Goal: Task Accomplishment & Management: Manage account settings

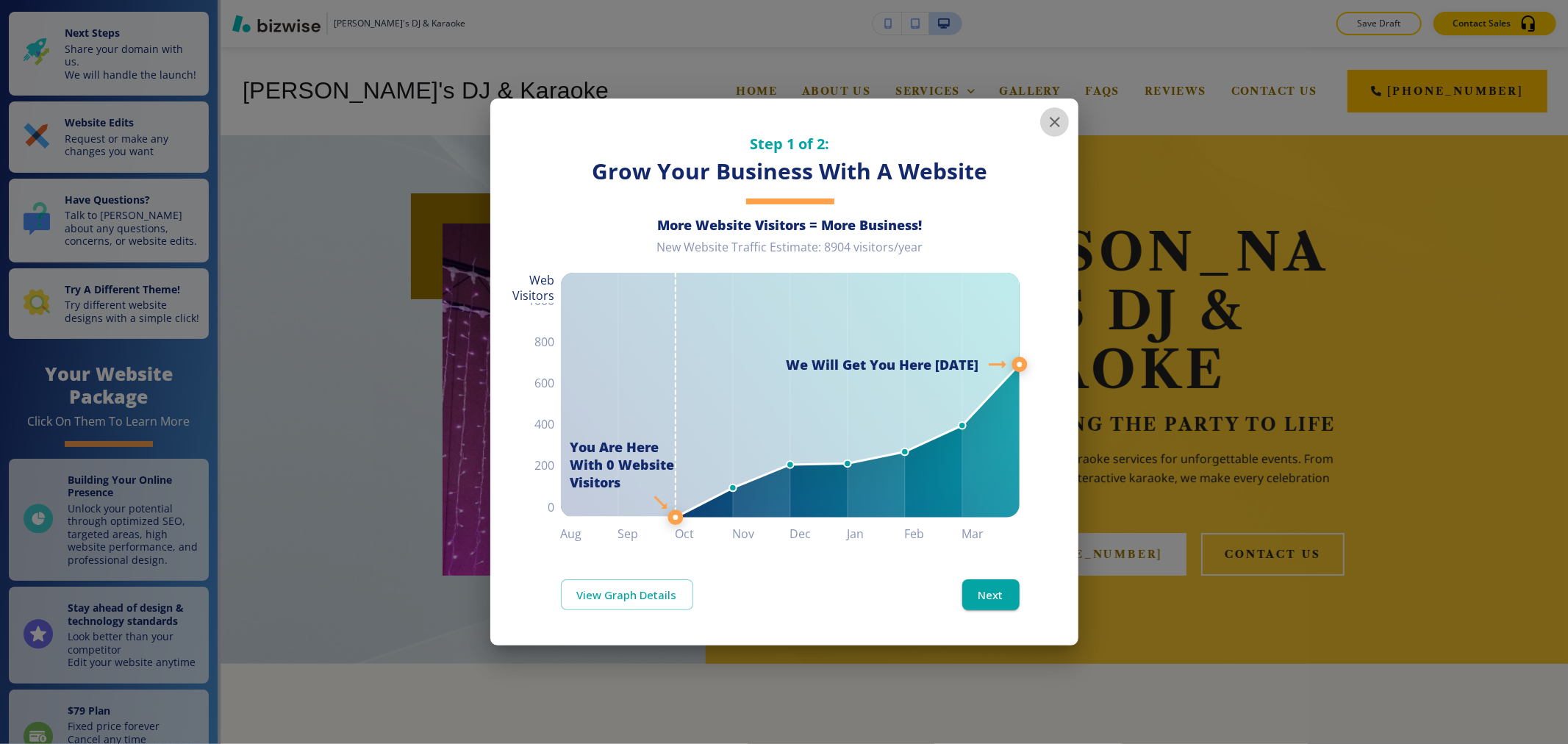
click at [1059, 122] on icon "button" at bounding box center [1054, 121] width 17 height 17
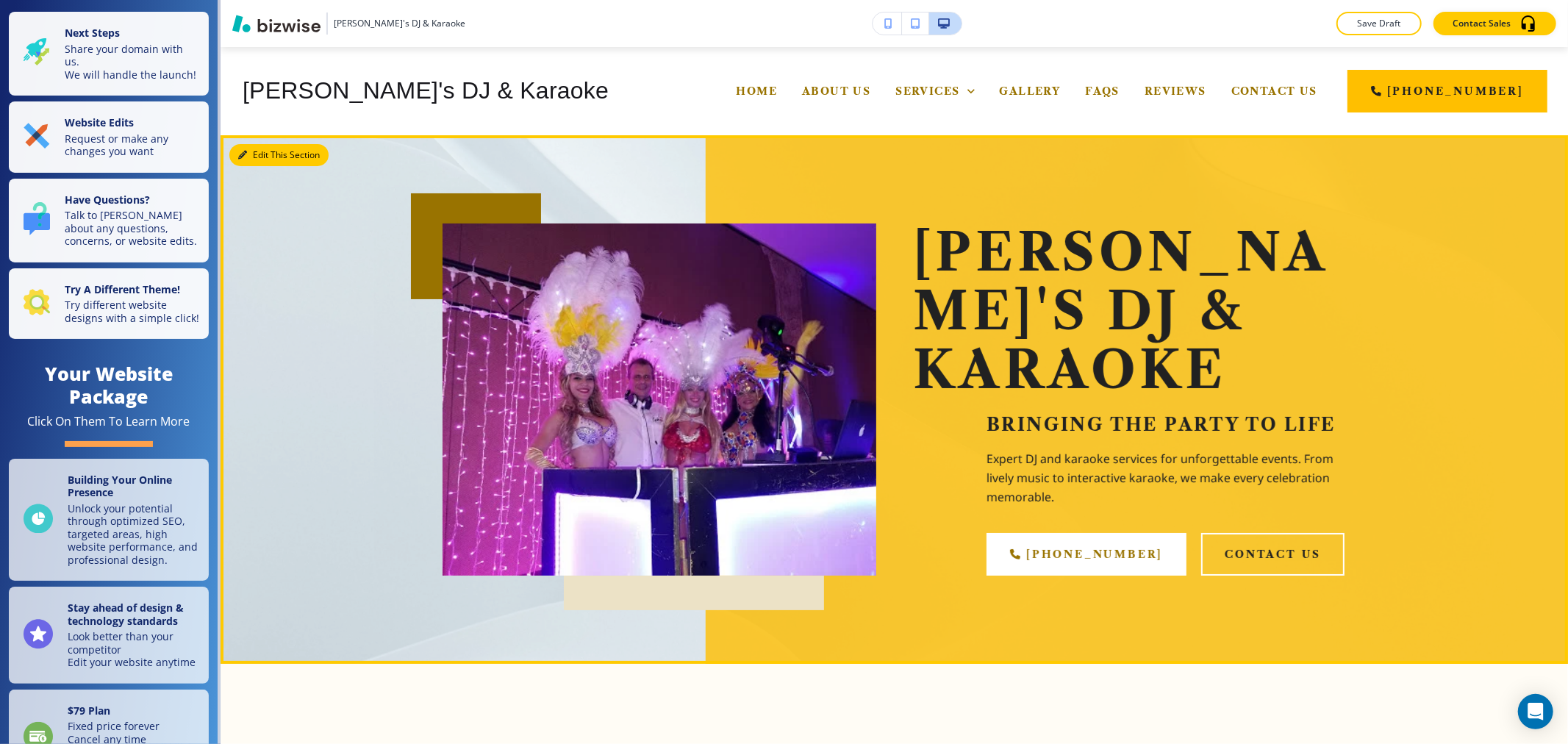
click at [258, 145] on button "Edit This Section" at bounding box center [279, 155] width 99 height 22
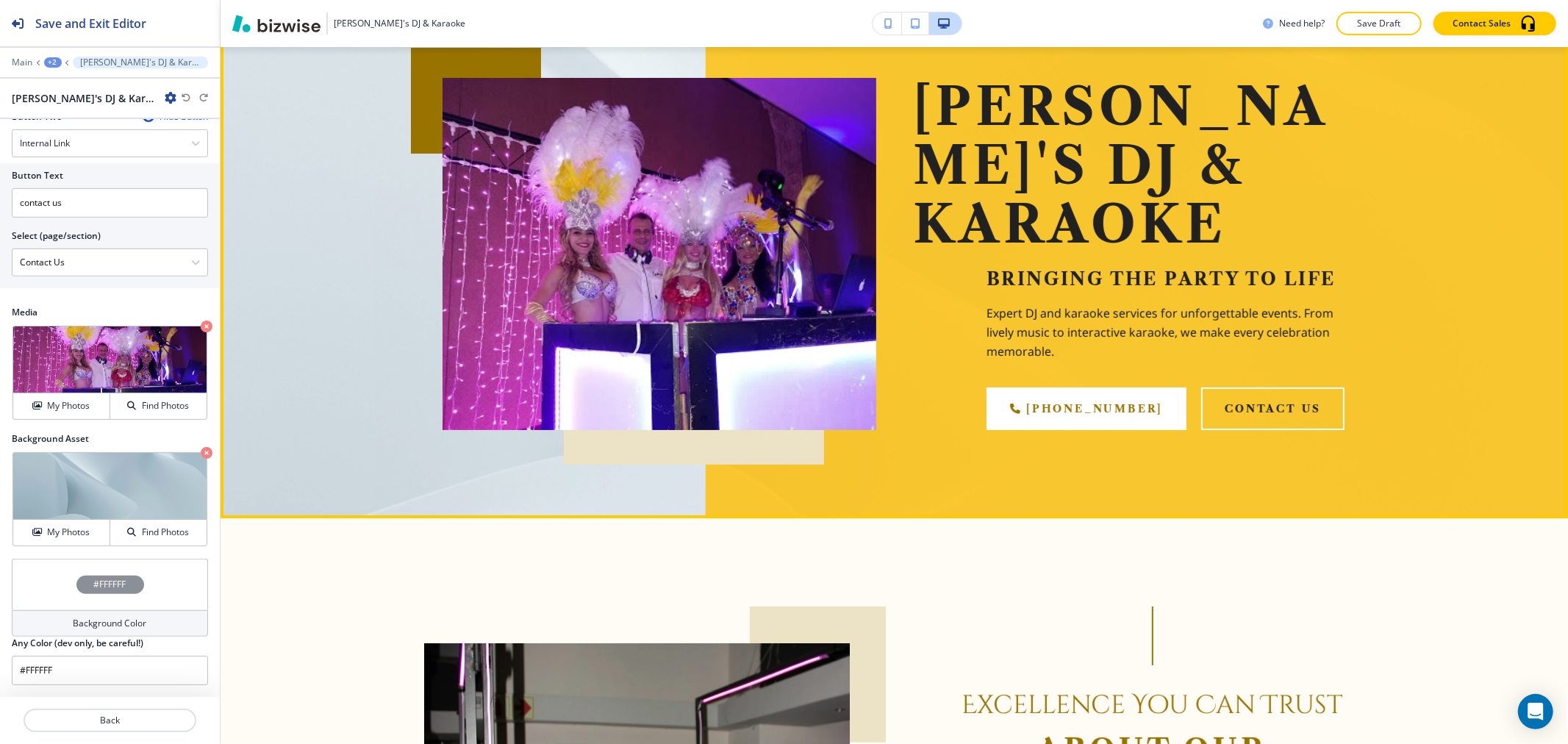
scroll to position [496, 0]
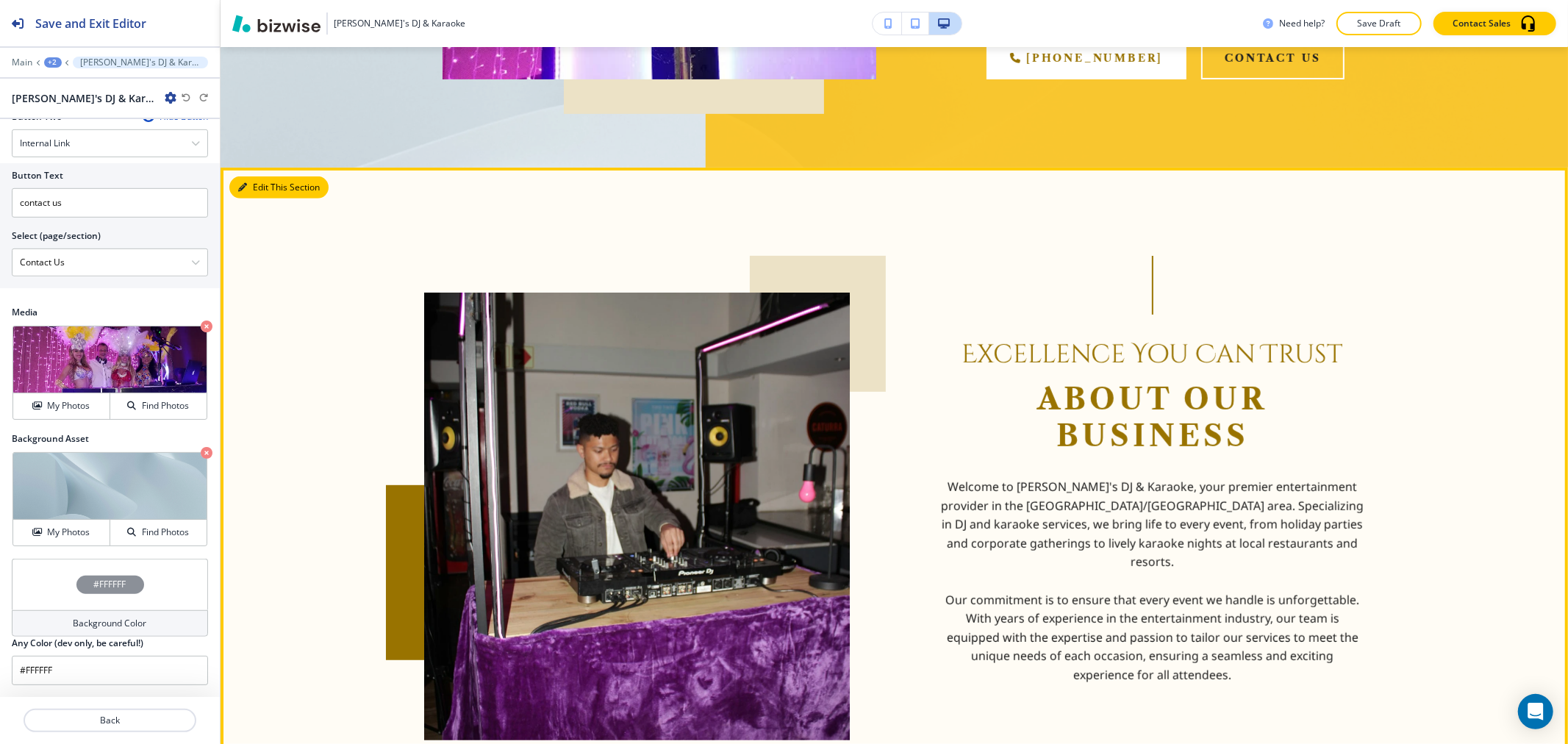
click at [260, 176] on button "Edit This Section" at bounding box center [279, 187] width 99 height 22
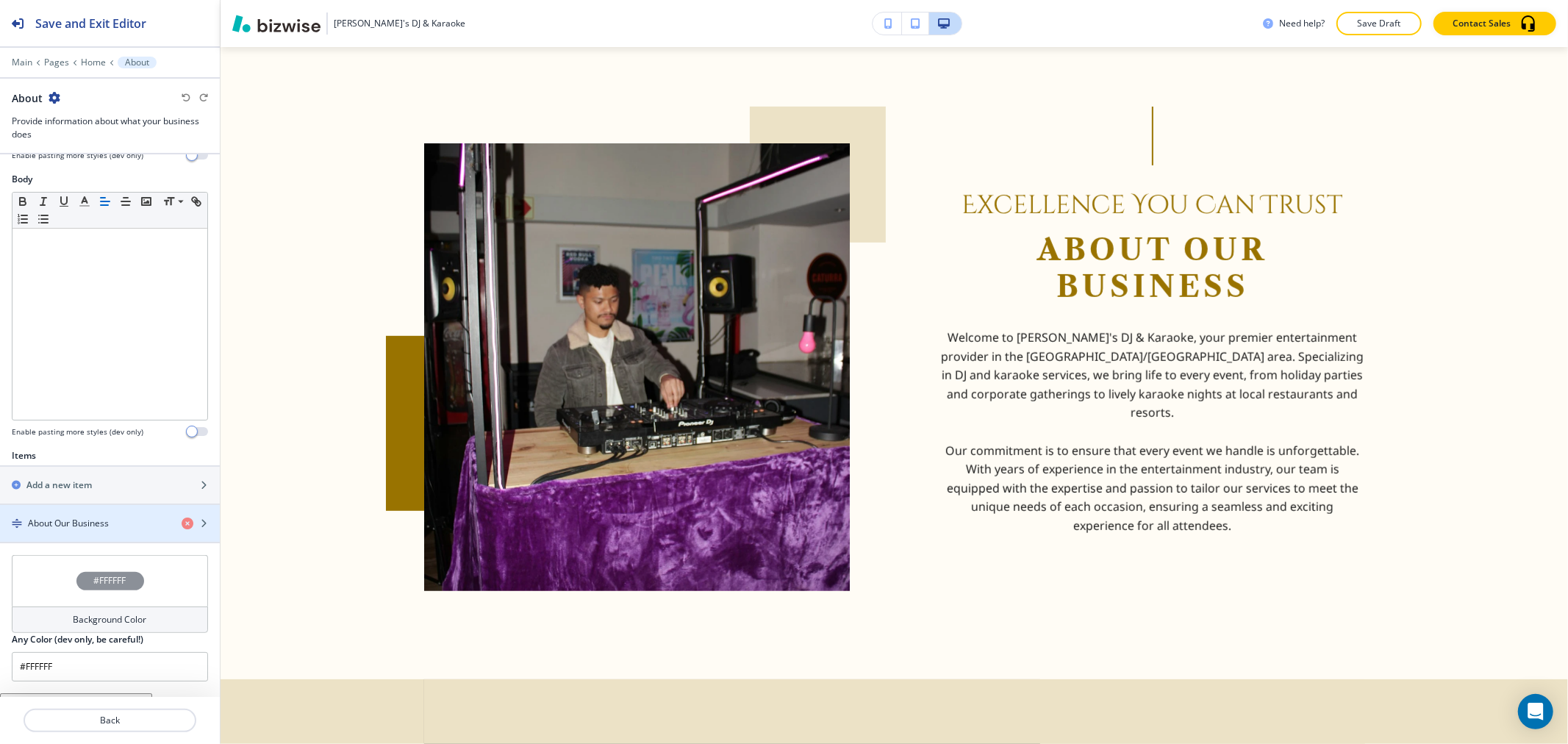
scroll to position [327, 0]
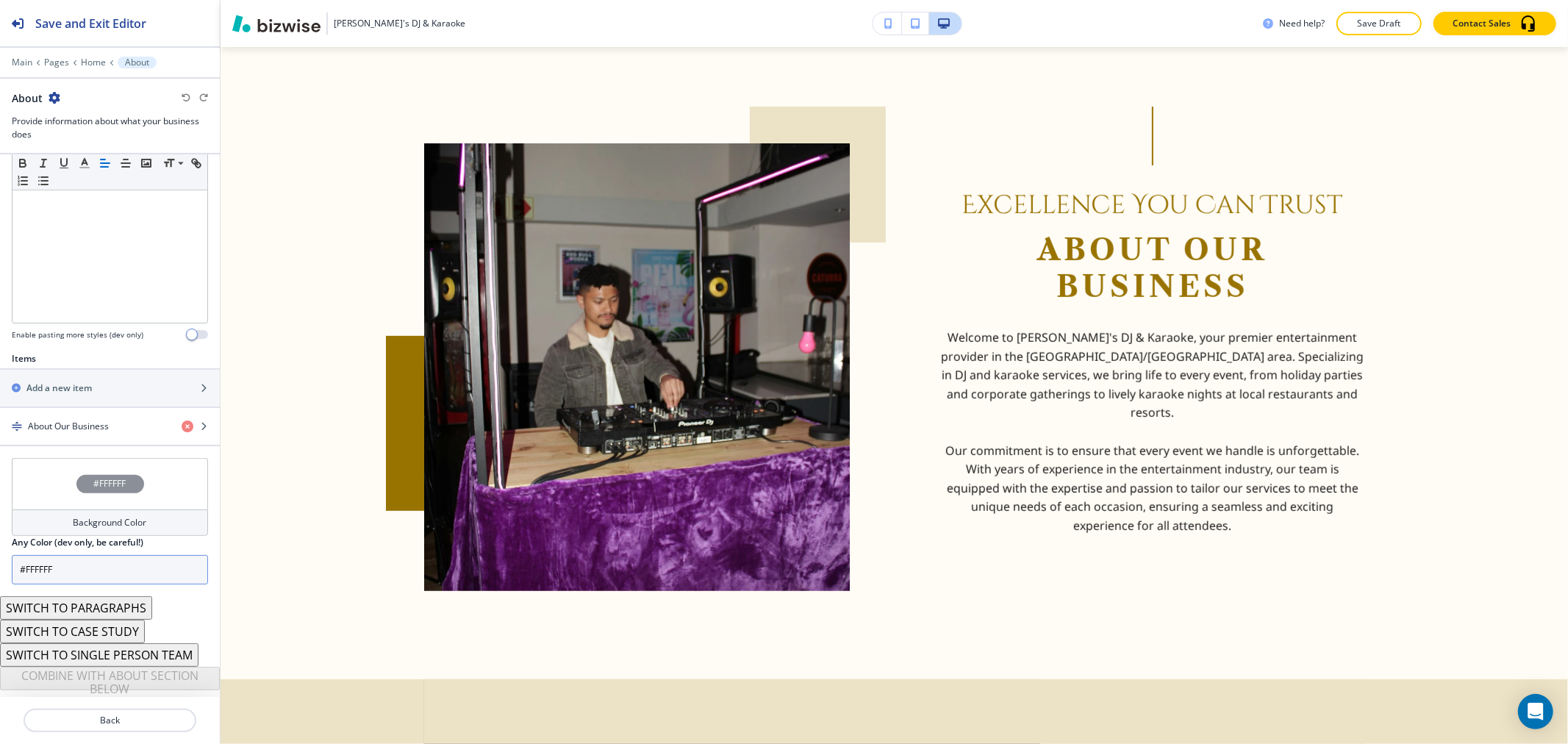
click at [116, 560] on input "#FFFFFF" at bounding box center [110, 569] width 196 height 29
paste input "BF00"
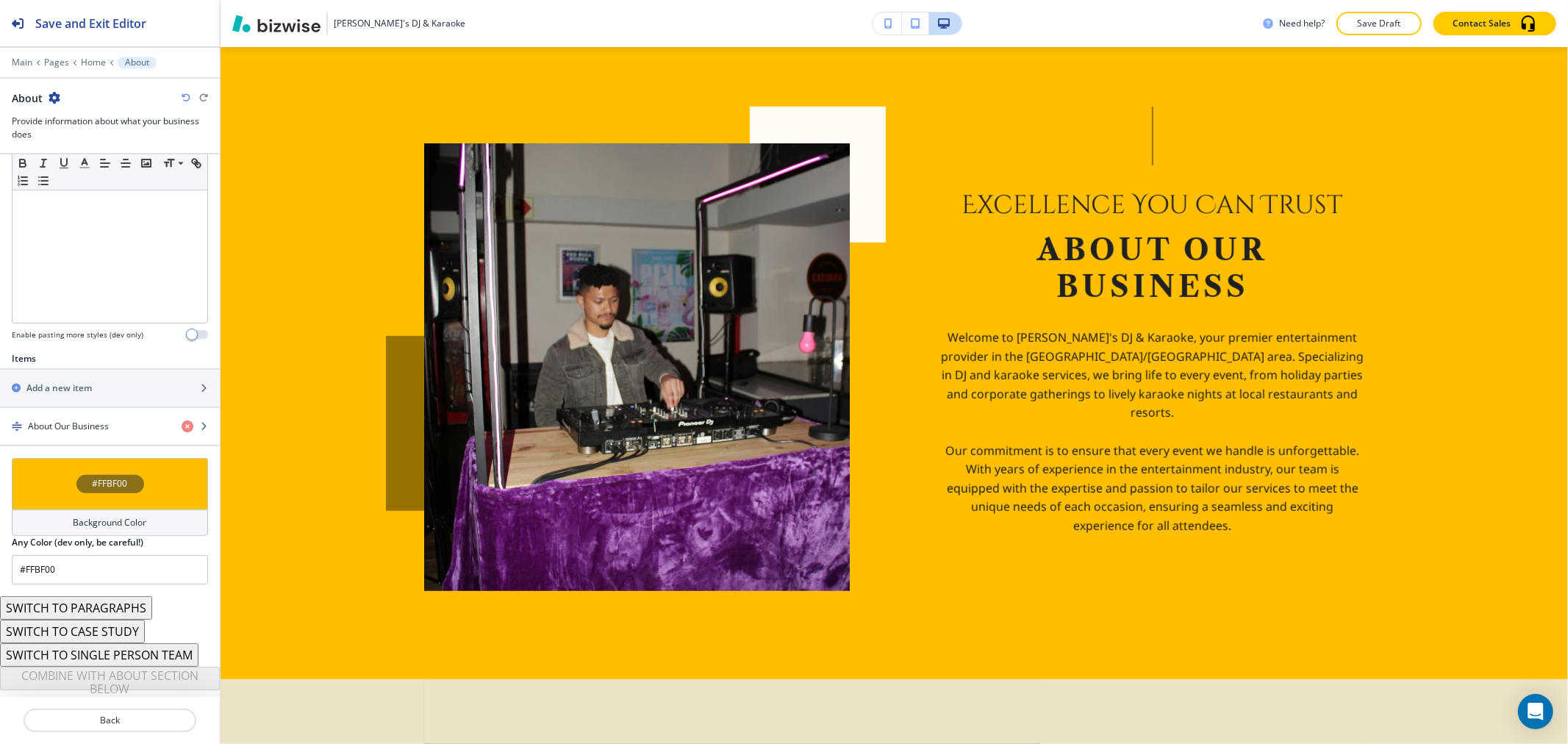
click at [114, 481] on h4 "#FFBF00" at bounding box center [110, 484] width 35 height 13
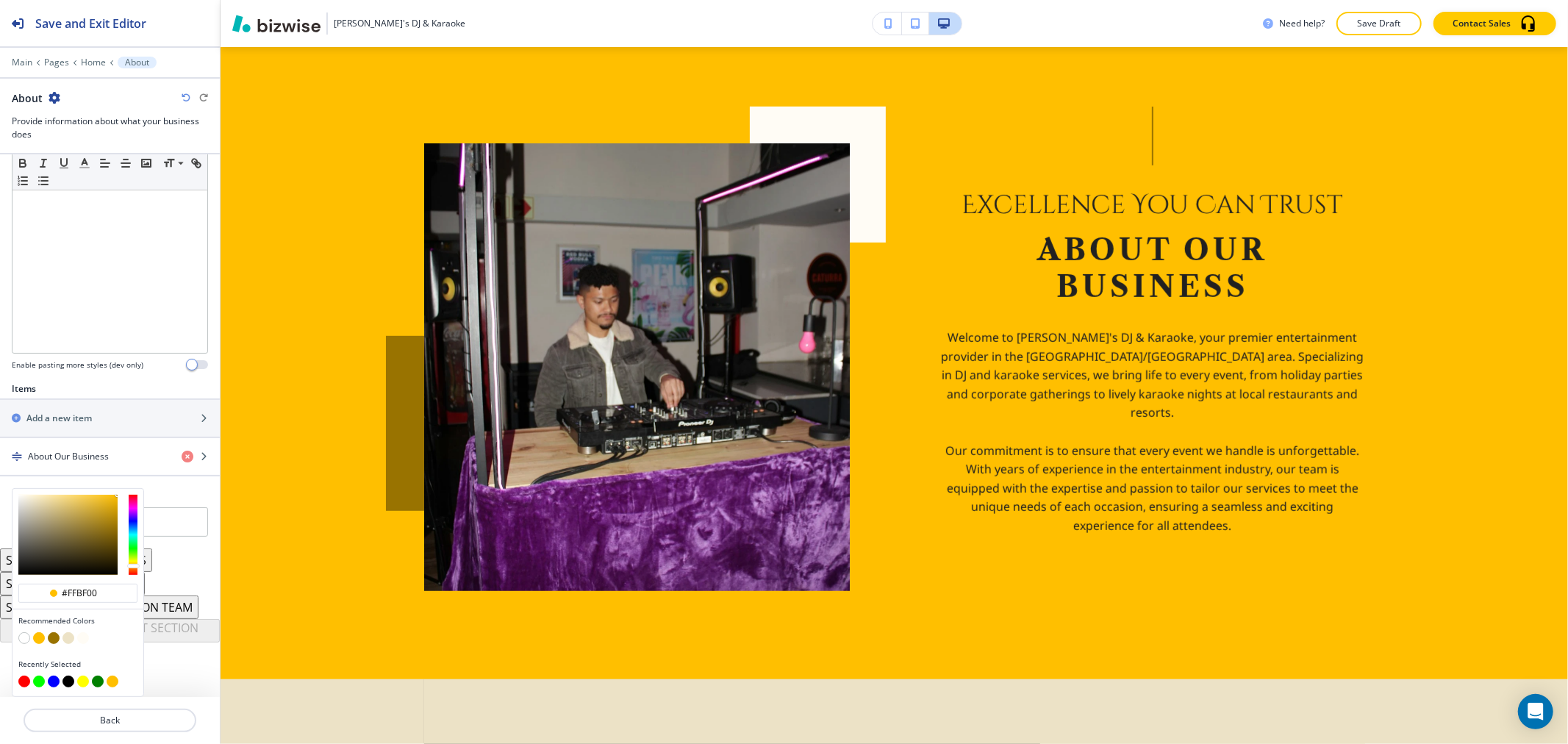
click at [24, 634] on button "button" at bounding box center [24, 638] width 12 height 12
type input "#FFFFFF"
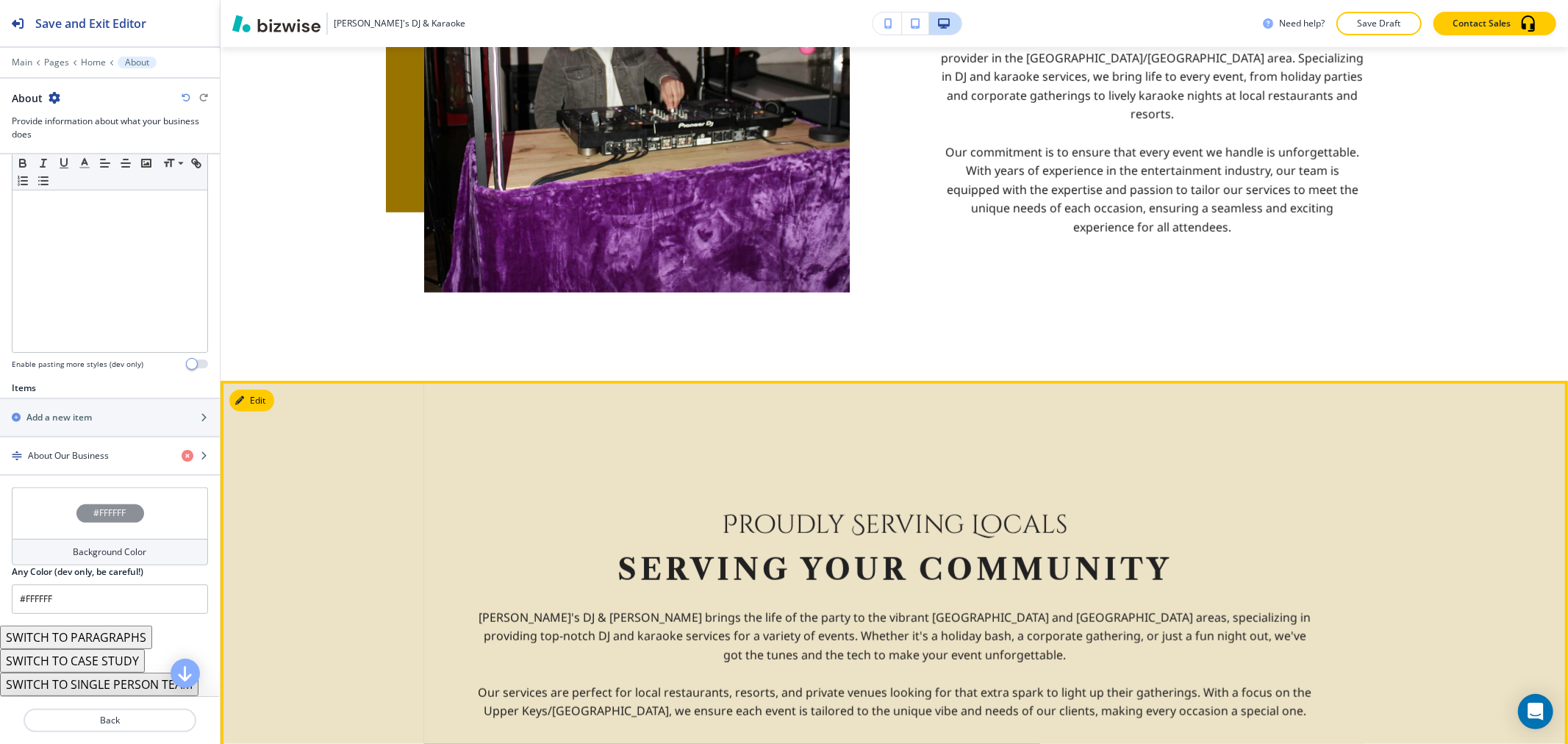
scroll to position [1054, 0]
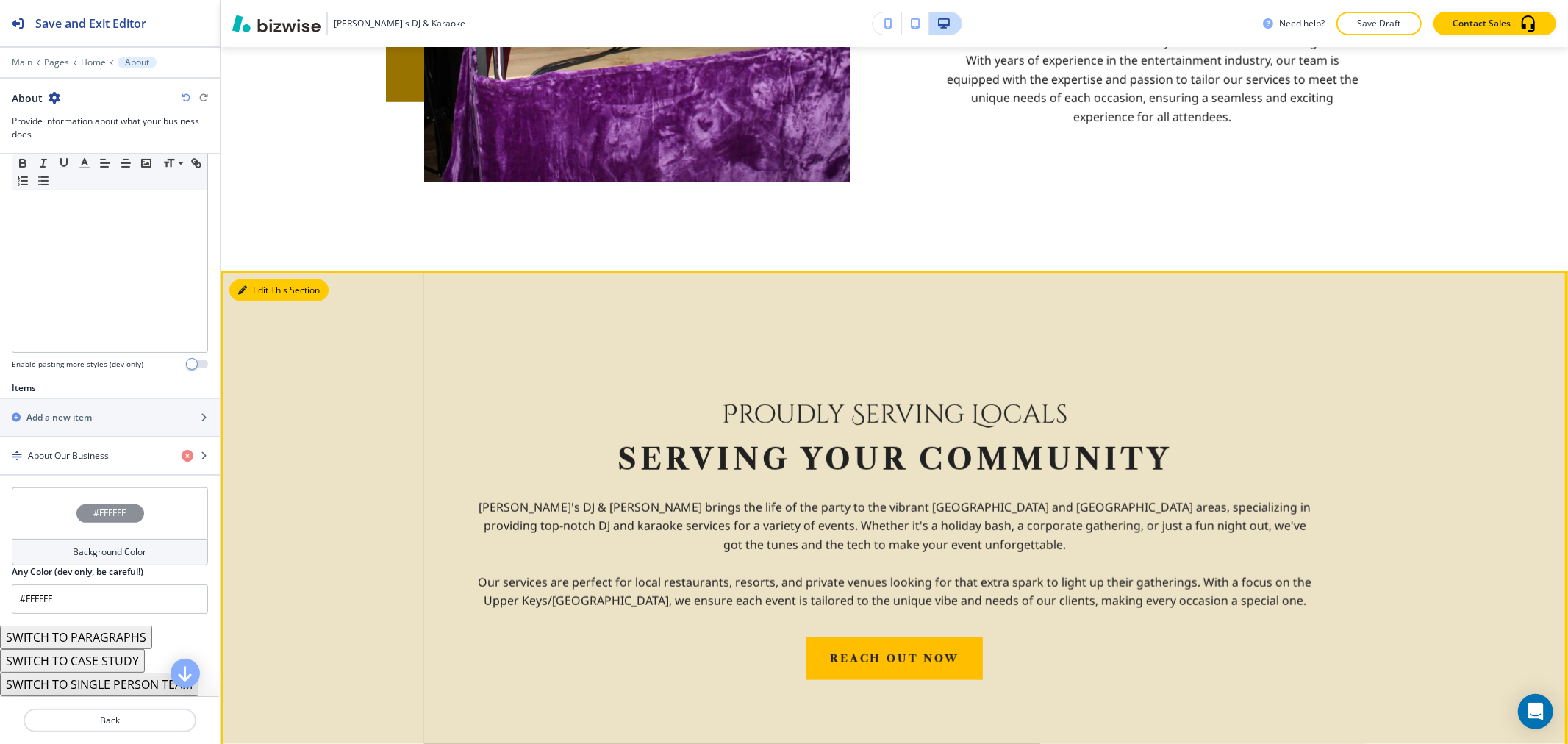
click at [239, 286] on icon "button" at bounding box center [242, 290] width 9 height 9
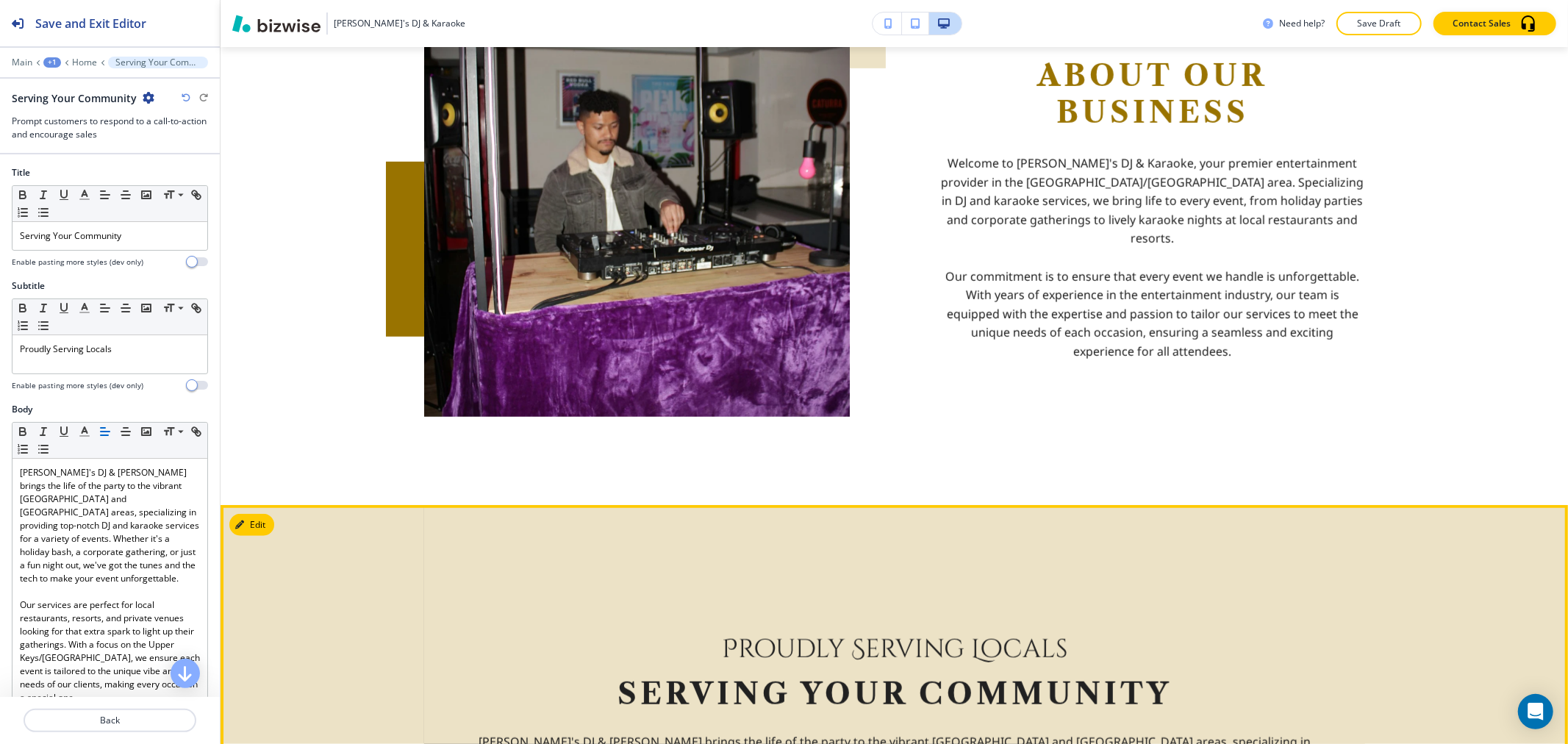
scroll to position [924, 0]
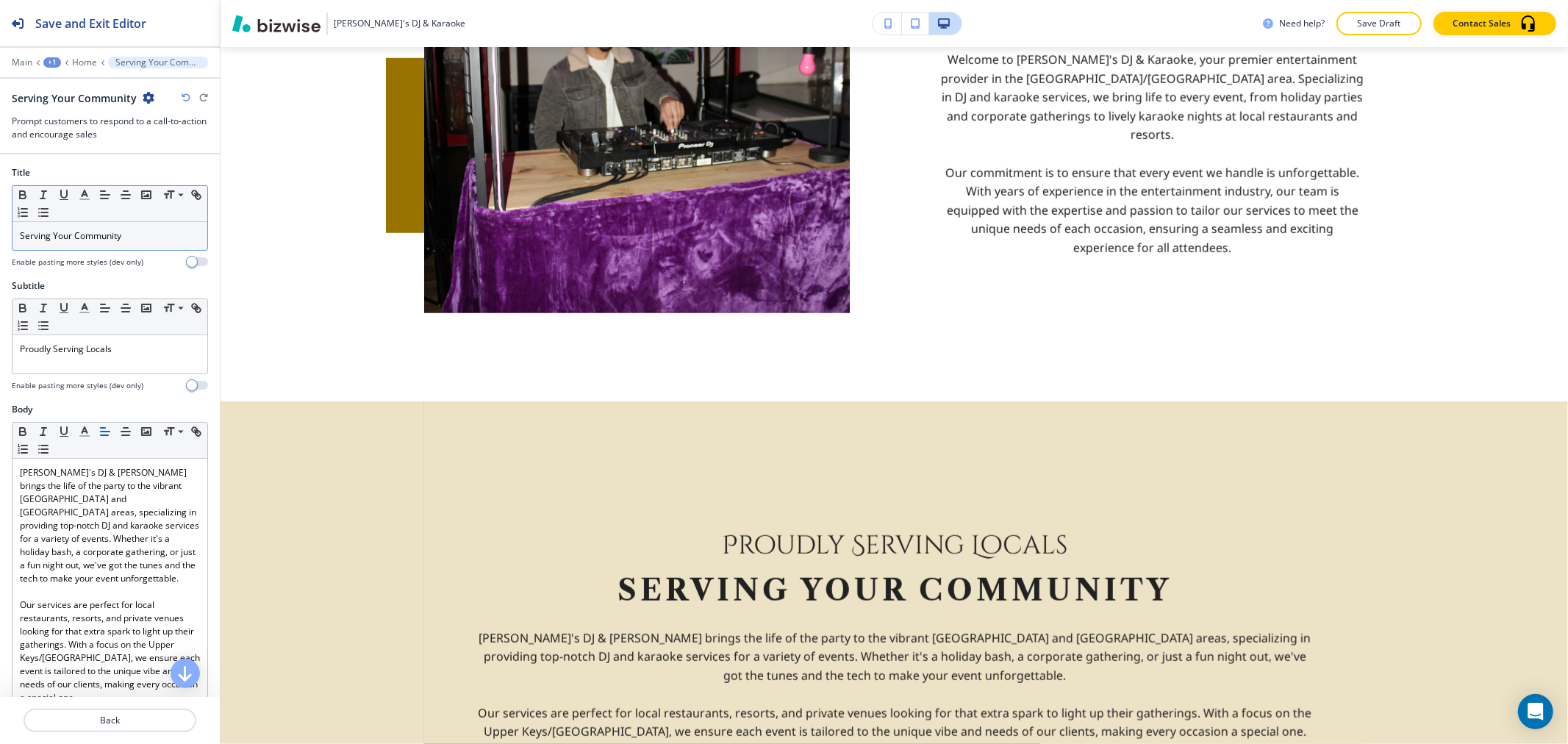
click at [145, 238] on p "Serving Your Community" at bounding box center [110, 236] width 180 height 13
click at [136, 232] on p "Serving Your Community" at bounding box center [110, 236] width 180 height 13
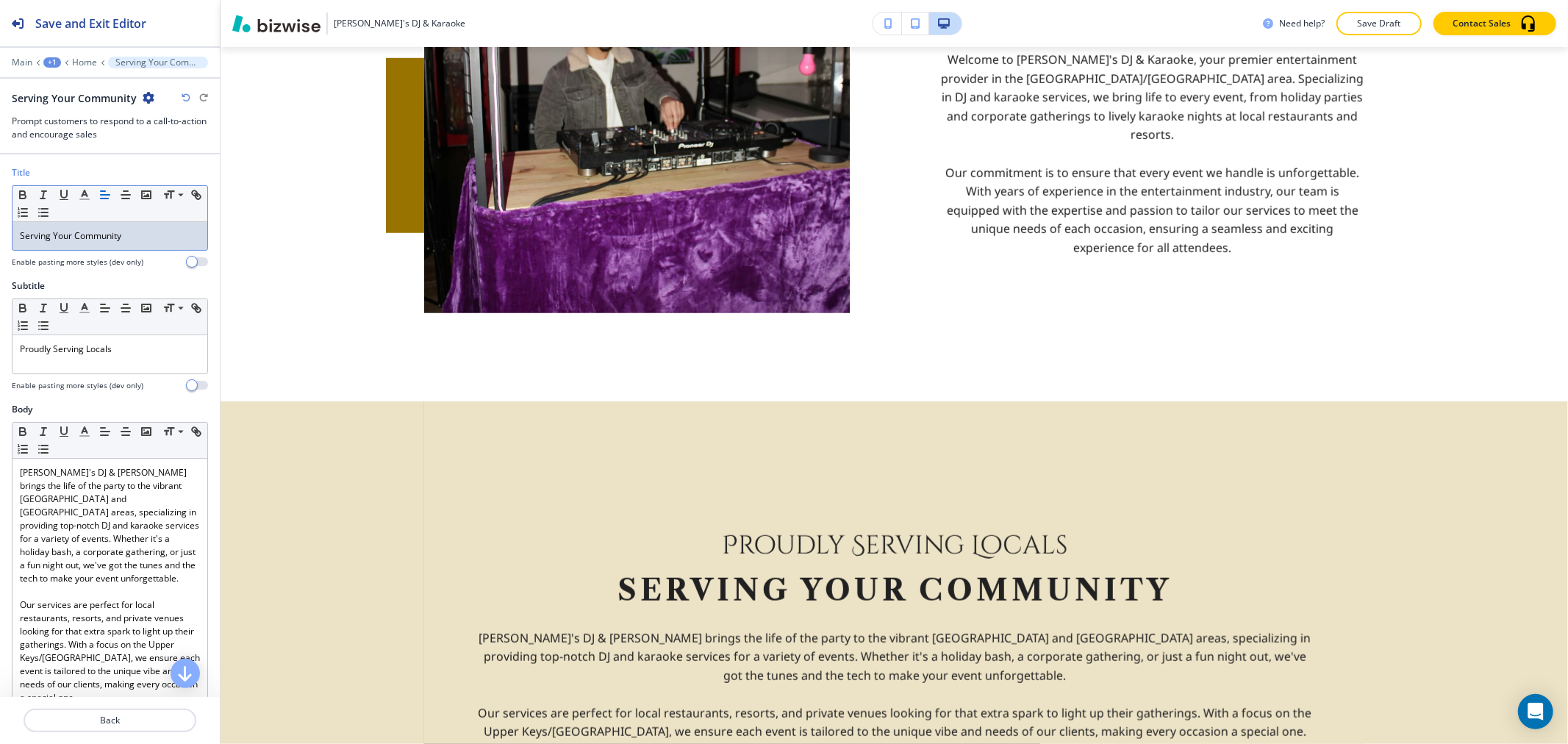
click at [136, 232] on p "Serving Your Community" at bounding box center [110, 236] width 180 height 13
click at [86, 200] on icon "button" at bounding box center [85, 195] width 13 height 13
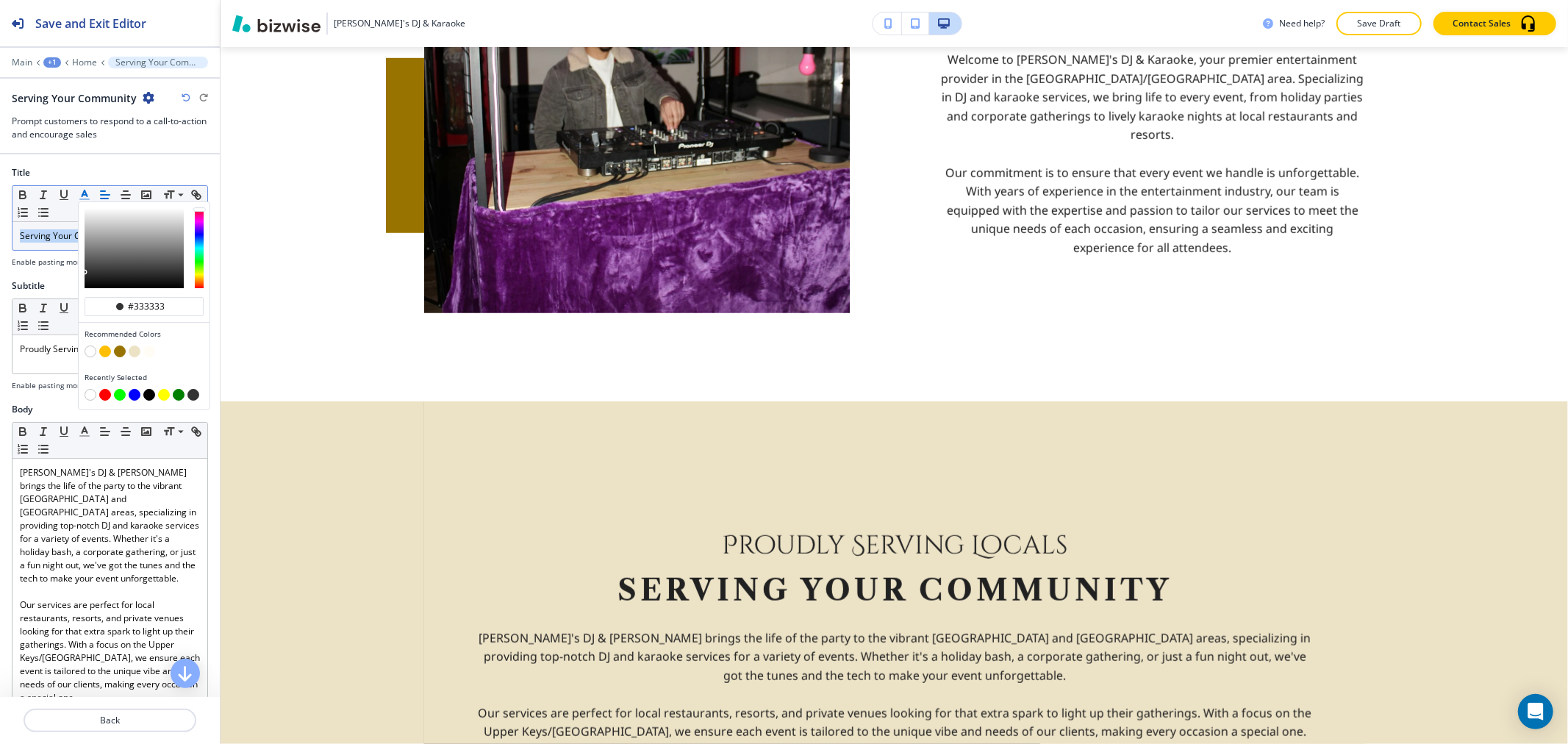
click at [121, 352] on button "button" at bounding box center [120, 352] width 12 height 12
type input "#997300"
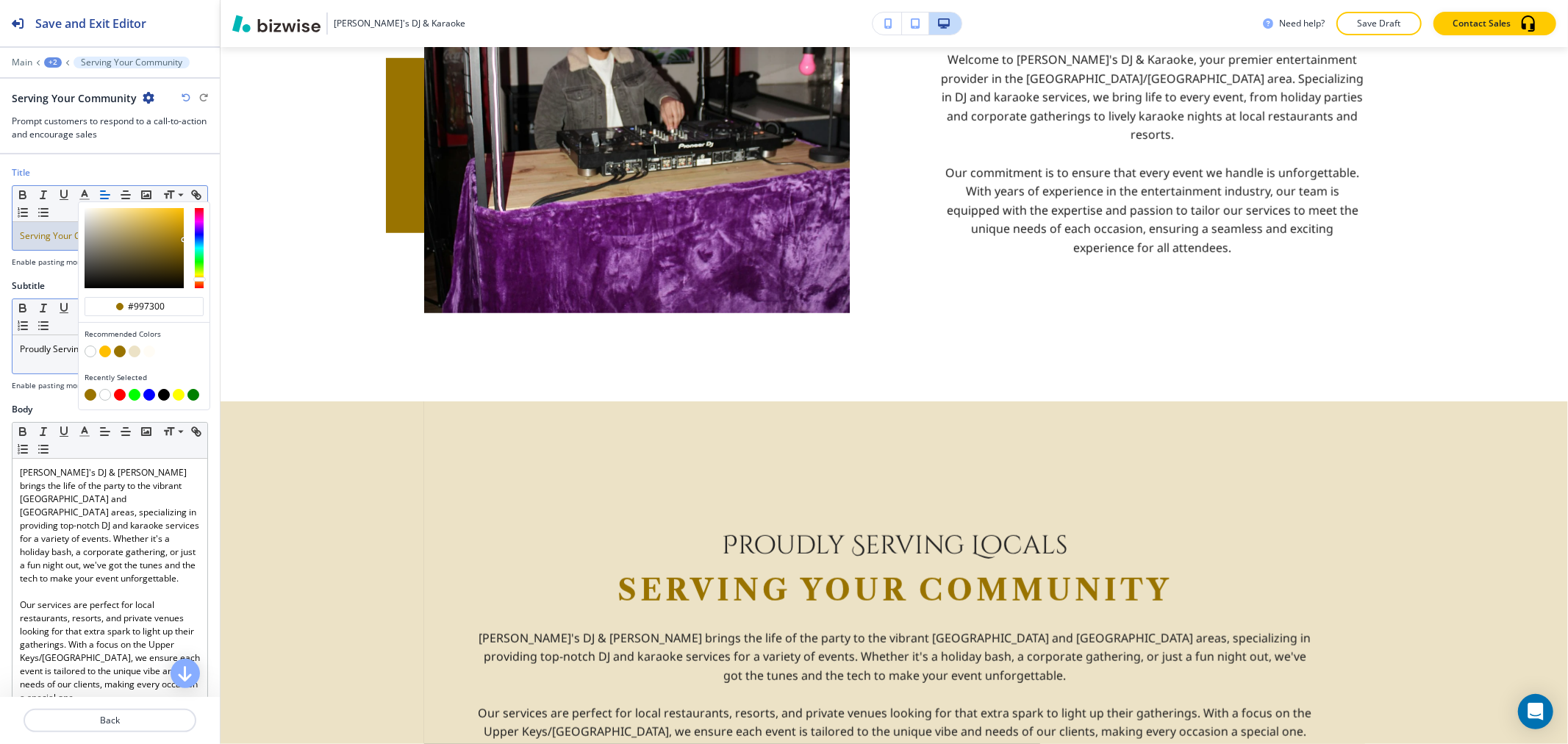
click at [59, 346] on p "Proudly Serving Locals" at bounding box center [110, 349] width 180 height 13
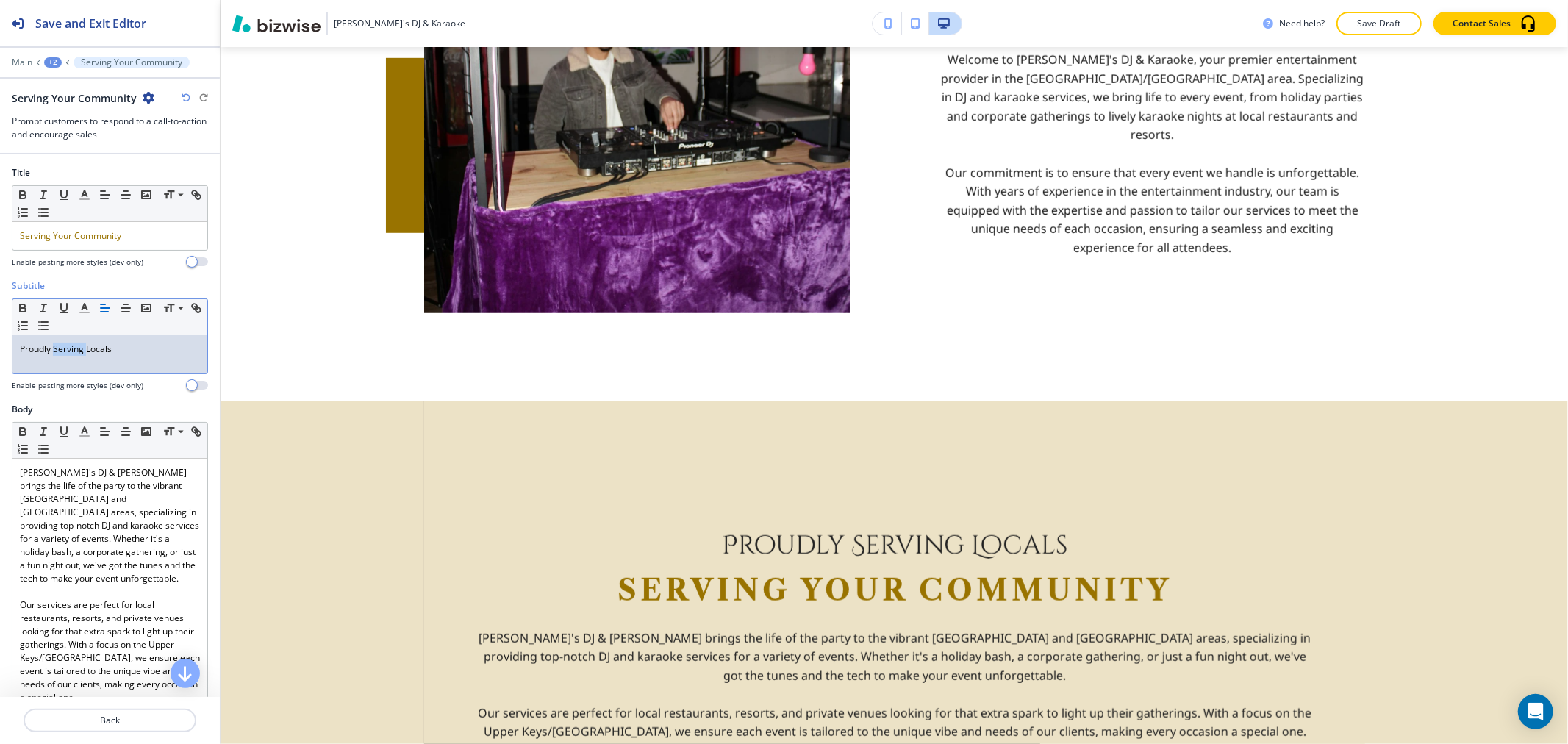
click at [59, 346] on p "Proudly Serving Locals" at bounding box center [110, 349] width 180 height 13
click at [86, 309] on polyline "button" at bounding box center [85, 306] width 5 height 6
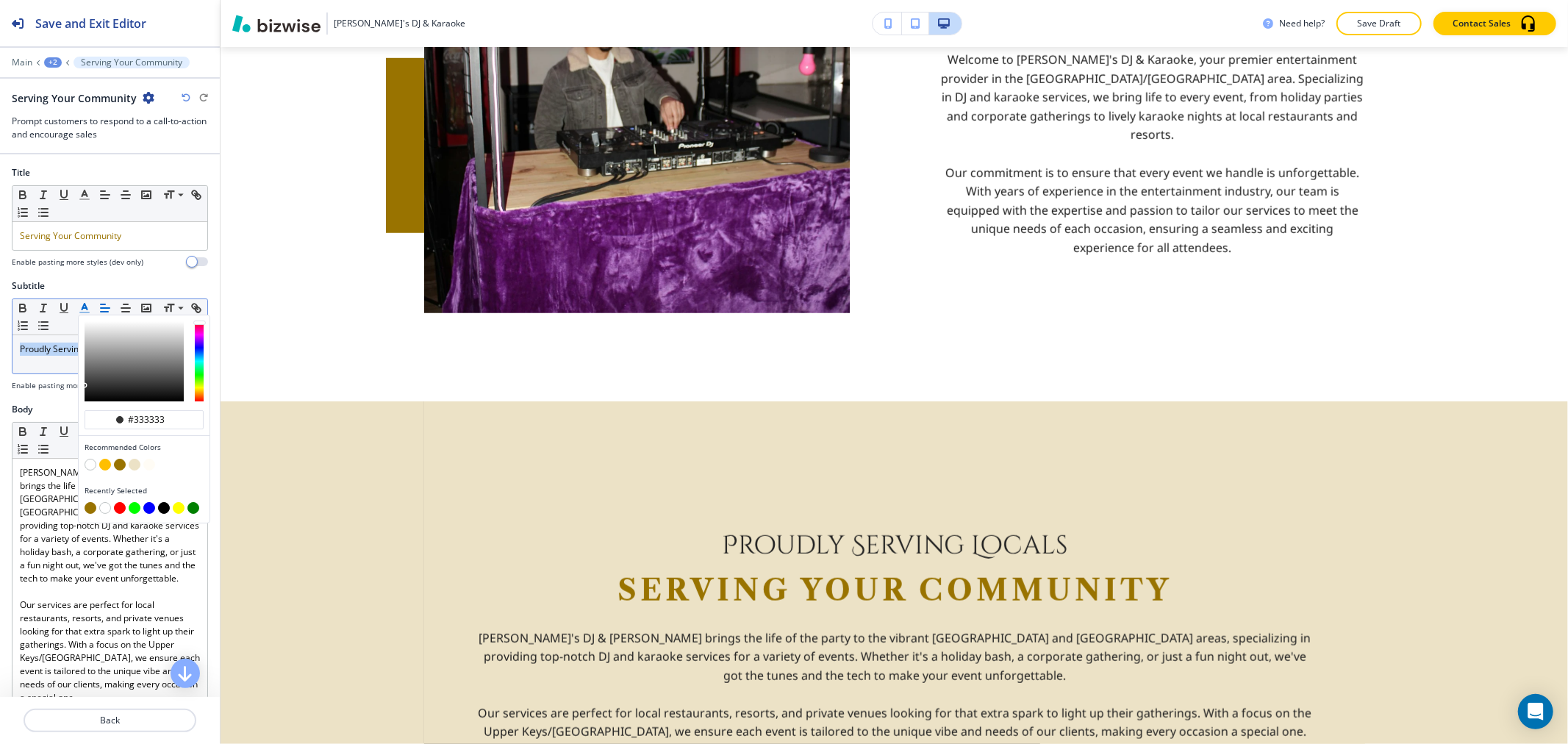
click at [119, 464] on button "button" at bounding box center [120, 465] width 12 height 12
type input "#997300"
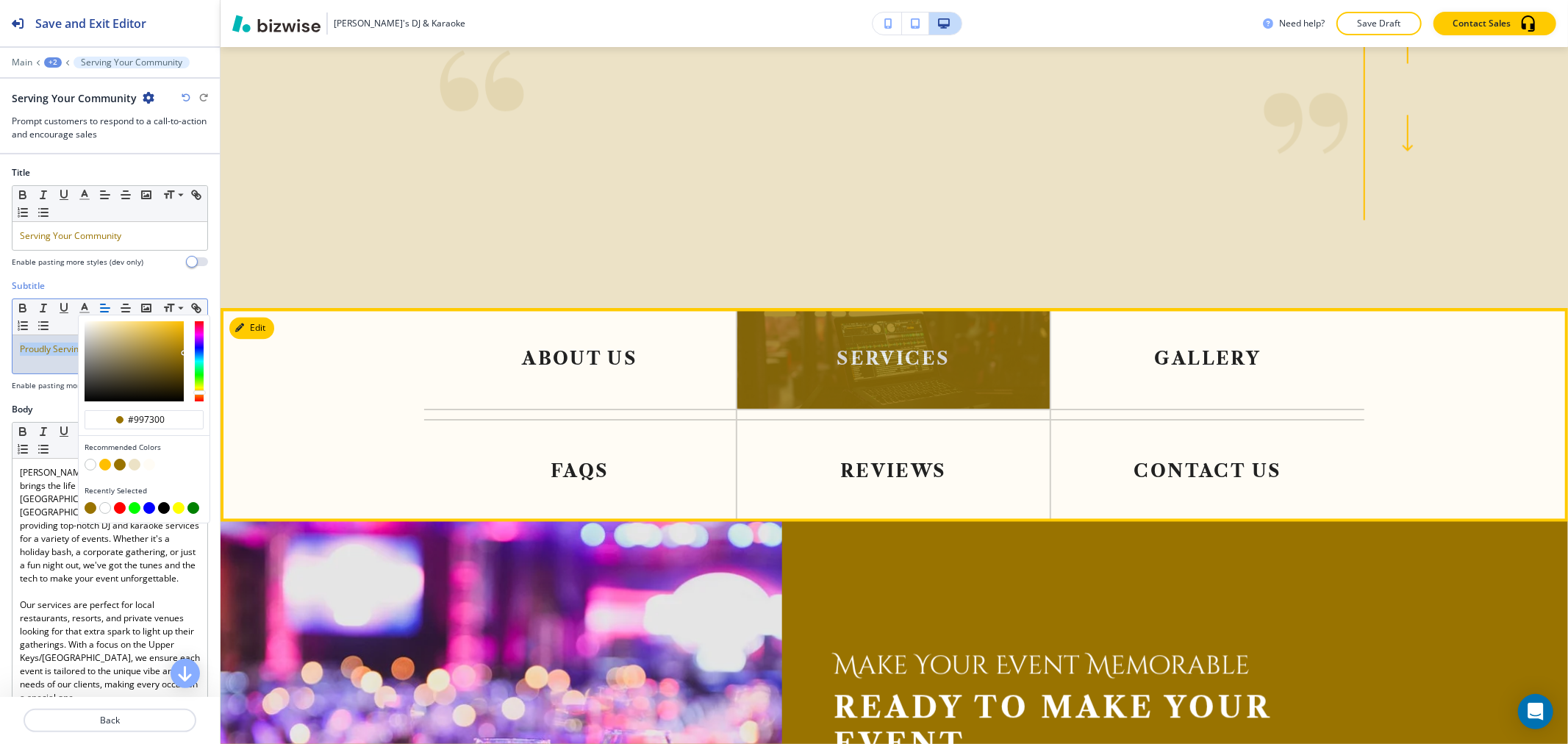
scroll to position [2556, 0]
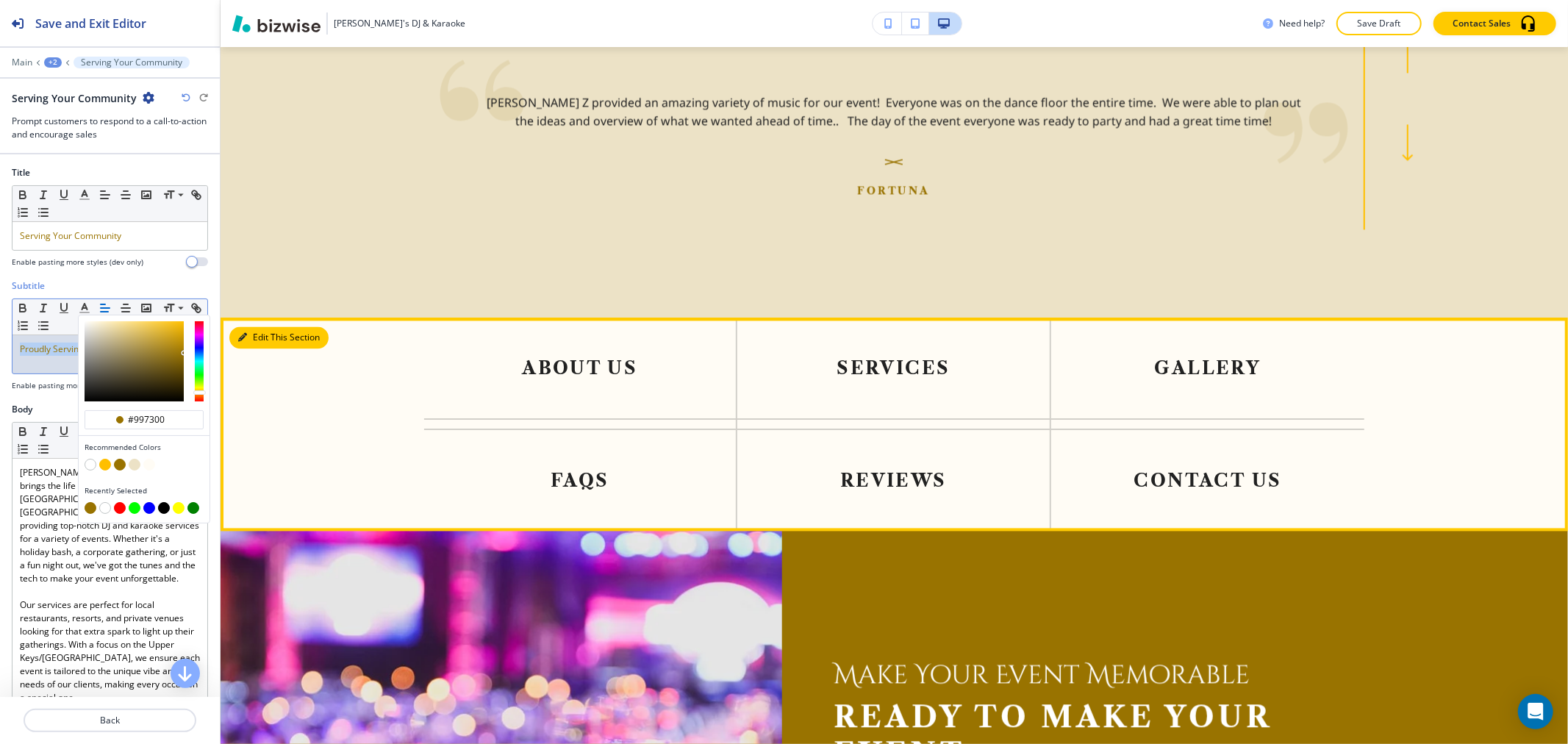
click at [256, 327] on button "Edit This Section" at bounding box center [279, 338] width 99 height 22
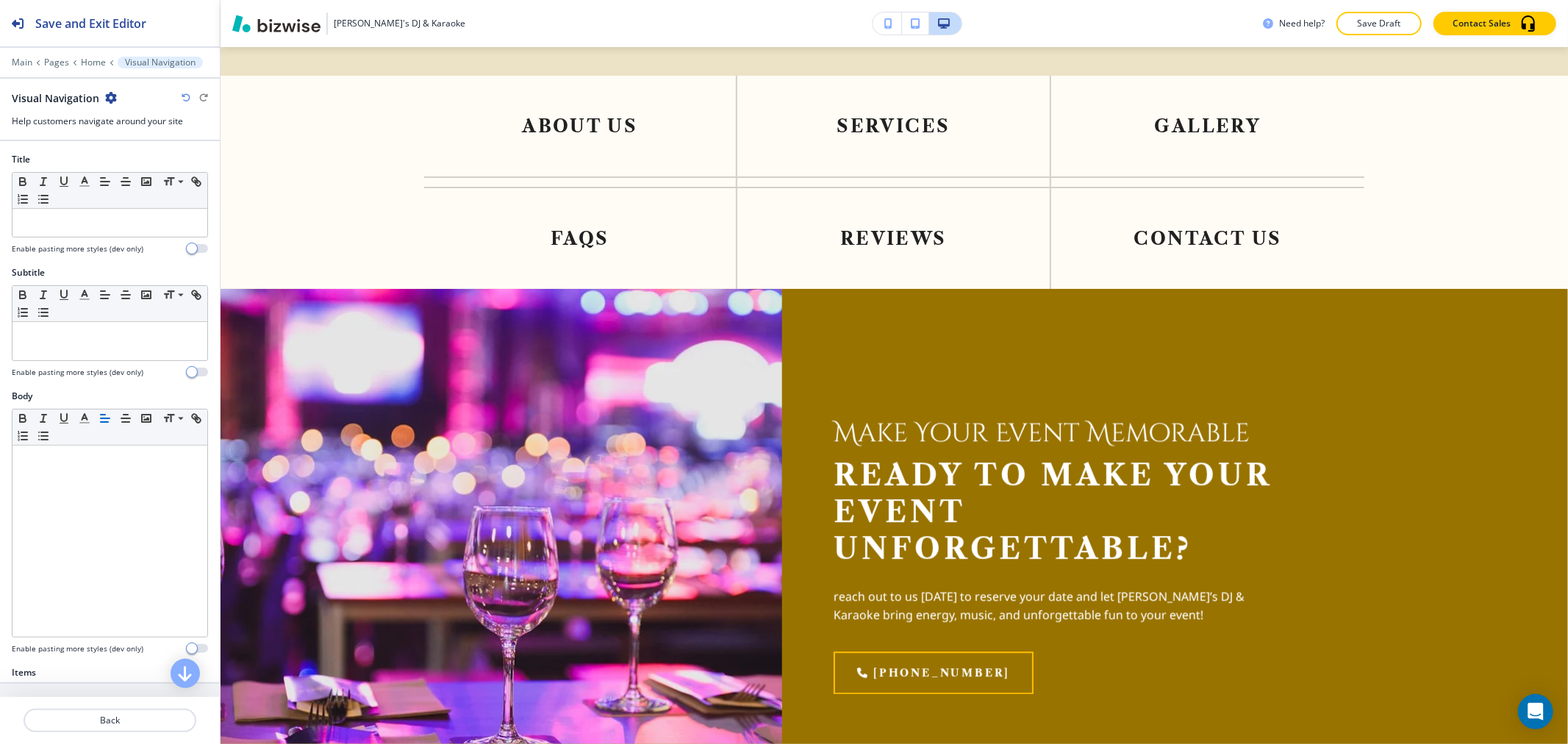
scroll to position [432, 0]
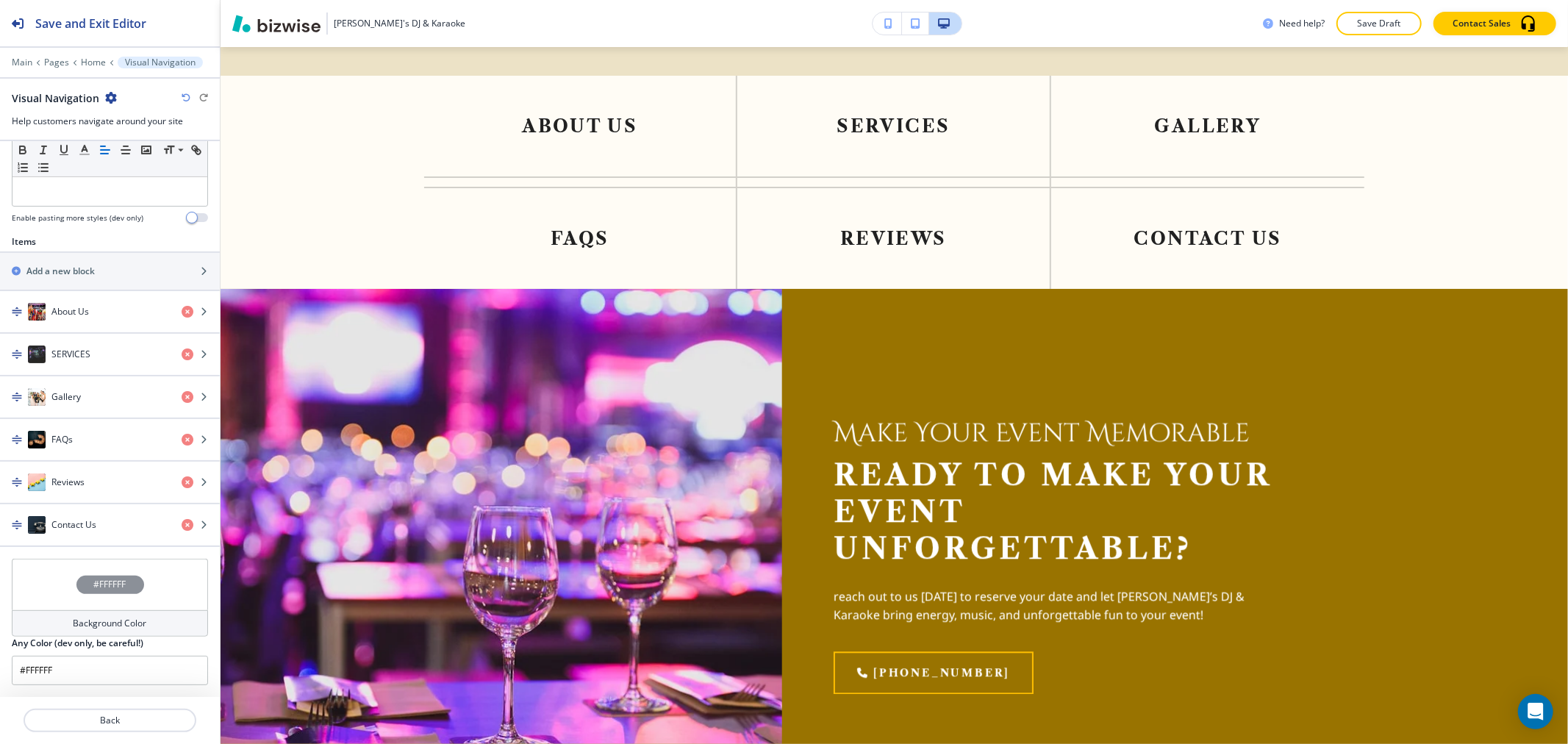
click at [29, 67] on div "Main Pages Home Visual Navigation" at bounding box center [110, 62] width 196 height 12
click at [25, 64] on p "Main" at bounding box center [22, 62] width 21 height 10
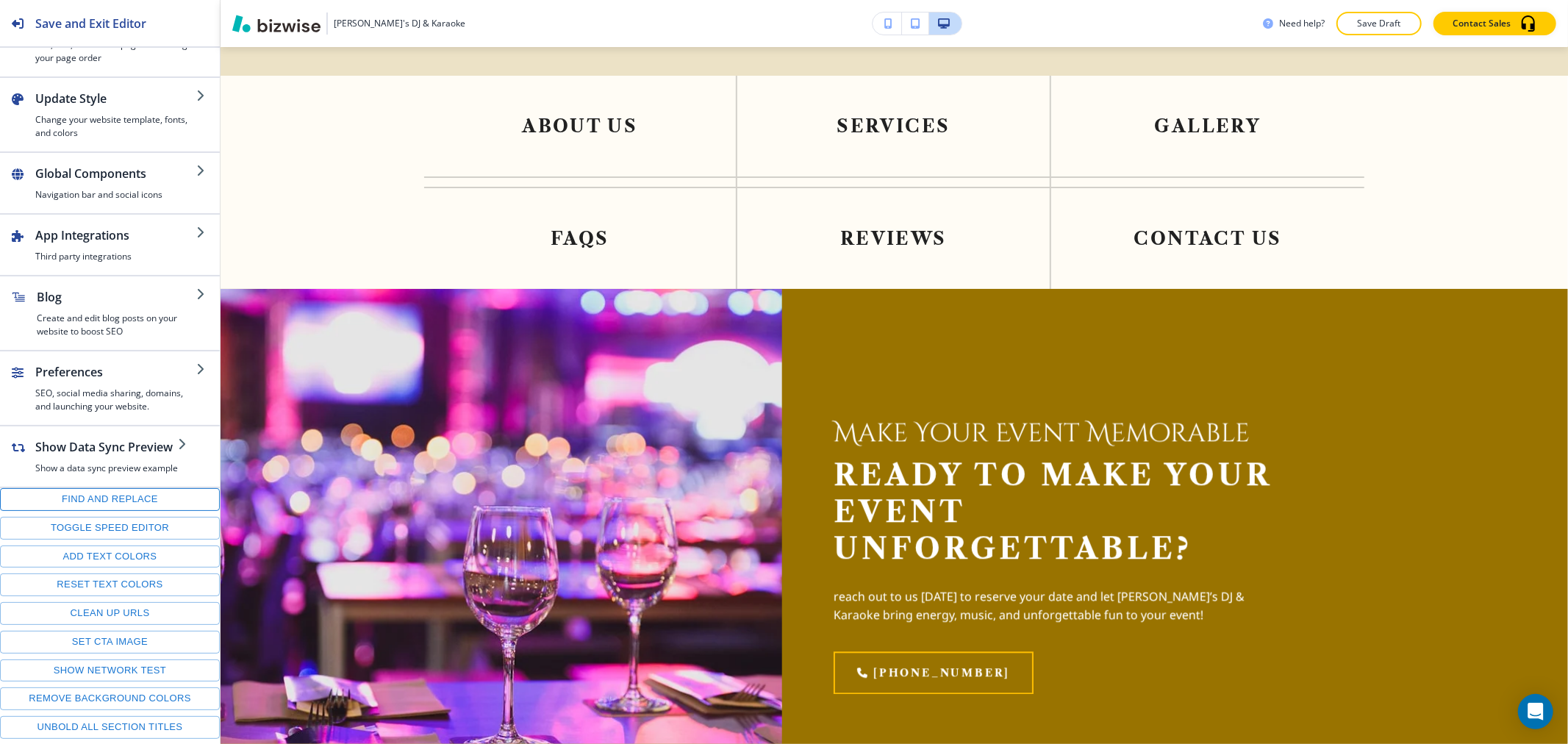
scroll to position [70, 0]
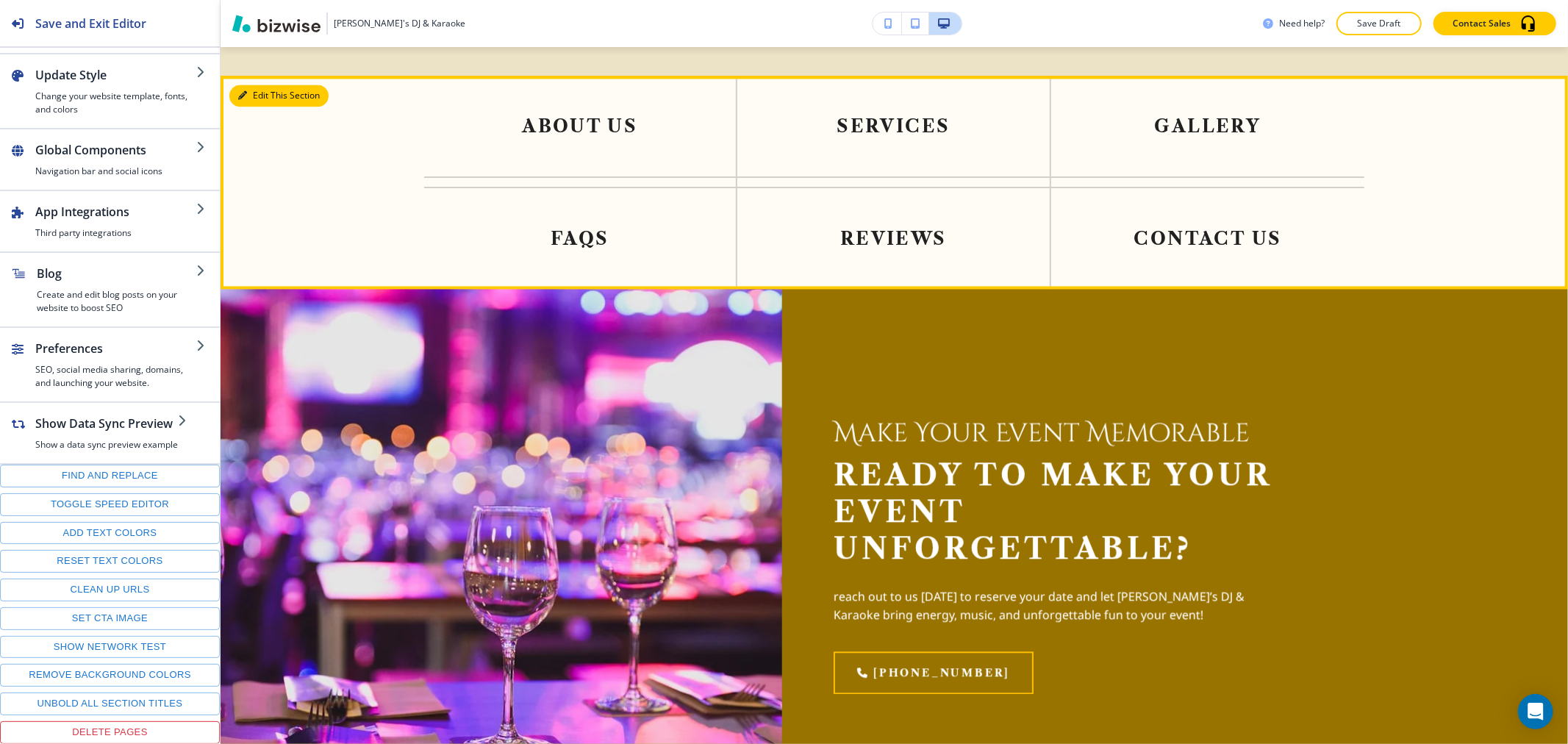
click at [266, 85] on button "Edit This Section" at bounding box center [279, 96] width 99 height 22
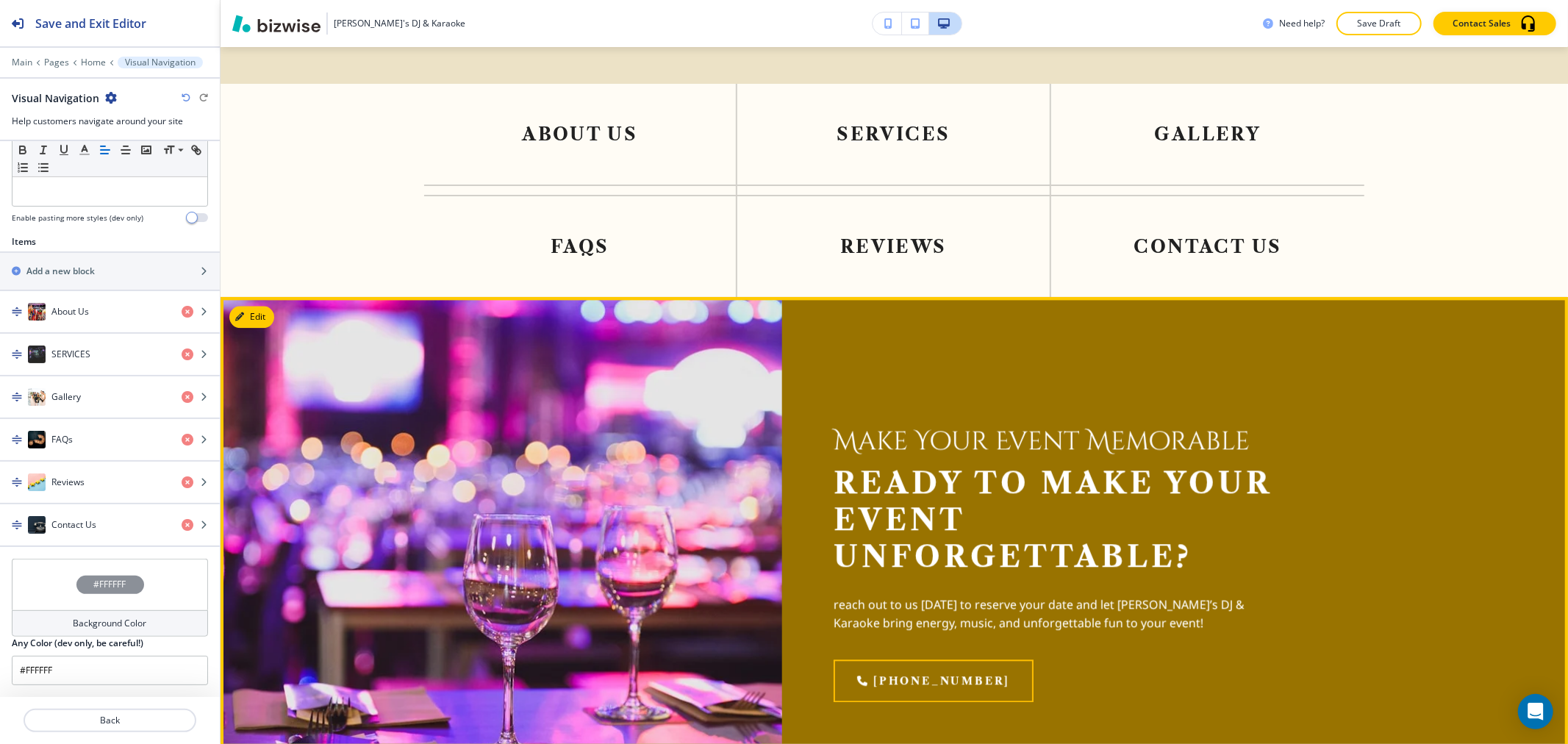
scroll to position [2798, 0]
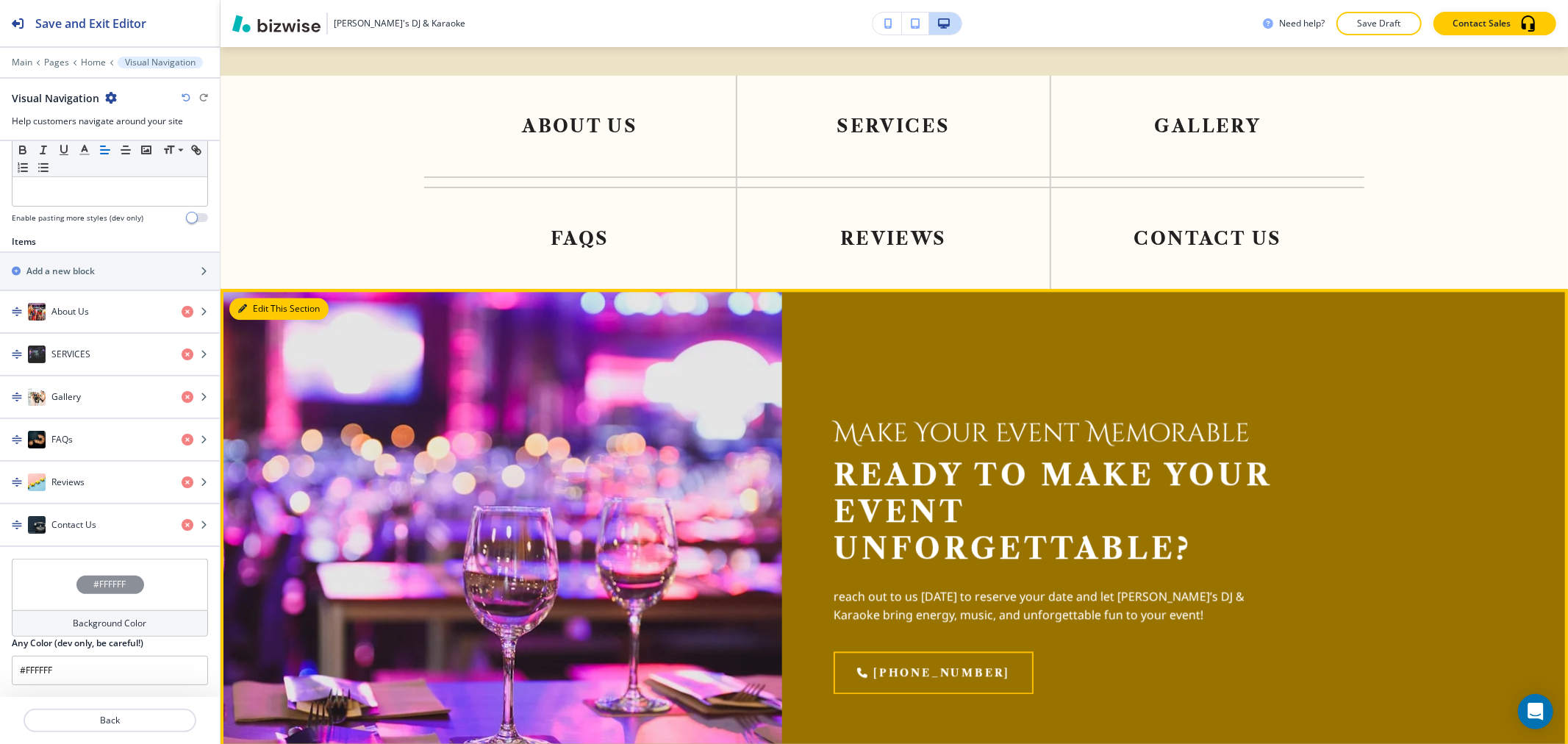
click at [266, 298] on button "Edit This Section" at bounding box center [279, 308] width 99 height 22
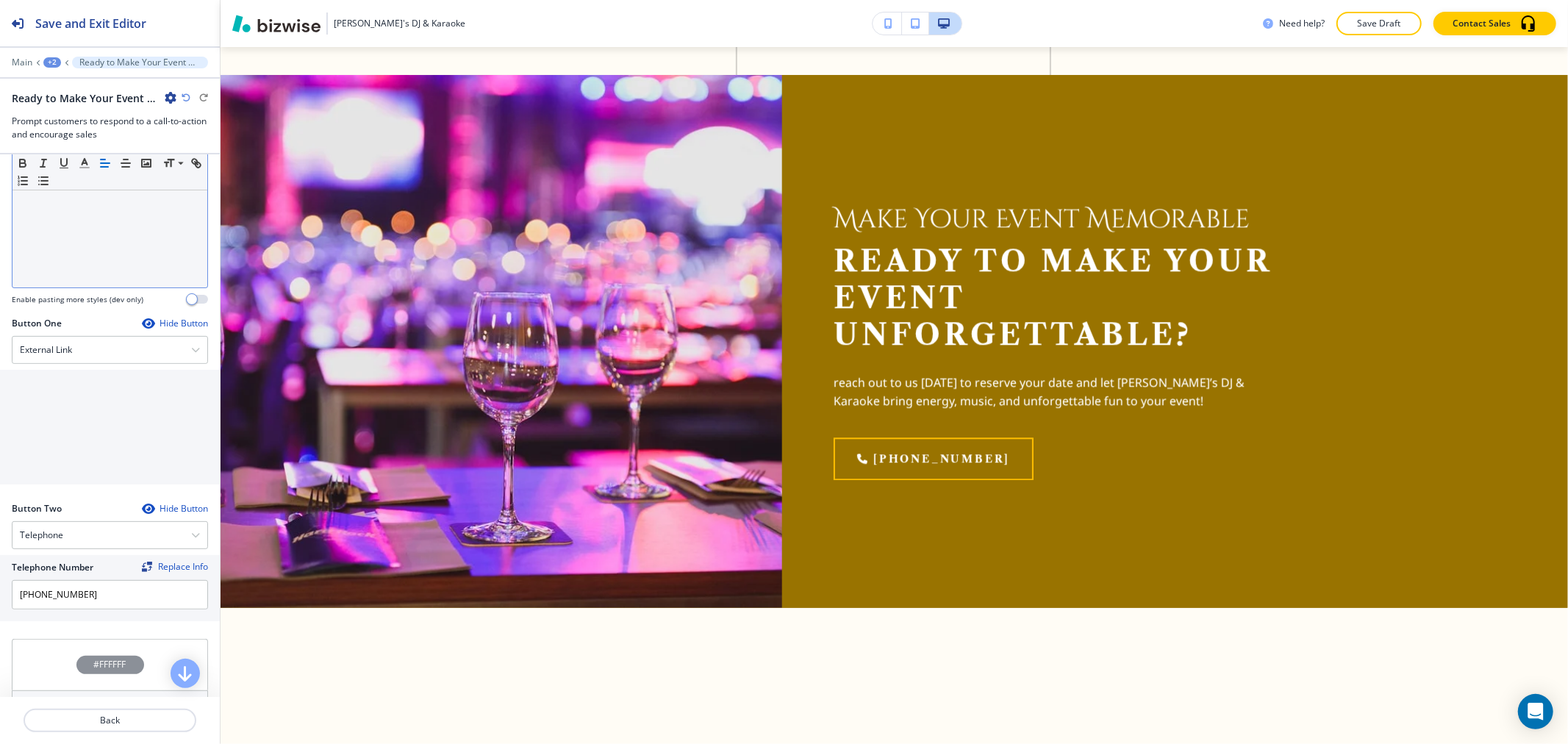
scroll to position [630, 0]
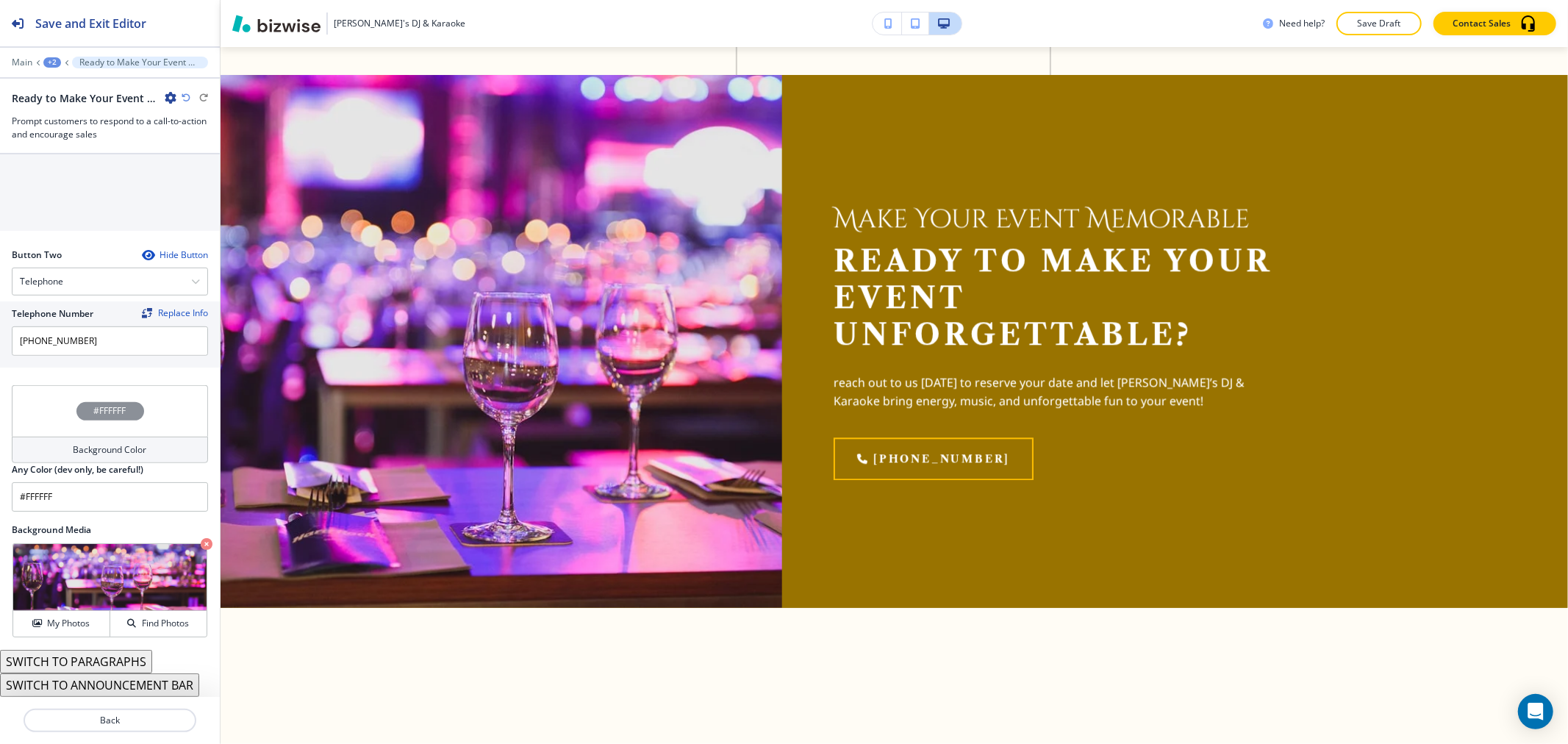
click at [131, 444] on h4 "Background Color" at bounding box center [110, 450] width 73 height 13
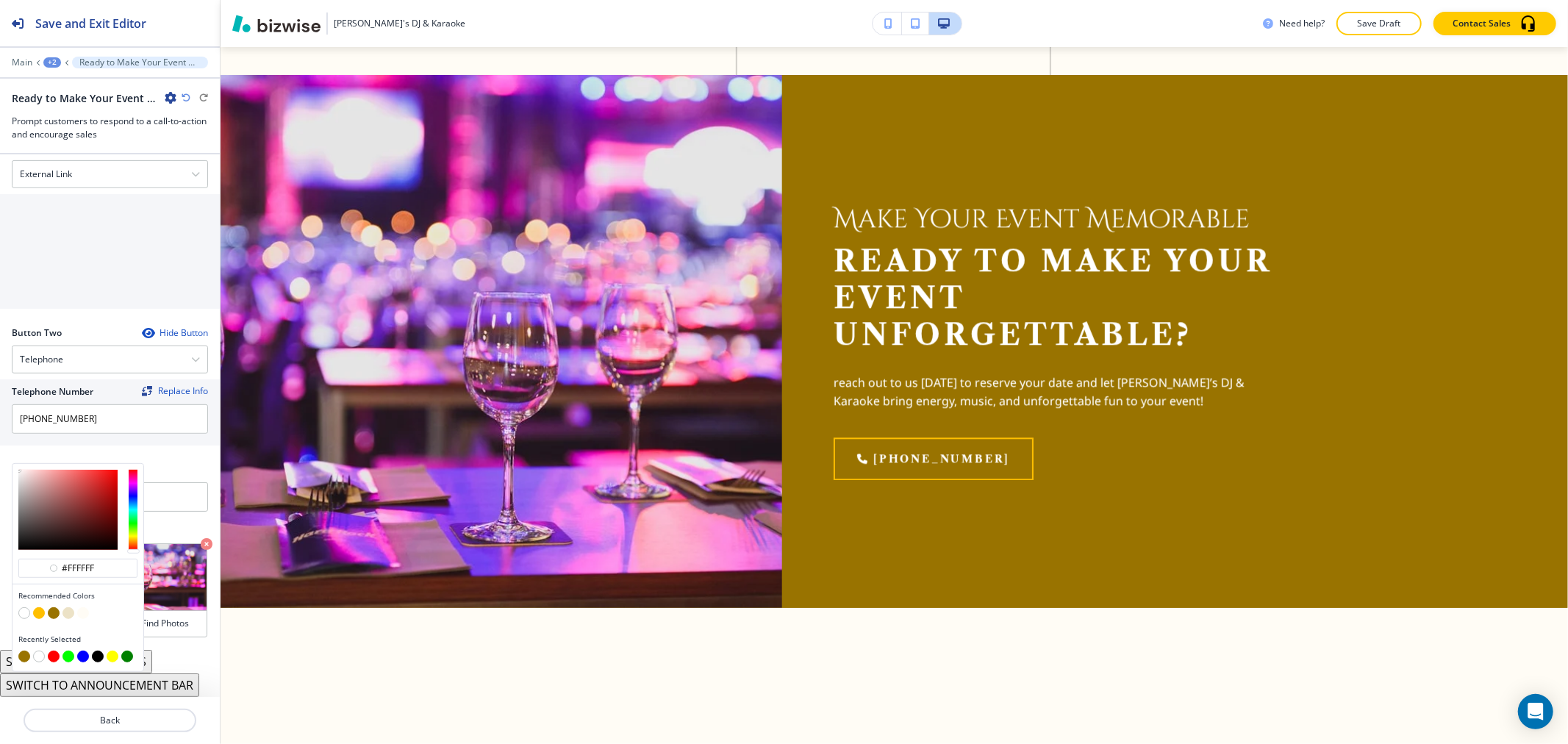
scroll to position [553, 0]
click at [68, 616] on button "button" at bounding box center [68, 613] width 12 height 12
type input "#ece2c6"
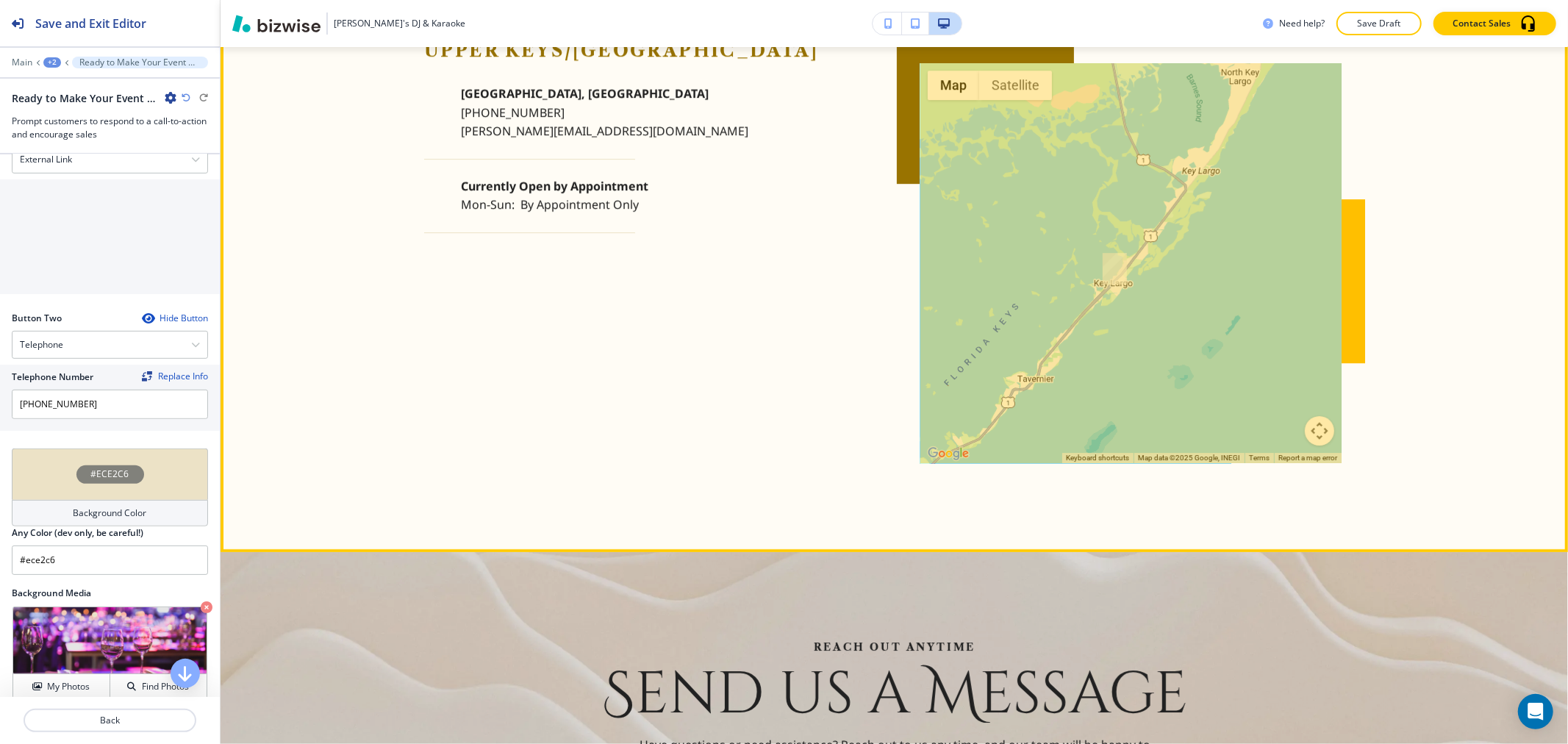
scroll to position [3502, 0]
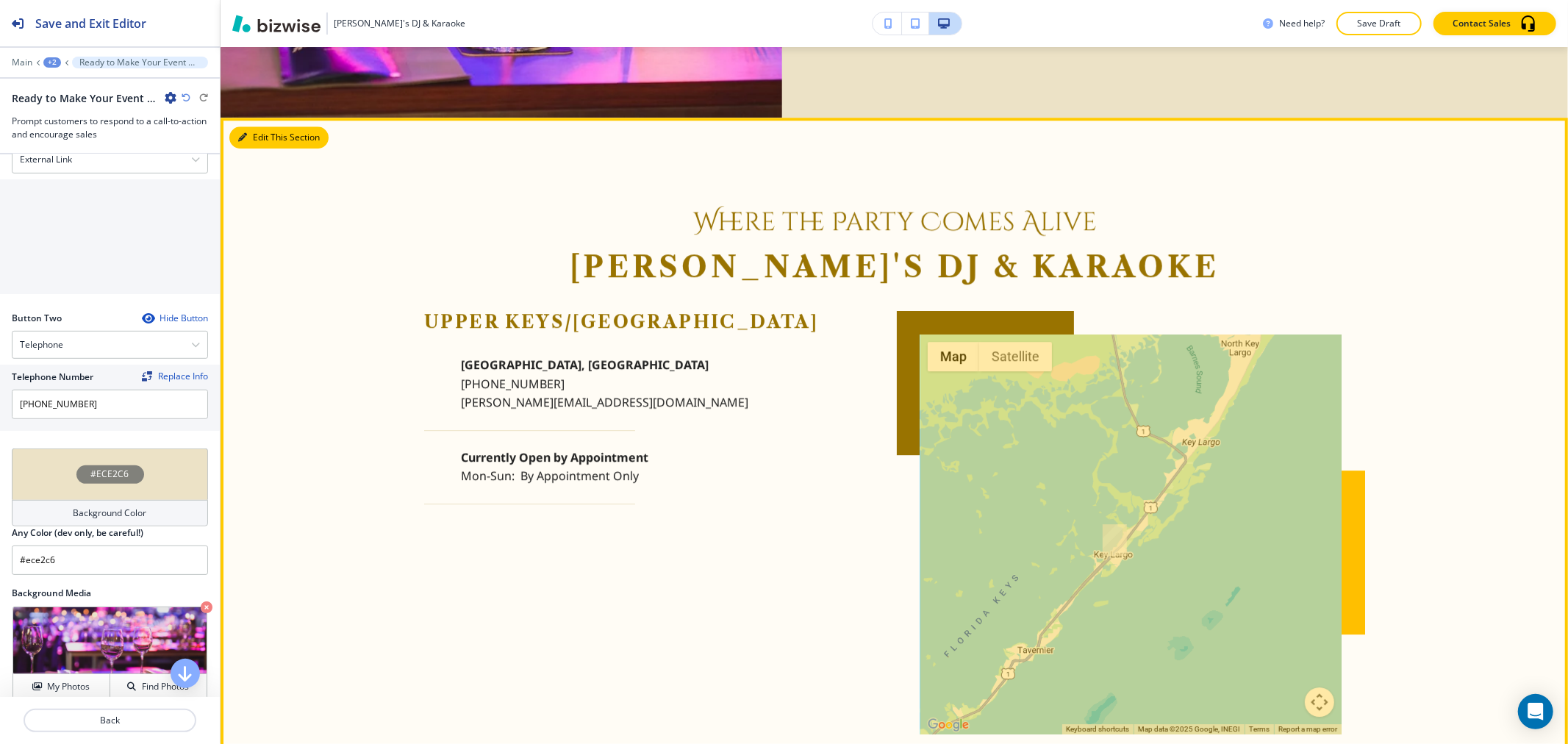
click at [272, 126] on button "Edit This Section" at bounding box center [279, 137] width 99 height 22
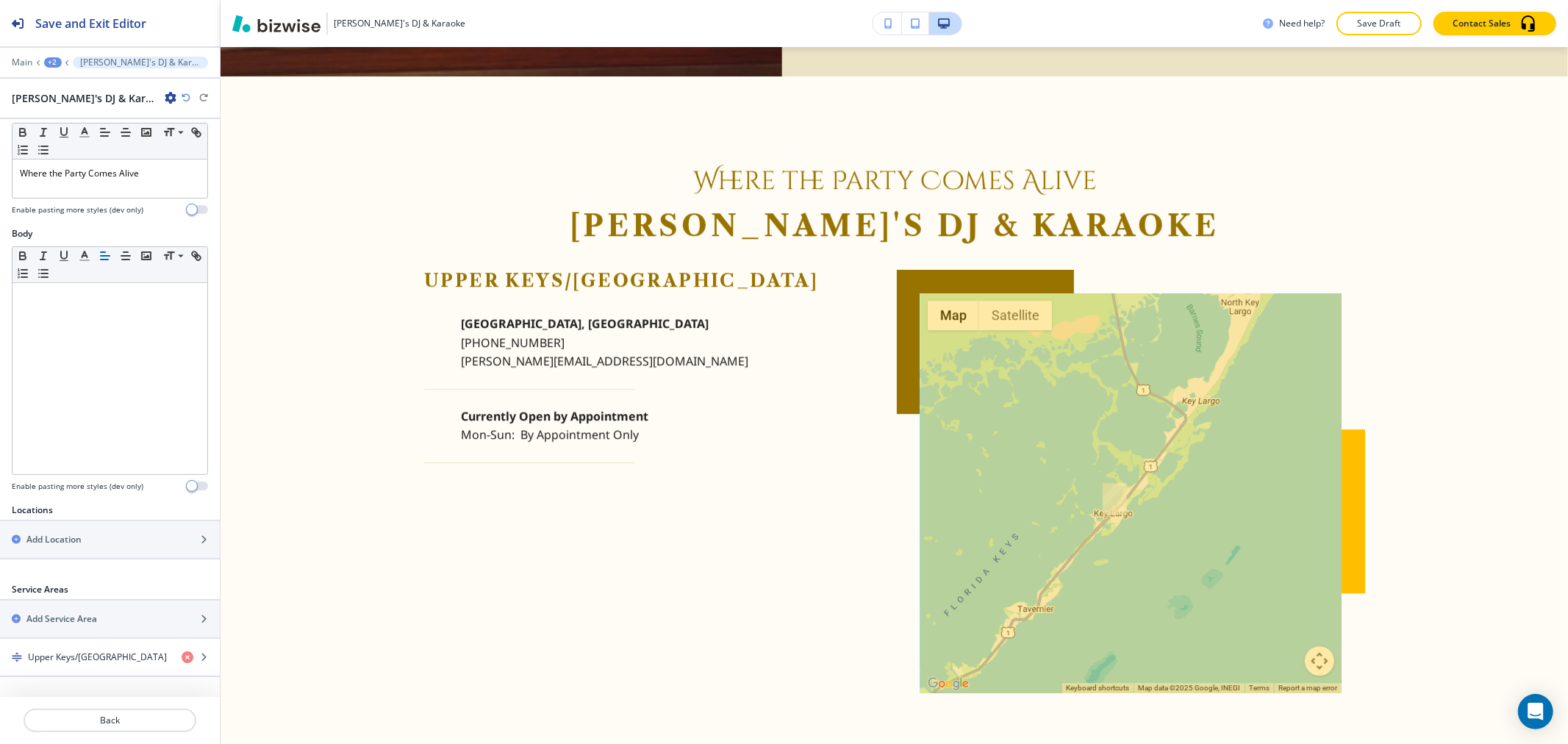
scroll to position [283, 0]
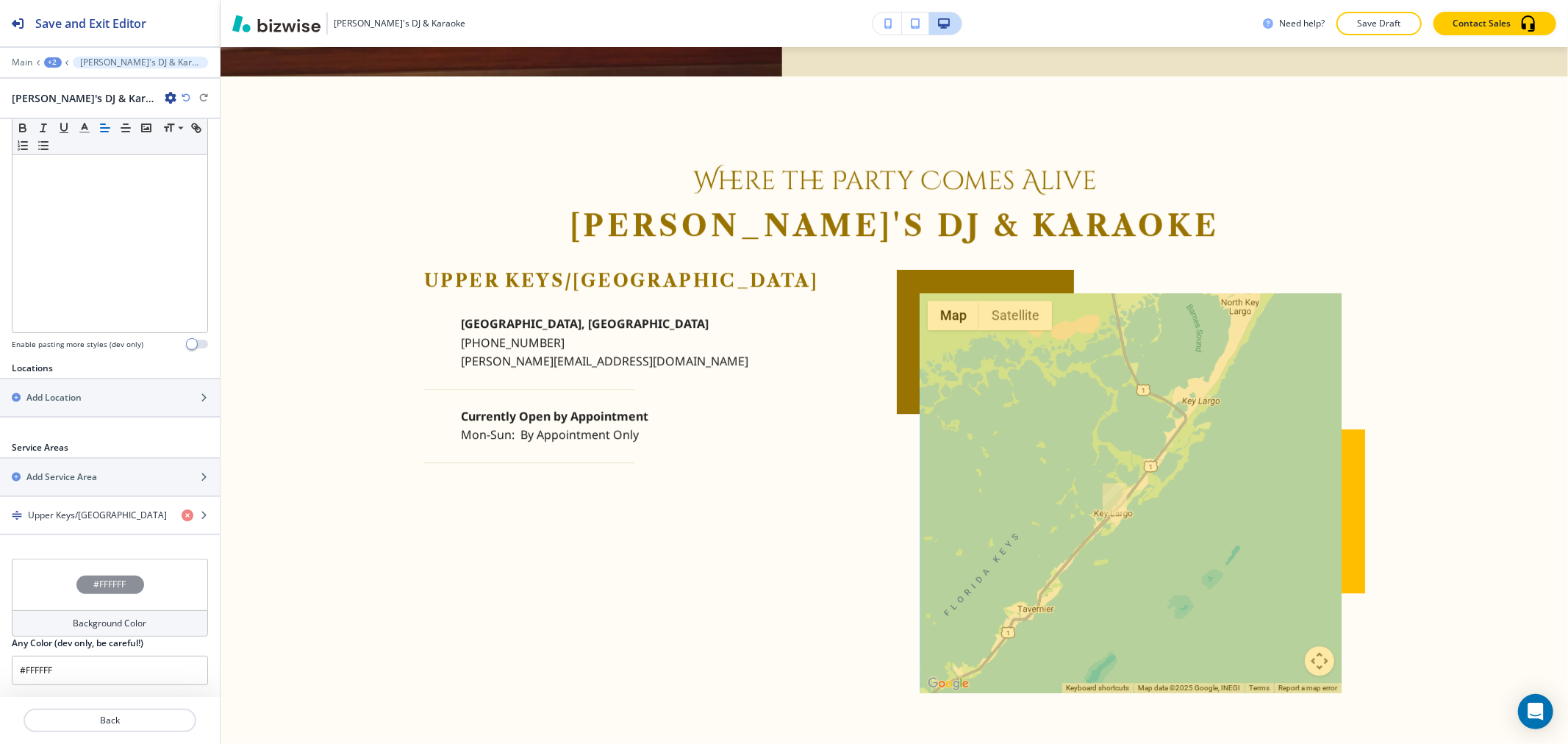
click at [119, 638] on h2 "Any Color (dev only, be careful!)" at bounding box center [77, 643] width 131 height 13
click at [121, 621] on h4 "Background Color" at bounding box center [110, 623] width 73 height 13
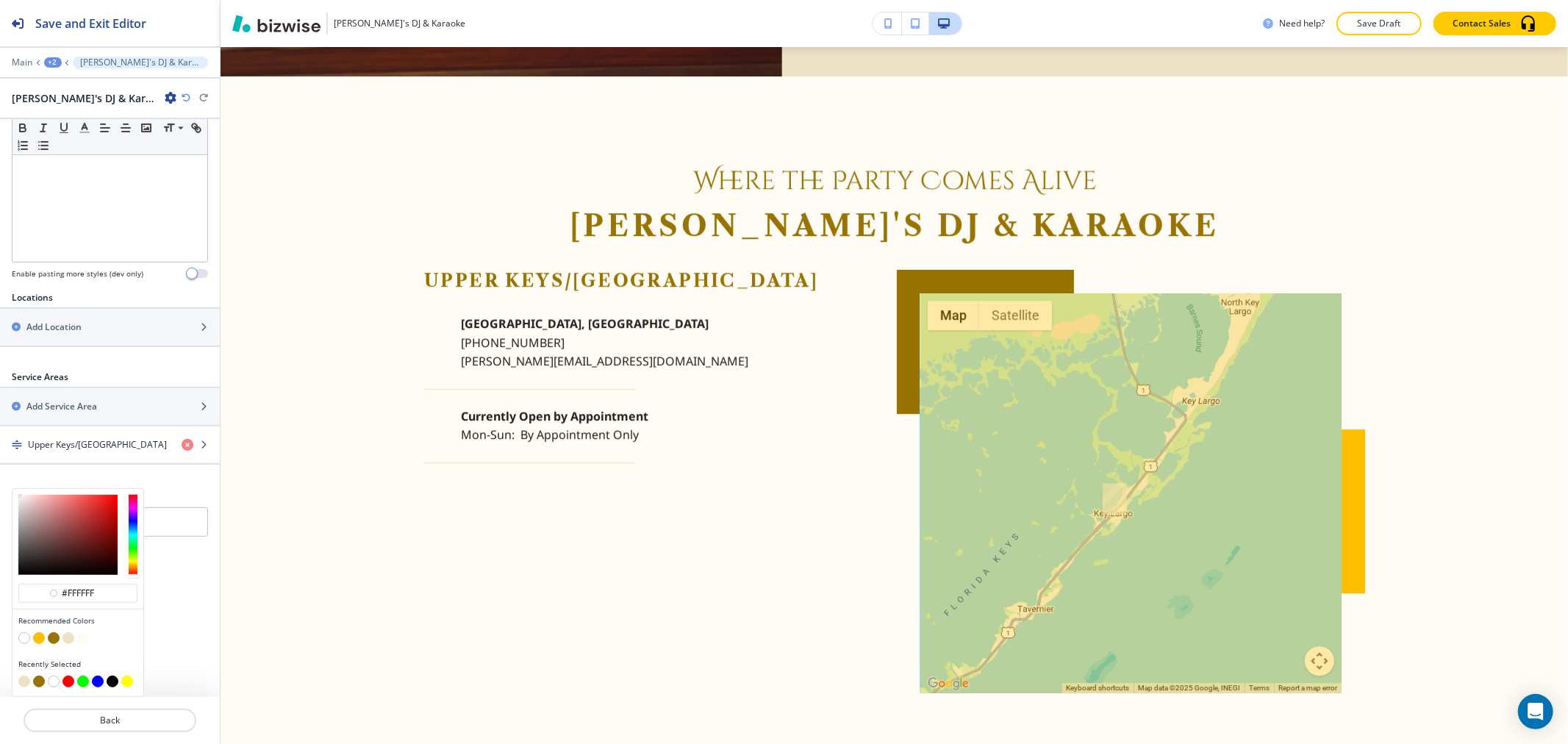
click at [27, 637] on button "button" at bounding box center [24, 638] width 12 height 12
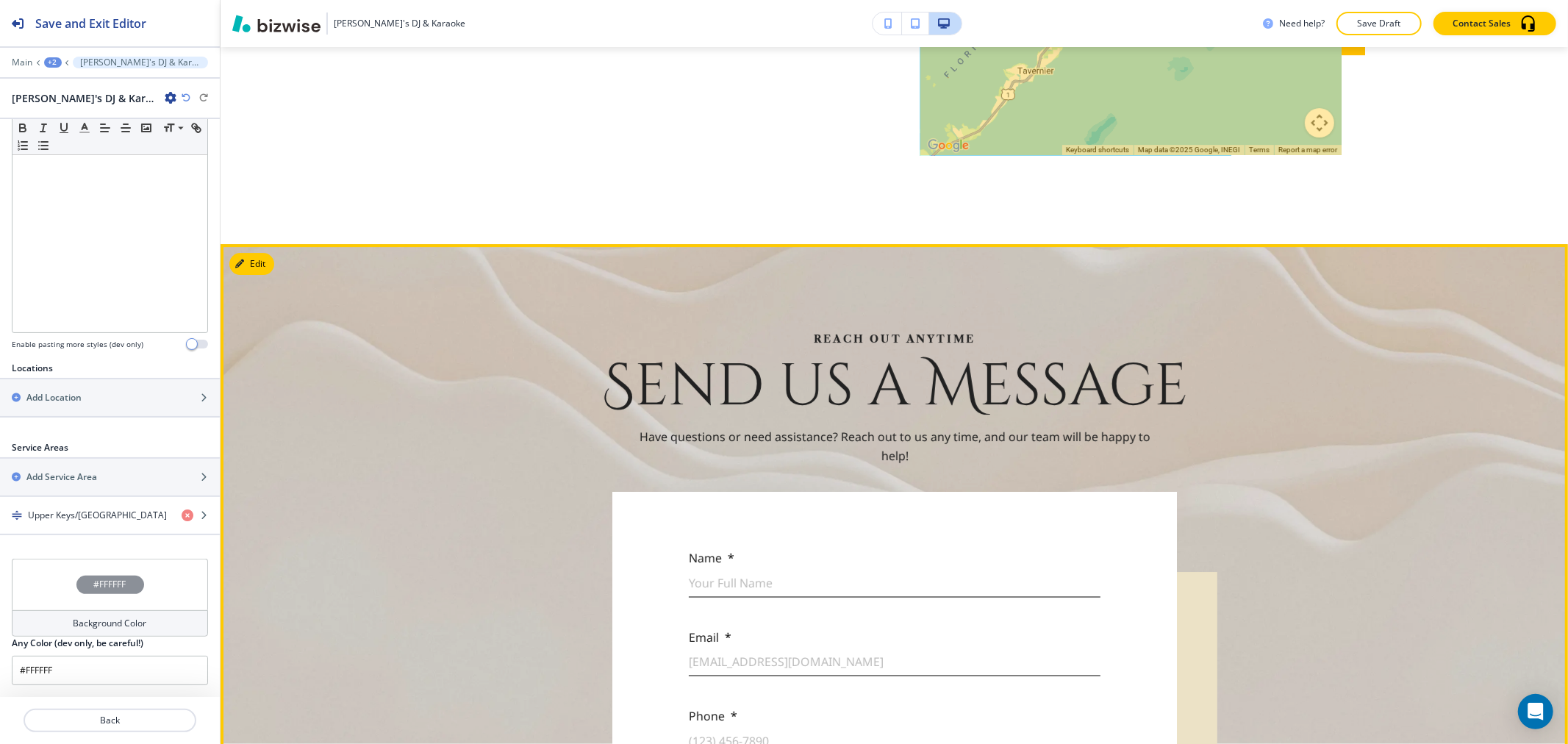
scroll to position [4033, 0]
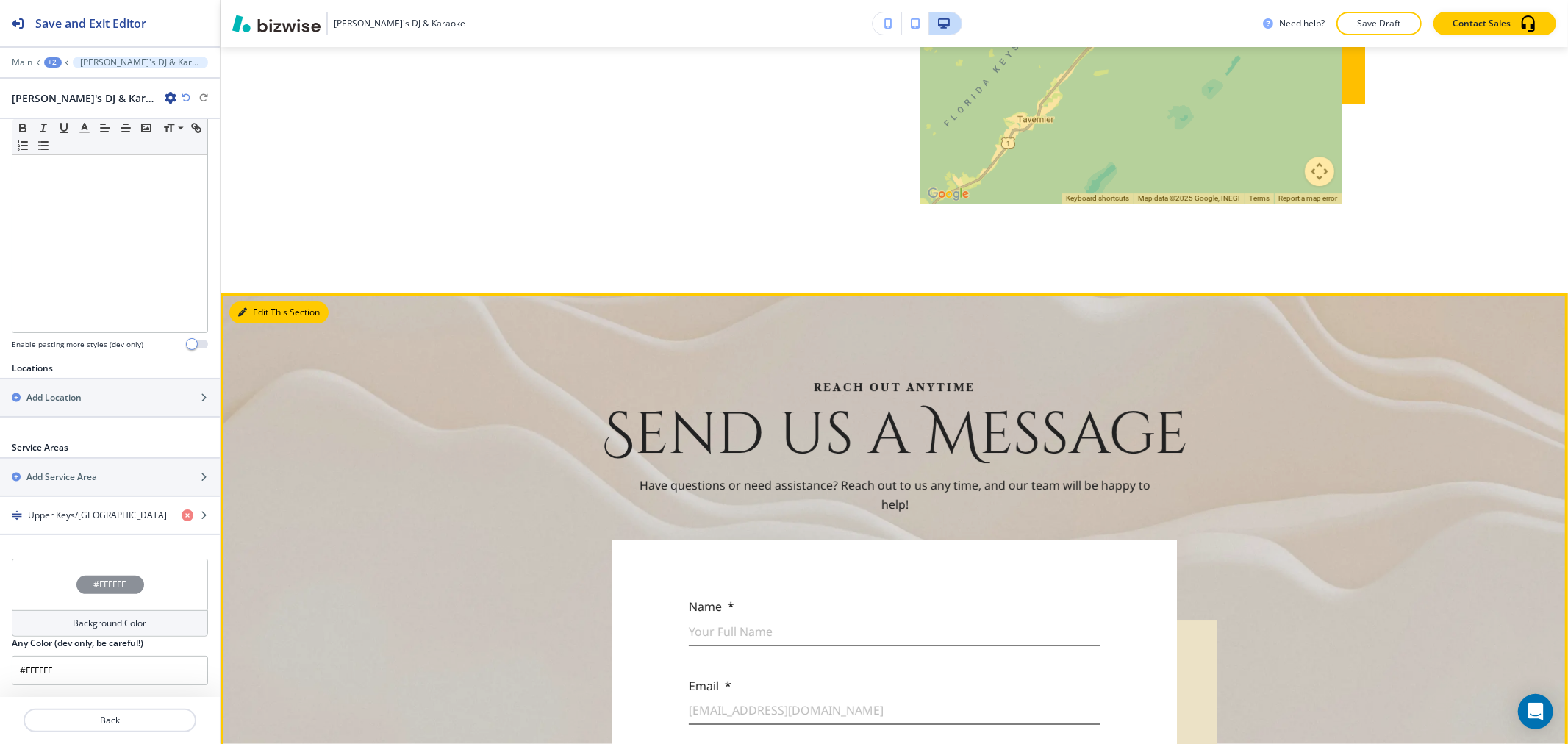
click at [254, 302] on button "Edit This Section" at bounding box center [279, 313] width 99 height 22
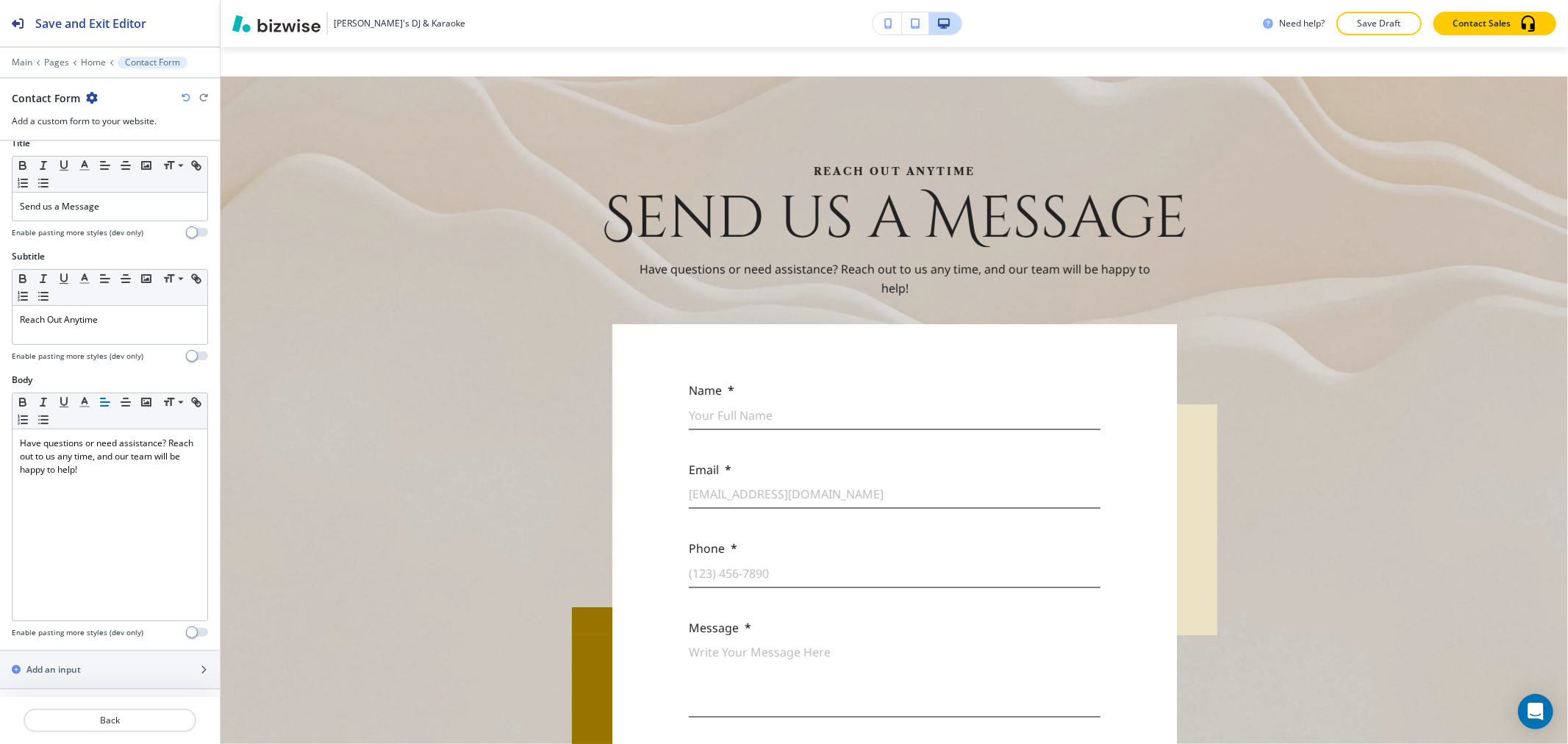
scroll to position [618, 0]
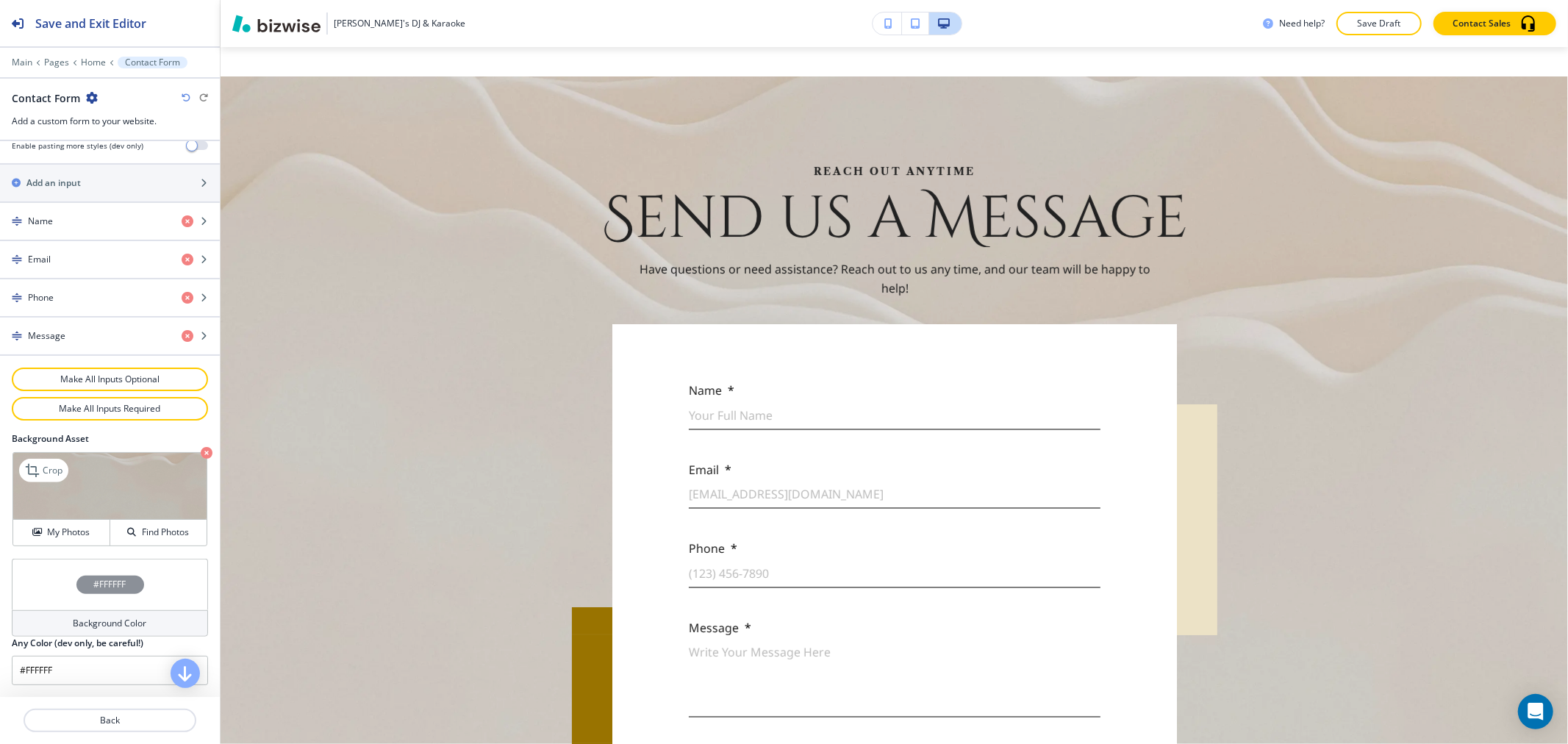
click at [200, 453] on icon "button" at bounding box center [206, 453] width 12 height 12
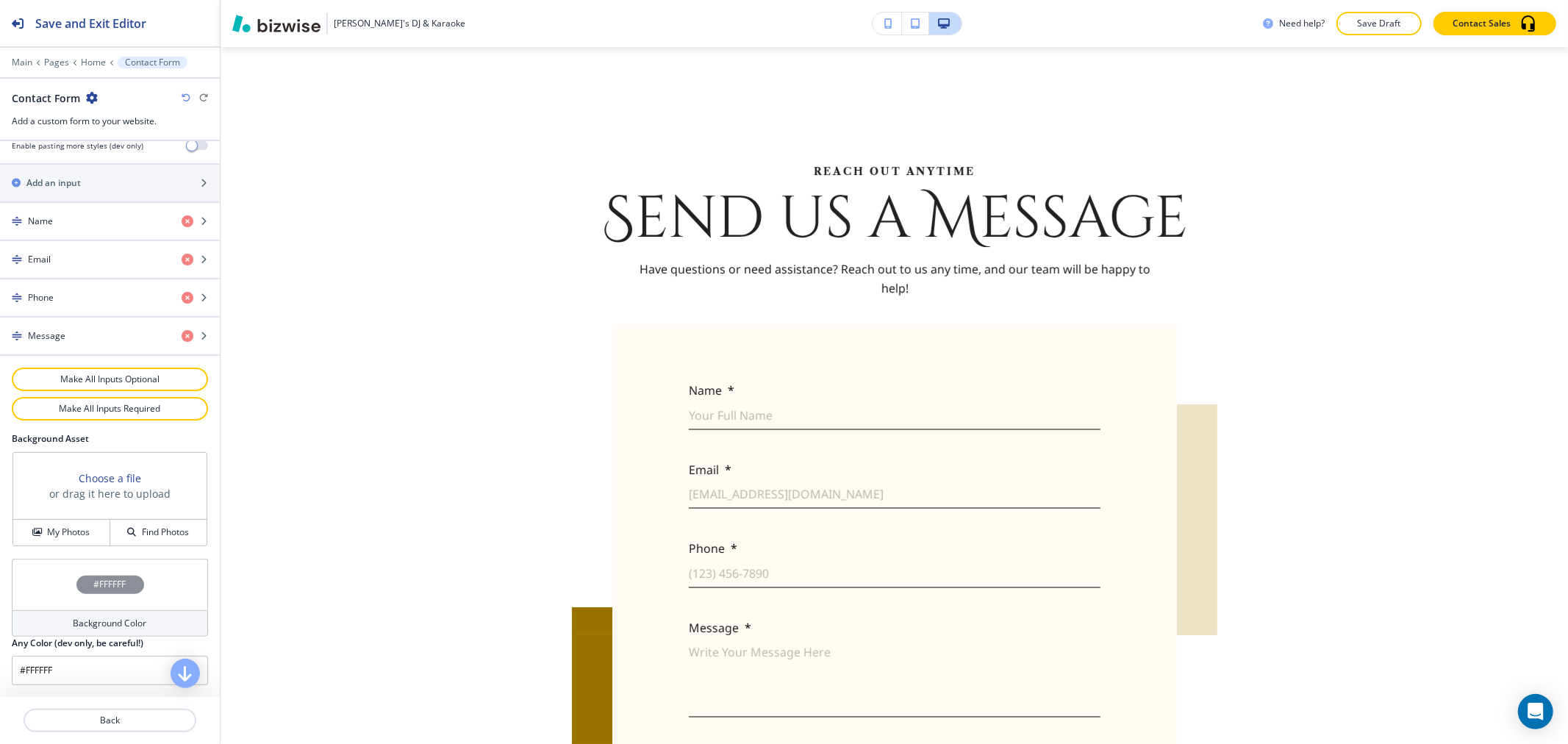
click at [77, 623] on h4 "Background Color" at bounding box center [110, 623] width 73 height 13
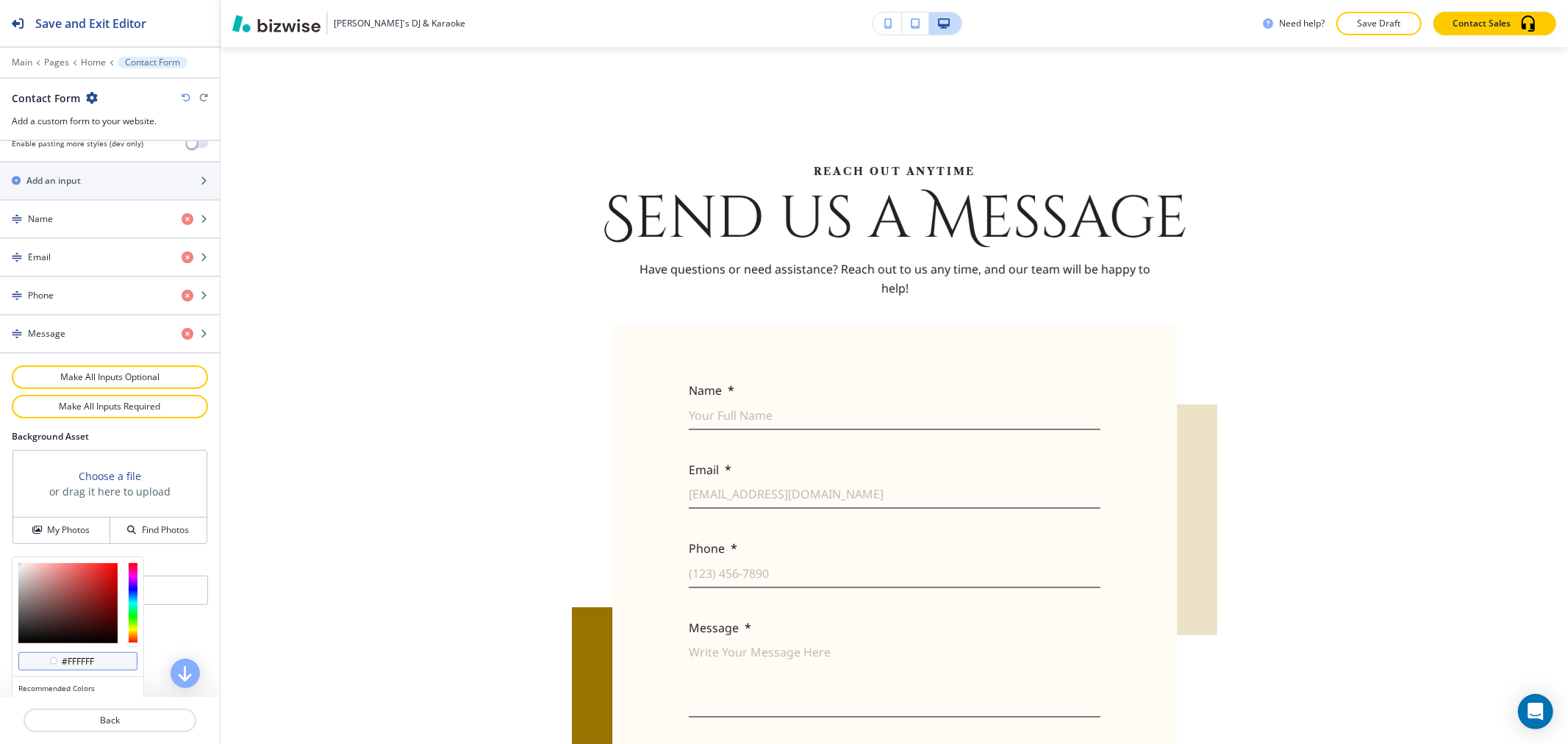
scroll to position [1, 0]
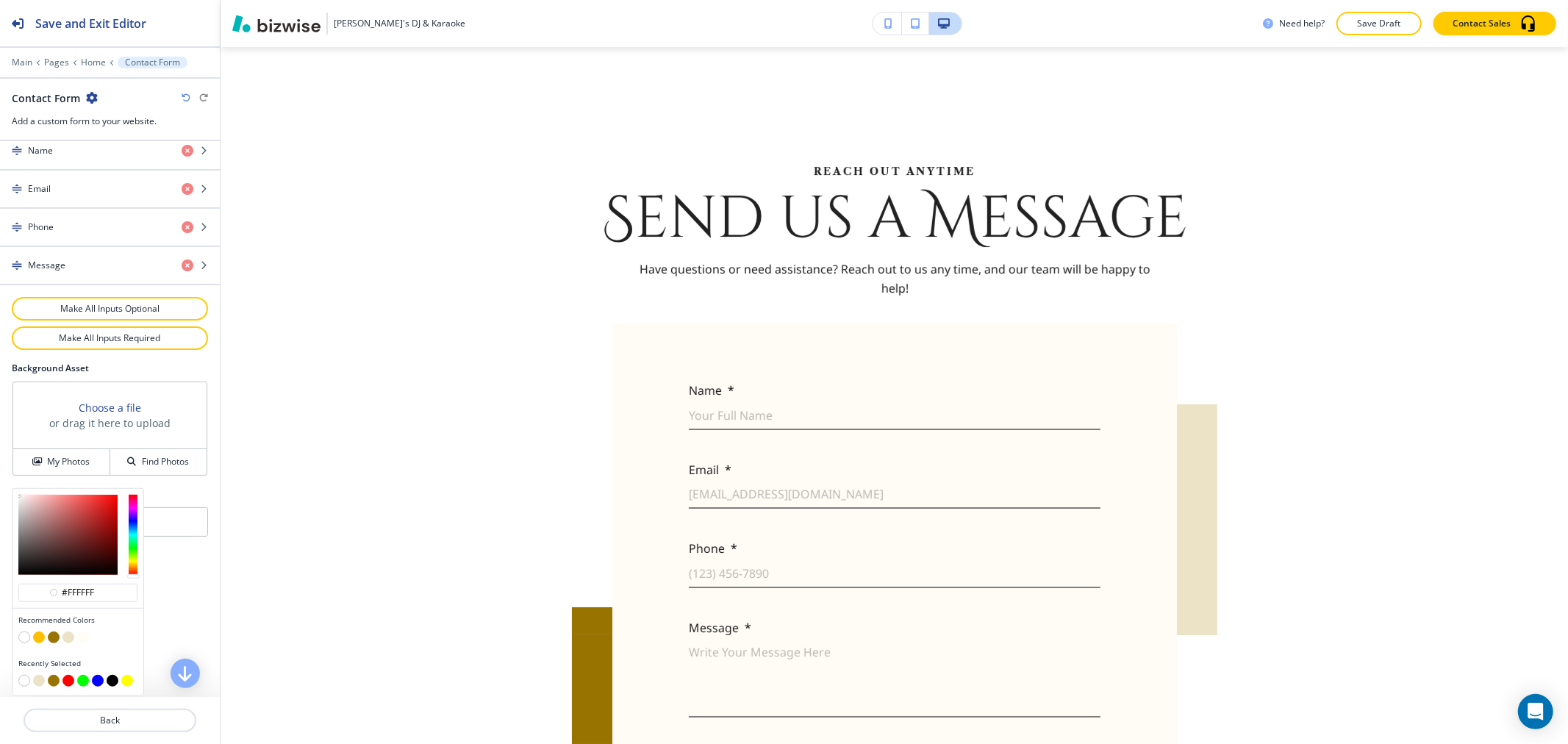
click at [65, 636] on button "button" at bounding box center [68, 638] width 12 height 12
type input "#ece2c6"
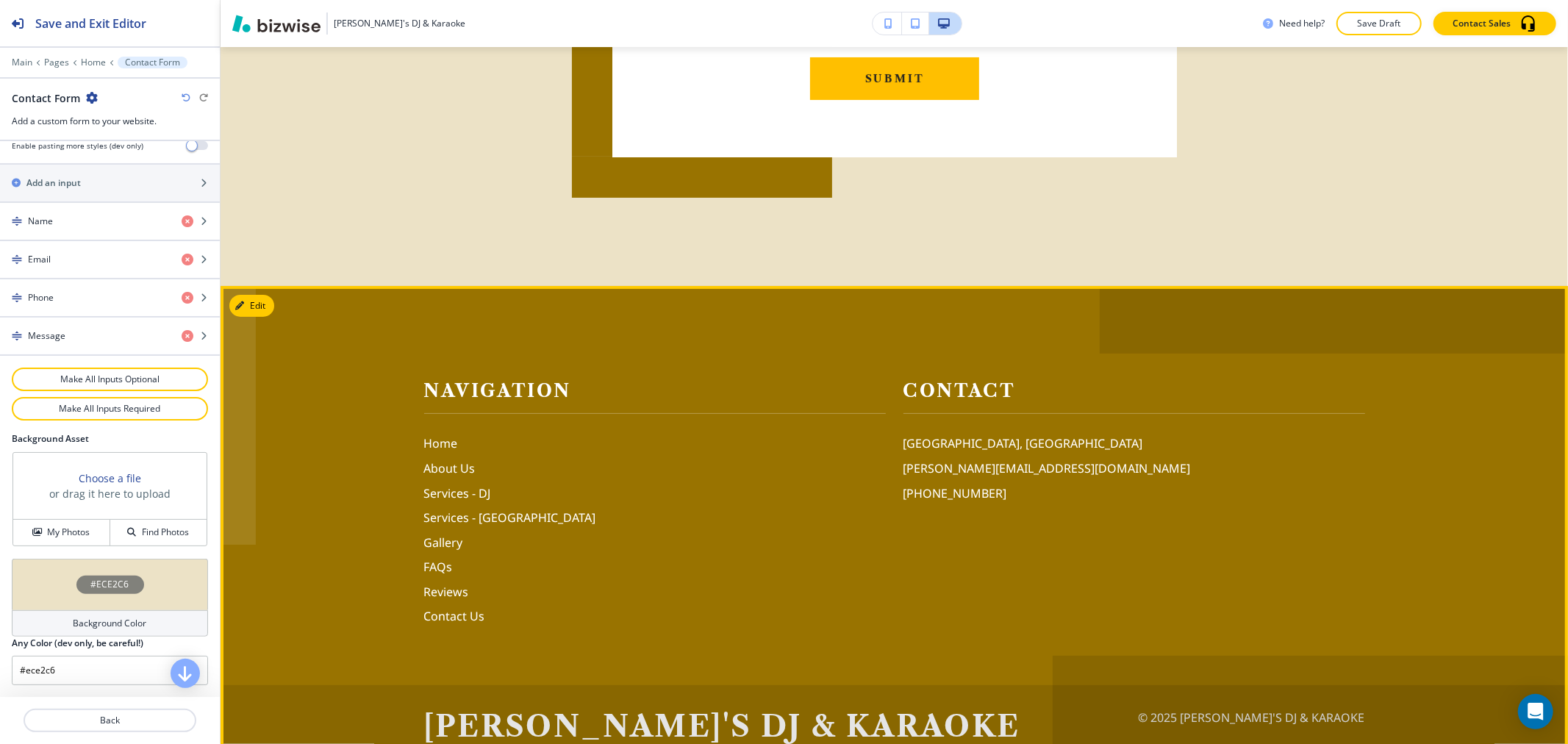
scroll to position [4961, 0]
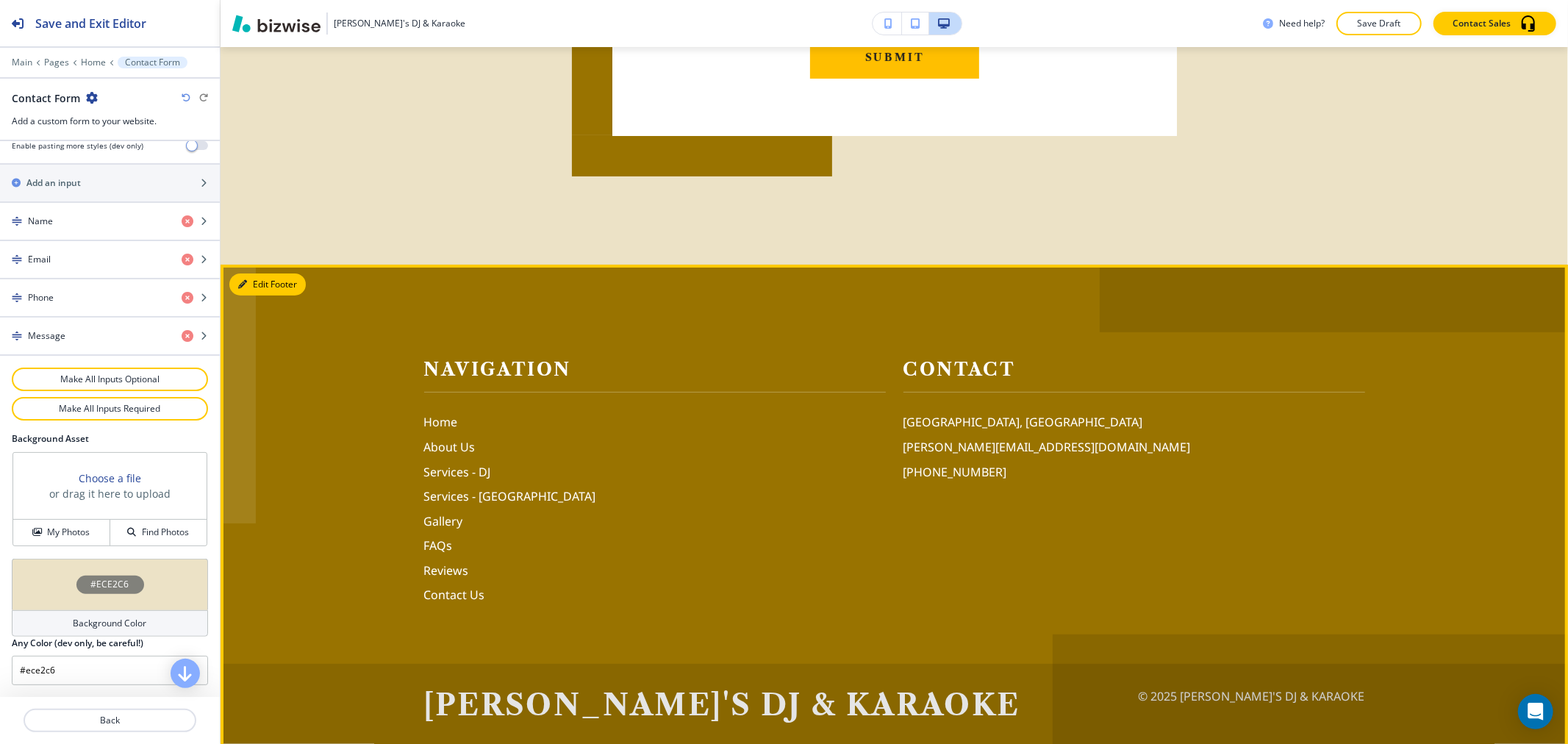
click at [269, 273] on button "Edit Footer" at bounding box center [268, 284] width 76 height 22
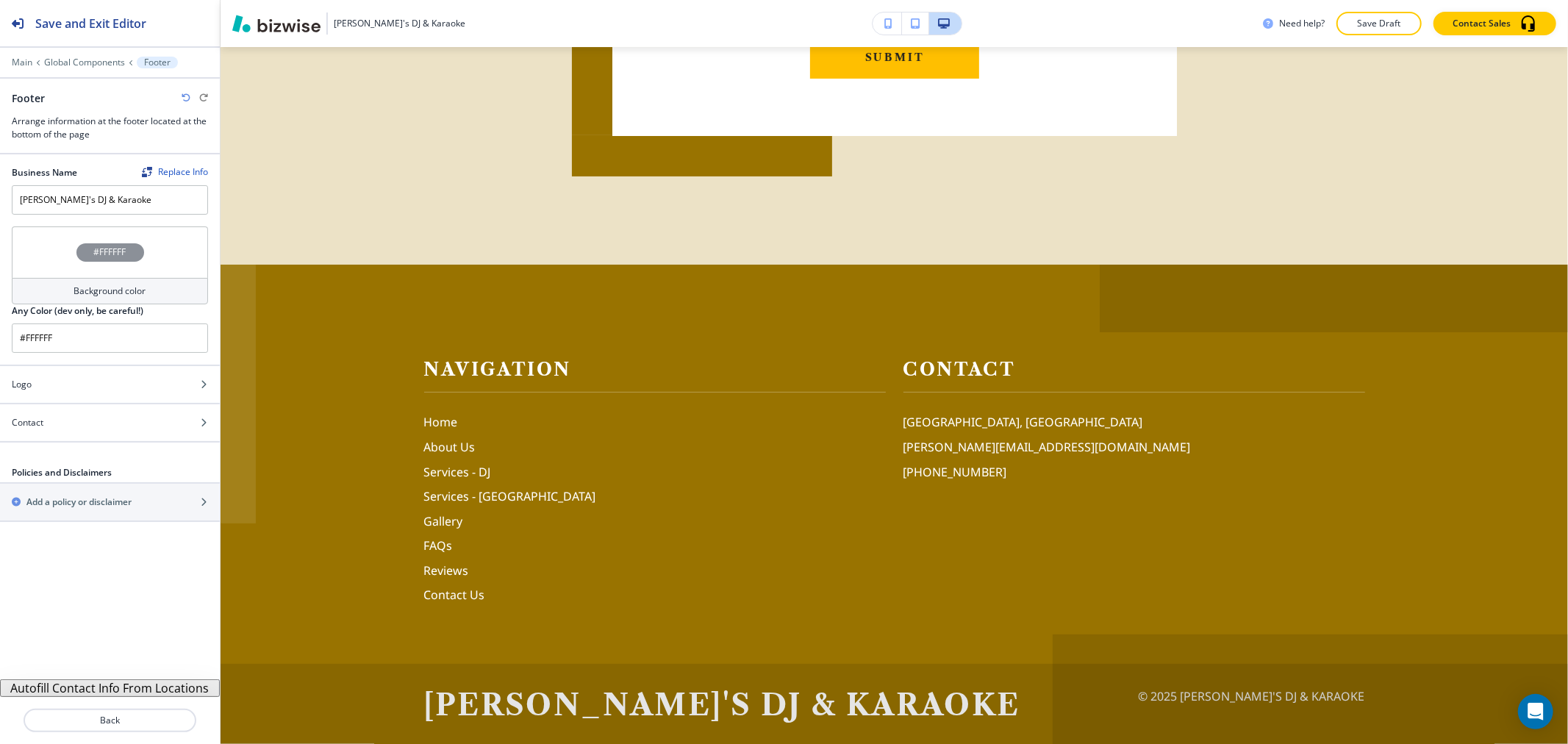
click at [111, 284] on h4 "Background color" at bounding box center [110, 291] width 72 height 13
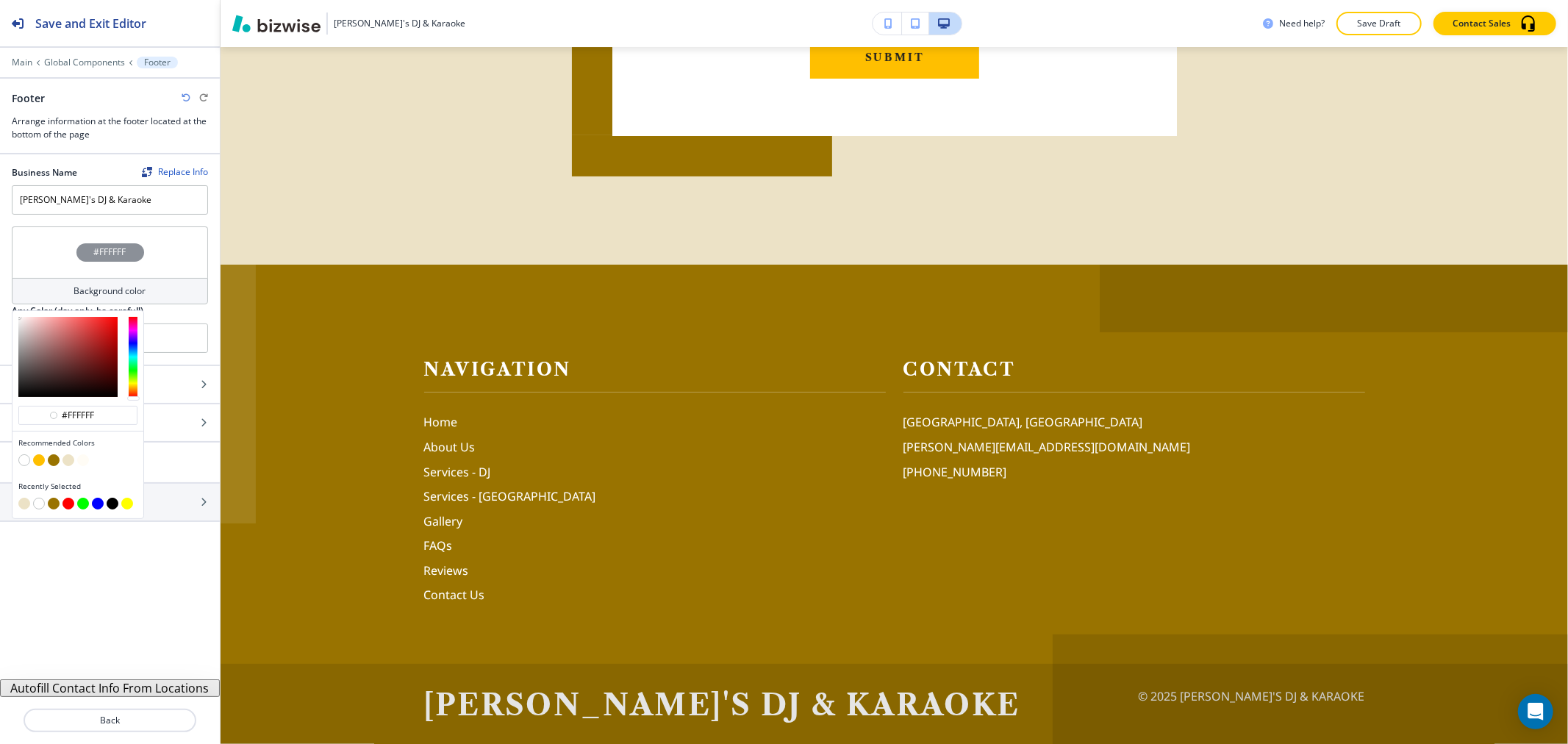
click at [54, 460] on button "button" at bounding box center [53, 460] width 12 height 12
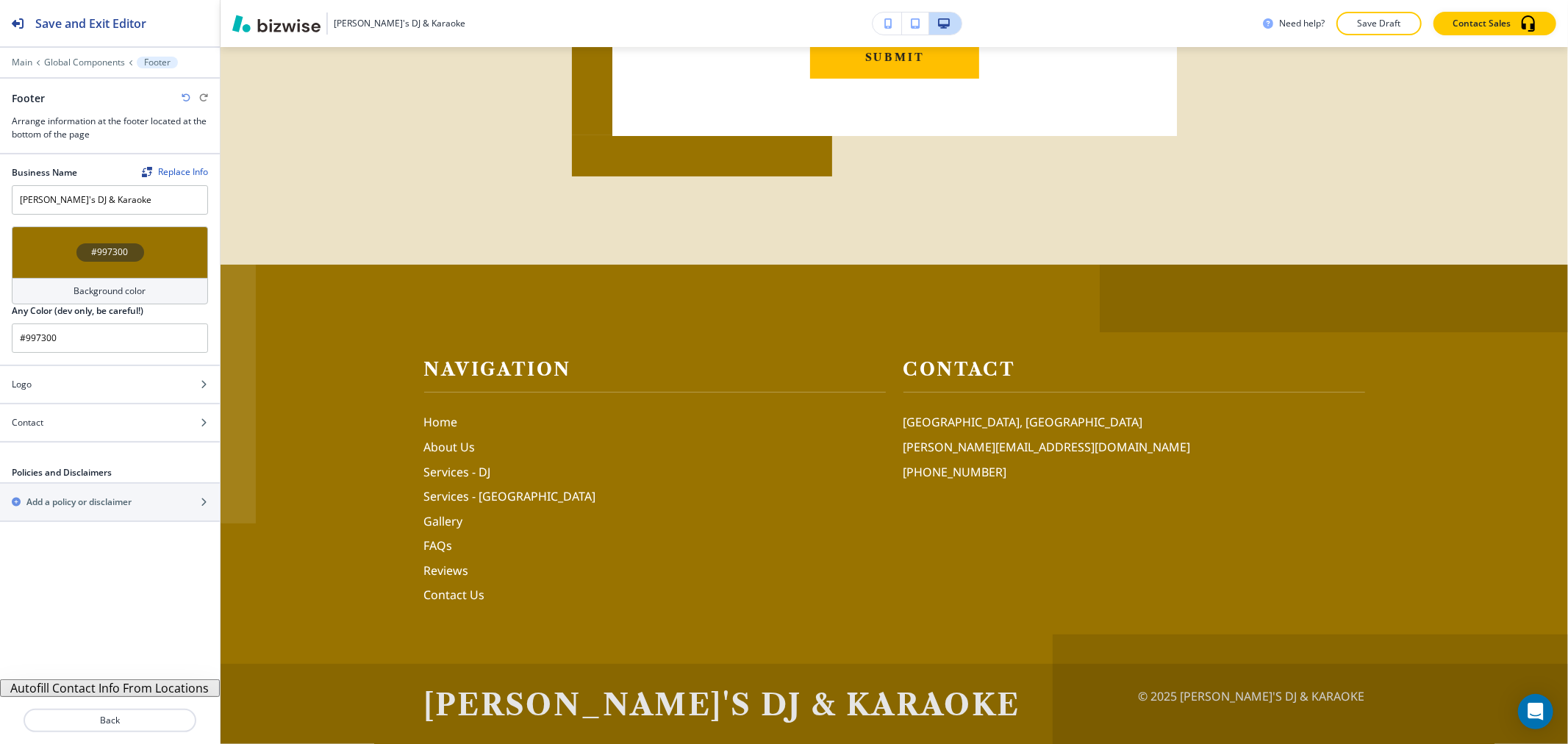
click at [185, 93] on icon "button" at bounding box center [185, 97] width 9 height 9
type input "#FFFFFF"
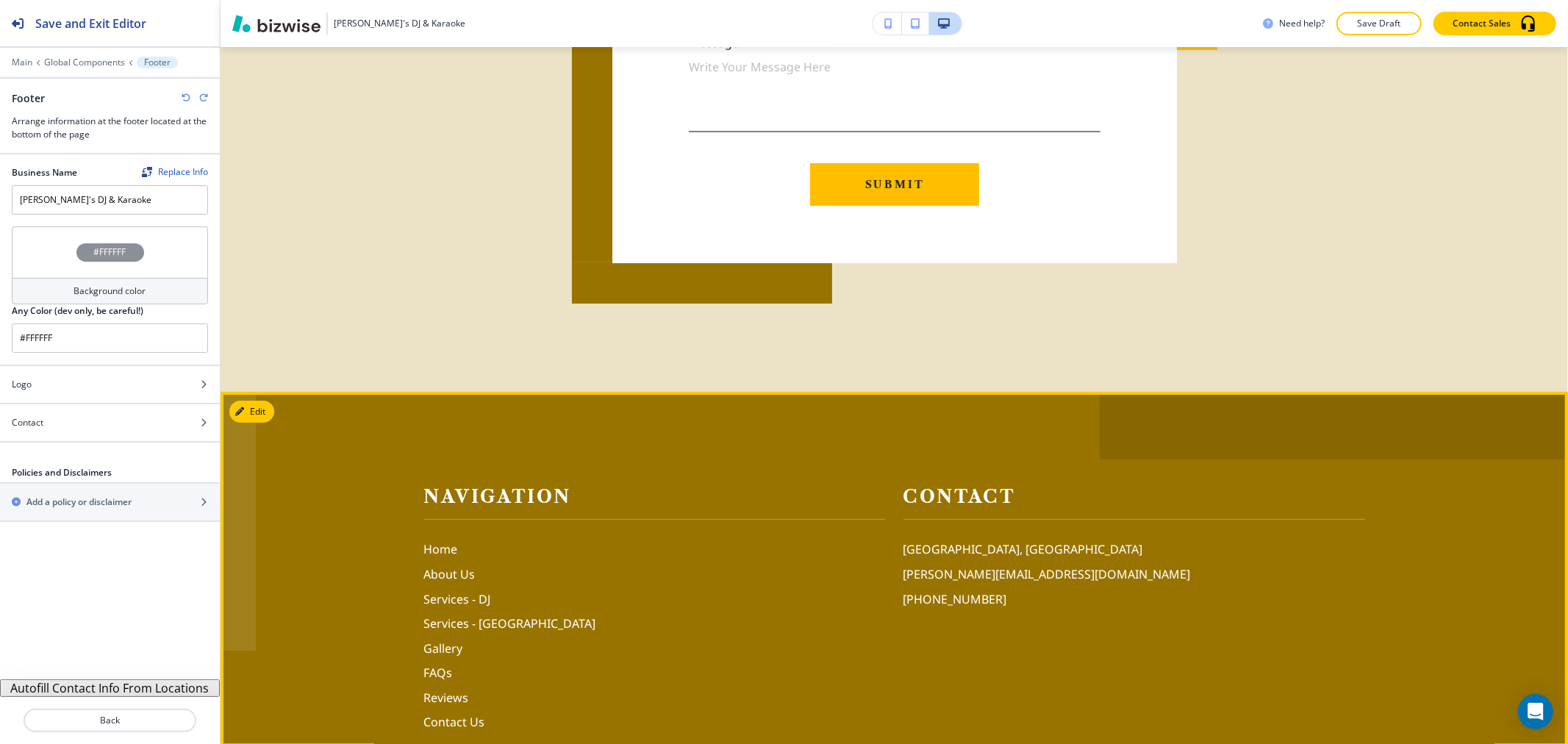
scroll to position [4797, 0]
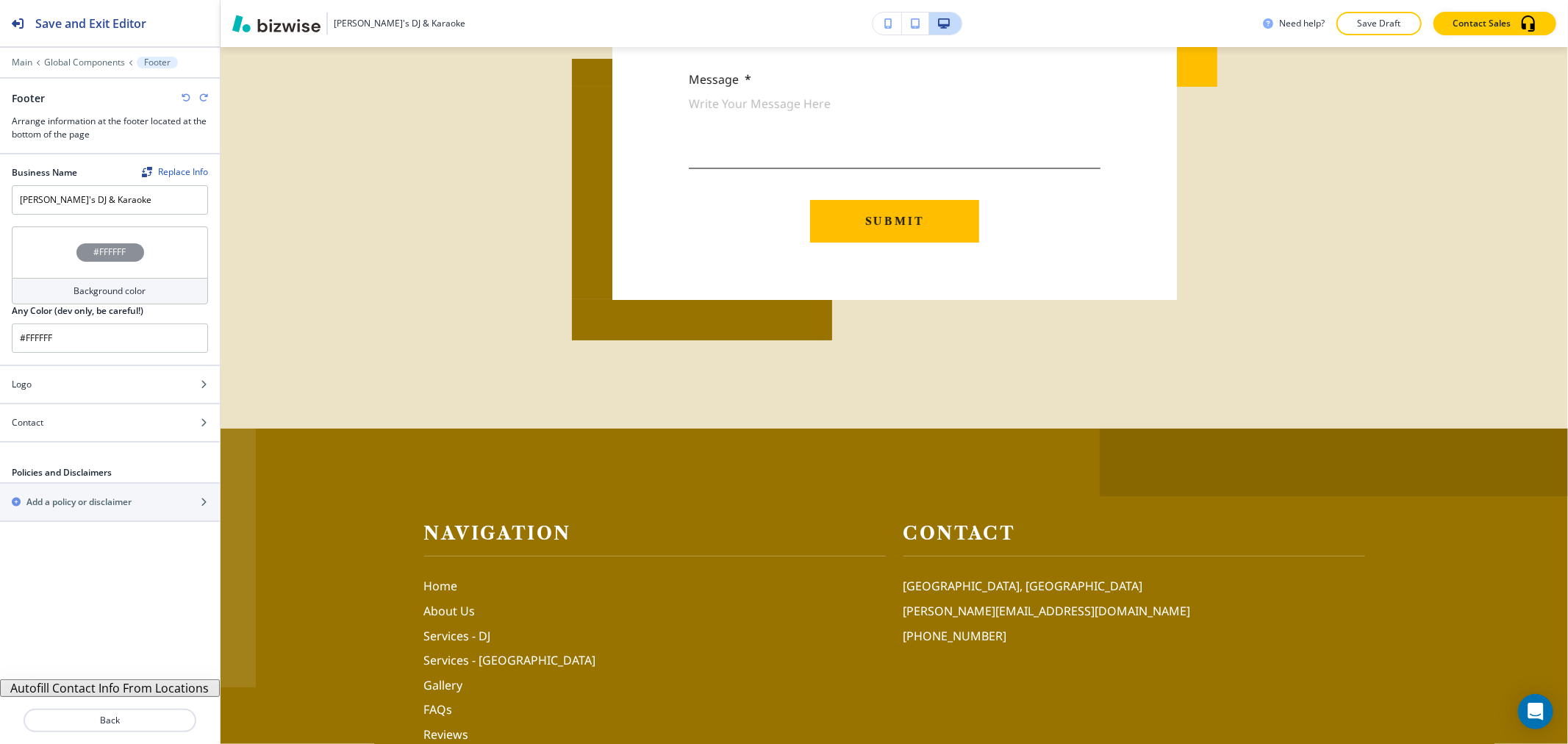
click at [167, 688] on button "Autofill Contact Info From Locations" at bounding box center [110, 687] width 219 height 17
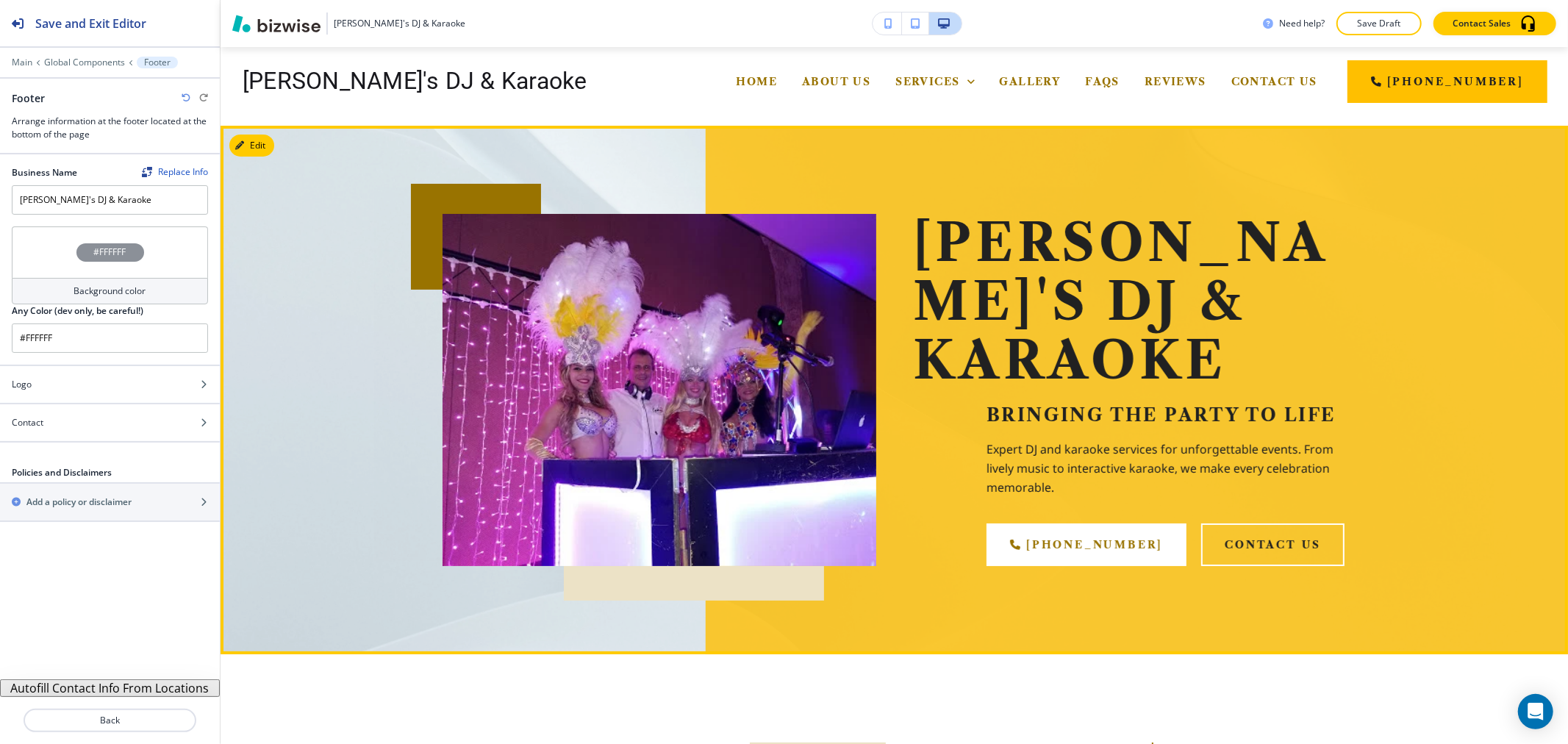
scroll to position [0, 0]
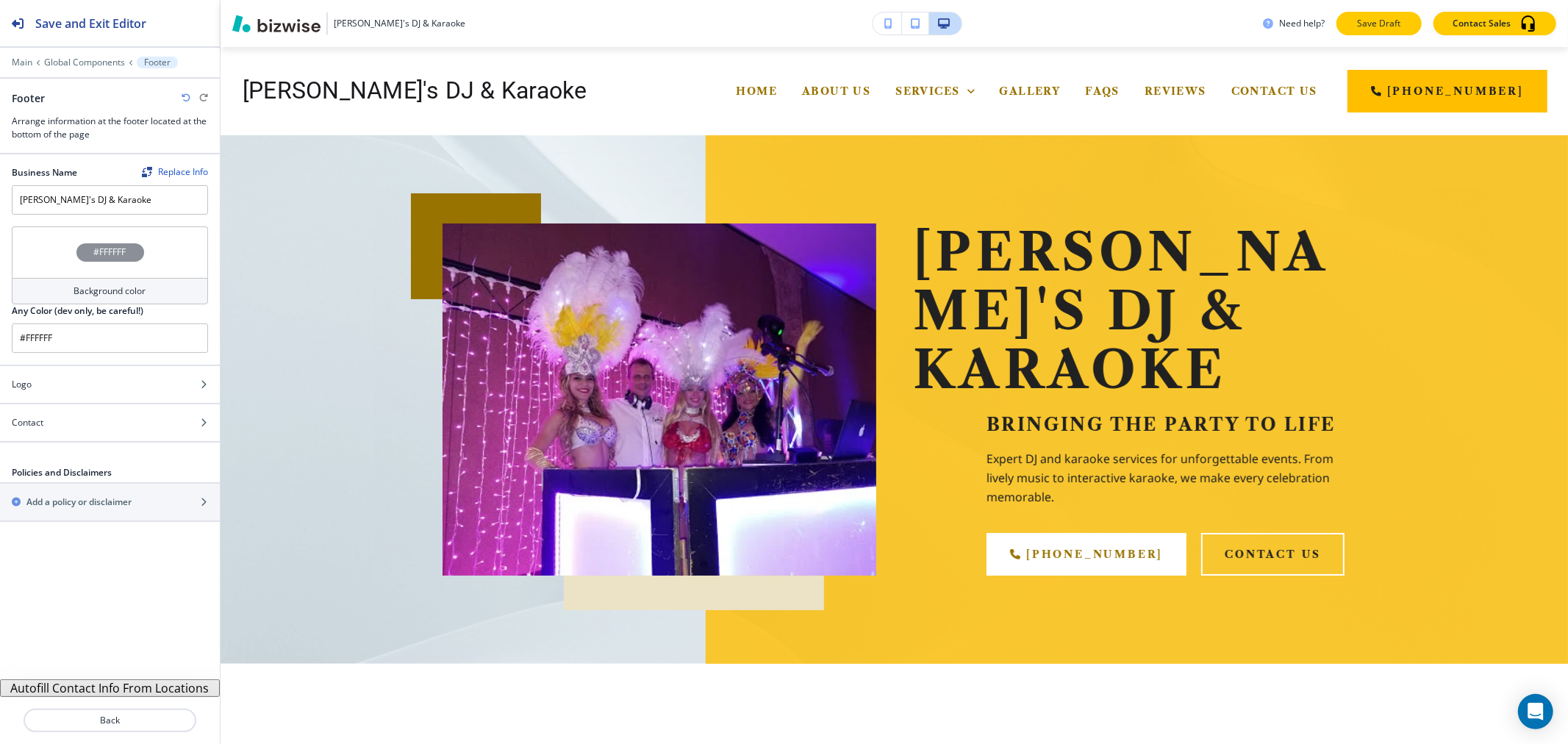
click at [1366, 23] on p "Save Draft" at bounding box center [1378, 23] width 47 height 13
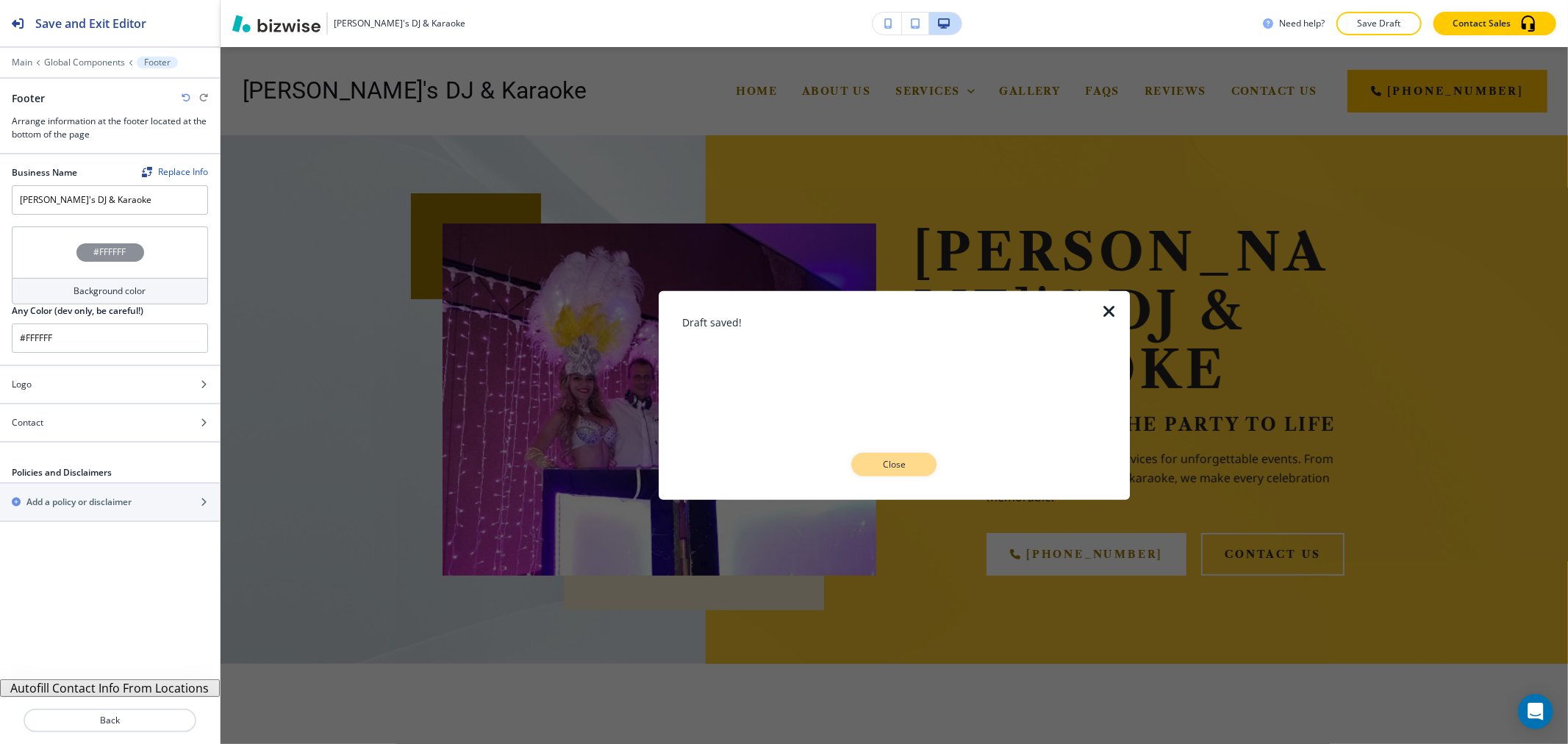
click at [901, 453] on button "Close" at bounding box center [894, 465] width 86 height 23
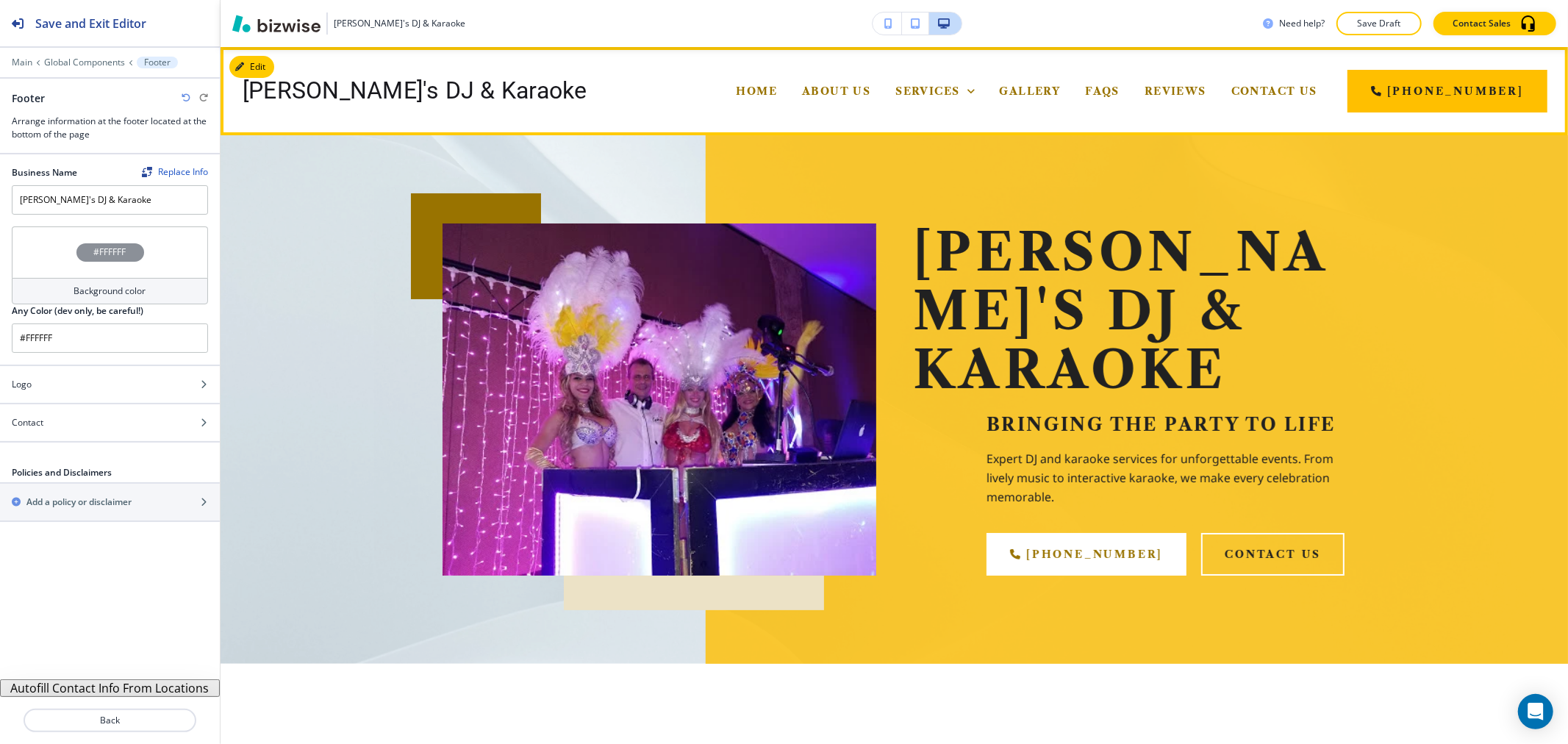
click at [847, 83] on div "About Us" at bounding box center [836, 91] width 93 height 59
click at [849, 88] on span "About Us" at bounding box center [836, 91] width 68 height 13
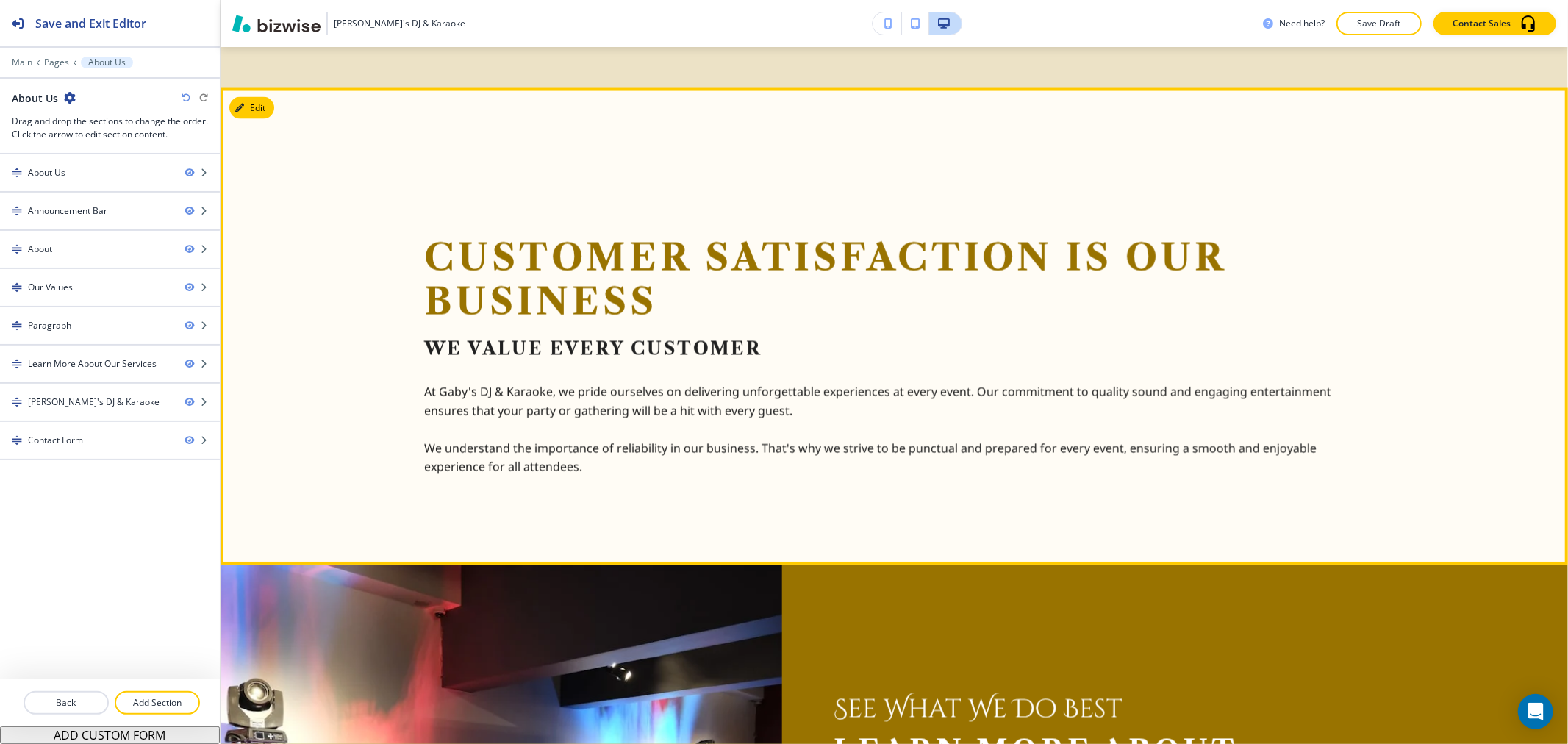
scroll to position [2041, 0]
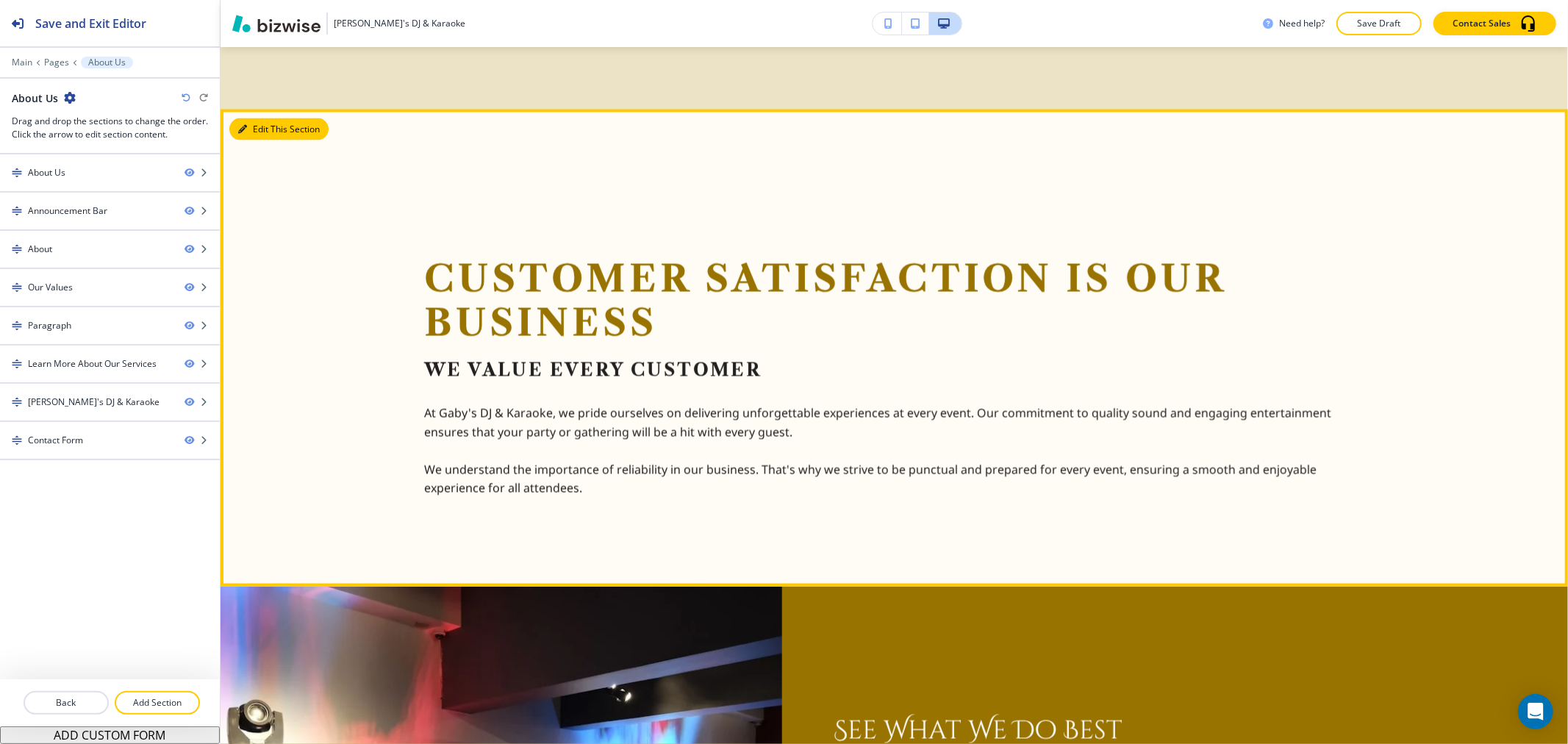
click at [252, 129] on button "Edit This Section" at bounding box center [279, 129] width 99 height 22
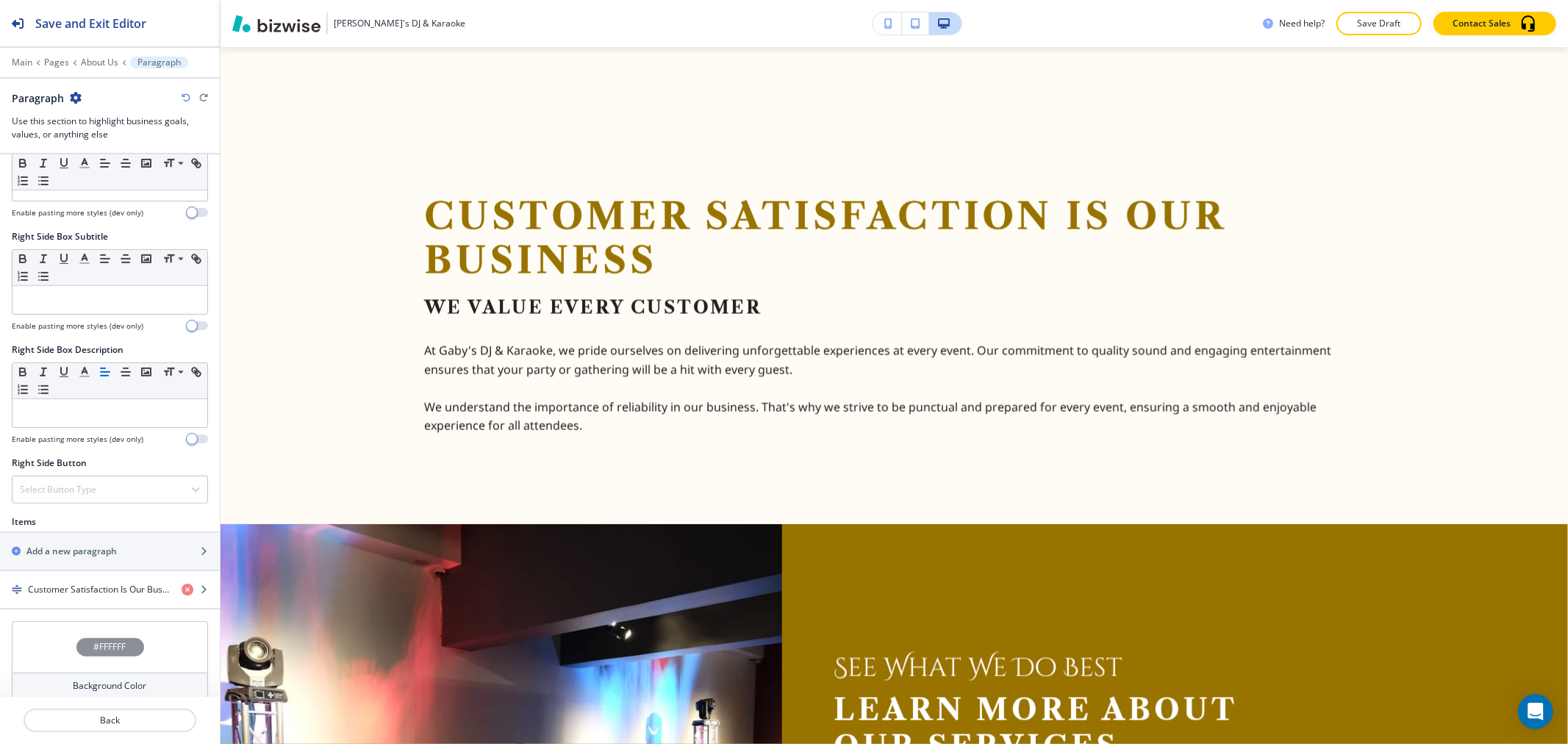
scroll to position [721, 0]
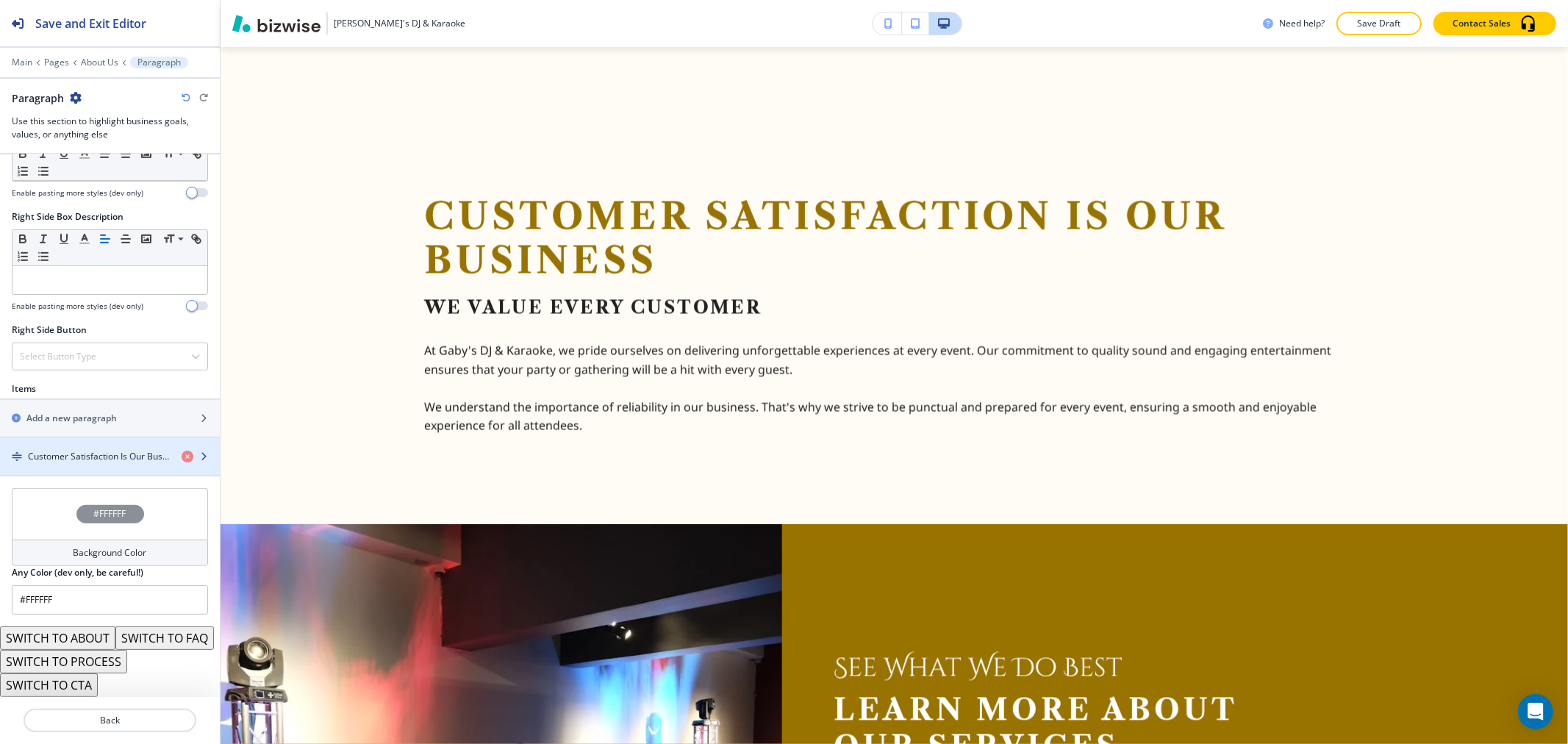
click at [98, 463] on div "button" at bounding box center [110, 469] width 219 height 12
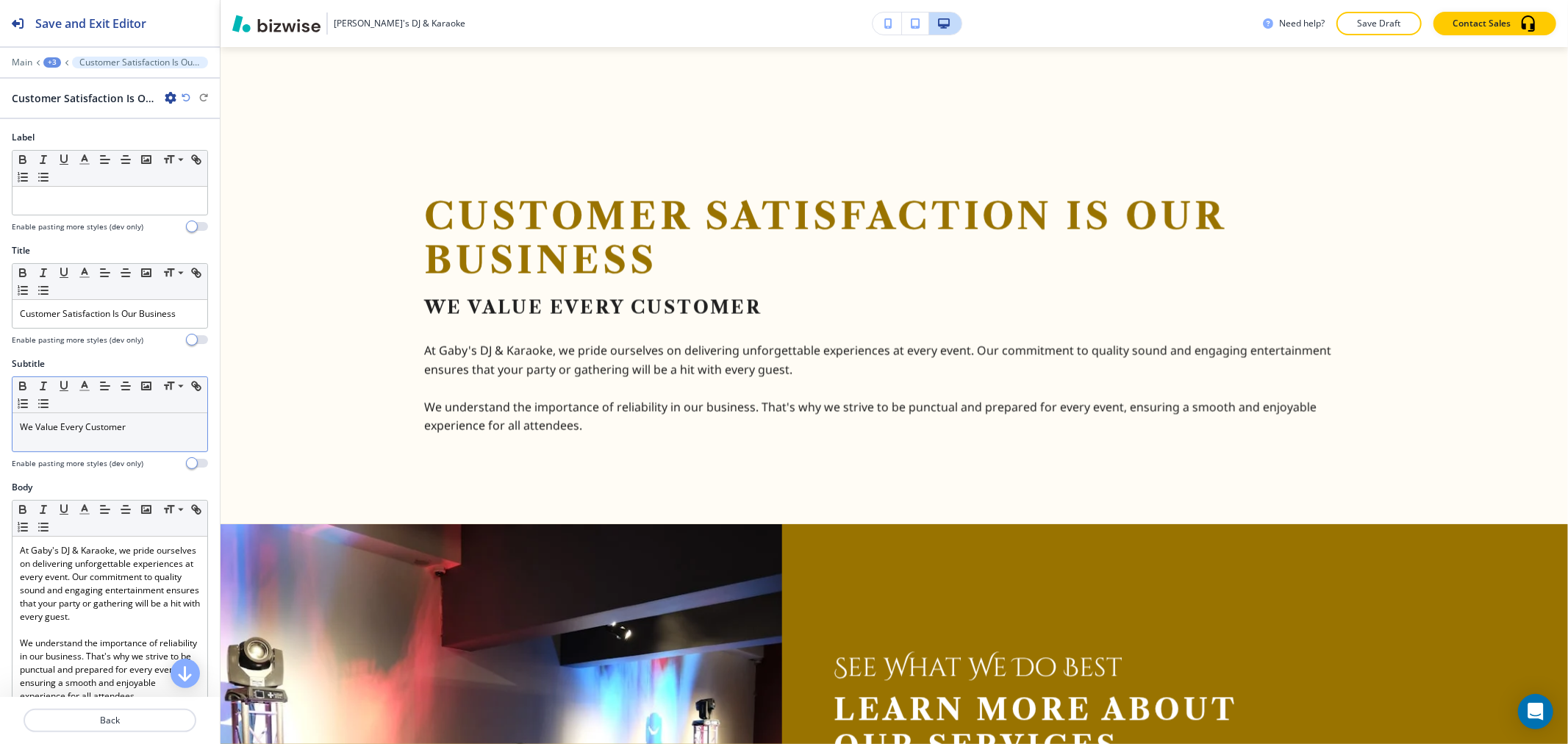
click at [94, 435] on div "We Value Every Customer" at bounding box center [110, 432] width 195 height 38
click at [84, 388] on icon "button" at bounding box center [85, 386] width 13 height 13
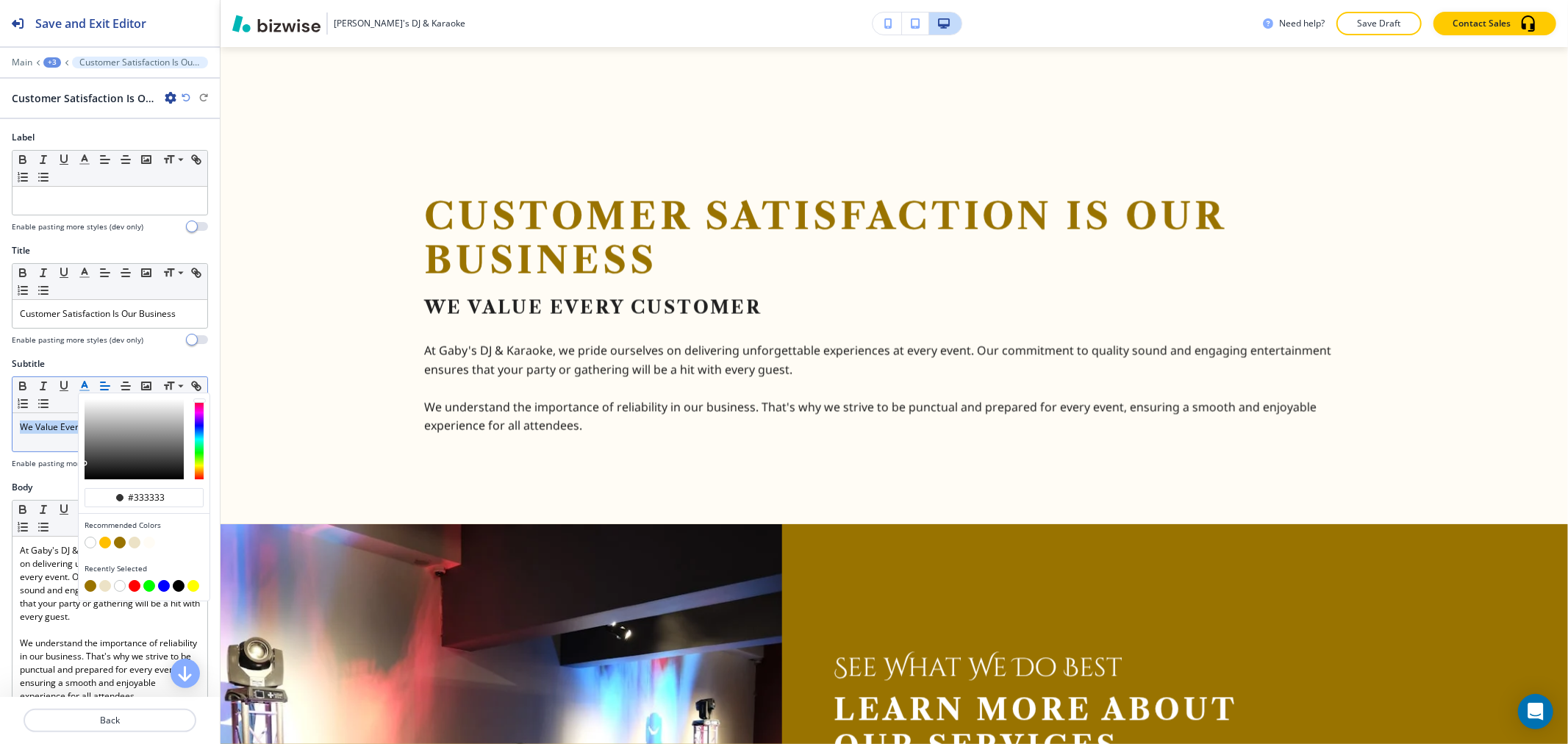
click at [118, 542] on button "button" at bounding box center [120, 542] width 12 height 12
type input "#997300"
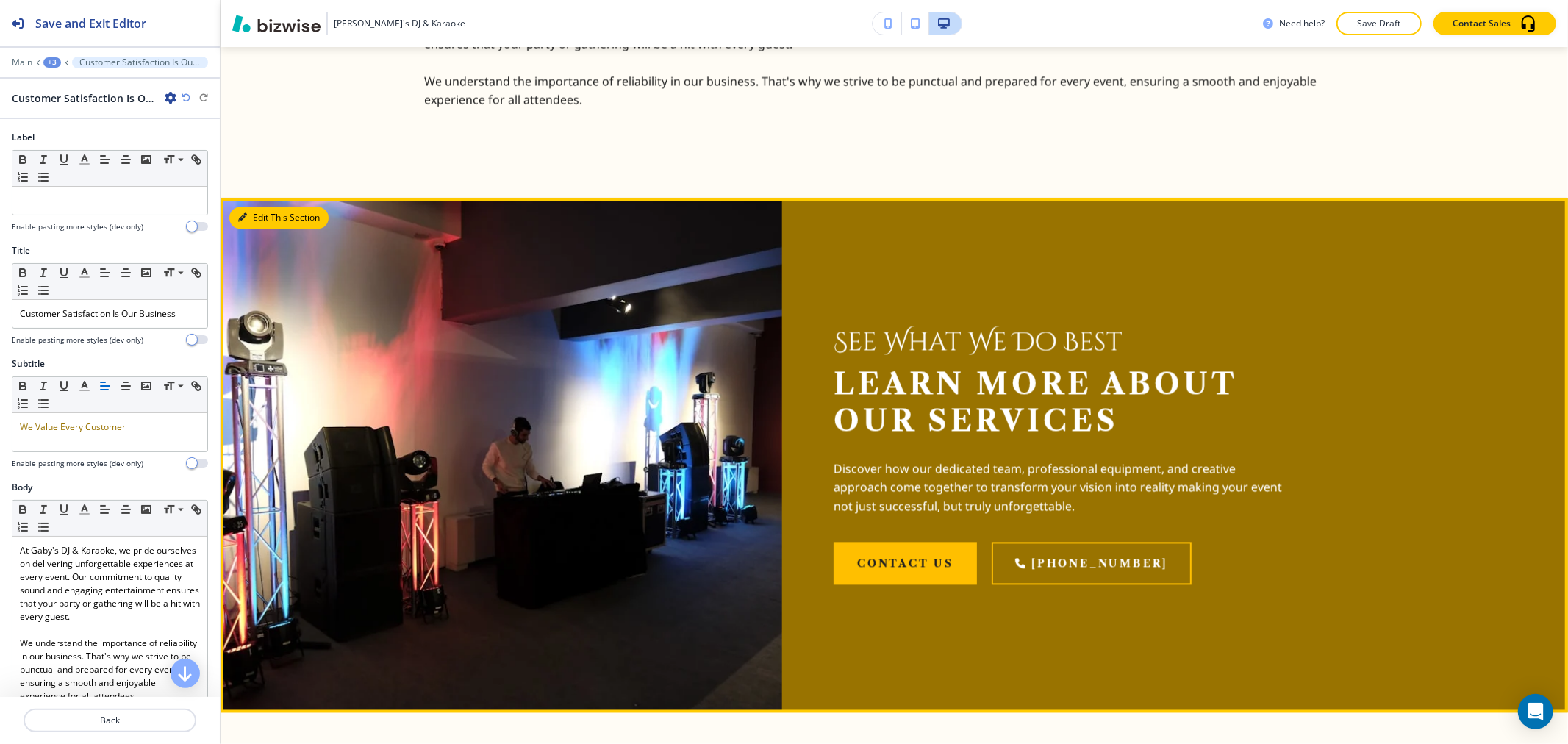
click at [256, 220] on button "Edit This Section" at bounding box center [279, 217] width 99 height 22
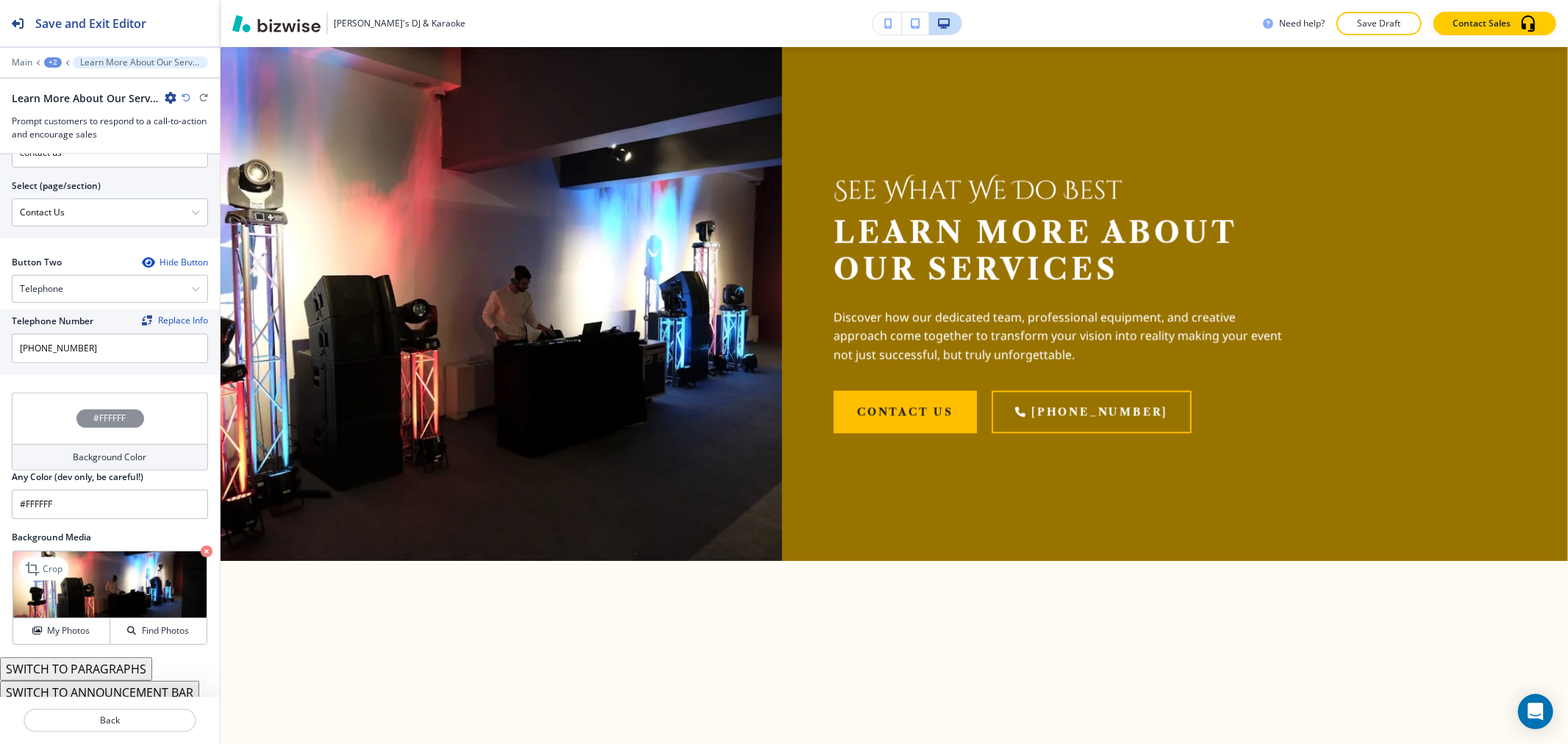
scroll to position [628, 0]
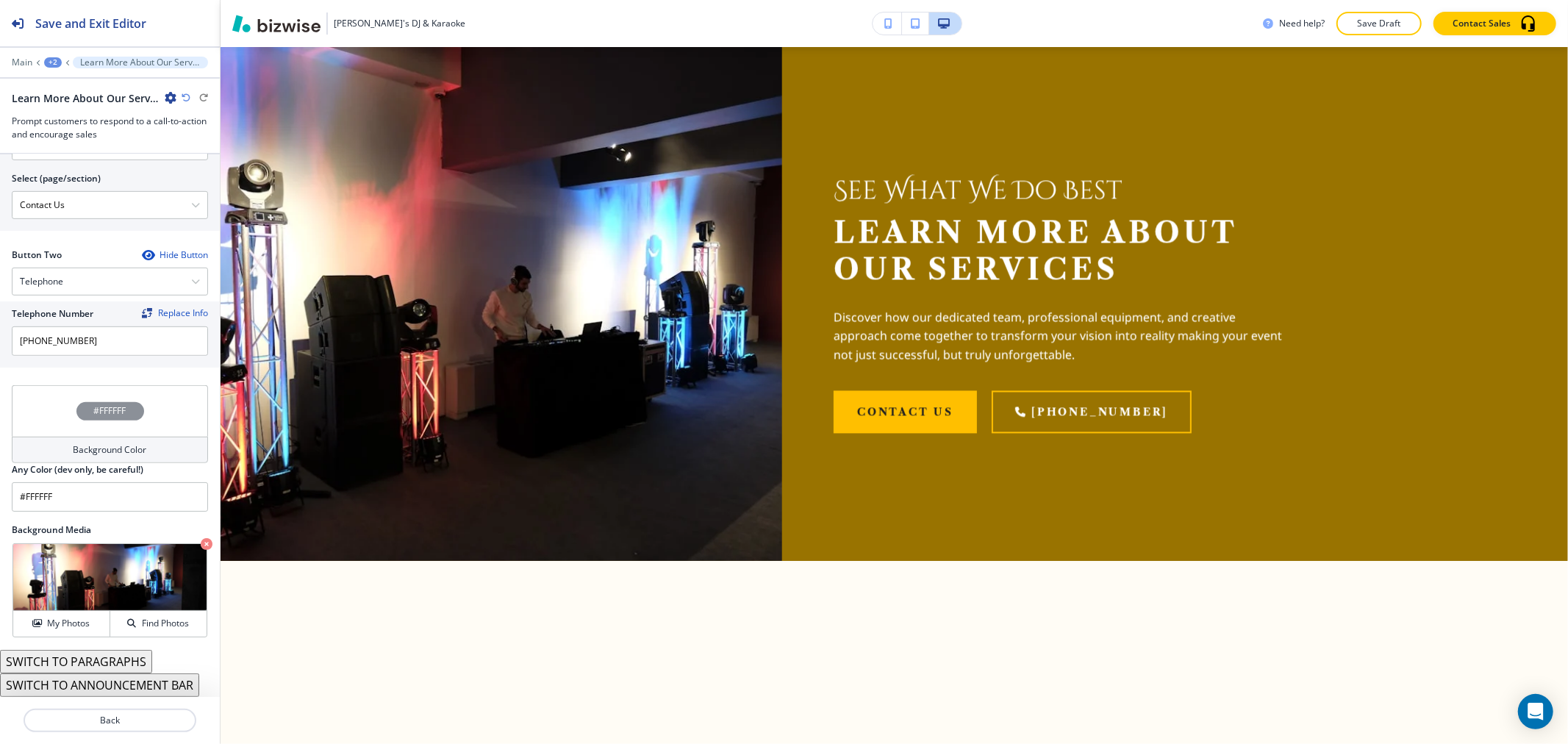
click at [126, 464] on h2 "Any Color (dev only, be careful!)" at bounding box center [77, 470] width 131 height 13
click at [131, 454] on h4 "Background Color" at bounding box center [110, 450] width 73 height 13
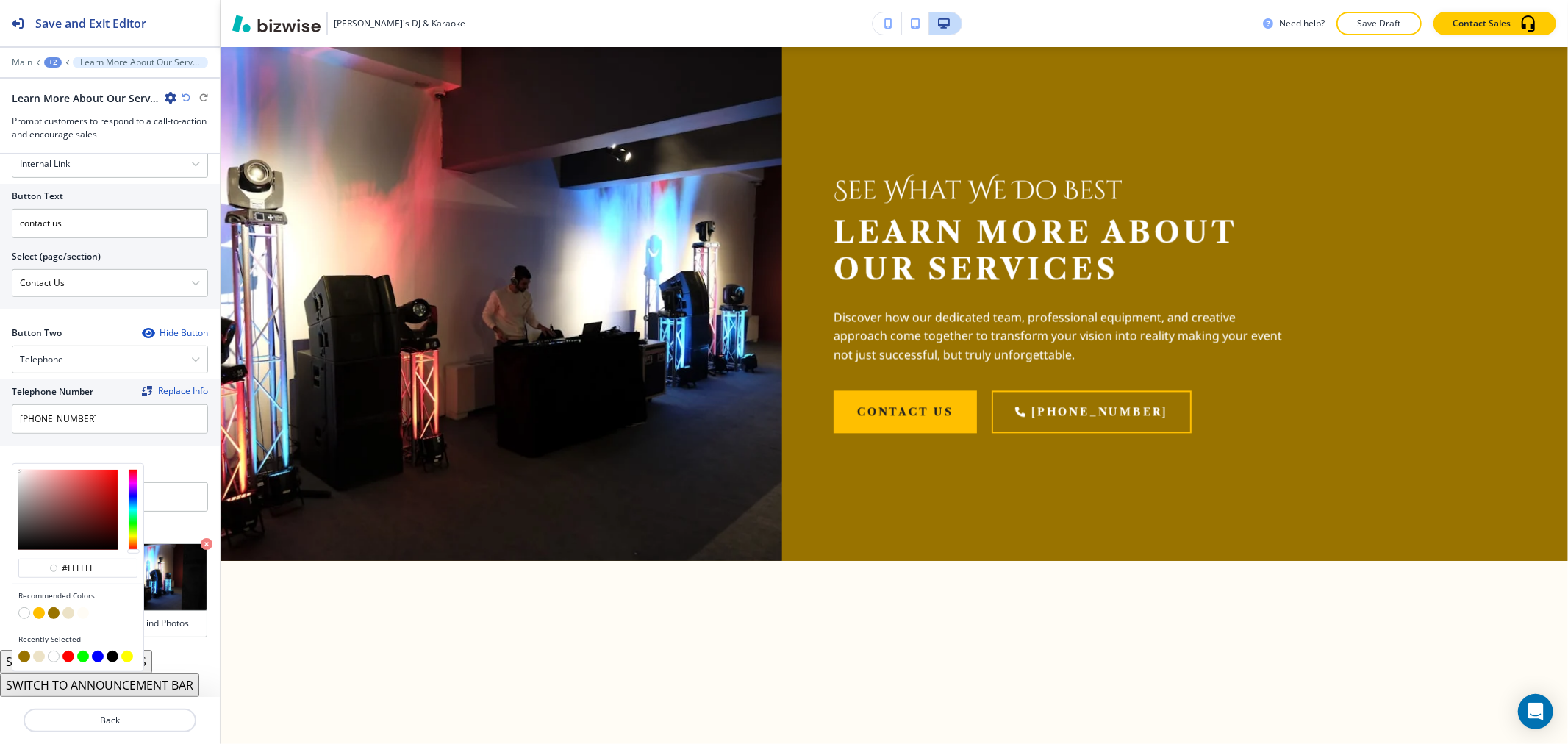
click at [68, 611] on button "button" at bounding box center [68, 613] width 12 height 12
type input "#ece2c6"
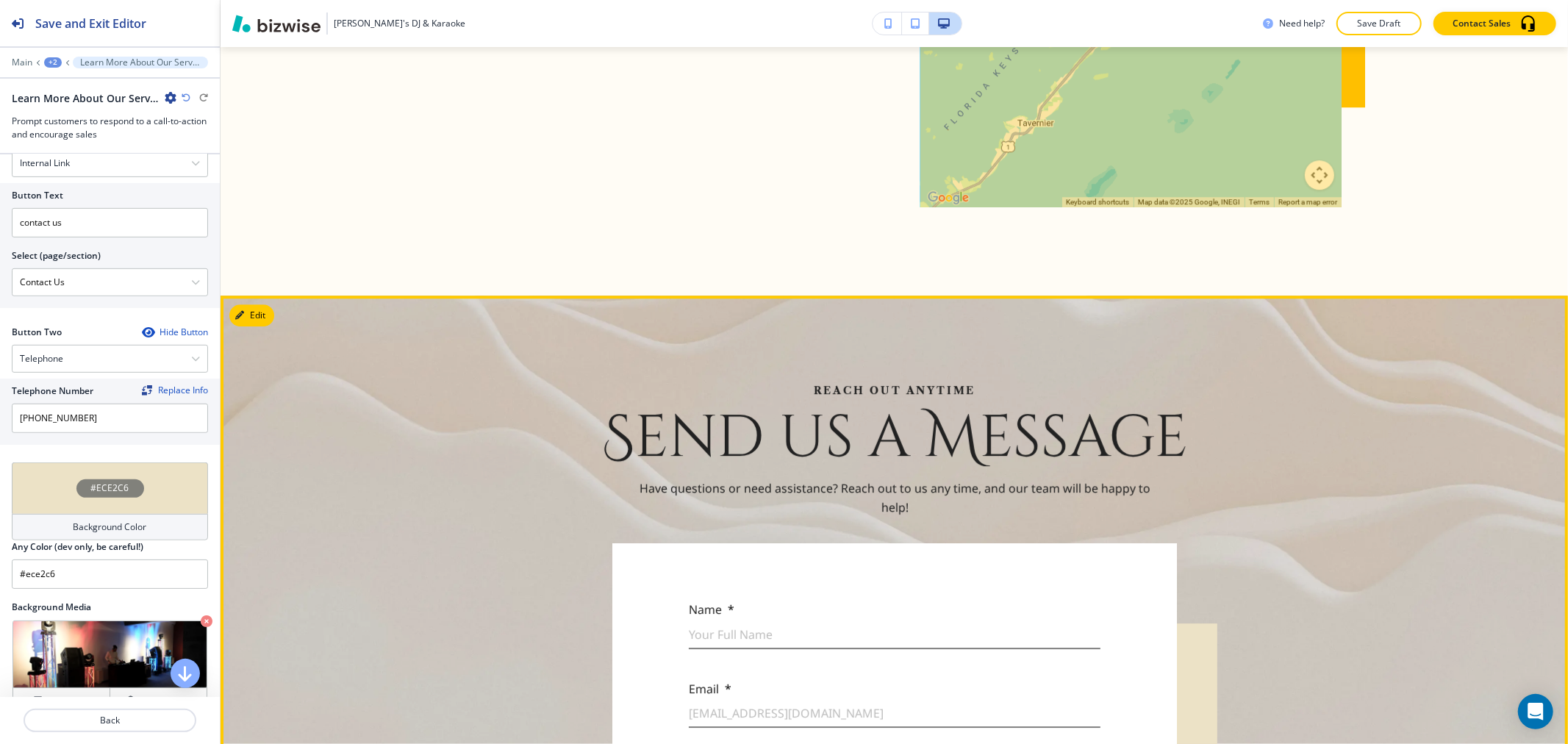
scroll to position [3398, 0]
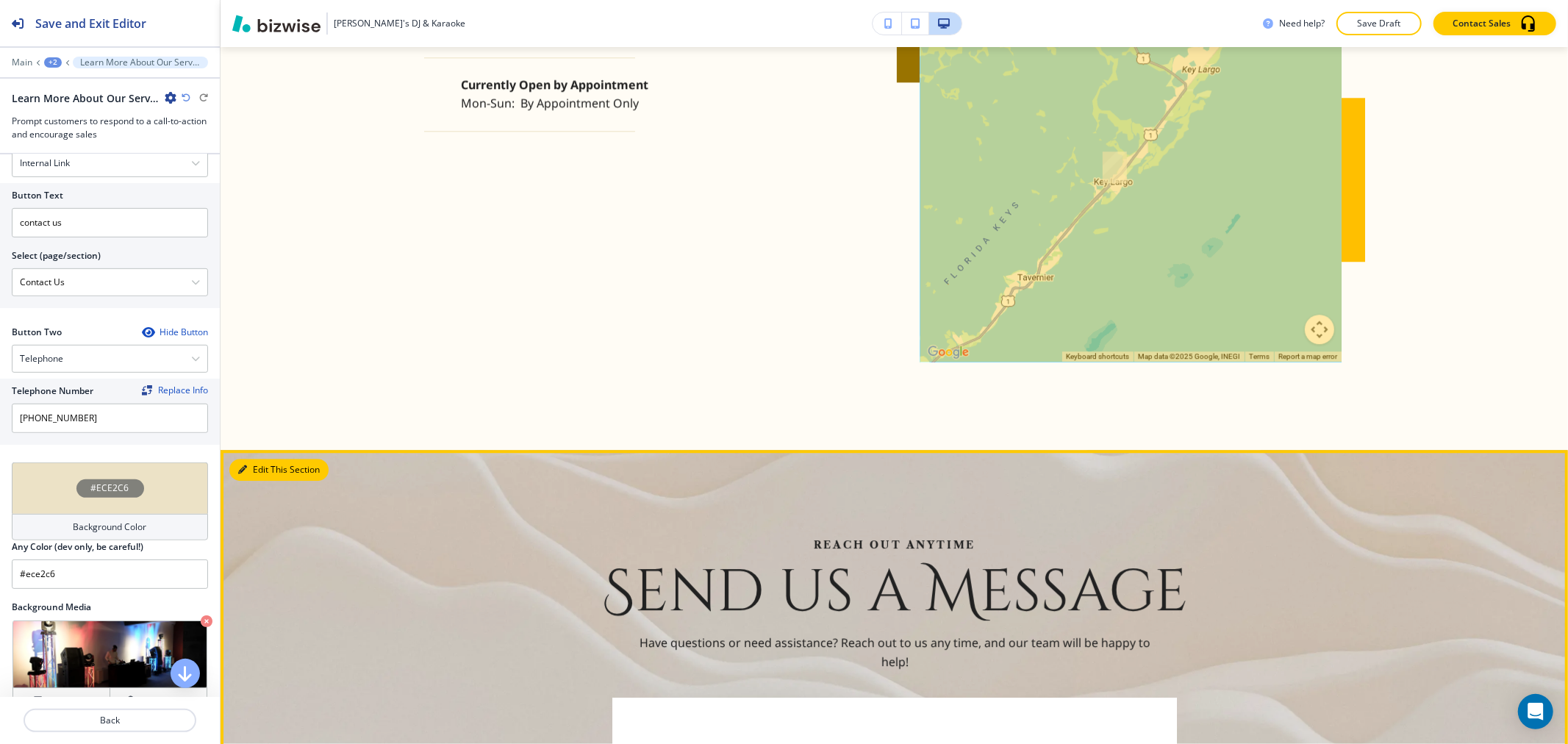
click at [258, 464] on button "Edit This Section" at bounding box center [279, 470] width 99 height 22
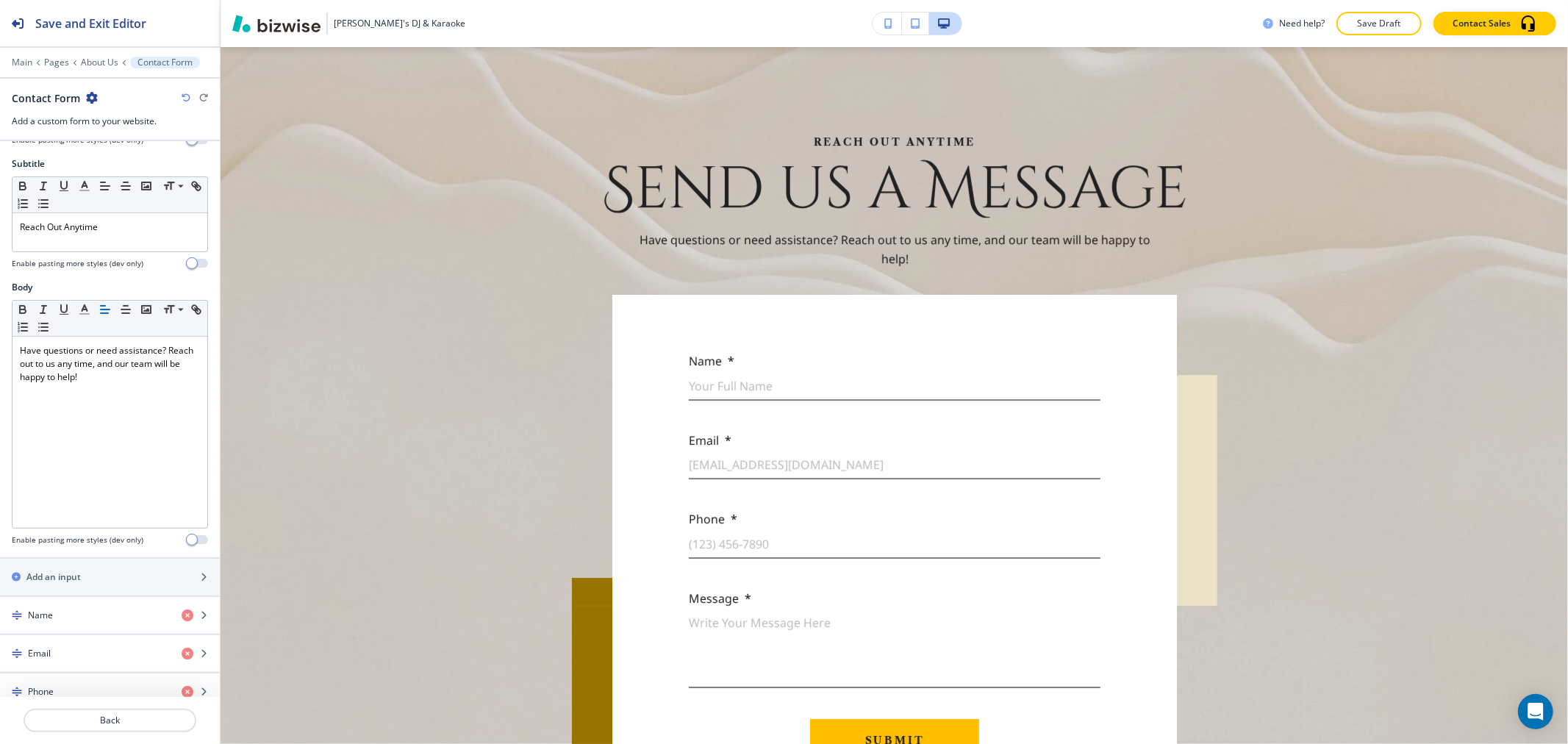
scroll to position [571, 0]
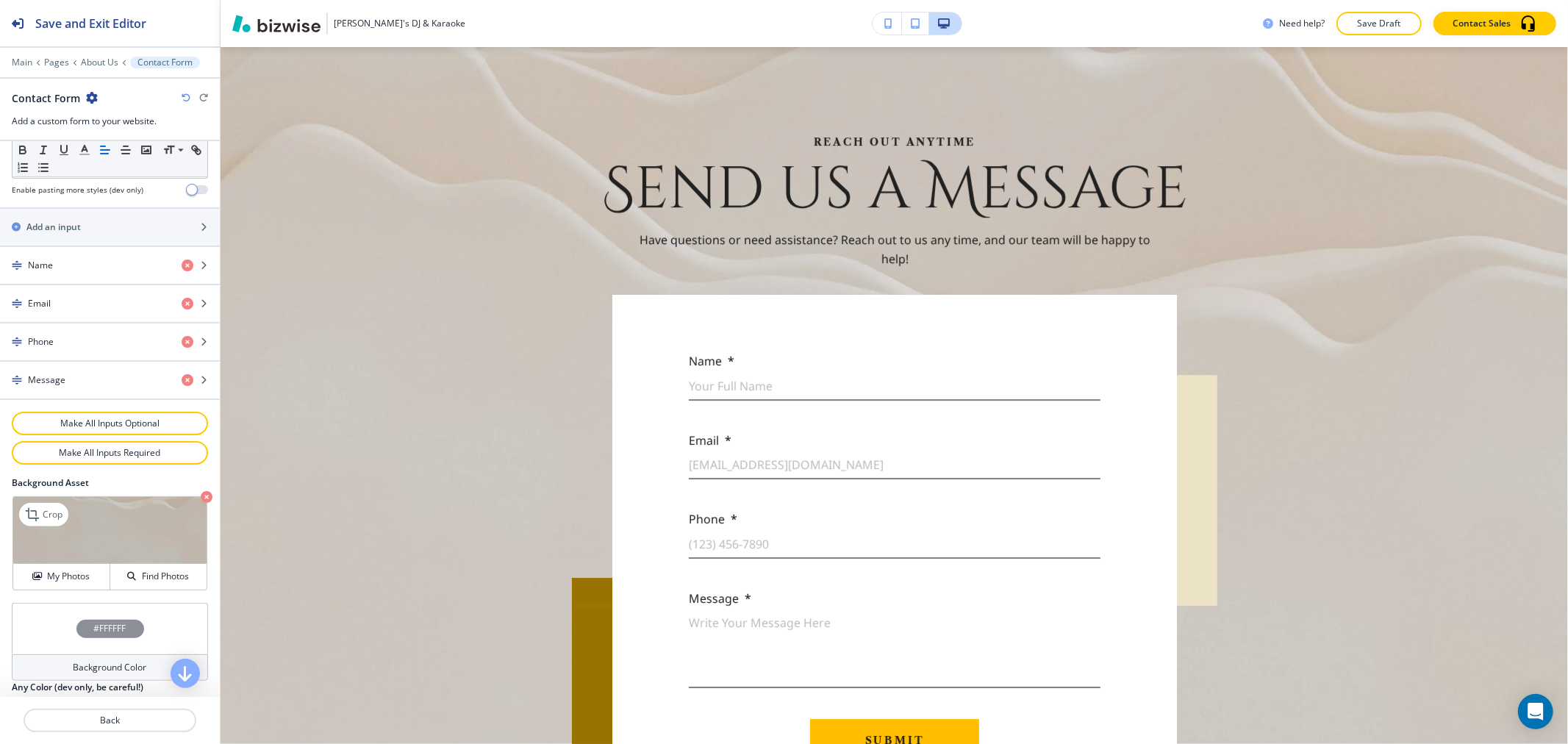
click at [200, 500] on icon "button" at bounding box center [206, 497] width 12 height 12
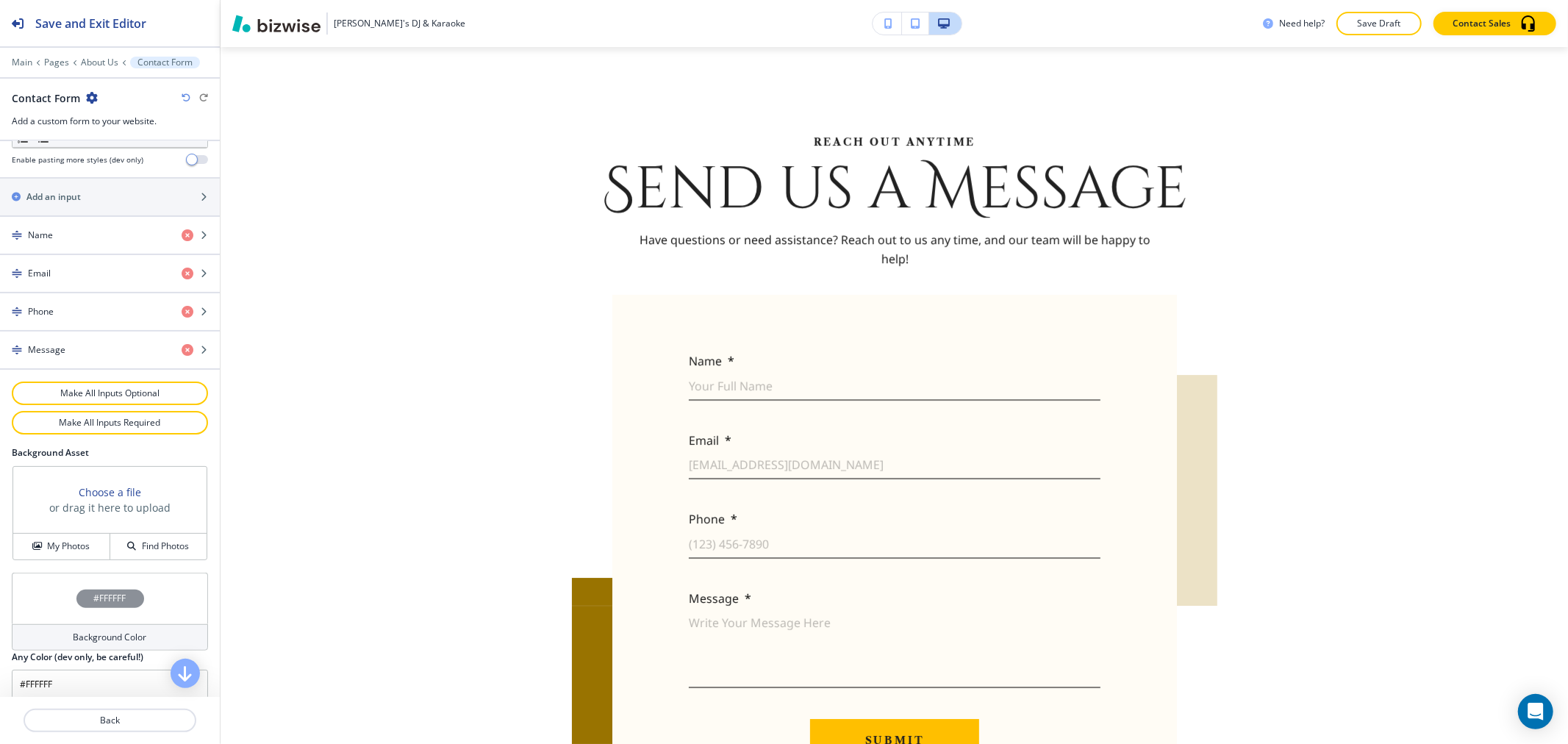
scroll to position [618, 0]
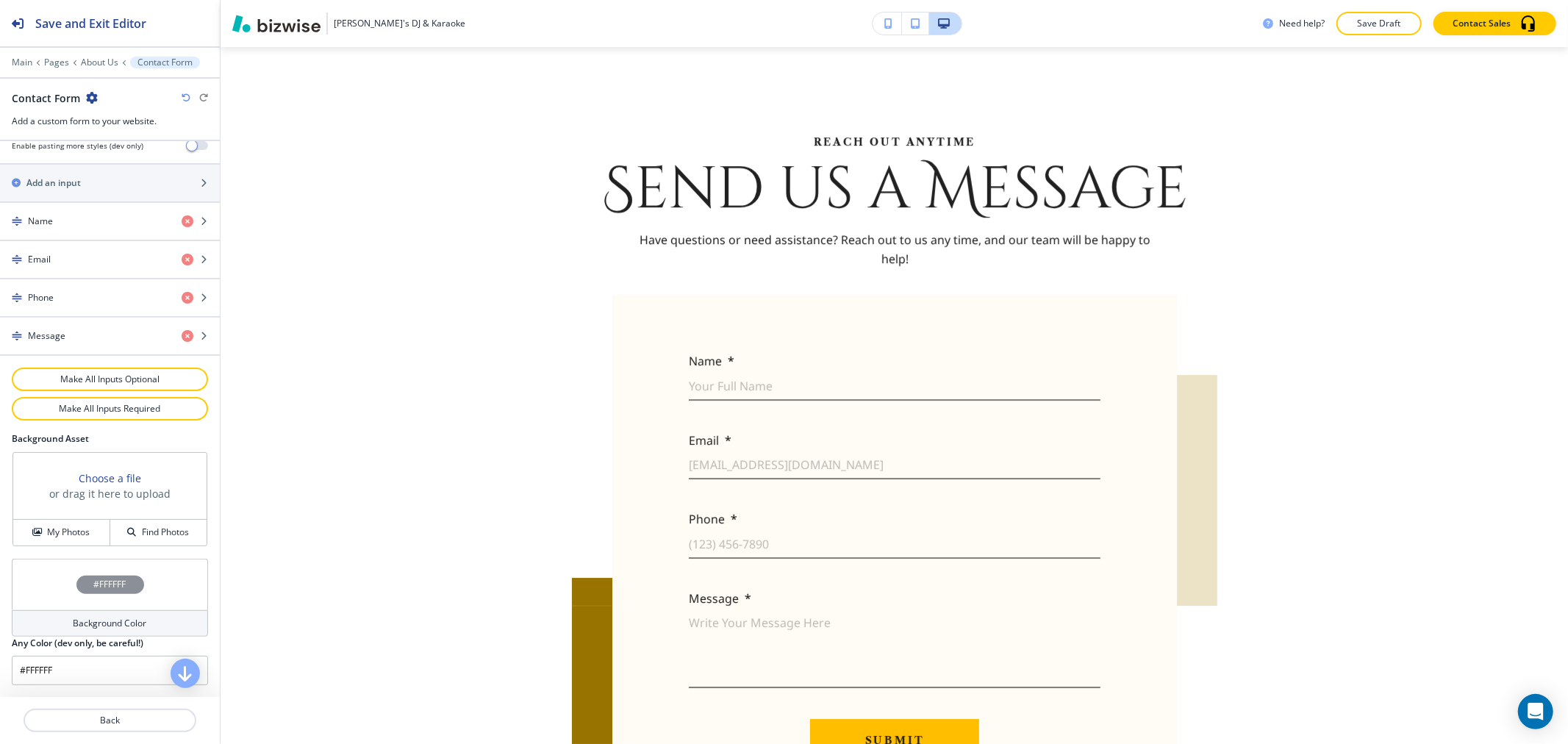
click at [76, 628] on h4 "Background Color" at bounding box center [110, 623] width 73 height 13
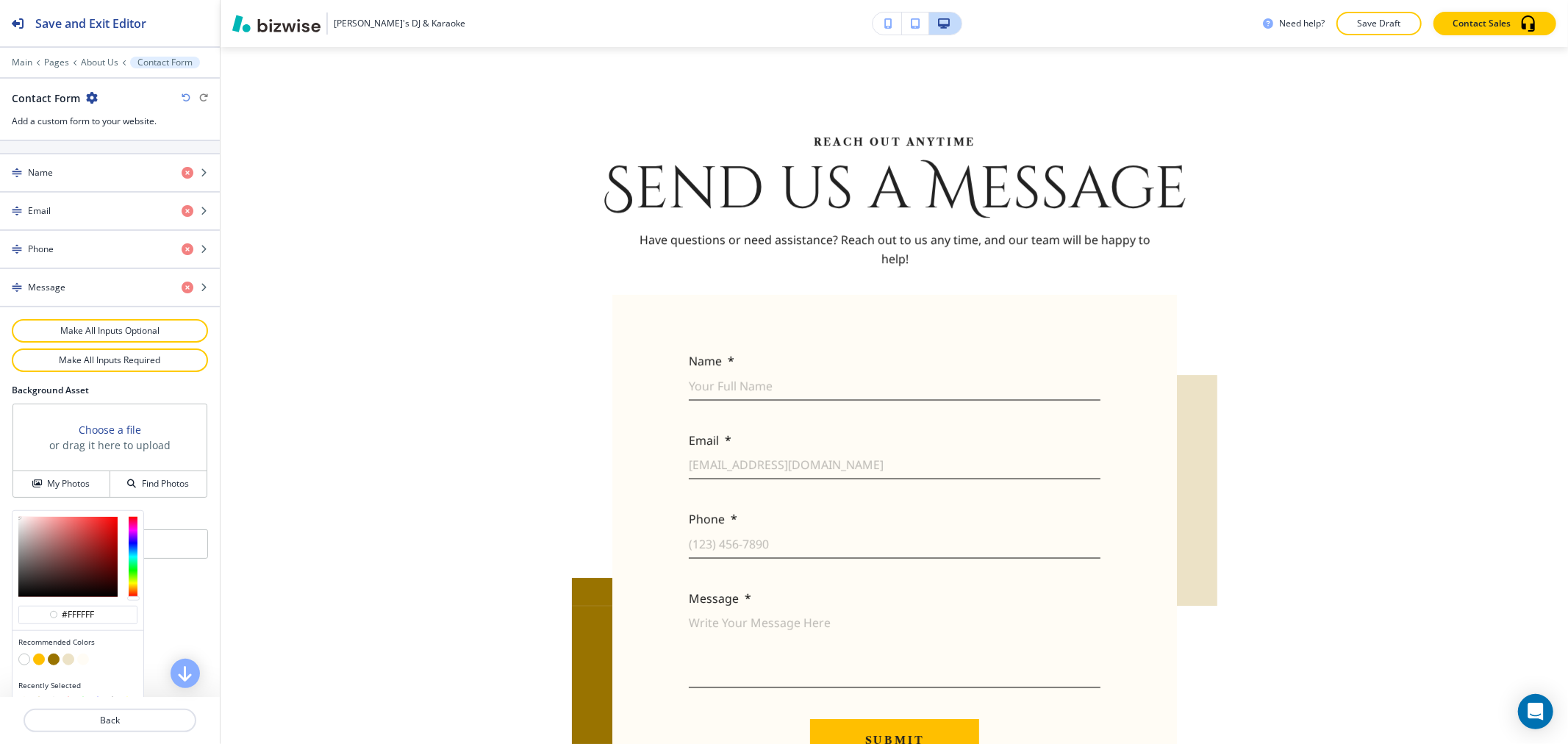
scroll to position [688, 0]
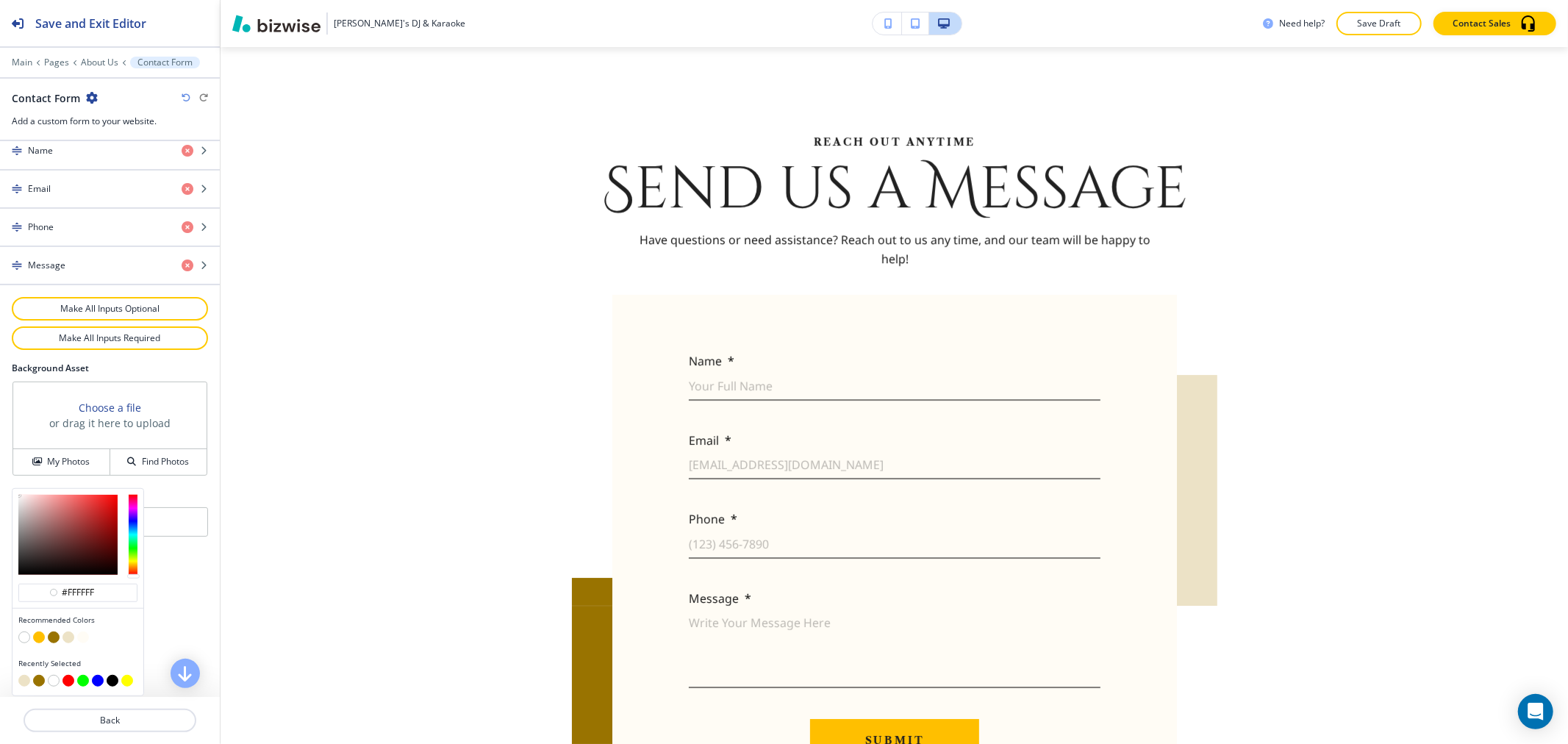
click at [63, 638] on button "button" at bounding box center [68, 638] width 12 height 12
type input "#ece2c6"
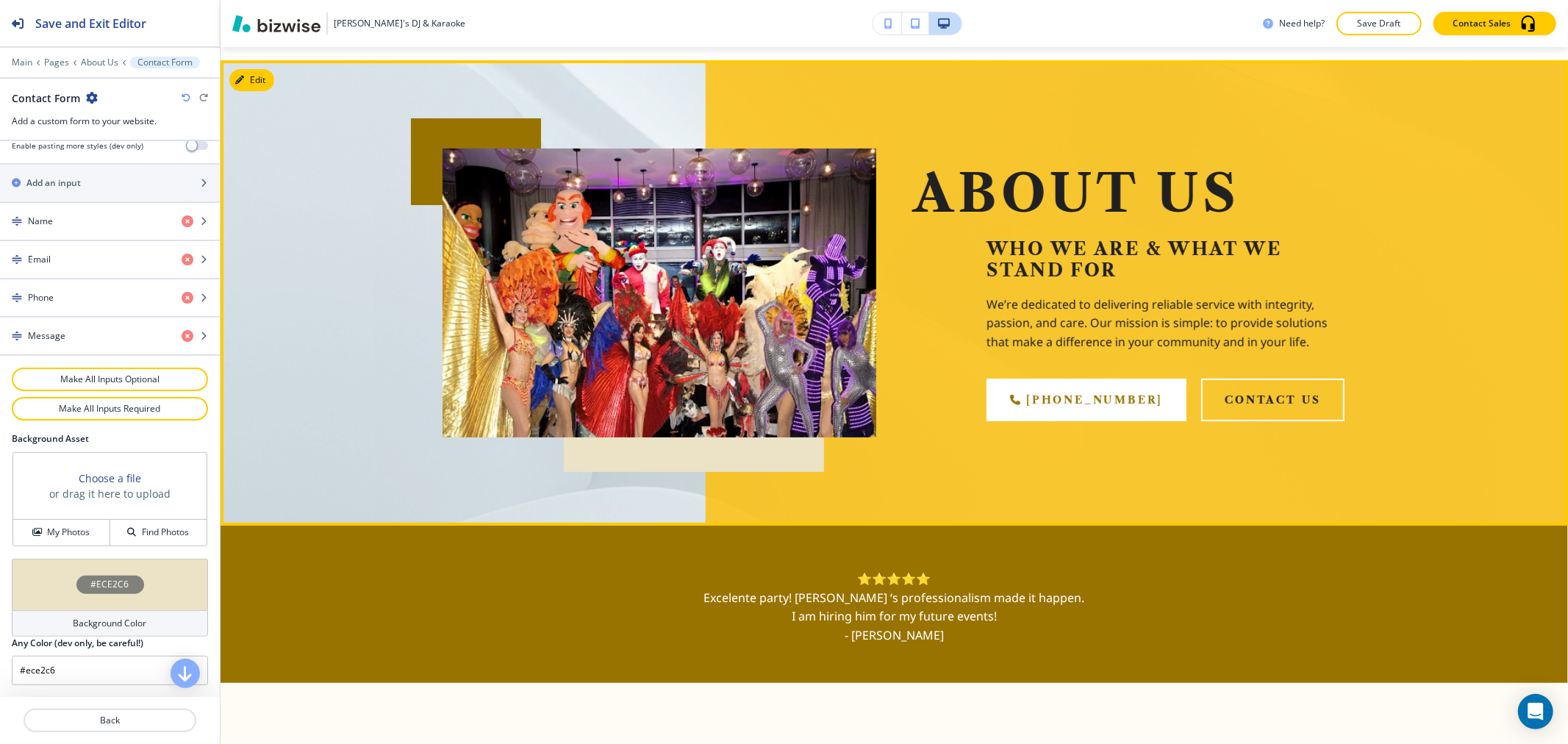
scroll to position [0, 0]
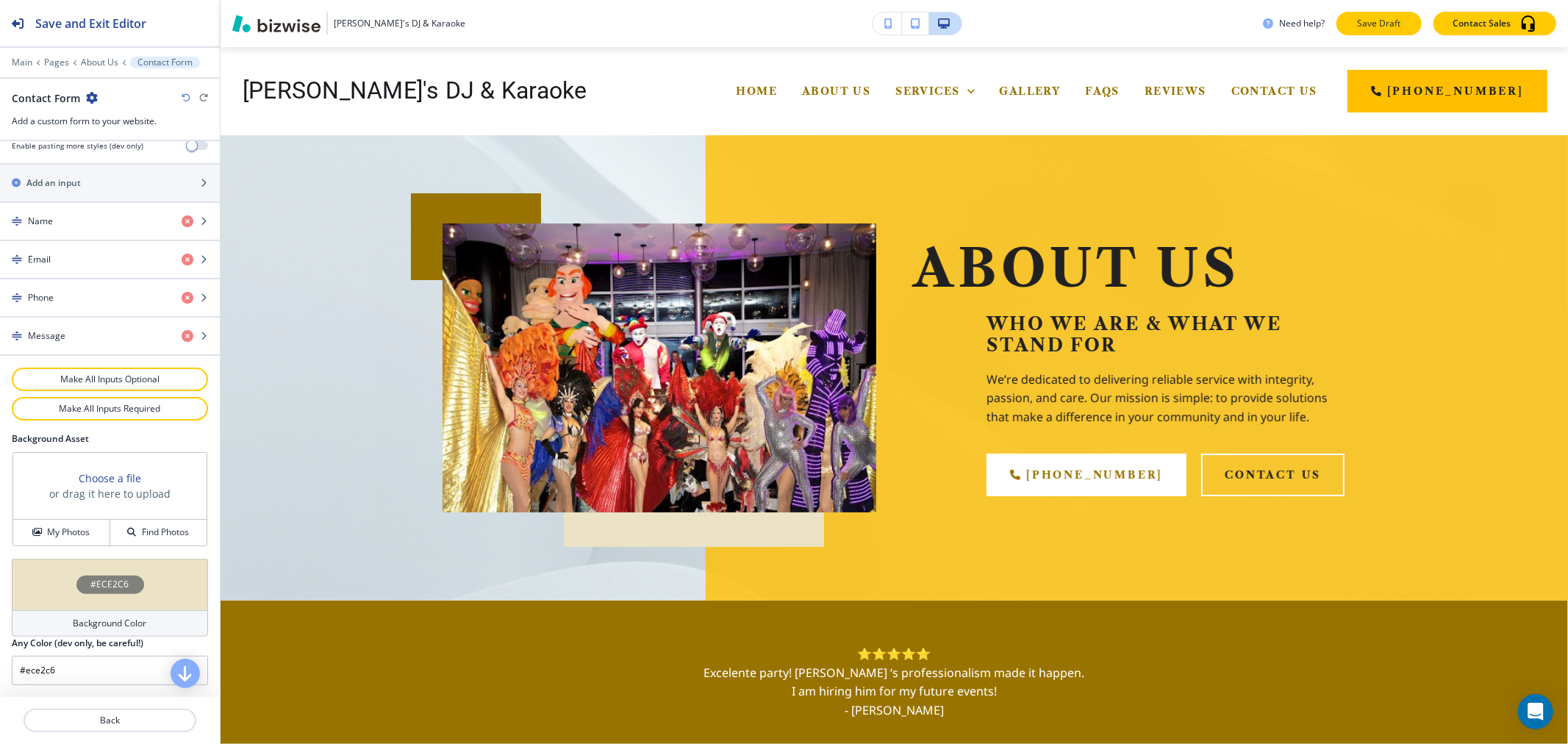
click at [1391, 12] on button "Save Draft" at bounding box center [1378, 23] width 86 height 23
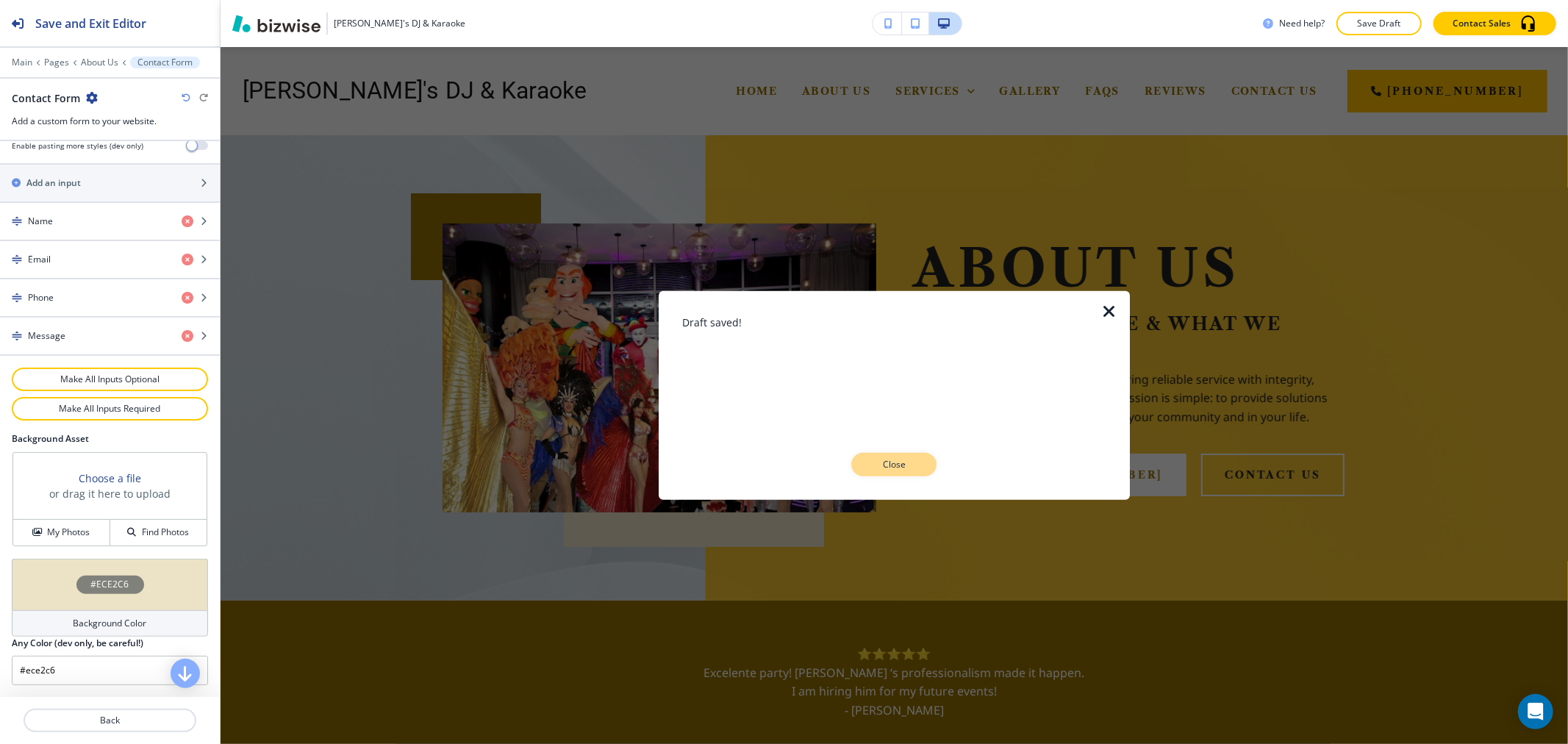
click at [908, 467] on p "Close" at bounding box center [894, 465] width 47 height 13
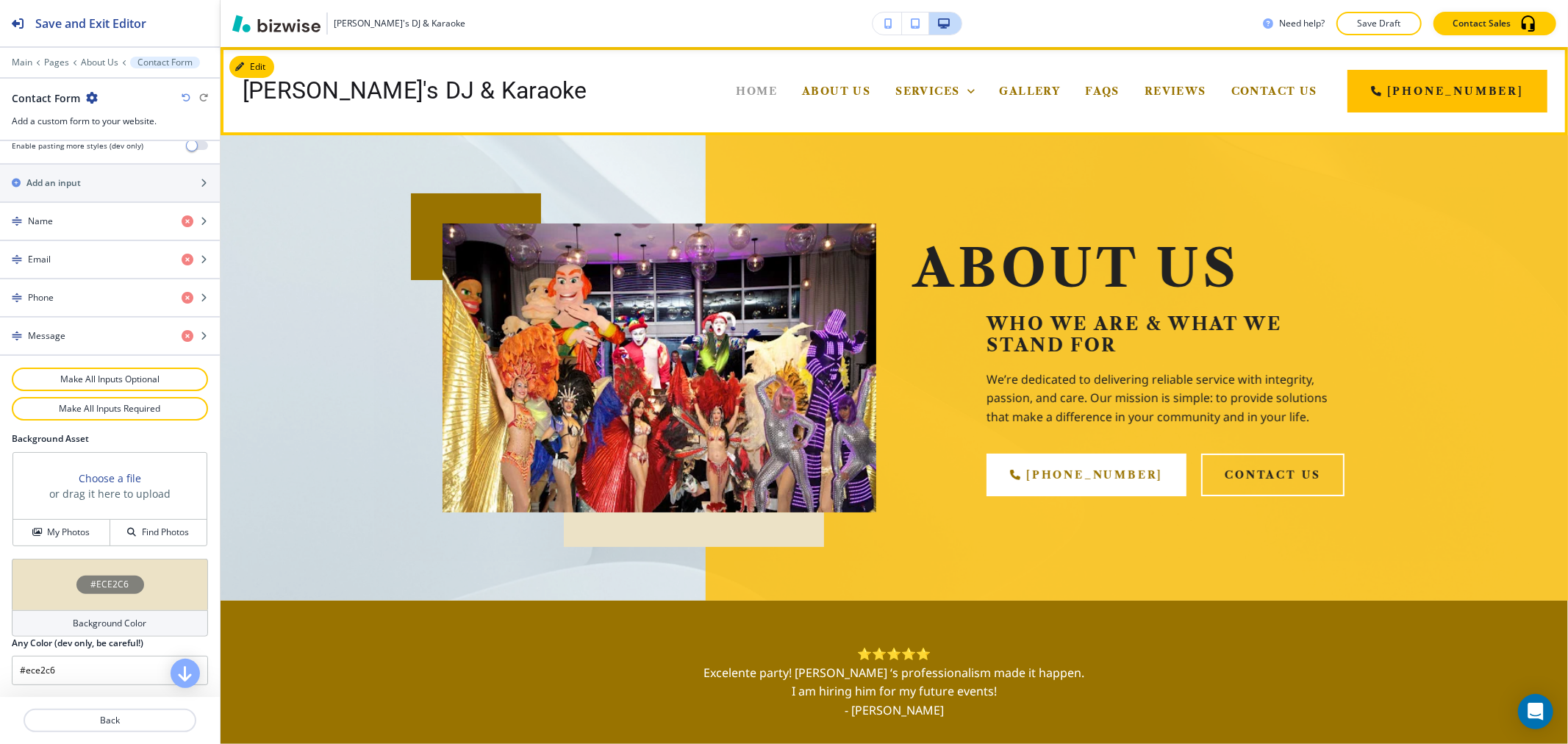
click at [777, 86] on span "Home" at bounding box center [757, 91] width 42 height 13
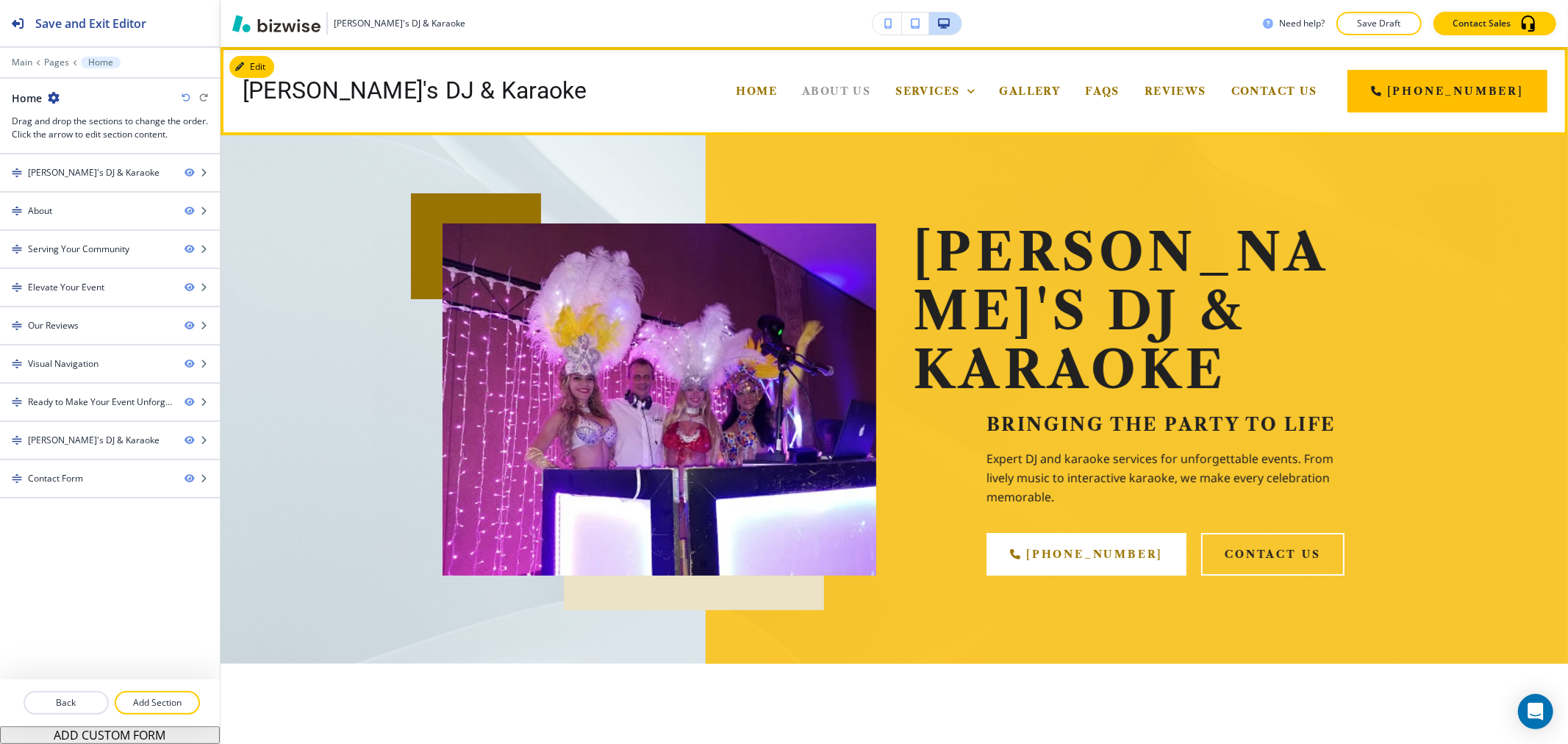
click at [870, 97] on span "About Us" at bounding box center [836, 91] width 68 height 13
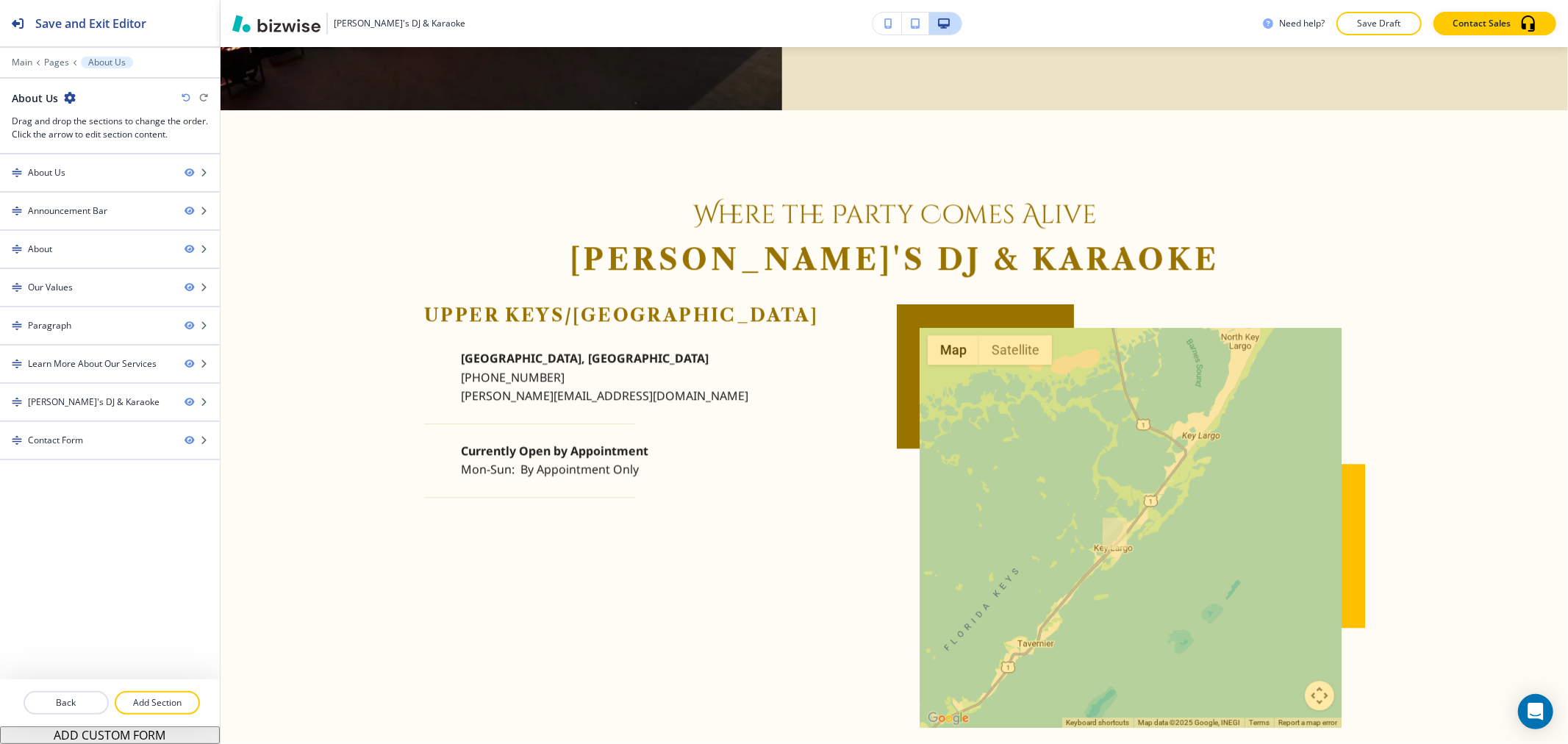
scroll to position [2949, 0]
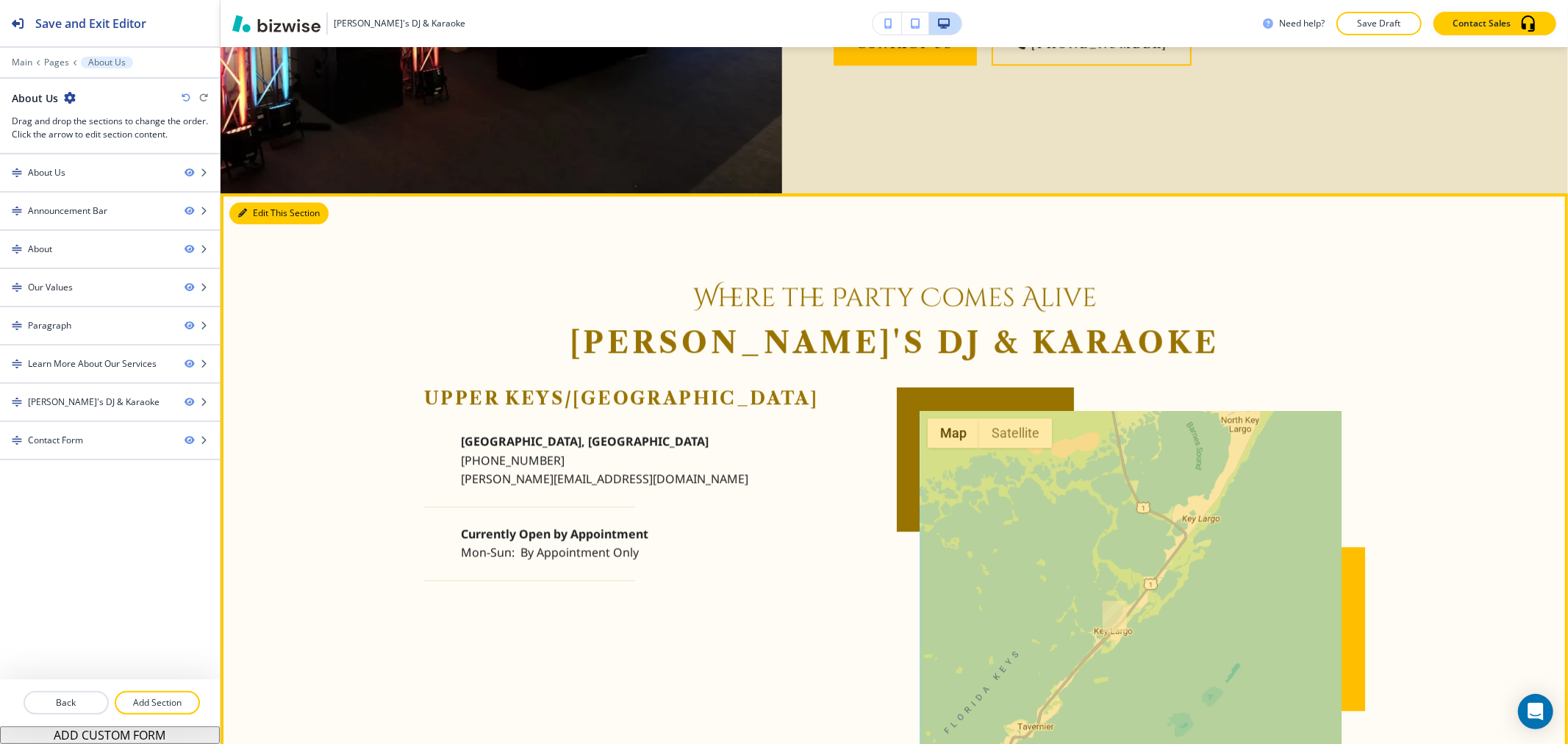
click at [272, 218] on button "Edit This Section" at bounding box center [279, 213] width 99 height 22
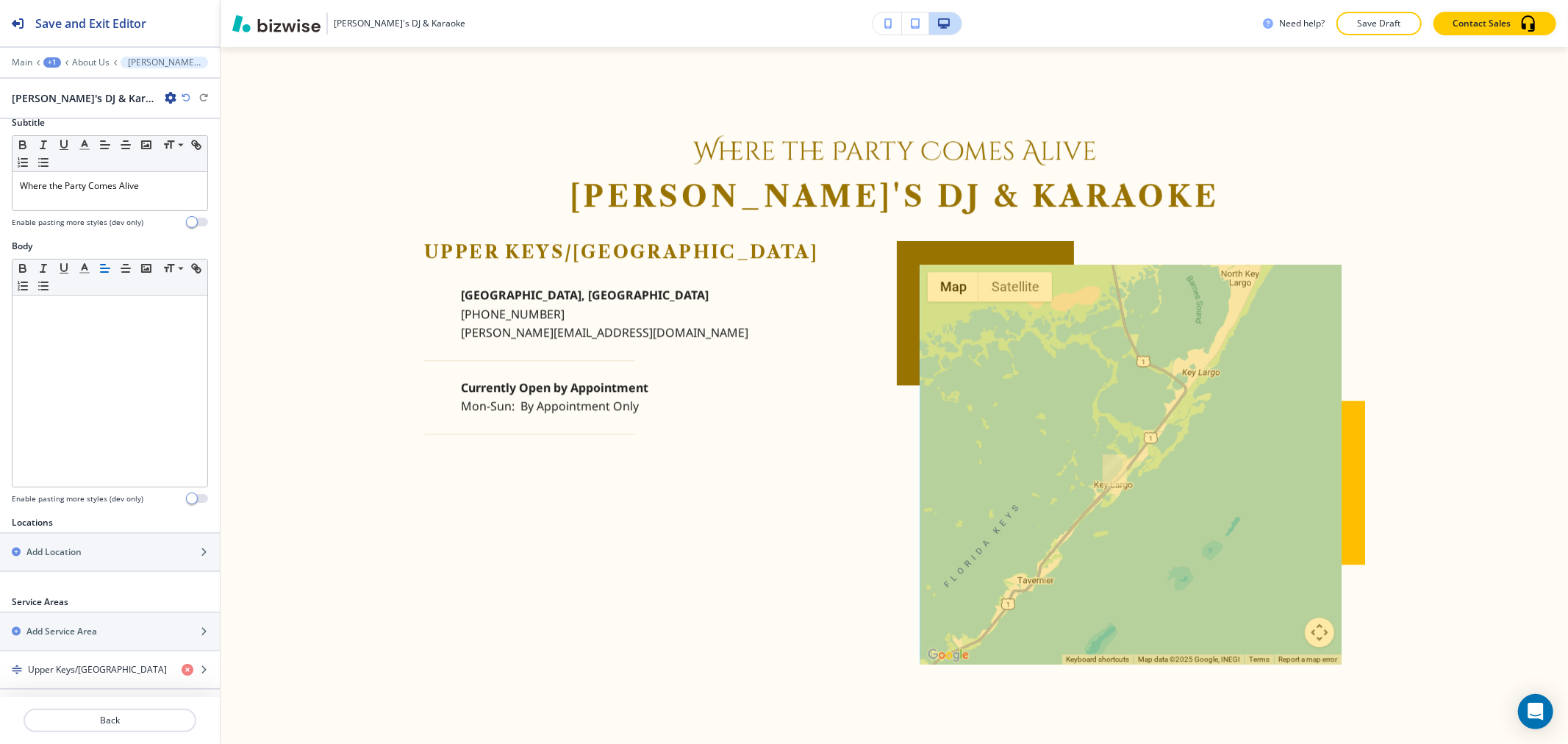
scroll to position [283, 0]
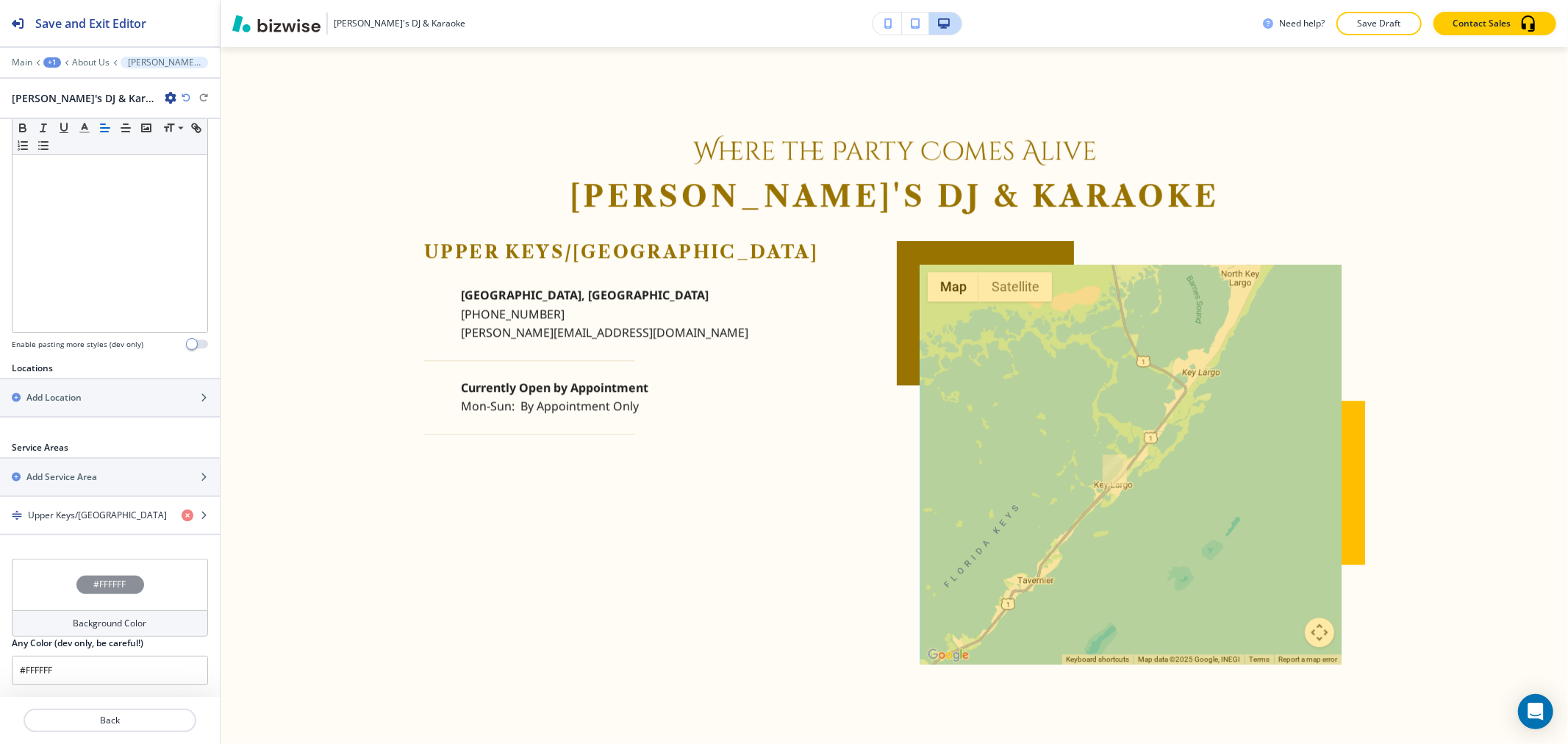
click at [93, 613] on div "Background Color" at bounding box center [110, 623] width 196 height 27
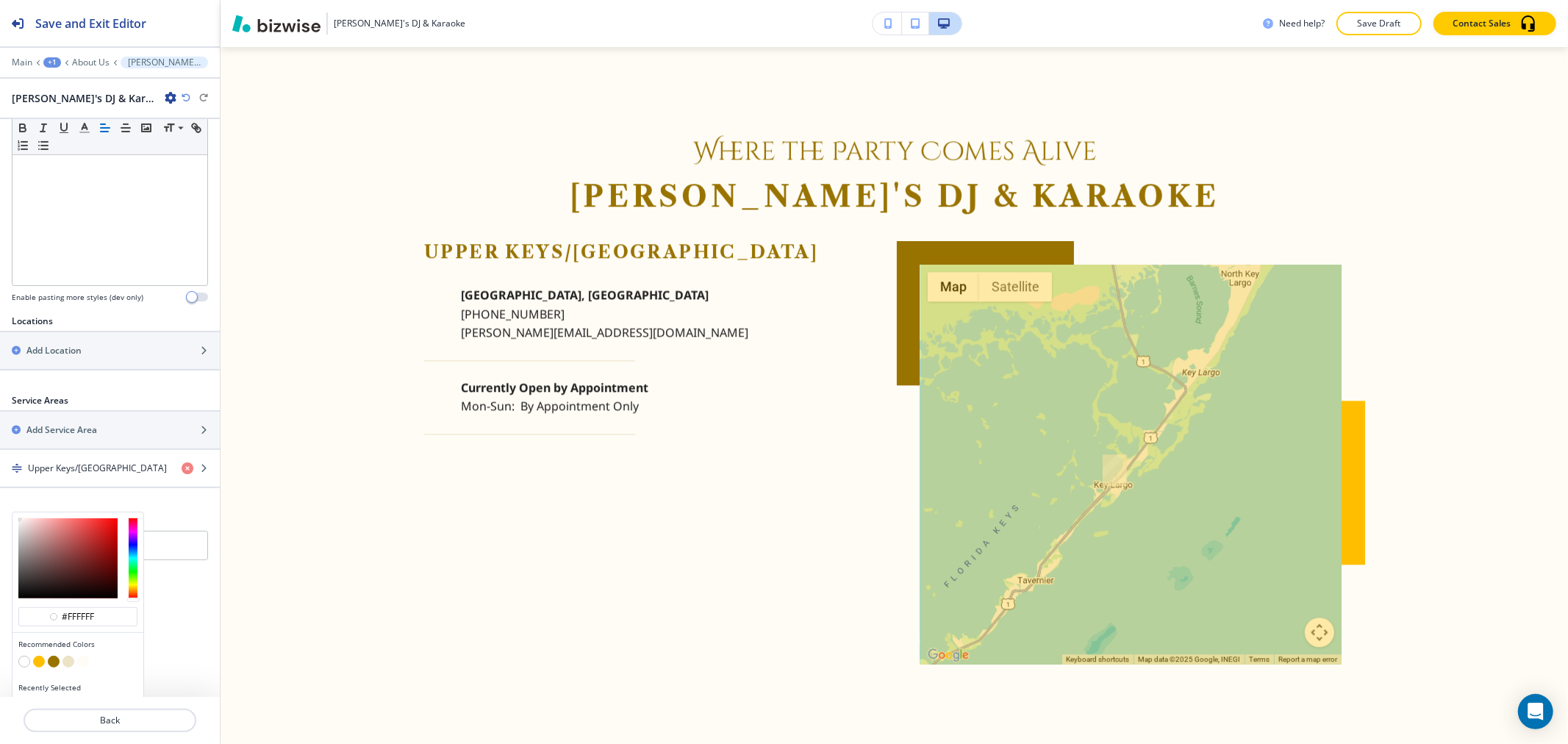
scroll to position [354, 0]
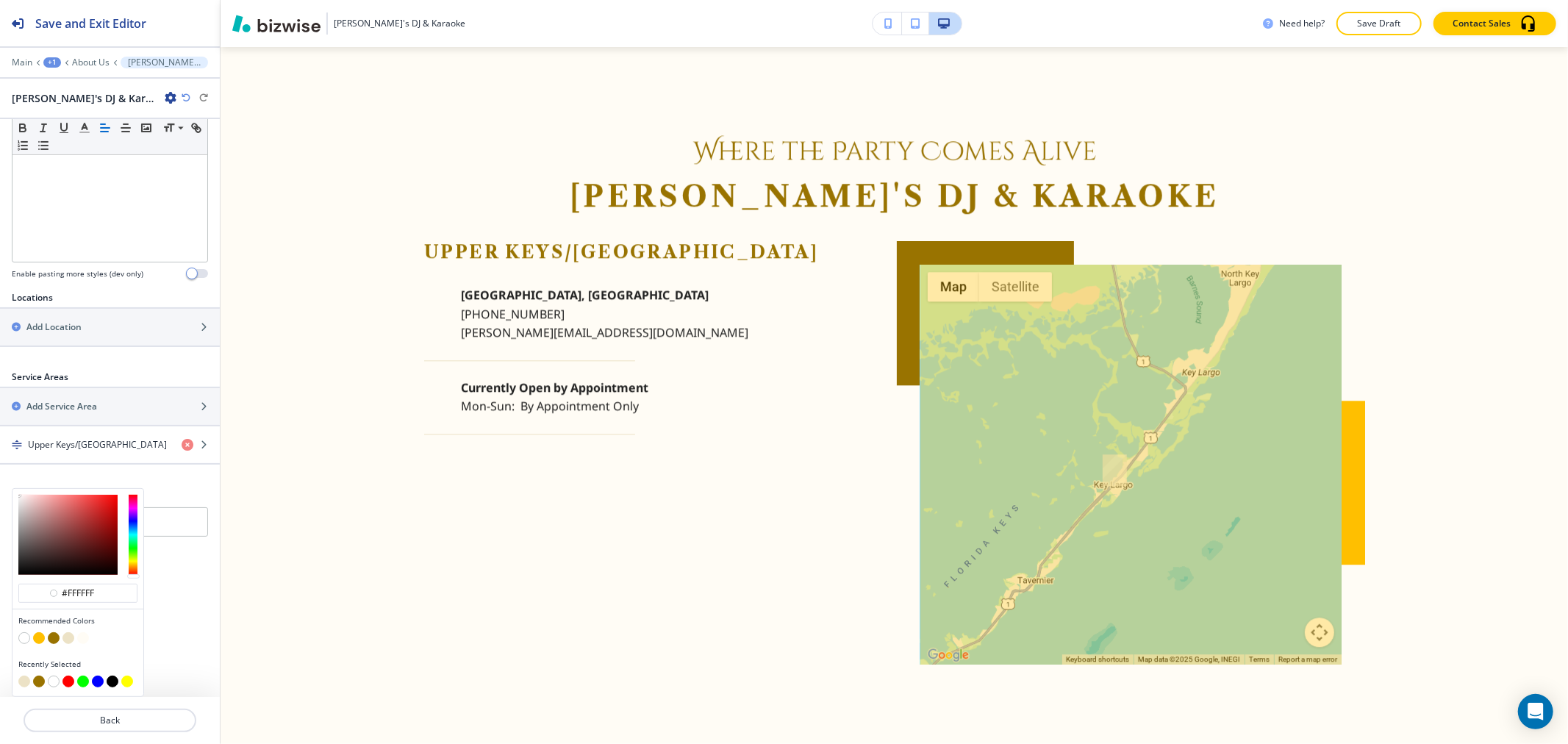
click at [23, 641] on button "button" at bounding box center [24, 638] width 12 height 12
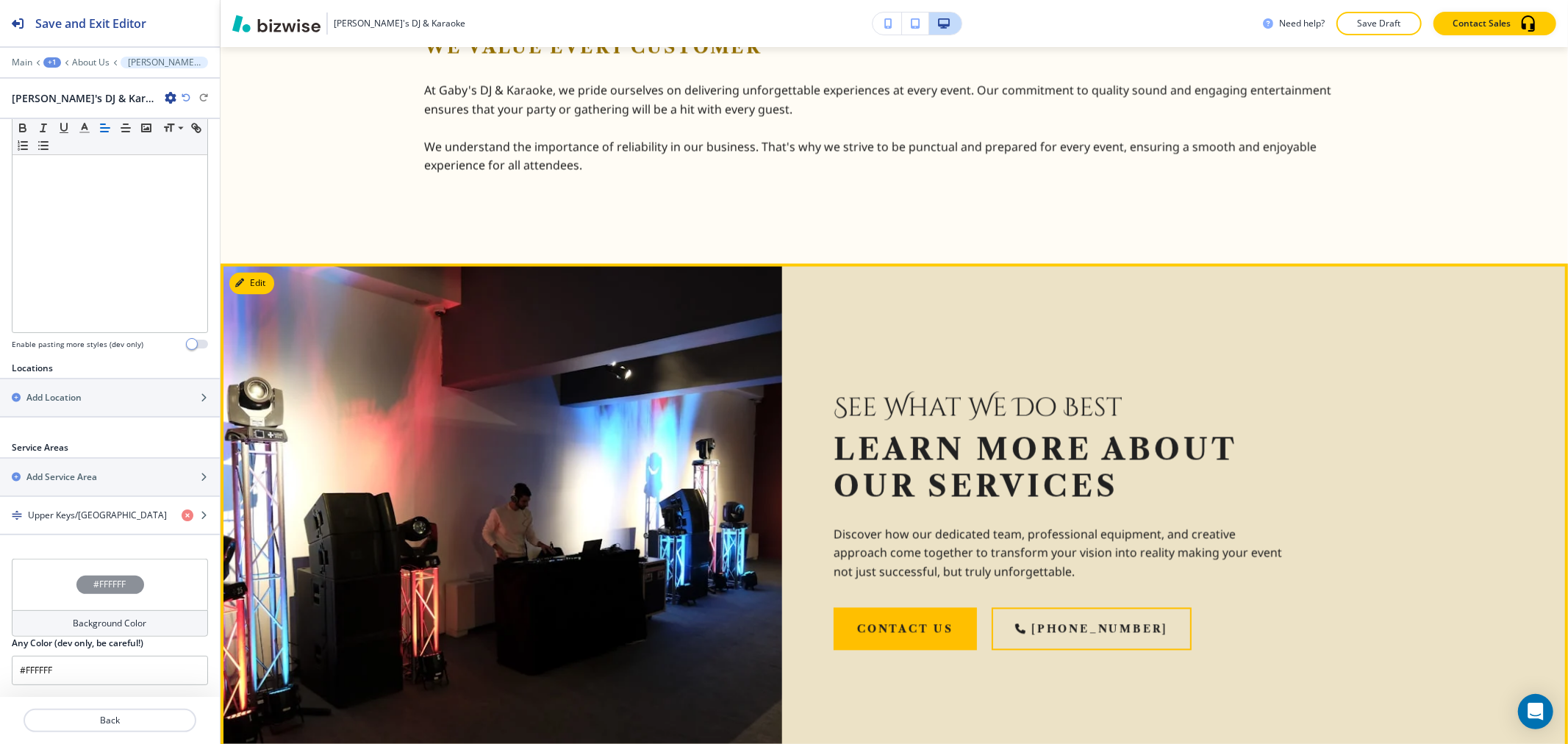
scroll to position [2443, 0]
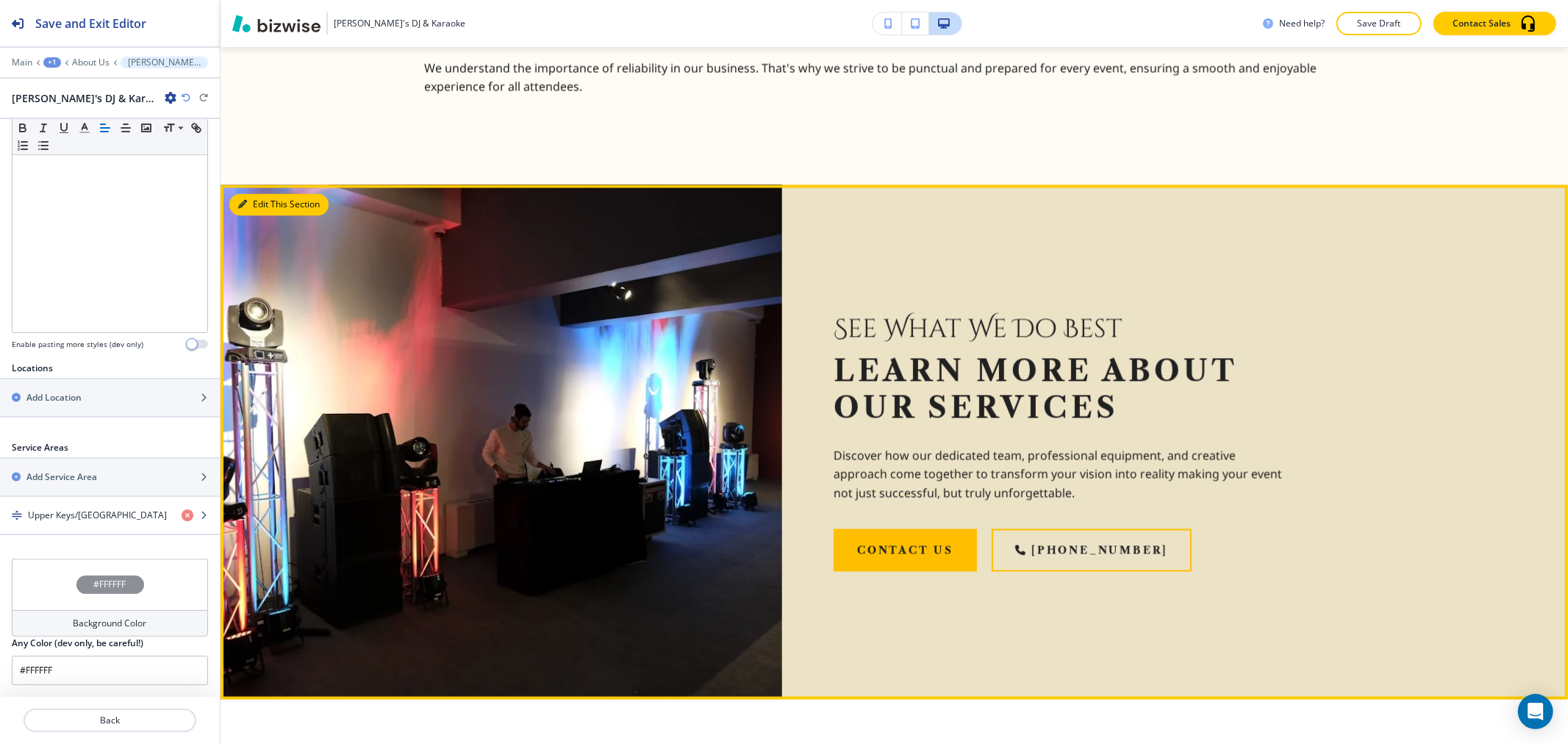
click at [254, 207] on button "Edit This Section" at bounding box center [279, 204] width 99 height 22
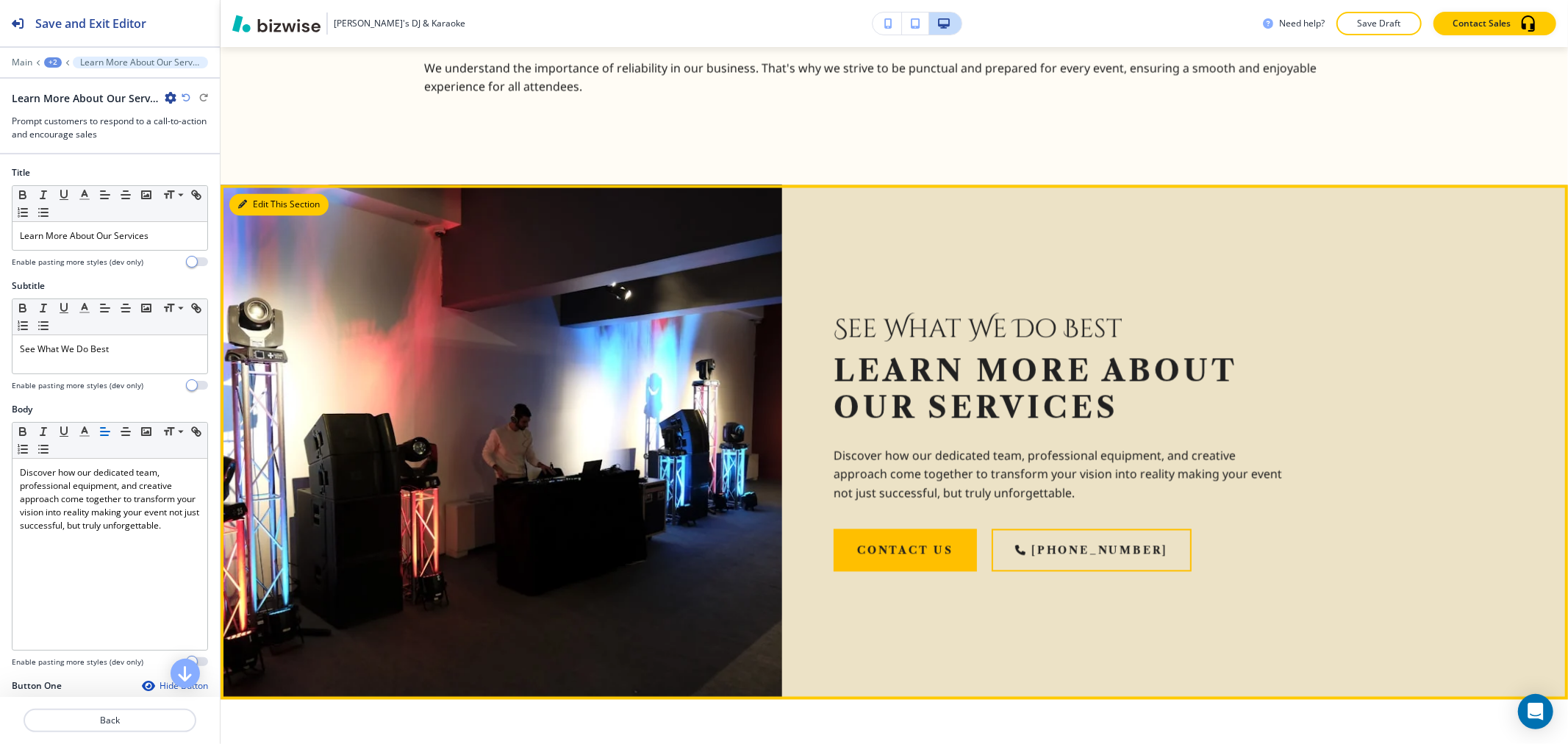
scroll to position [2581, 0]
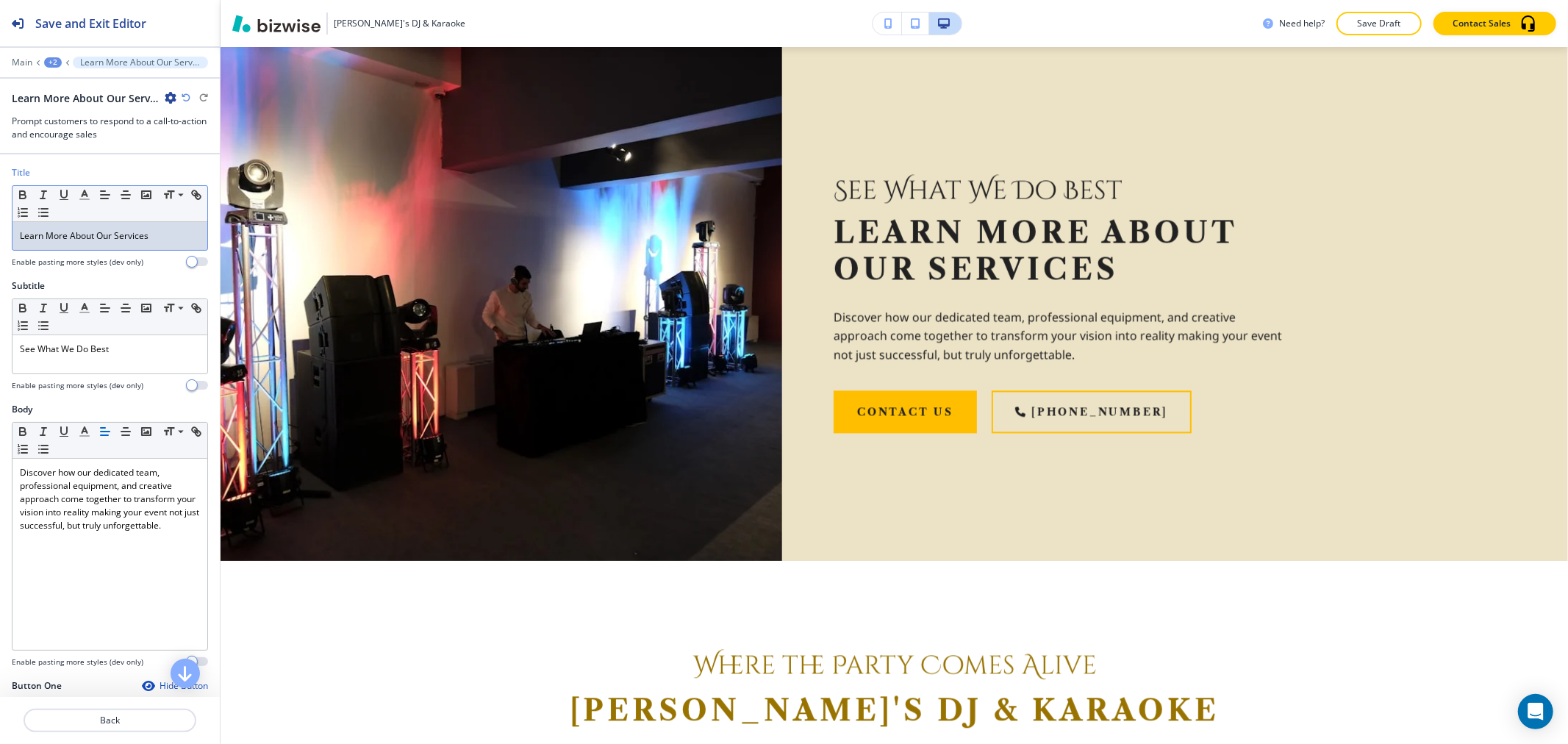
click at [118, 239] on p "Learn More About Our Services" at bounding box center [110, 236] width 180 height 13
click at [86, 196] on polyline "button" at bounding box center [85, 193] width 5 height 6
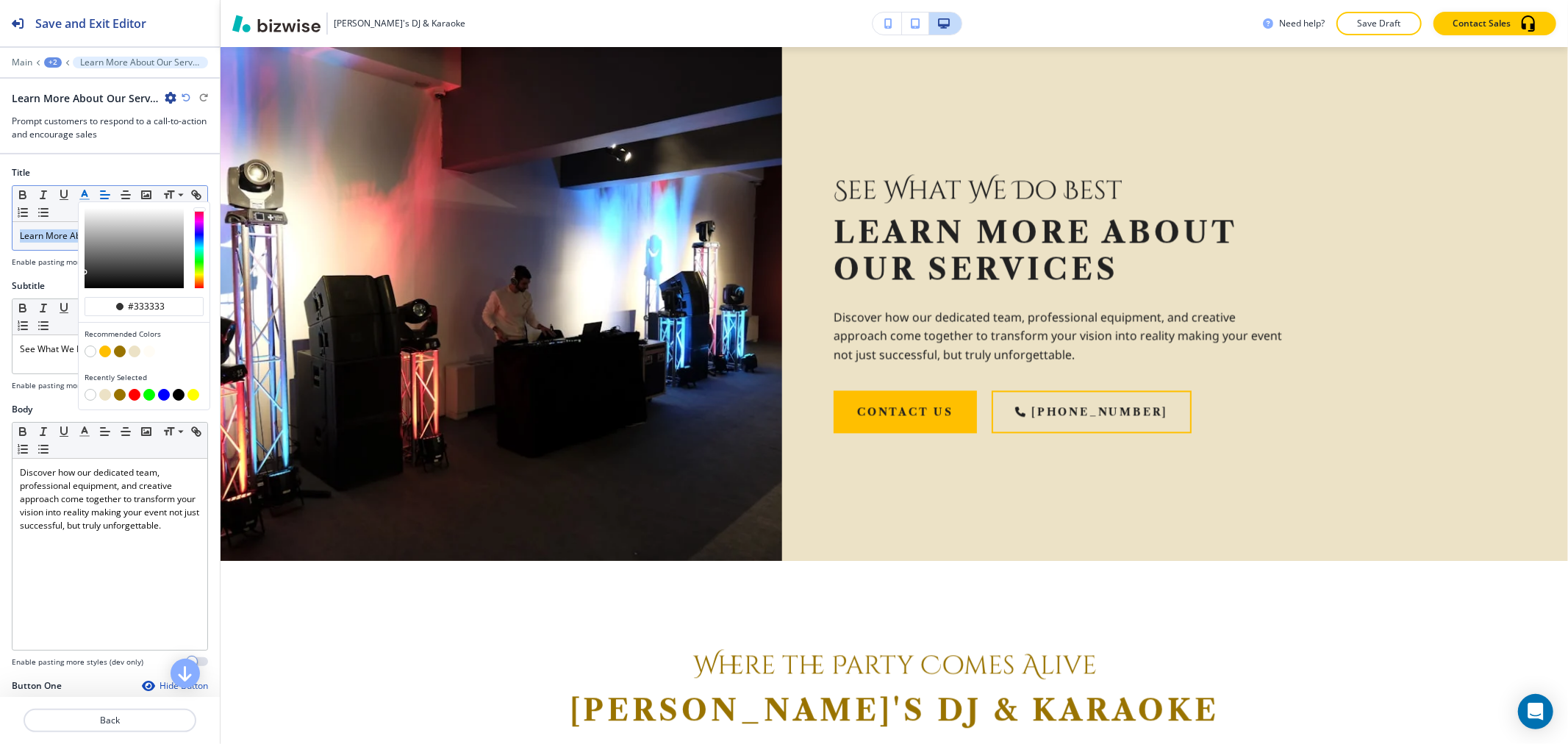
click at [121, 351] on button "button" at bounding box center [120, 352] width 12 height 12
type input "#997300"
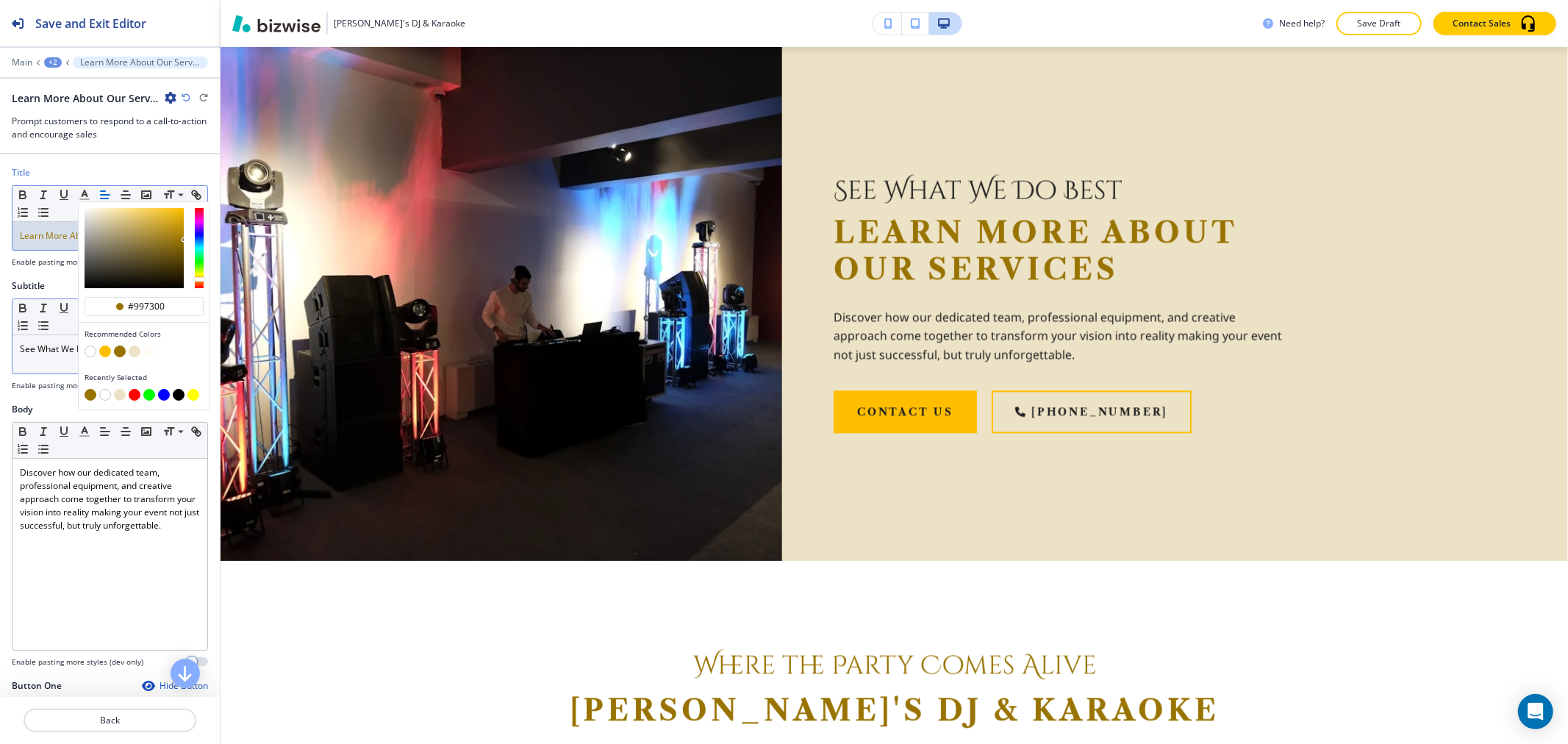
click at [35, 355] on p "See What We Do Best" at bounding box center [110, 349] width 180 height 13
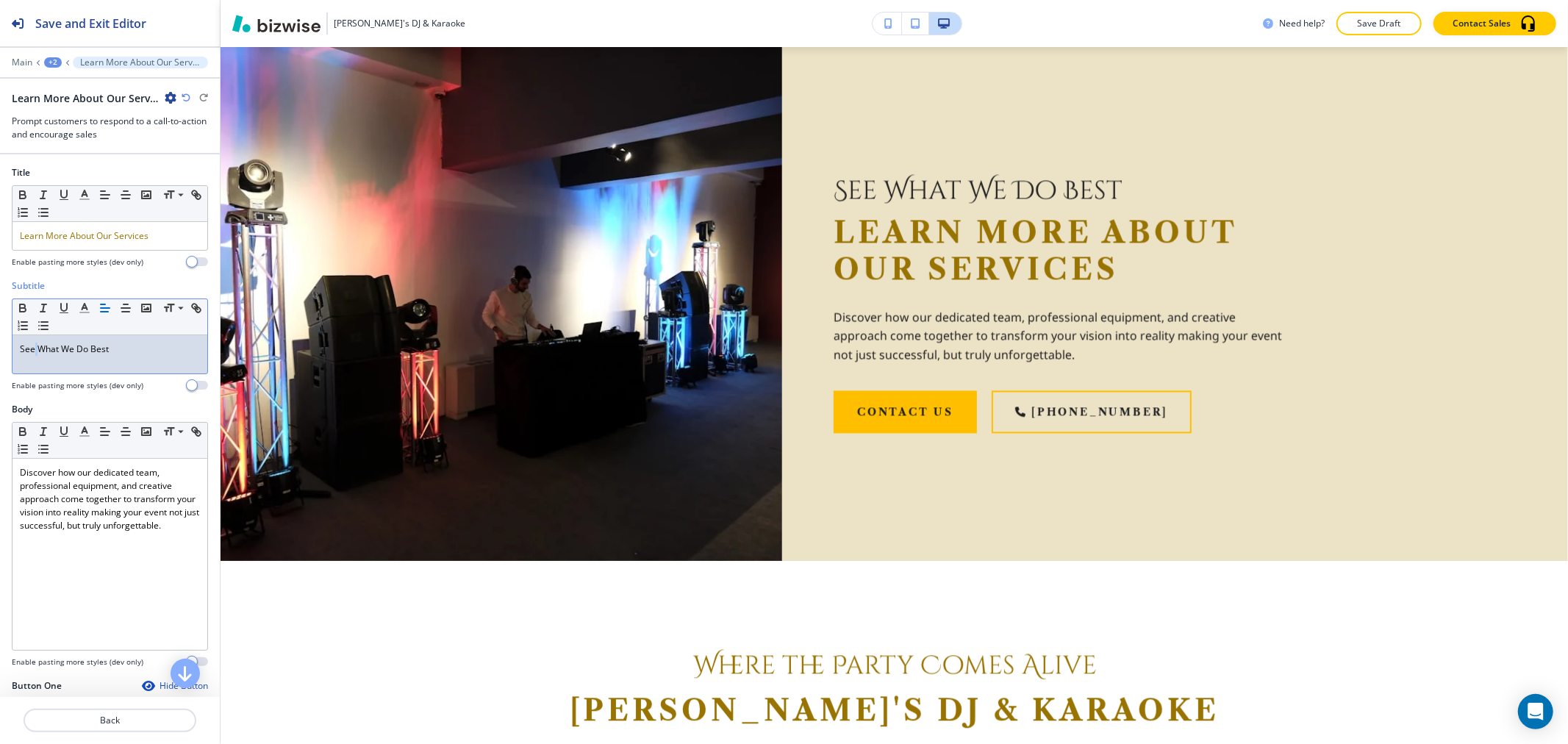
click at [35, 355] on p "See What We Do Best" at bounding box center [110, 349] width 180 height 13
click at [83, 313] on line "button" at bounding box center [84, 313] width 9 height 0
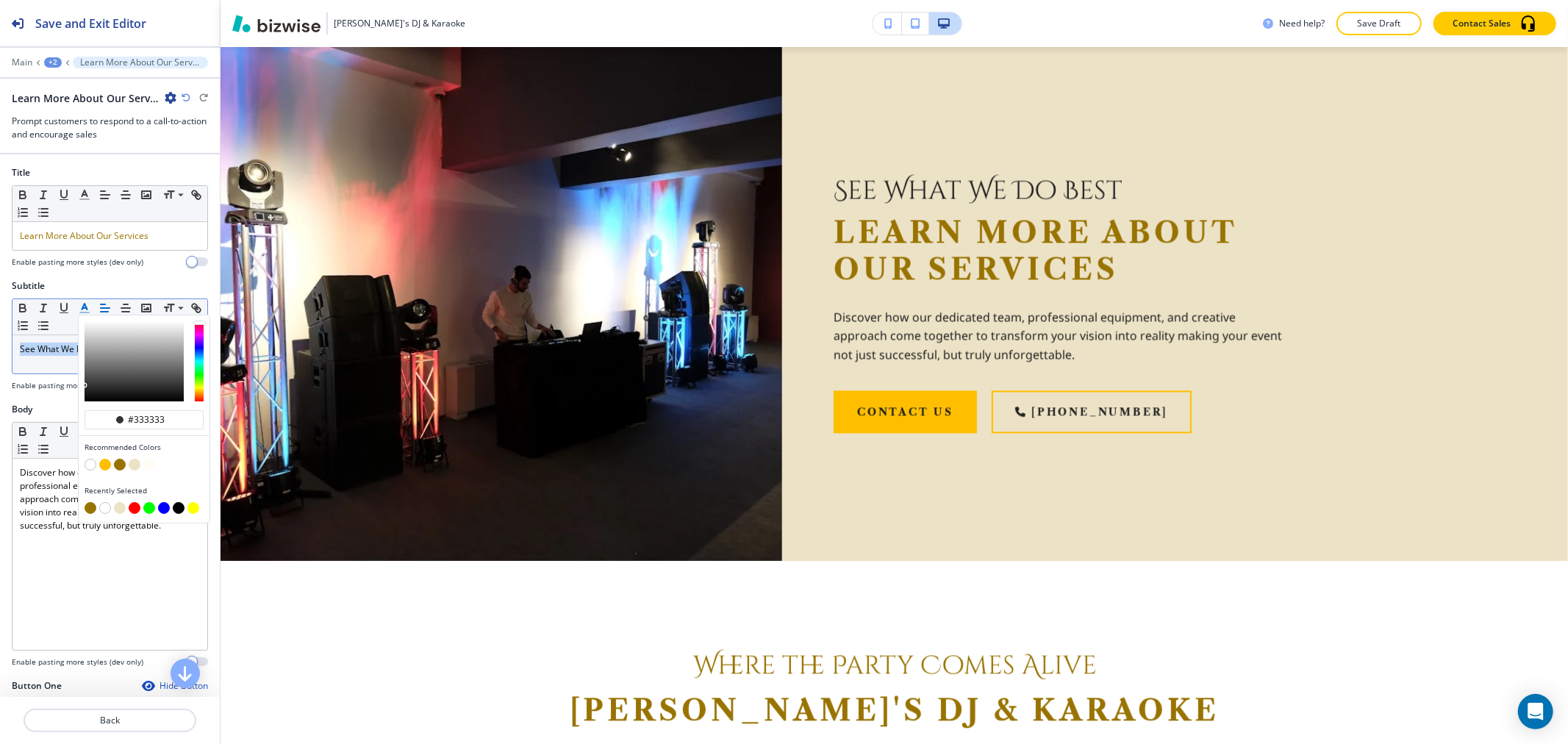
click at [123, 466] on button "button" at bounding box center [120, 465] width 12 height 12
type input "#997300"
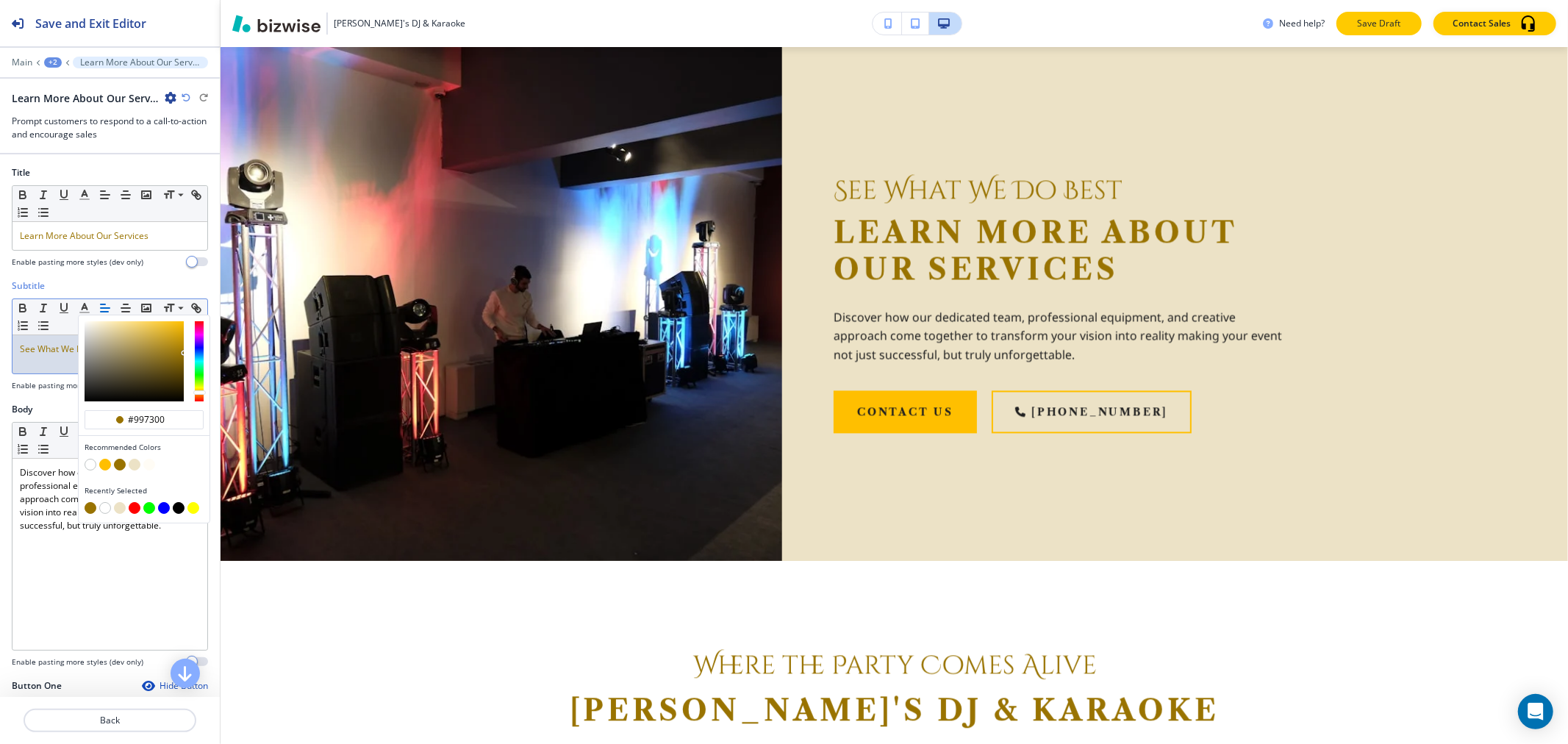
click at [1368, 22] on p "Save Draft" at bounding box center [1378, 23] width 47 height 13
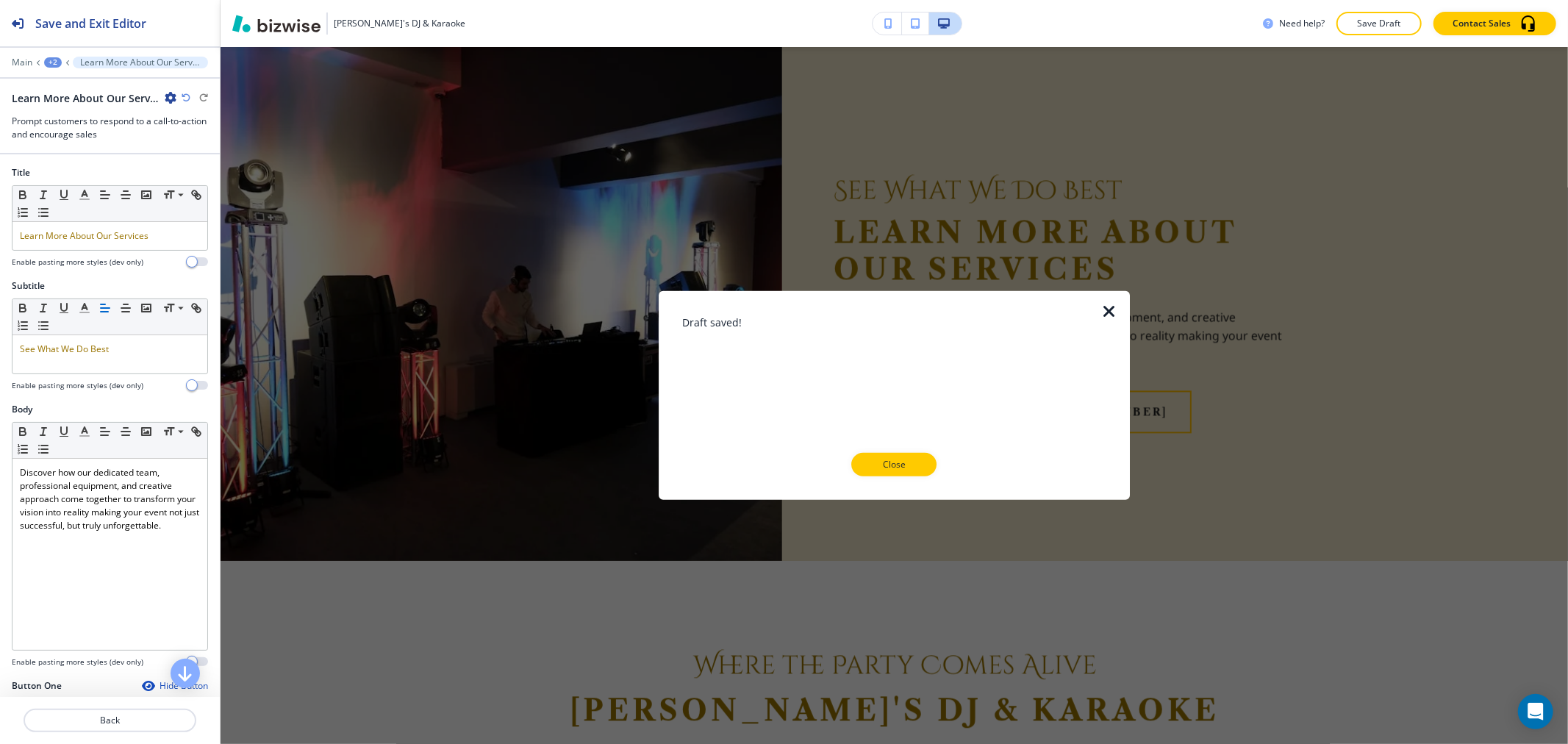
drag, startPoint x: 905, startPoint y: 472, endPoint x: 917, endPoint y: 466, distance: 13.4
click at [905, 471] on button "Close" at bounding box center [894, 465] width 86 height 23
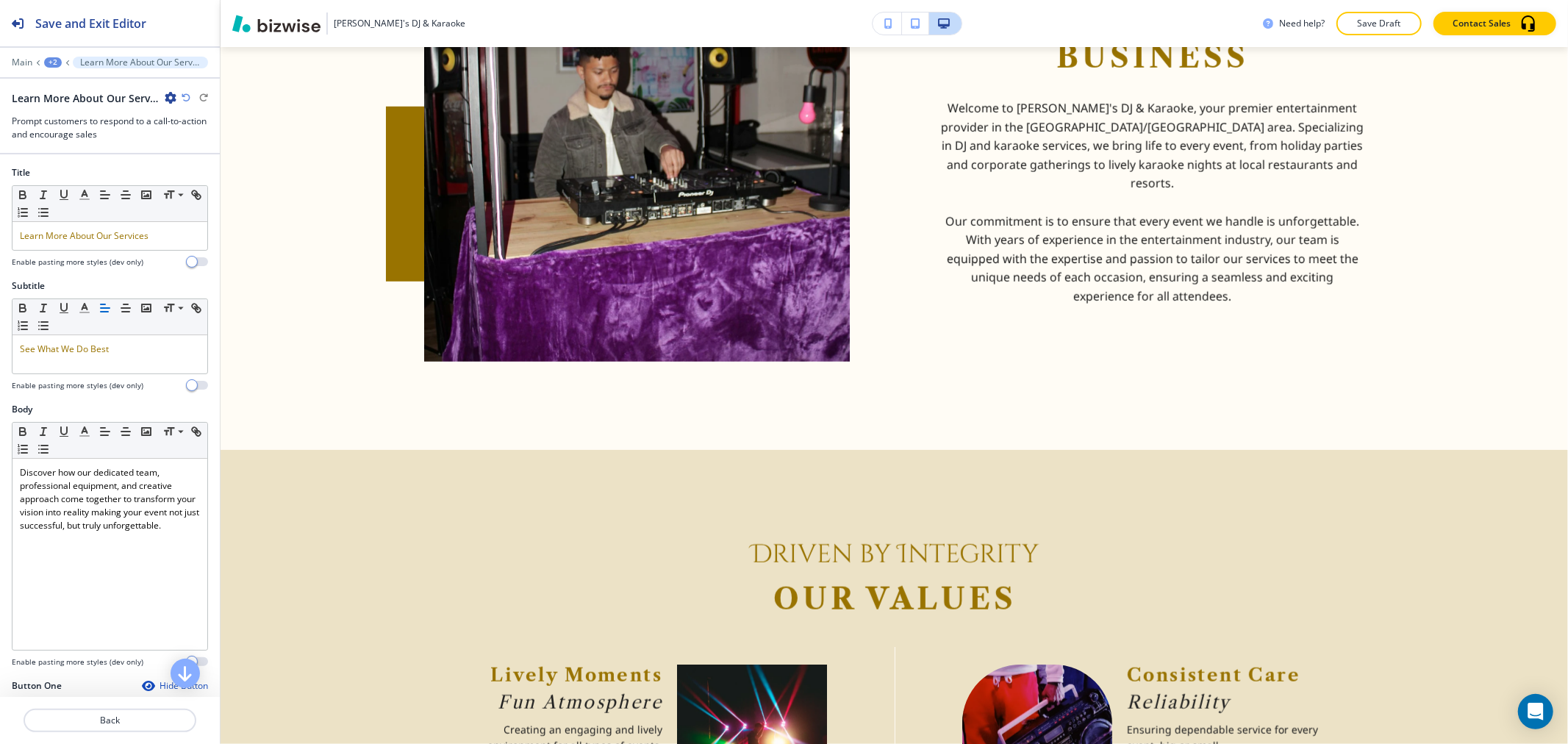
scroll to position [0, 0]
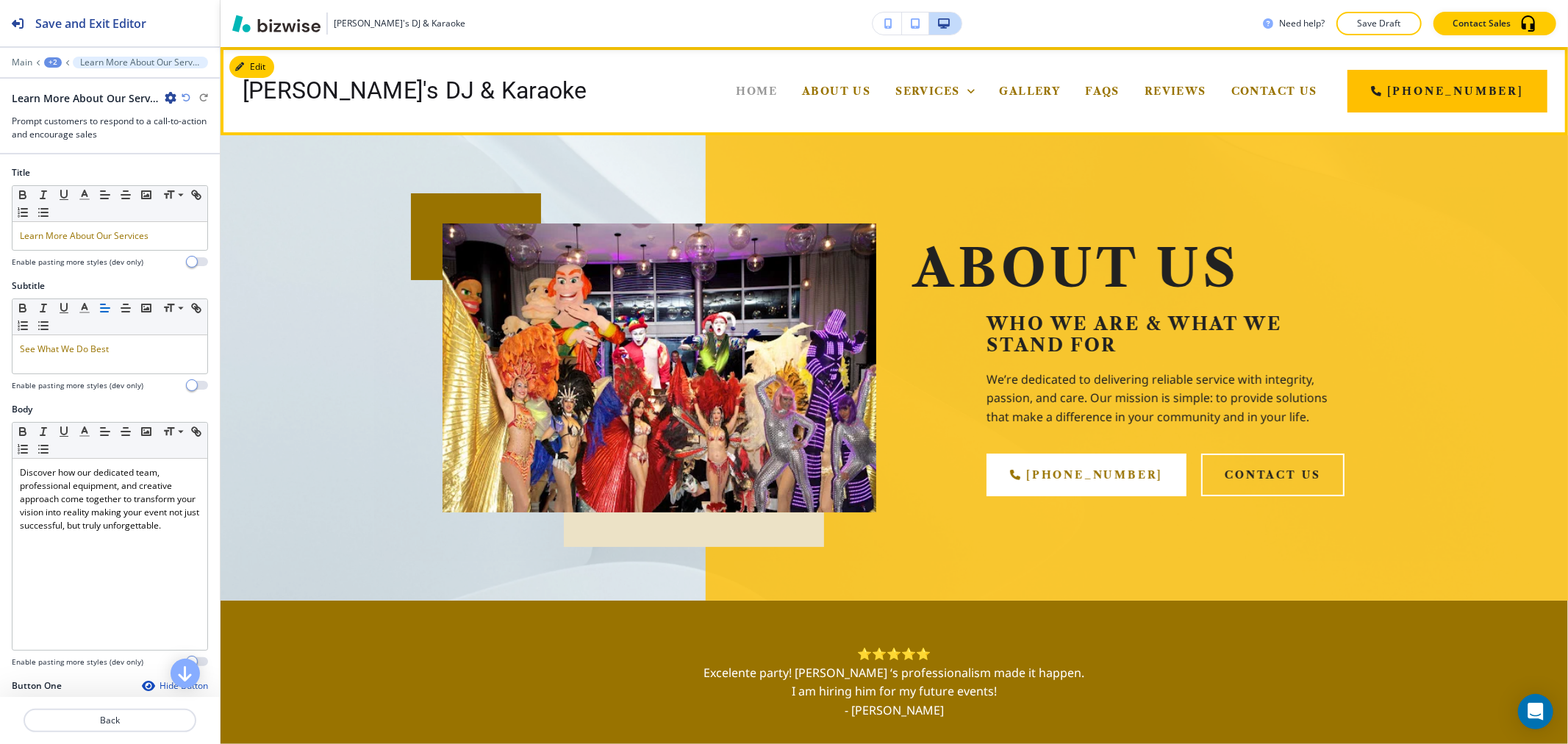
click at [777, 90] on span "Home" at bounding box center [757, 91] width 42 height 13
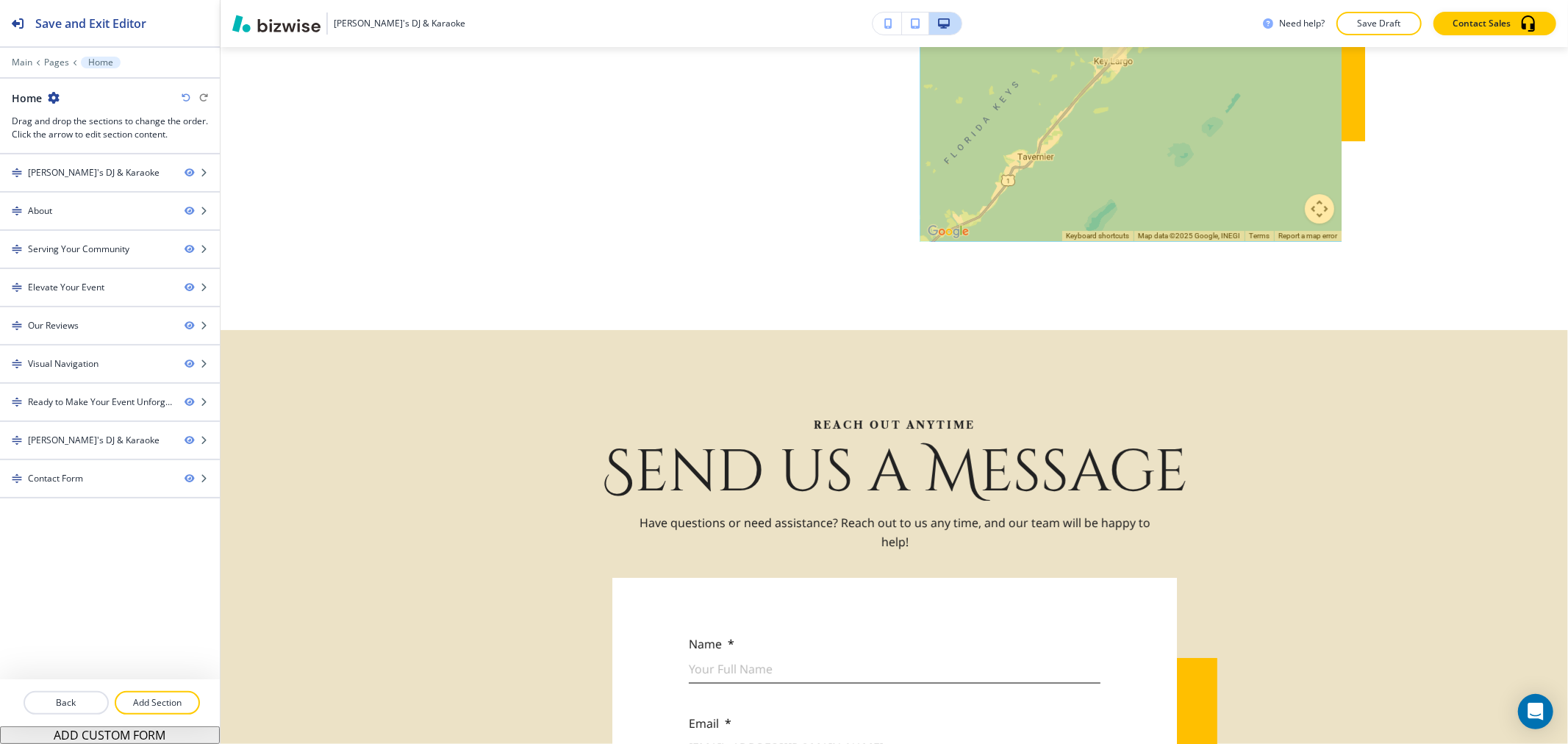
scroll to position [3975, 0]
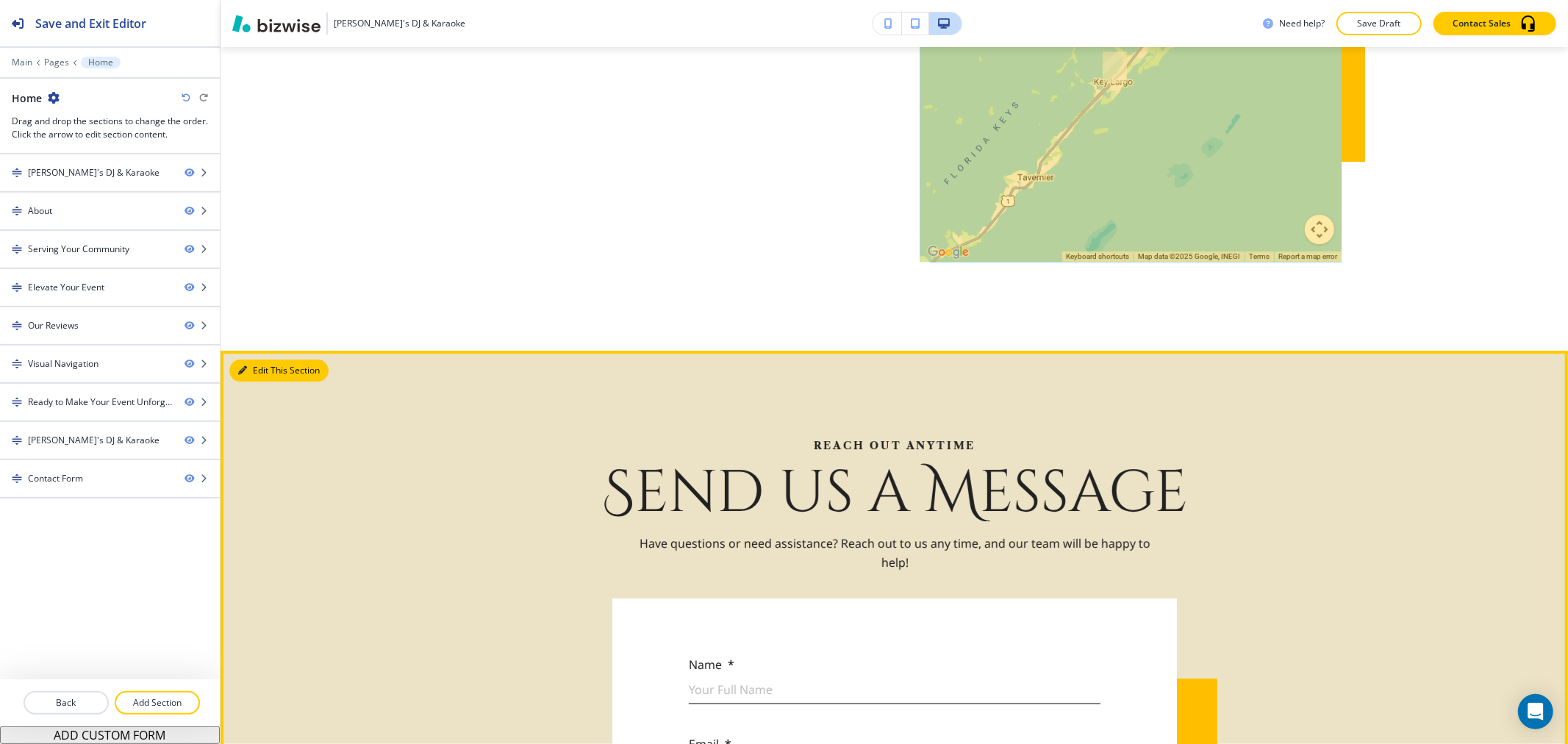
click at [260, 359] on button "Edit This Section" at bounding box center [279, 370] width 99 height 22
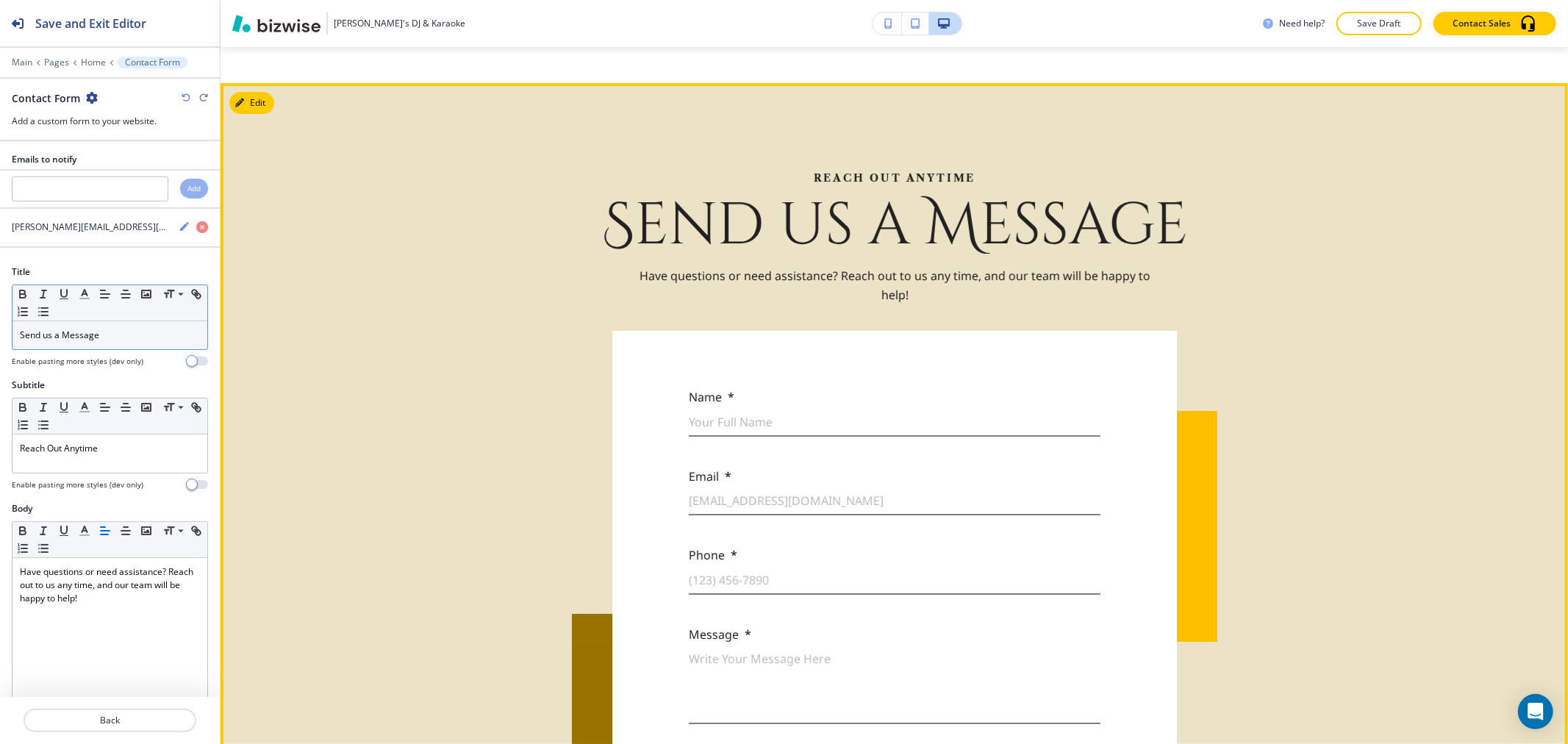
scroll to position [4249, 0]
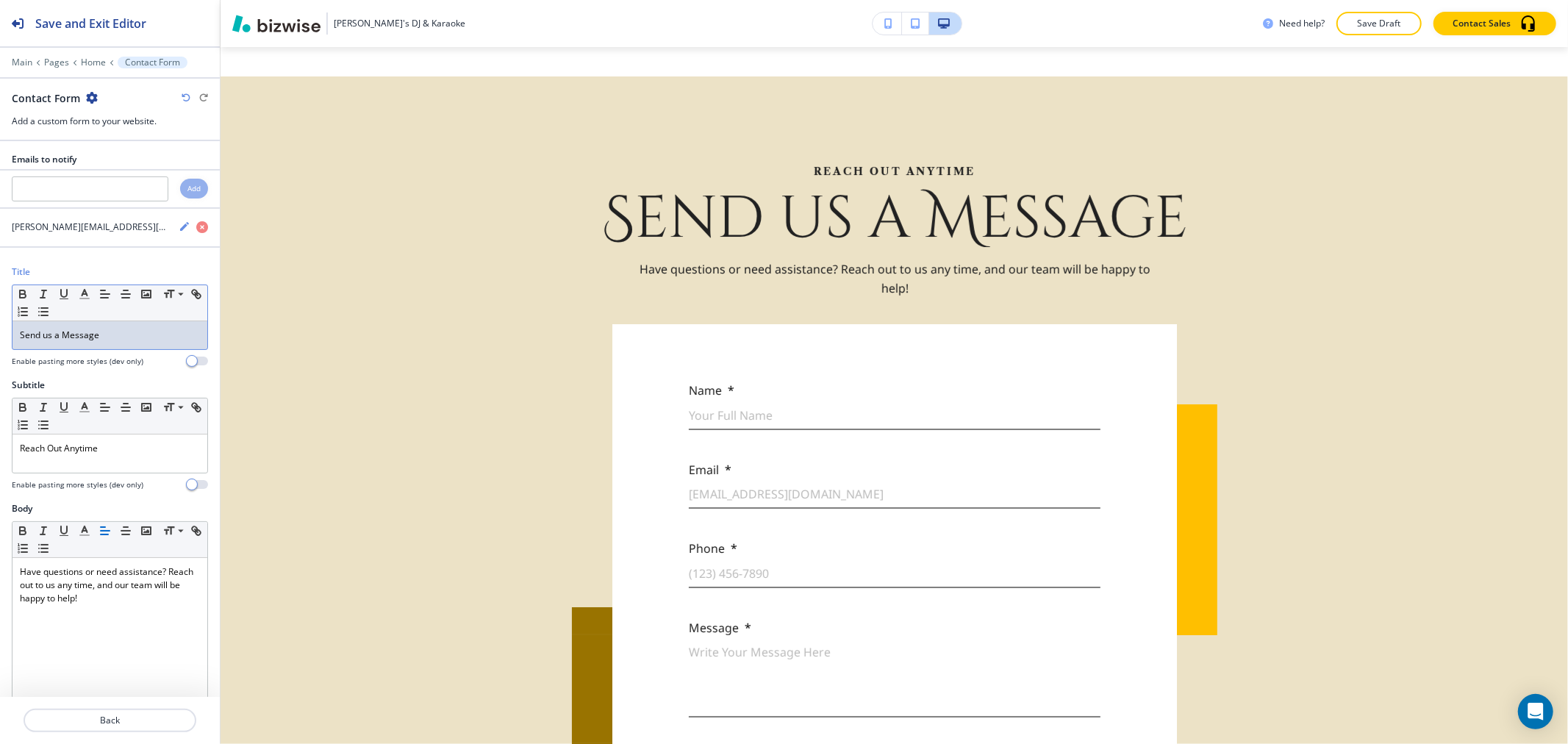
click at [103, 339] on p "Send us a Message" at bounding box center [110, 335] width 180 height 13
click at [86, 298] on icon "button" at bounding box center [85, 294] width 13 height 13
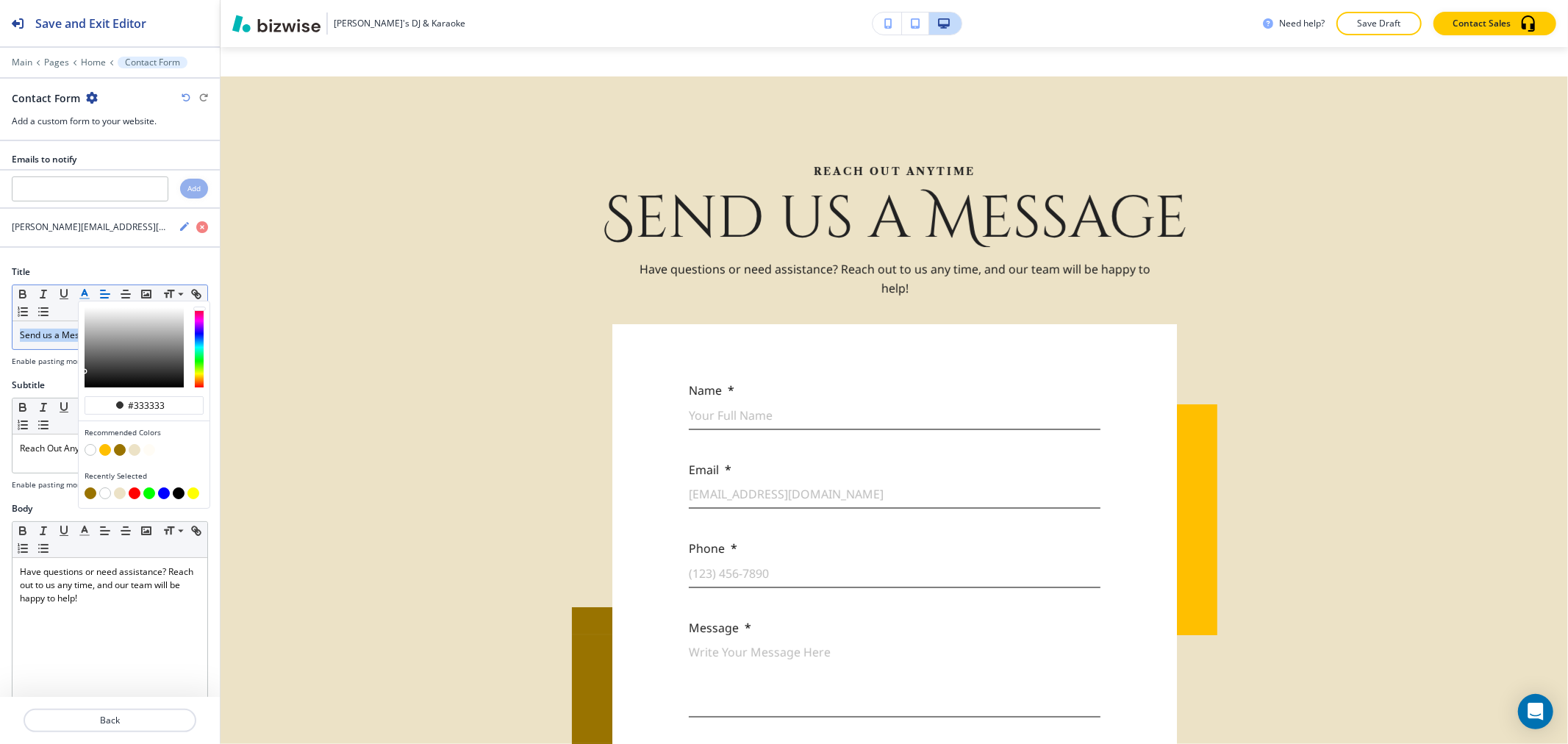
click at [117, 451] on button "button" at bounding box center [120, 450] width 12 height 12
type input "#997300"
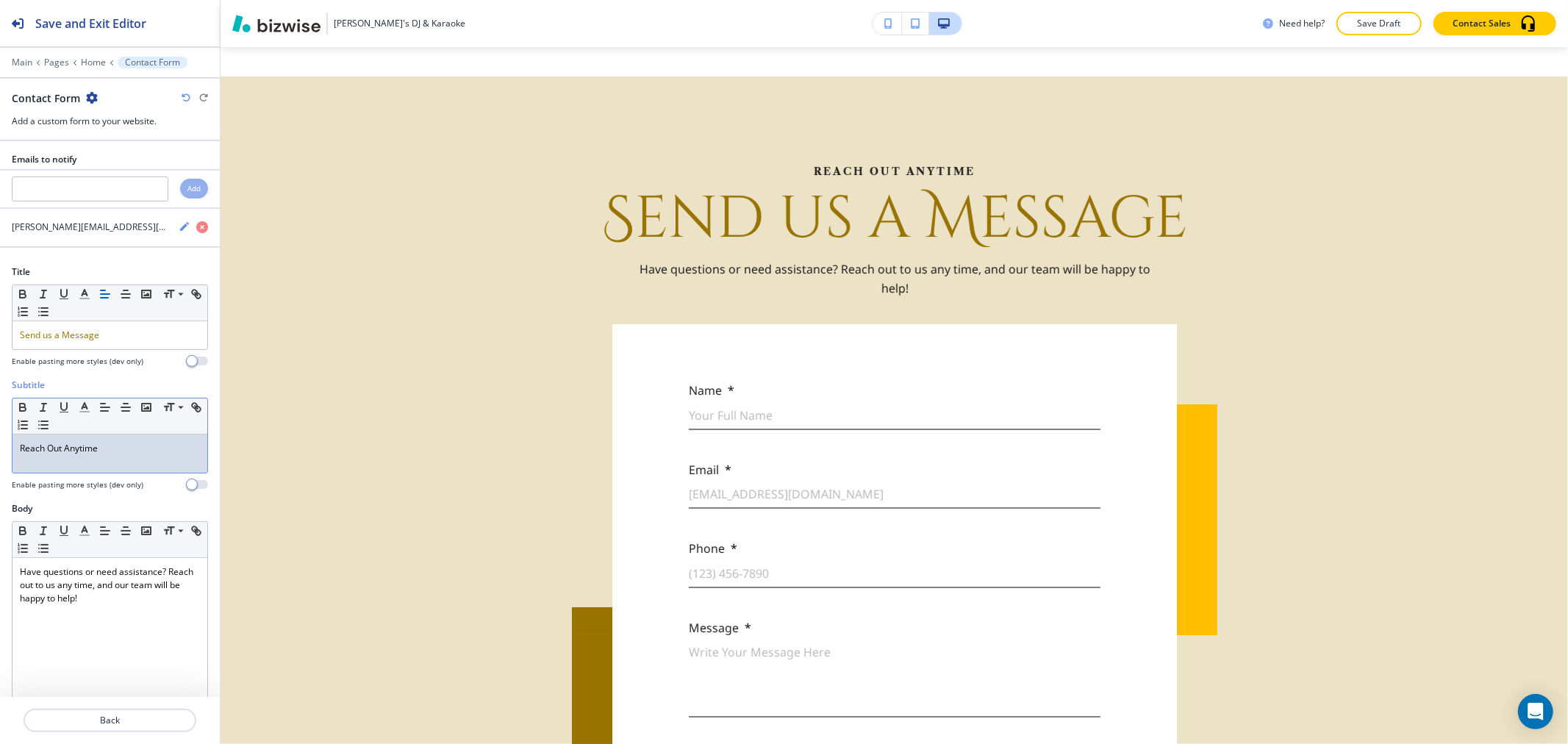
click at [46, 459] on div "Reach Out Anytime" at bounding box center [110, 454] width 195 height 38
click at [79, 409] on icon "button" at bounding box center [85, 407] width 13 height 13
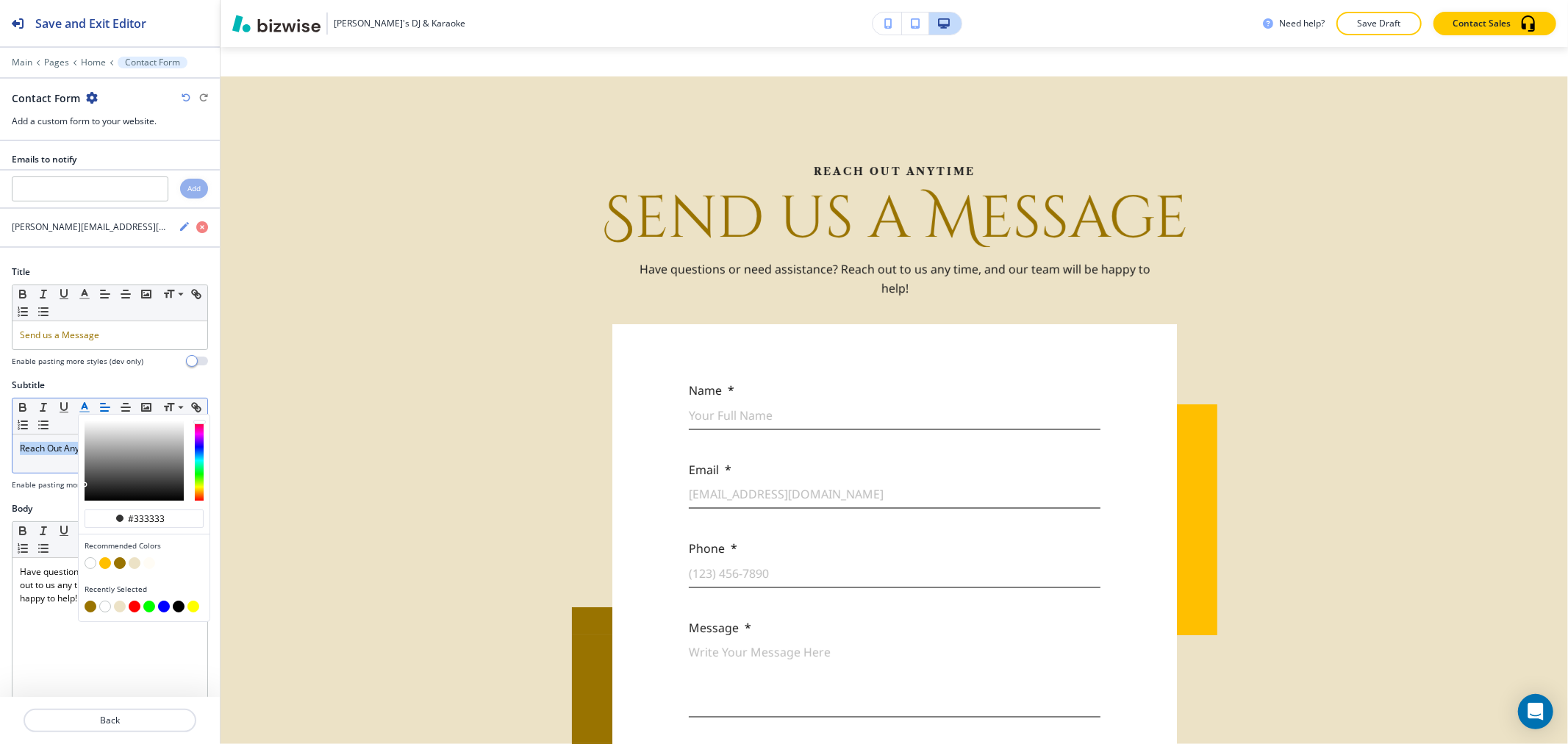
click at [118, 566] on button "button" at bounding box center [120, 563] width 12 height 12
type input "#997300"
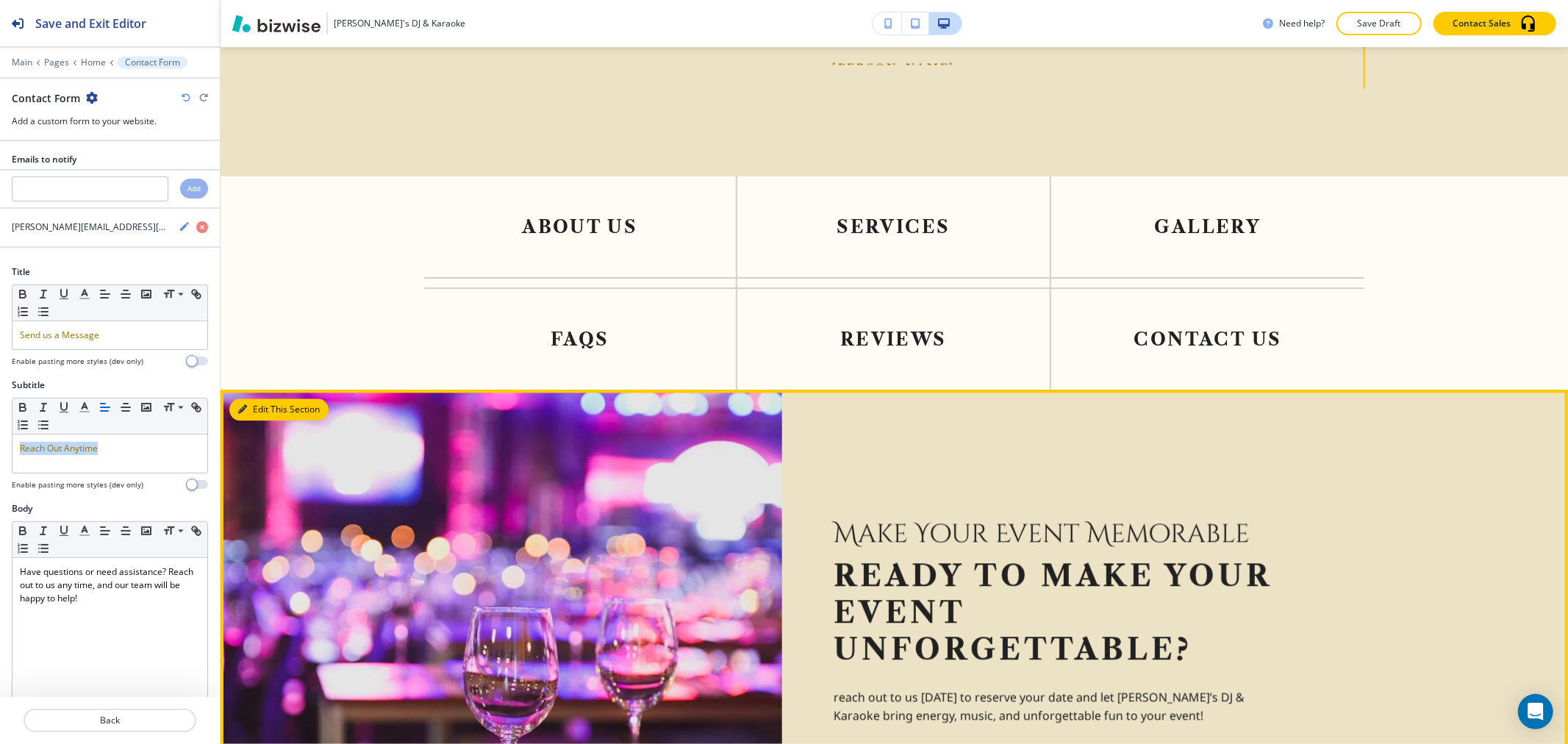
click at [255, 398] on button "Edit This Section" at bounding box center [279, 409] width 99 height 22
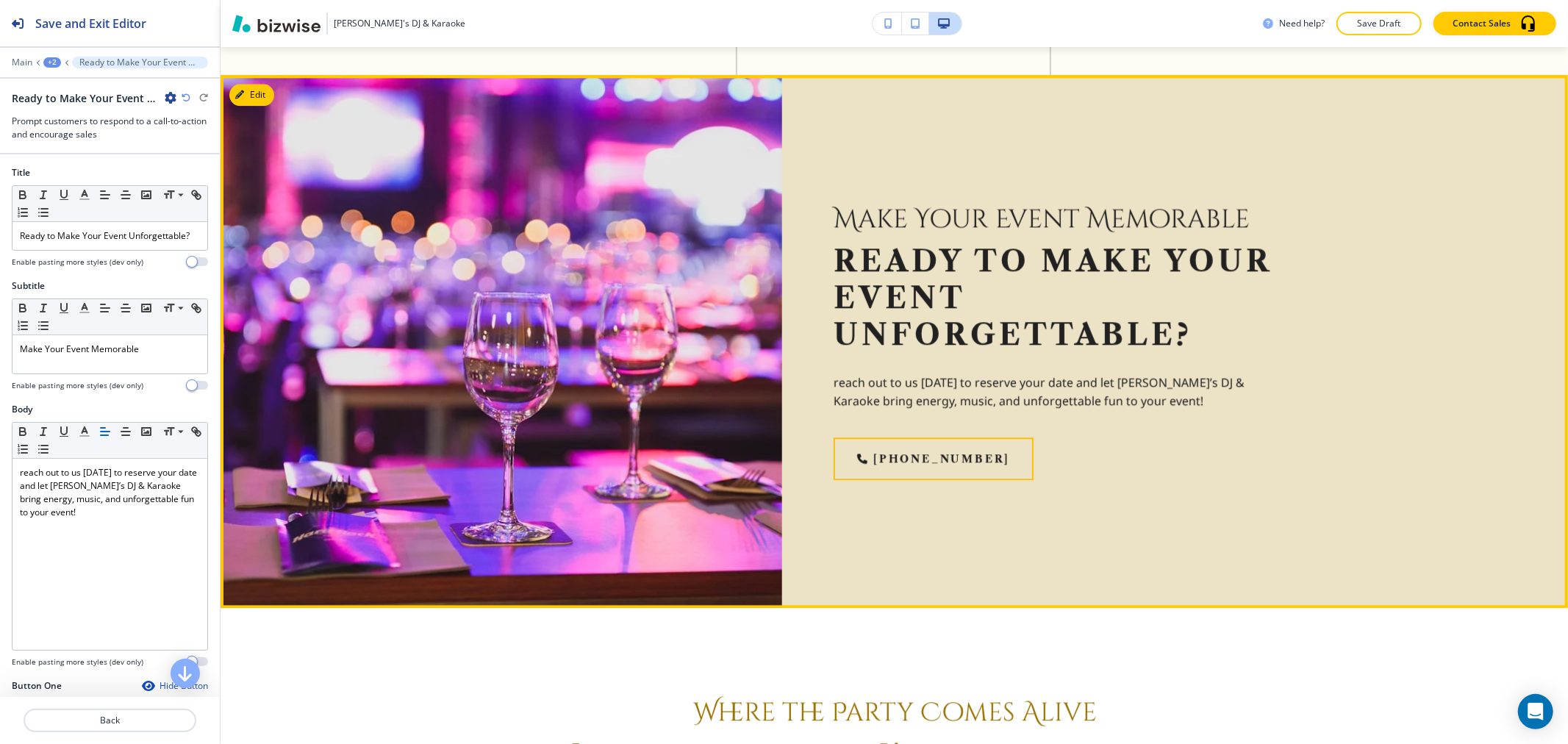
scroll to position [3417, 0]
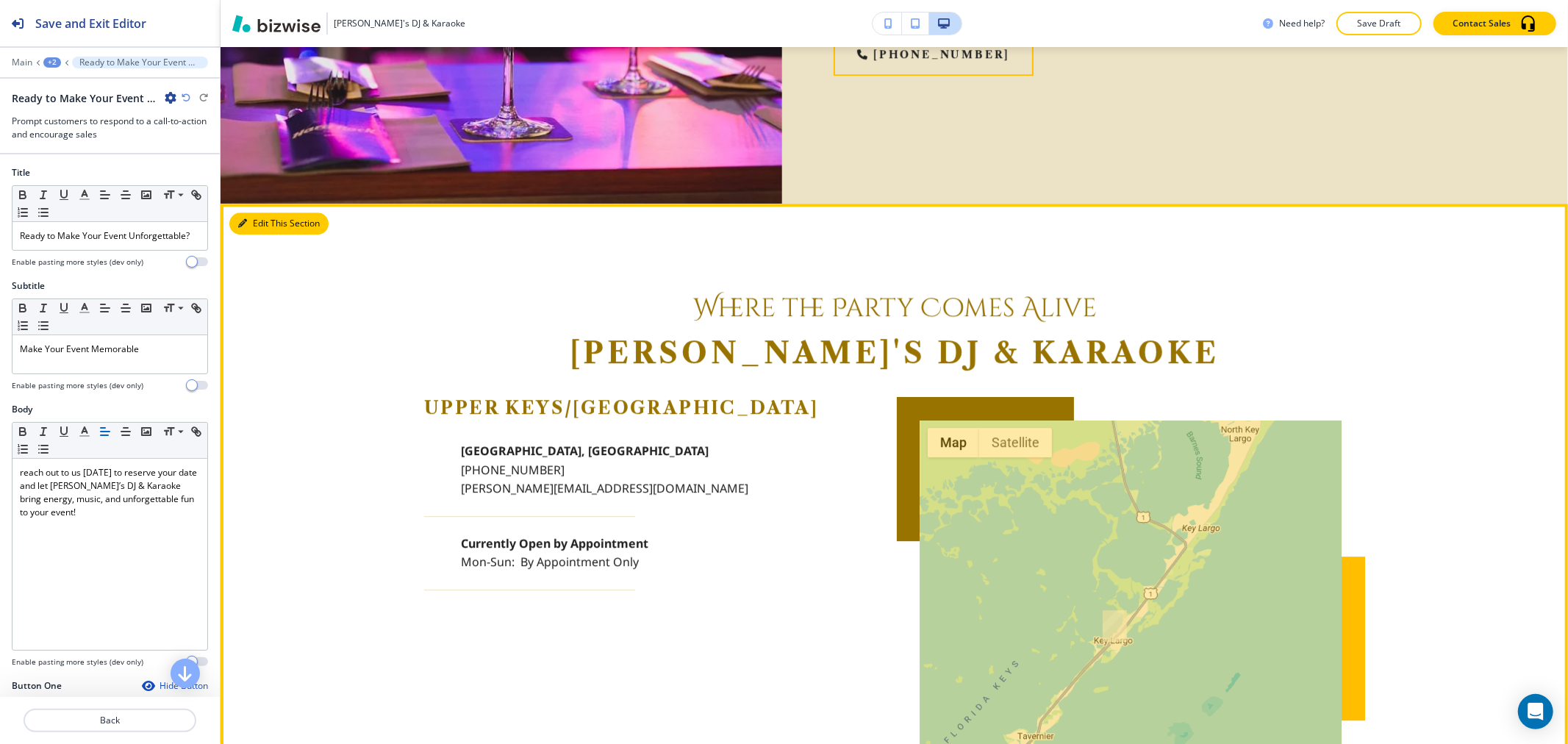
click at [265, 213] on button "Edit This Section" at bounding box center [279, 224] width 99 height 22
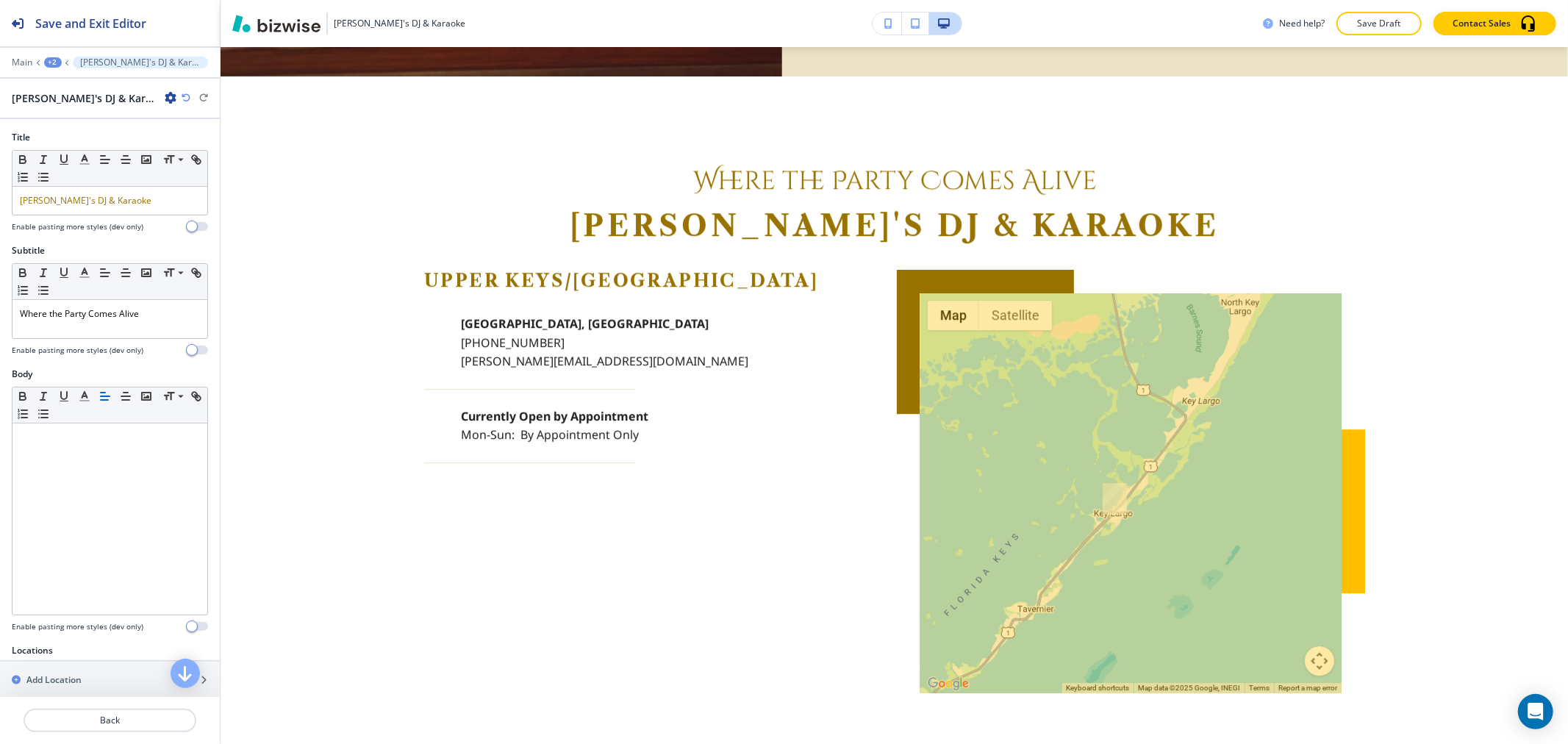
scroll to position [283, 0]
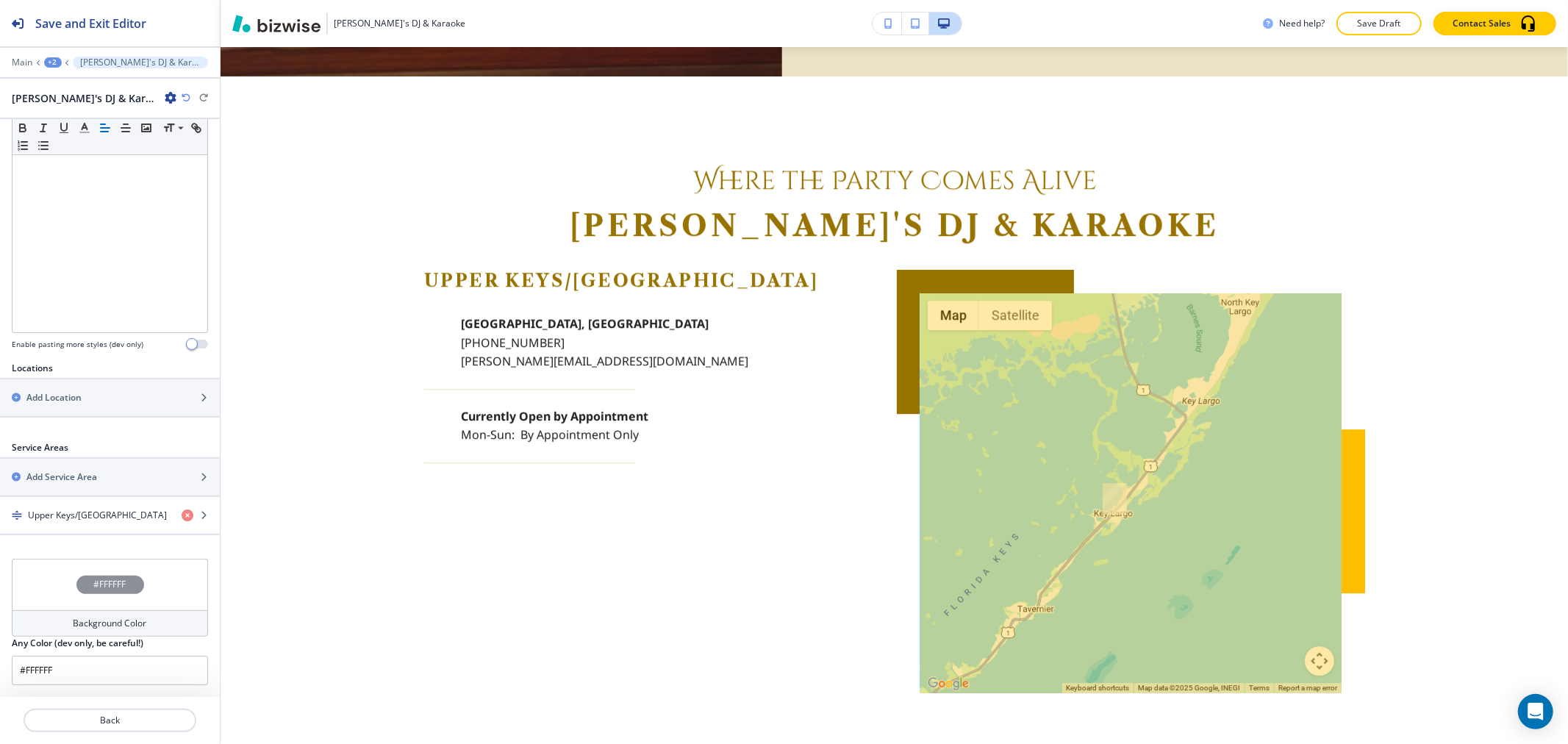
click at [67, 604] on div "#FFFFFF" at bounding box center [110, 584] width 196 height 52
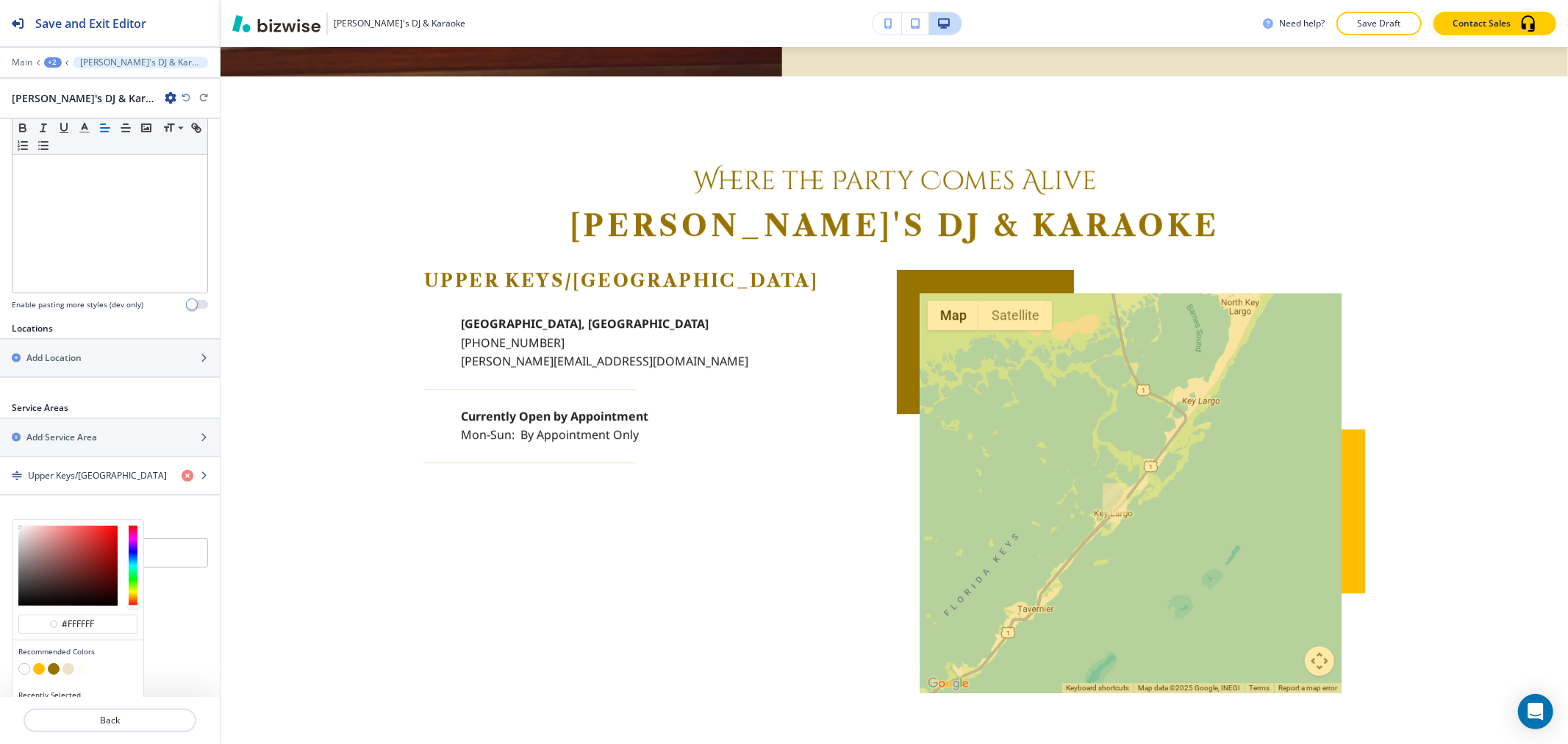
scroll to position [354, 0]
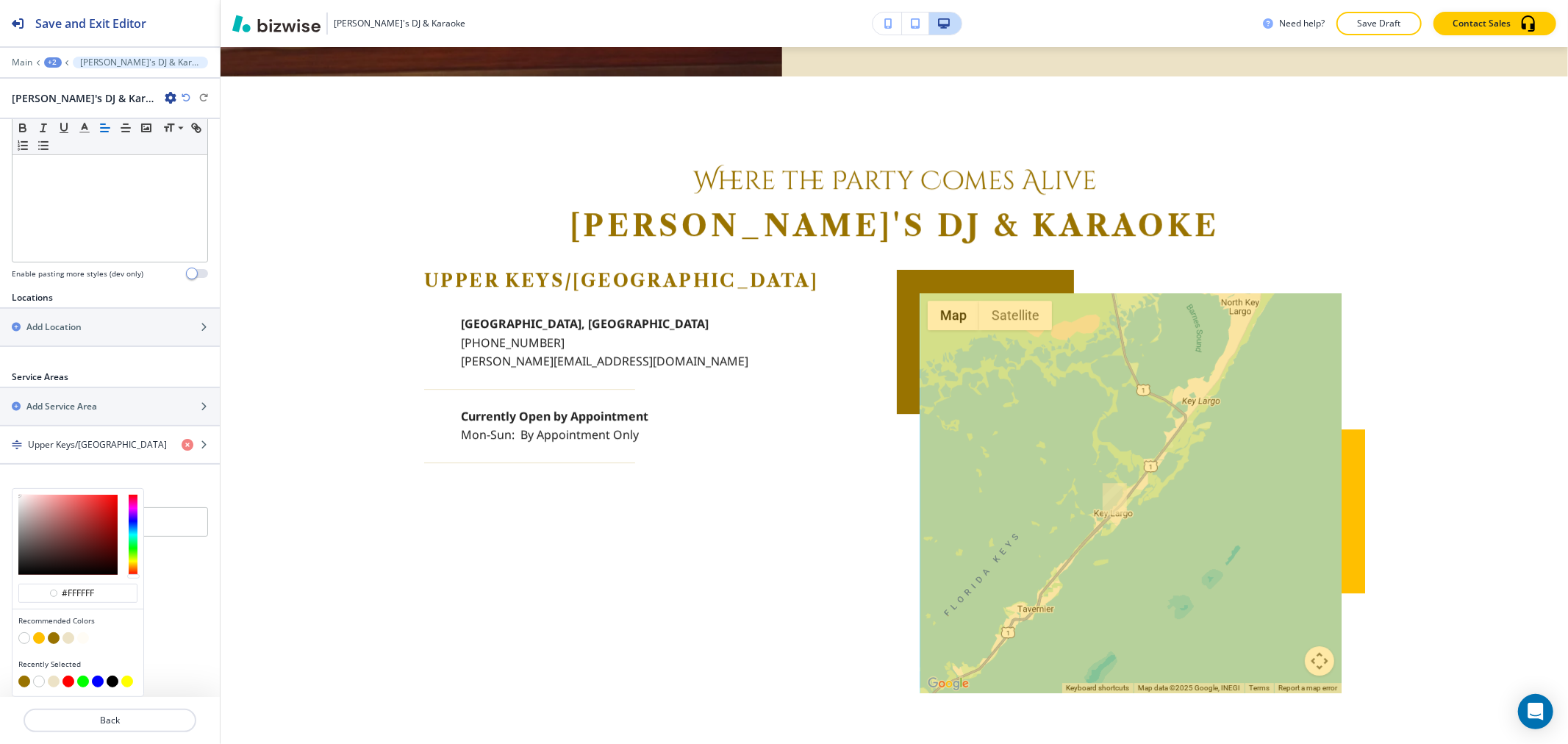
click at [22, 638] on button "button" at bounding box center [24, 638] width 12 height 12
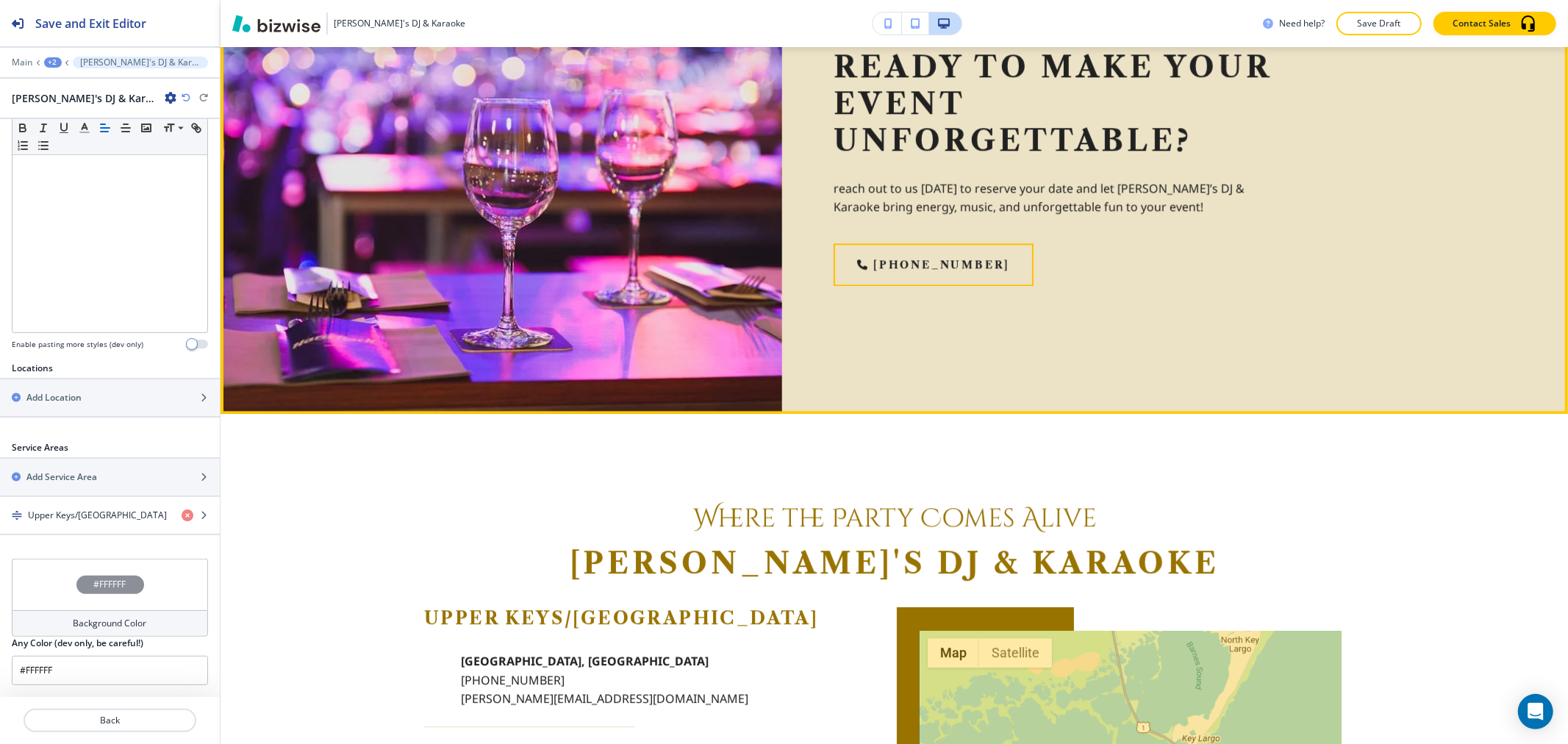
scroll to position [2972, 0]
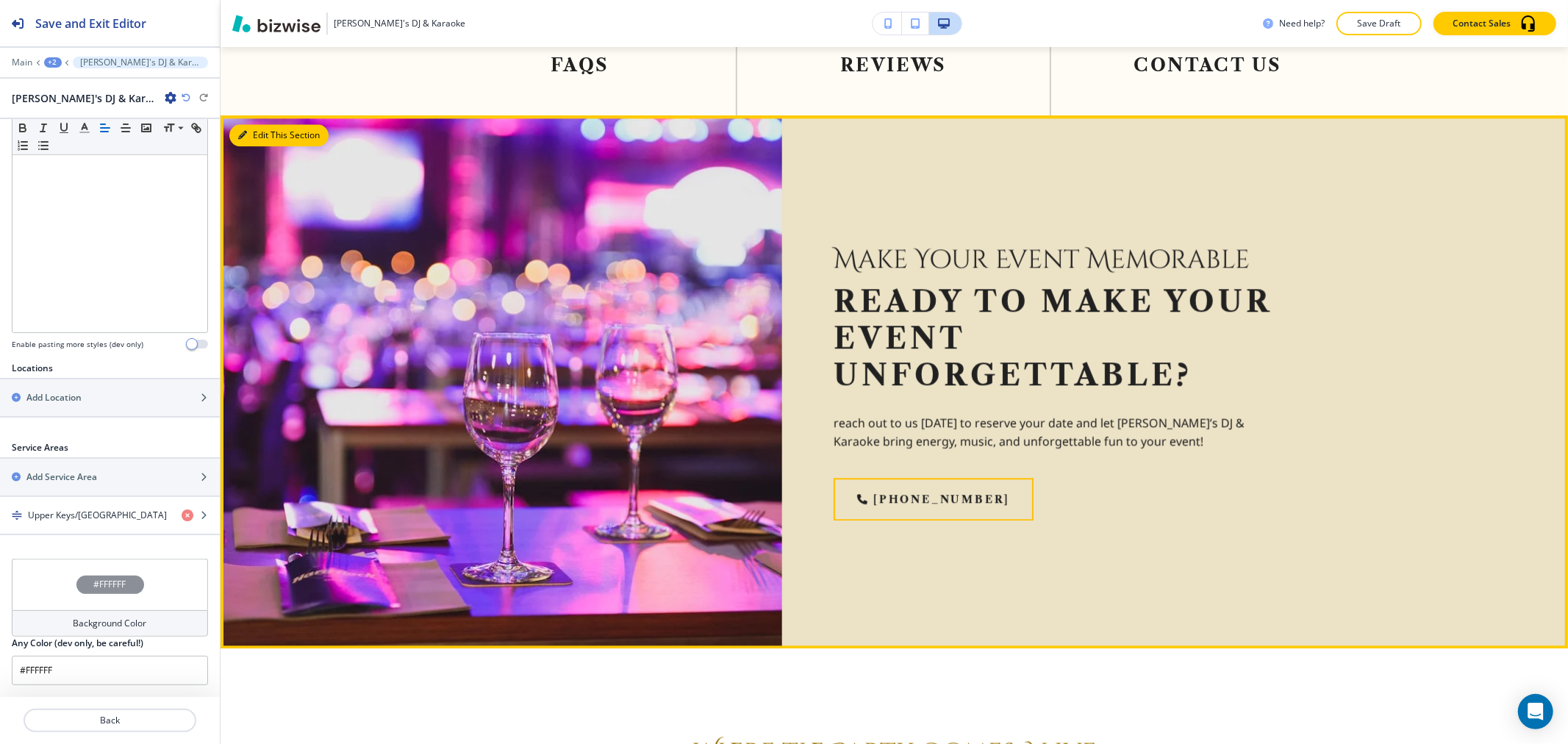
click at [267, 124] on button "Edit This Section" at bounding box center [279, 135] width 99 height 22
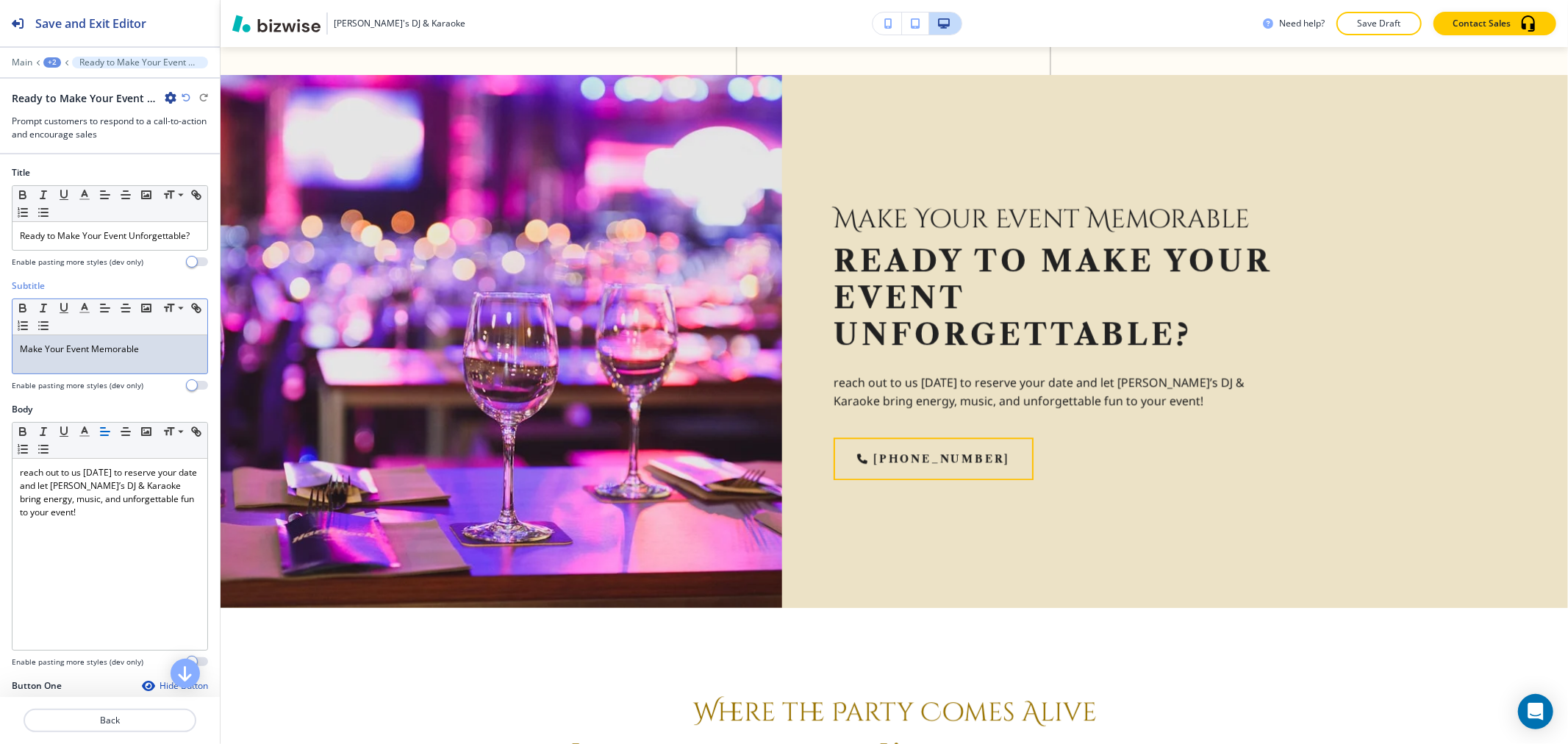
click at [82, 356] on p "Make Your Event Memorable" at bounding box center [110, 349] width 180 height 13
click at [81, 314] on icon "button" at bounding box center [85, 308] width 13 height 13
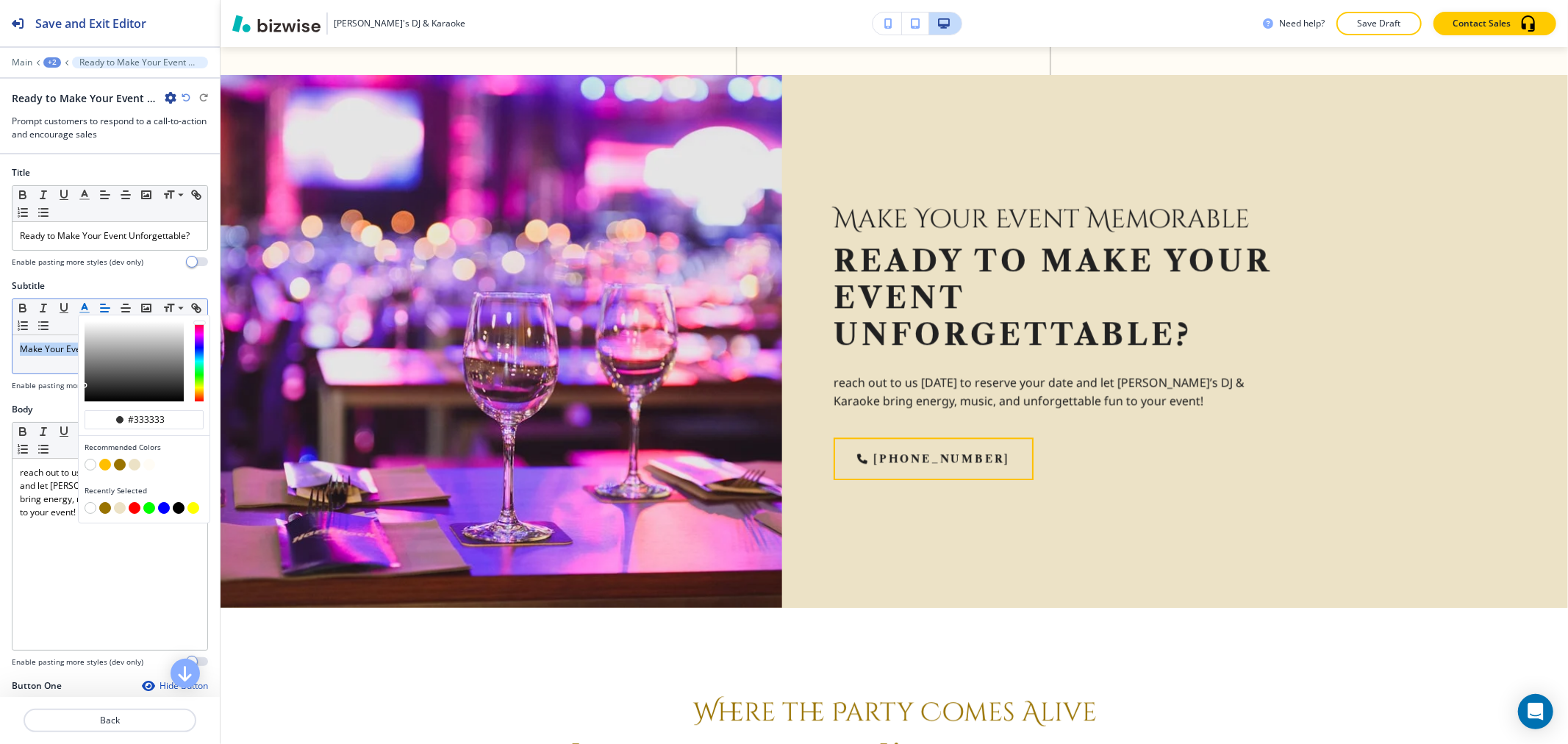
click at [120, 471] on button "button" at bounding box center [120, 465] width 12 height 12
type input "#997300"
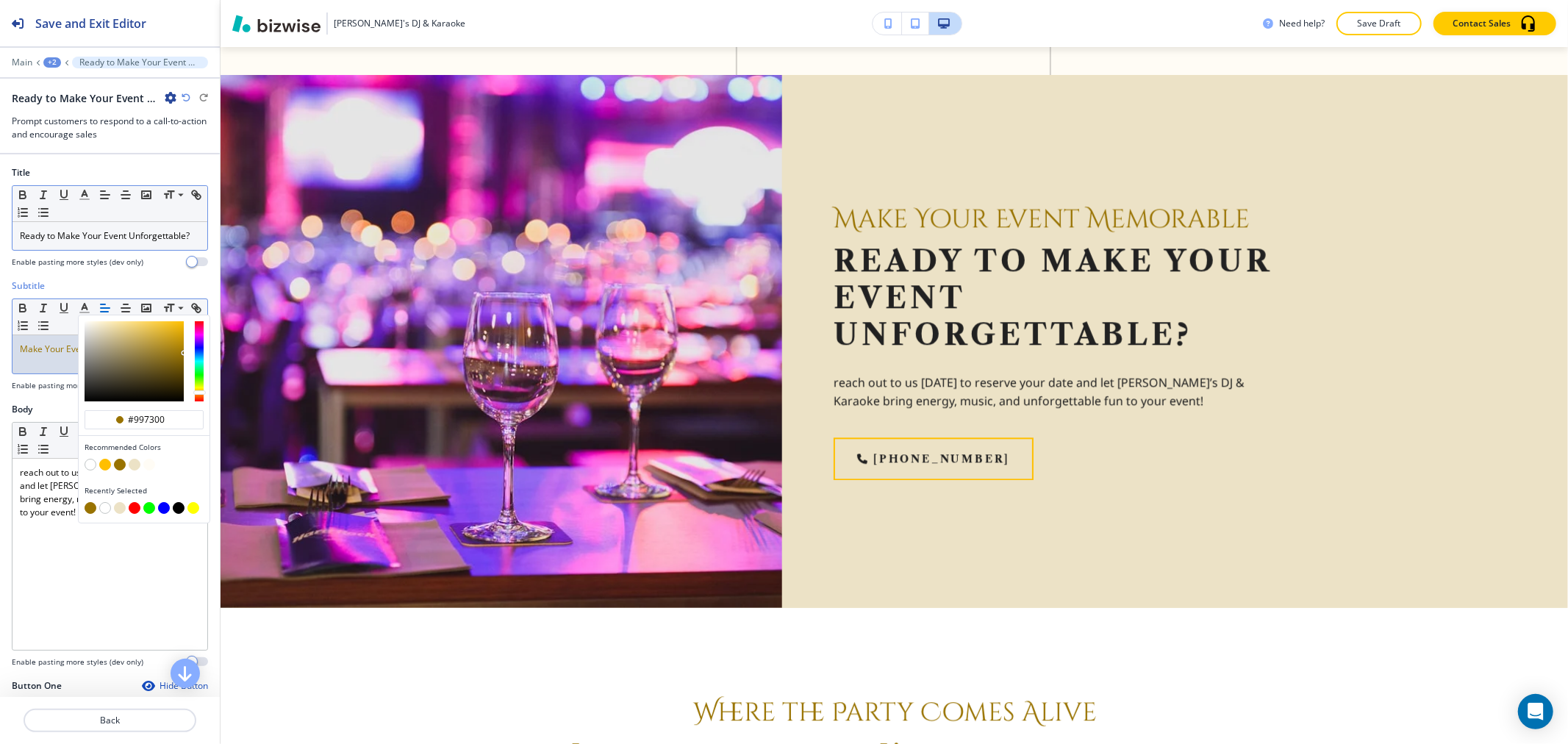
click at [101, 234] on p "Ready to Make Your Event Unforgettable?" at bounding box center [110, 236] width 180 height 13
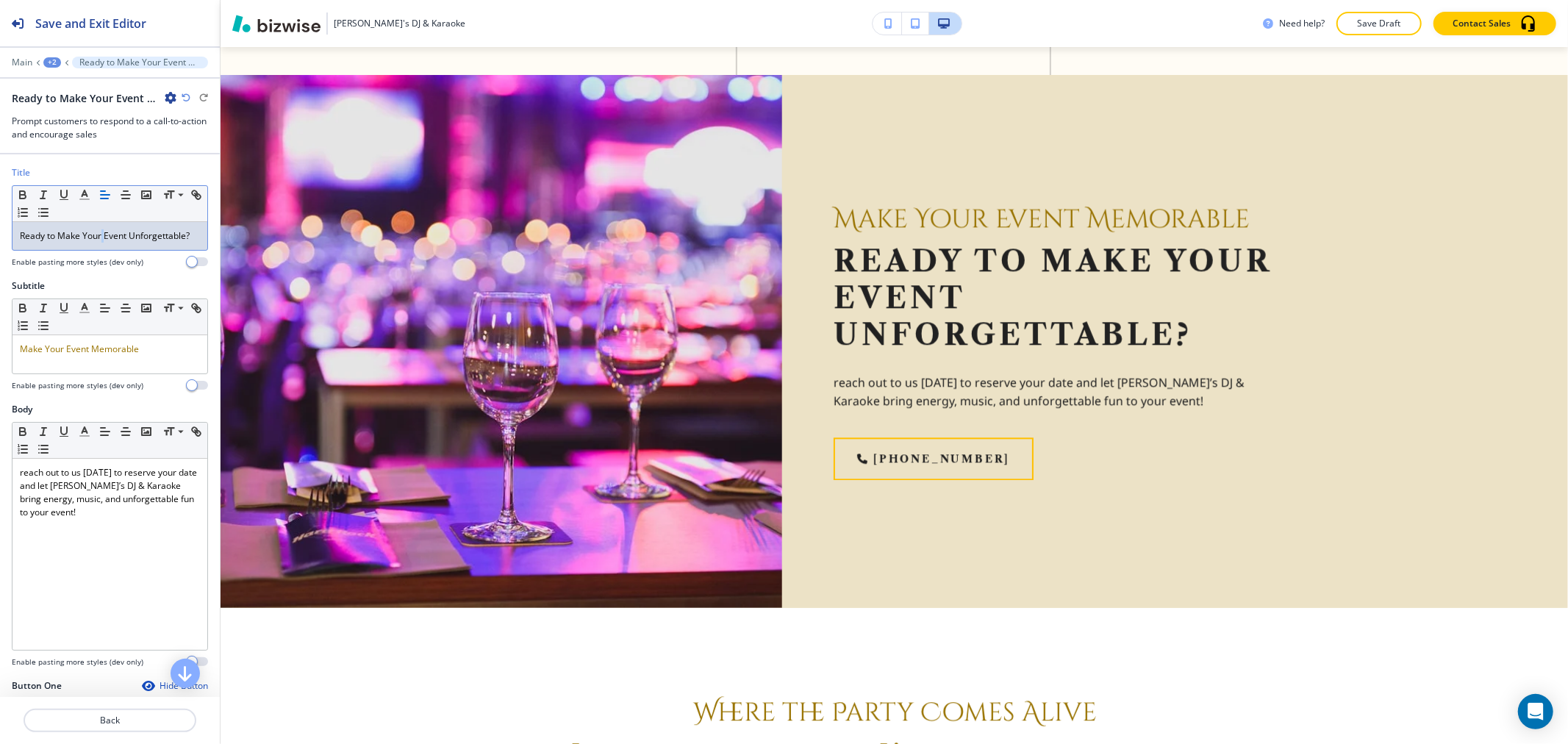
click at [101, 234] on p "Ready to Make Your Event Unforgettable?" at bounding box center [110, 236] width 180 height 13
click at [91, 194] on icon "button" at bounding box center [85, 195] width 13 height 13
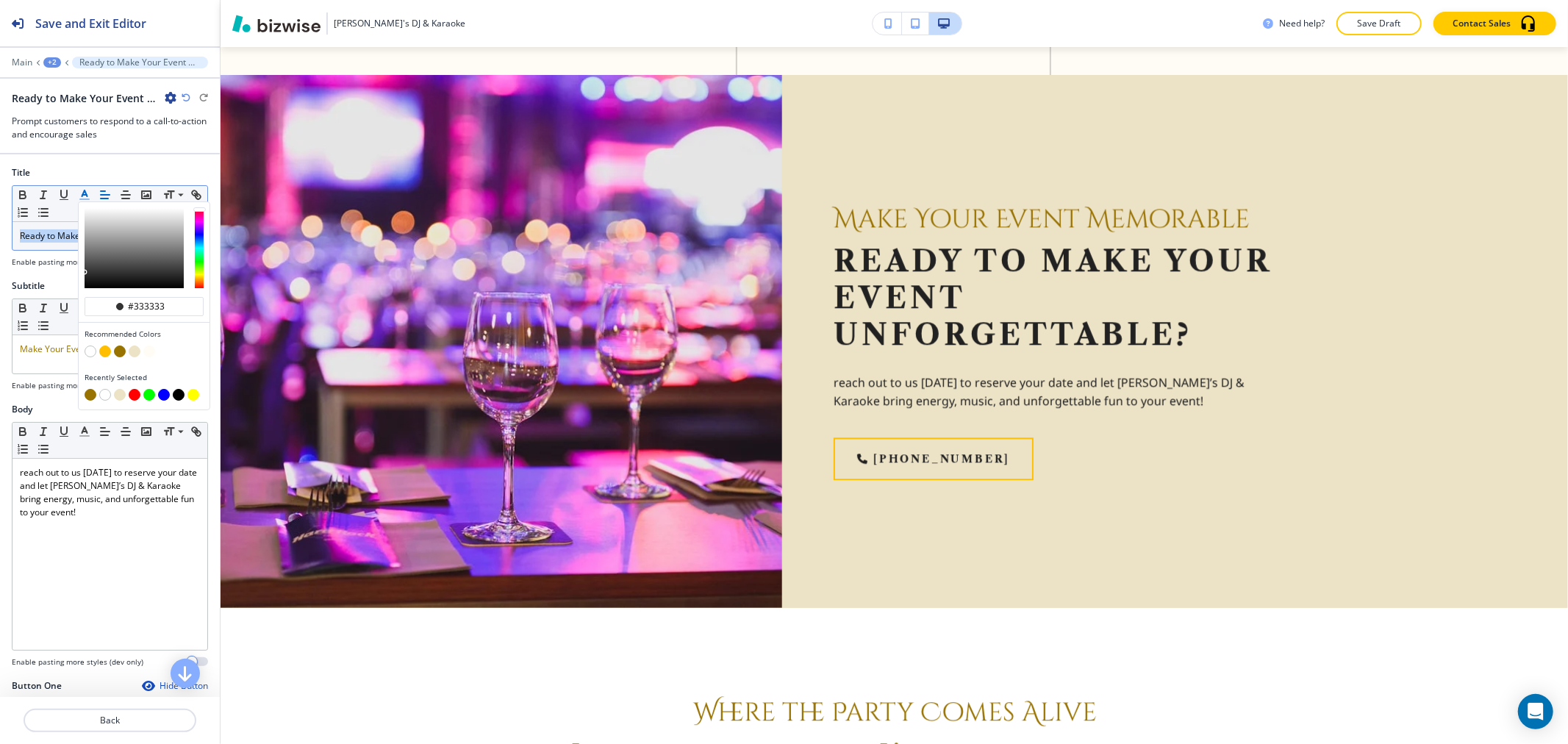
click at [121, 348] on button "button" at bounding box center [120, 352] width 12 height 12
type input "#997300"
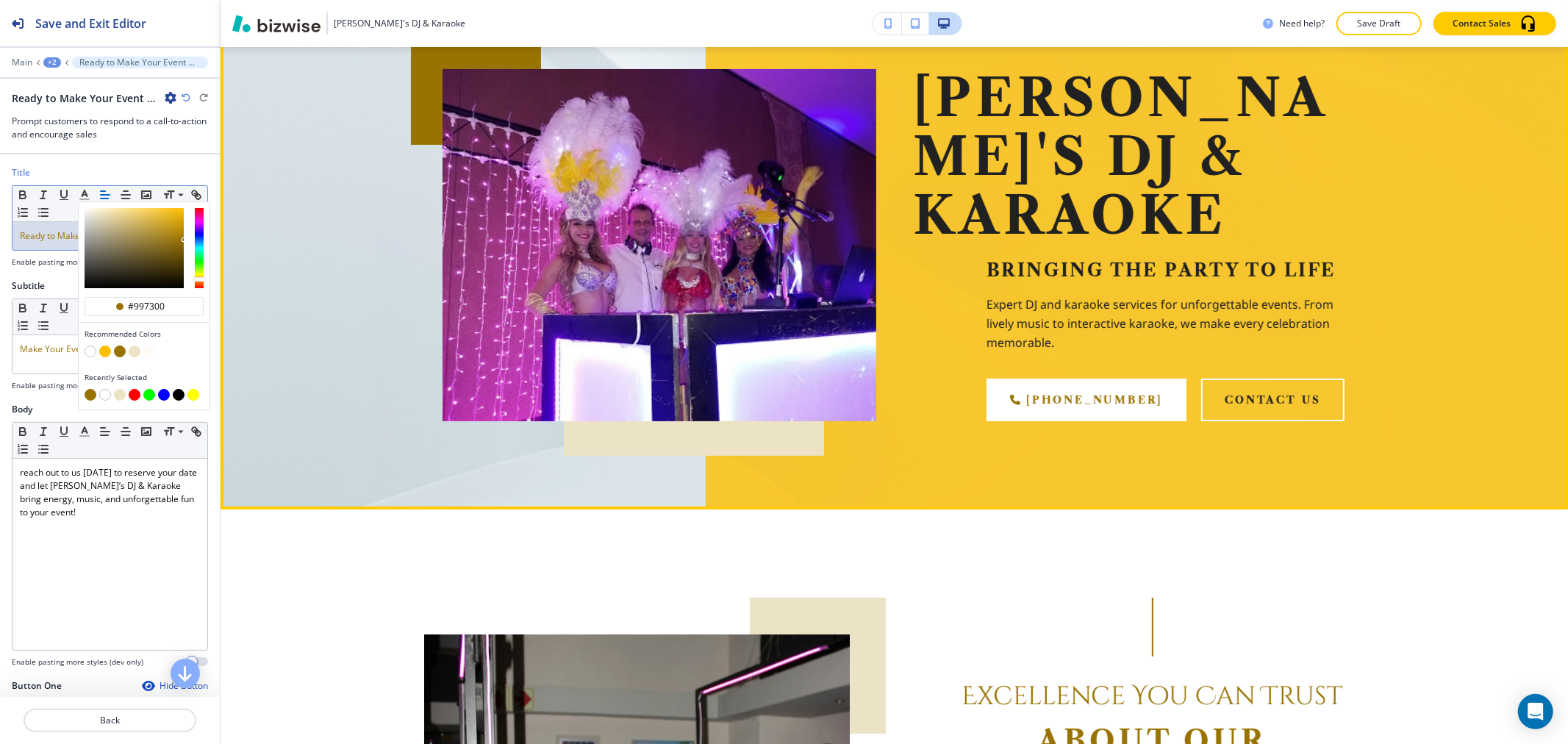
scroll to position [0, 0]
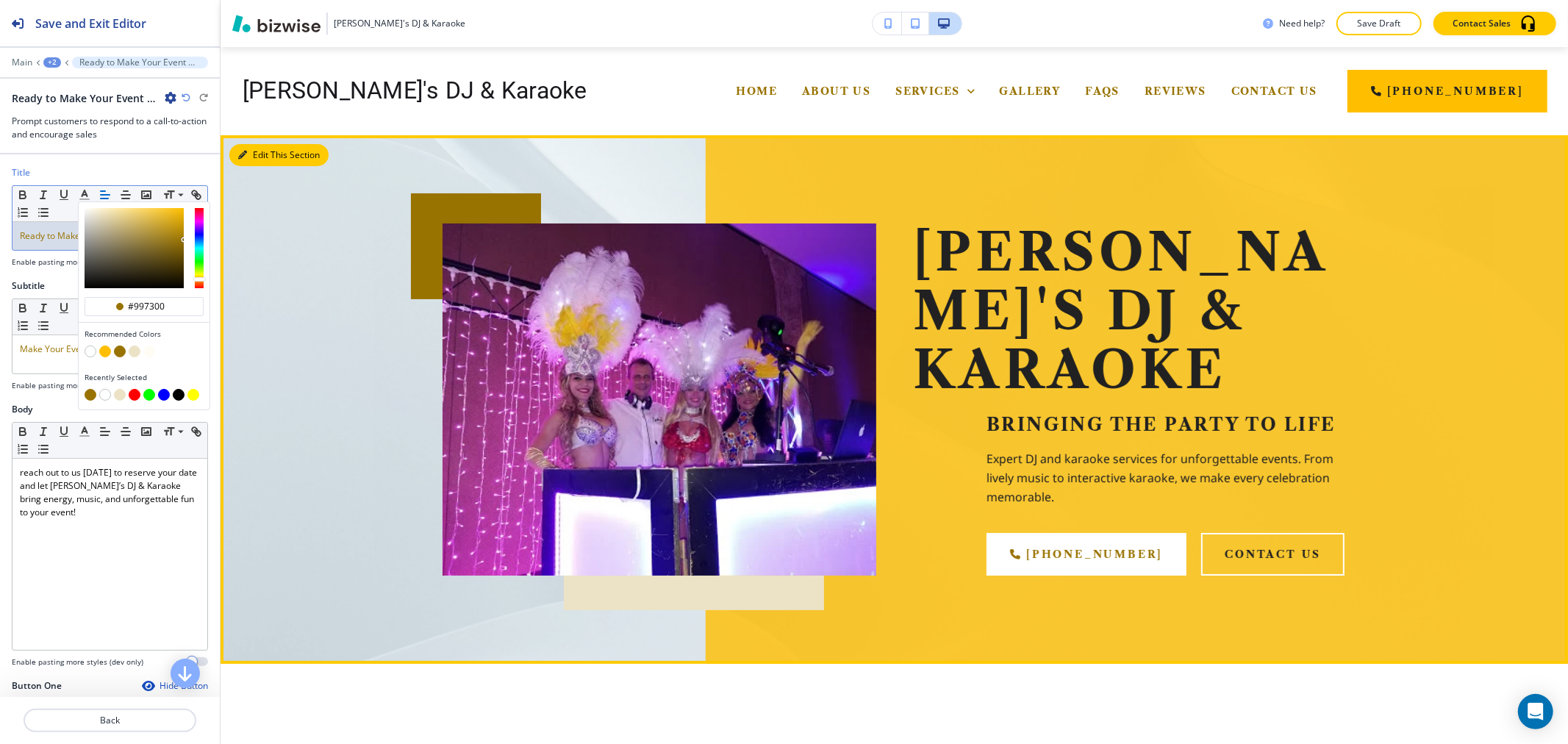
click at [245, 155] on icon "button" at bounding box center [242, 155] width 9 height 9
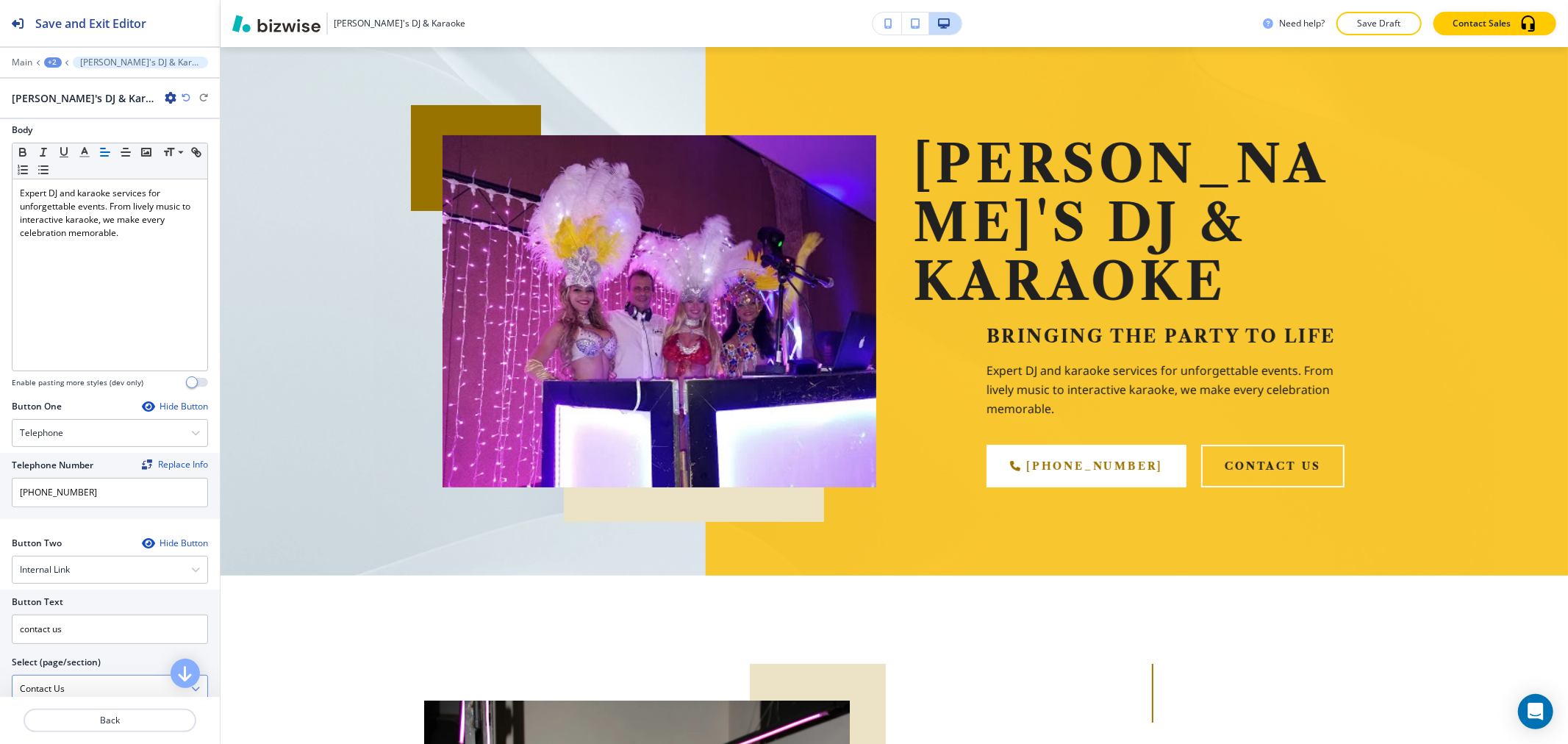
scroll to position [571, 0]
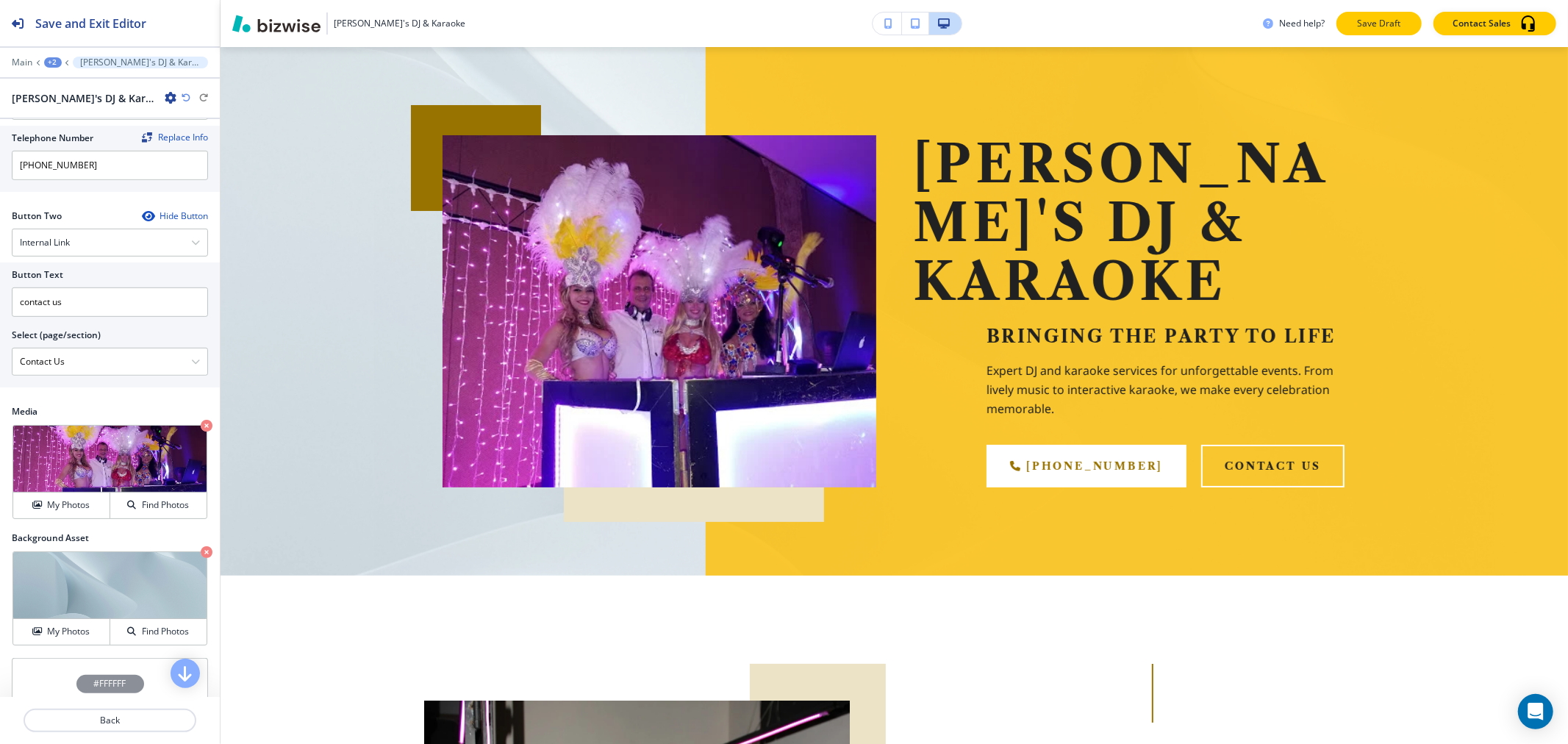
click at [1397, 12] on button "Save Draft" at bounding box center [1378, 23] width 86 height 23
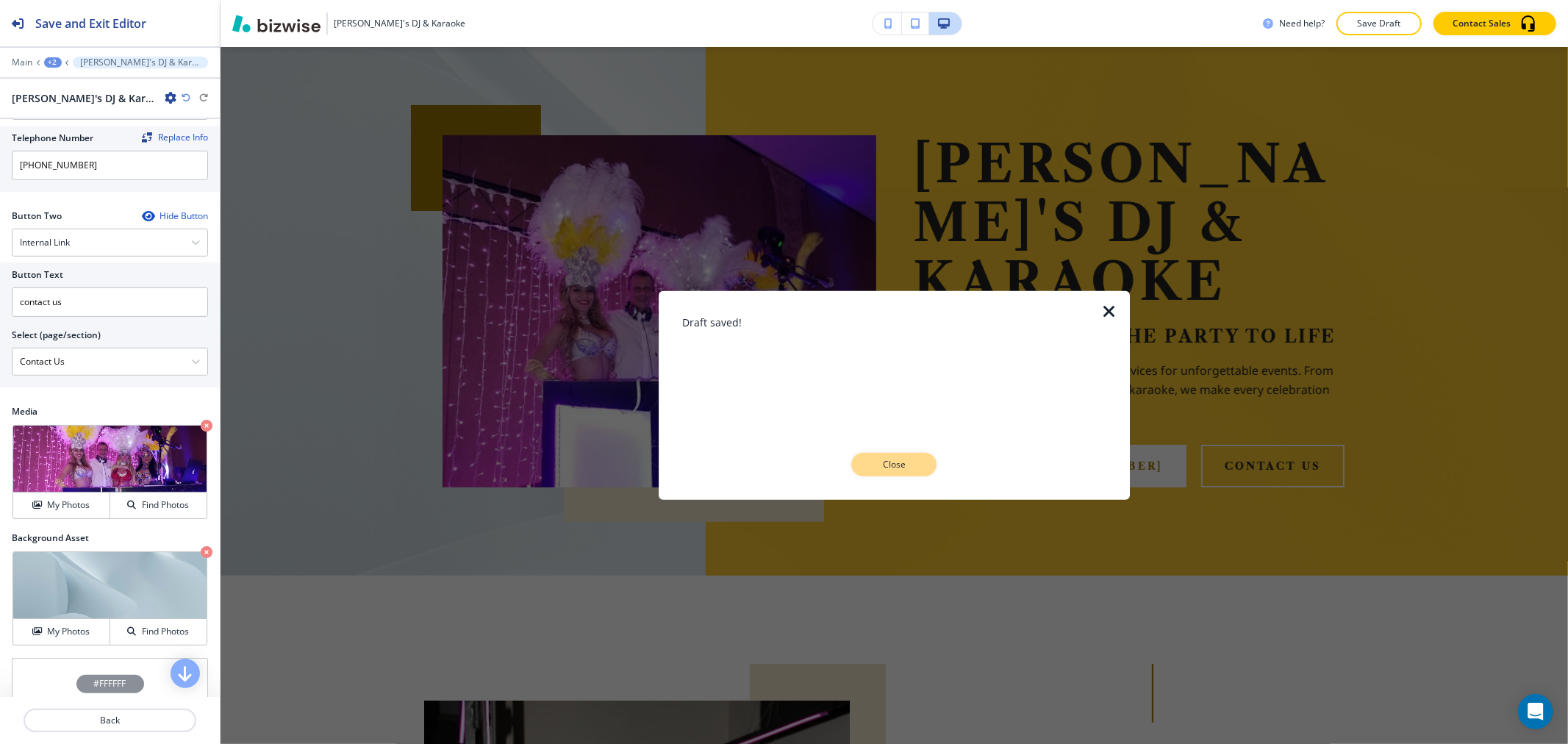
click at [879, 466] on p "Close" at bounding box center [894, 465] width 47 height 13
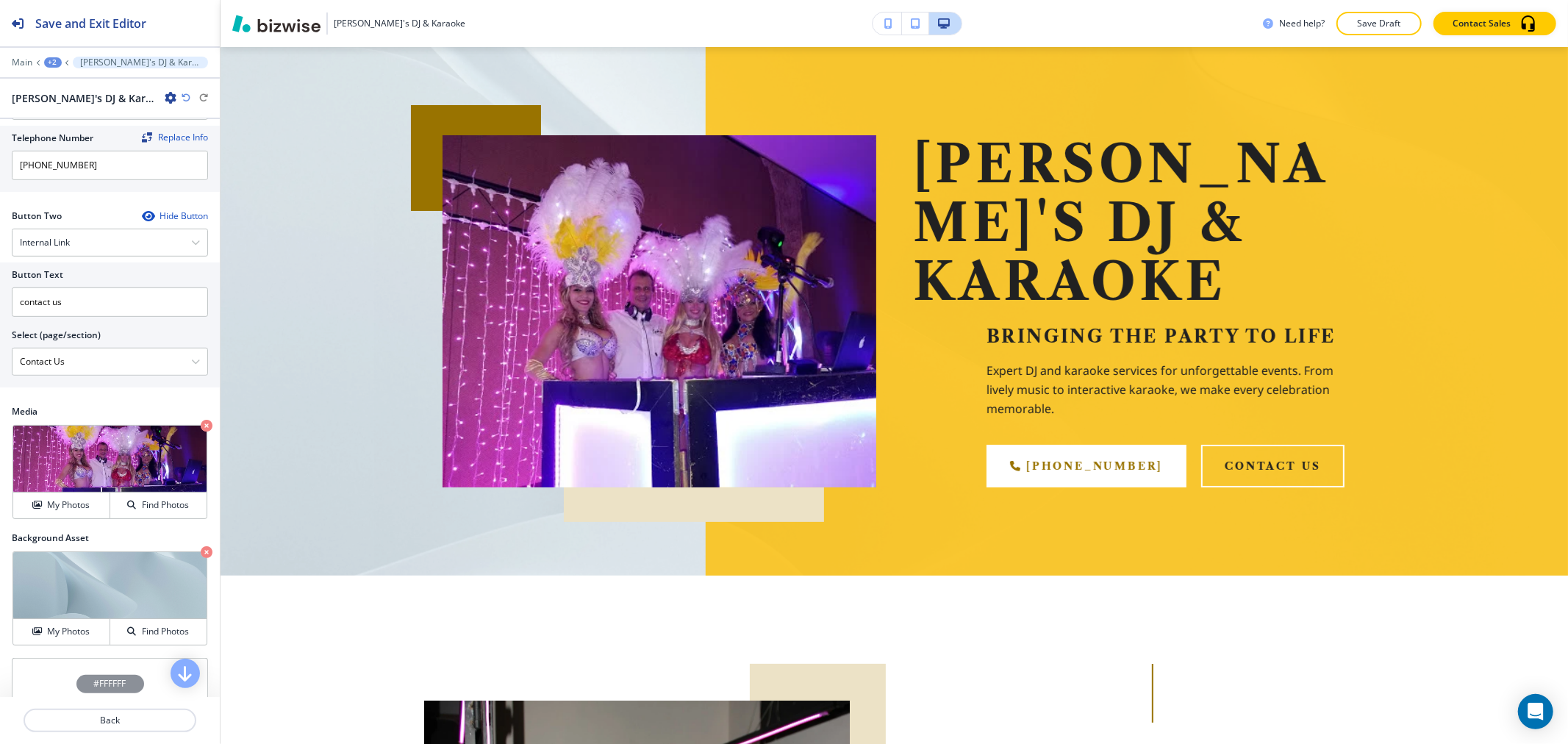
scroll to position [0, 0]
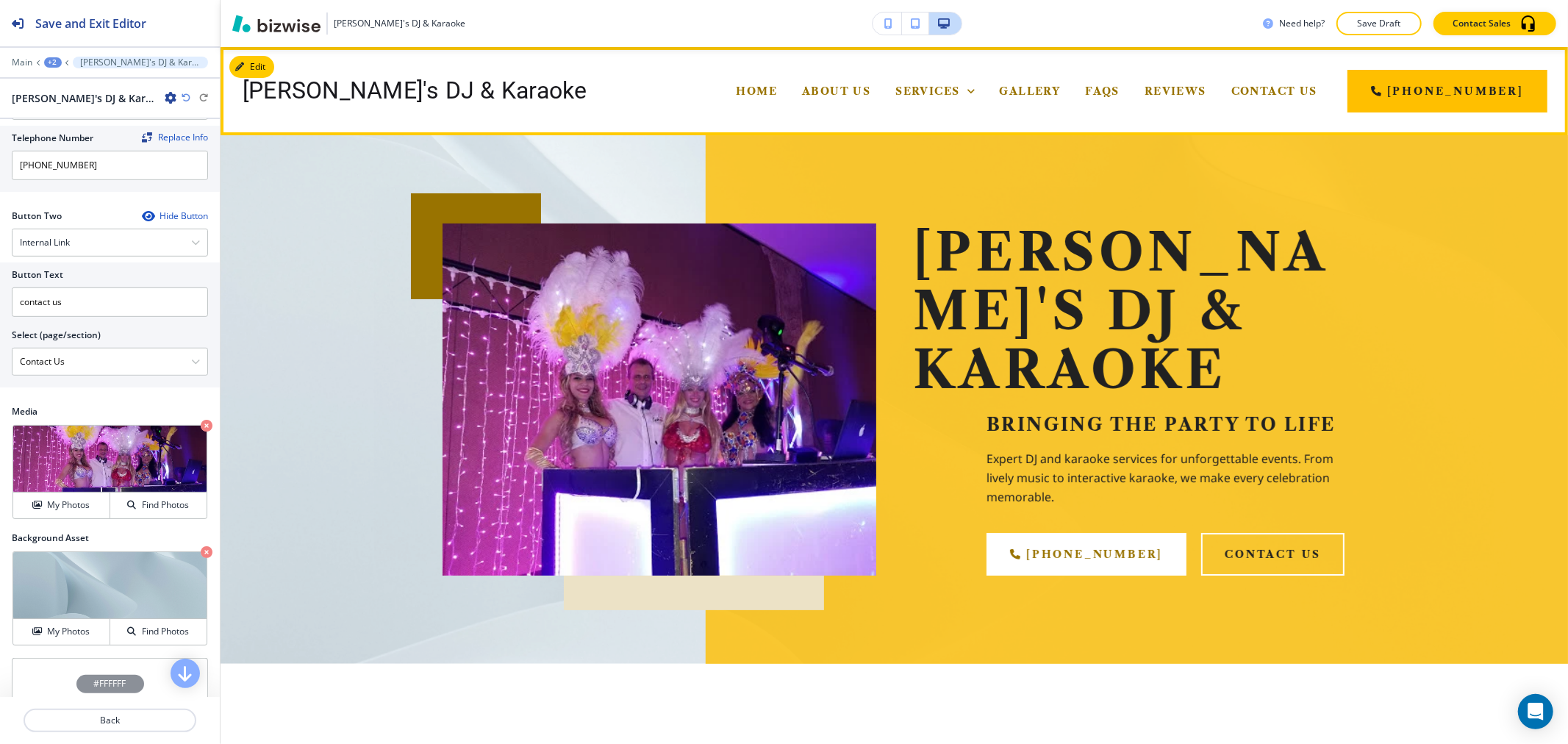
click at [876, 81] on div "About Us" at bounding box center [836, 91] width 93 height 59
click at [870, 93] on span "About Us" at bounding box center [836, 91] width 68 height 13
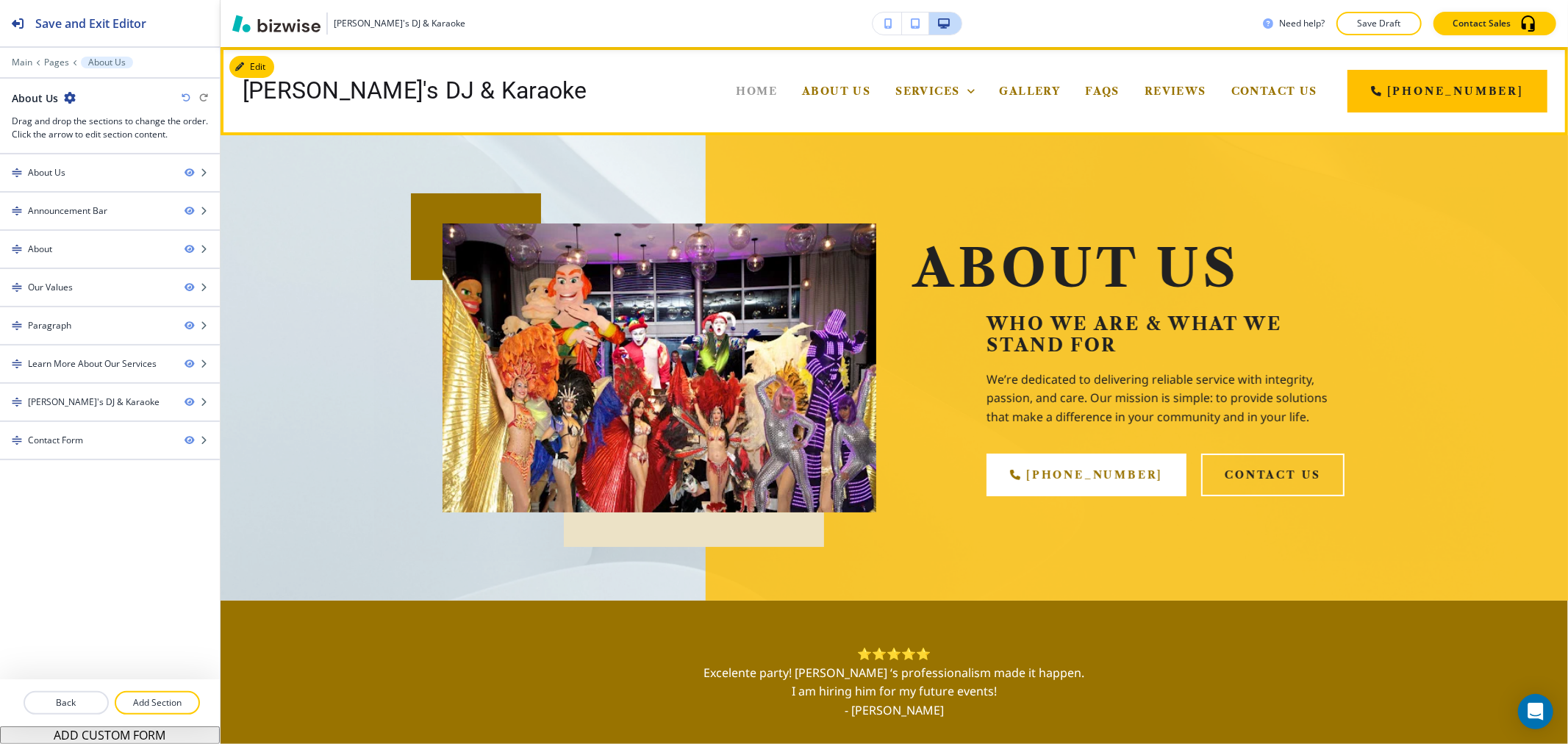
click at [777, 86] on span "Home" at bounding box center [757, 91] width 42 height 13
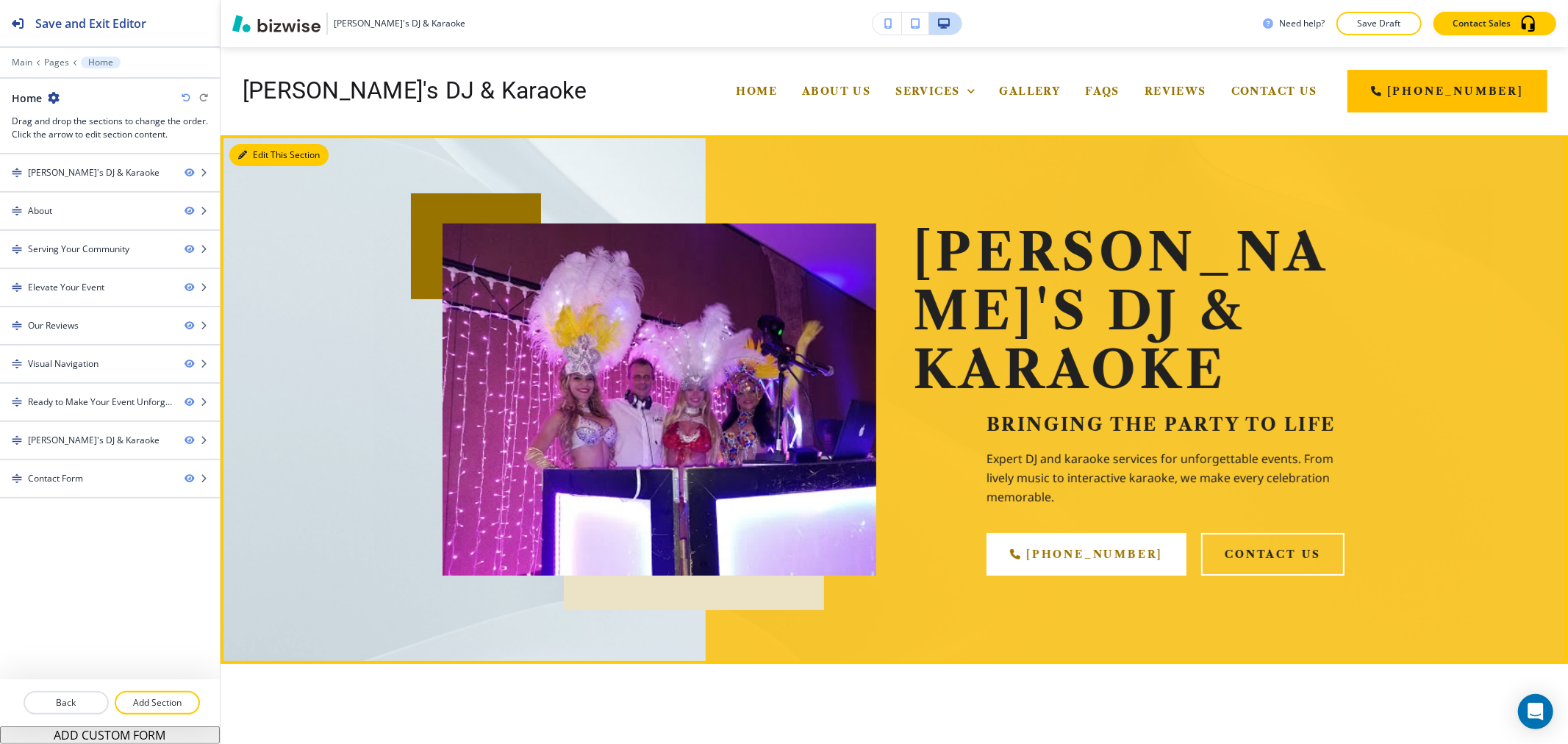
click at [247, 149] on button "Edit This Section" at bounding box center [279, 155] width 99 height 22
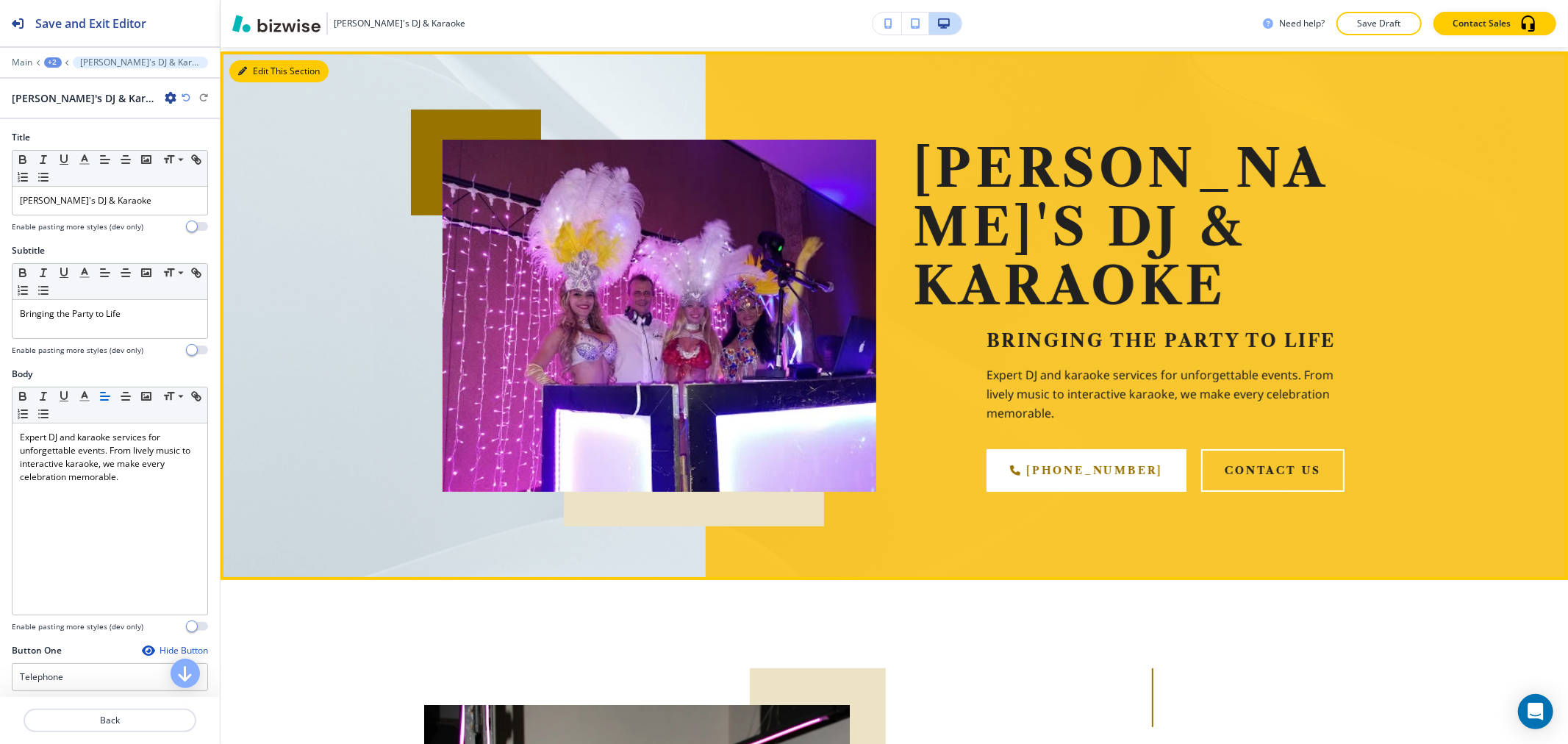
scroll to position [88, 0]
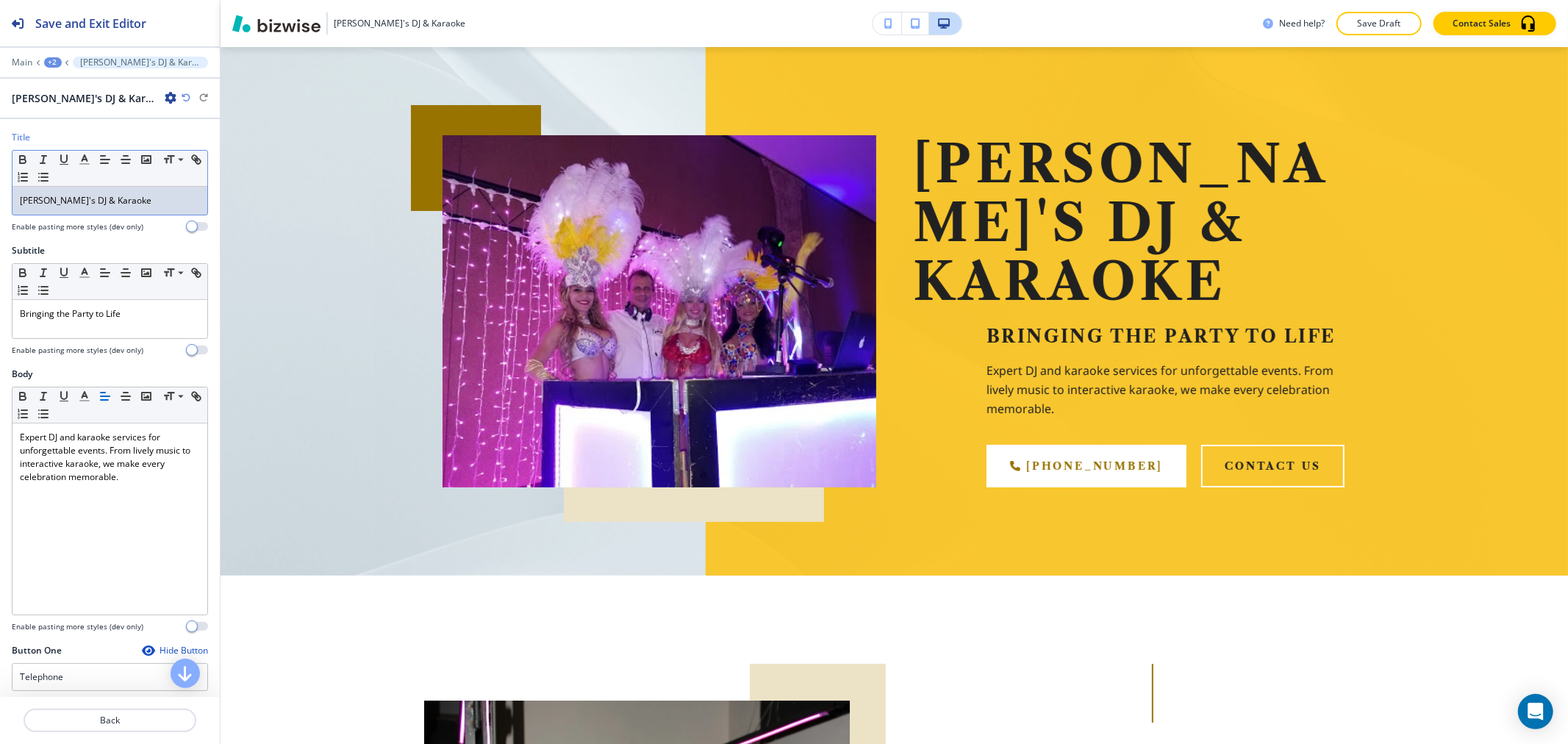
click at [96, 200] on p "[PERSON_NAME]'s DJ & Karaoke" at bounding box center [110, 200] width 180 height 13
click at [89, 162] on icon "button" at bounding box center [85, 160] width 13 height 13
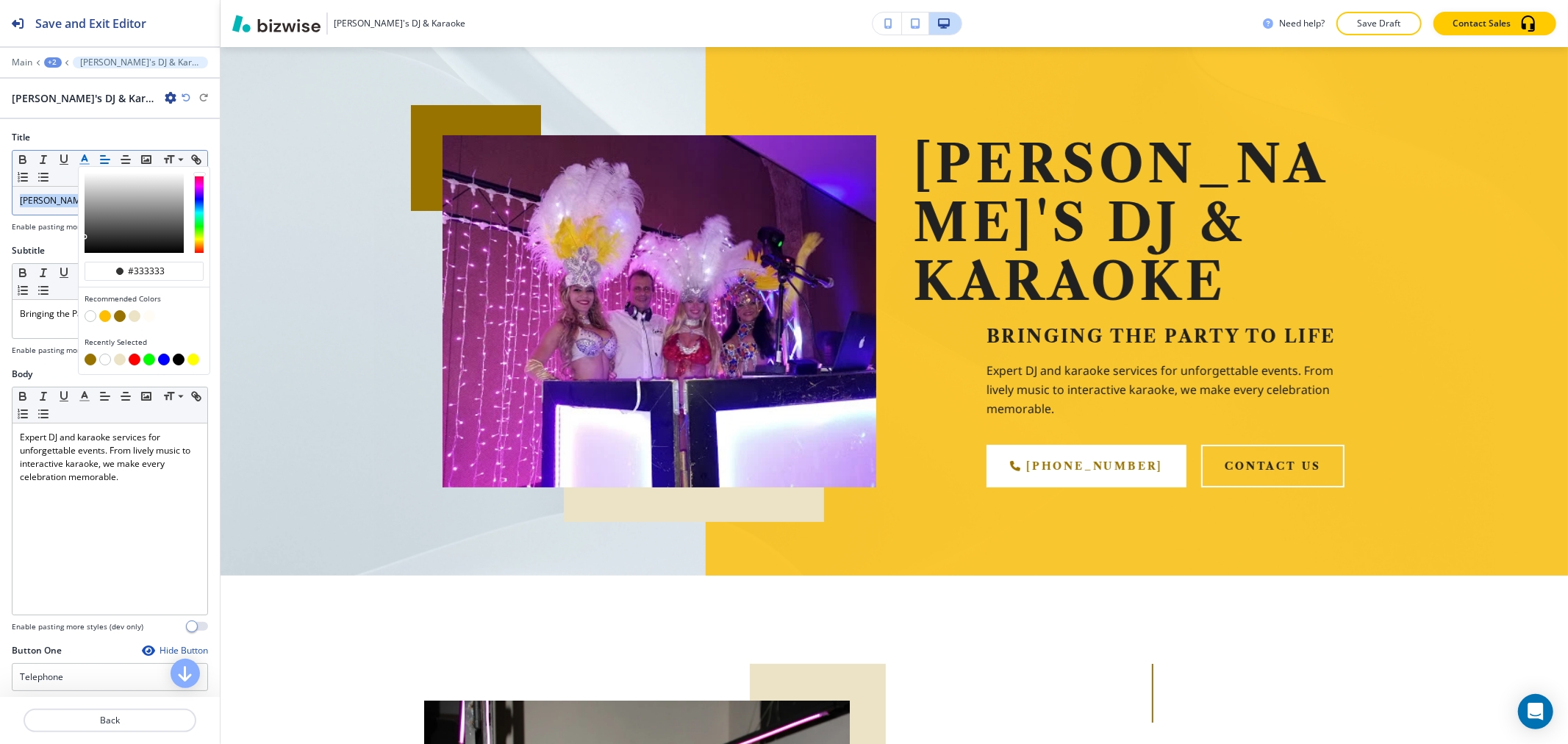
click at [119, 316] on button "button" at bounding box center [120, 316] width 12 height 12
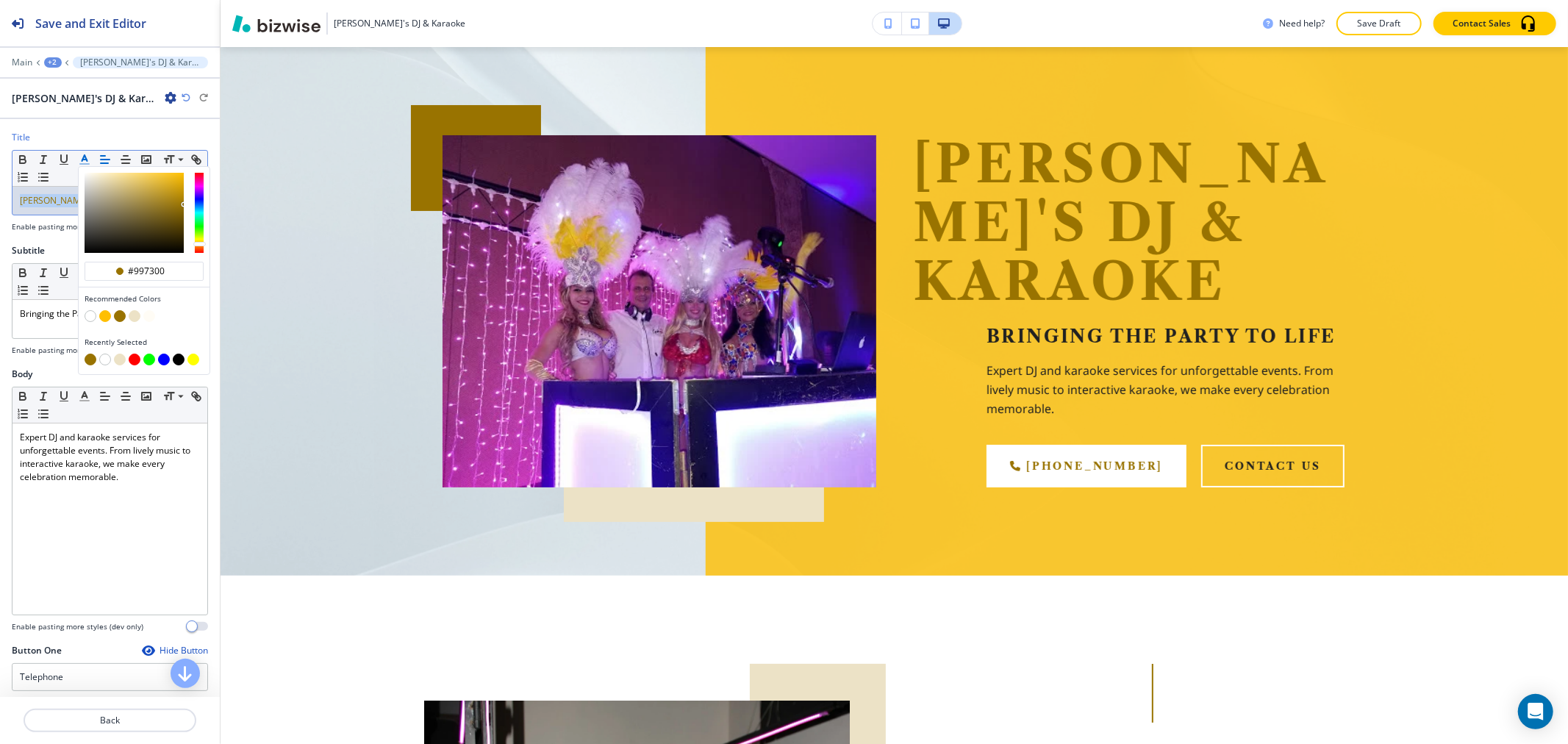
click at [178, 358] on button "button" at bounding box center [179, 359] width 12 height 12
type input "#000000"
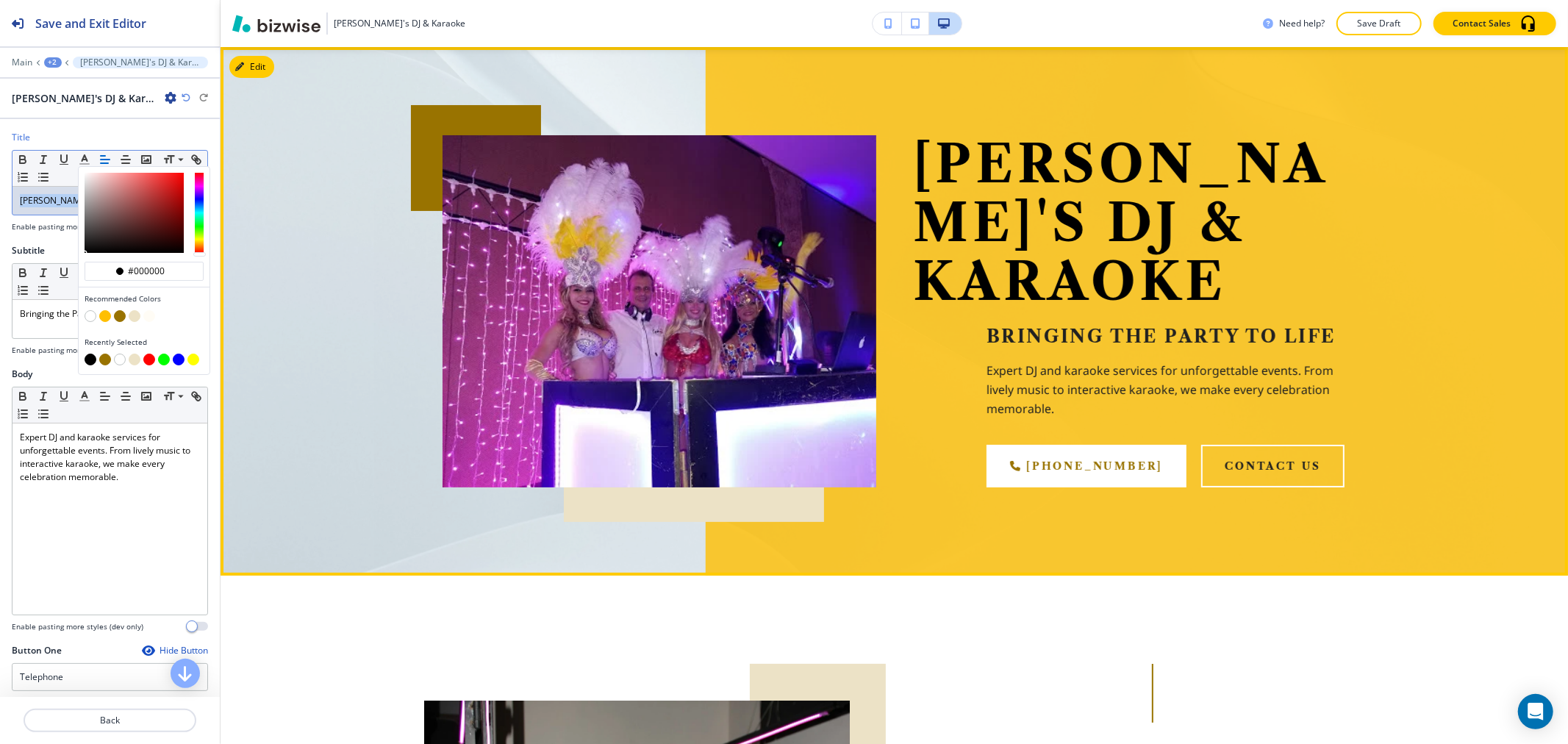
scroll to position [0, 0]
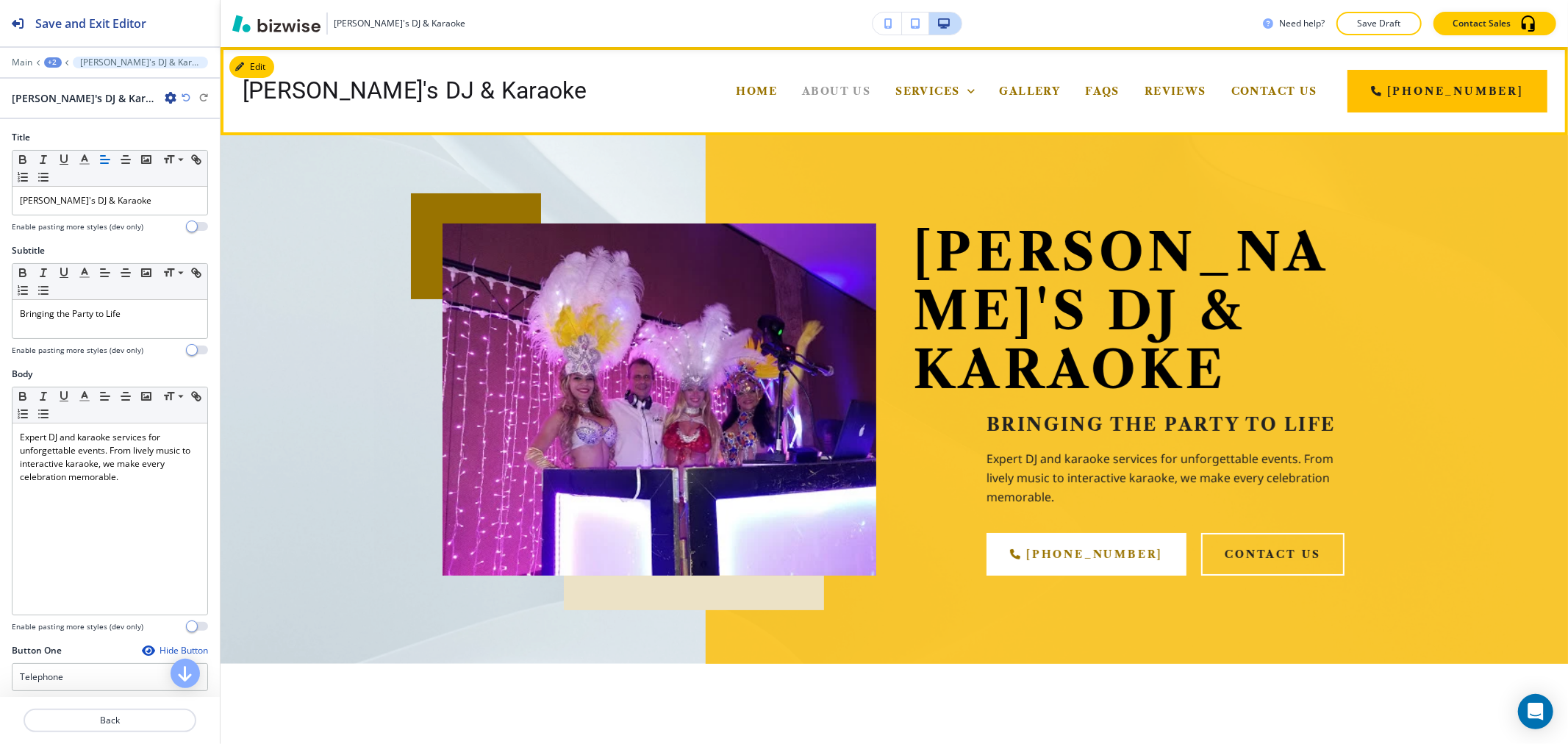
click at [865, 92] on span "About Us" at bounding box center [836, 91] width 68 height 13
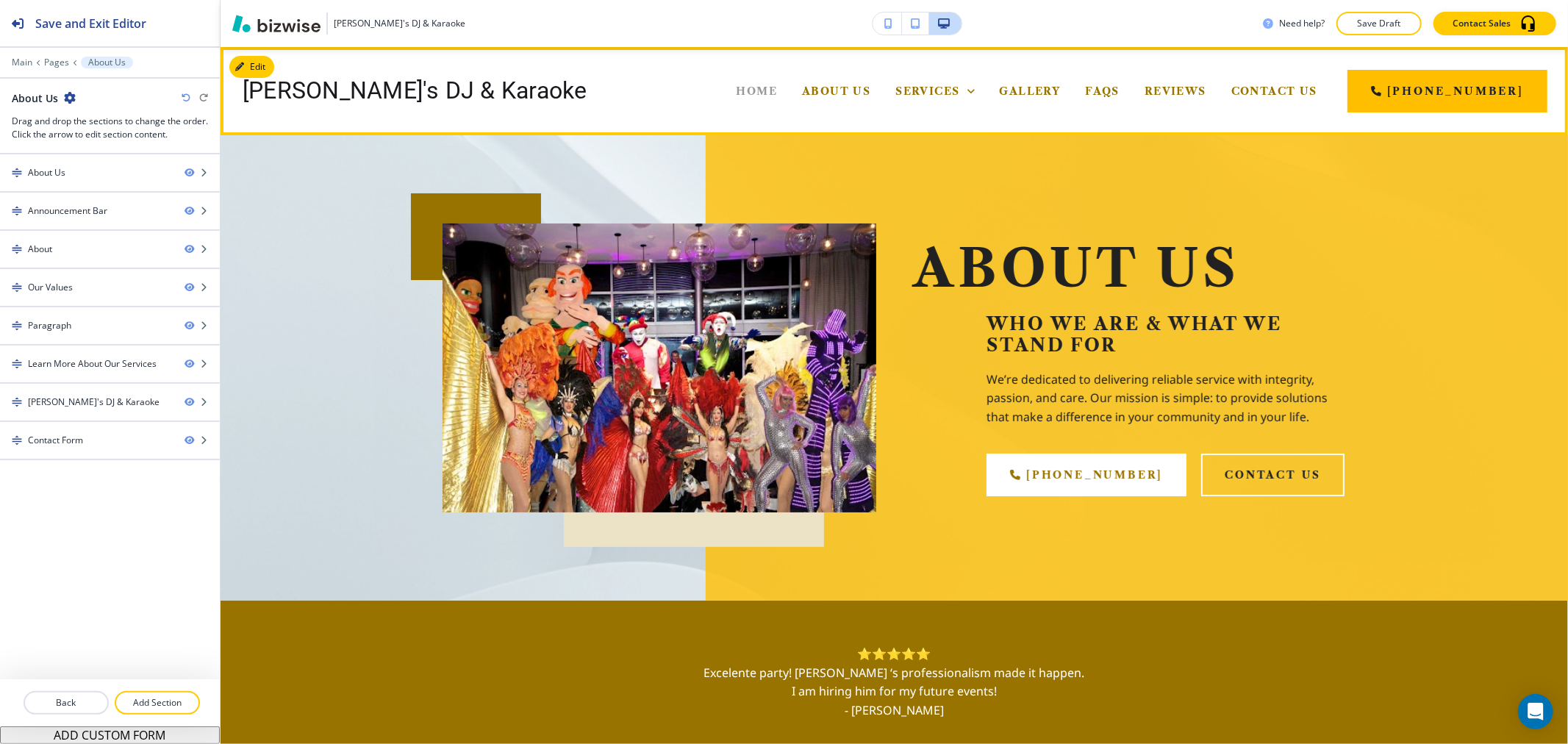
click at [777, 91] on span "Home" at bounding box center [757, 91] width 42 height 13
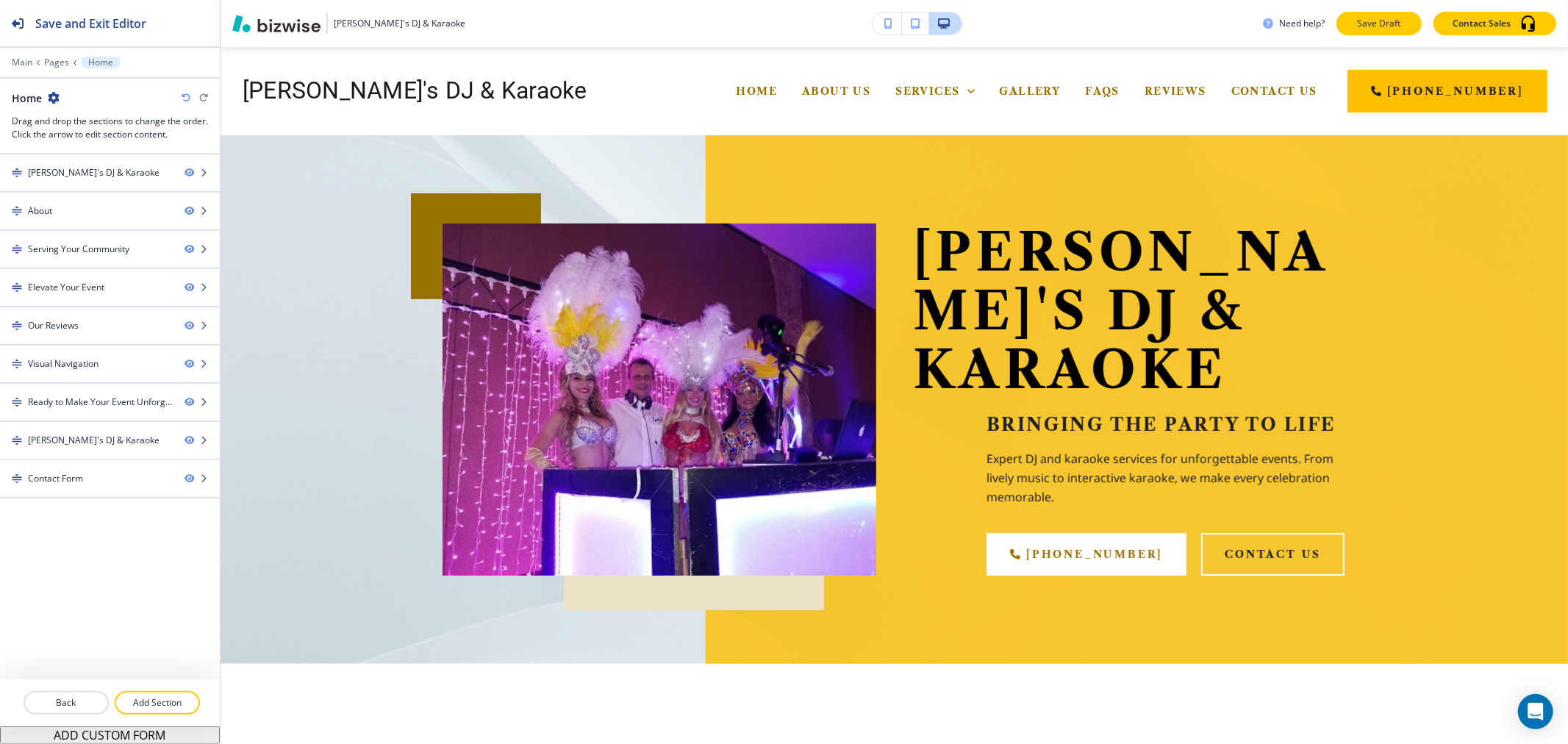
click at [1368, 27] on p "Save Draft" at bounding box center [1378, 23] width 47 height 13
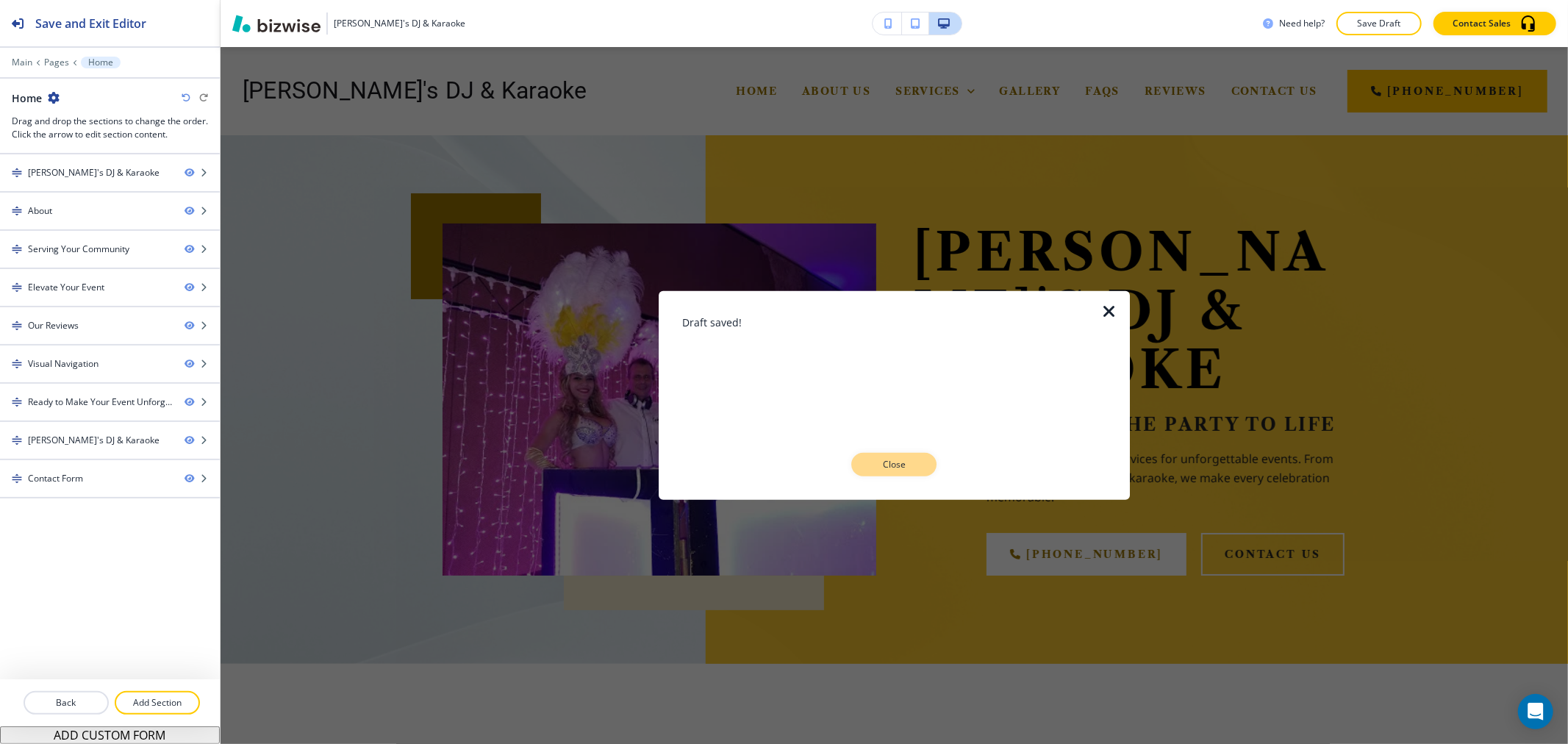
click at [873, 466] on p "Close" at bounding box center [894, 465] width 47 height 13
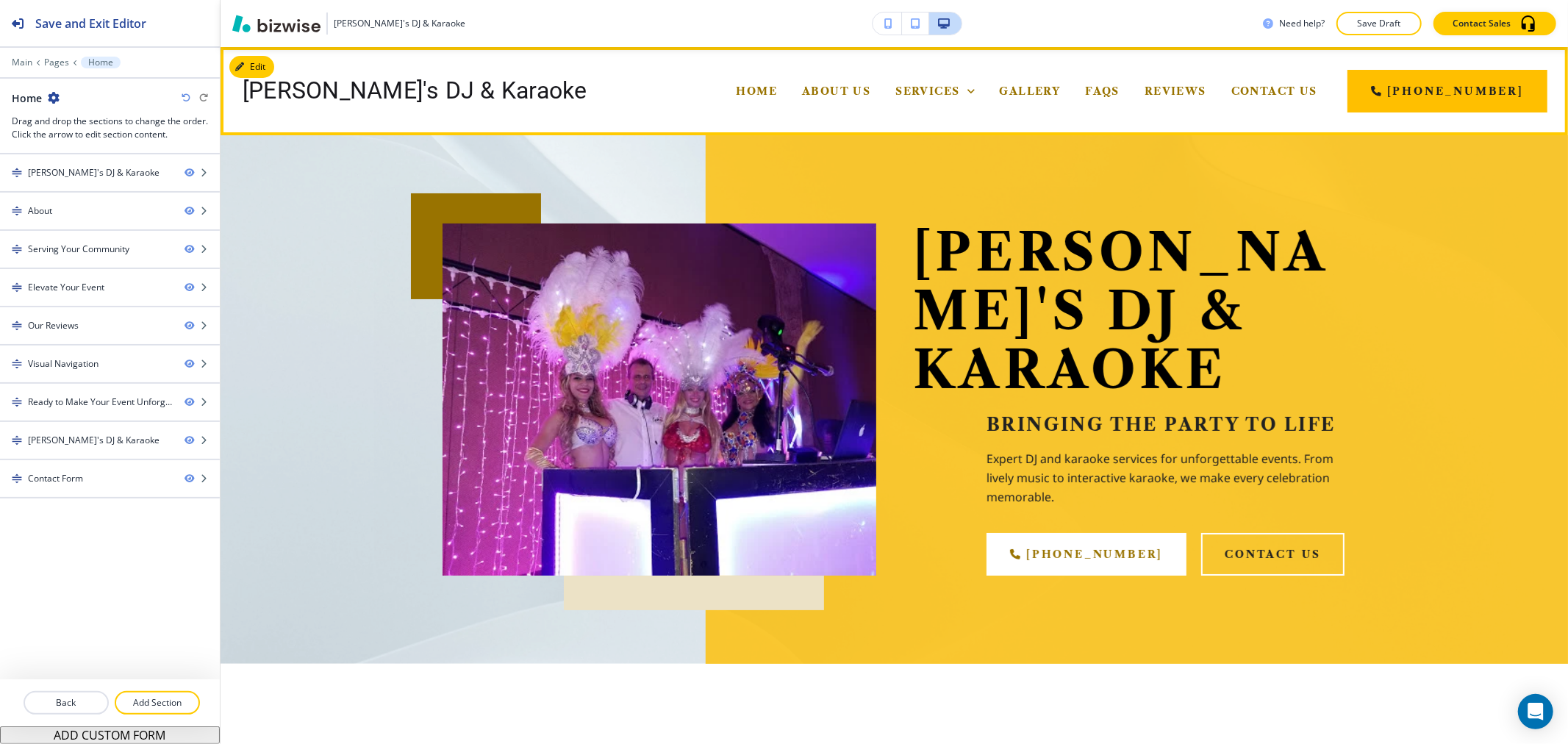
click at [879, 84] on div "About Us" at bounding box center [836, 91] width 93 height 59
click at [870, 86] on span "About Us" at bounding box center [836, 91] width 68 height 13
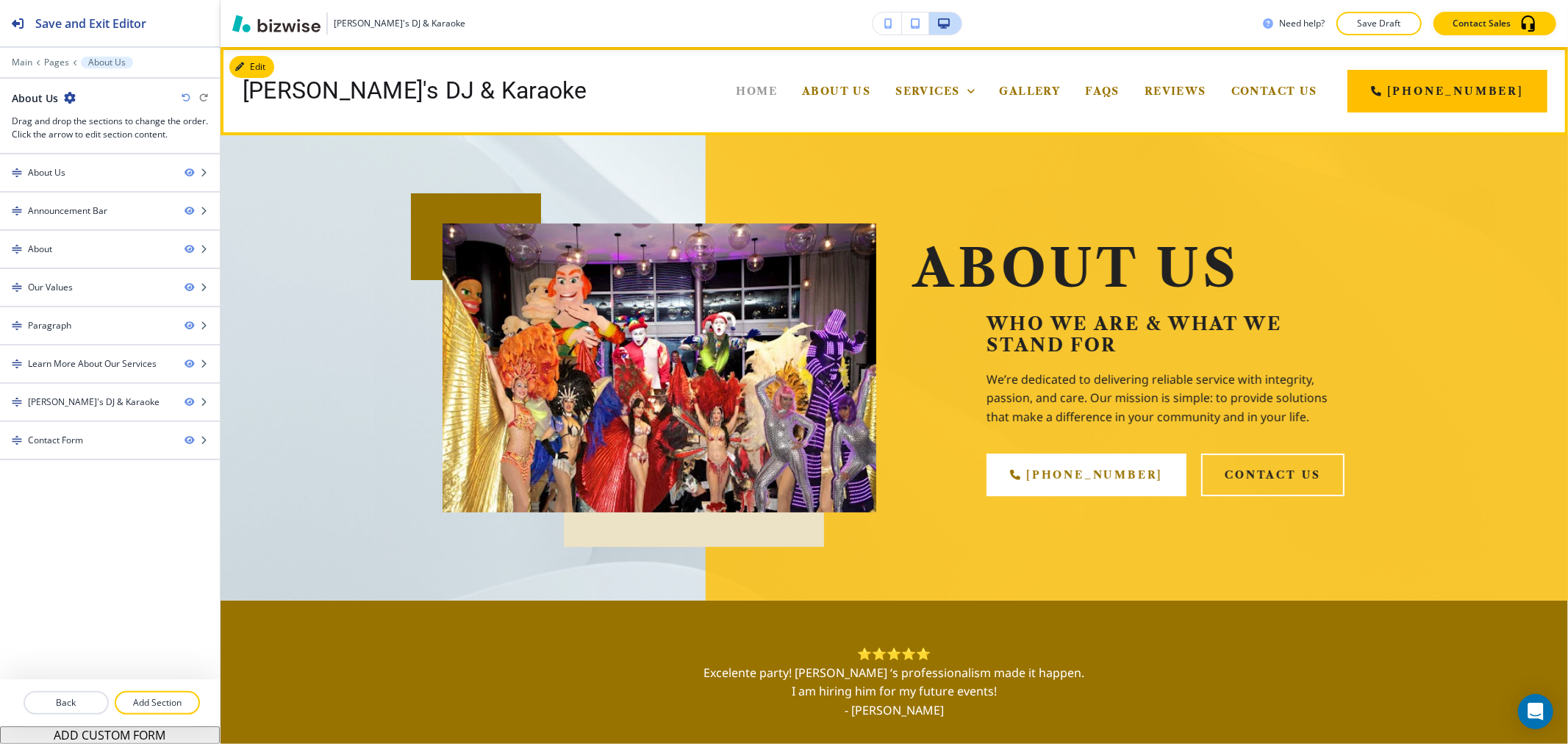
click at [777, 89] on span "Home" at bounding box center [757, 91] width 42 height 13
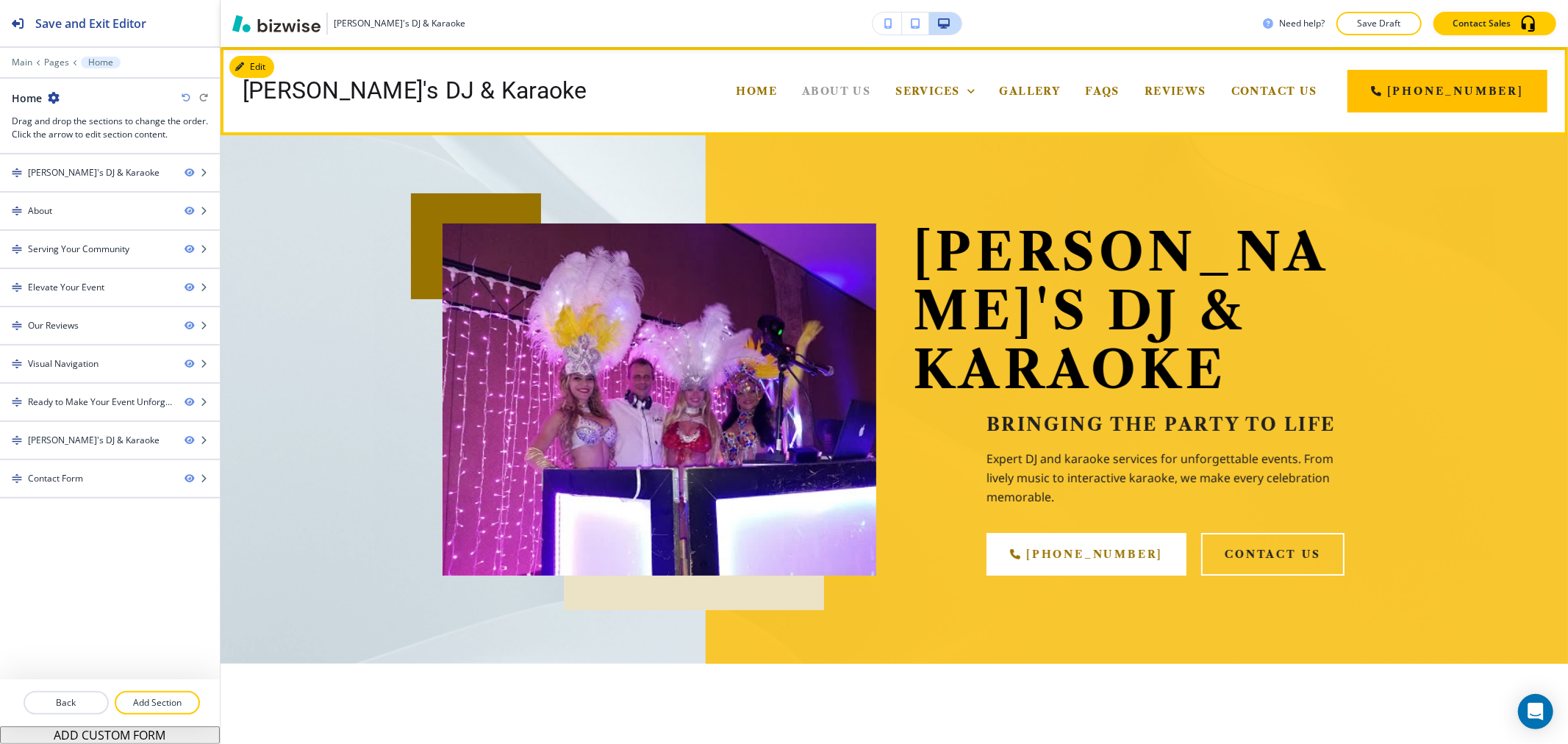
click at [835, 89] on span "About Us" at bounding box center [836, 91] width 68 height 13
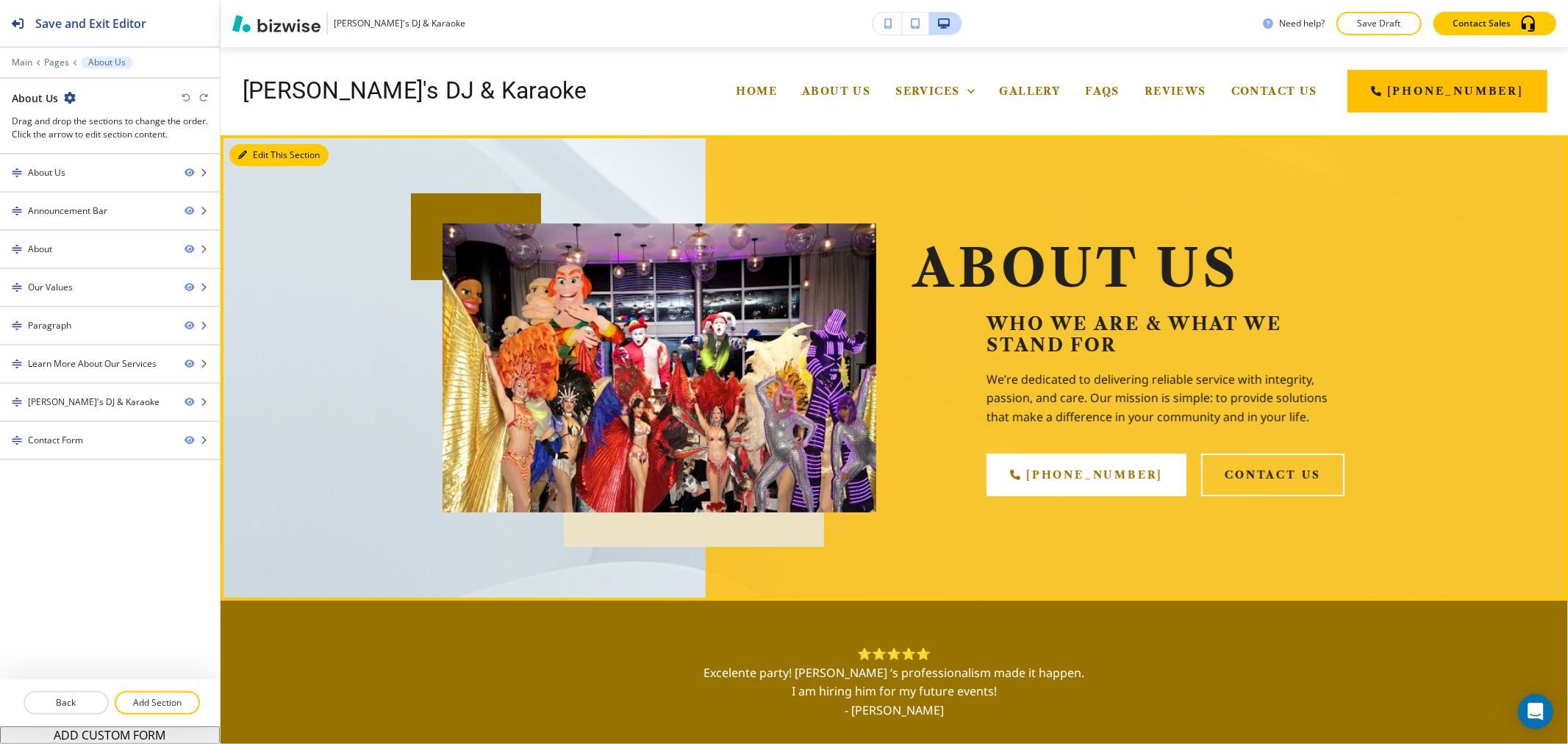
click at [232, 149] on button "Edit This Section" at bounding box center [279, 155] width 99 height 22
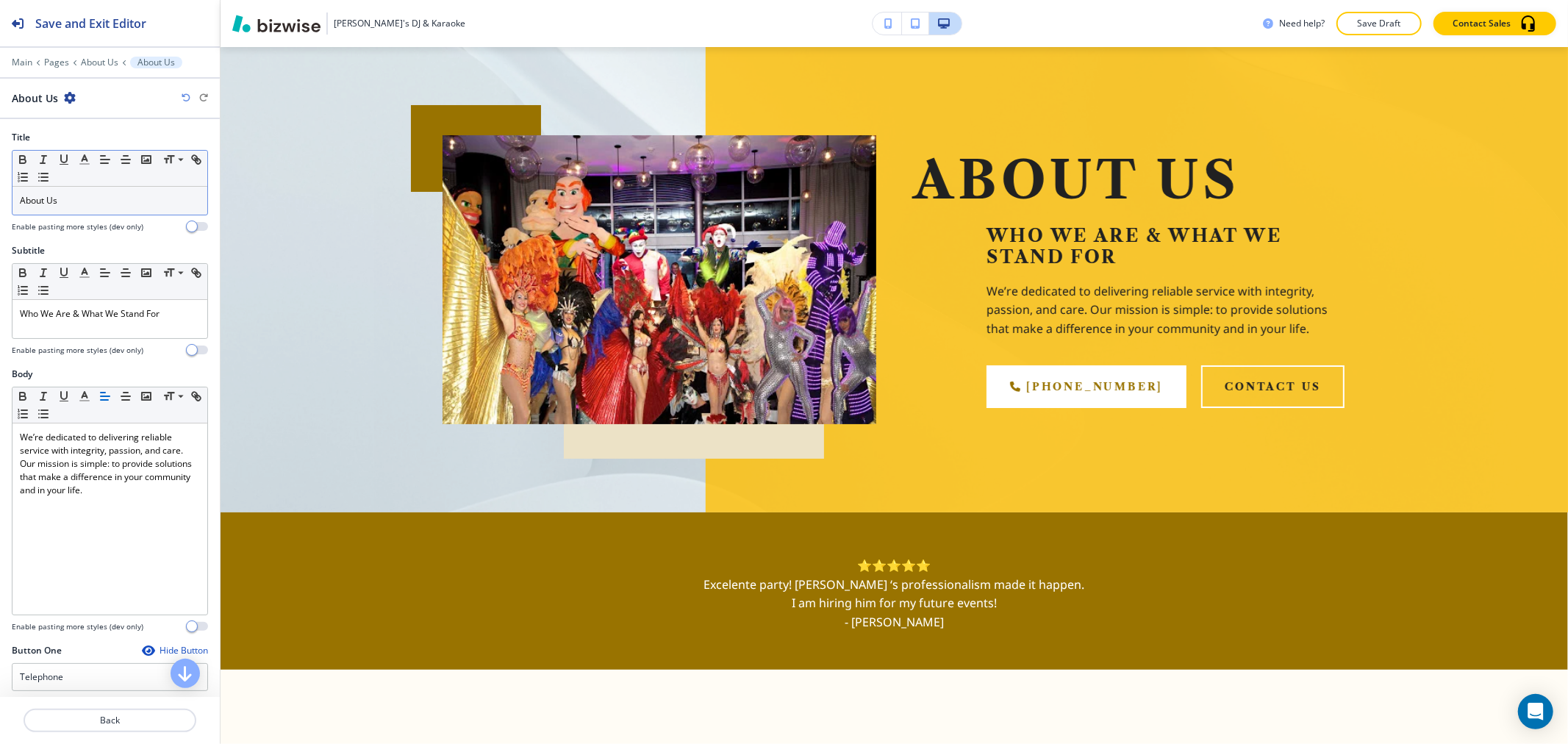
click at [101, 207] on p "About Us" at bounding box center [110, 200] width 180 height 13
click at [89, 162] on icon "button" at bounding box center [85, 160] width 13 height 13
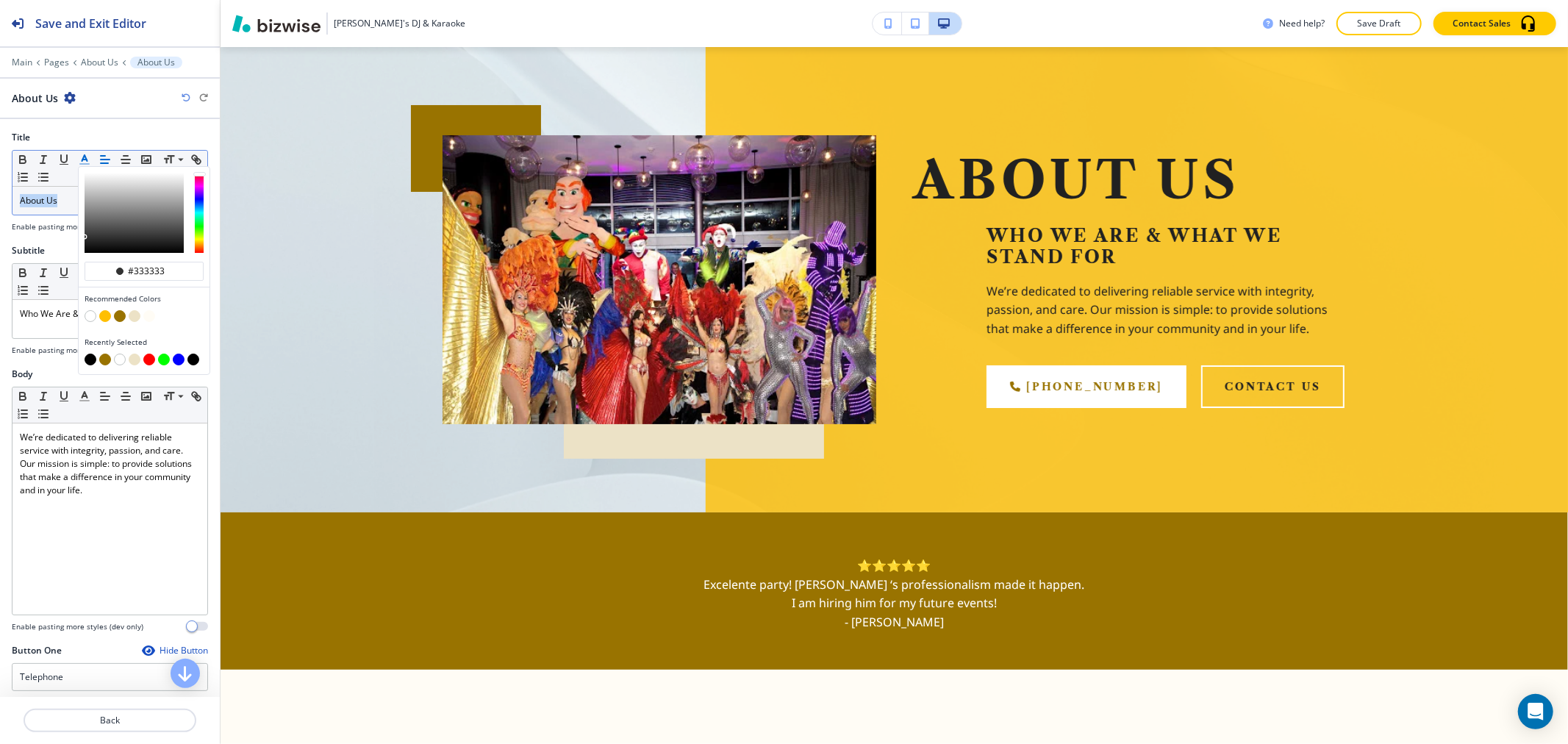
click at [91, 361] on button "button" at bounding box center [91, 359] width 12 height 12
type input "#000000"
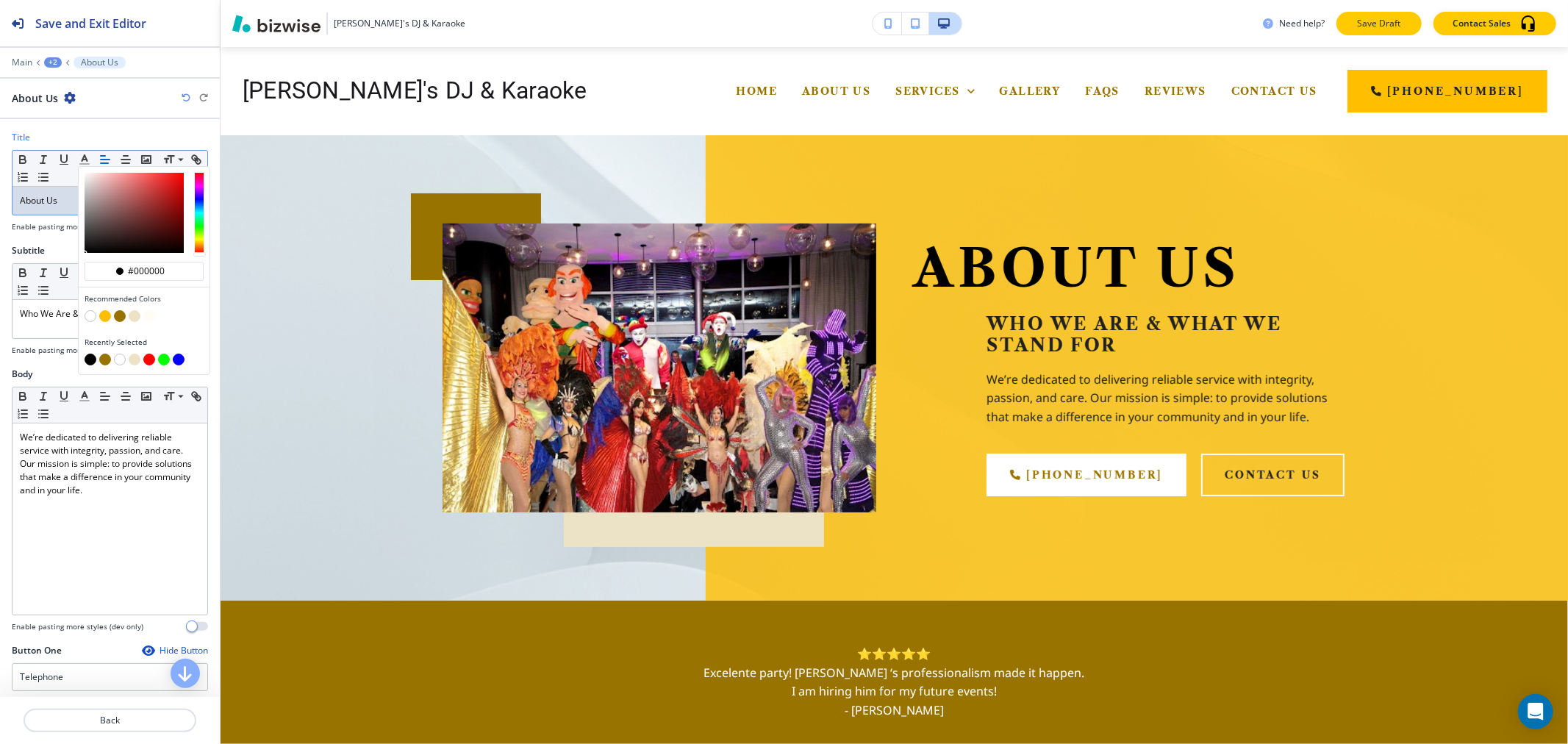
click at [1387, 22] on p "Save Draft" at bounding box center [1378, 23] width 47 height 13
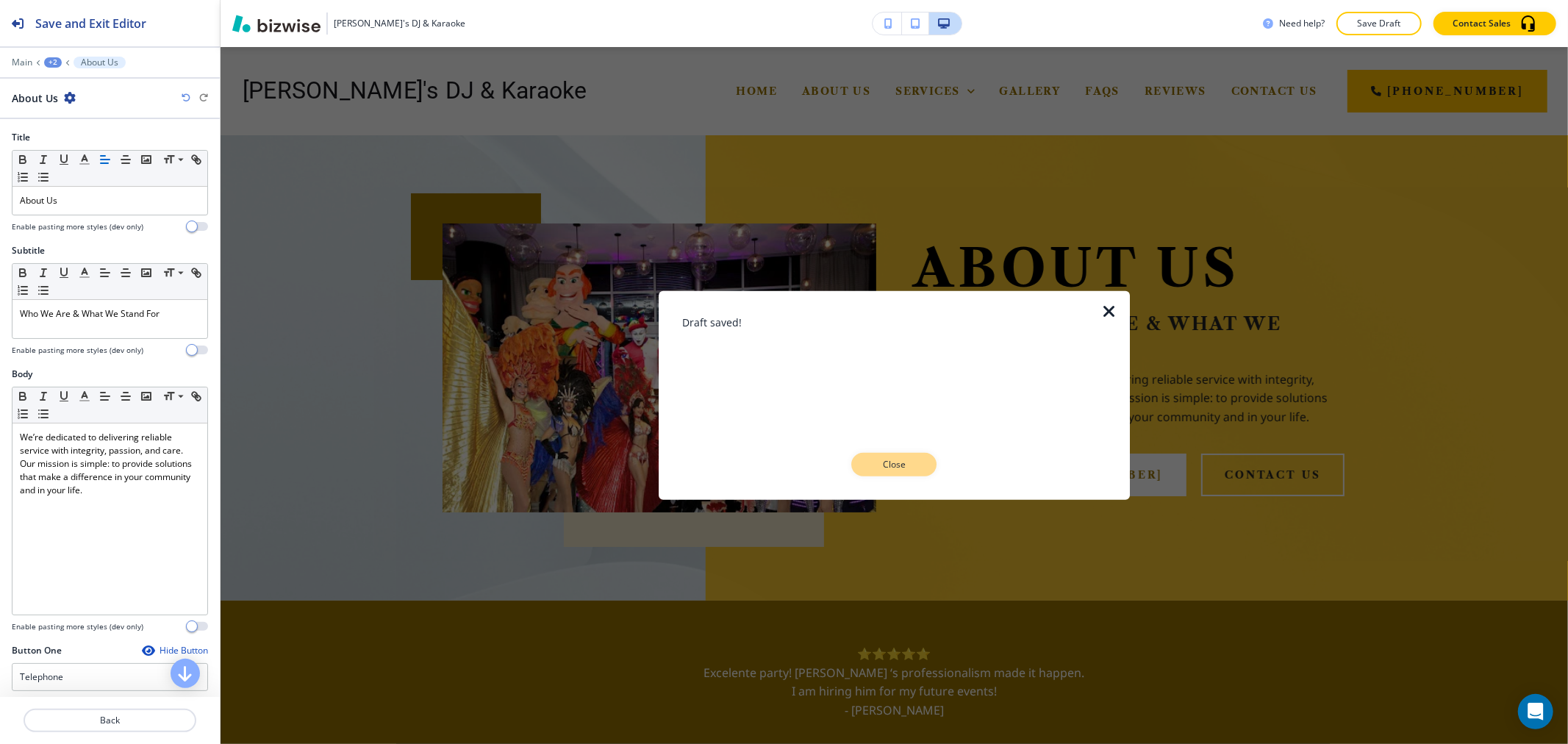
click at [885, 461] on p "Close" at bounding box center [894, 465] width 47 height 13
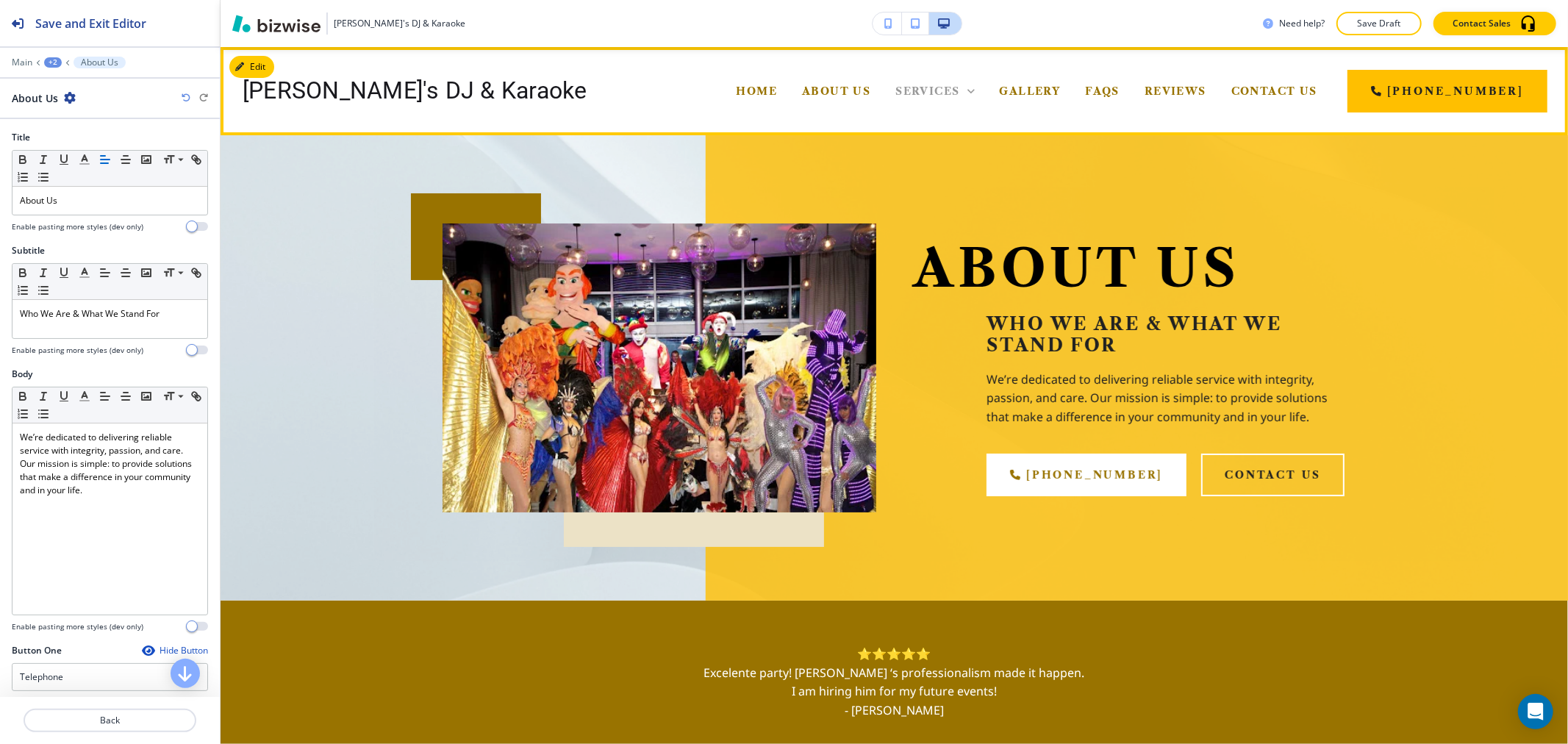
click at [957, 86] on span "Services" at bounding box center [927, 91] width 64 height 13
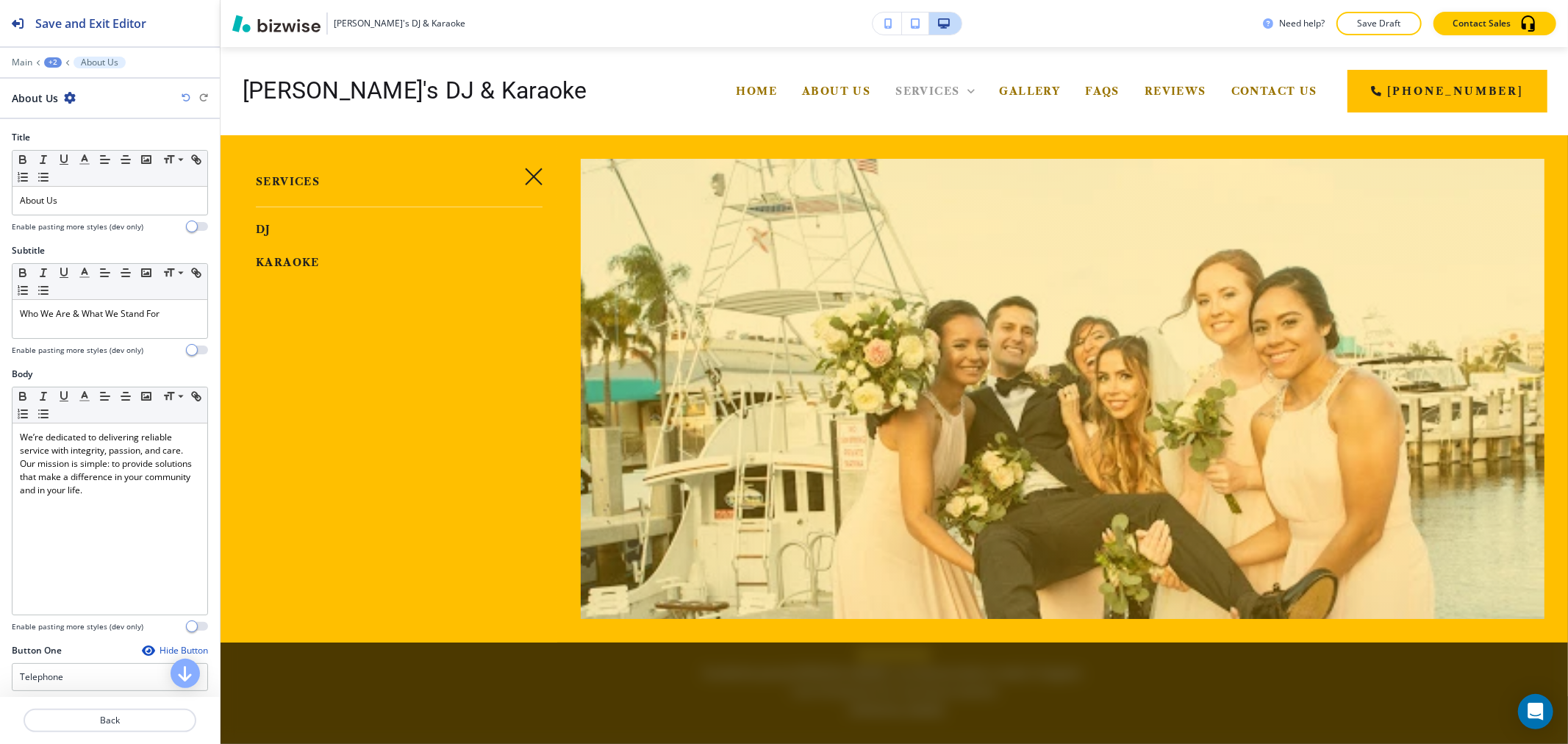
click at [953, 97] on span "Services" at bounding box center [927, 91] width 64 height 13
click at [258, 229] on span "DJ" at bounding box center [264, 229] width 16 height 13
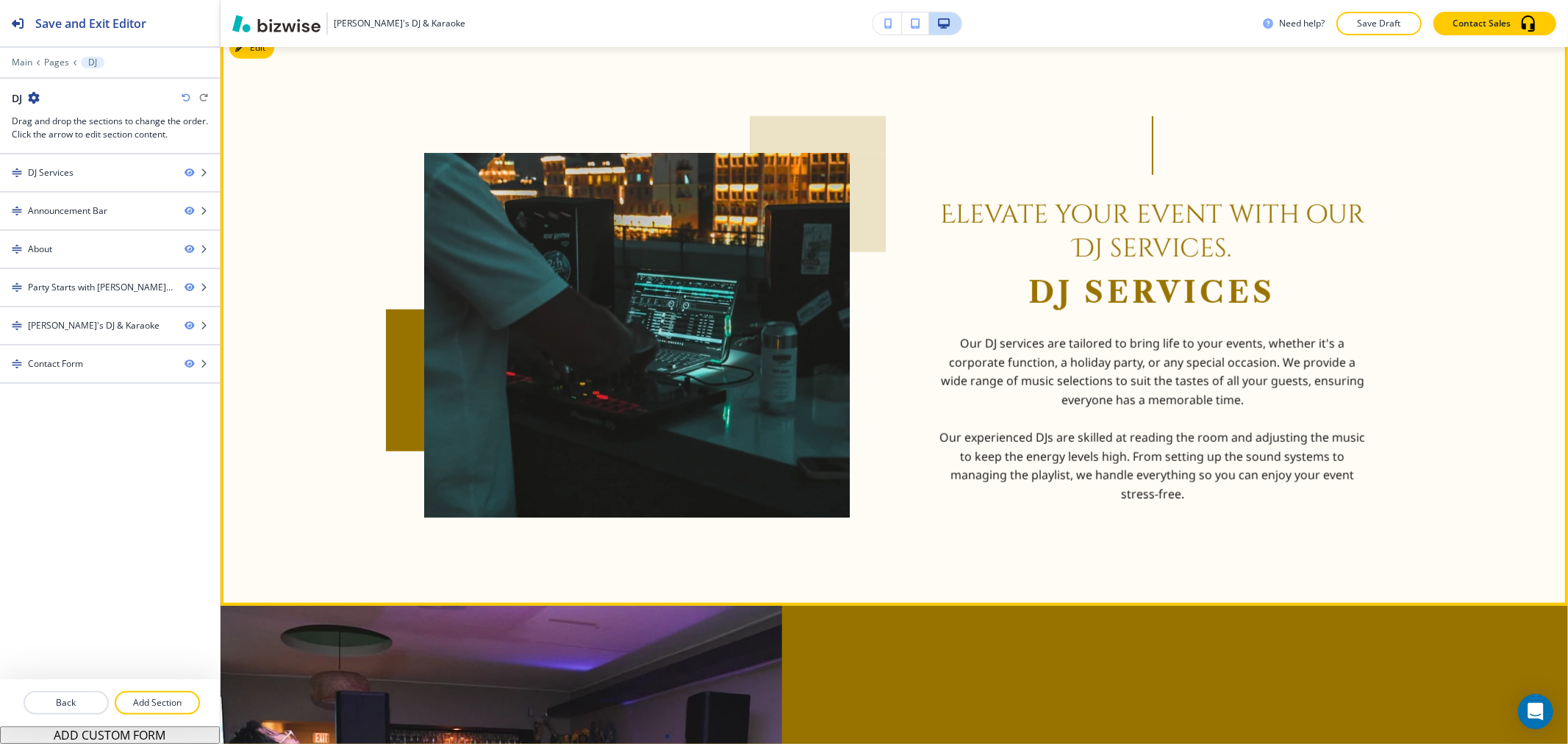
scroll to position [1470, 0]
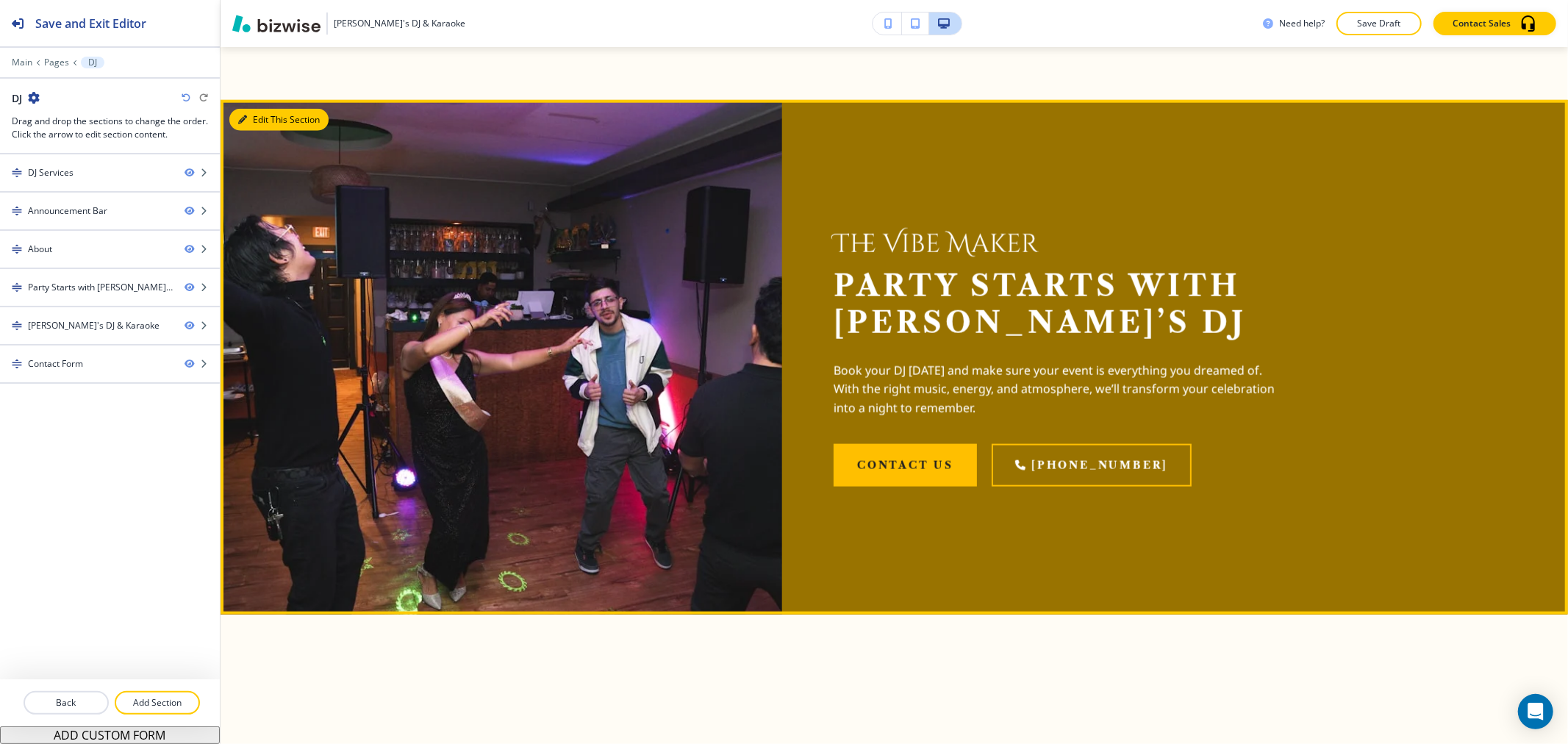
click at [273, 123] on button "Edit This Section" at bounding box center [279, 120] width 99 height 22
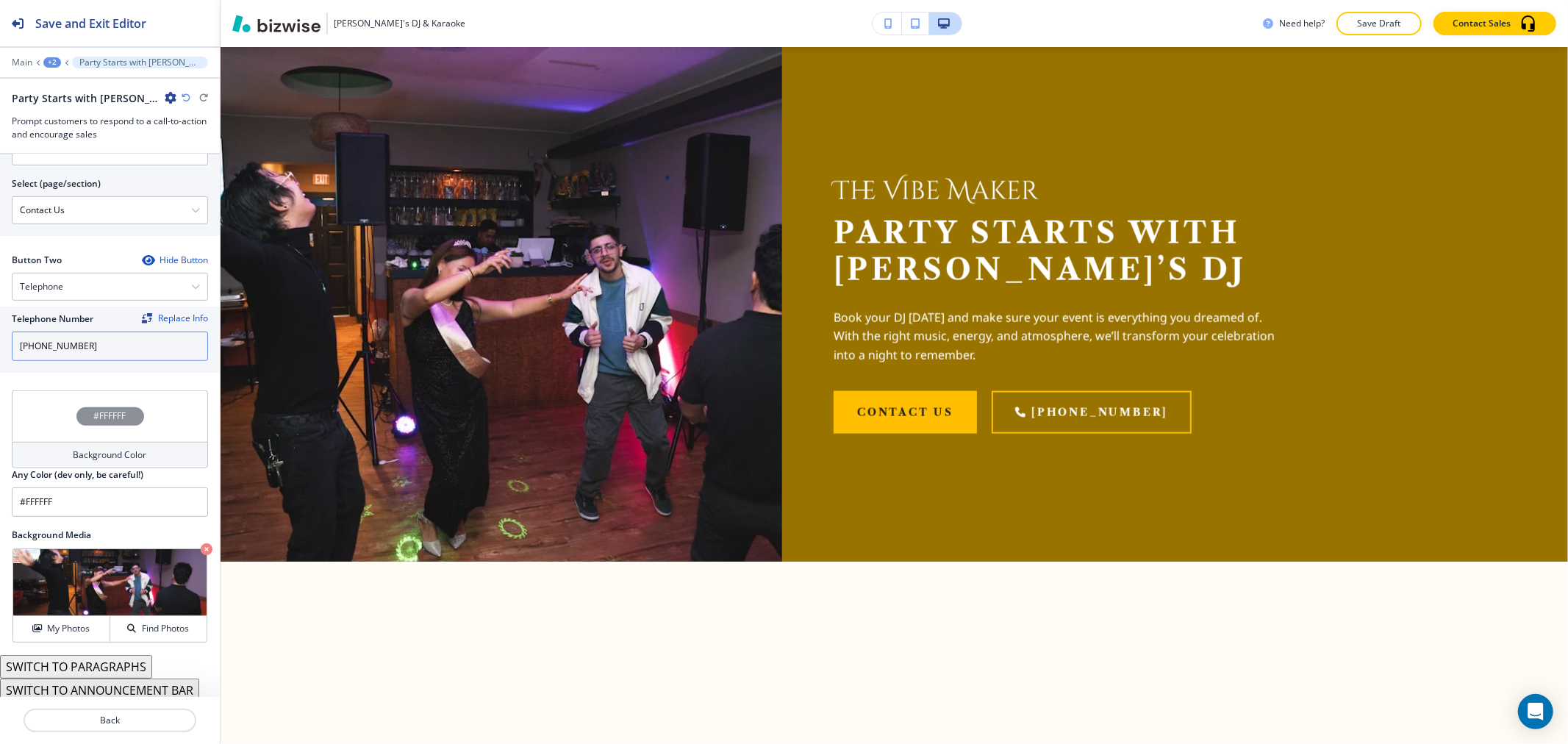
scroll to position [628, 0]
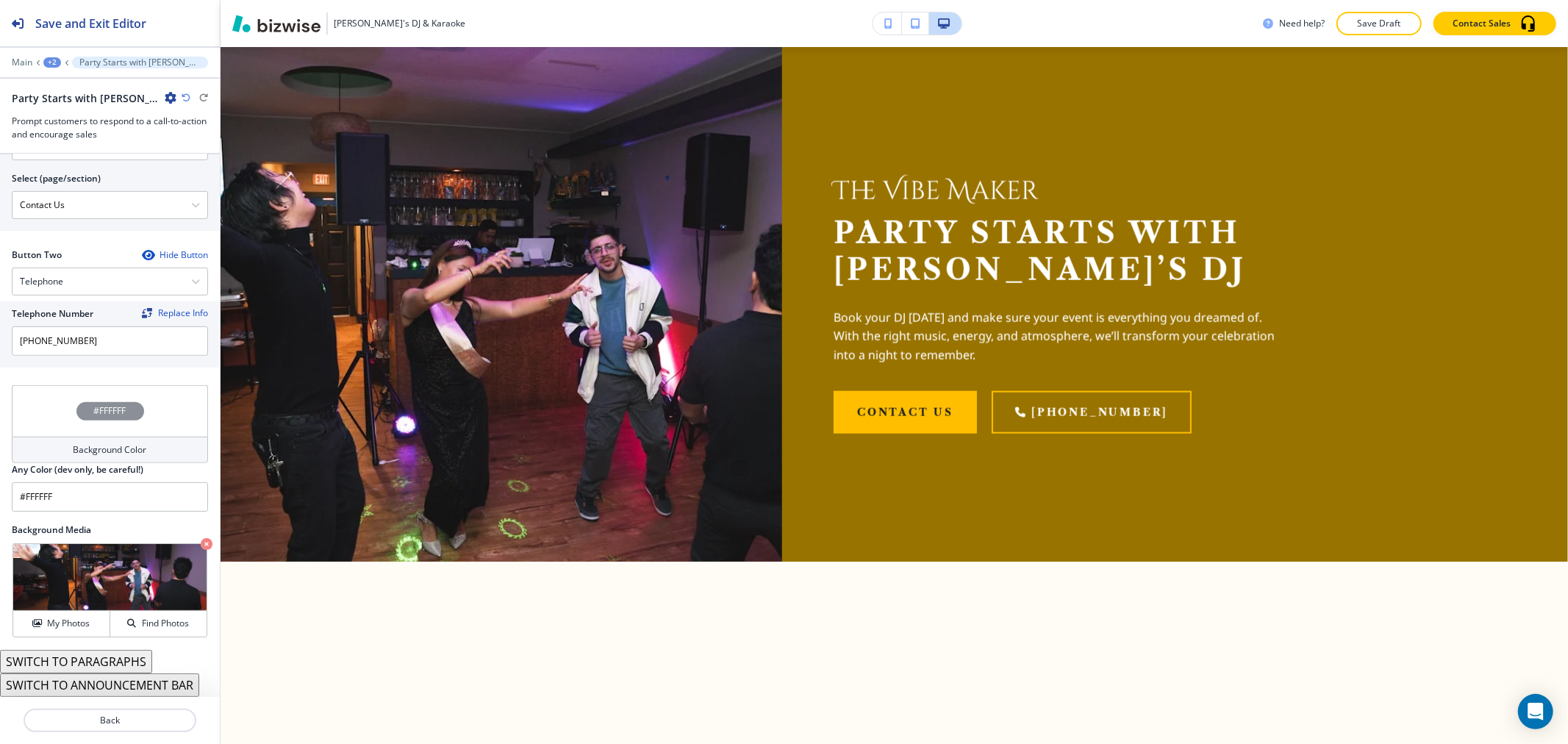
click at [104, 439] on div "Background Color" at bounding box center [110, 450] width 196 height 27
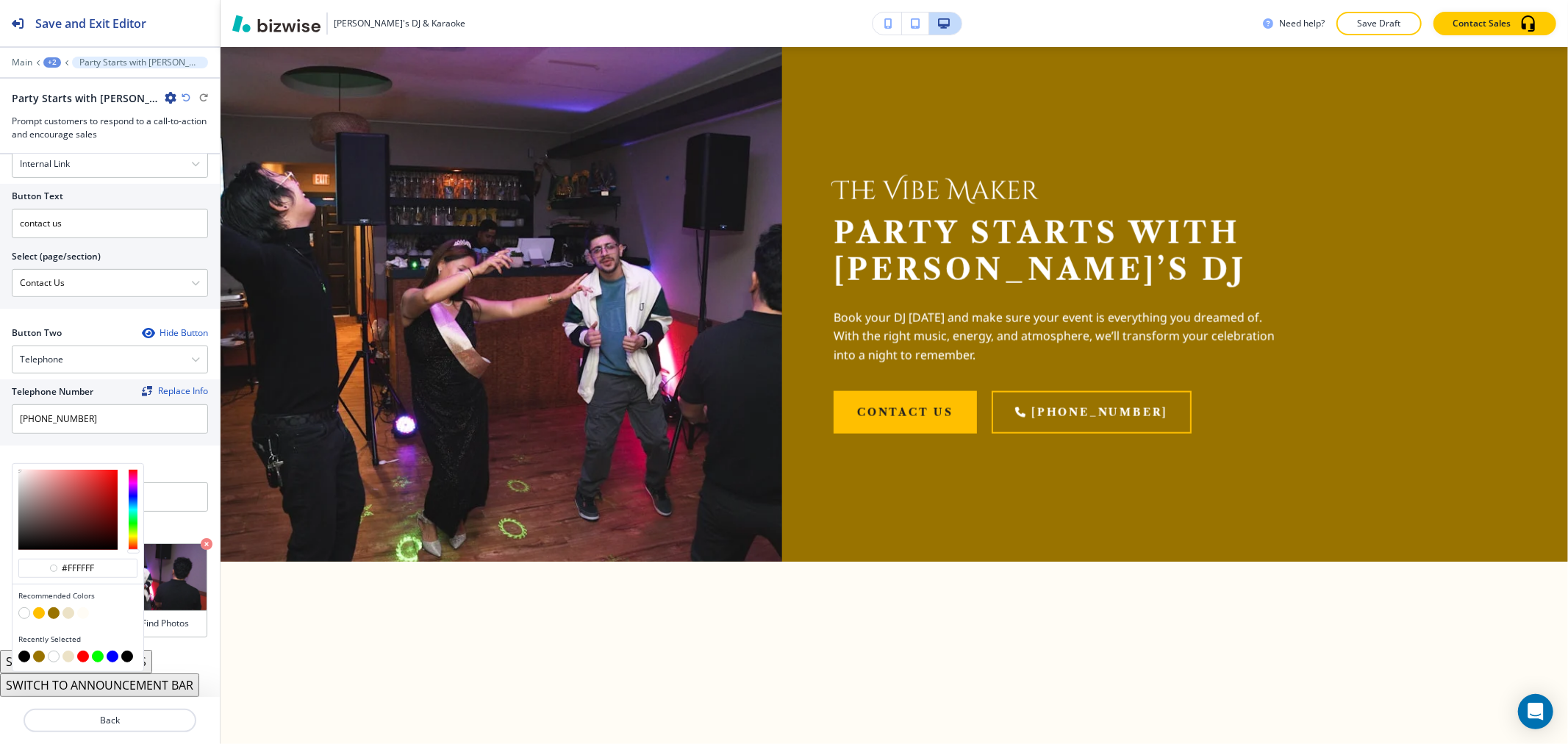
scroll to position [549, 0]
click at [67, 613] on button "button" at bounding box center [68, 613] width 12 height 12
type input "#ece2c6"
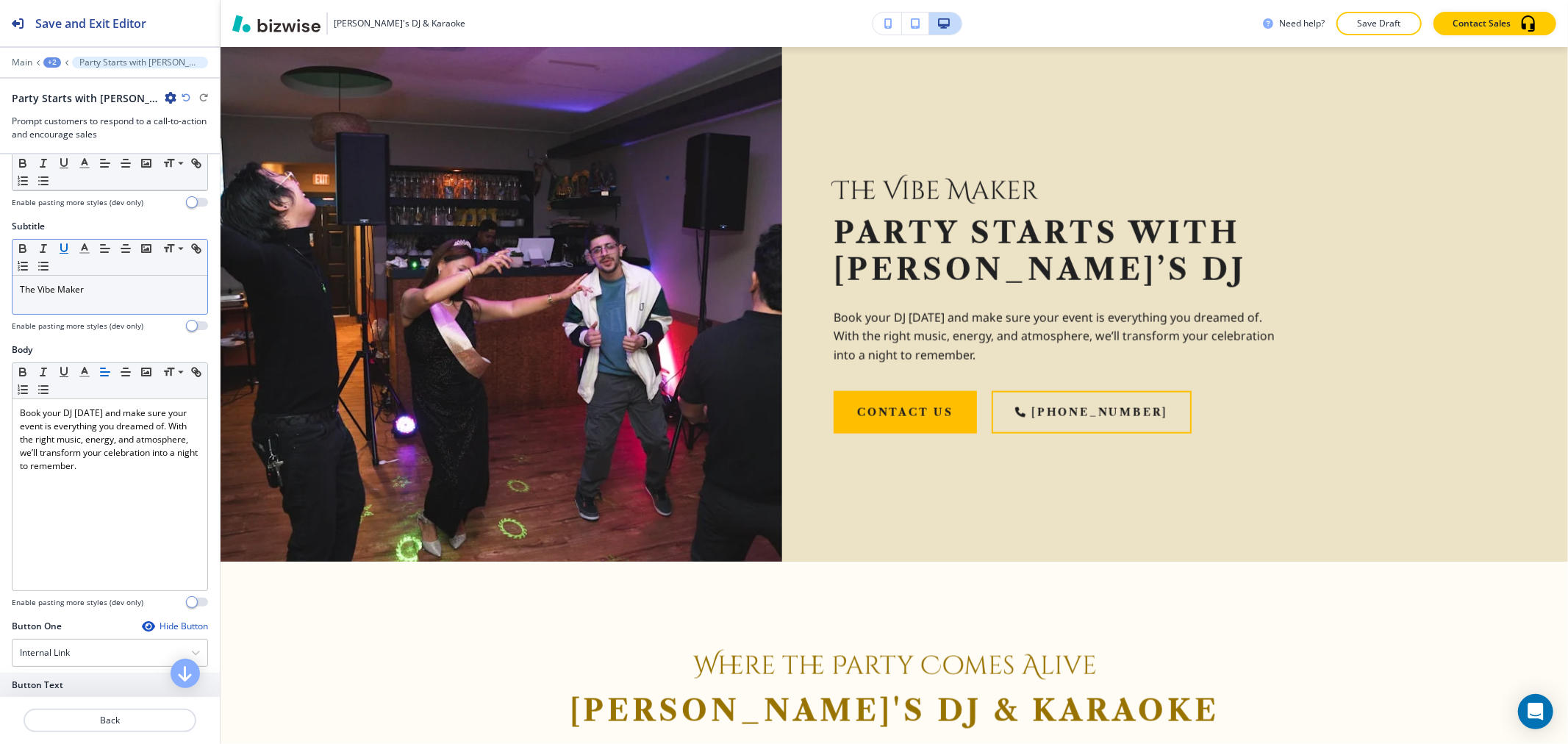
scroll to position [0, 0]
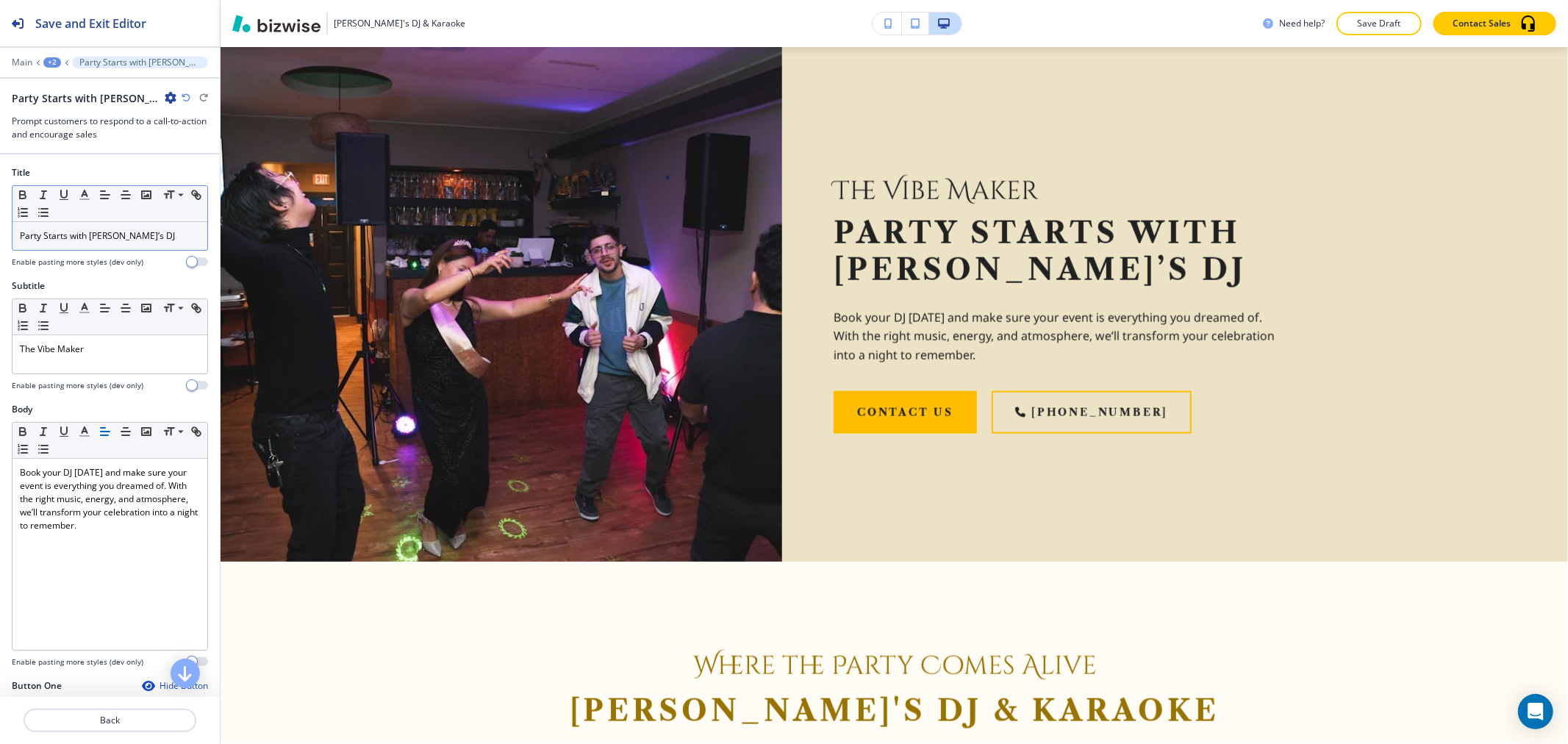
click at [81, 239] on p "Party Starts with [PERSON_NAME]’s DJ" at bounding box center [110, 236] width 180 height 13
click at [81, 200] on line "button" at bounding box center [84, 200] width 9 height 0
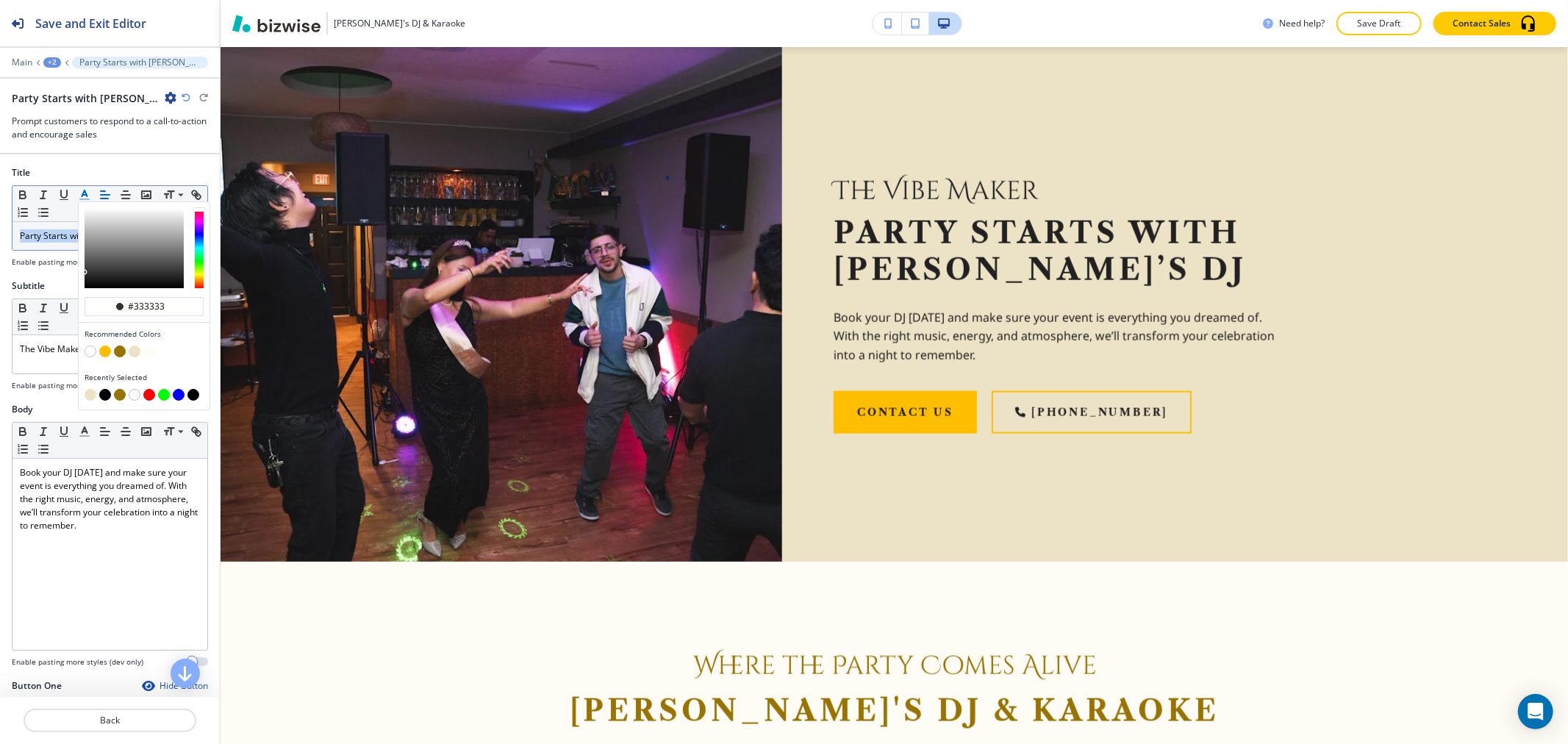
click at [125, 350] on button "button" at bounding box center [120, 352] width 12 height 12
type input "#997300"
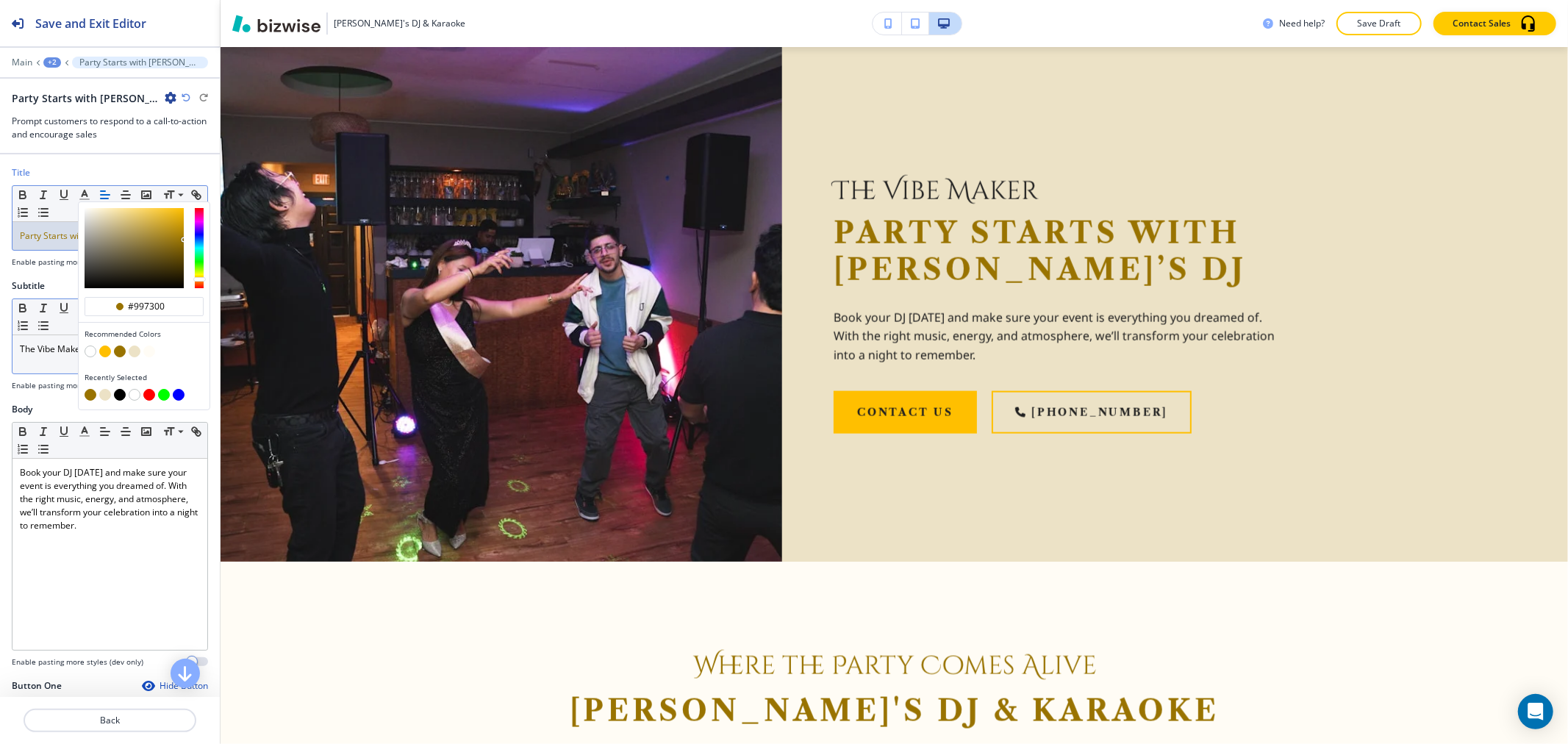
click at [65, 347] on p "The Vibe Maker" at bounding box center [110, 349] width 180 height 13
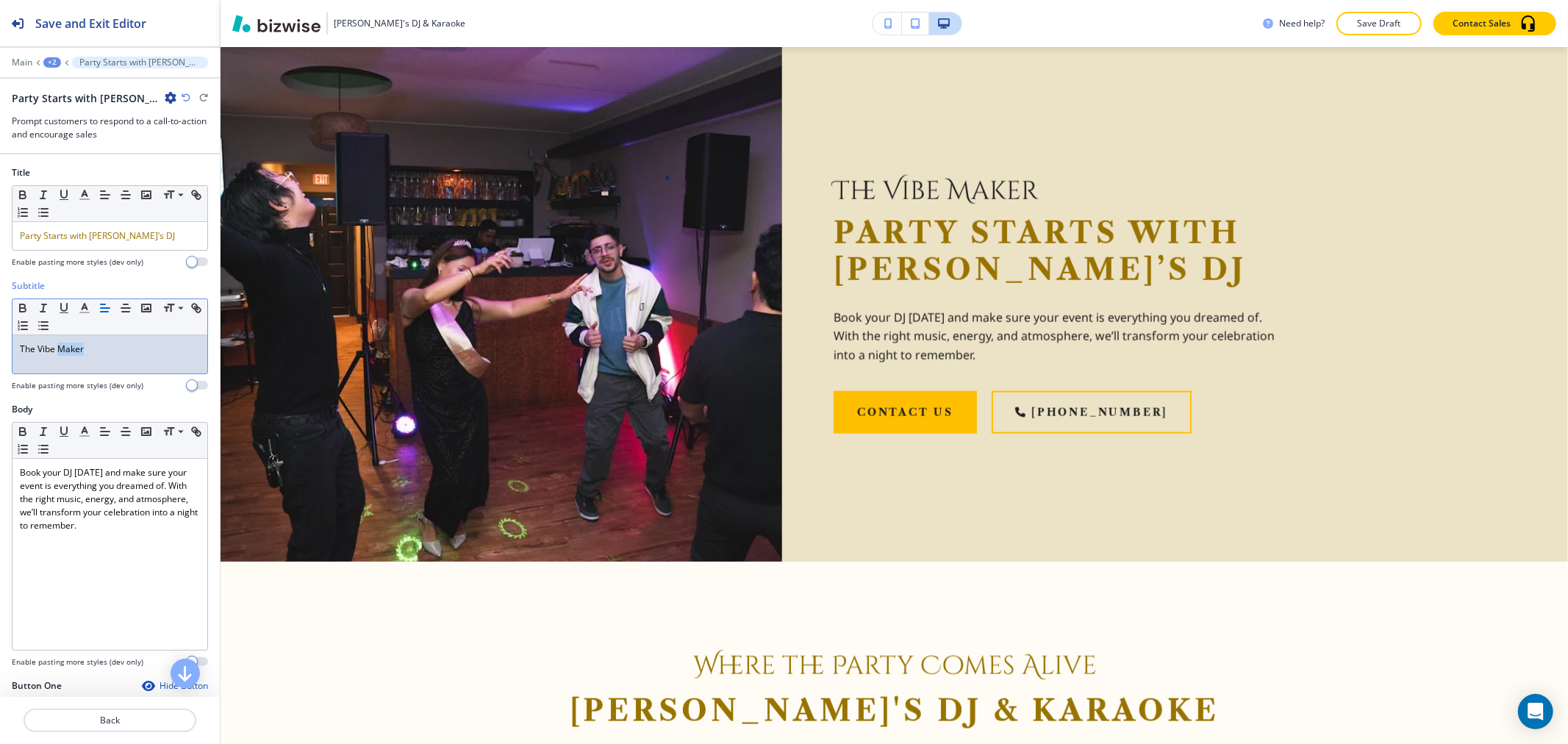
click at [65, 347] on p "The Vibe Maker" at bounding box center [110, 349] width 180 height 13
click at [81, 312] on icon "button" at bounding box center [85, 308] width 13 height 13
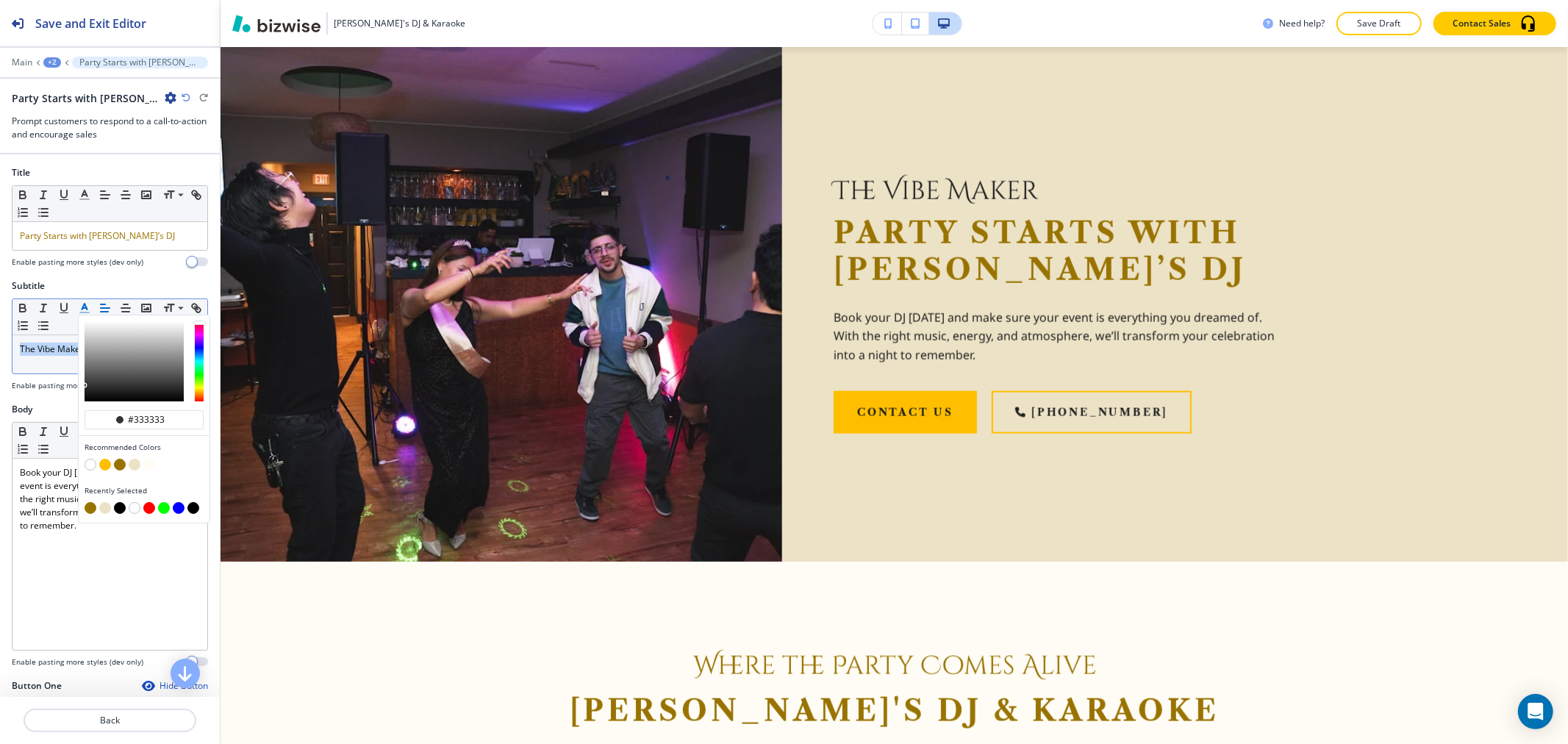
click at [120, 465] on button "button" at bounding box center [120, 465] width 12 height 12
type input "#997300"
click at [121, 461] on button "button" at bounding box center [120, 465] width 12 height 12
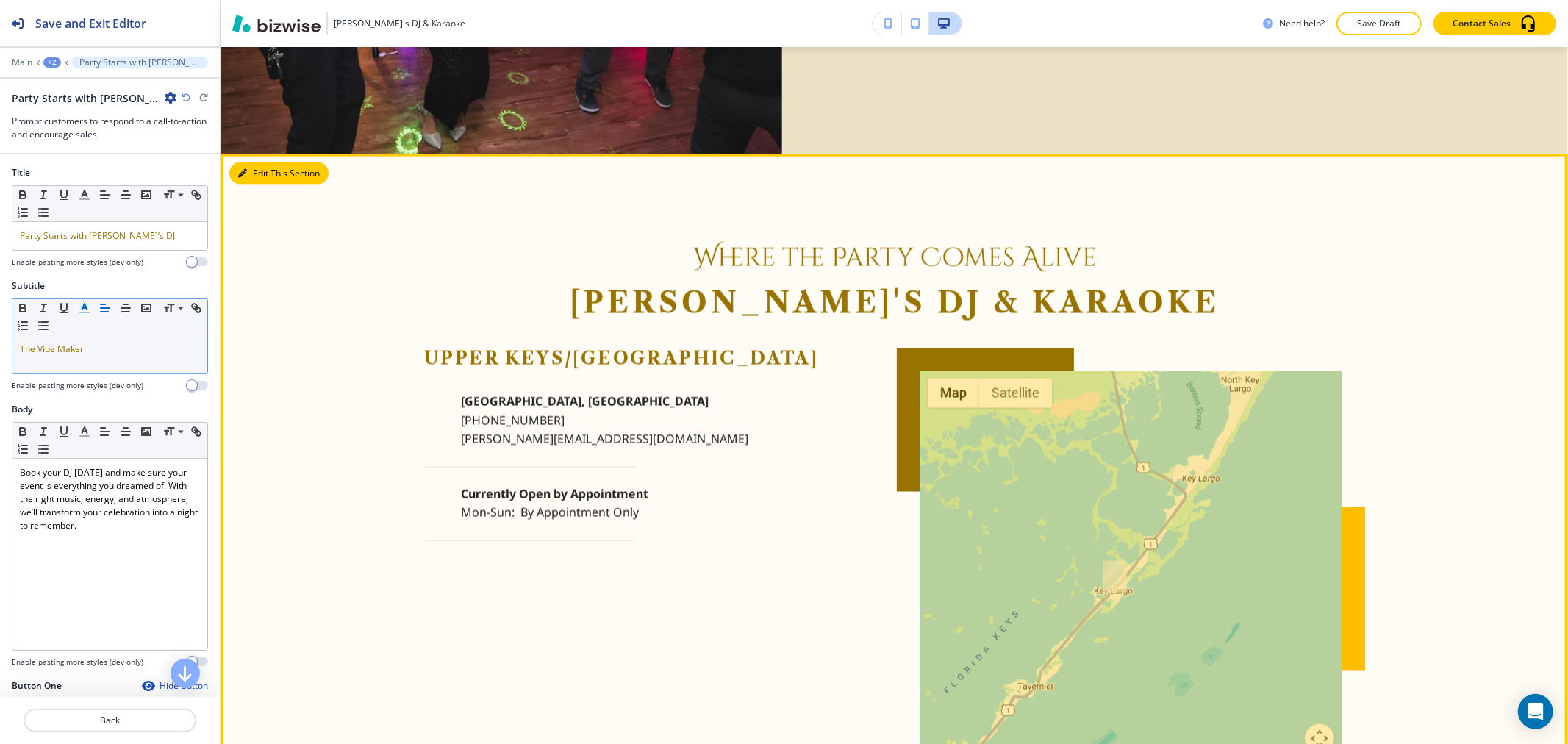
click at [259, 179] on button "Edit This Section" at bounding box center [279, 173] width 99 height 22
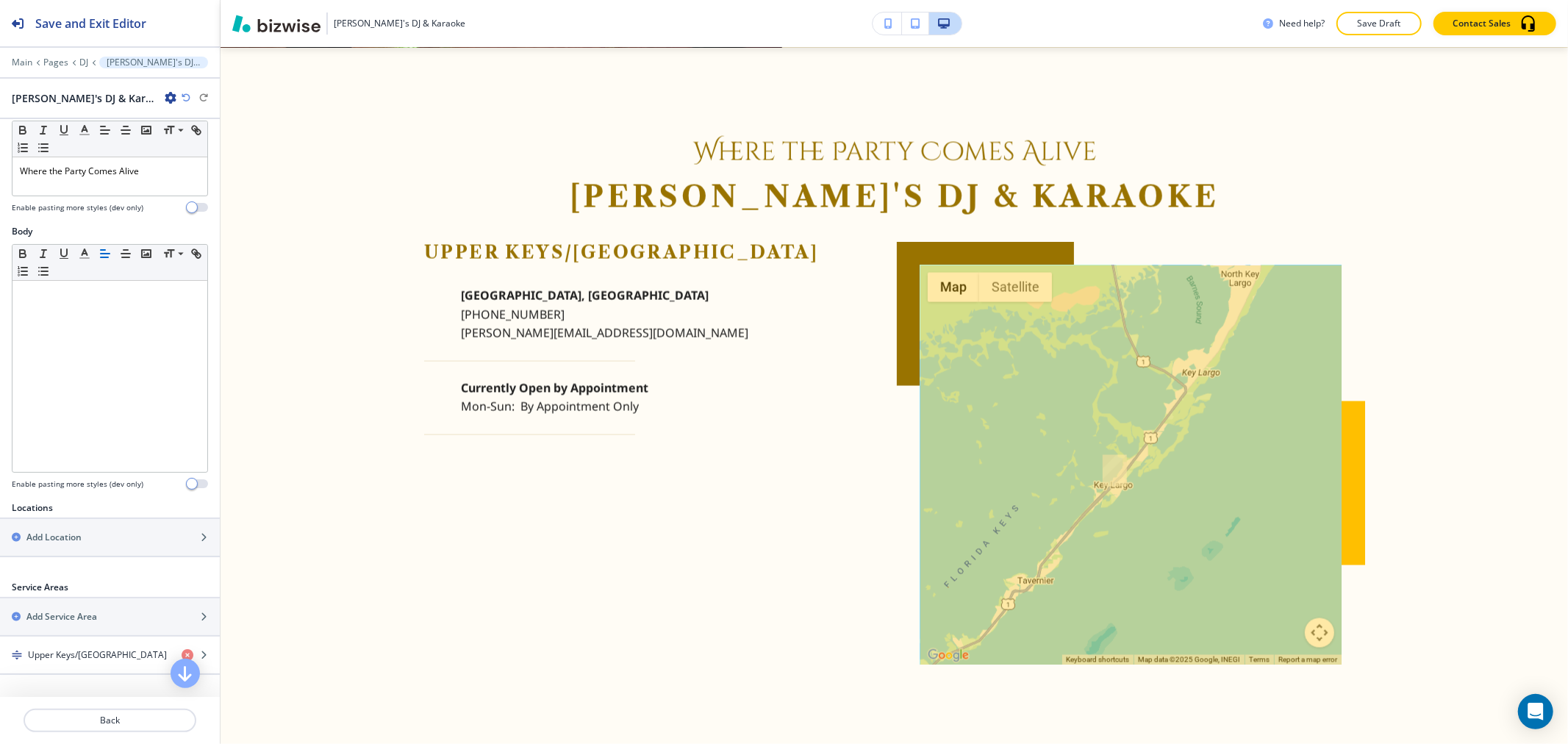
scroll to position [283, 0]
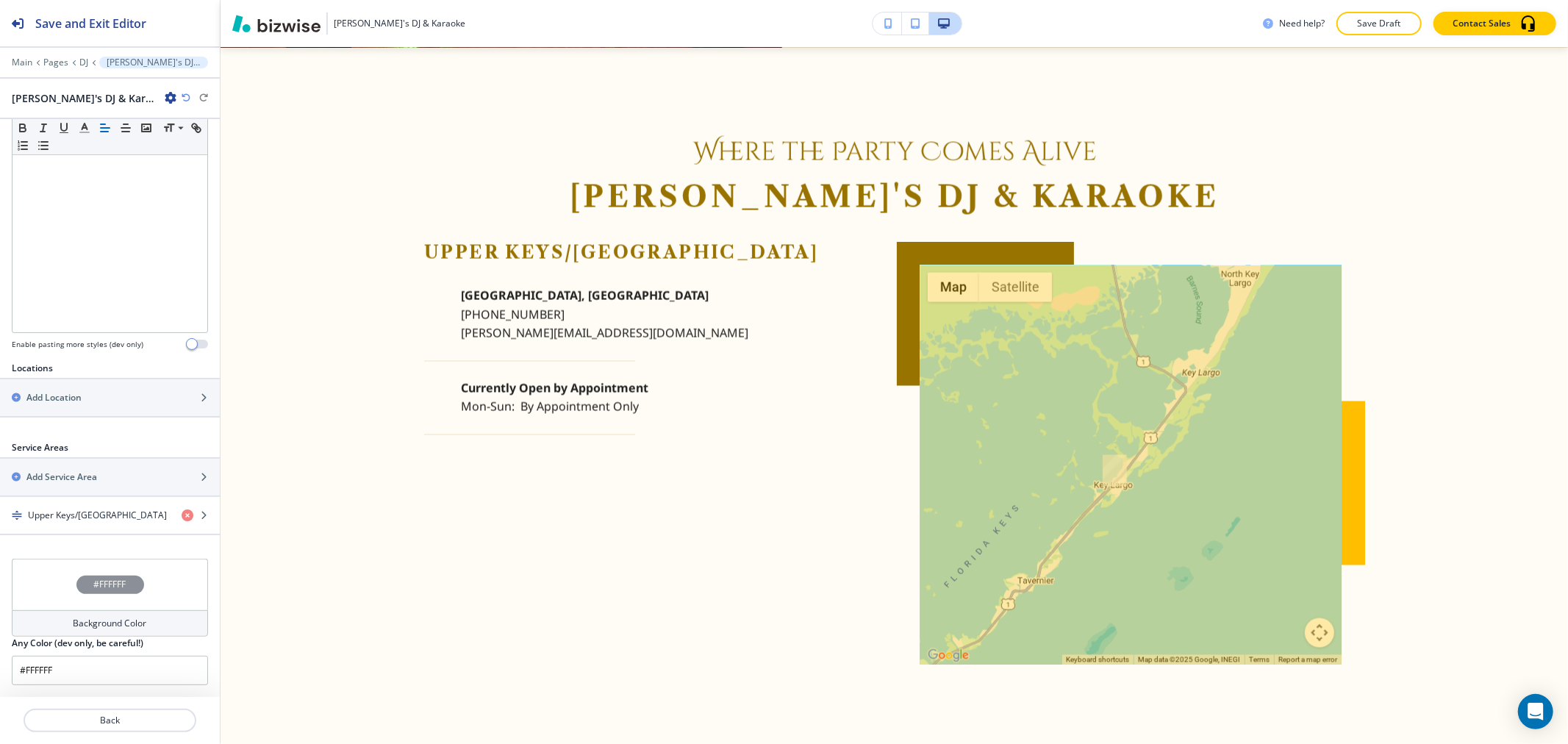
click at [121, 625] on h4 "Background Color" at bounding box center [110, 623] width 73 height 13
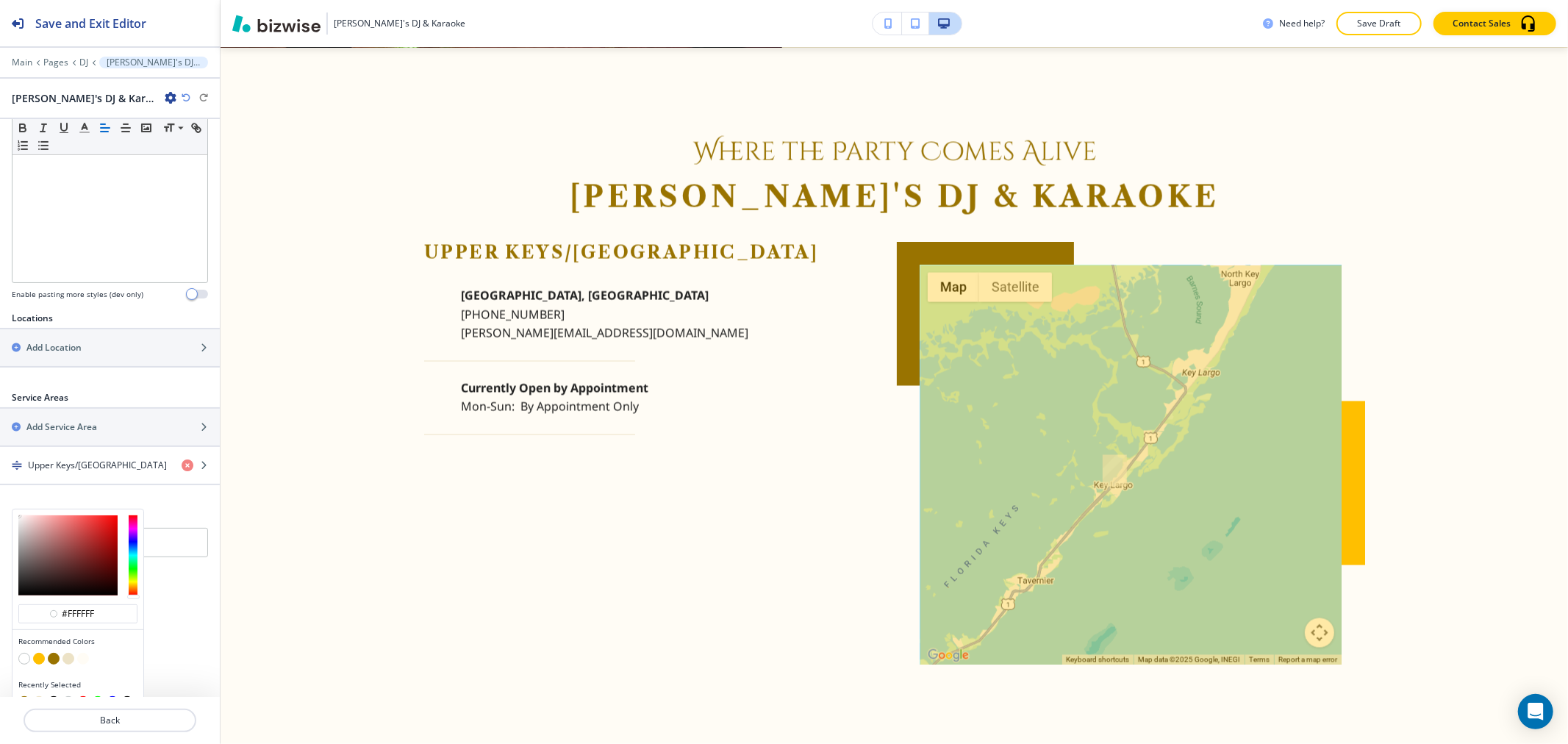
scroll to position [354, 0]
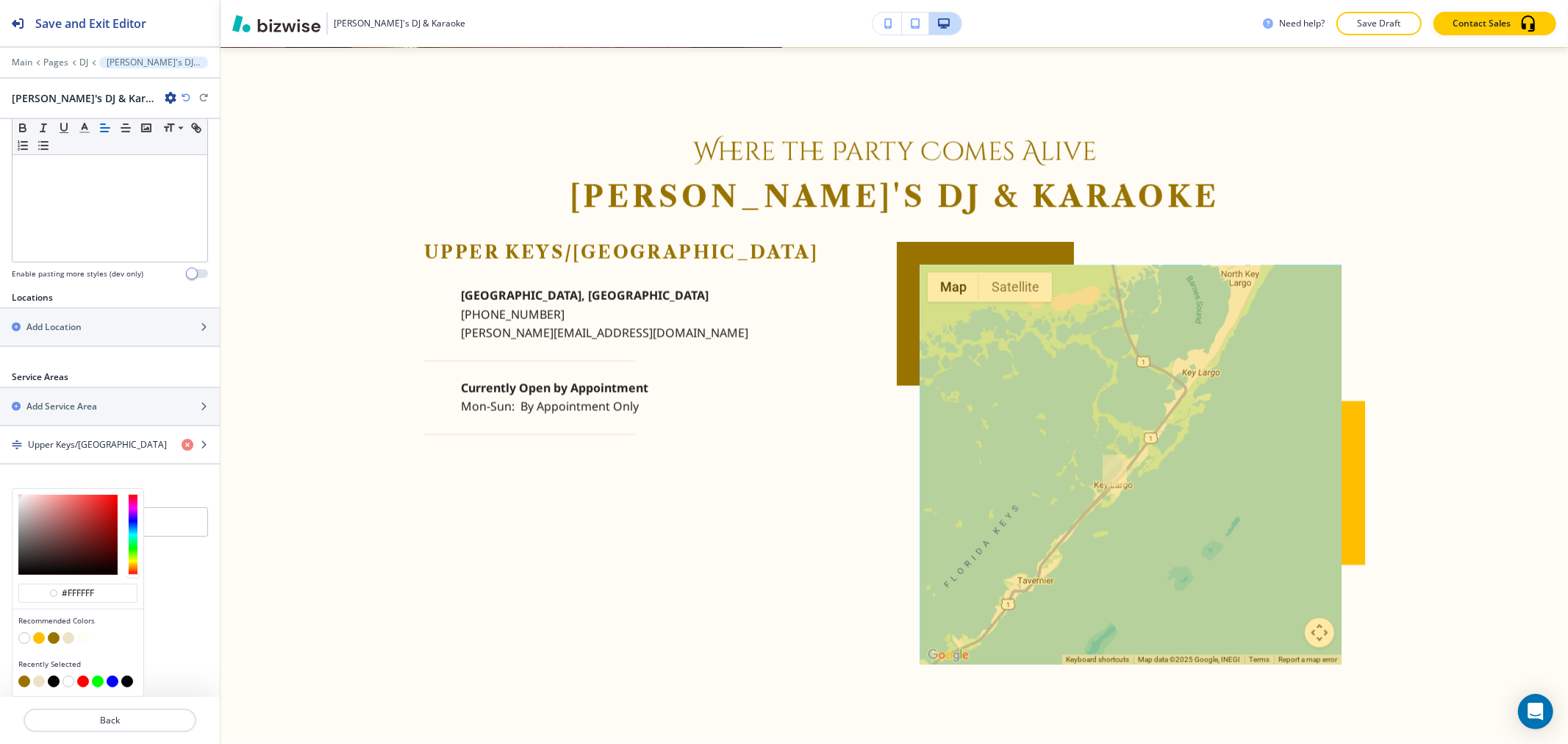
click at [22, 638] on button "button" at bounding box center [24, 638] width 12 height 12
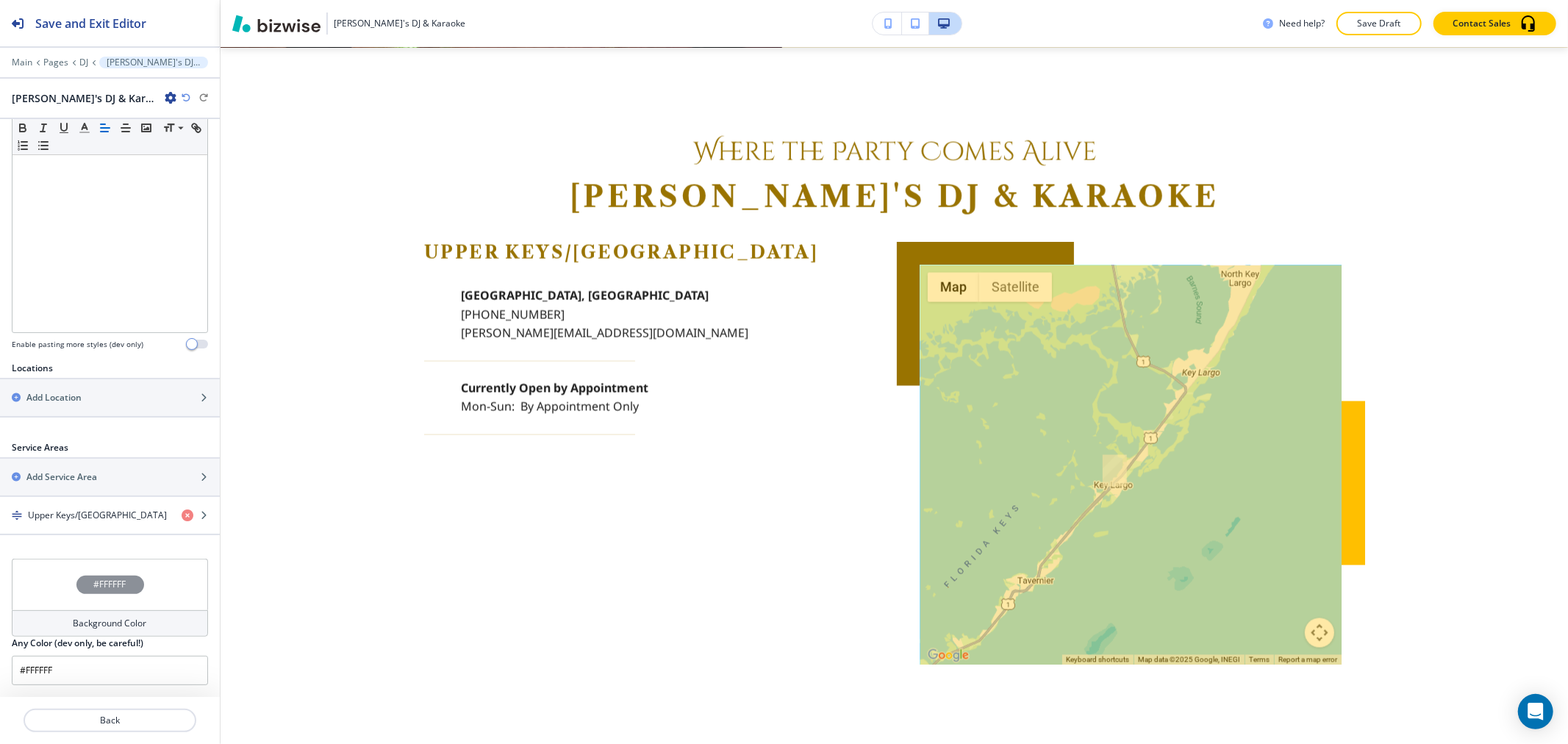
scroll to position [283, 0]
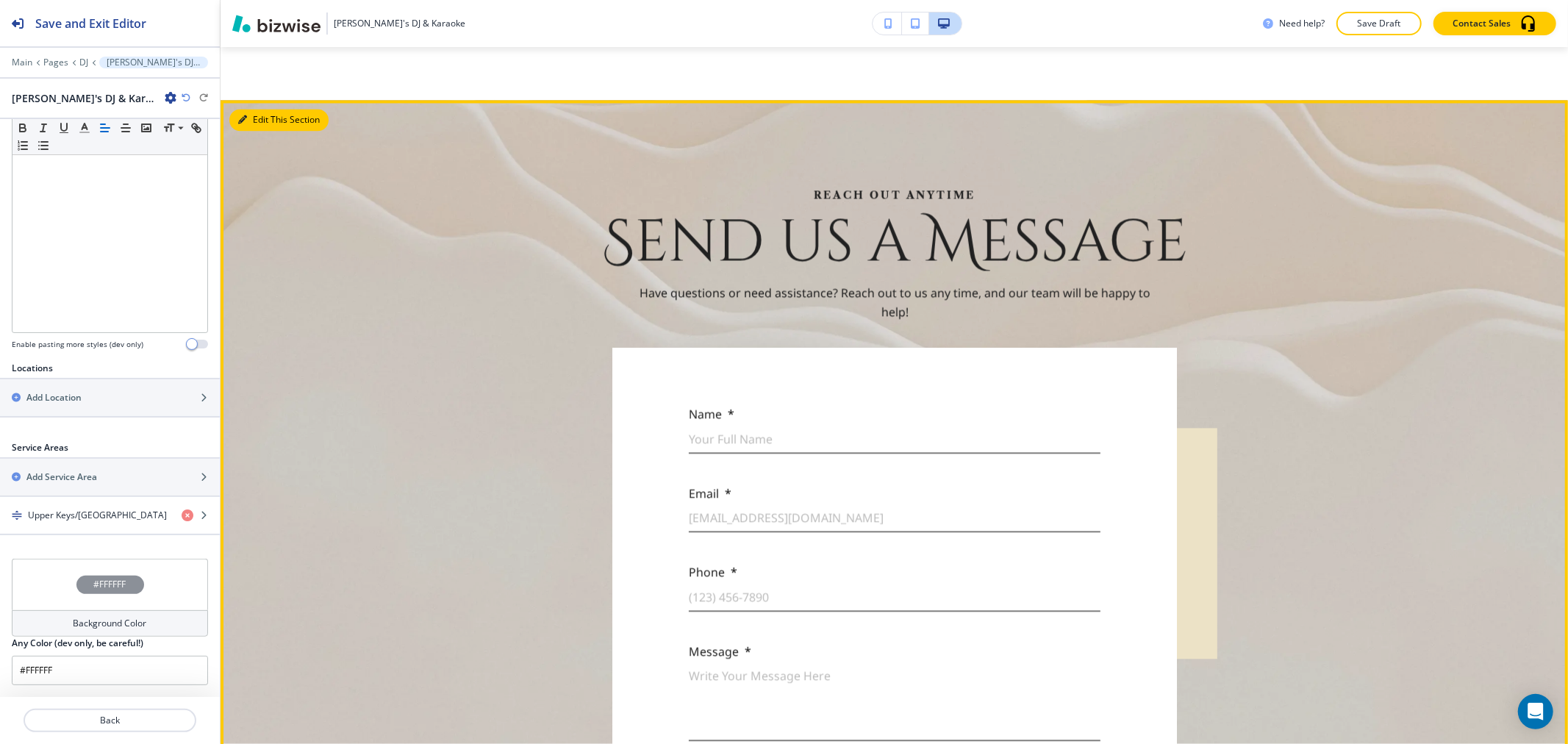
click at [249, 121] on button "Edit This Section" at bounding box center [279, 120] width 99 height 22
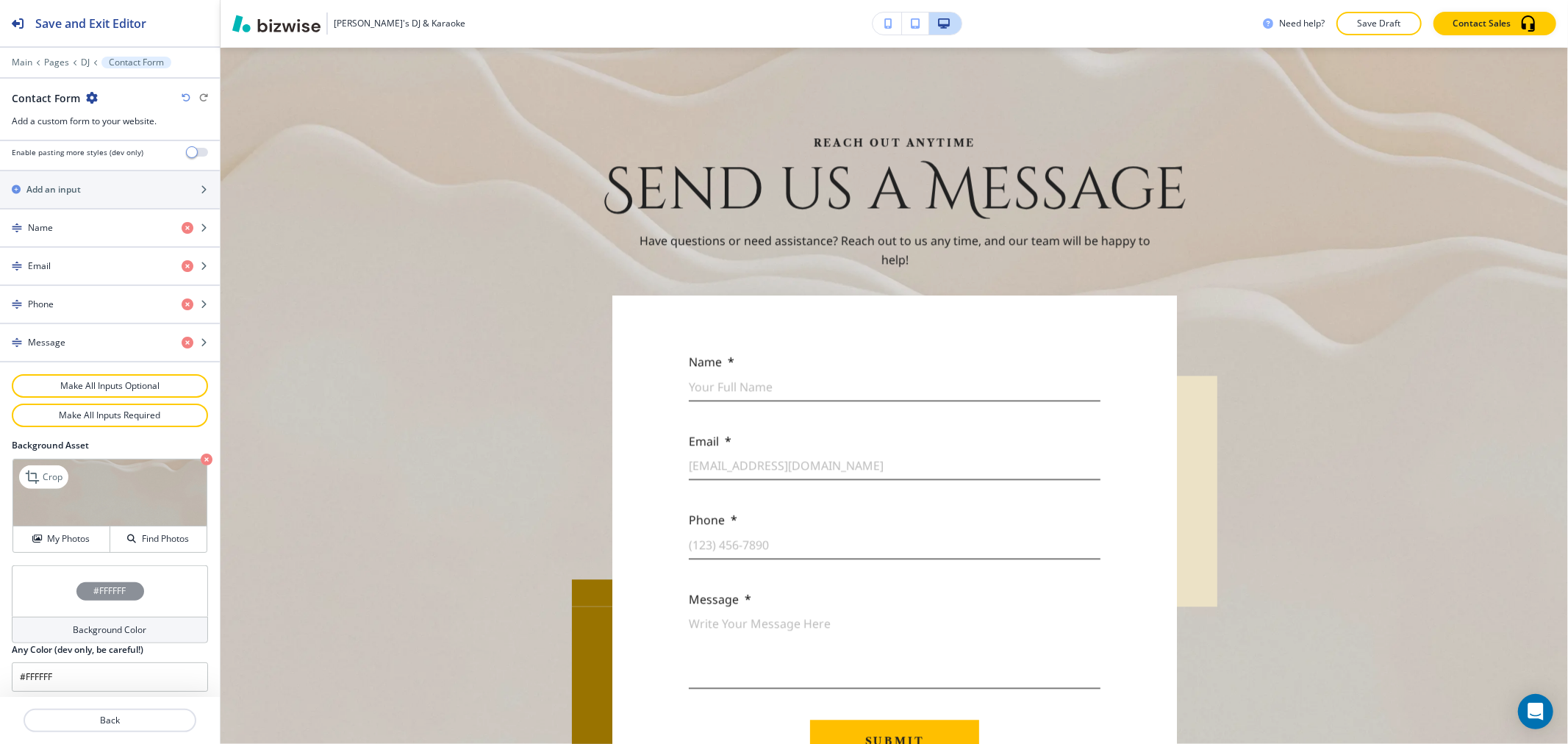
scroll to position [618, 0]
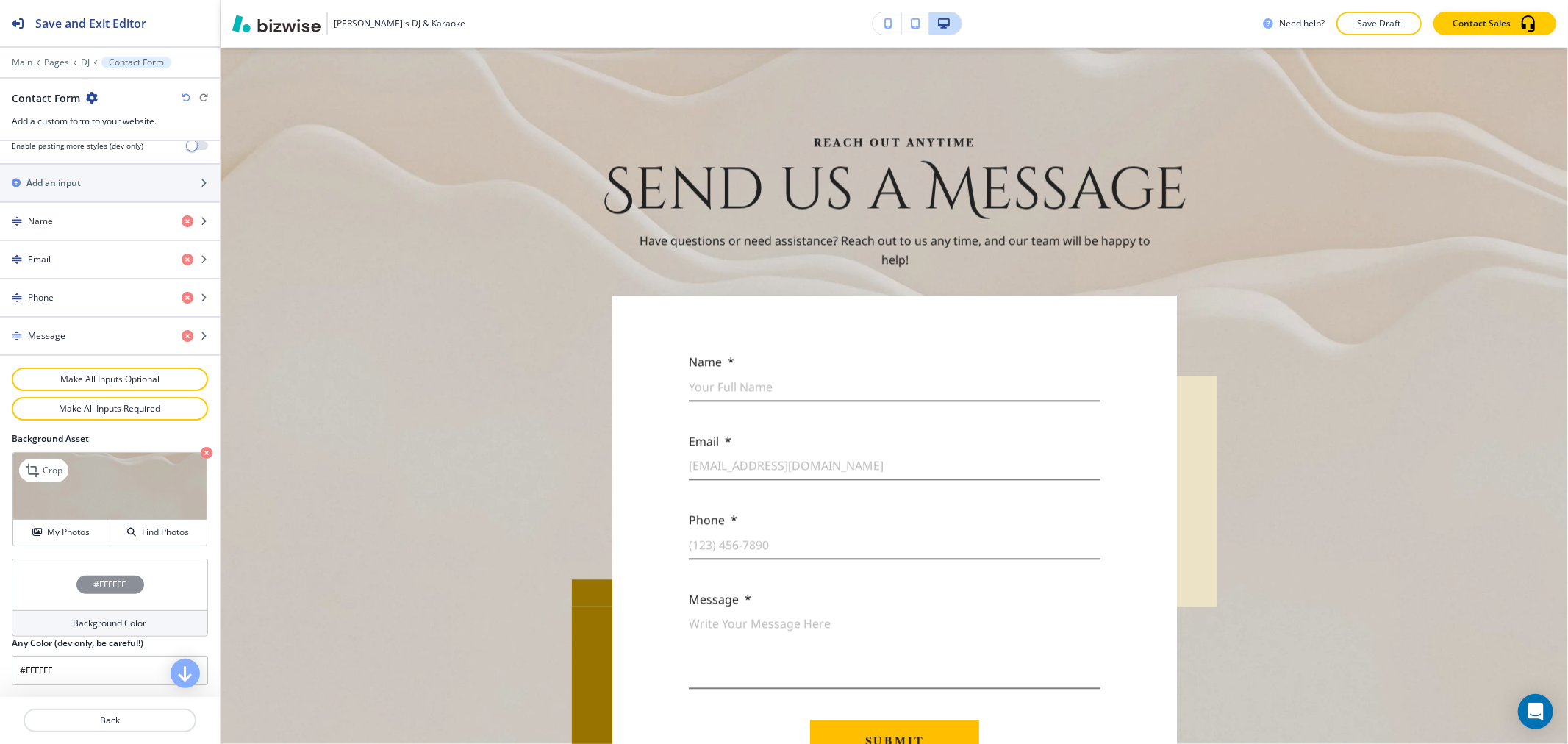
click at [200, 452] on icon "button" at bounding box center [206, 453] width 12 height 12
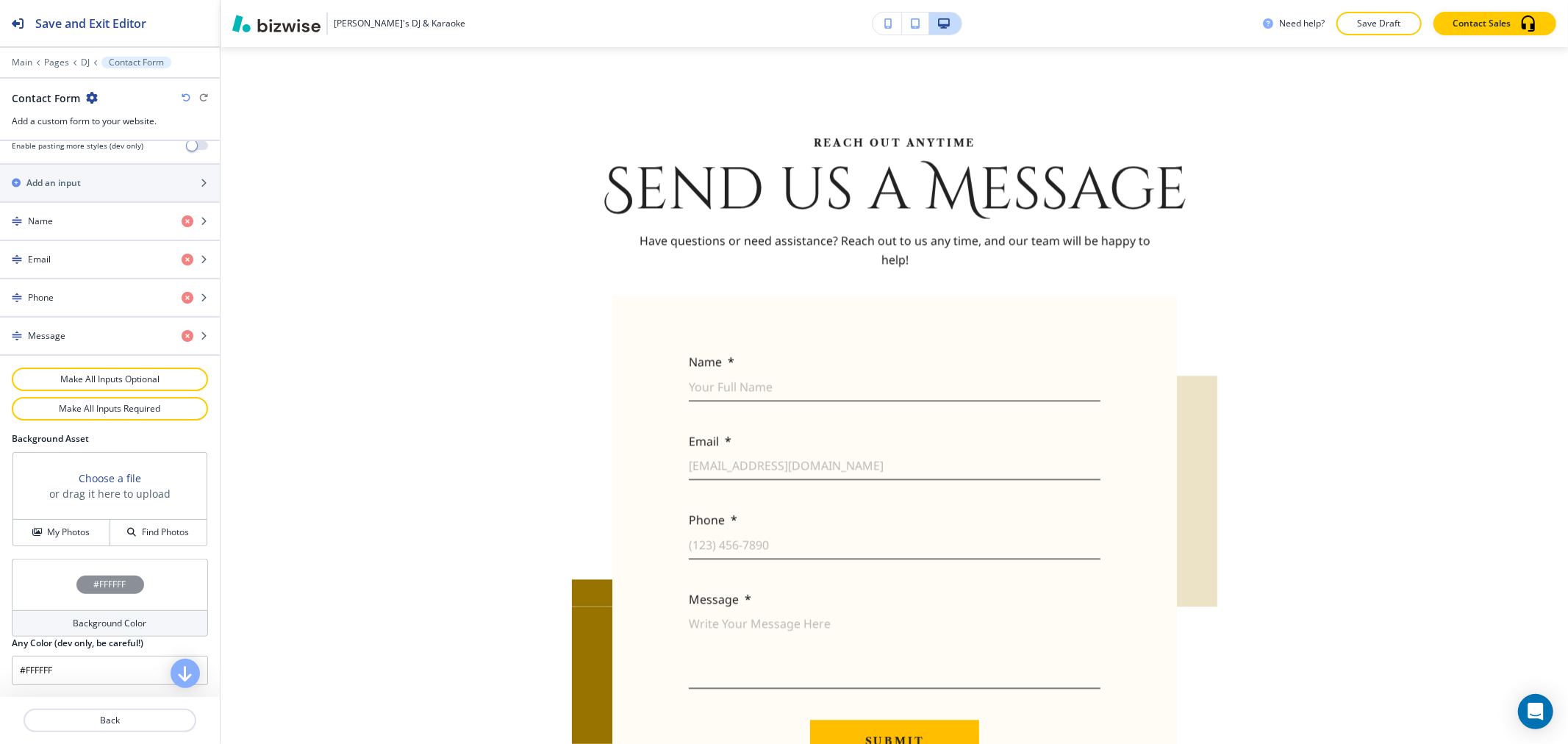
click at [61, 626] on div "Background Color" at bounding box center [110, 623] width 196 height 27
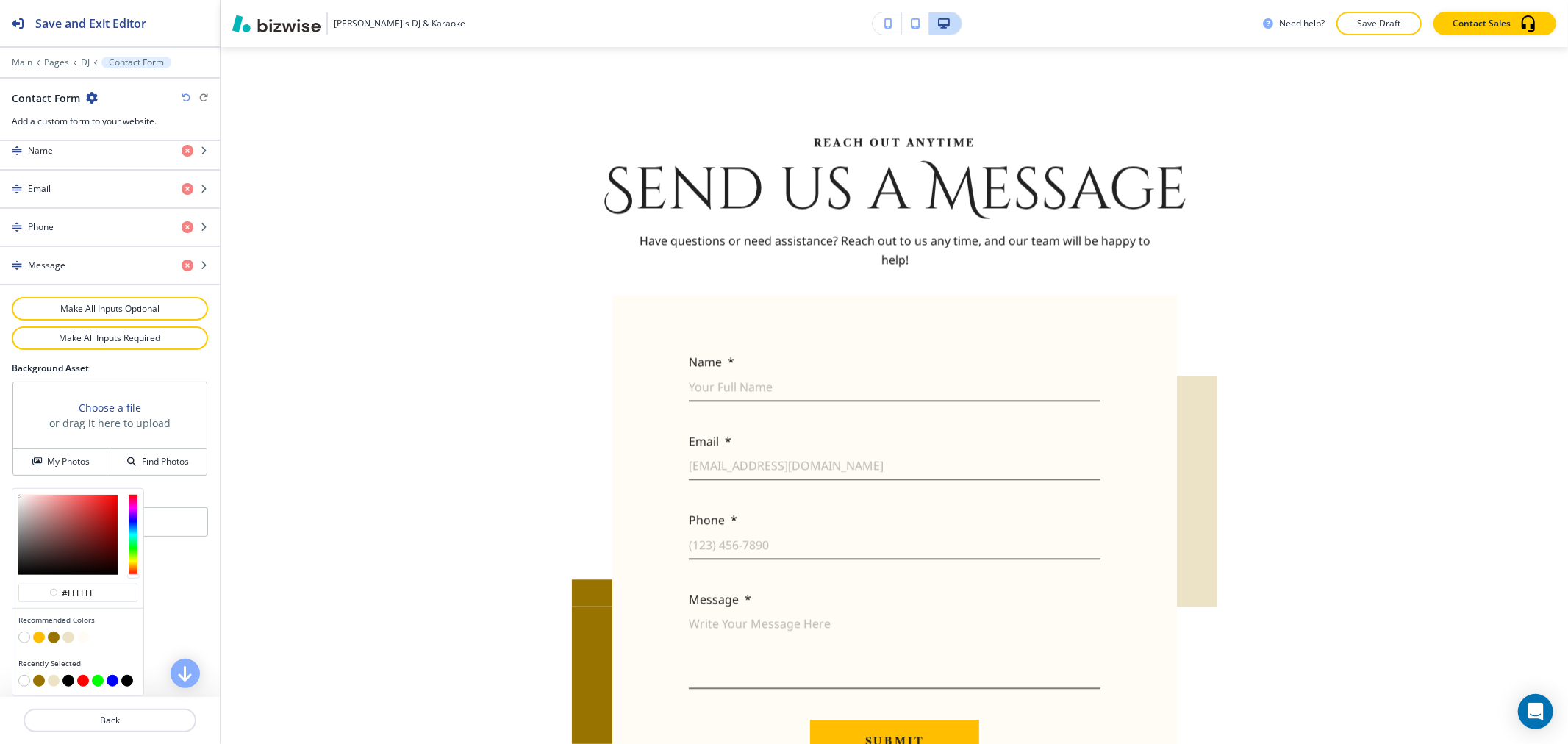
click at [72, 635] on button "button" at bounding box center [68, 638] width 12 height 12
type input "#ece2c6"
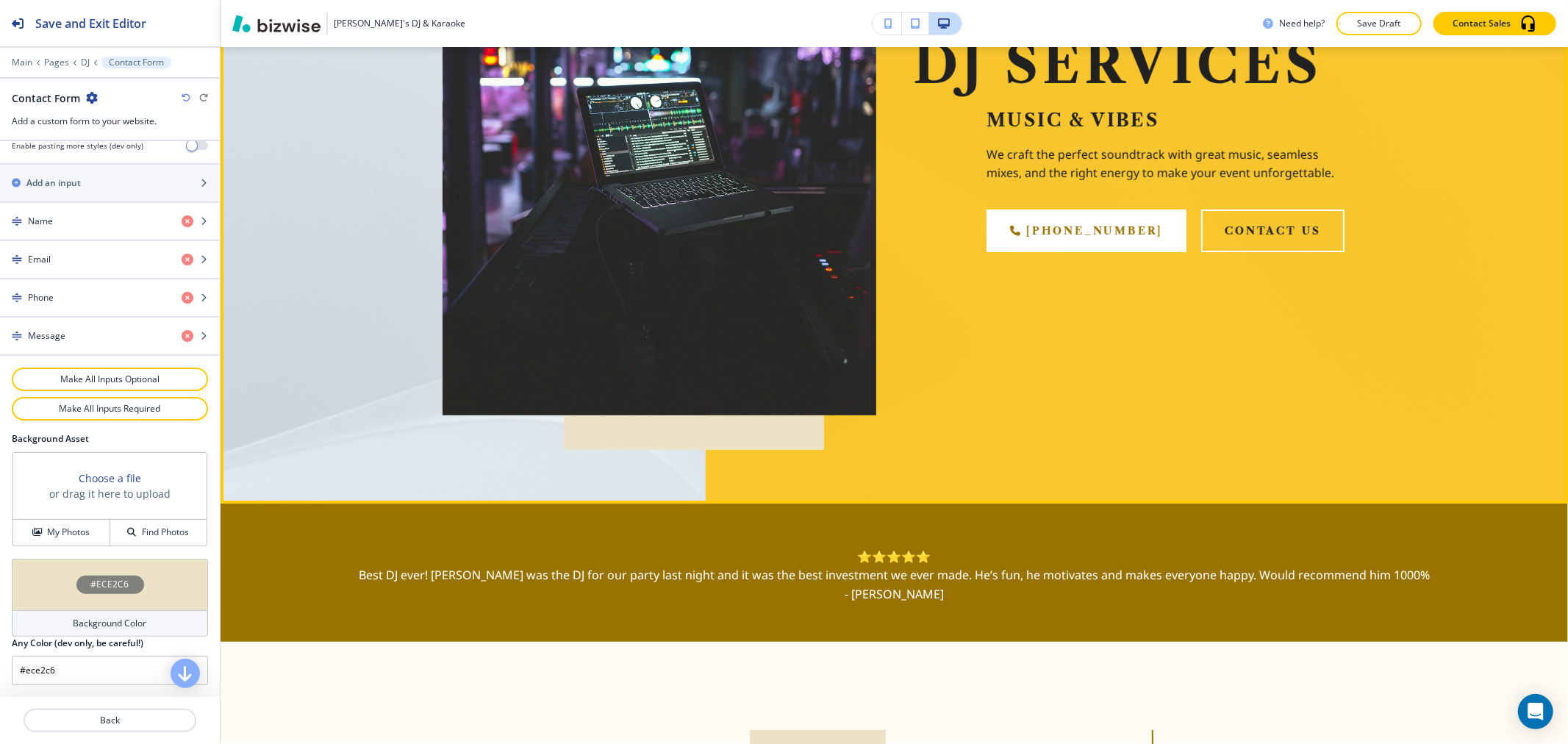
scroll to position [0, 0]
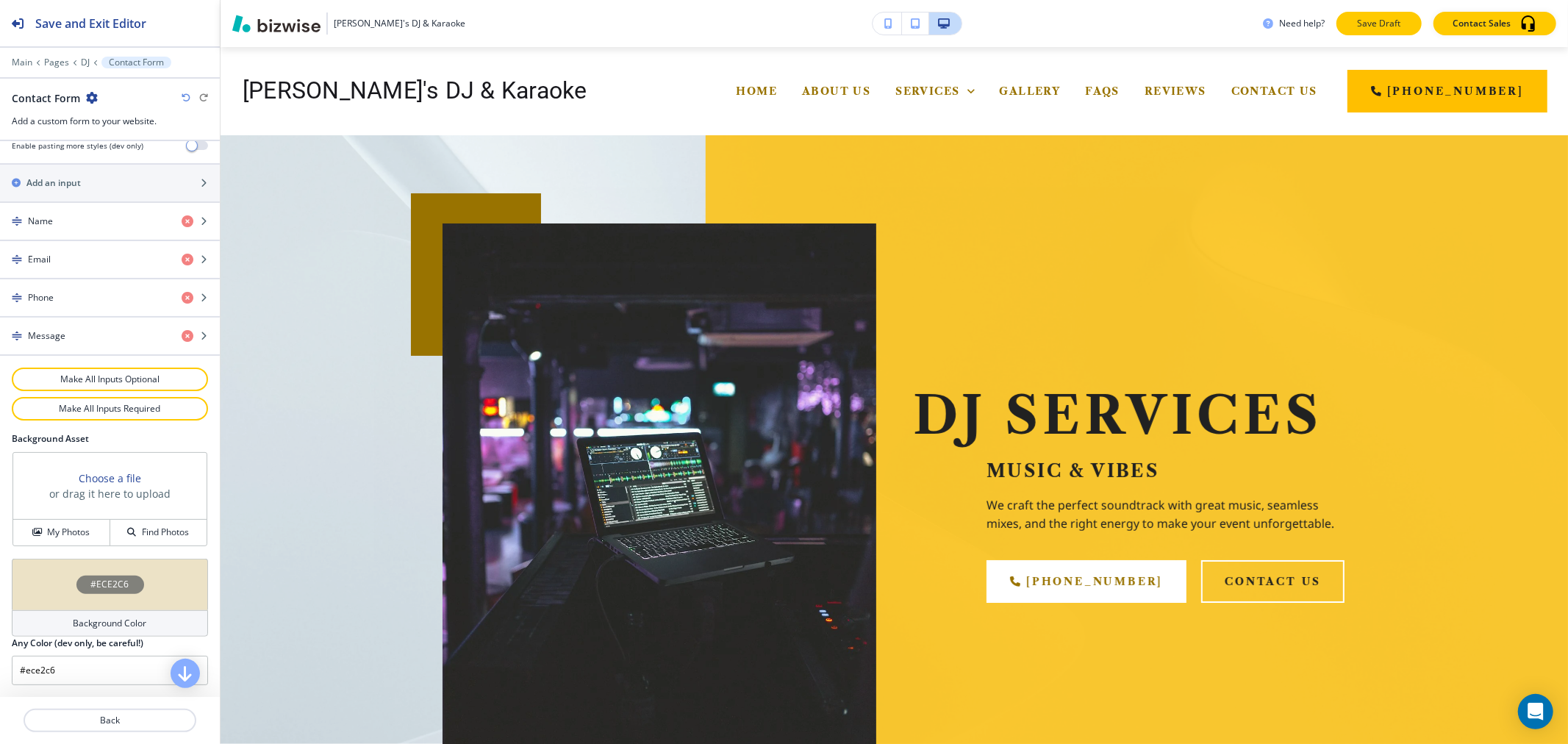
click at [1379, 19] on p "Save Draft" at bounding box center [1378, 23] width 47 height 13
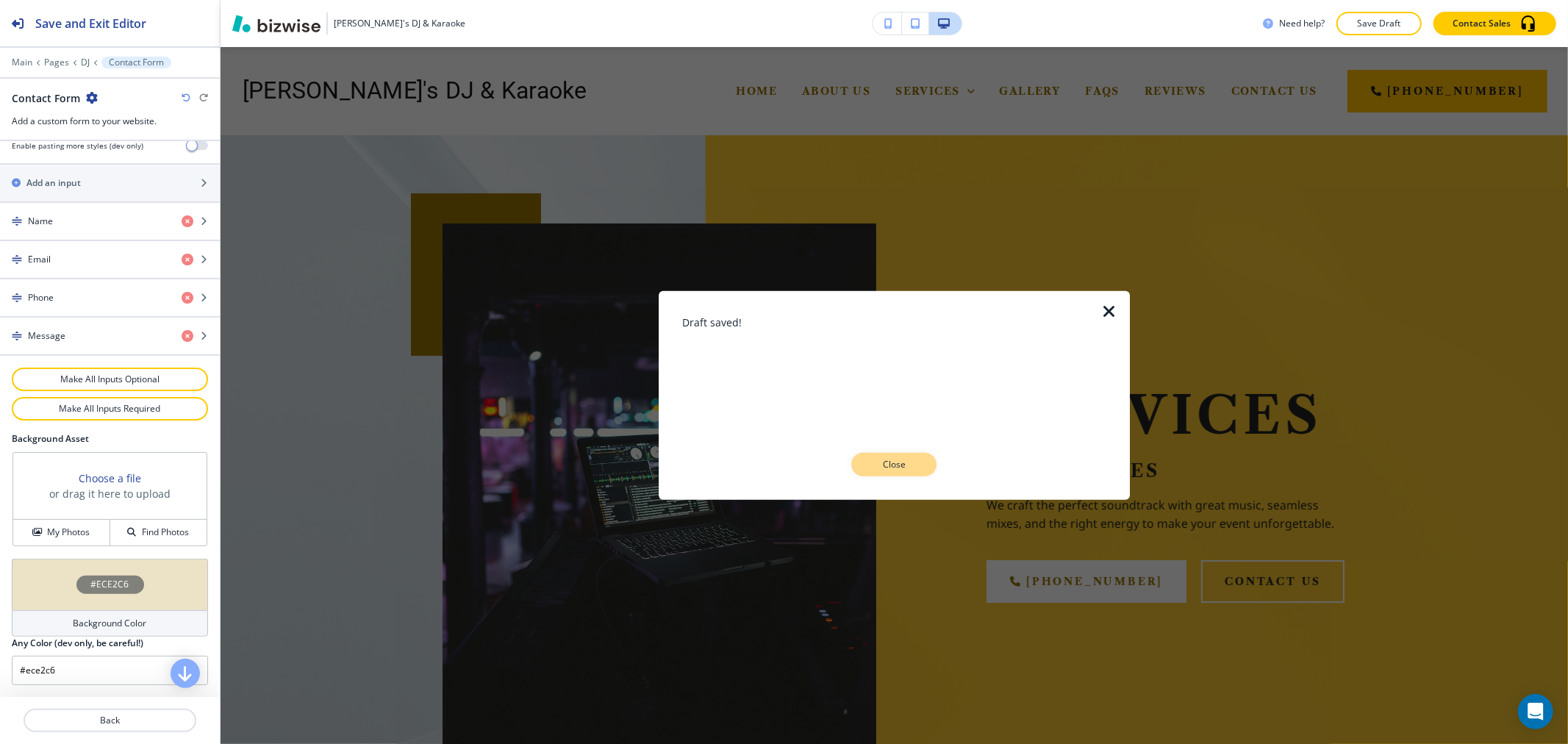
click at [879, 468] on p "Close" at bounding box center [894, 465] width 47 height 13
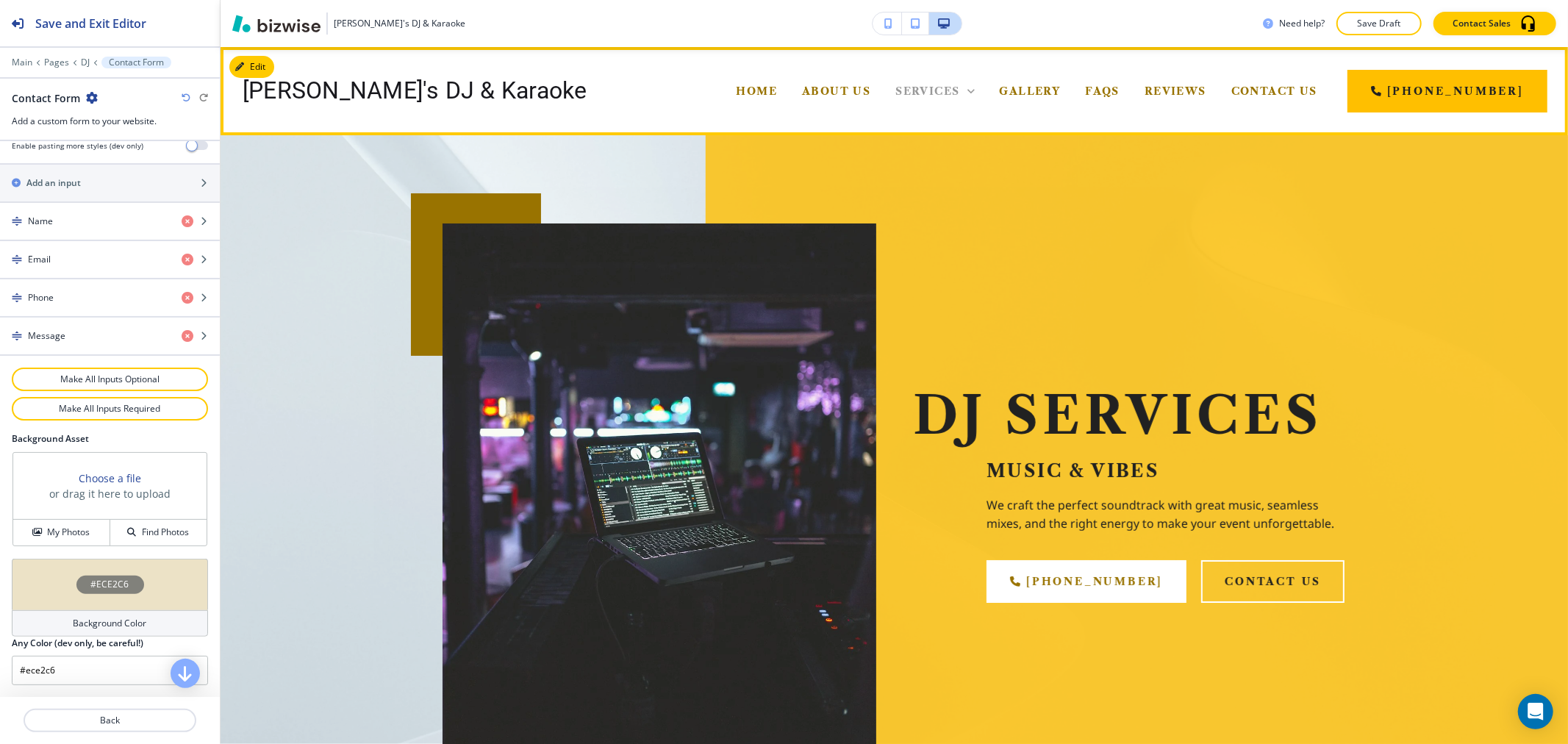
click at [959, 92] on span "Services" at bounding box center [927, 91] width 64 height 13
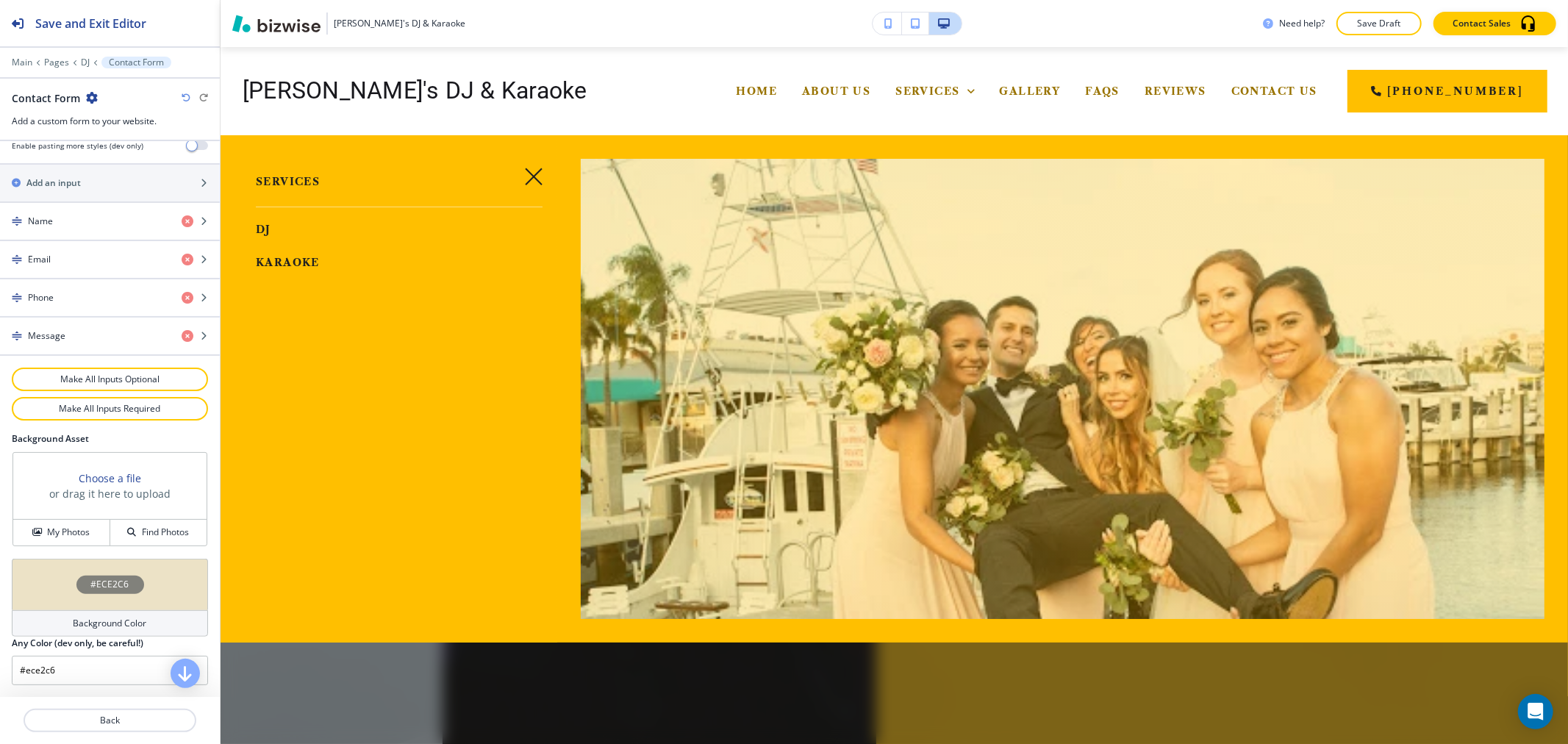
click at [290, 260] on span "Karaoke" at bounding box center [288, 263] width 64 height 13
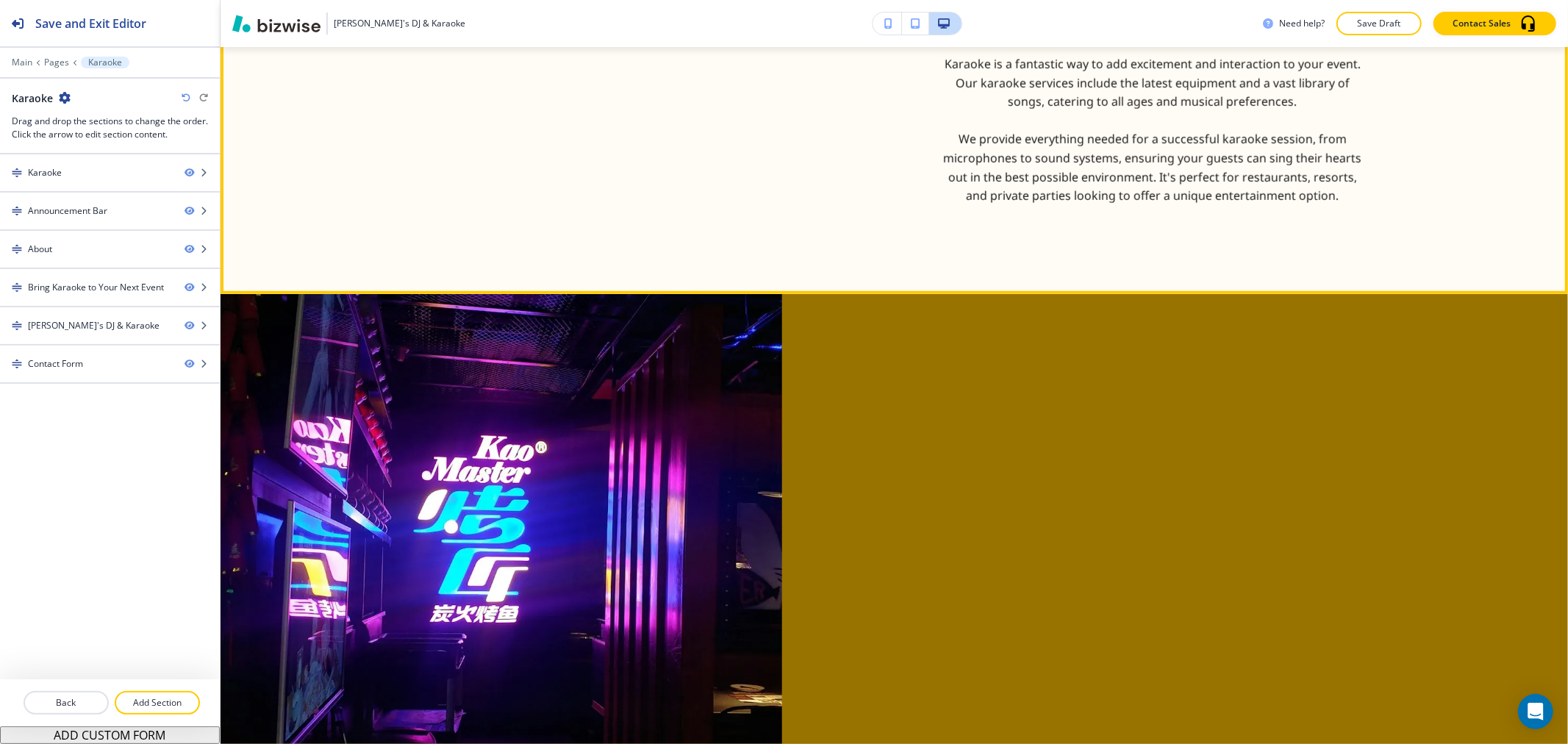
scroll to position [1387, 0]
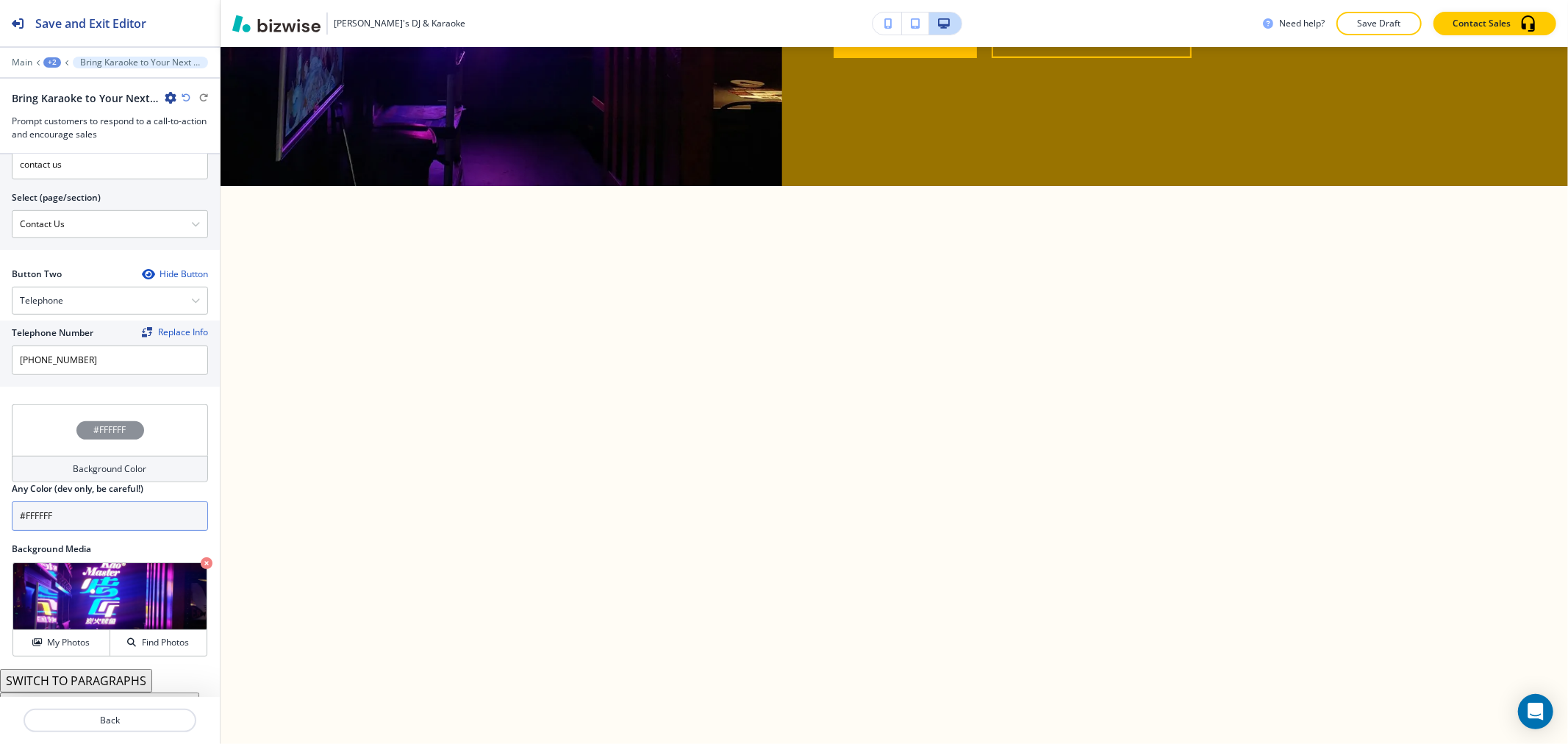
scroll to position [628, 0]
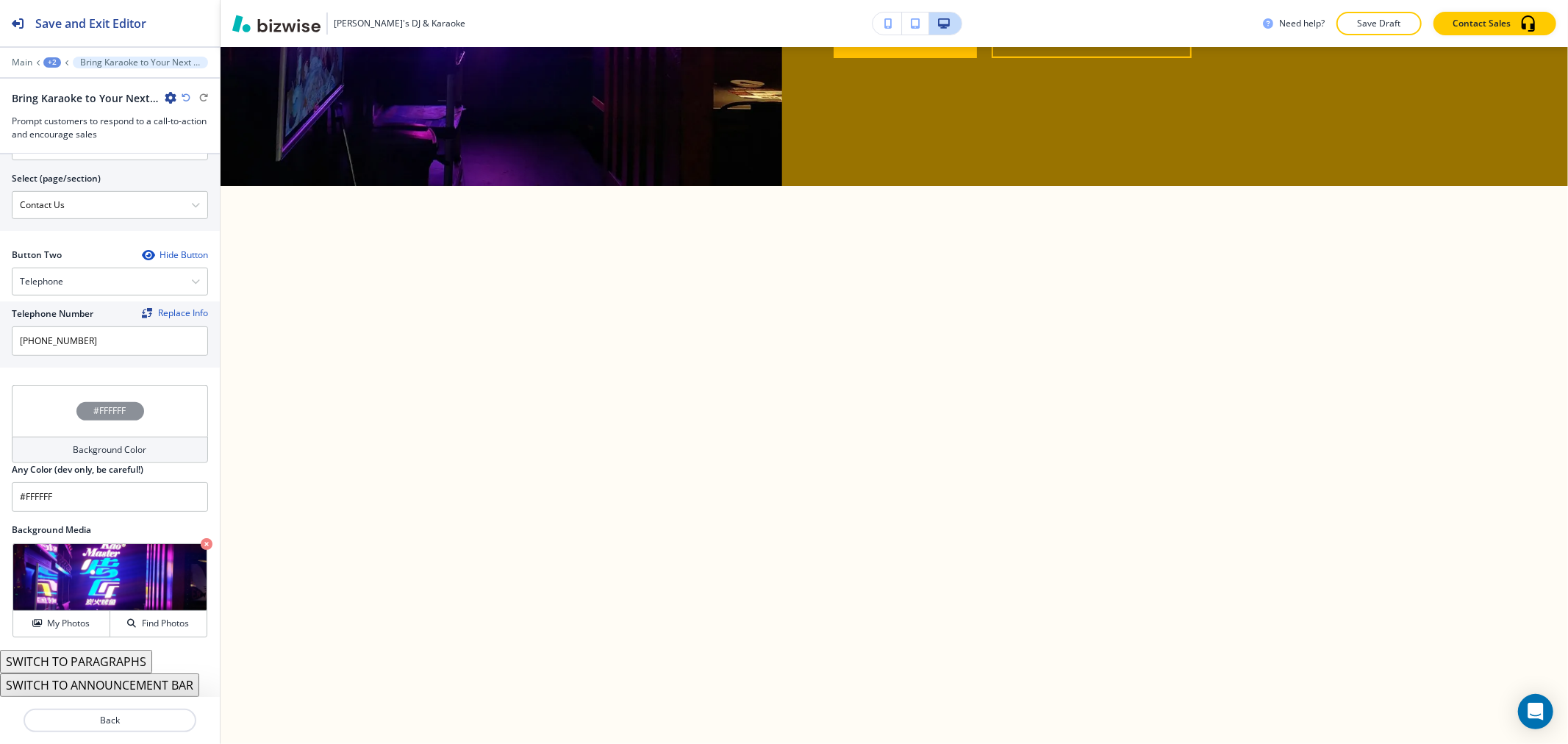
click at [72, 457] on div "Background Color" at bounding box center [110, 450] width 196 height 27
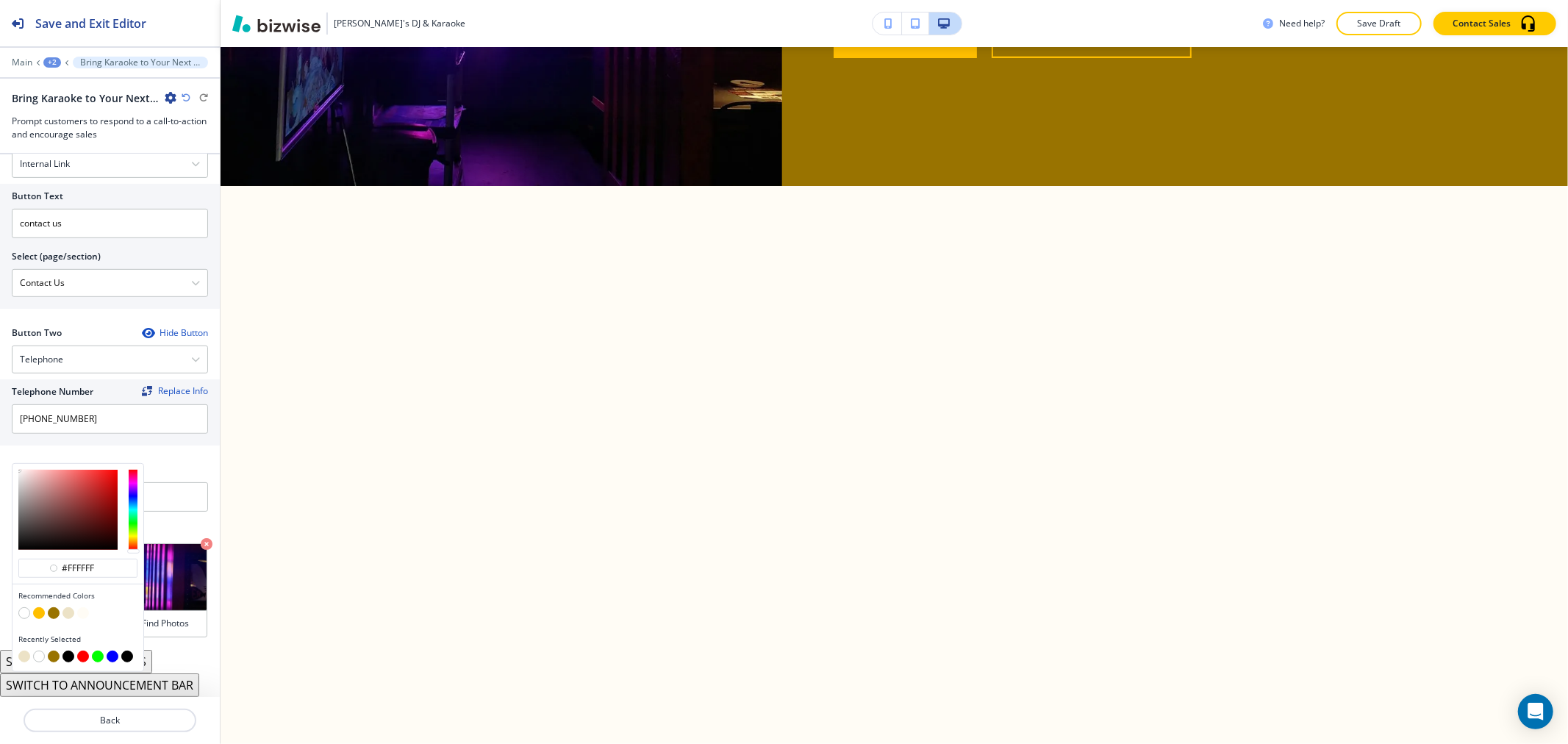
scroll to position [549, 0]
click at [70, 613] on button "button" at bounding box center [68, 613] width 12 height 12
type input "#ece2c6"
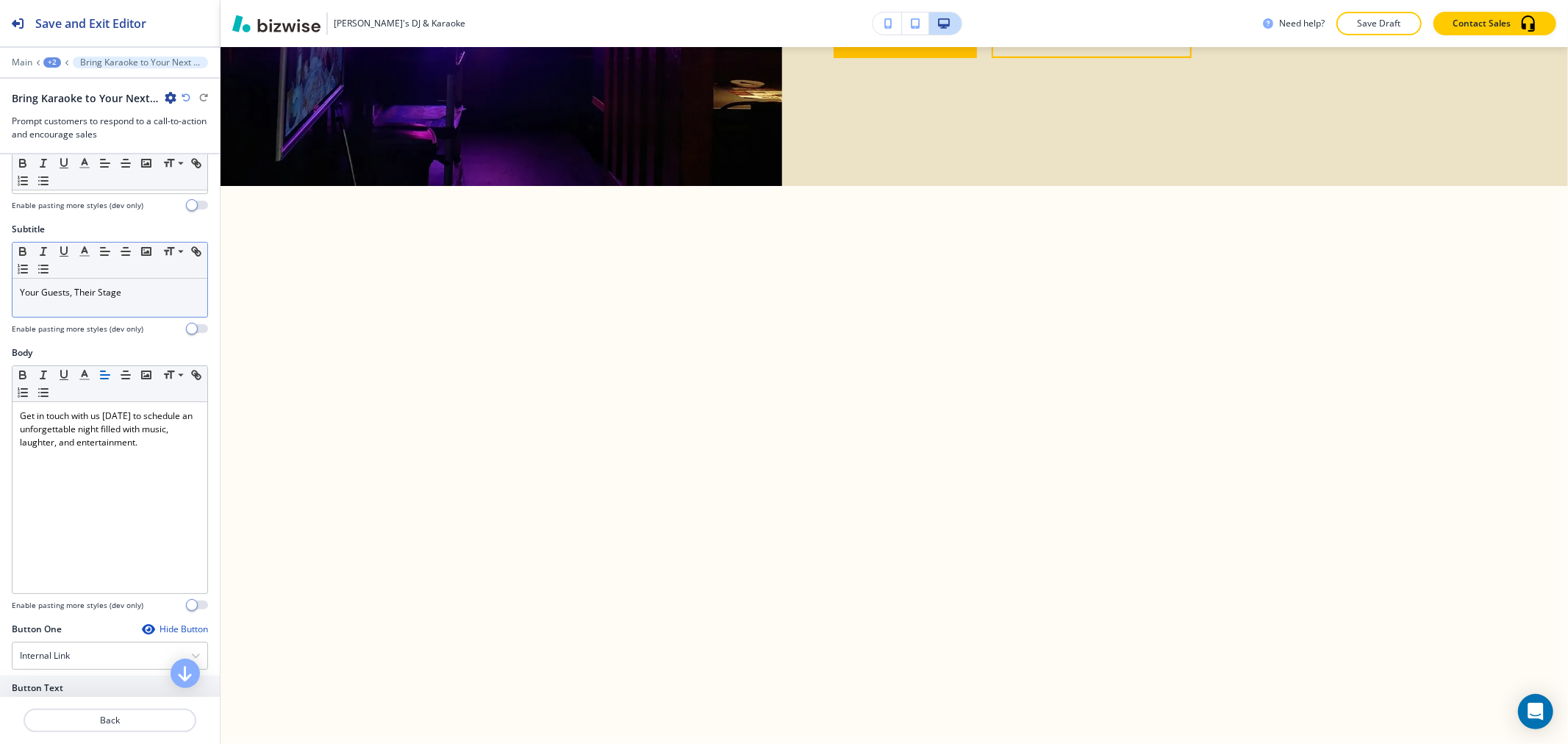
scroll to position [0, 0]
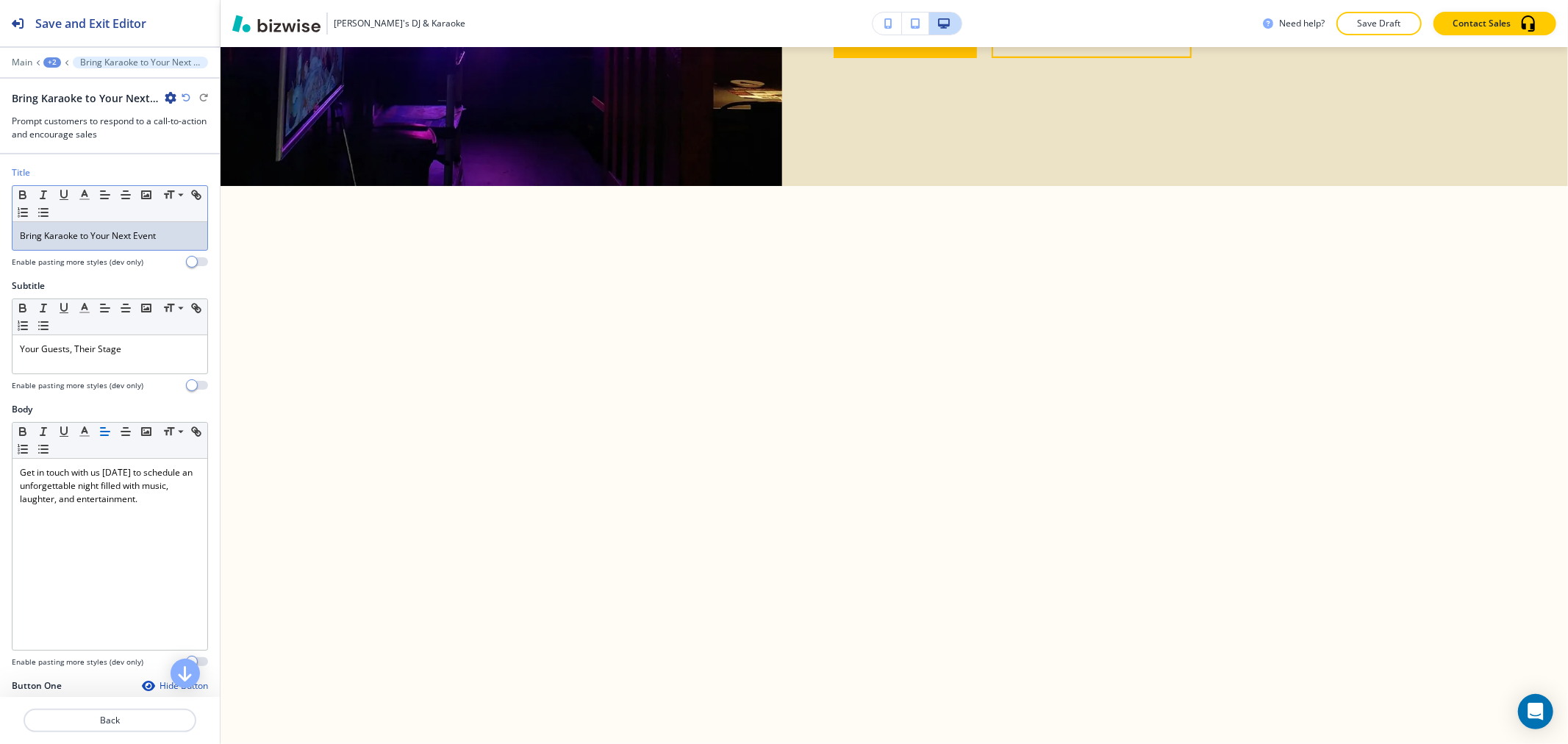
click at [109, 237] on p "Bring Karaoke to Your Next Event" at bounding box center [110, 236] width 180 height 13
click at [109, 236] on p "Bring Karaoke to Your Next Event" at bounding box center [110, 236] width 180 height 13
click at [81, 200] on line "button" at bounding box center [84, 200] width 9 height 0
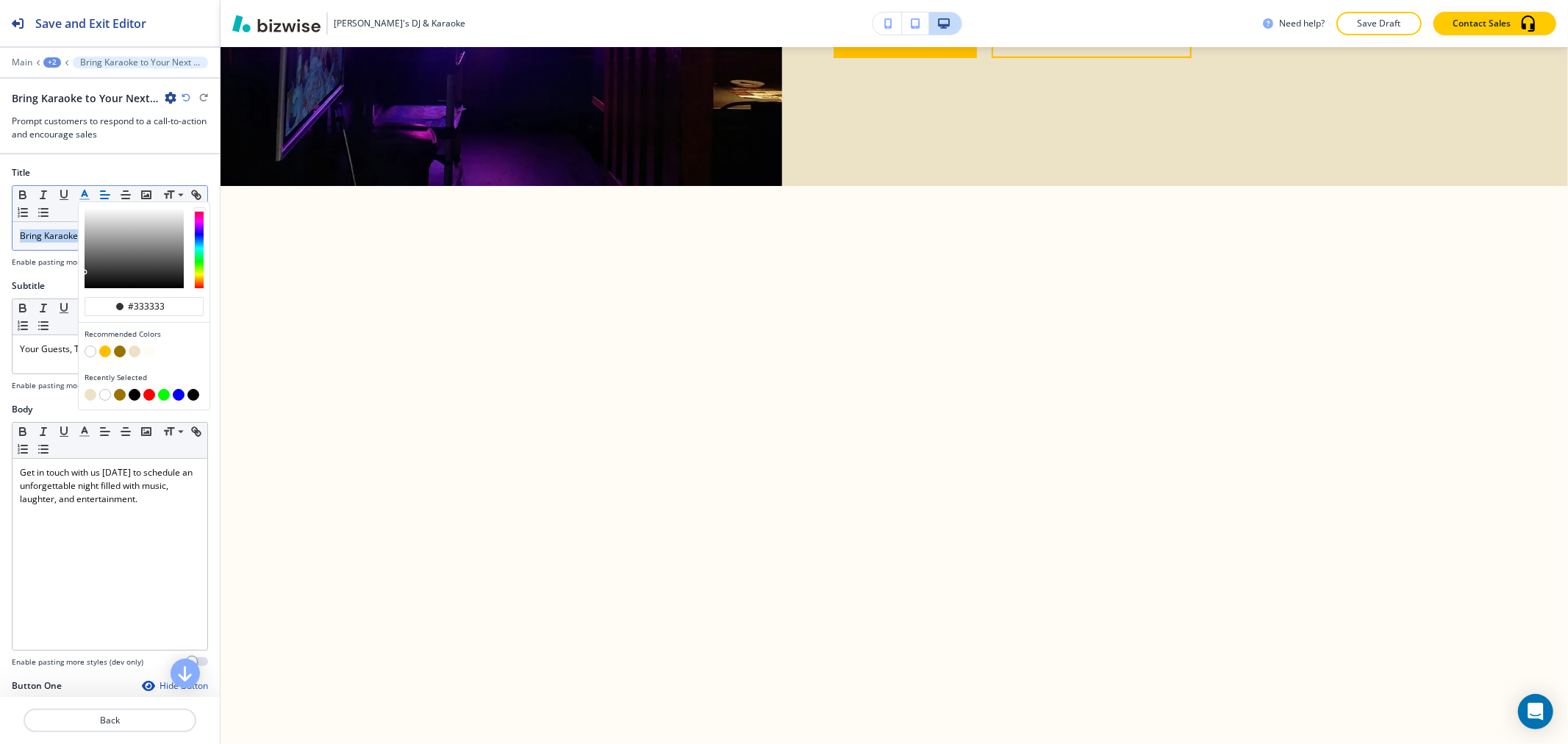
click at [124, 352] on button "button" at bounding box center [120, 352] width 12 height 12
type input "#997300"
click at [72, 342] on p "Your Guests, Their Stage" at bounding box center [110, 349] width 180 height 13
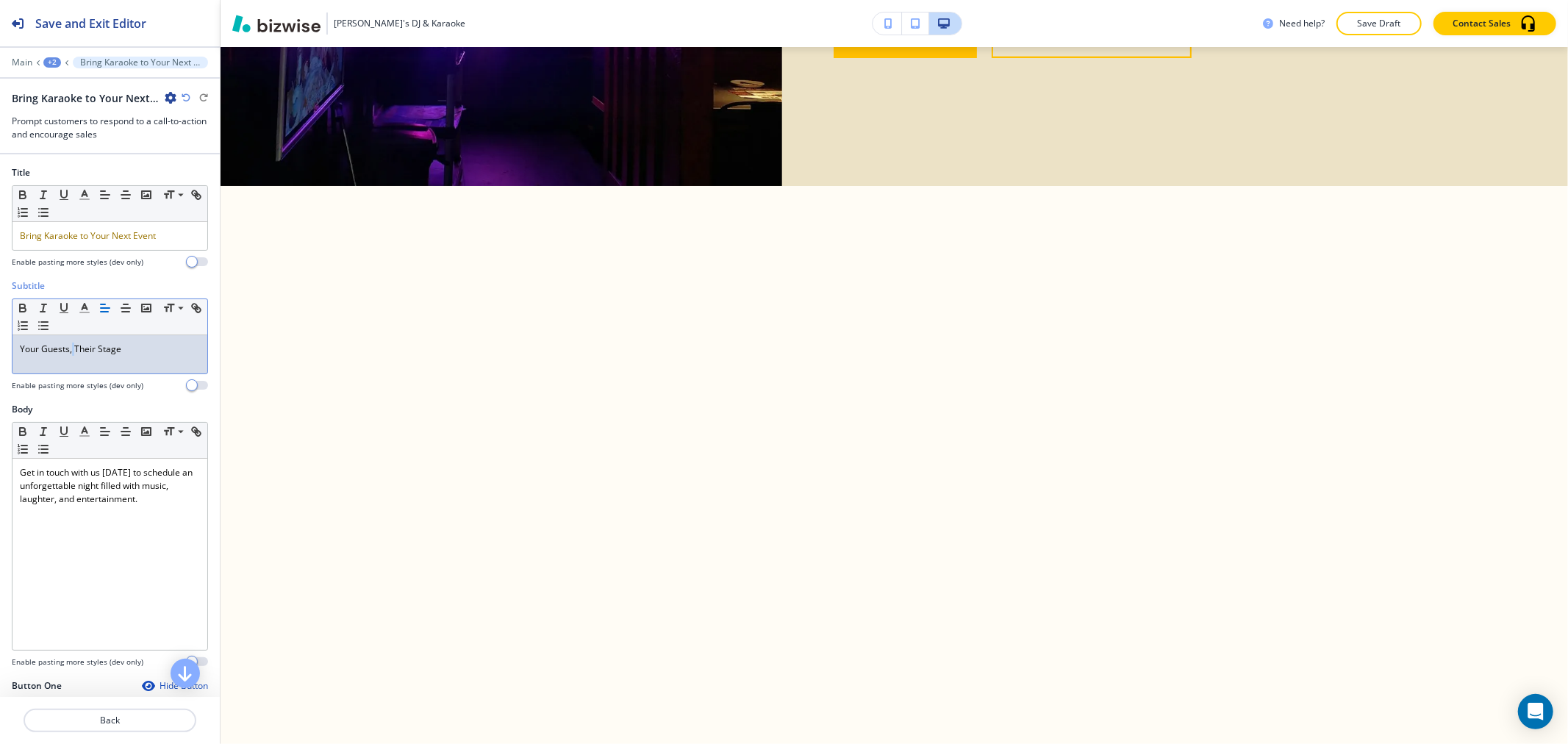
click at [72, 343] on p "Your Guests, Their Stage" at bounding box center [110, 349] width 180 height 13
click at [84, 309] on icon "button" at bounding box center [85, 308] width 13 height 13
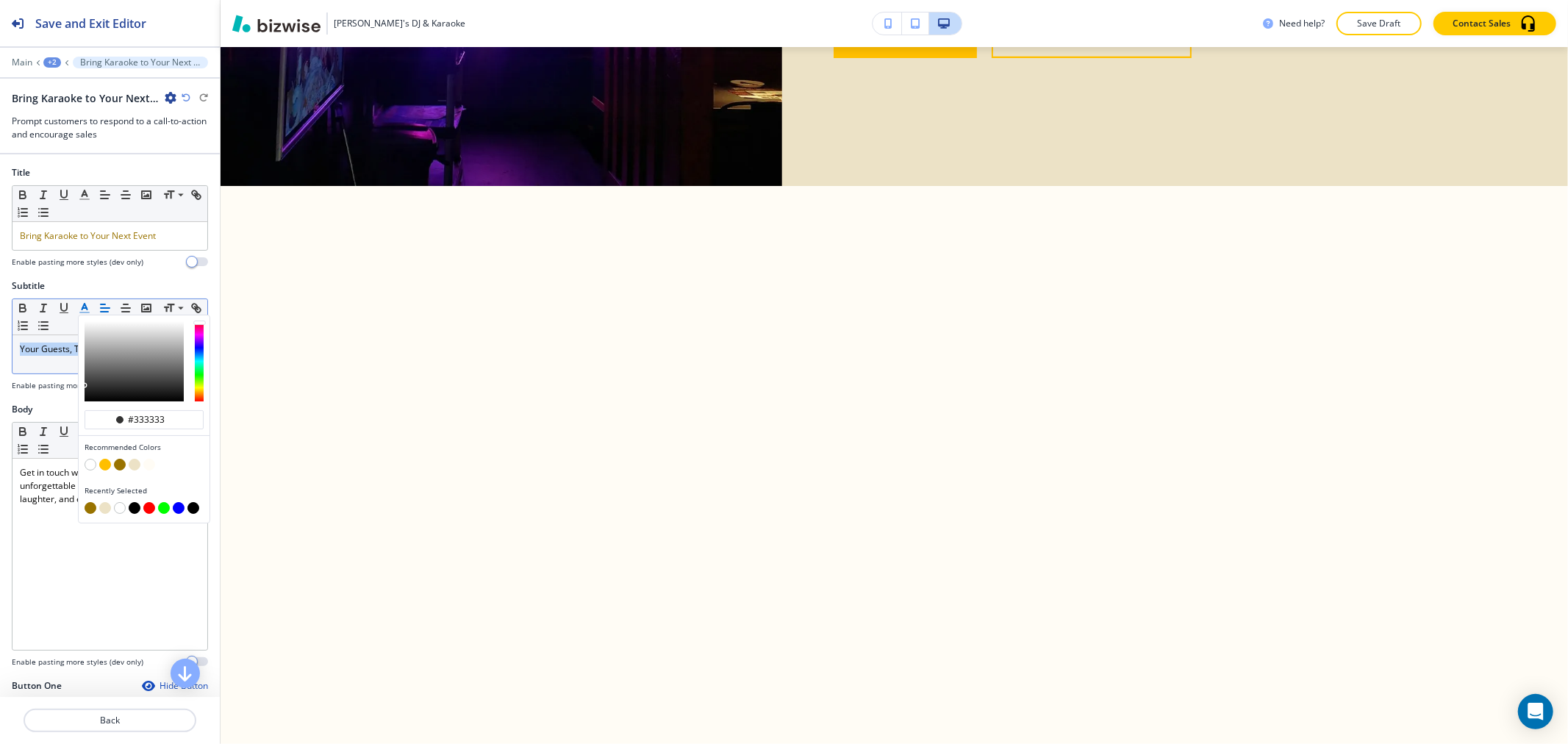
click at [122, 467] on button "button" at bounding box center [120, 465] width 12 height 12
type input "#997300"
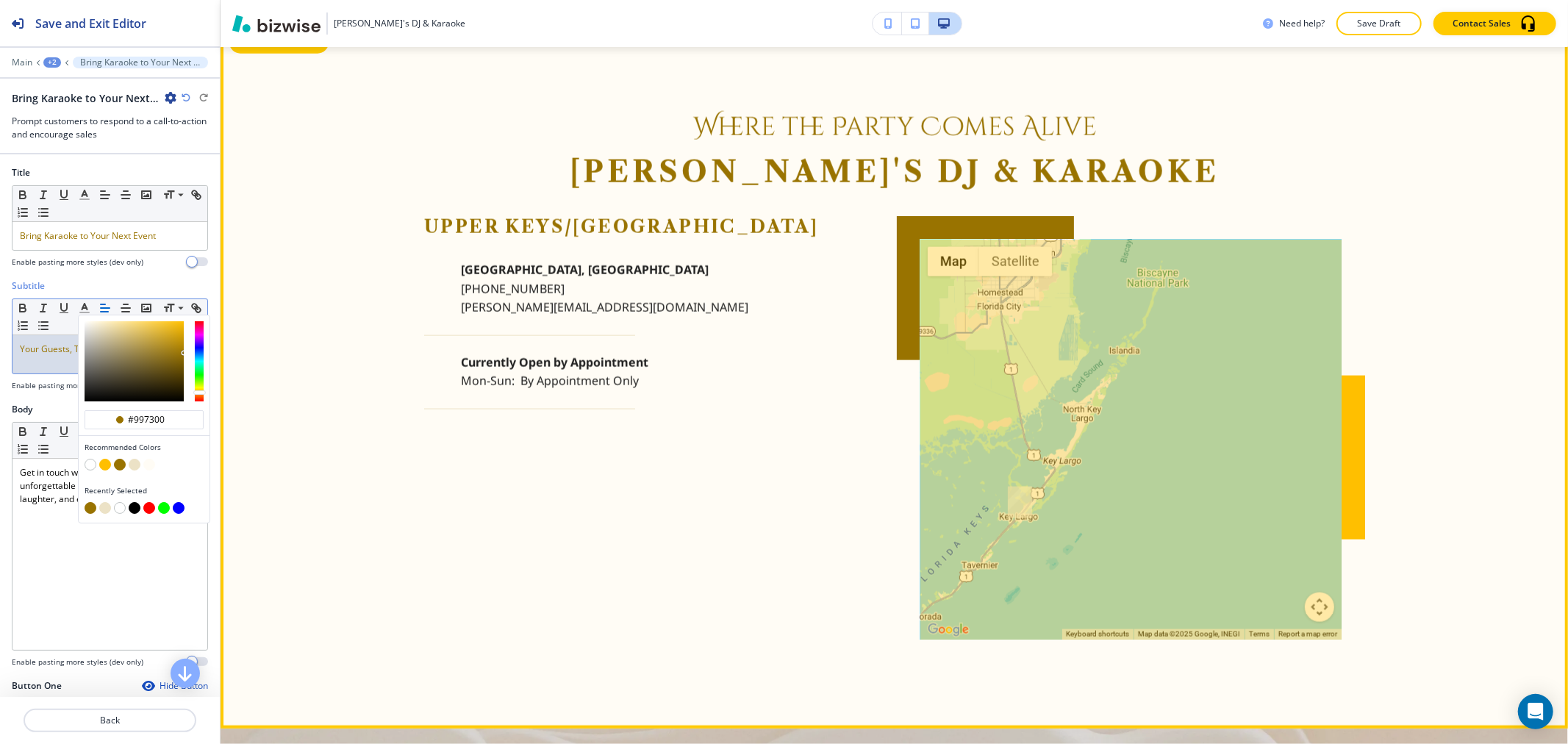
click at [248, 54] on button "Edit This Section" at bounding box center [279, 42] width 99 height 22
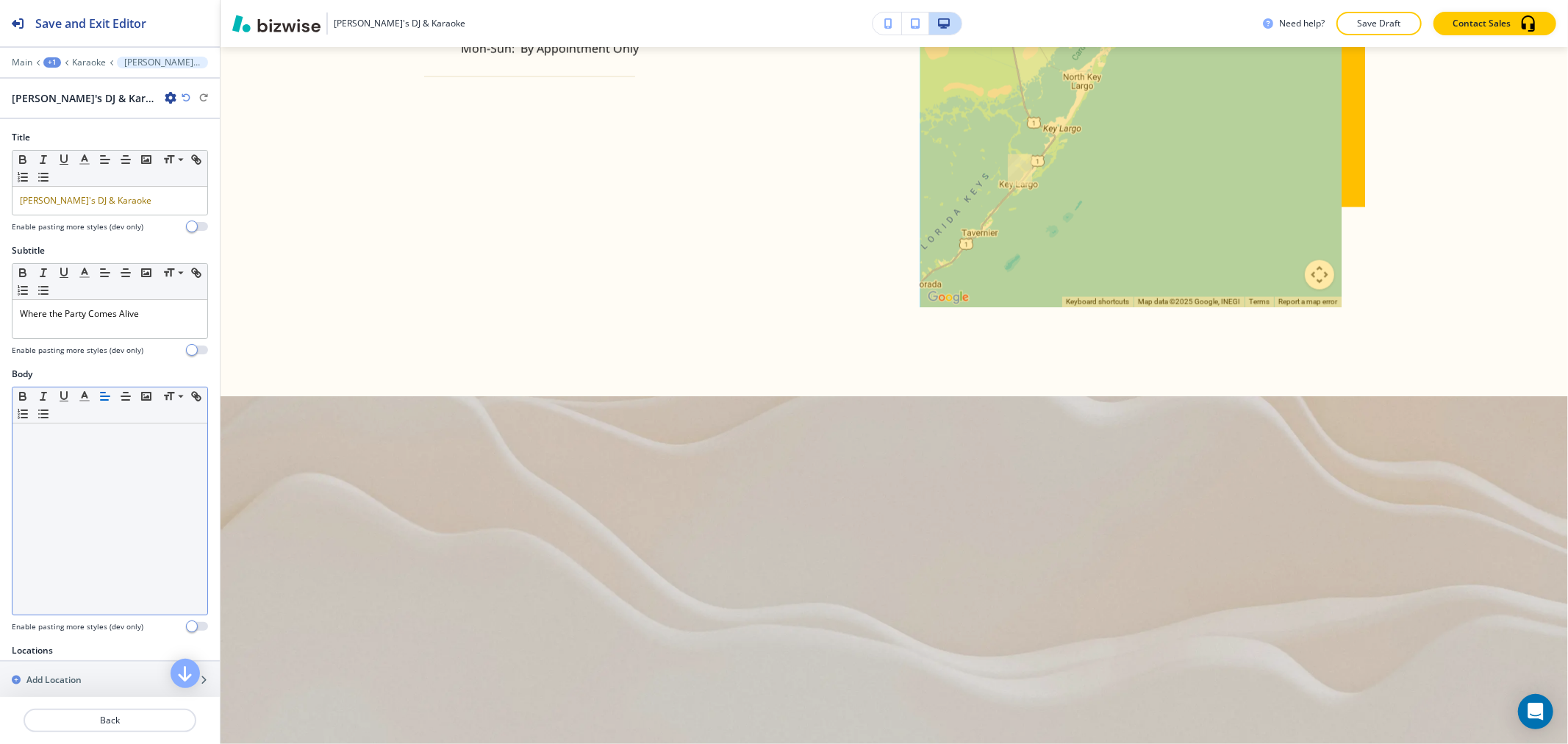
scroll to position [283, 0]
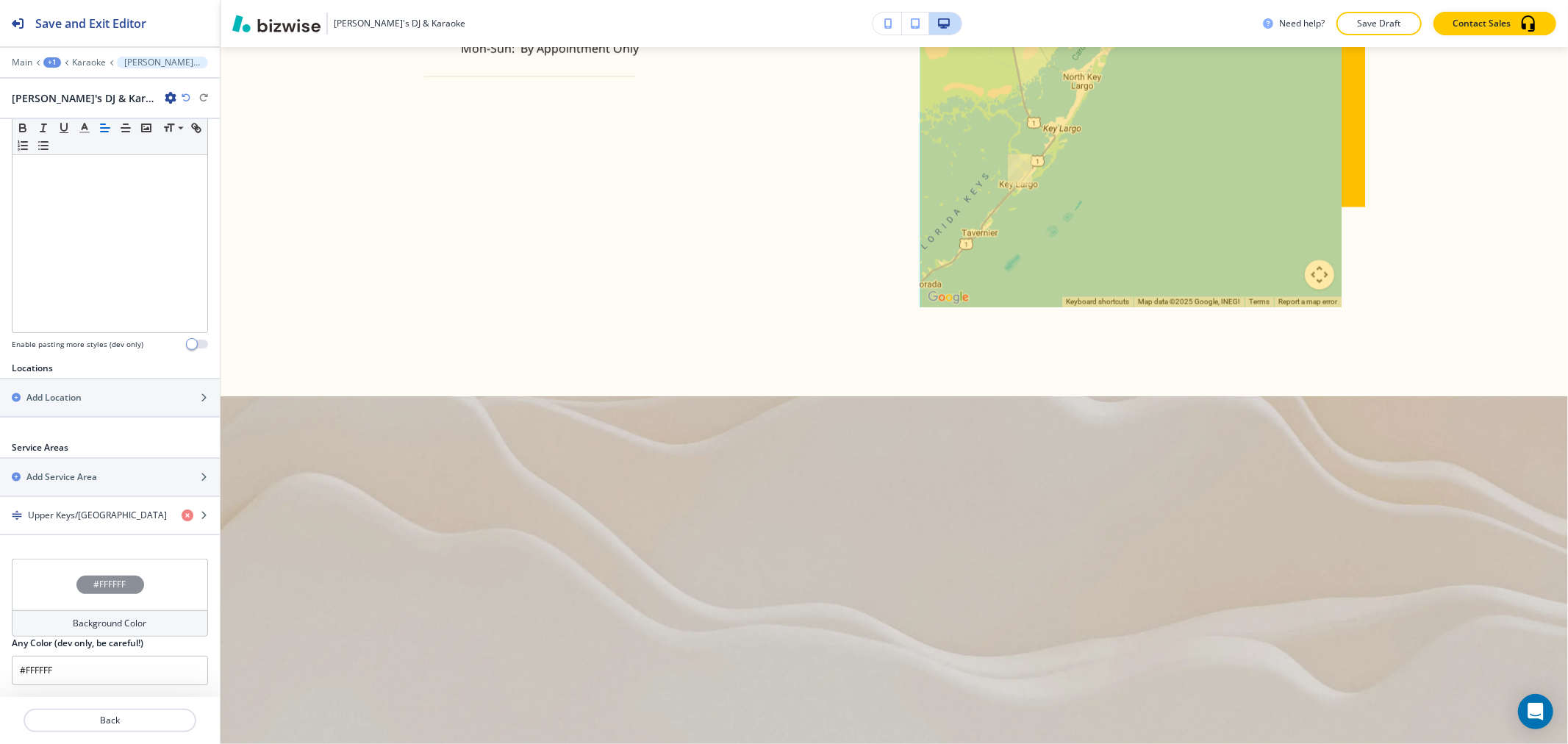
click at [109, 630] on div "Background Color" at bounding box center [110, 623] width 196 height 27
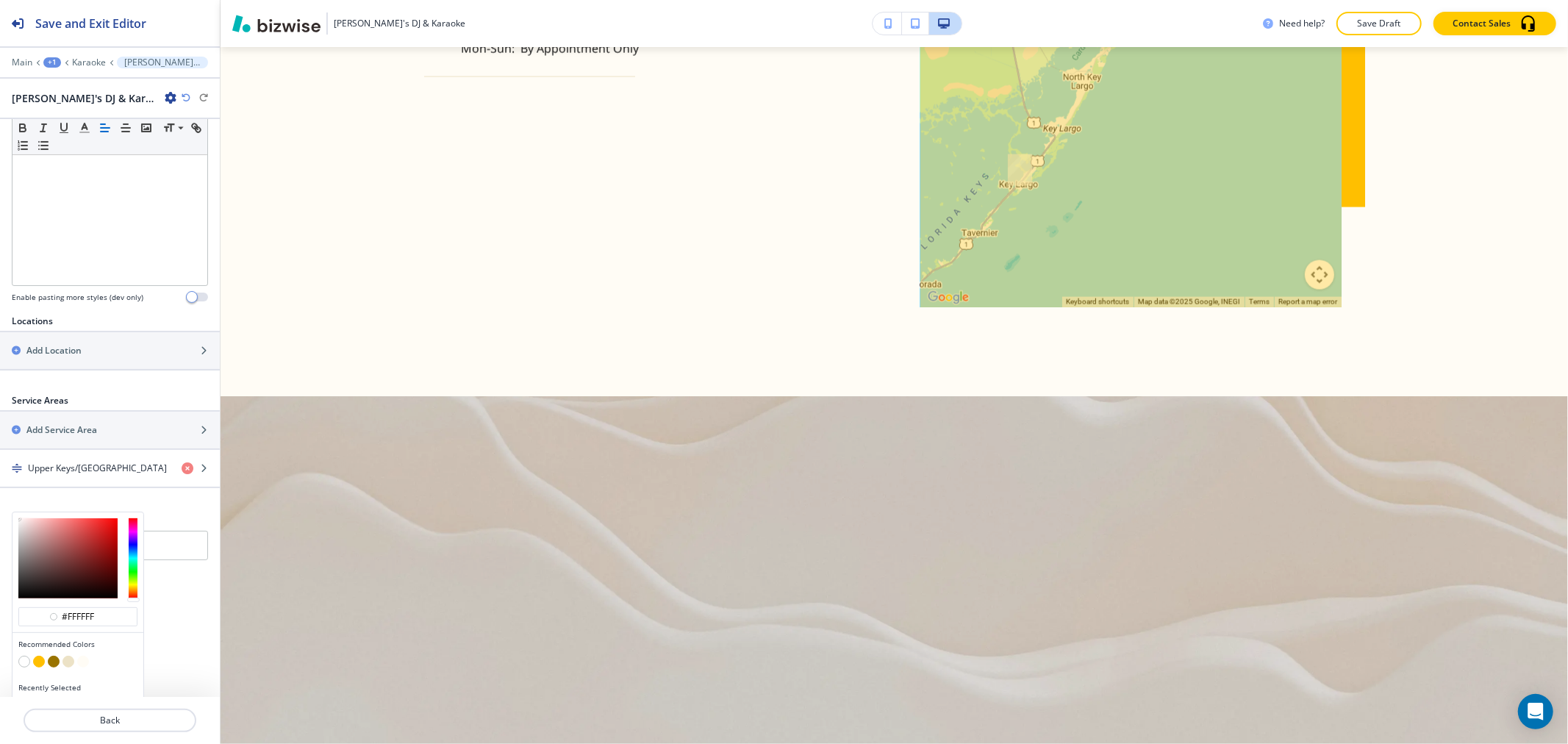
scroll to position [354, 0]
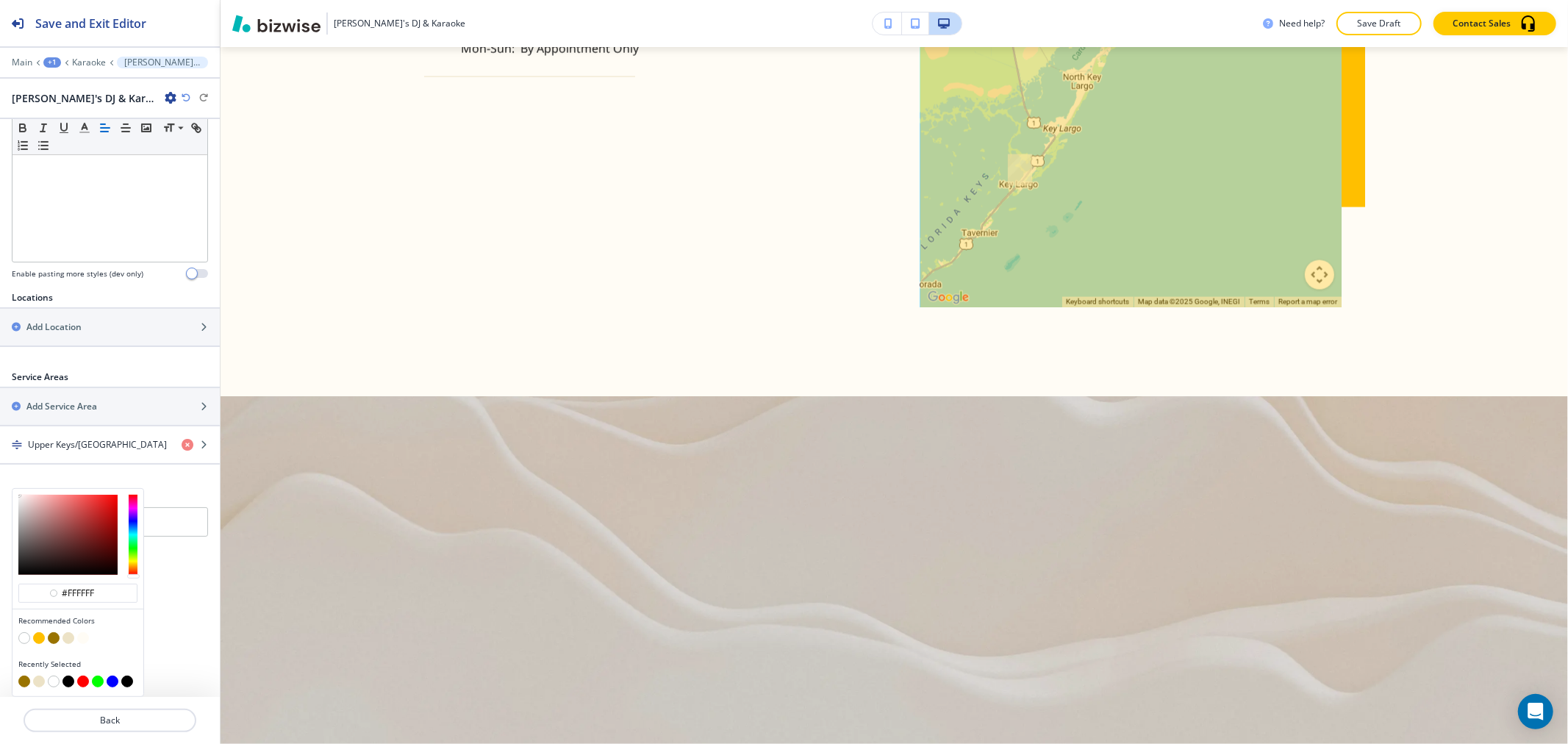
click at [24, 641] on button "button" at bounding box center [24, 638] width 12 height 12
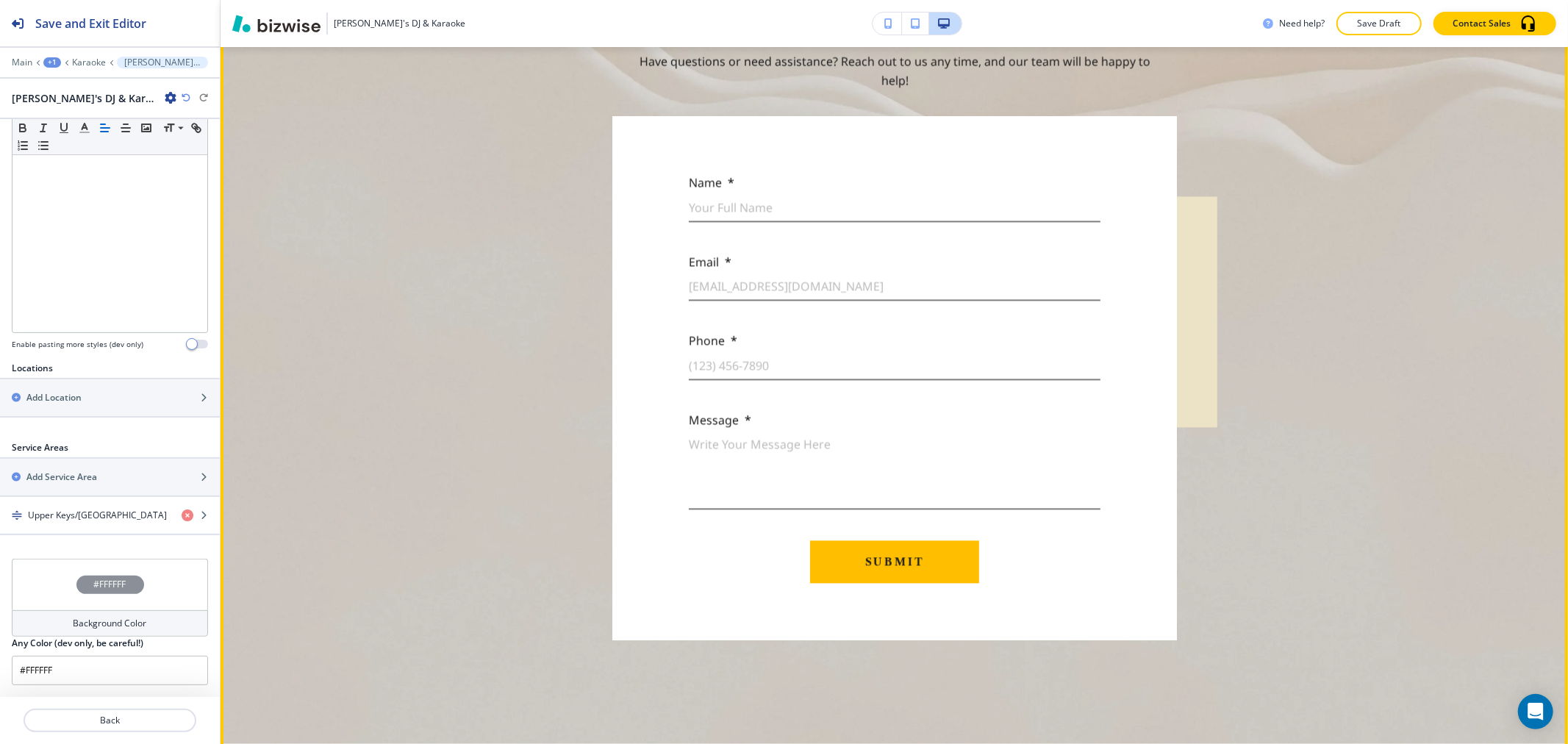
scroll to position [2281, 0]
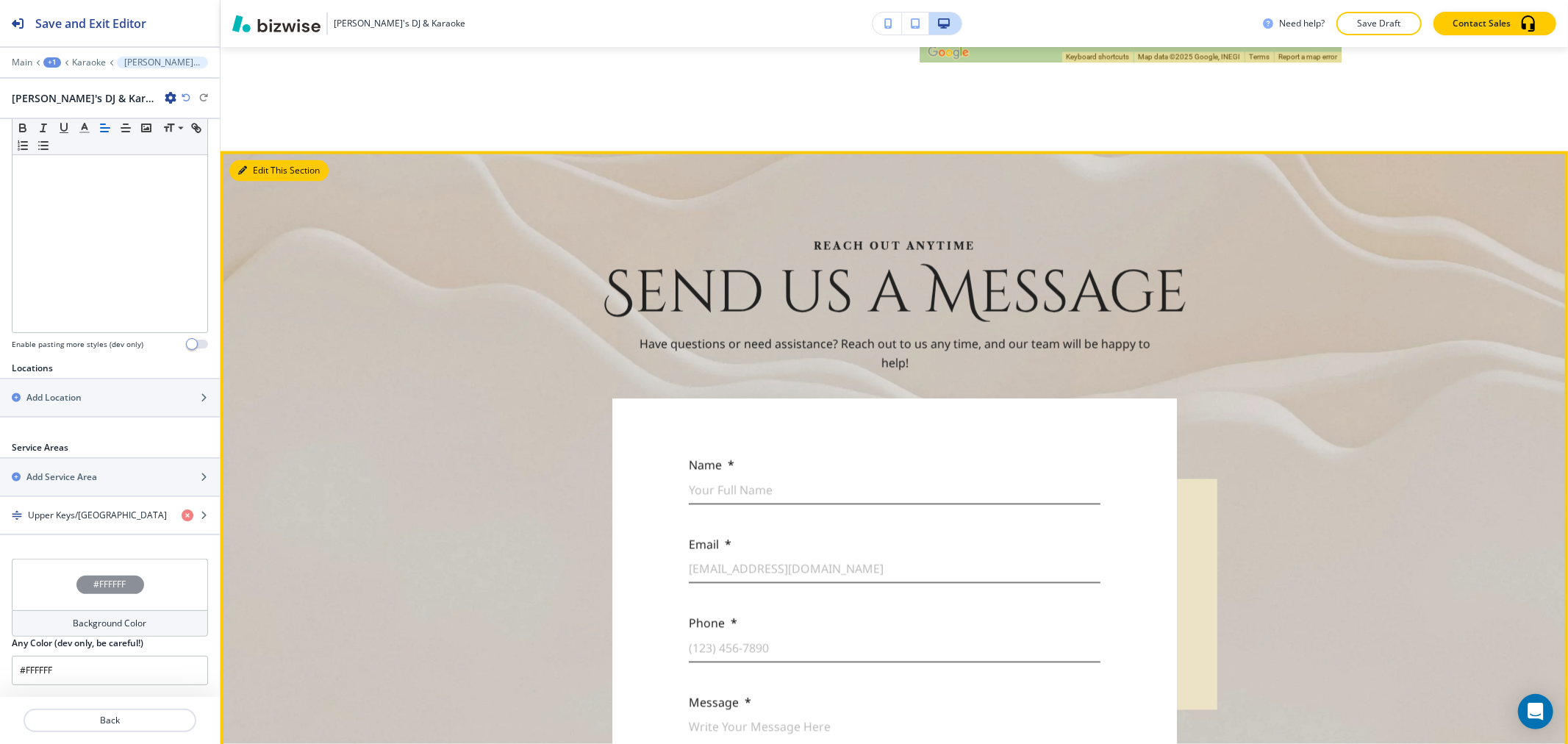
click at [259, 182] on button "Edit This Section" at bounding box center [279, 171] width 99 height 22
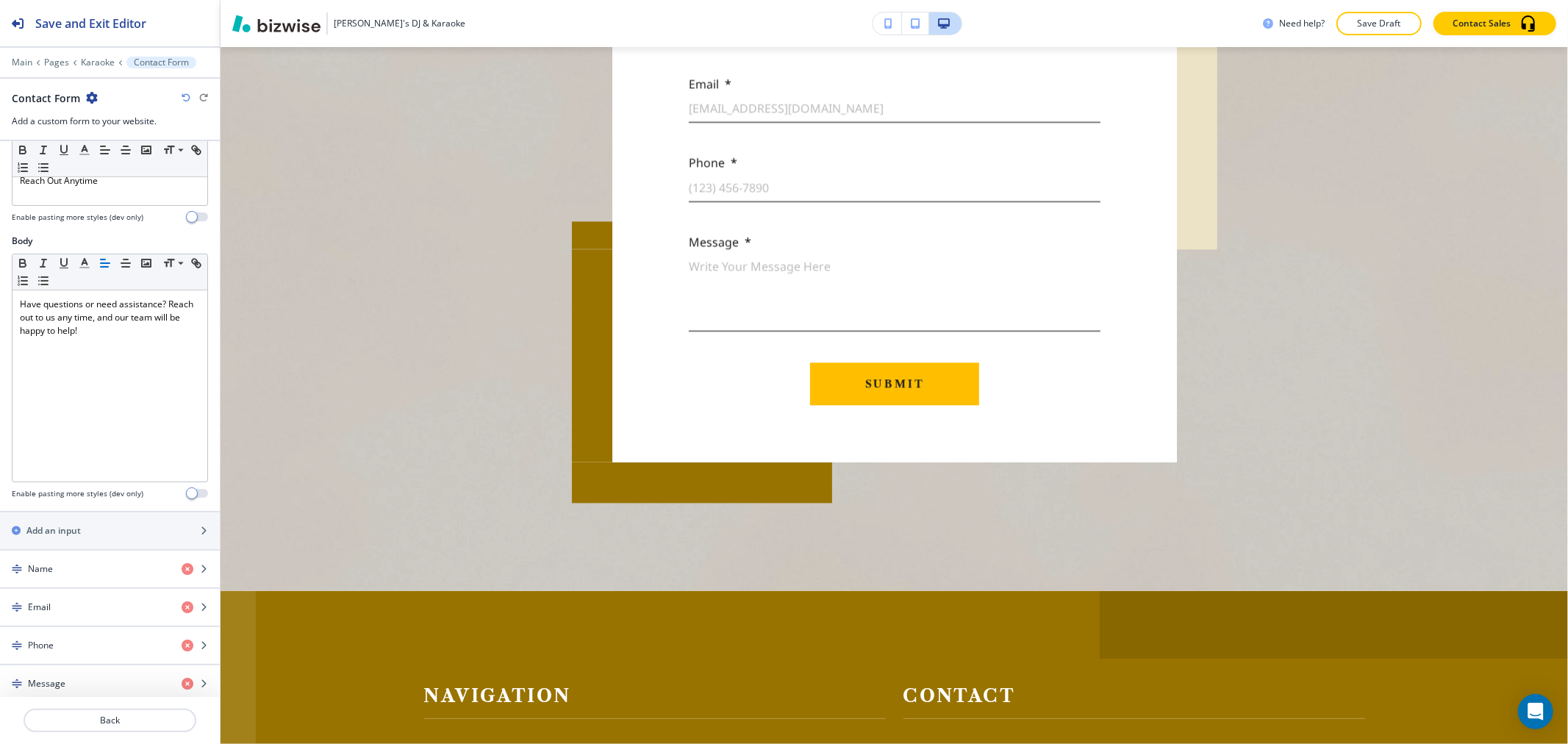
scroll to position [571, 0]
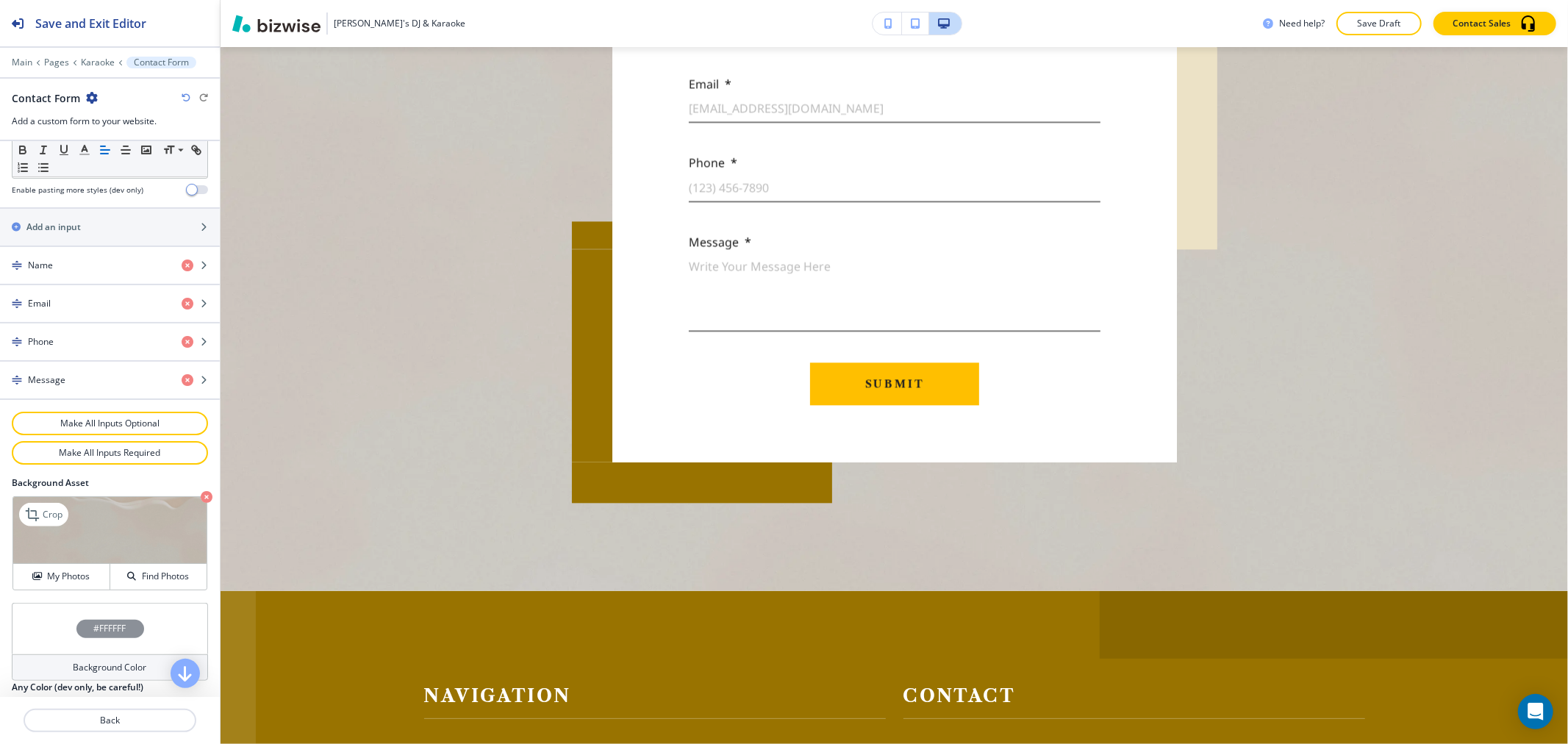
click at [200, 500] on icon "button" at bounding box center [206, 497] width 12 height 12
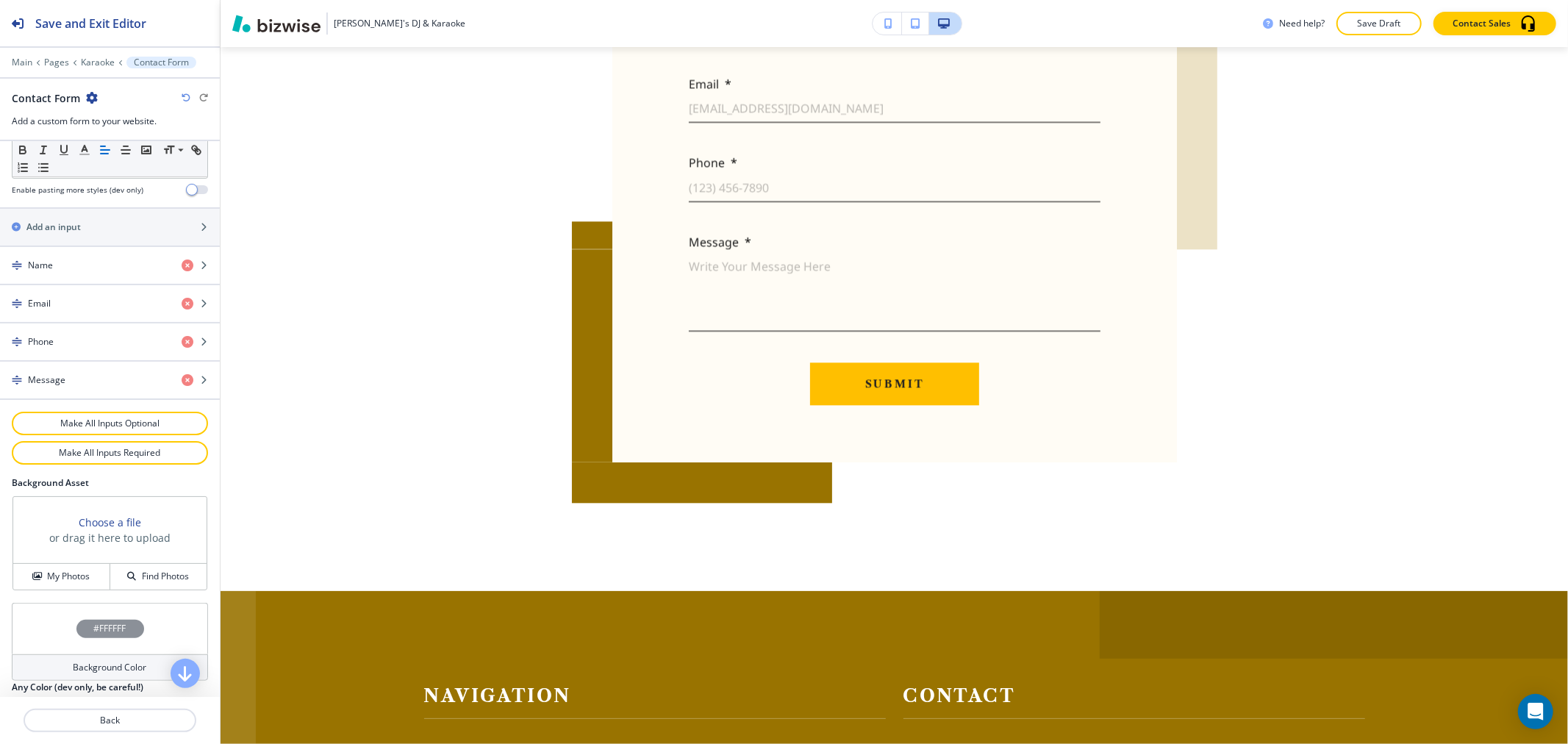
scroll to position [618, 0]
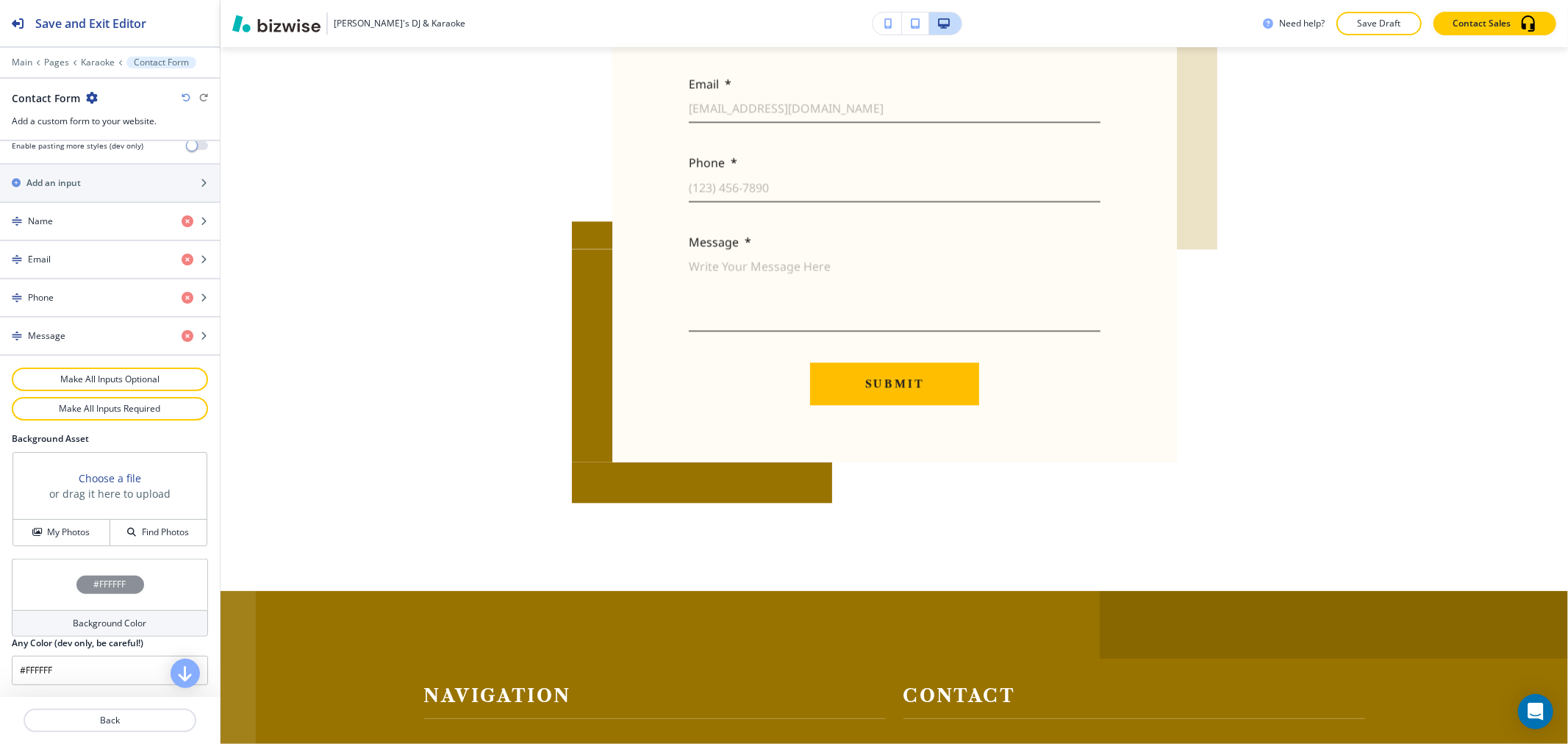
click at [108, 620] on h4 "Background Color" at bounding box center [110, 623] width 73 height 13
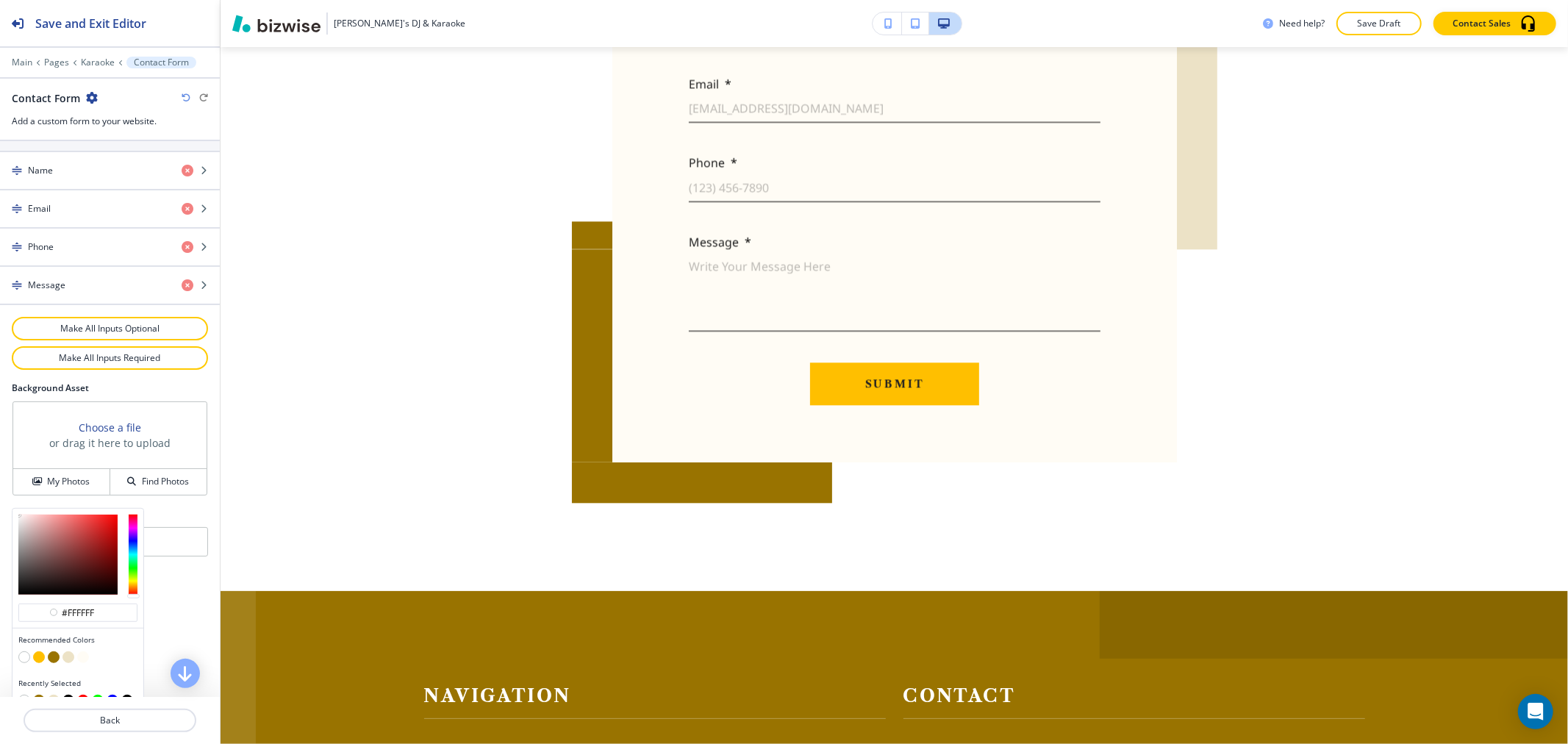
scroll to position [688, 0]
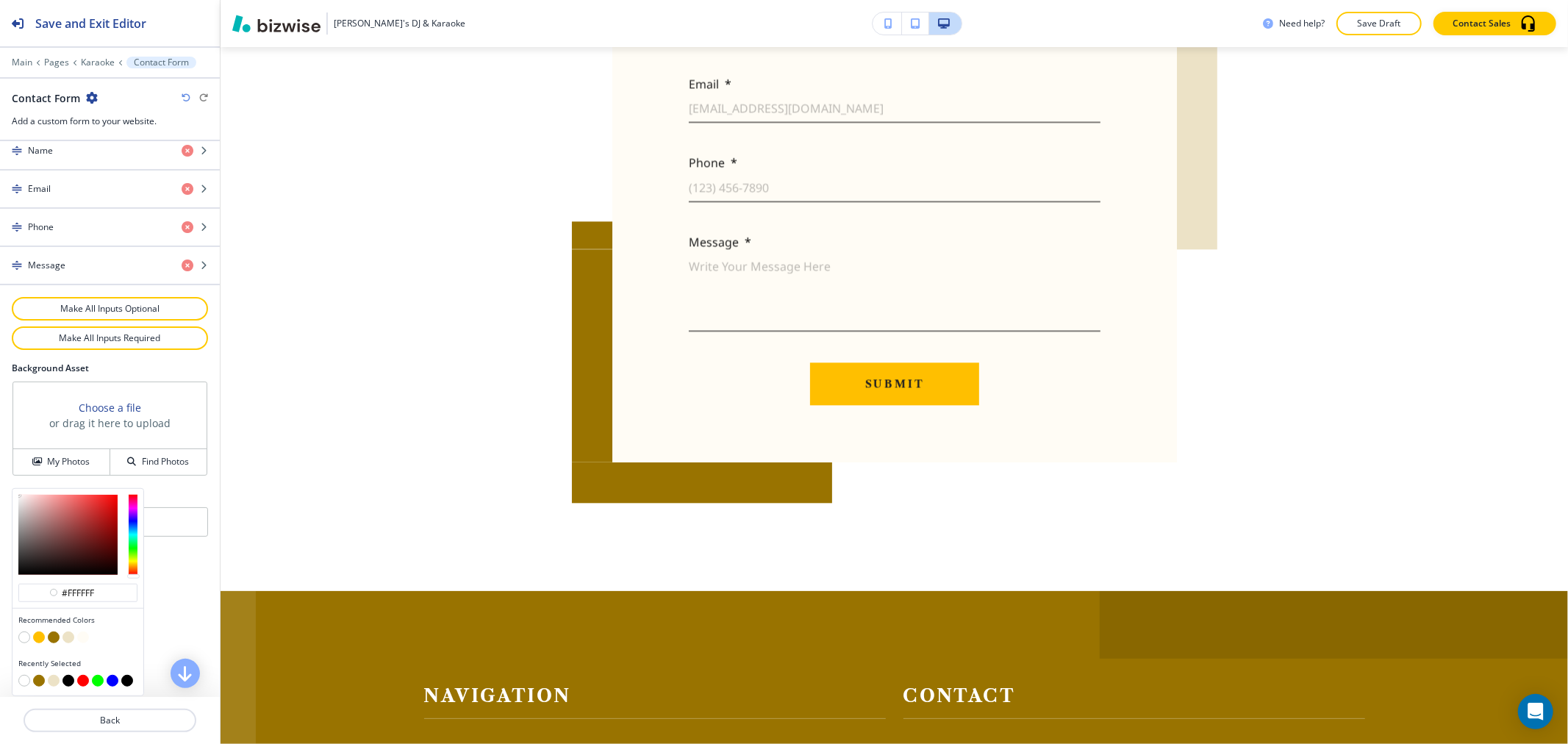
click at [71, 638] on button "button" at bounding box center [68, 638] width 12 height 12
type input "#ece2c6"
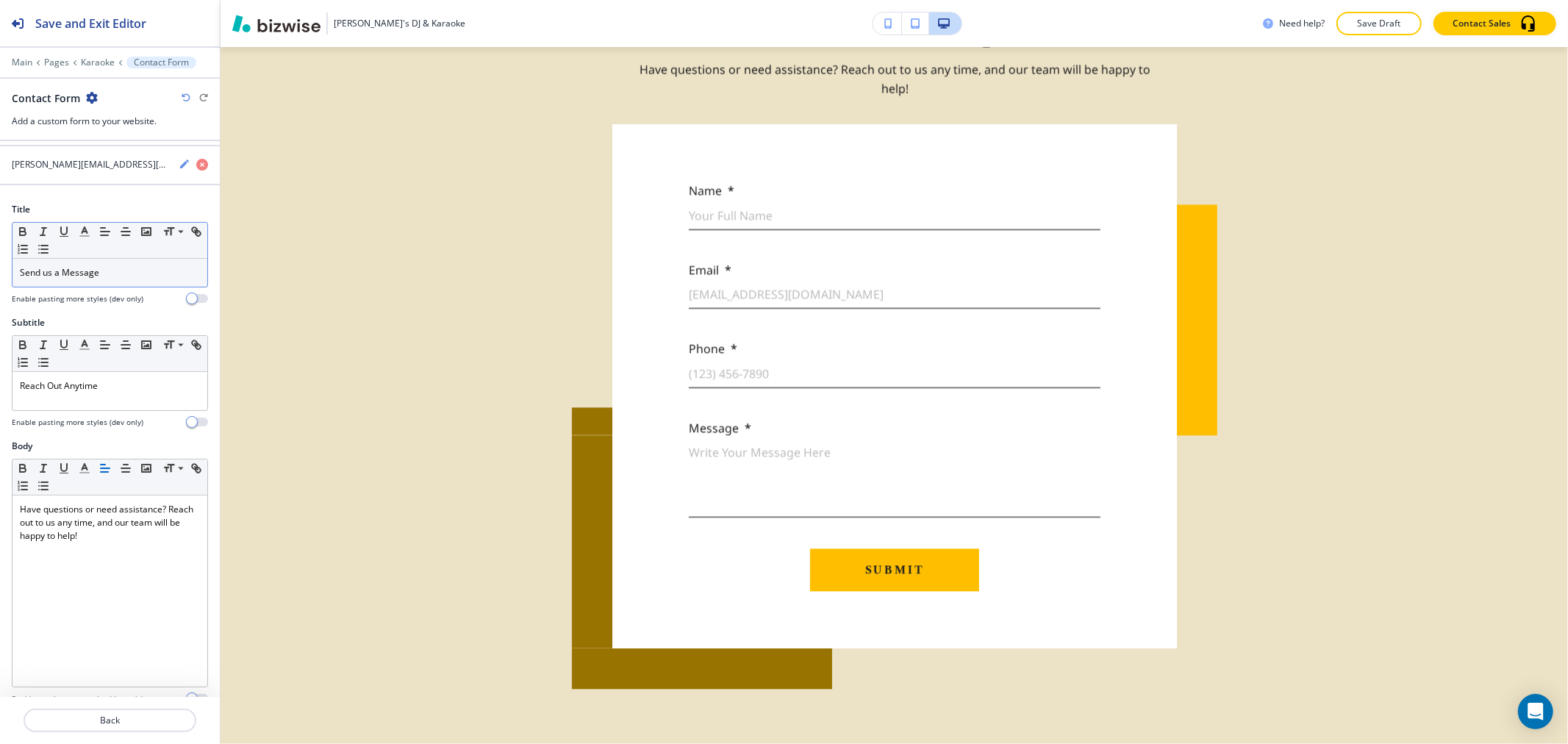
scroll to position [0, 0]
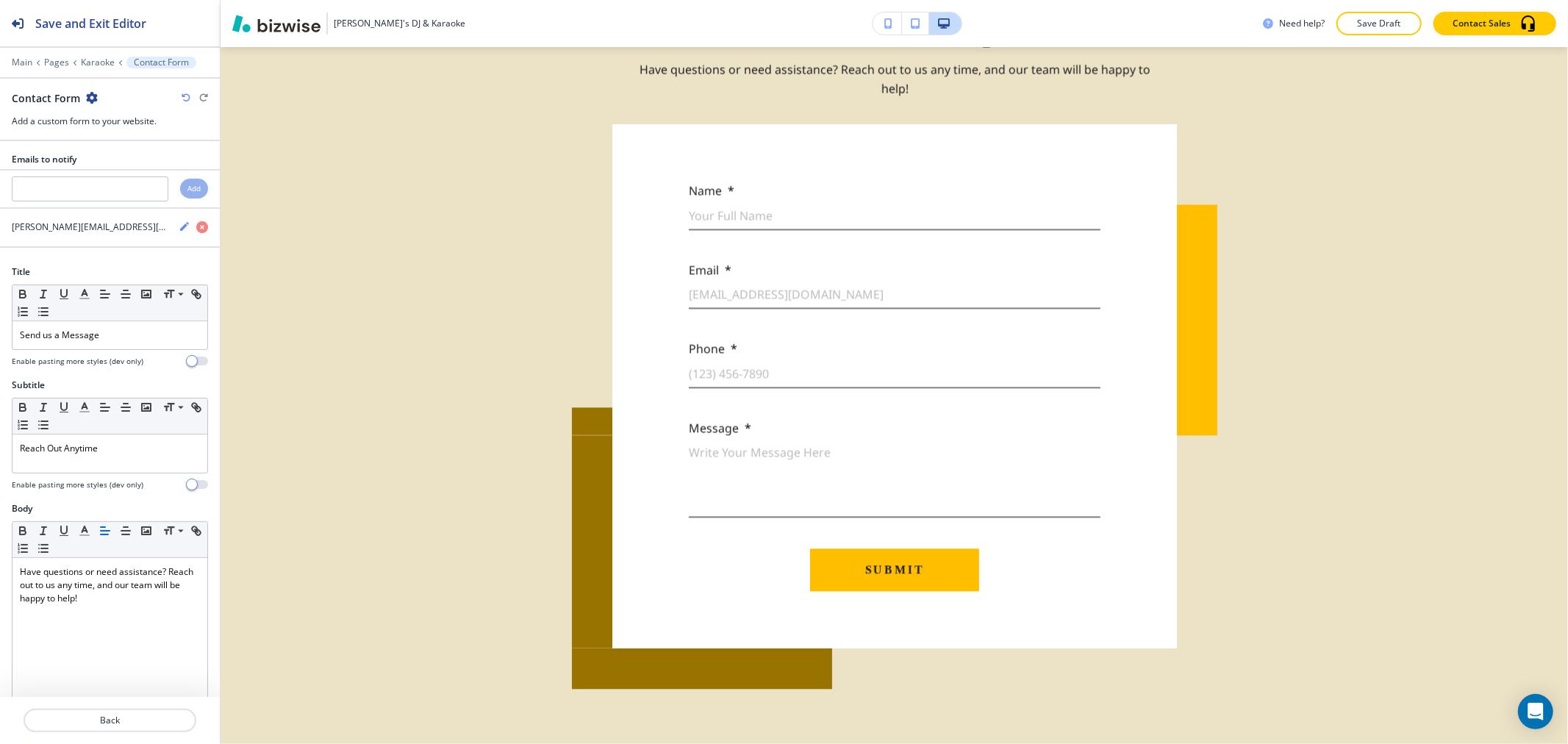
click at [67, 351] on div at bounding box center [110, 352] width 196 height 6
click at [72, 336] on p "Send us a Message" at bounding box center [110, 335] width 180 height 13
click at [86, 303] on div "Small Normal Large Huge" at bounding box center [110, 303] width 195 height 36
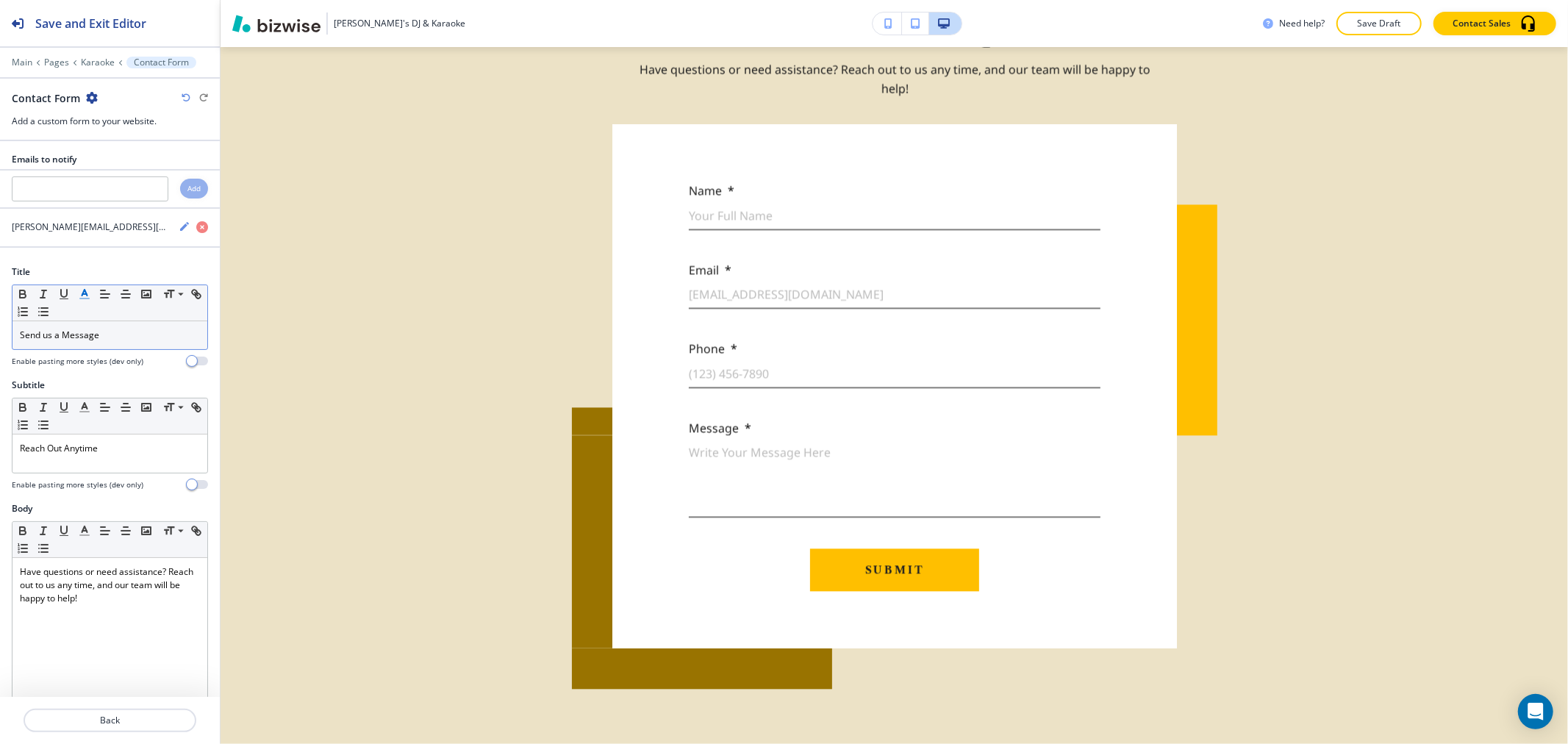
click at [86, 300] on icon "button" at bounding box center [85, 294] width 13 height 13
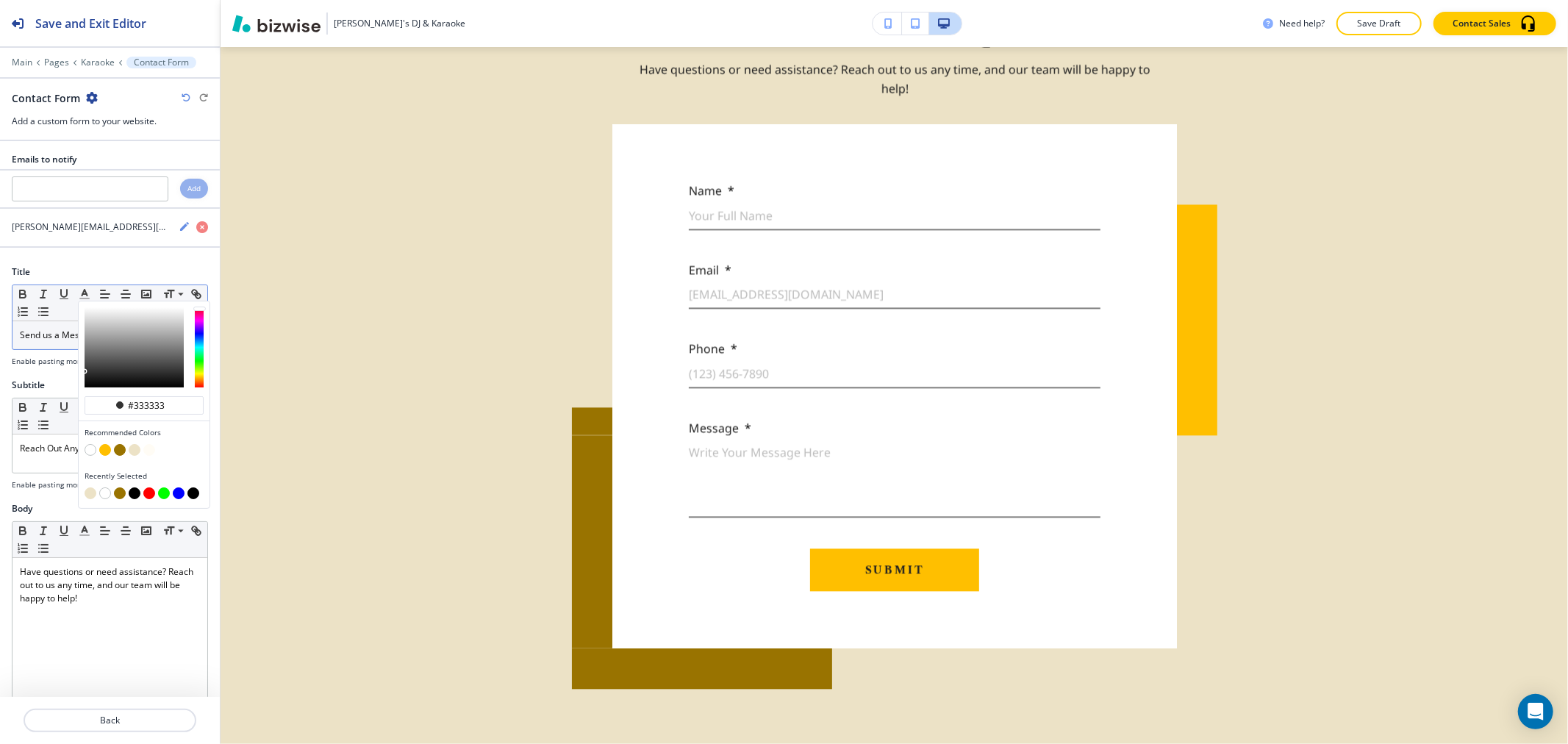
click at [67, 331] on p "Send us a Message" at bounding box center [110, 335] width 180 height 13
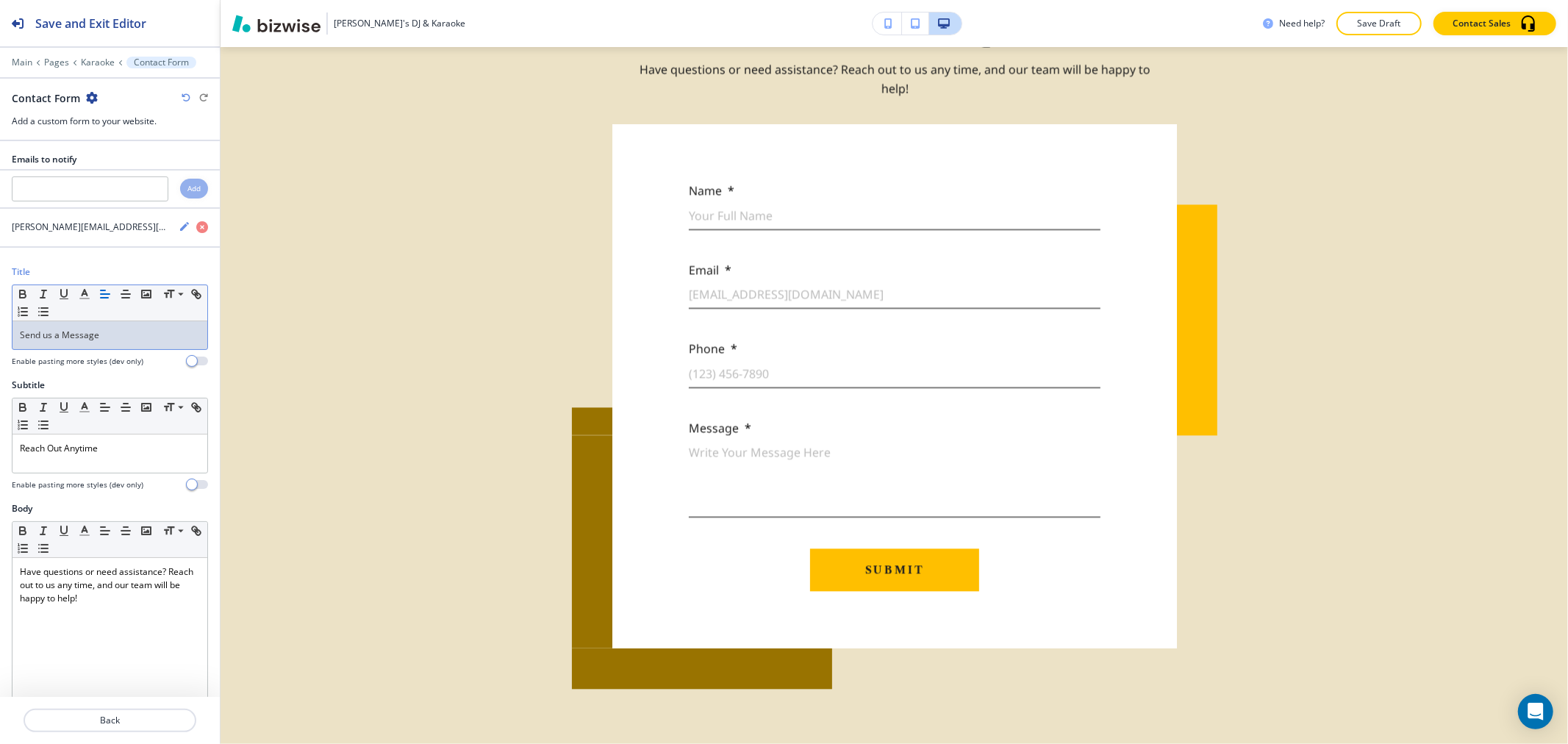
click at [63, 334] on span "Send us a Message" at bounding box center [59, 334] width 79 height 12
click at [84, 298] on line "button" at bounding box center [84, 298] width 9 height 0
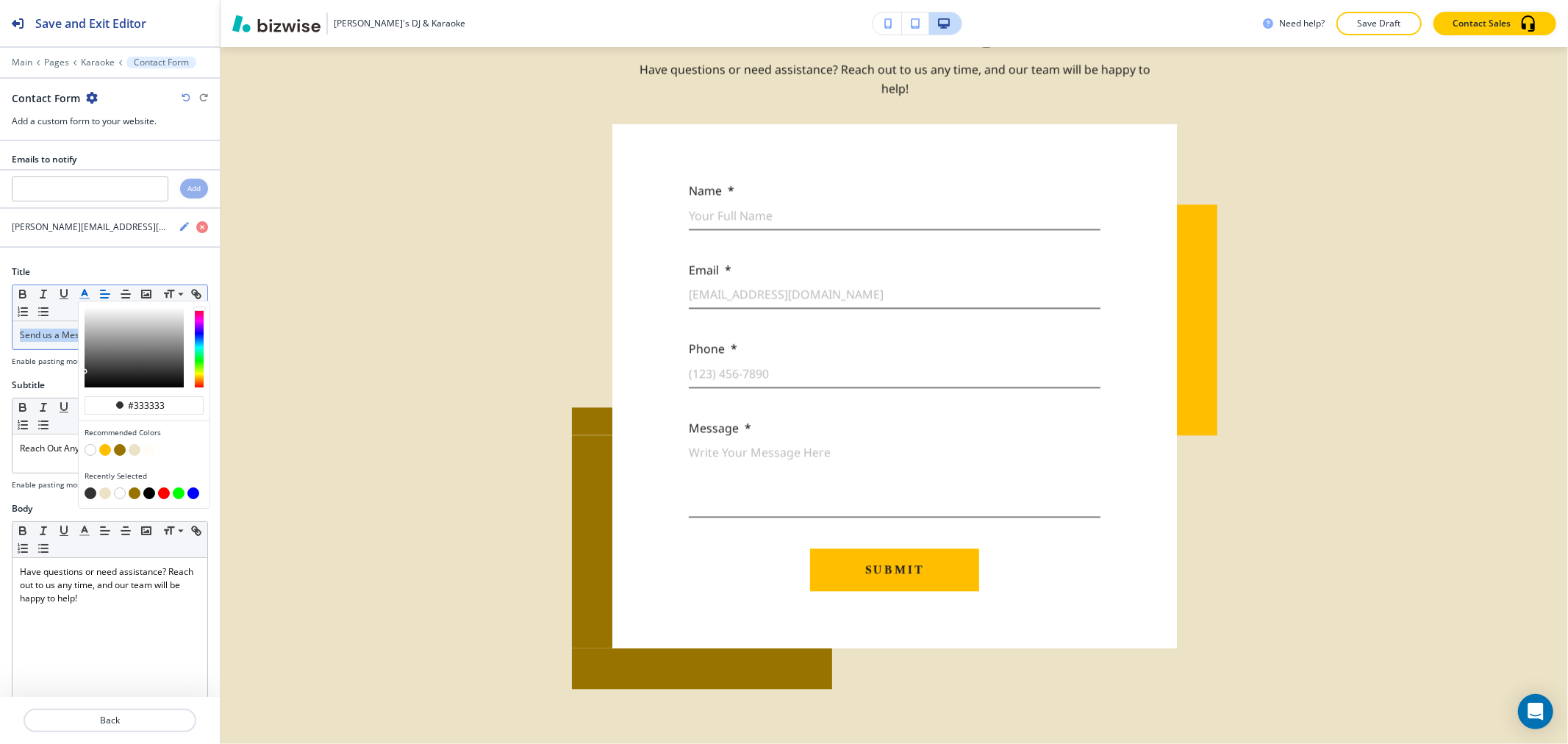
click at [120, 450] on button "button" at bounding box center [120, 450] width 12 height 12
type input "#997300"
click at [42, 451] on p "Reach Out Anytime" at bounding box center [110, 448] width 180 height 13
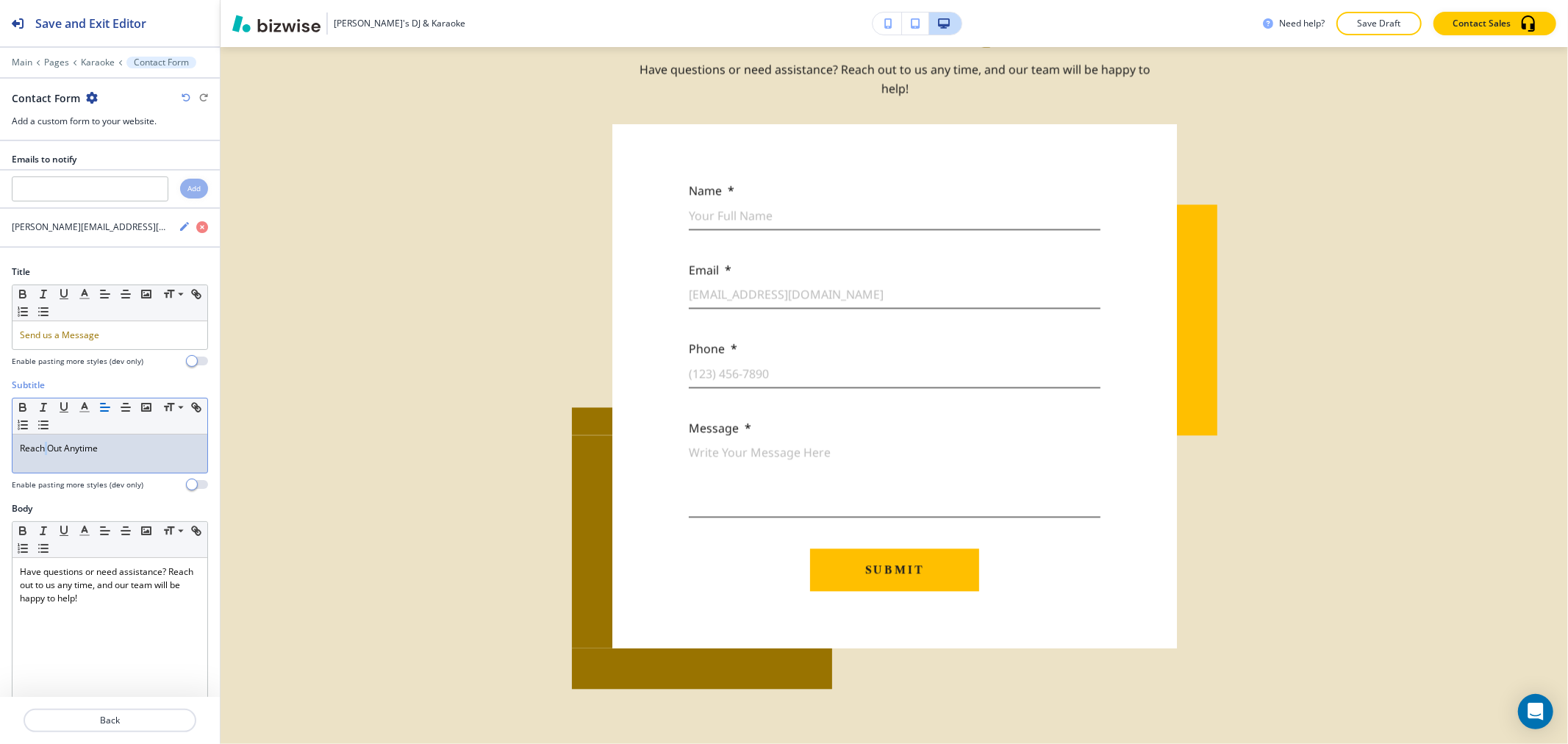
click at [42, 451] on p "Reach Out Anytime" at bounding box center [110, 448] width 180 height 13
click at [89, 411] on line "button" at bounding box center [84, 411] width 9 height 0
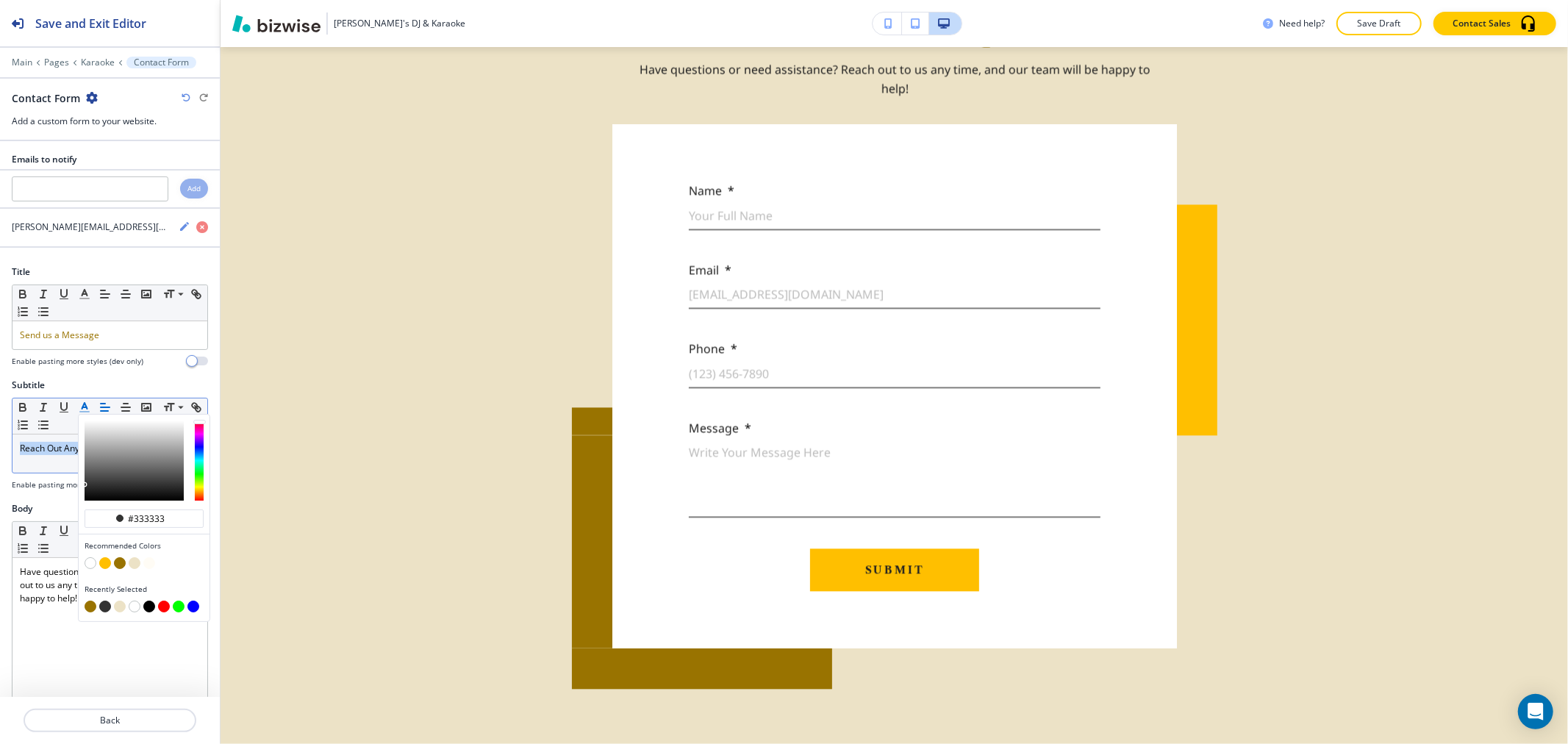
click at [119, 564] on button "button" at bounding box center [120, 563] width 12 height 12
type input "#997300"
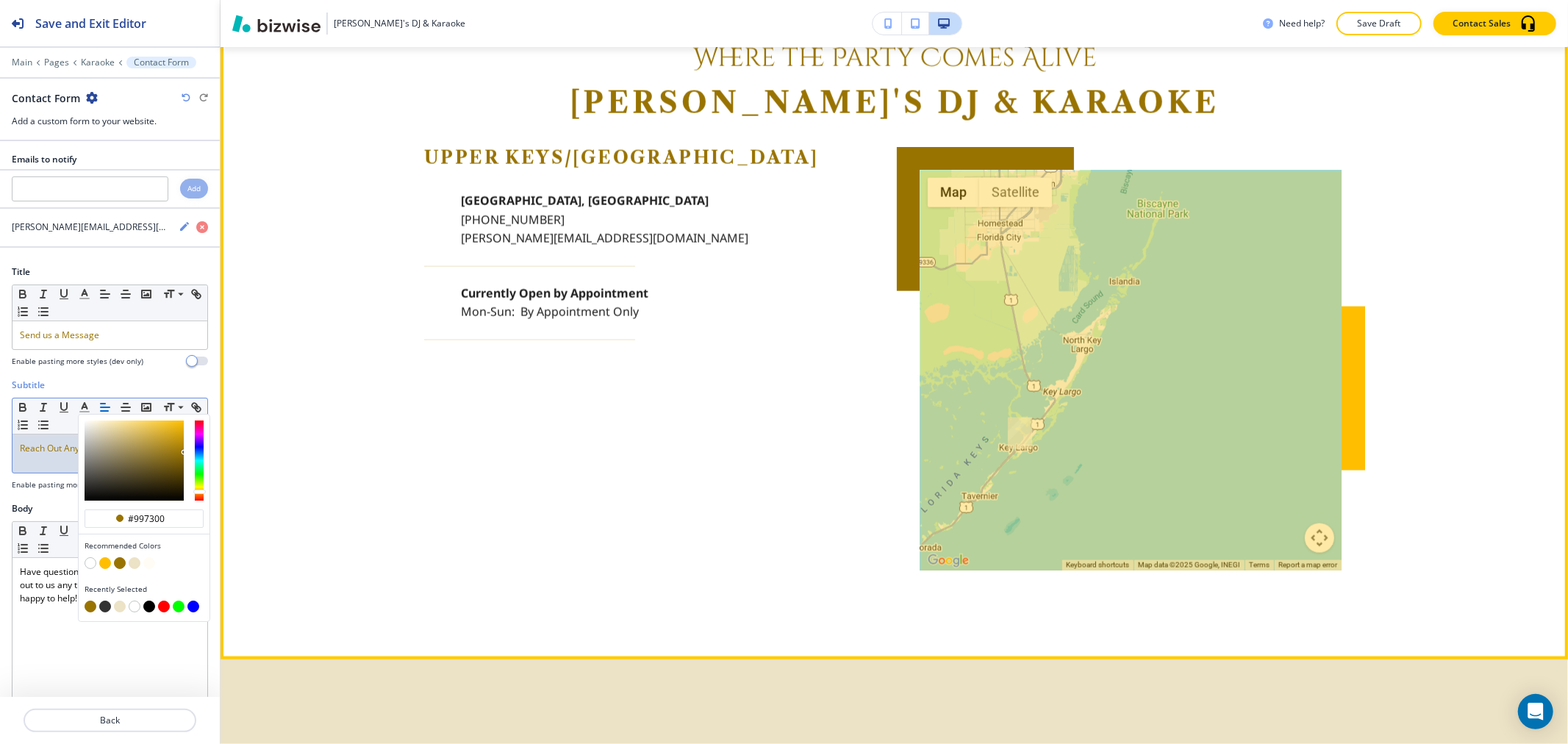
scroll to position [1739, 0]
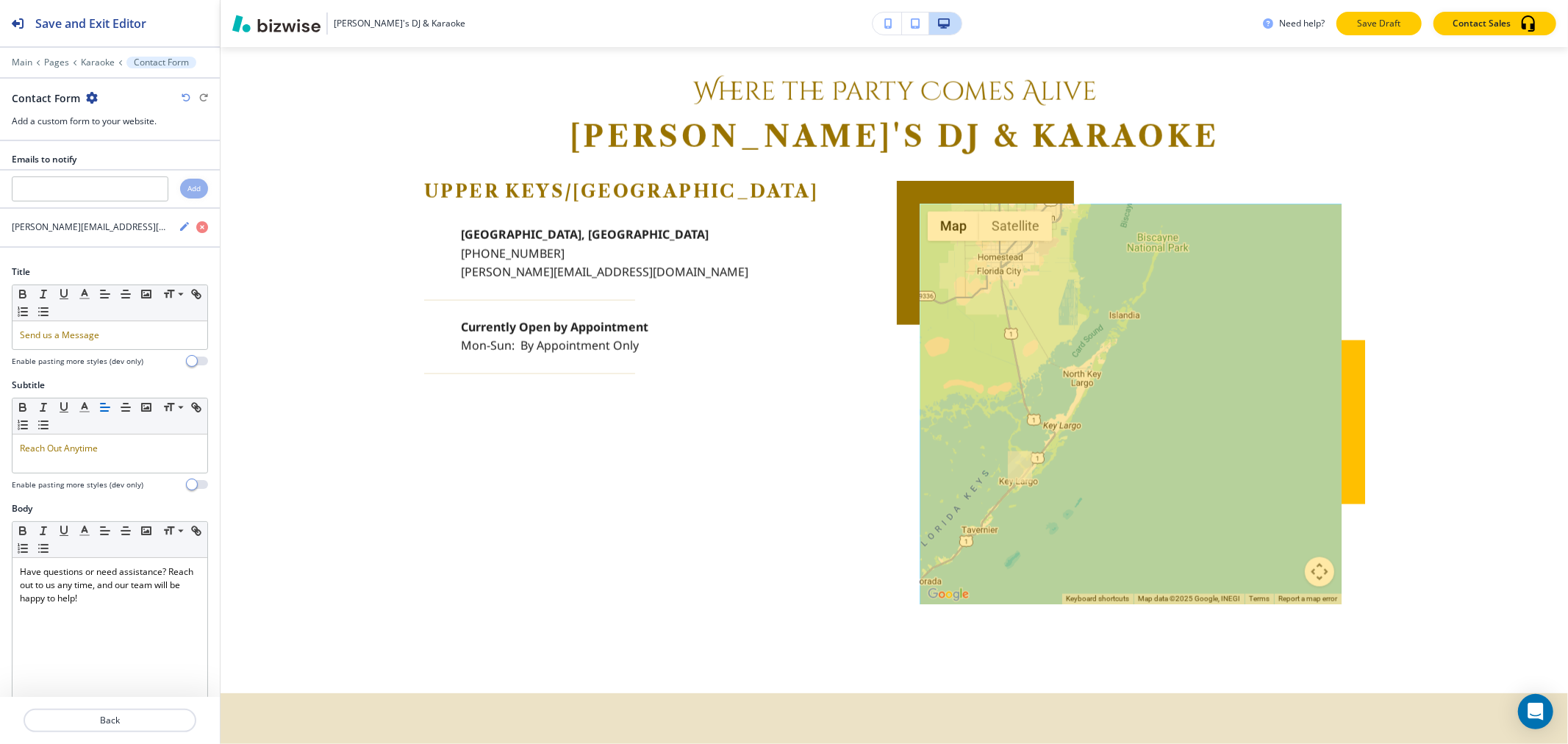
click at [1380, 27] on p "Save Draft" at bounding box center [1378, 23] width 47 height 13
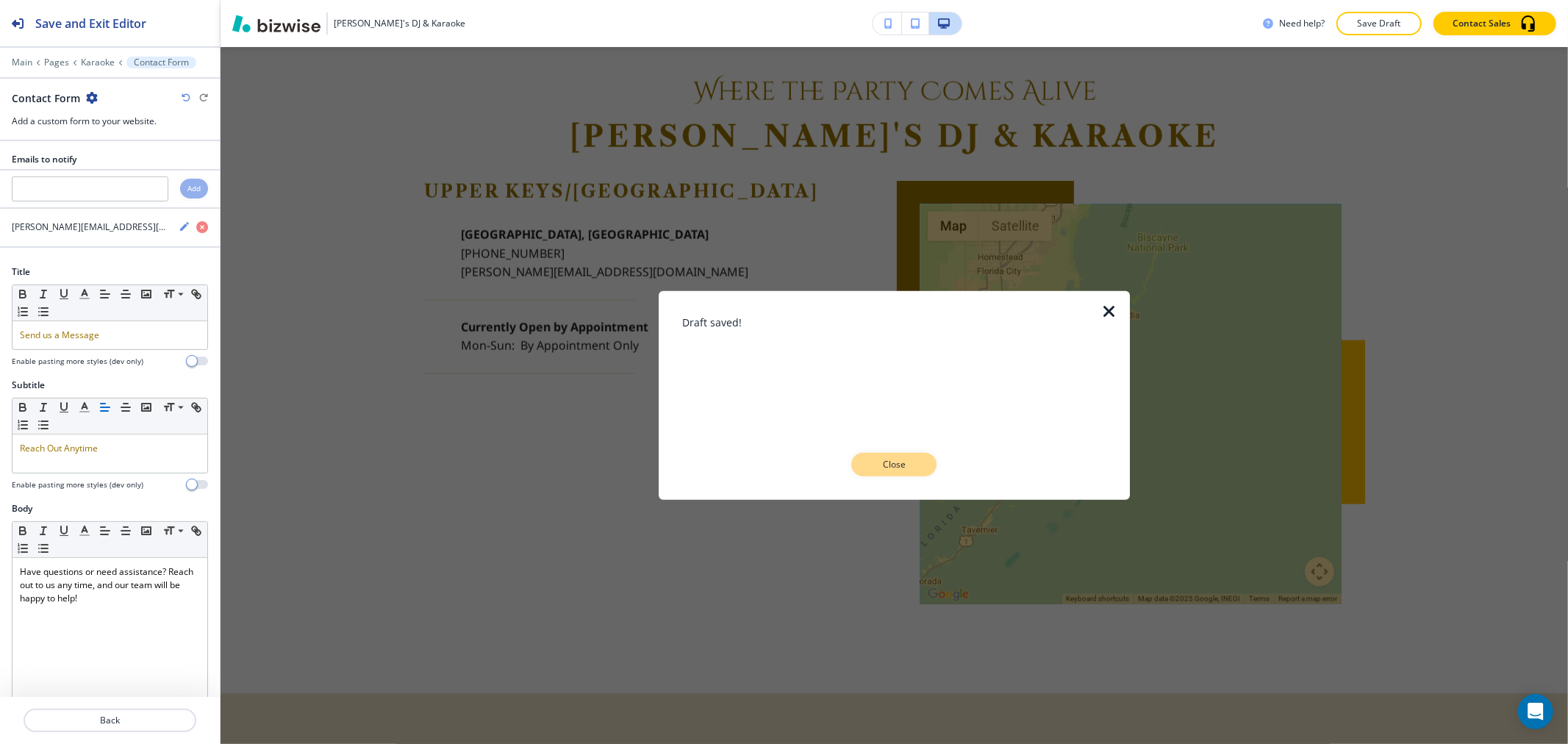
click at [914, 463] on p "Close" at bounding box center [894, 465] width 47 height 13
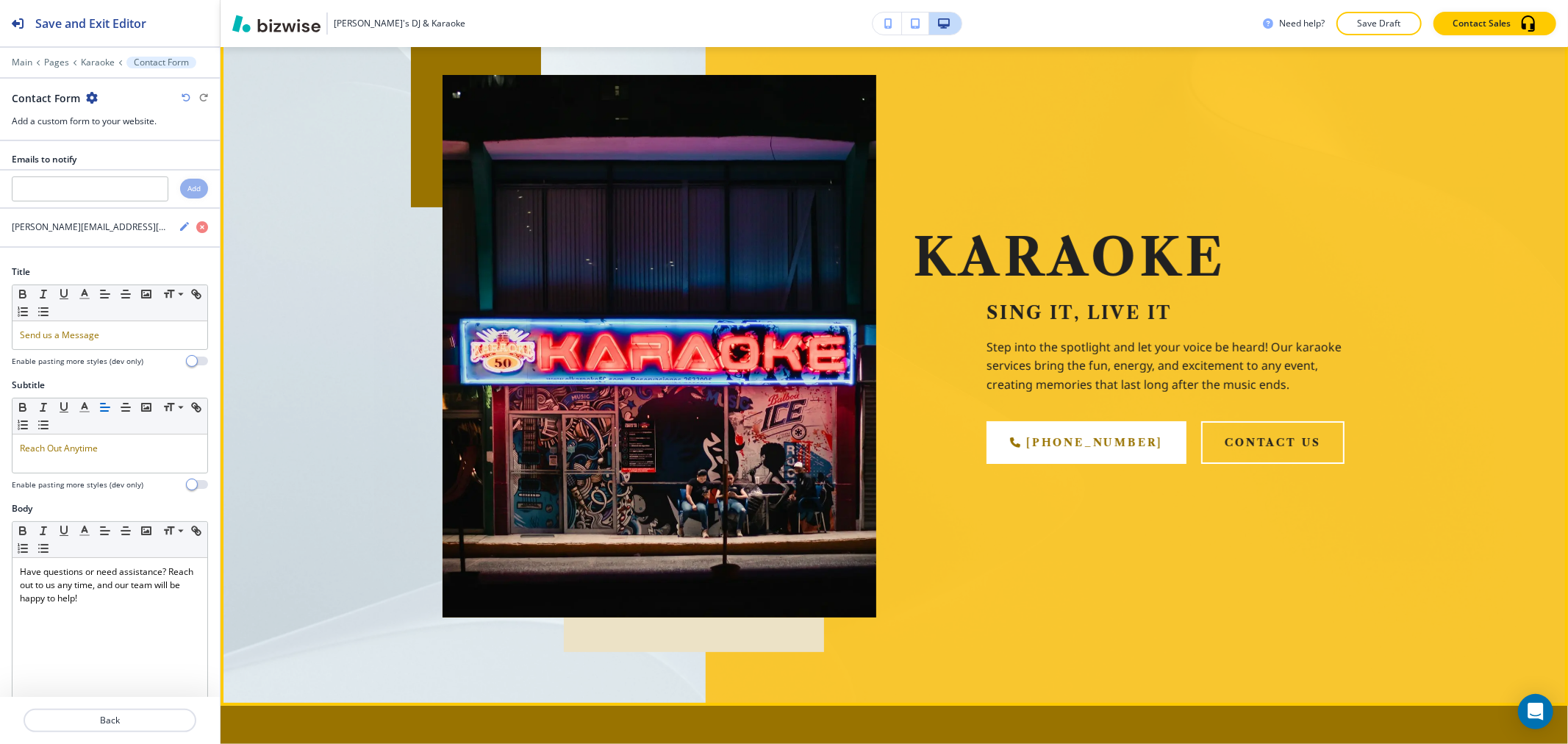
scroll to position [0, 0]
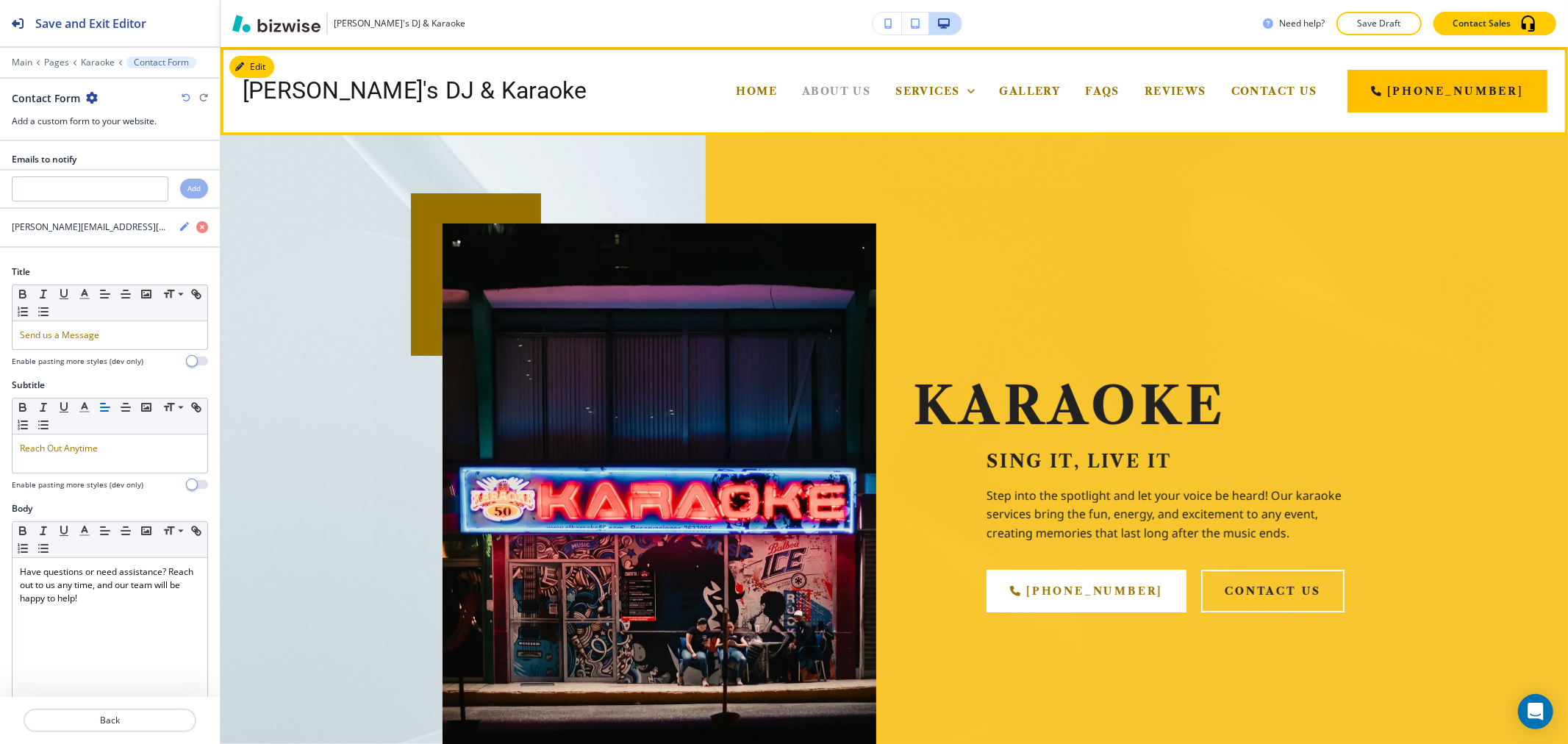
click at [870, 91] on span "About Us" at bounding box center [836, 91] width 68 height 13
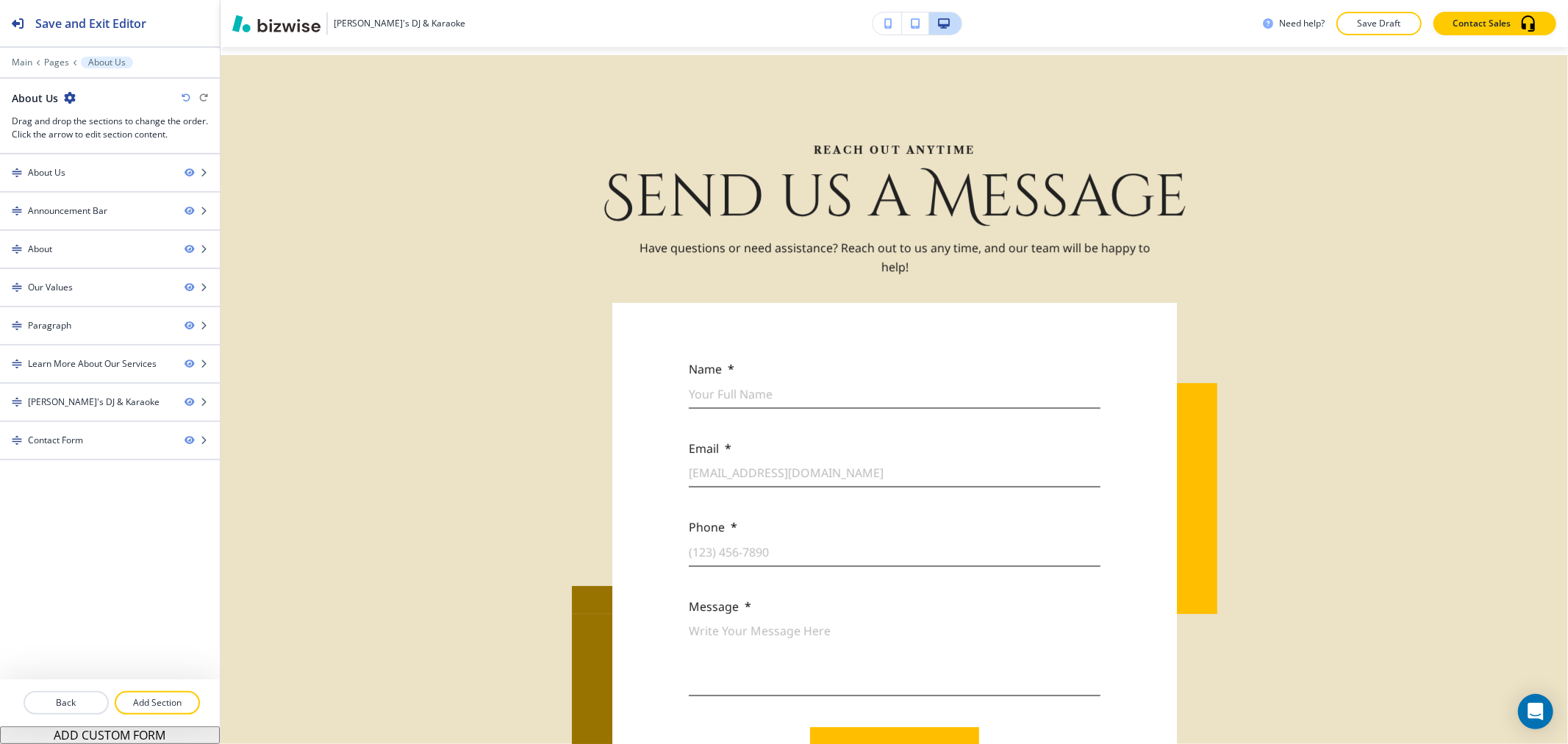
scroll to position [3824, 0]
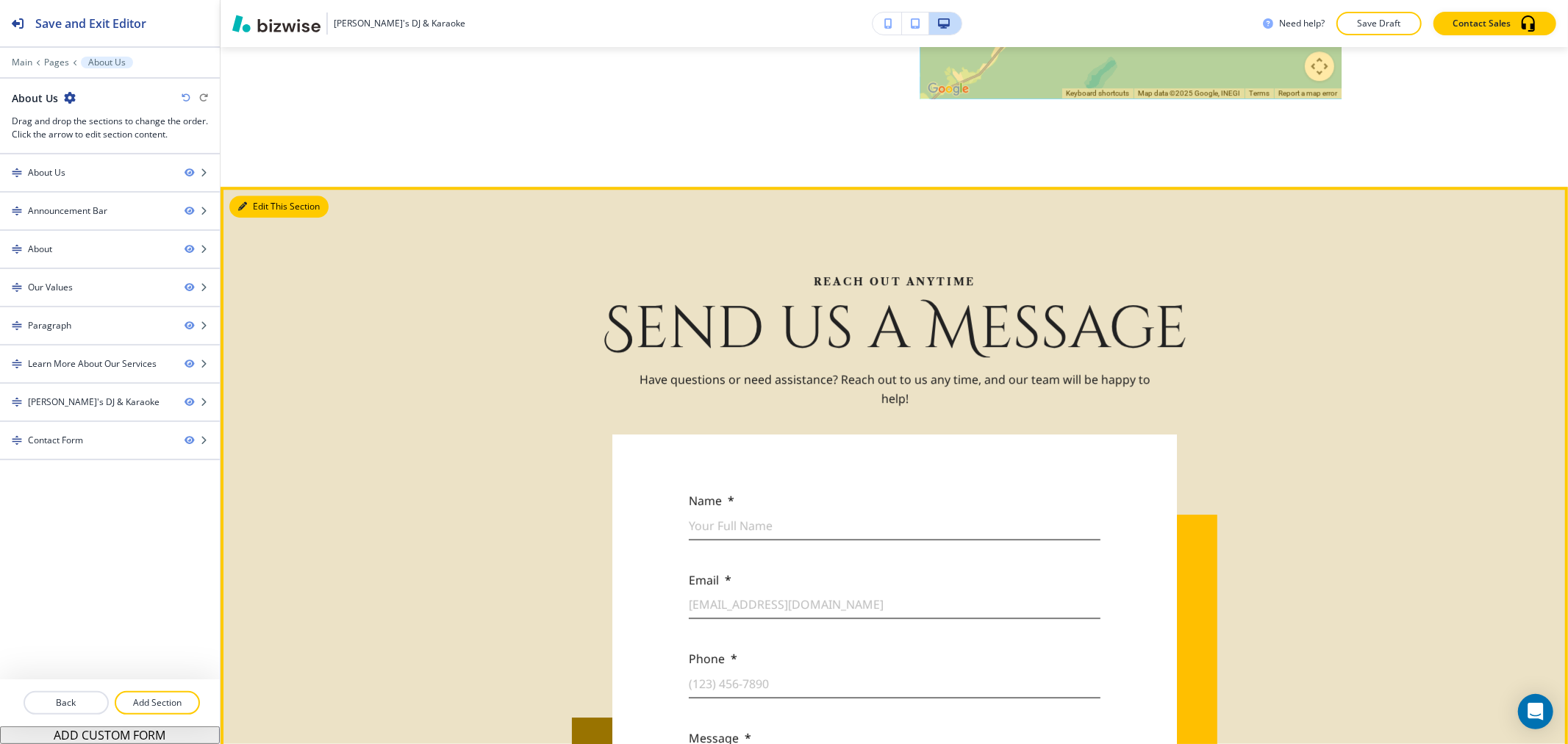
click at [266, 201] on button "Edit This Section" at bounding box center [279, 206] width 99 height 22
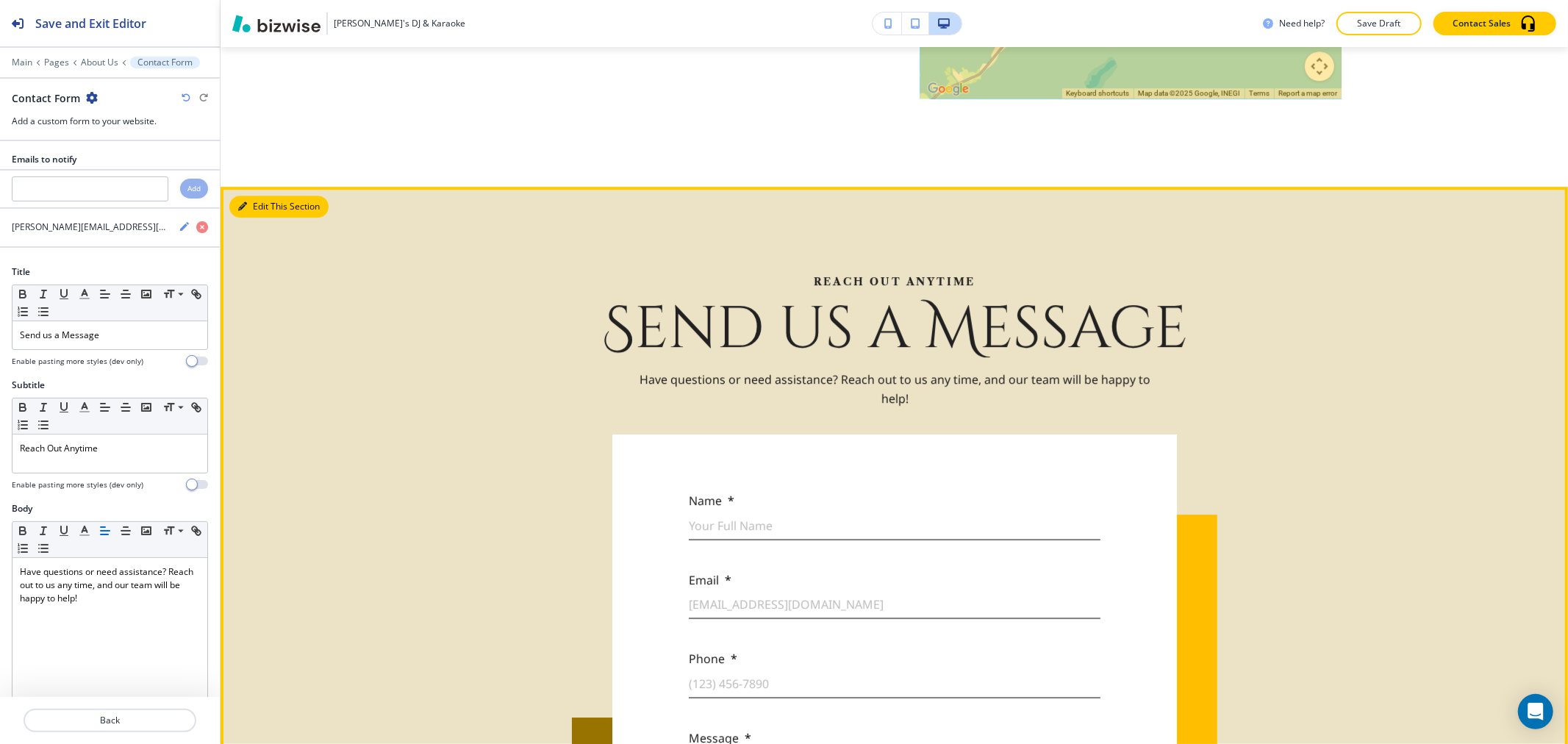
scroll to position [3801, 0]
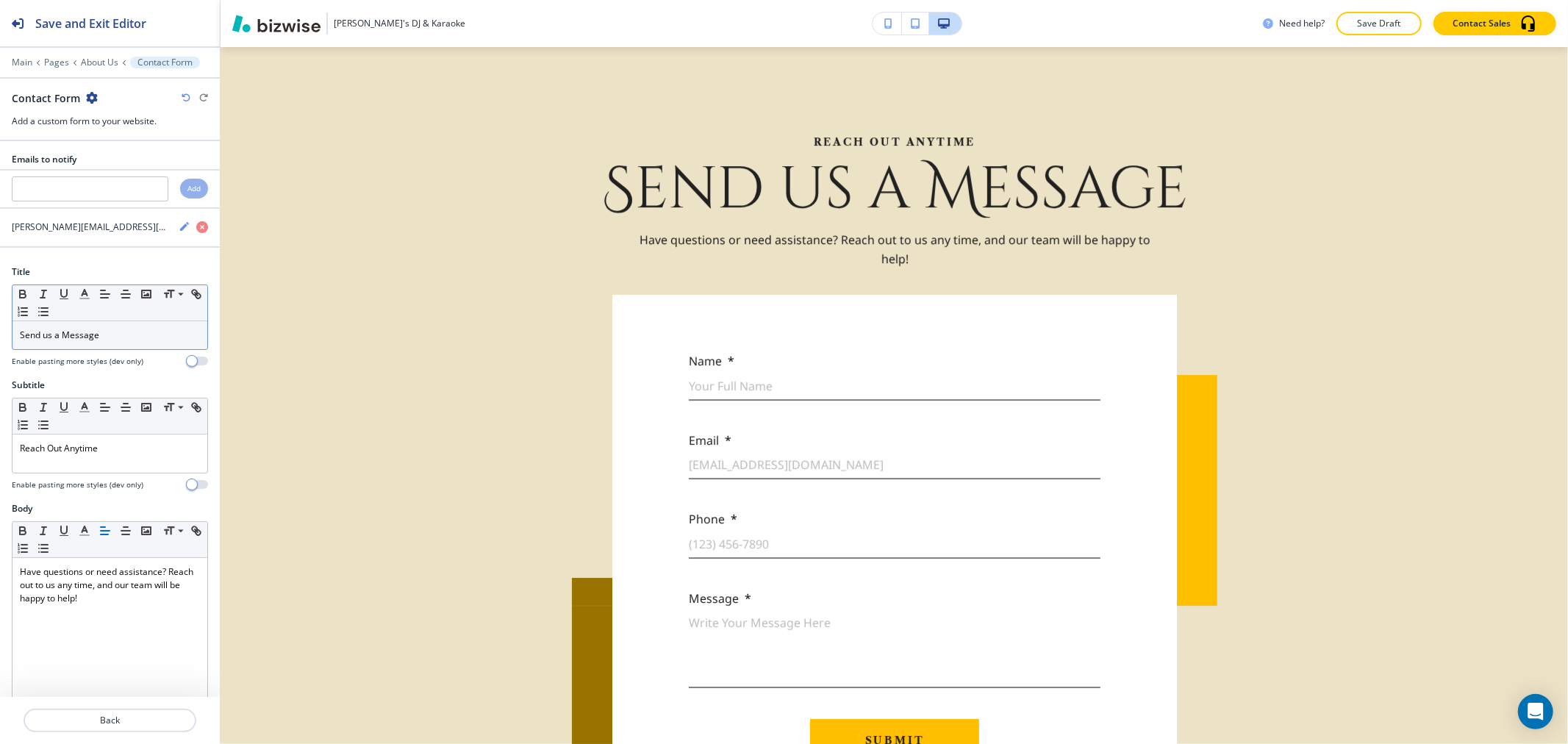
click at [128, 335] on p "Send us a Message" at bounding box center [110, 335] width 180 height 13
click at [89, 298] on line "button" at bounding box center [84, 298] width 9 height 0
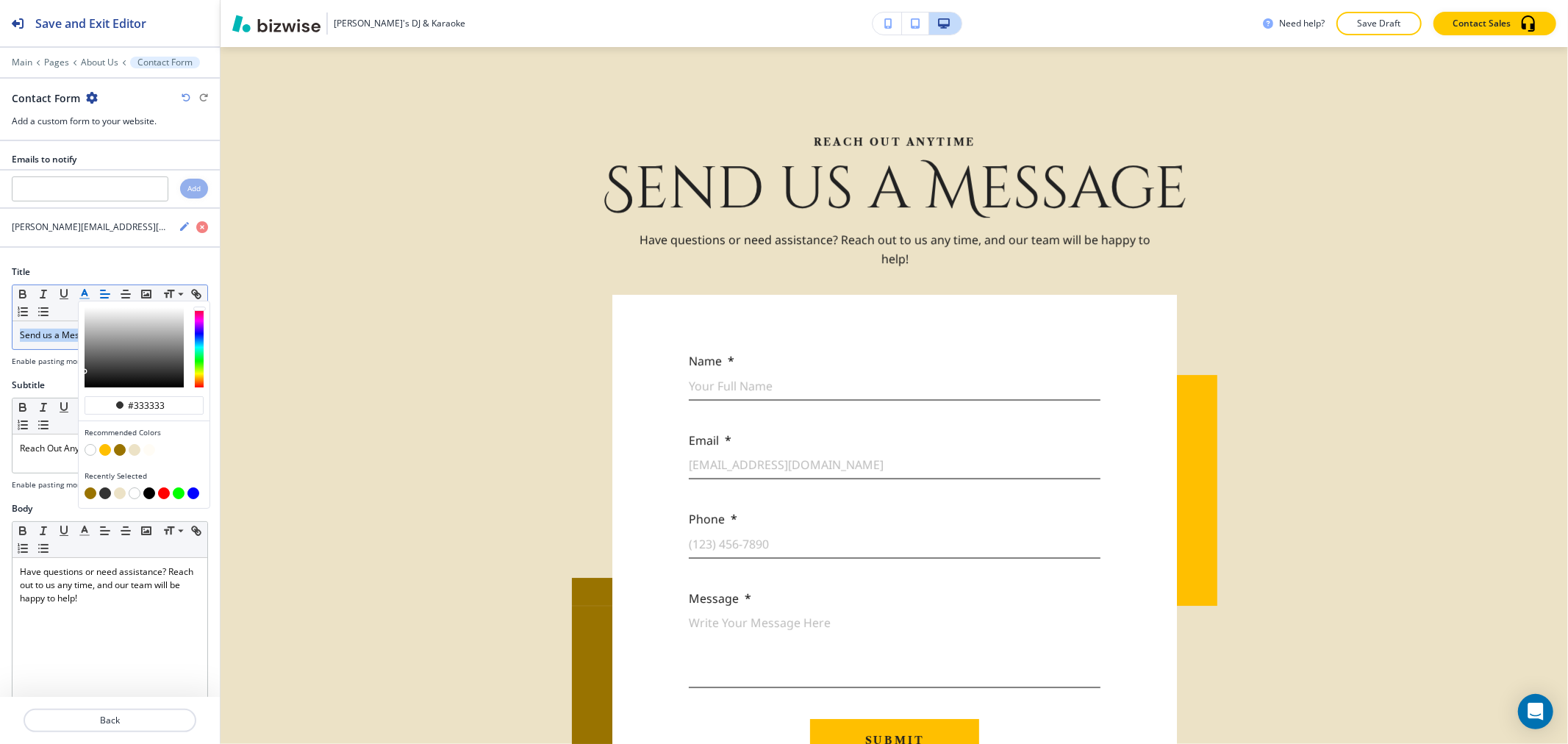
click at [121, 453] on button "button" at bounding box center [120, 450] width 12 height 12
type input "#997300"
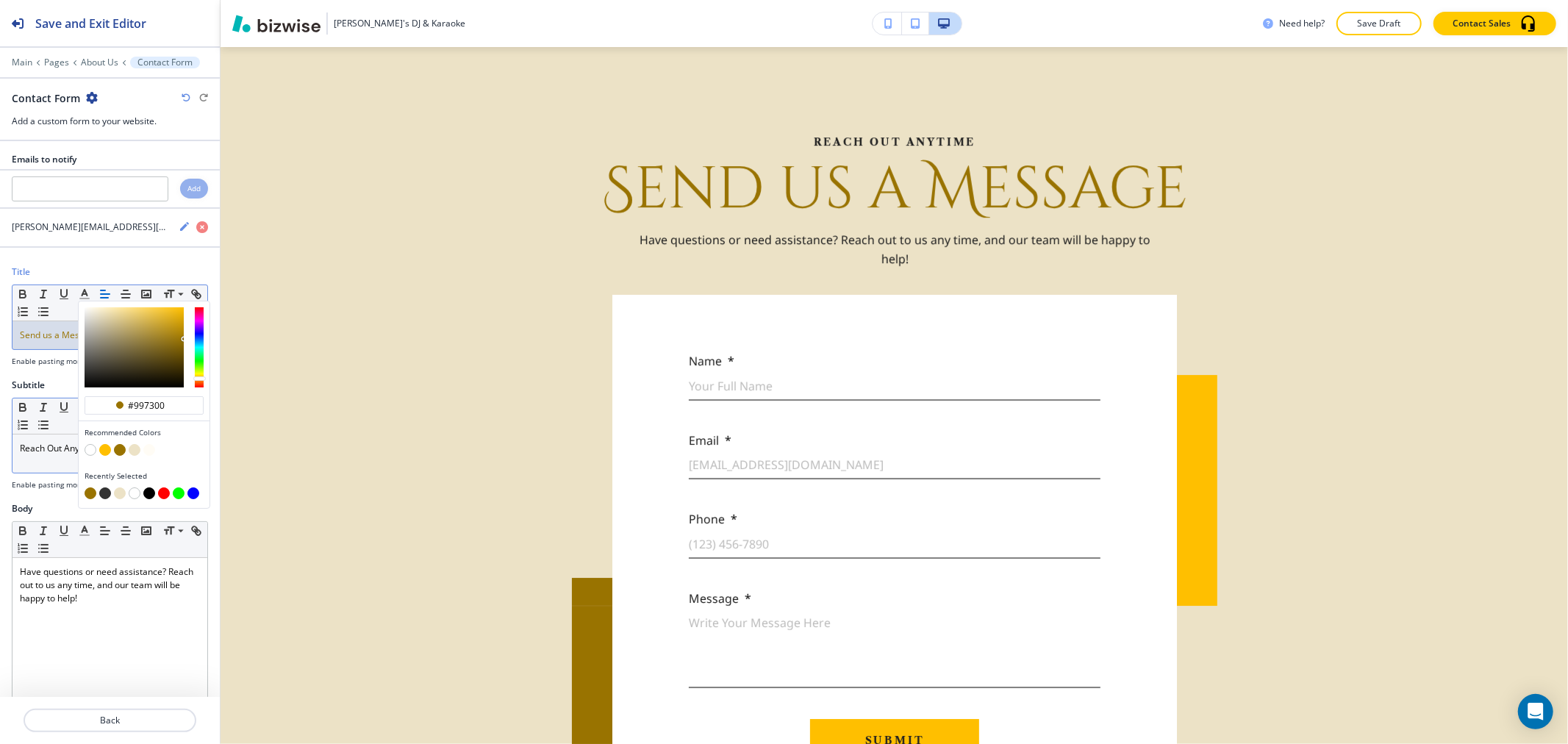
click at [61, 450] on p "Reach Out Anytime" at bounding box center [110, 448] width 180 height 13
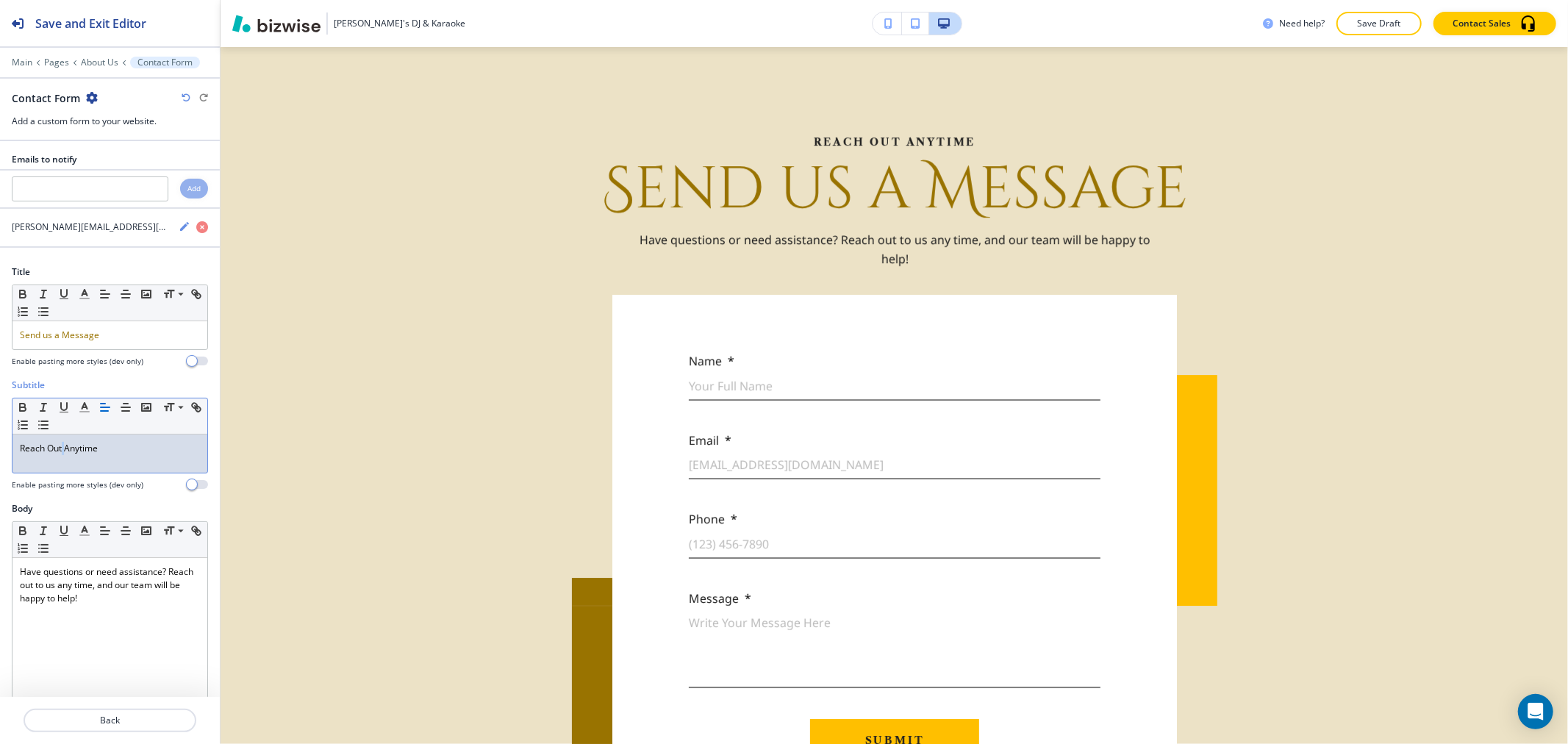
click at [61, 450] on p "Reach Out Anytime" at bounding box center [110, 448] width 180 height 13
click at [89, 410] on icon "button" at bounding box center [85, 407] width 13 height 13
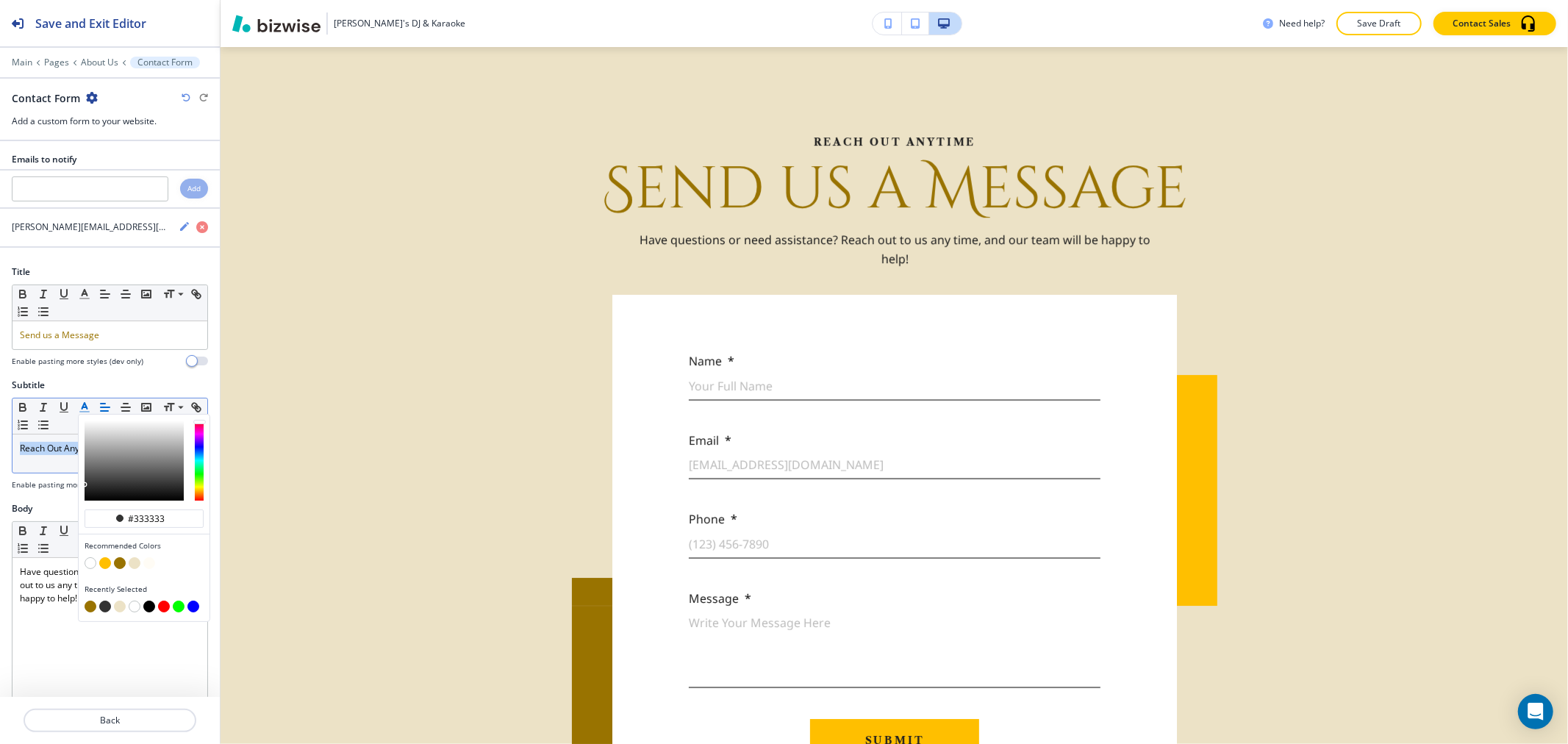
click at [121, 566] on button "button" at bounding box center [120, 563] width 12 height 12
type input "#997300"
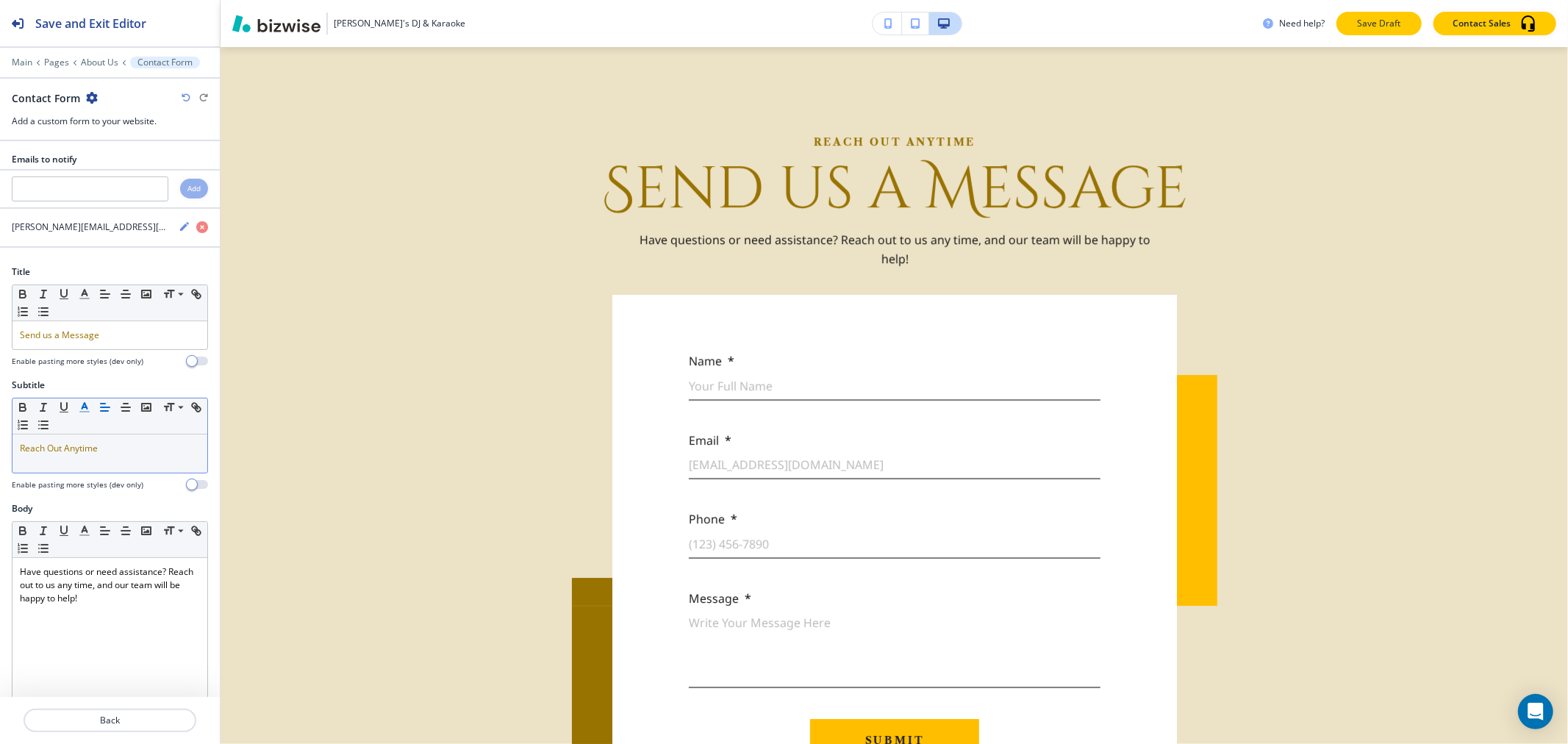
click at [1371, 32] on button "Save Draft" at bounding box center [1378, 23] width 86 height 23
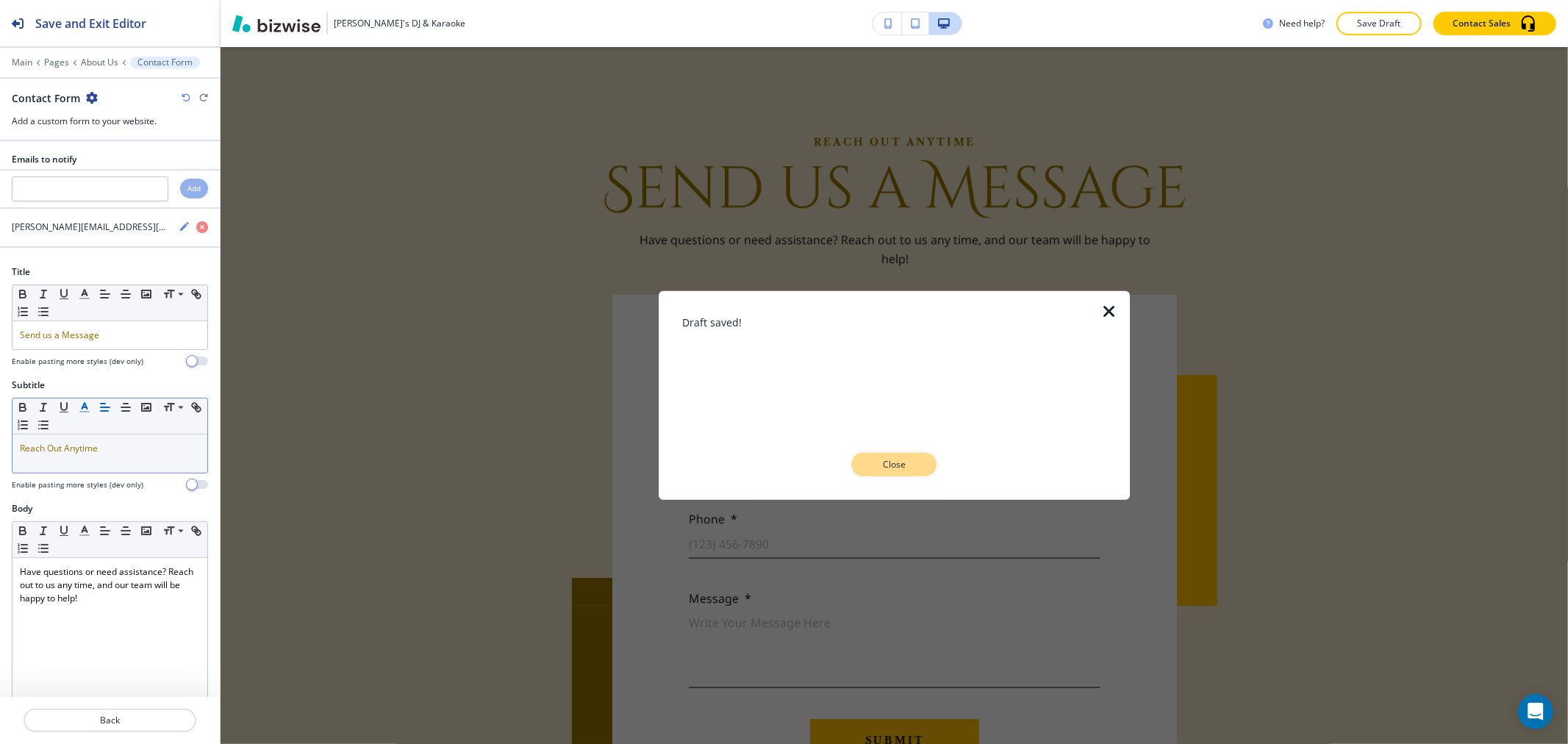
click at [908, 465] on p "Close" at bounding box center [894, 465] width 47 height 13
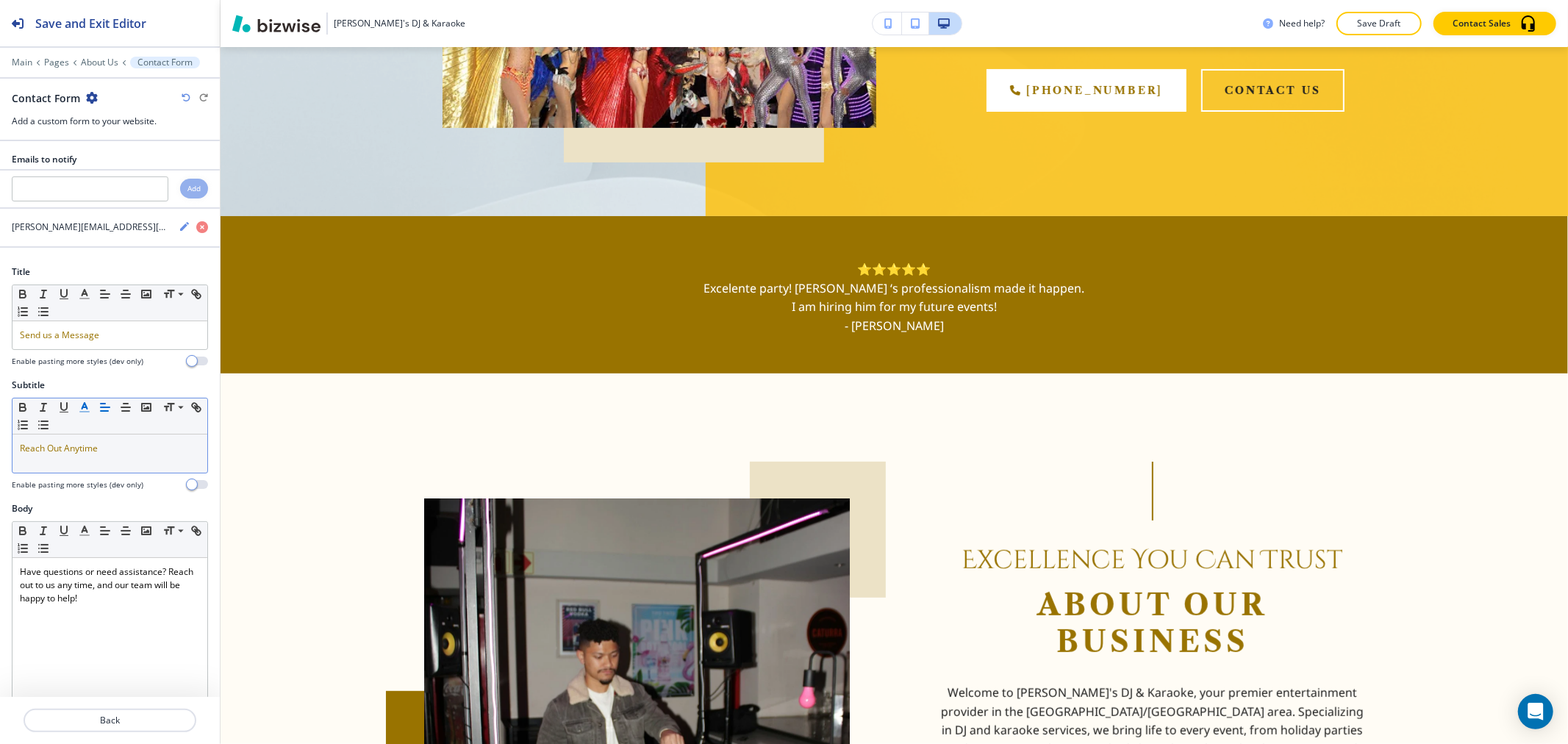
scroll to position [0, 0]
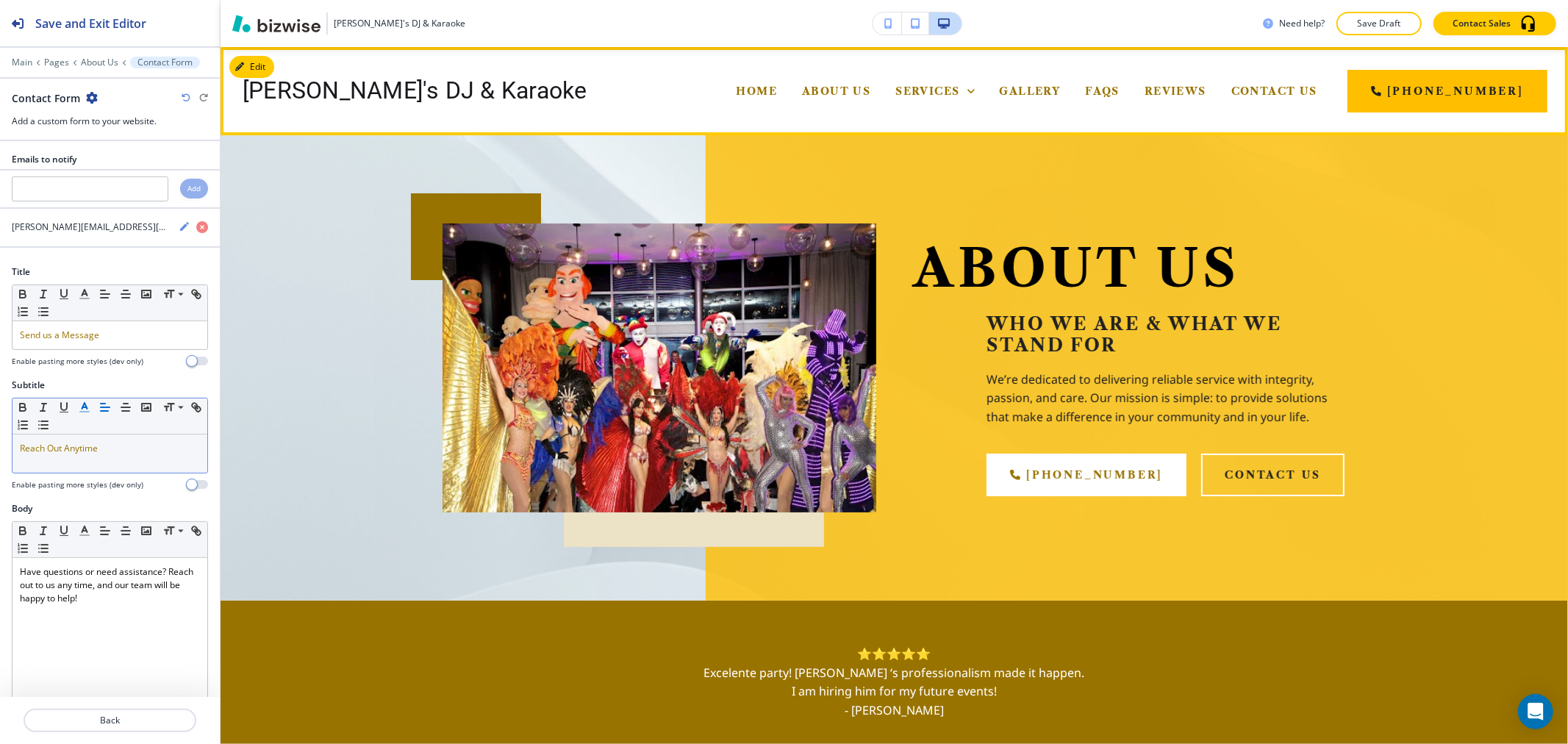
drag, startPoint x: 770, startPoint y: 86, endPoint x: 920, endPoint y: 111, distance: 152.1
click at [770, 86] on span "Home" at bounding box center [757, 91] width 42 height 13
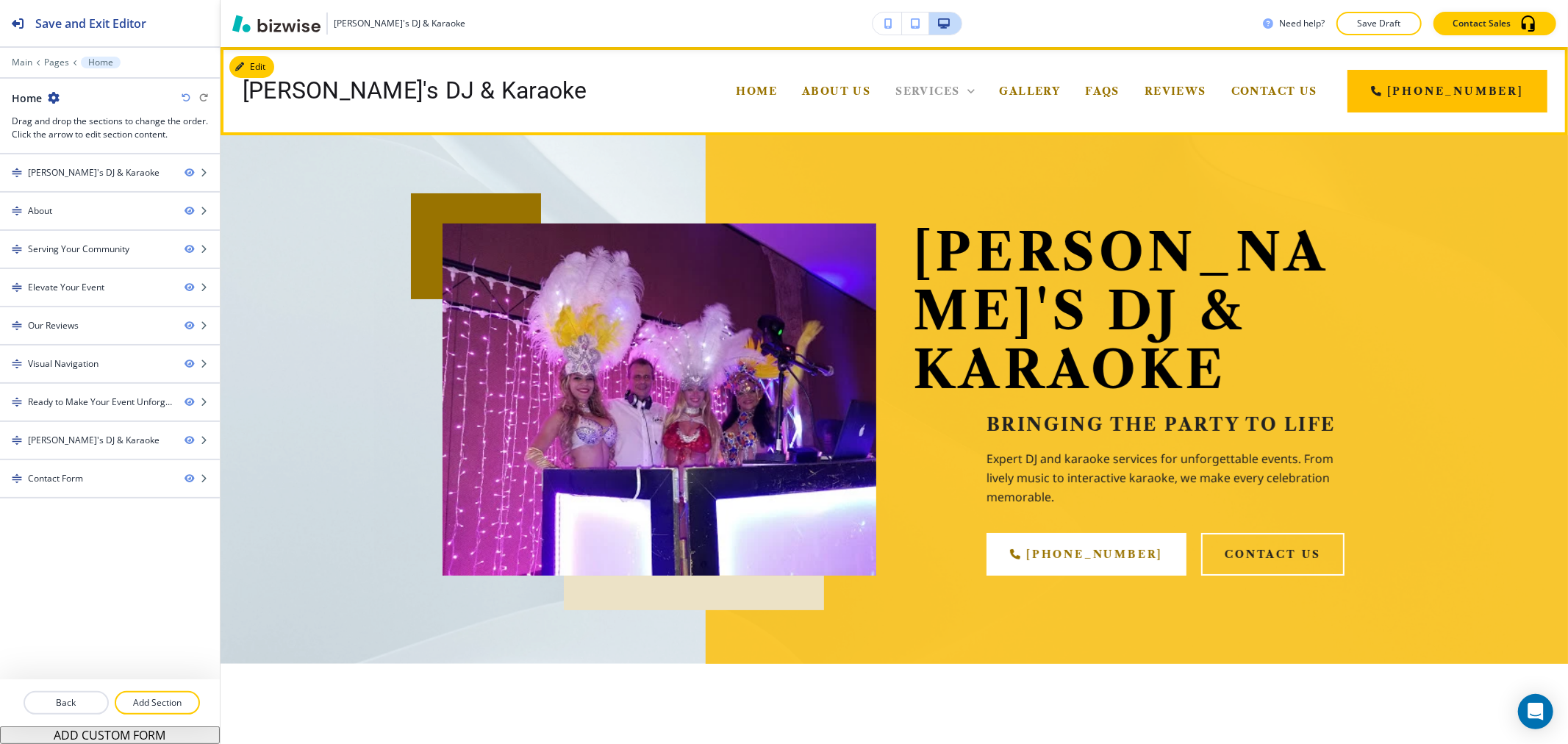
click at [979, 96] on icon at bounding box center [971, 91] width 15 height 15
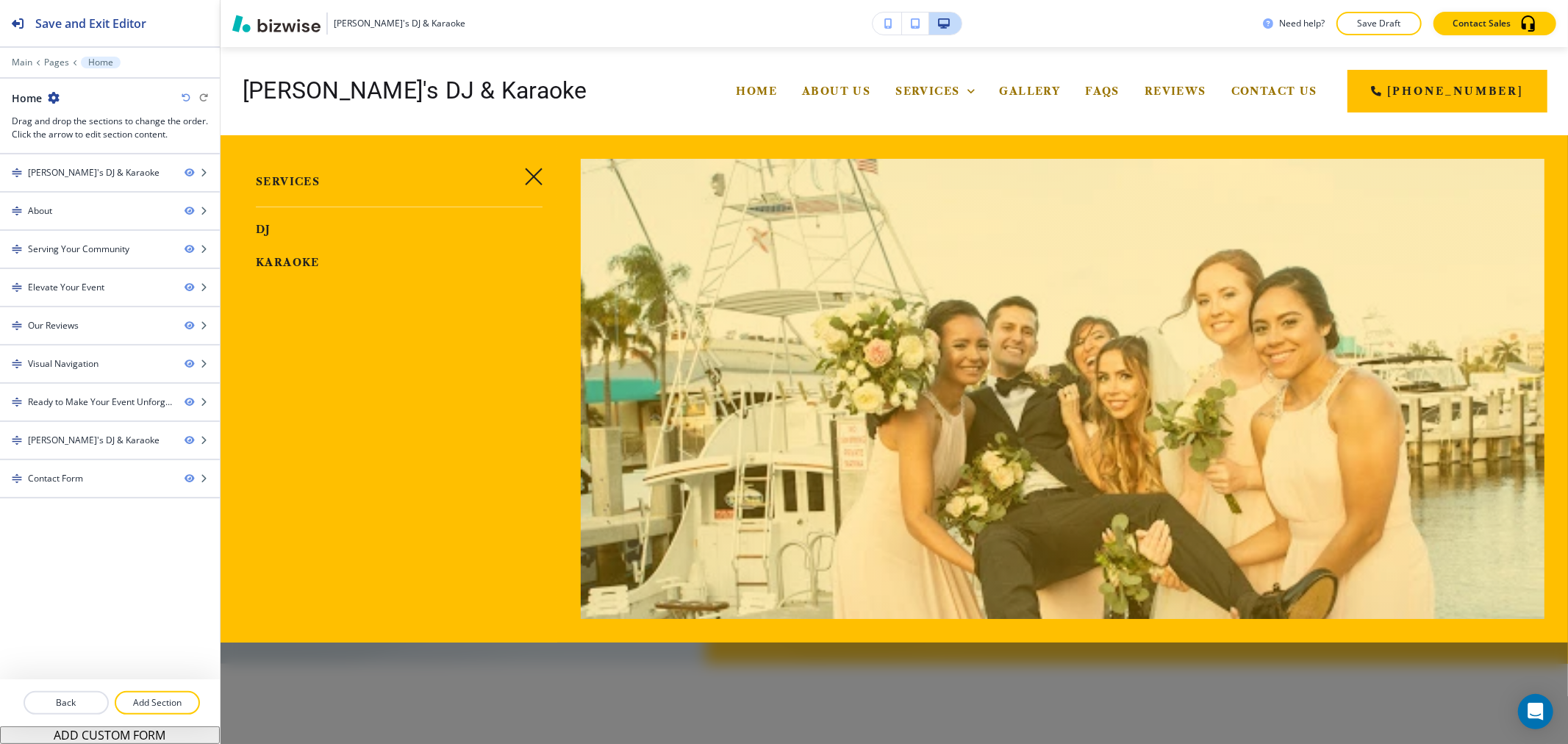
click at [264, 225] on span "DJ" at bounding box center [264, 229] width 16 height 13
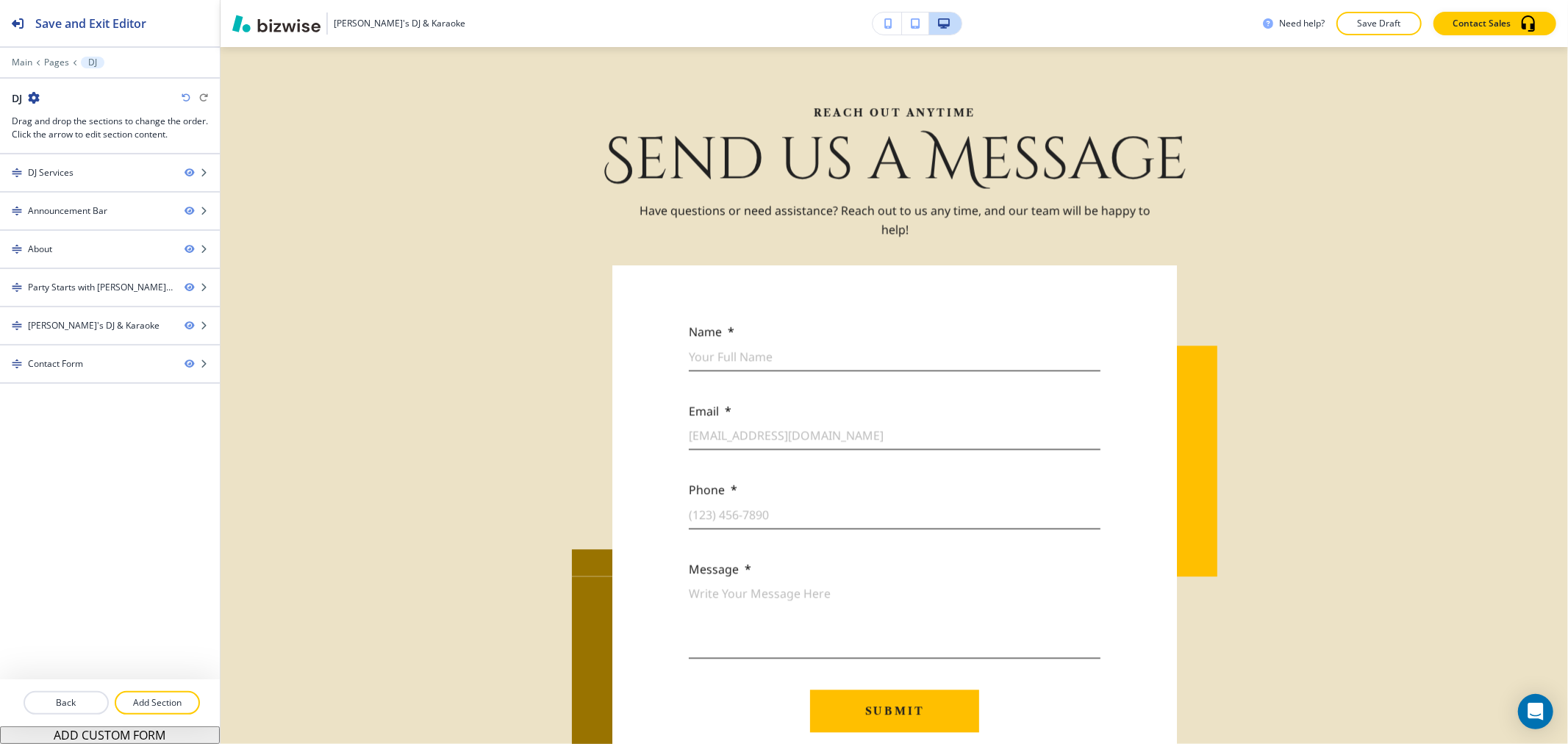
scroll to position [2630, 0]
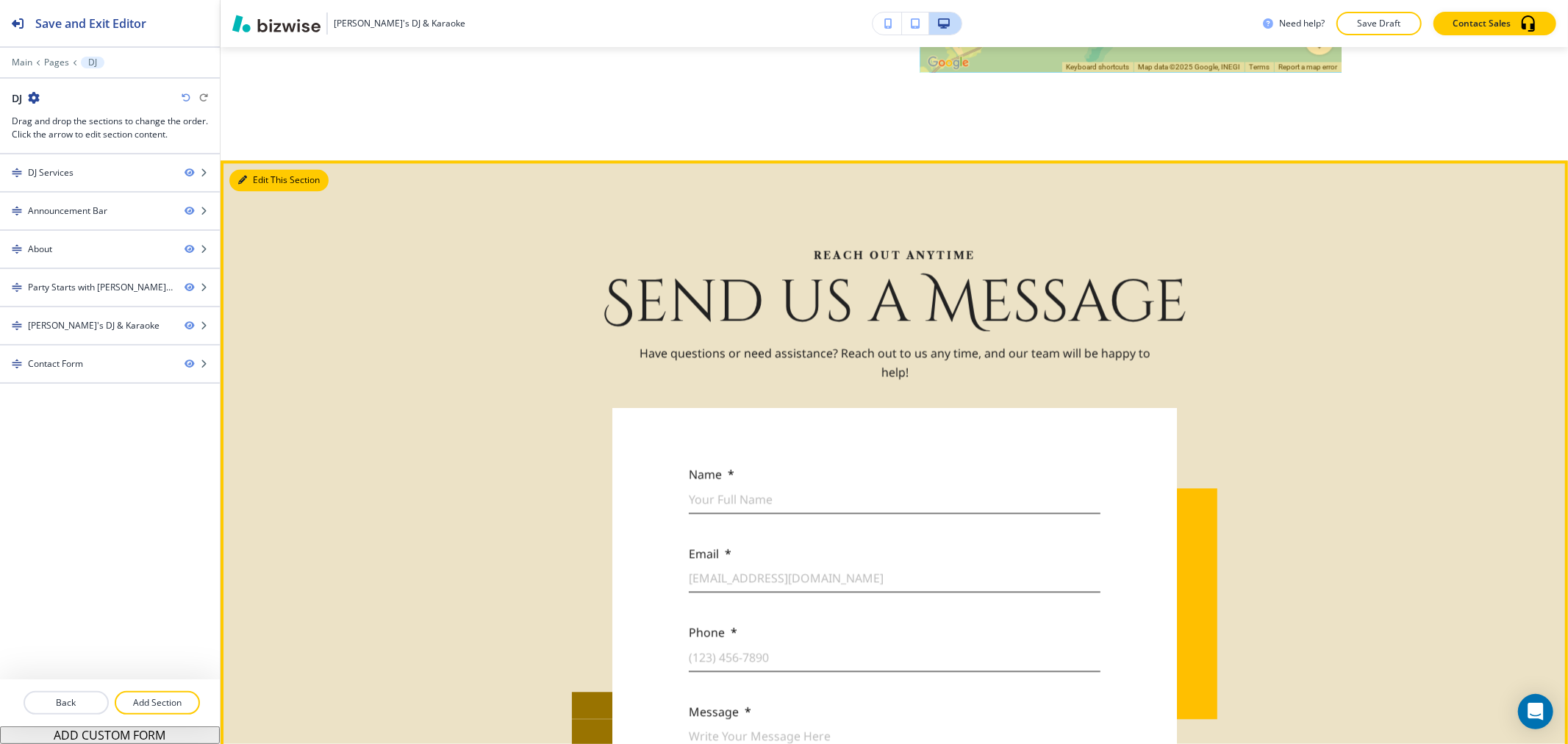
click at [236, 180] on button "Edit This Section" at bounding box center [279, 180] width 99 height 22
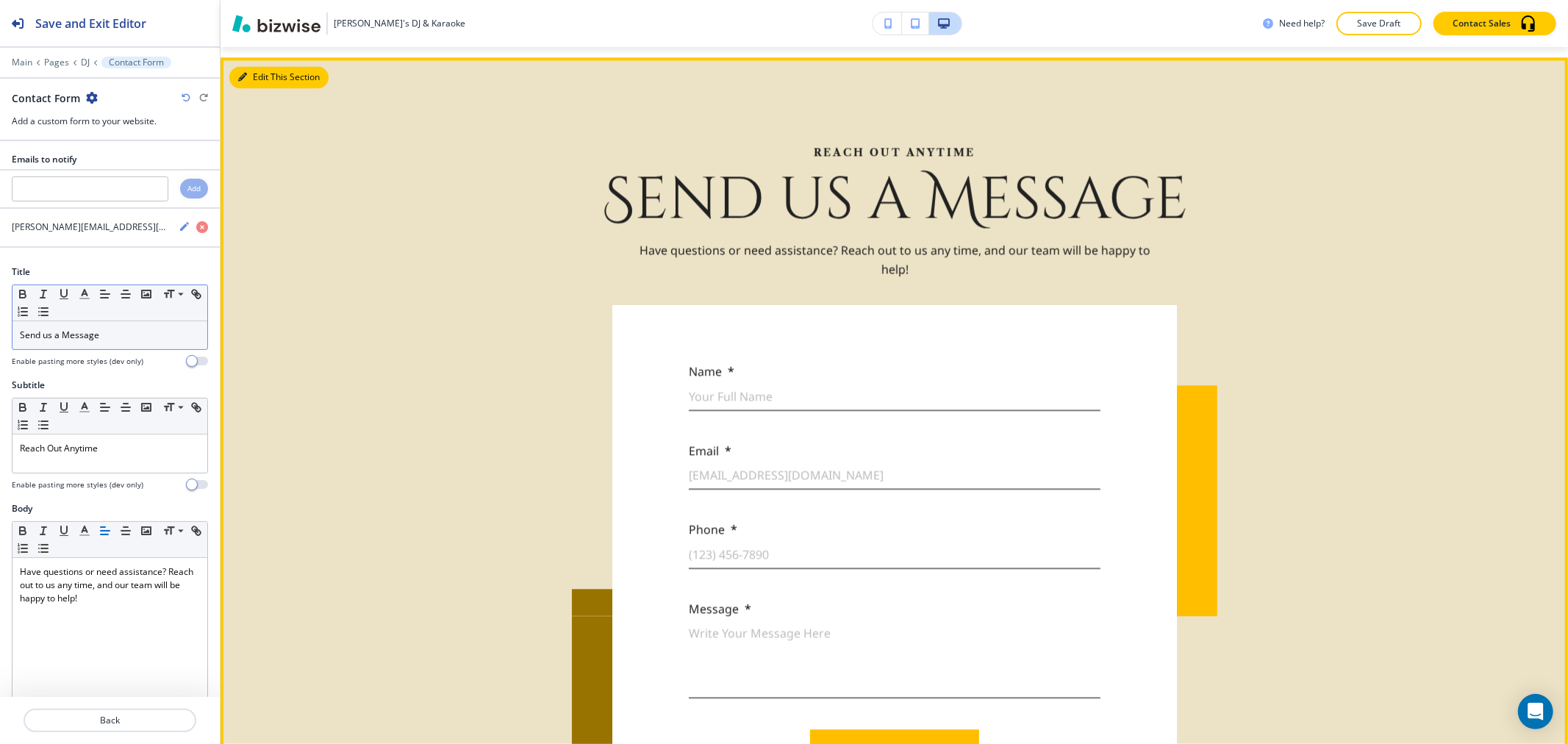
scroll to position [2742, 0]
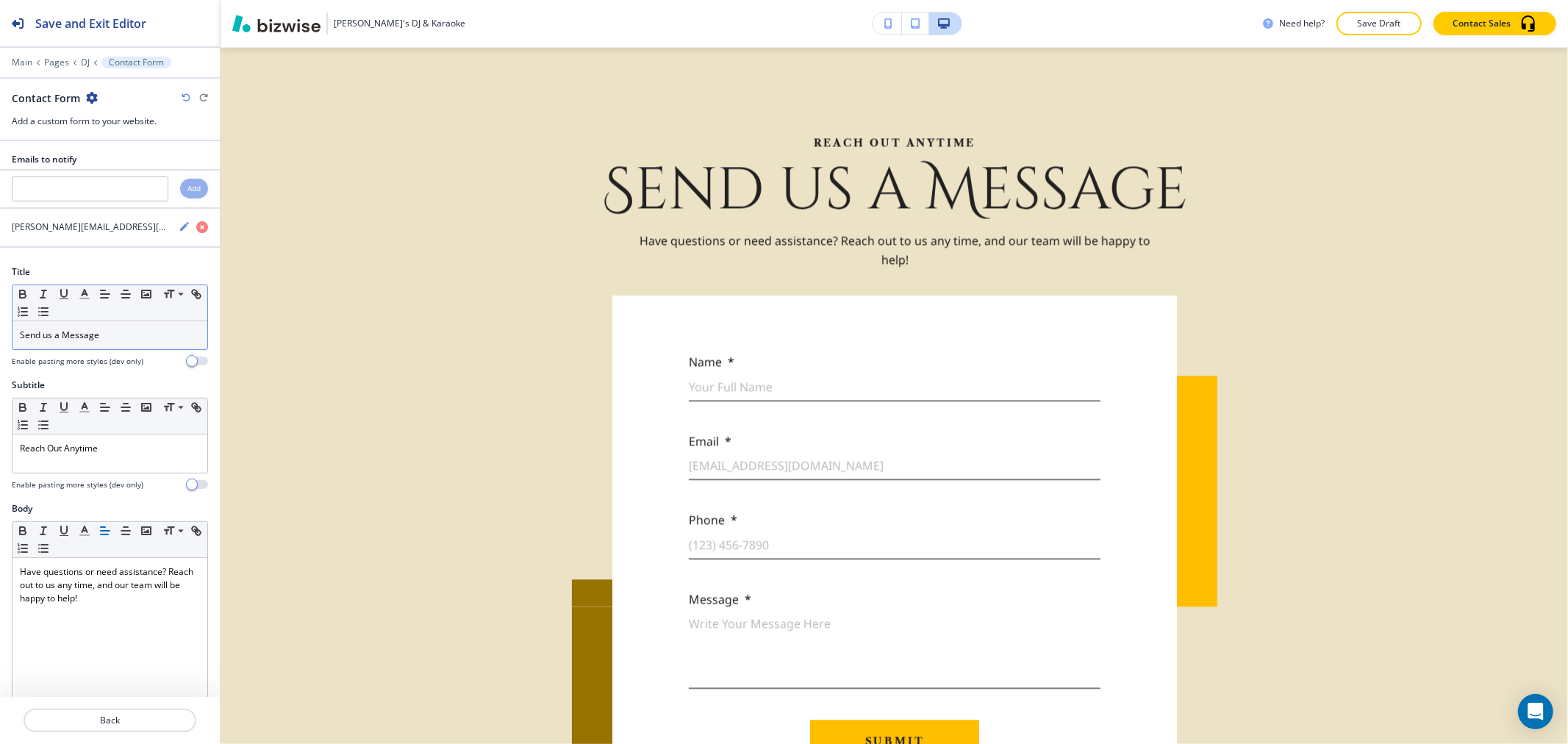
click at [119, 338] on p "Send us a Message" at bounding box center [110, 335] width 180 height 13
click at [86, 298] on icon "button" at bounding box center [85, 294] width 13 height 13
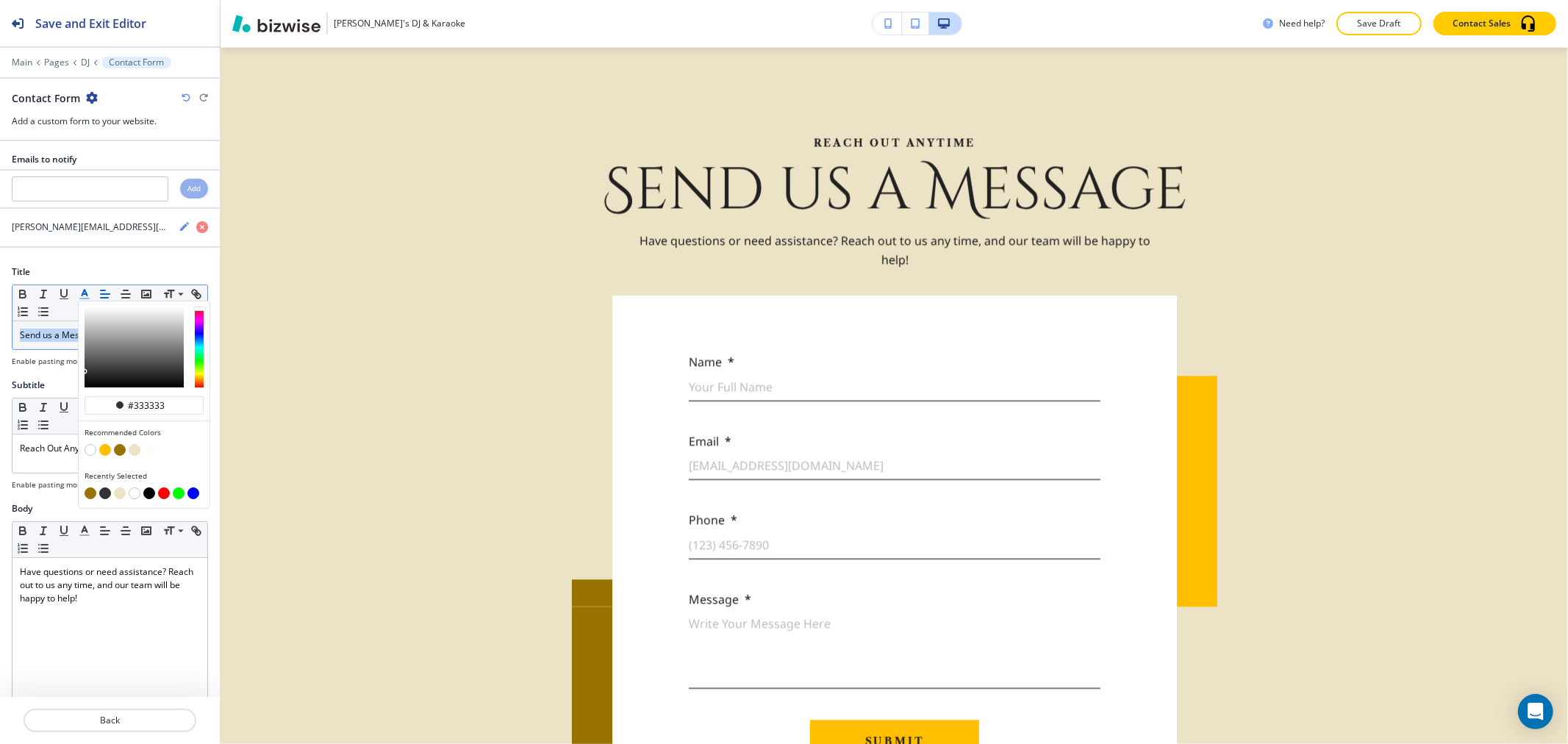
click at [117, 451] on button "button" at bounding box center [120, 450] width 12 height 12
type input "#997300"
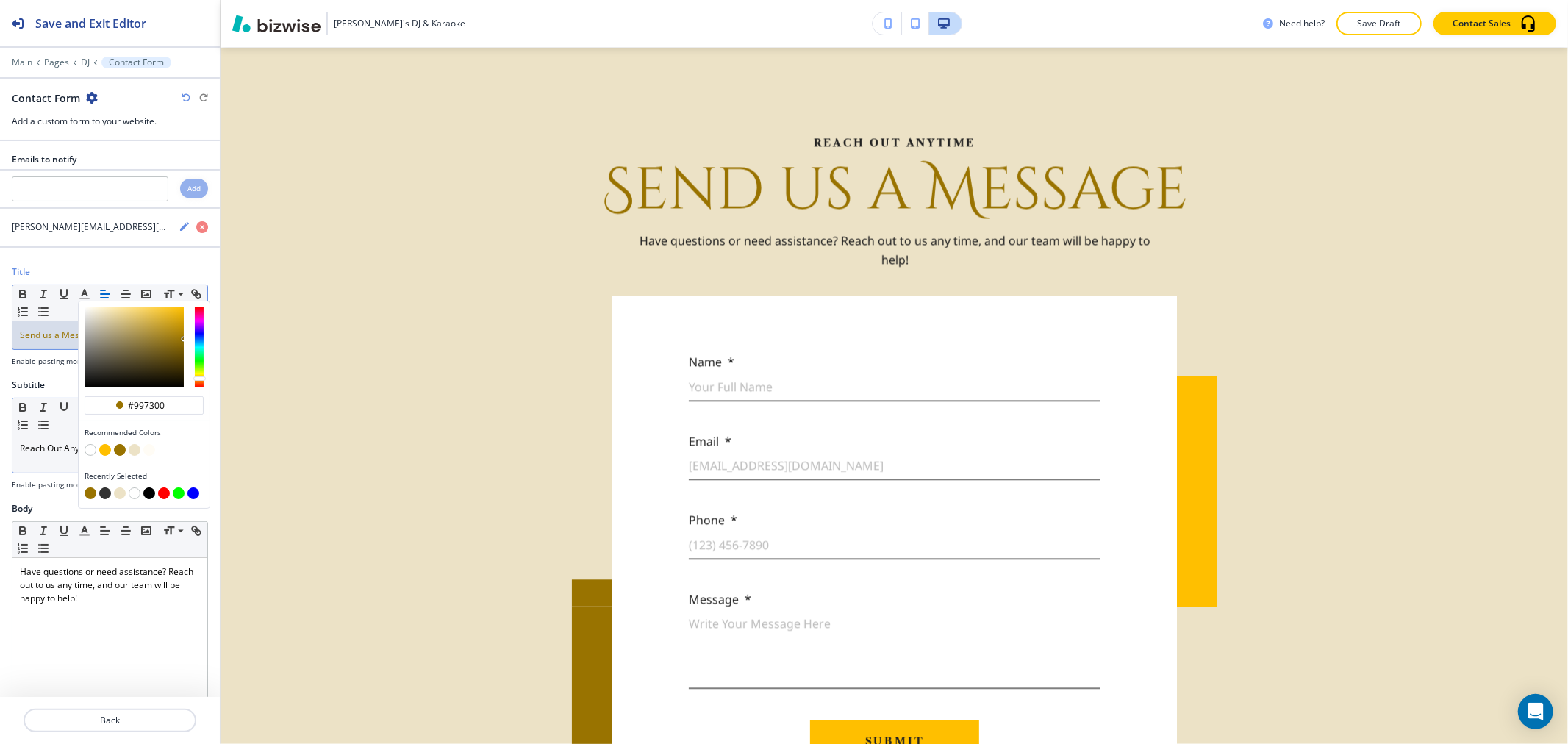
click at [47, 450] on p "Reach Out Anytime" at bounding box center [110, 448] width 180 height 13
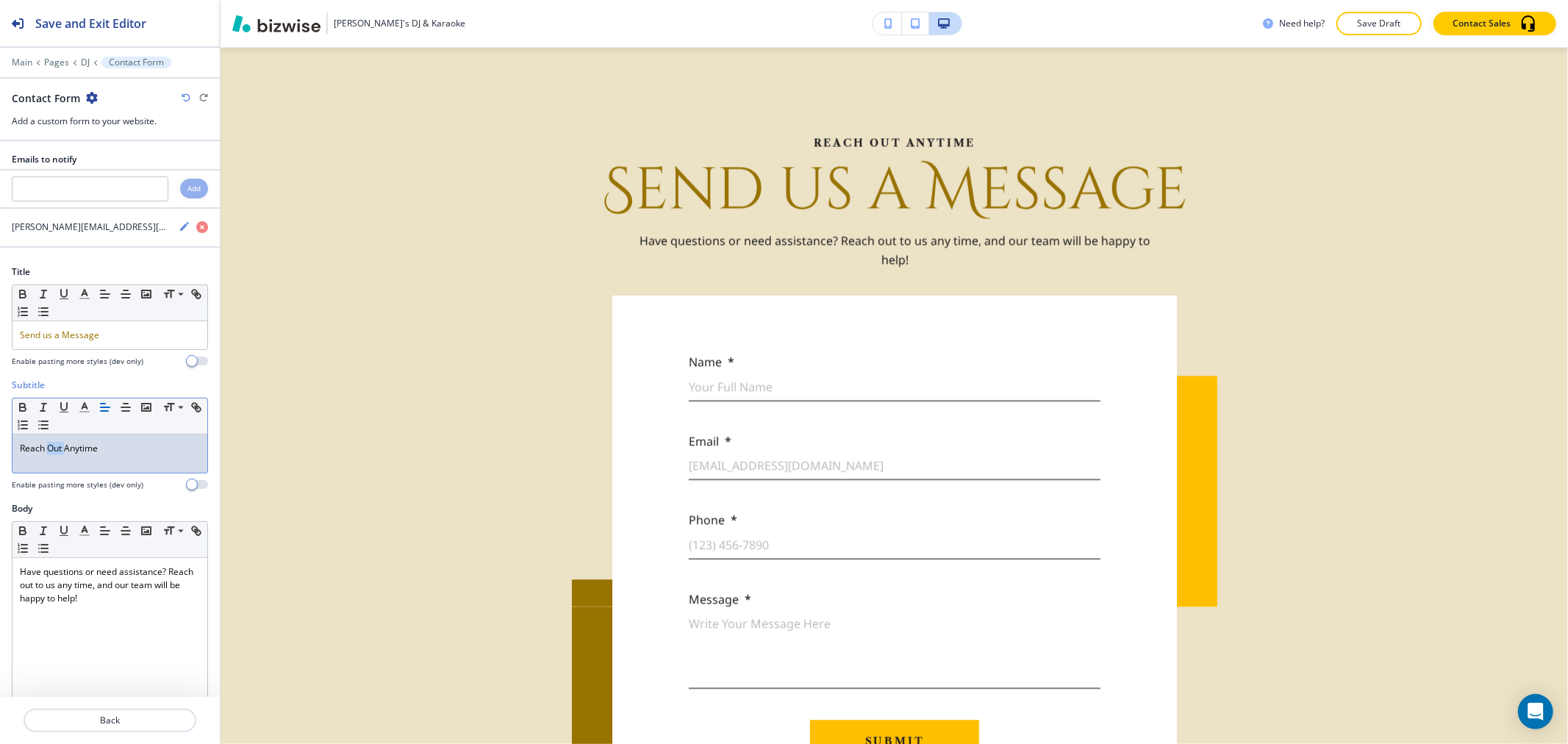
click at [47, 450] on p "Reach Out Anytime" at bounding box center [110, 448] width 180 height 13
click at [86, 410] on icon "button" at bounding box center [85, 407] width 13 height 13
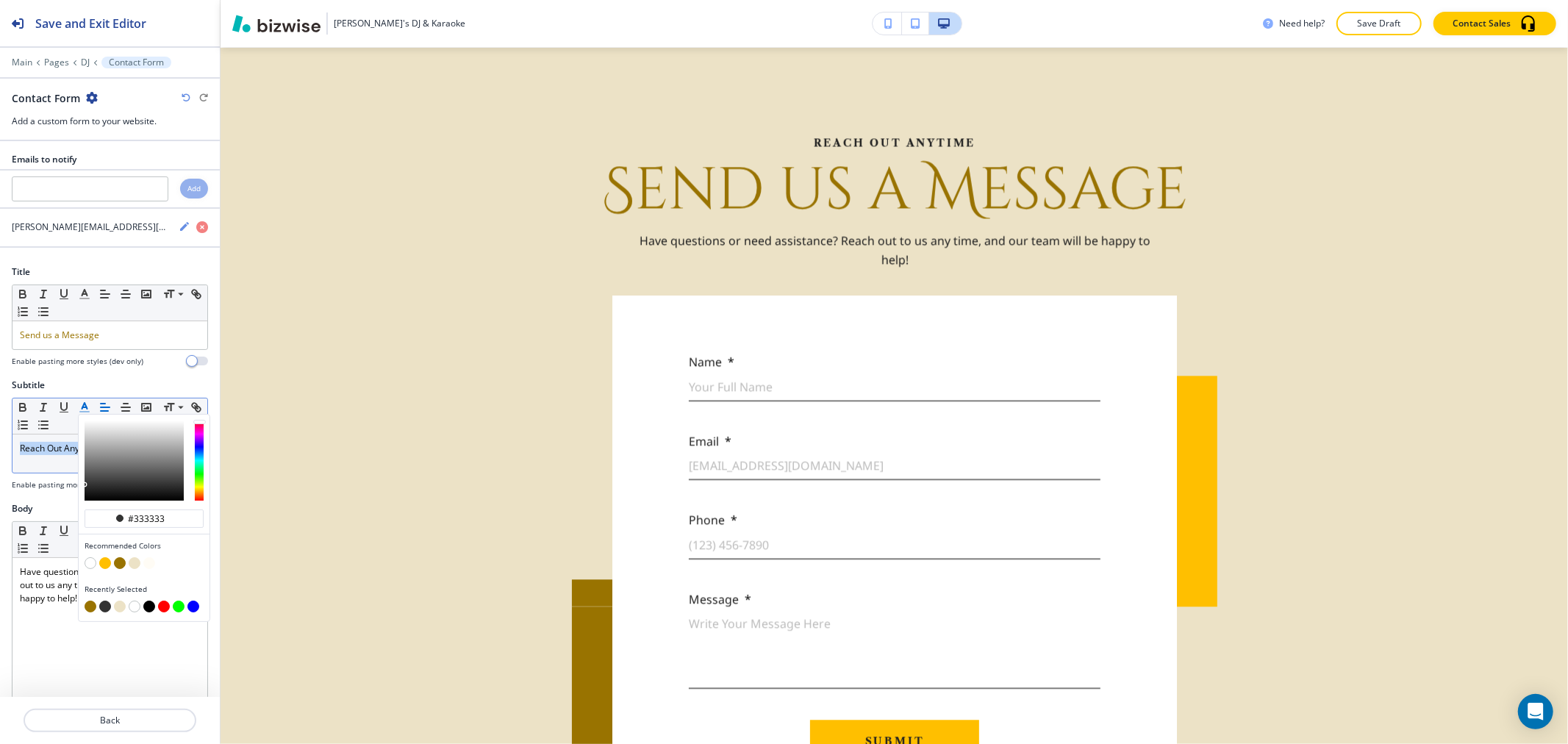
click at [122, 561] on button "button" at bounding box center [120, 563] width 12 height 12
type input "#997300"
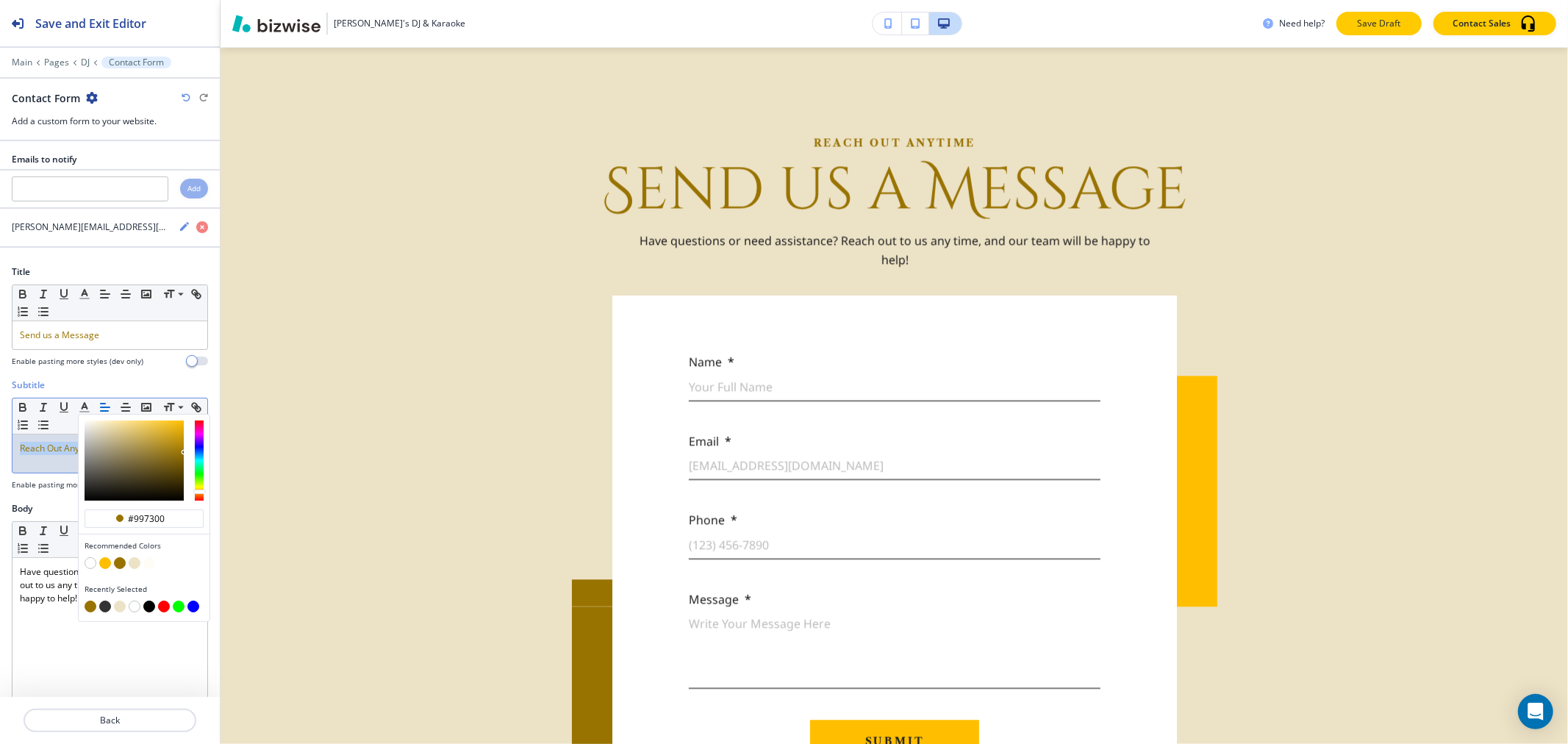
click at [1376, 22] on p "Save Draft" at bounding box center [1378, 23] width 47 height 13
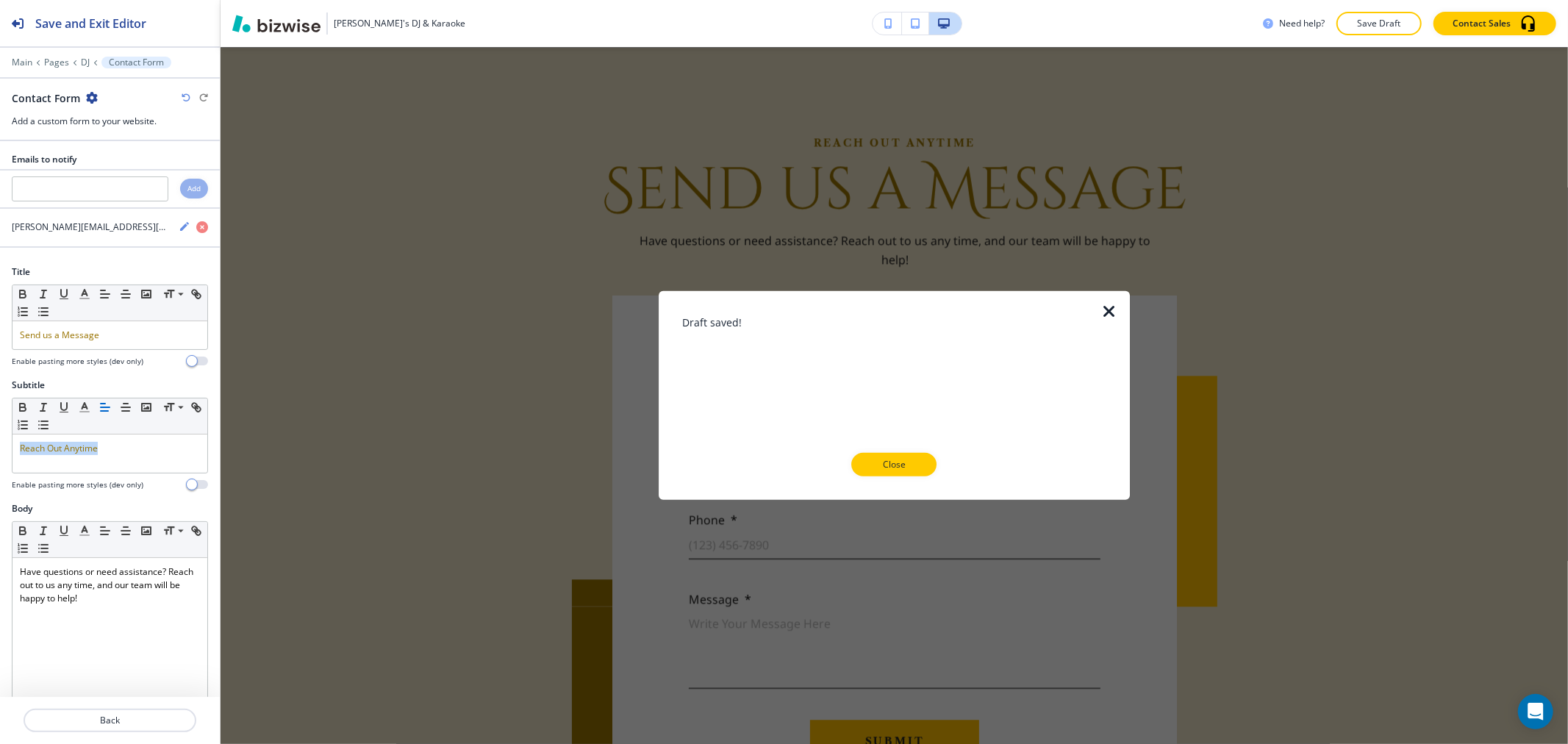
drag, startPoint x: 905, startPoint y: 464, endPoint x: 920, endPoint y: 463, distance: 15.0
click at [905, 463] on p "Close" at bounding box center [894, 465] width 47 height 13
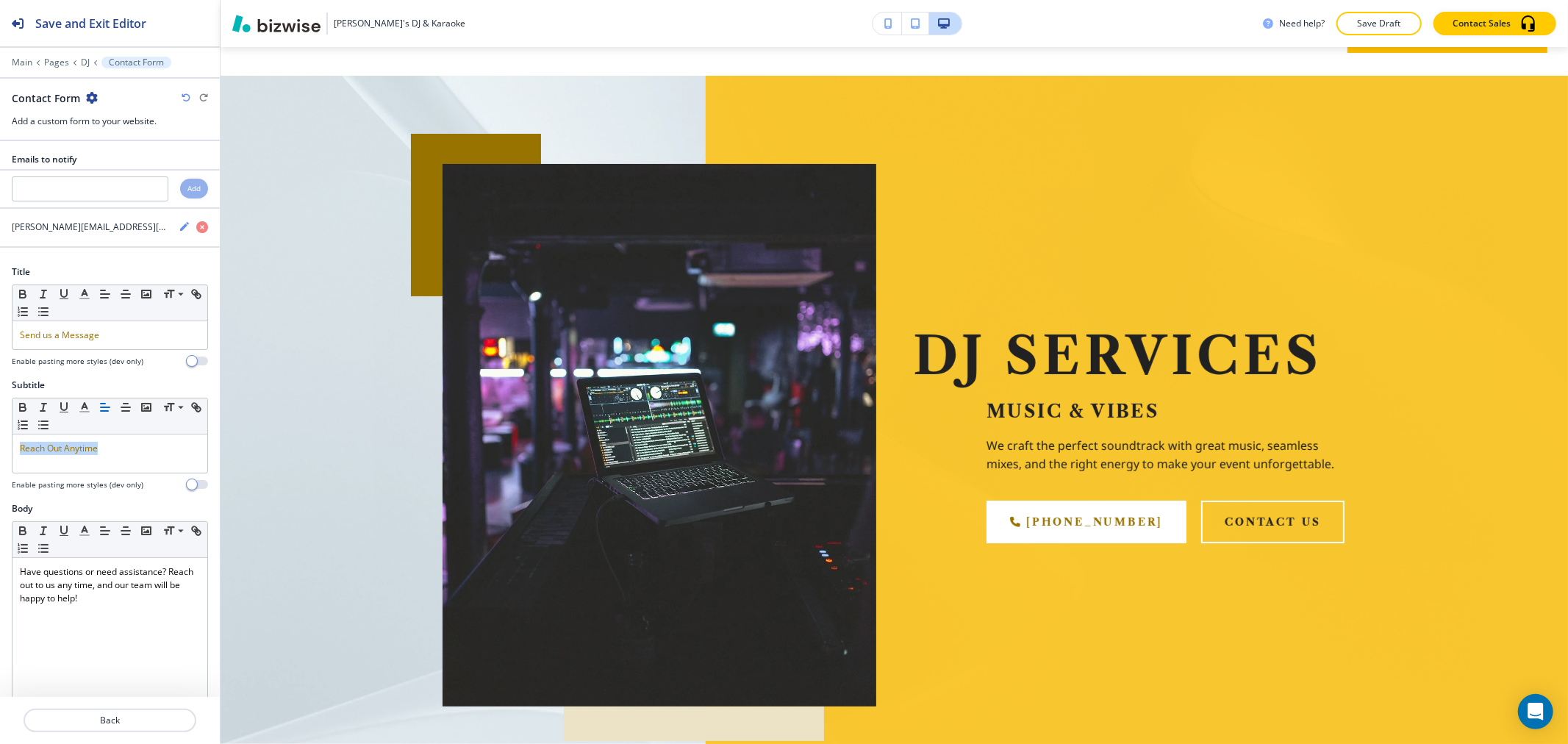
scroll to position [0, 0]
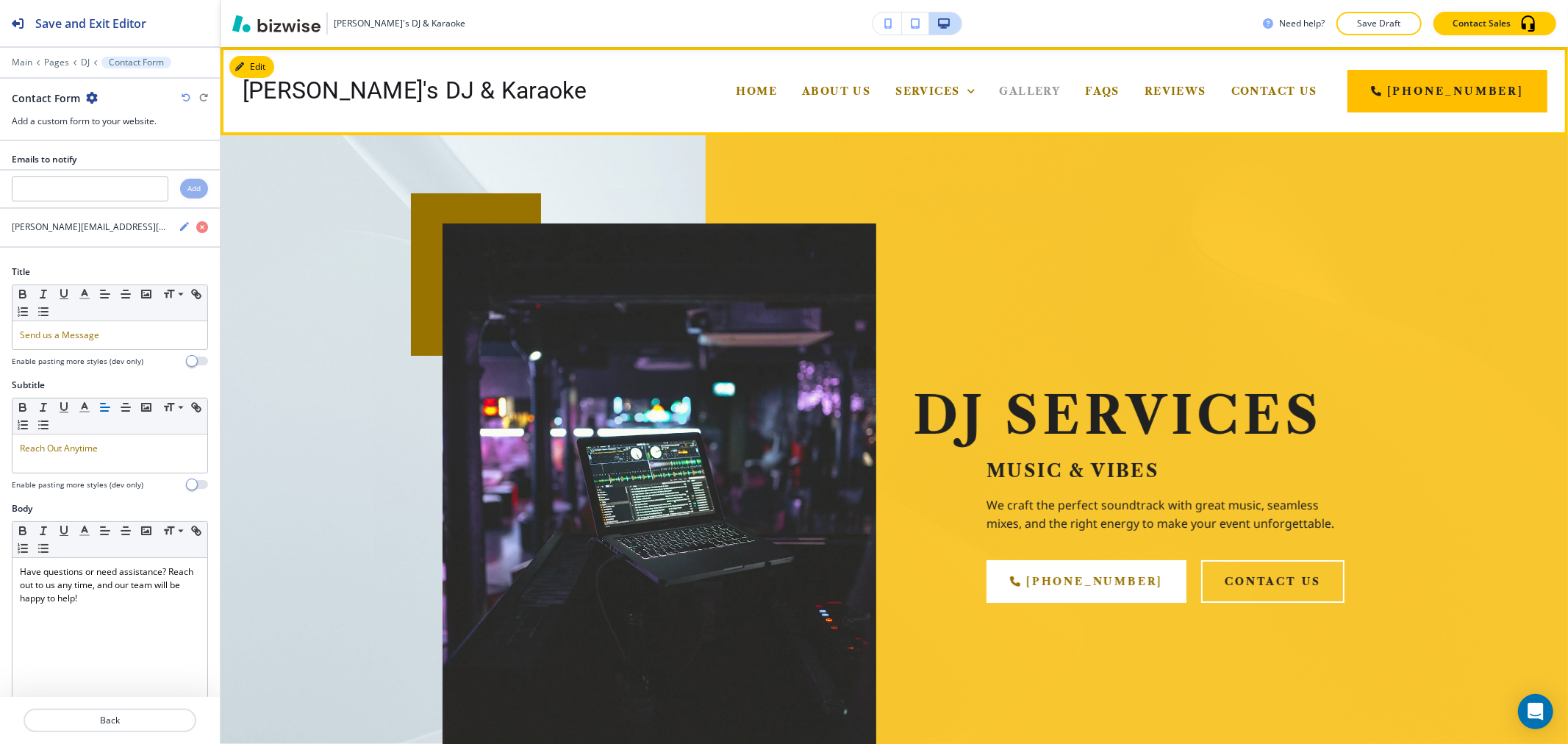
click at [1061, 92] on span "Gallery" at bounding box center [1029, 91] width 61 height 13
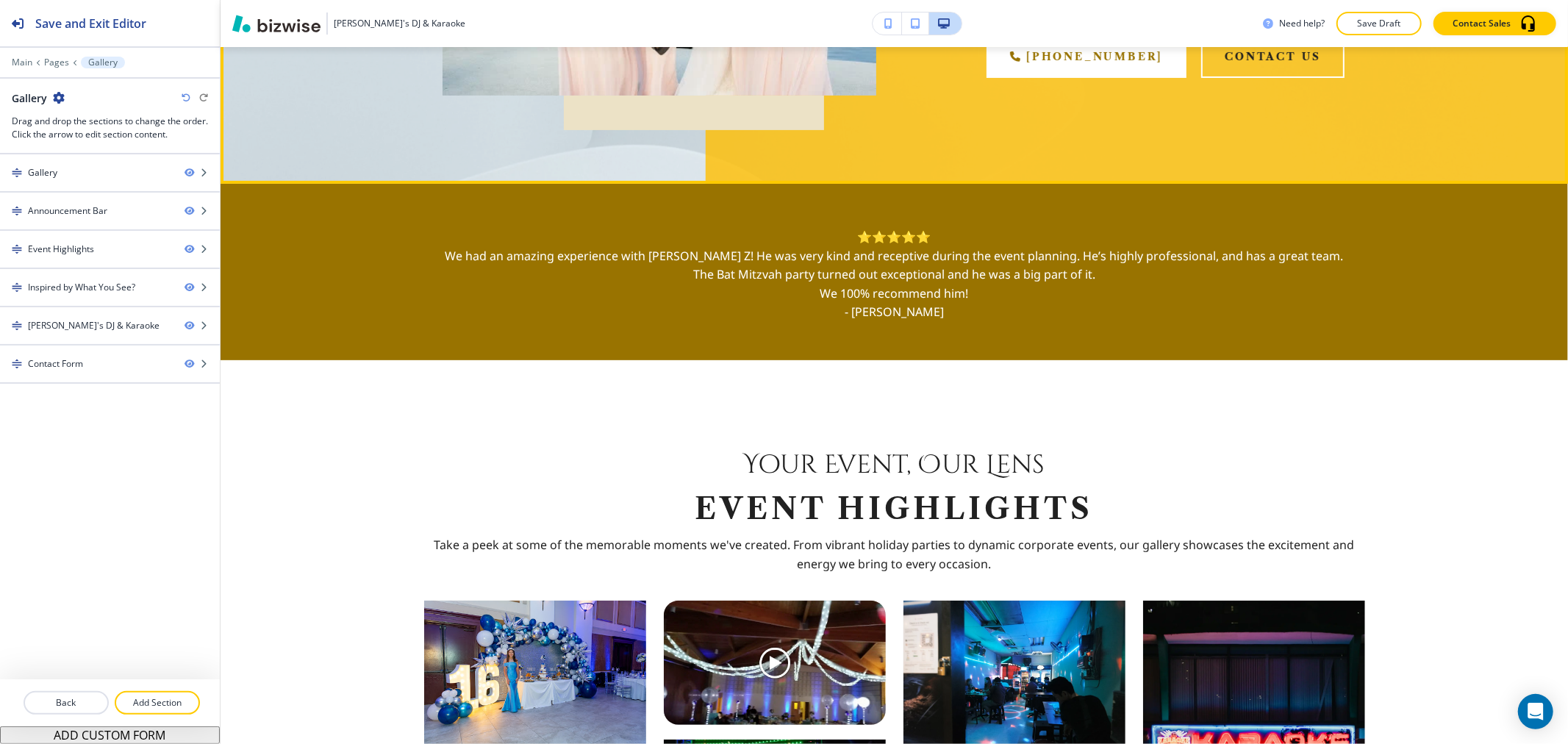
scroll to position [653, 0]
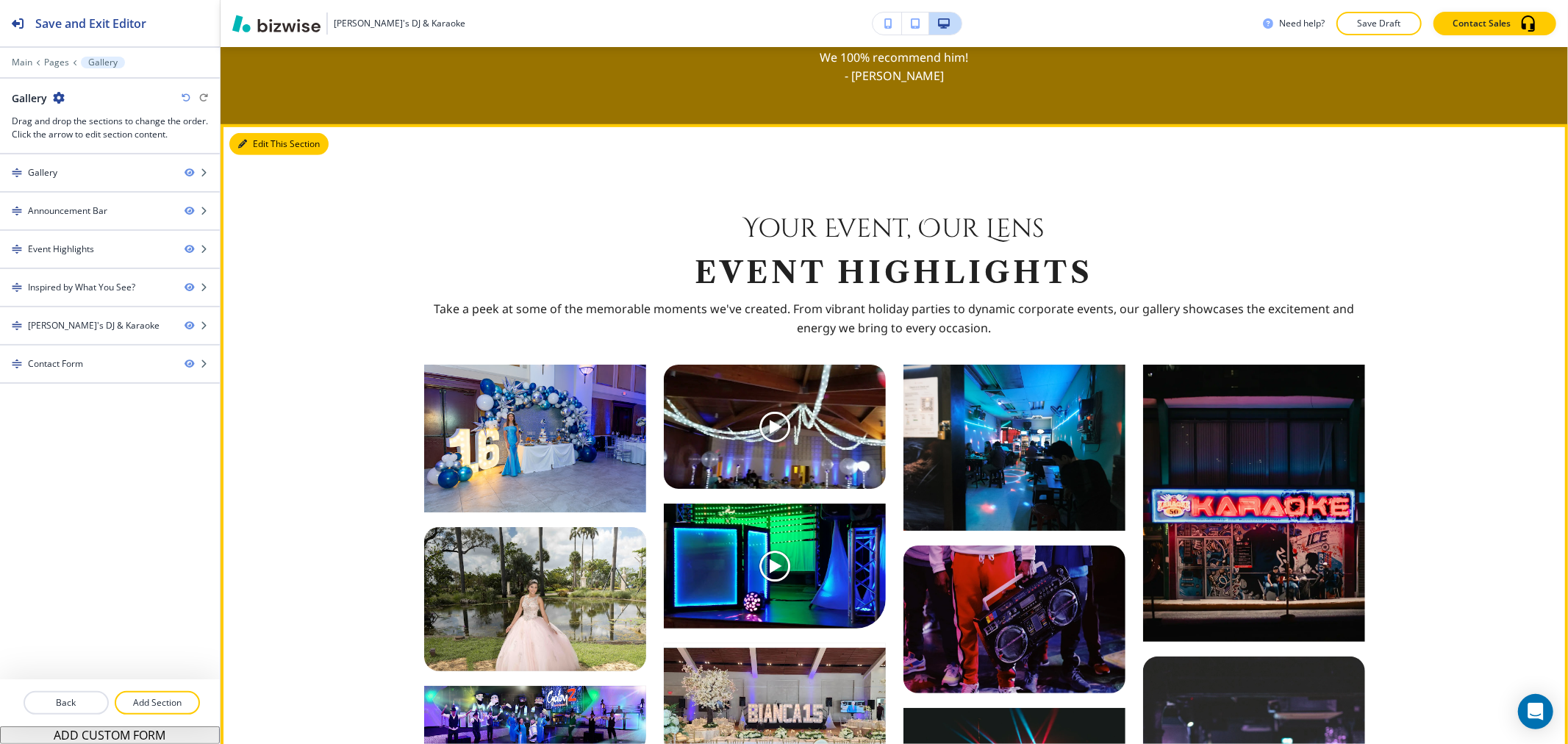
click at [259, 136] on button "Edit This Section" at bounding box center [279, 144] width 99 height 22
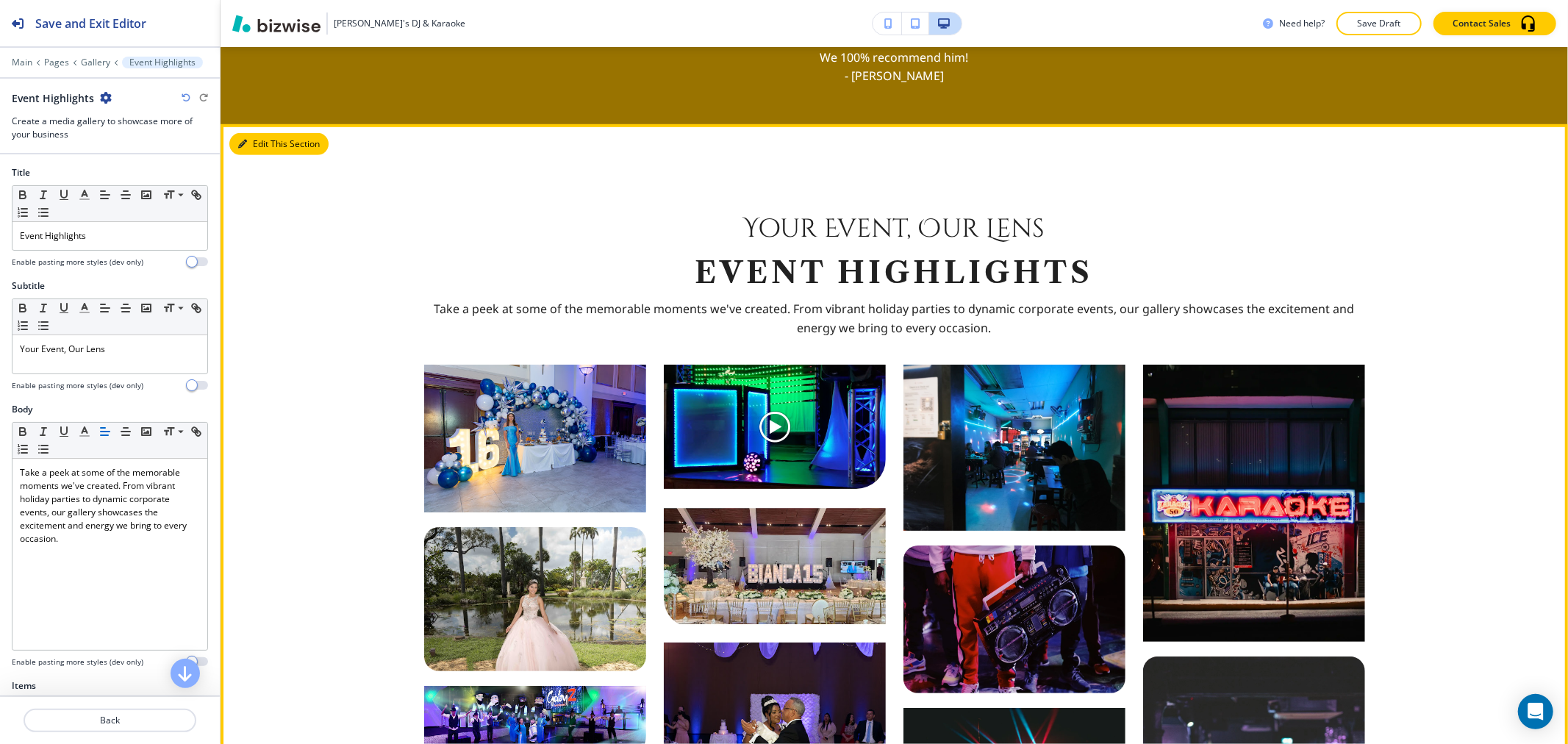
scroll to position [730, 0]
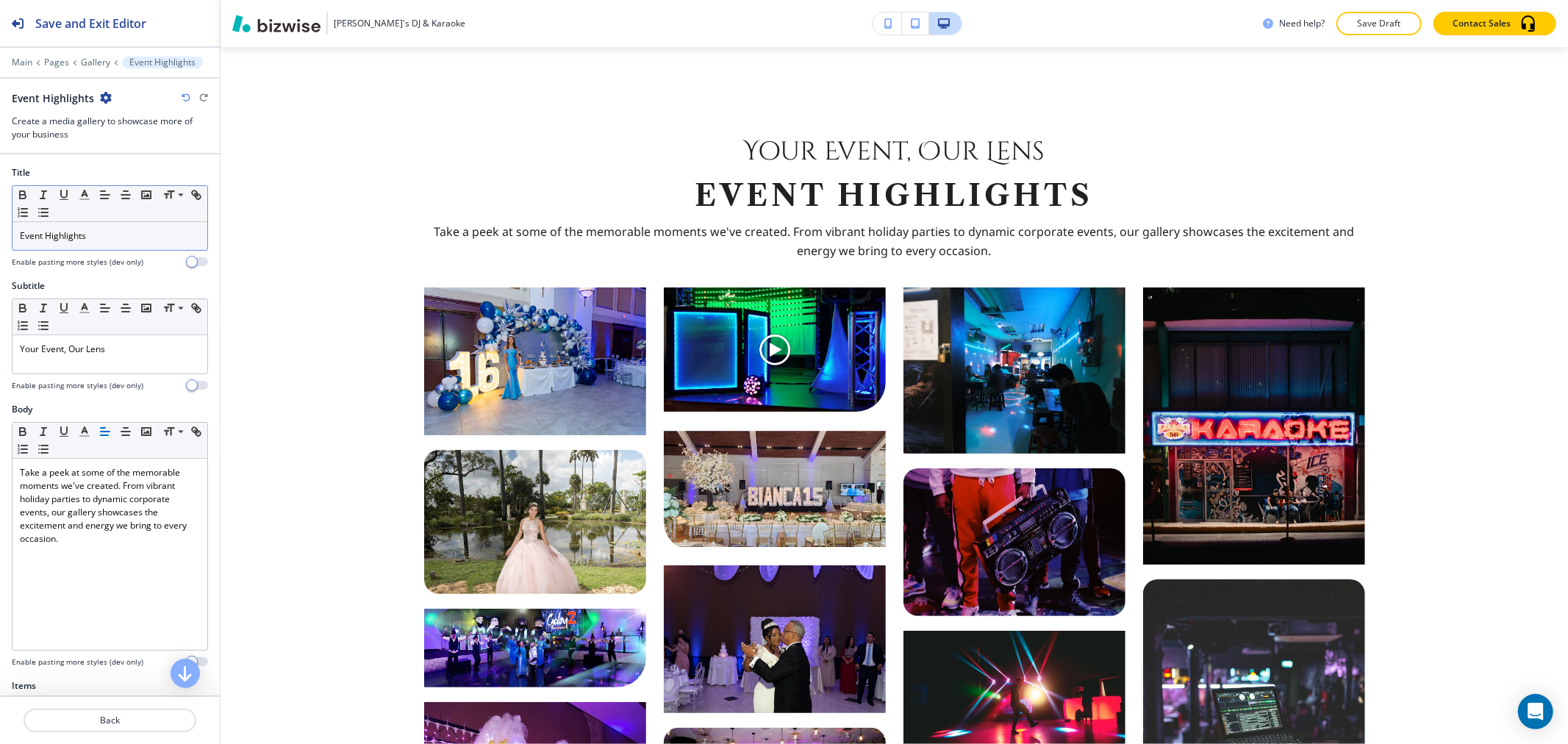
click at [99, 244] on div "Event Highlights" at bounding box center [110, 236] width 195 height 28
click at [98, 244] on div "Event Highlights" at bounding box center [110, 236] width 195 height 28
click at [89, 194] on icon "button" at bounding box center [85, 195] width 13 height 13
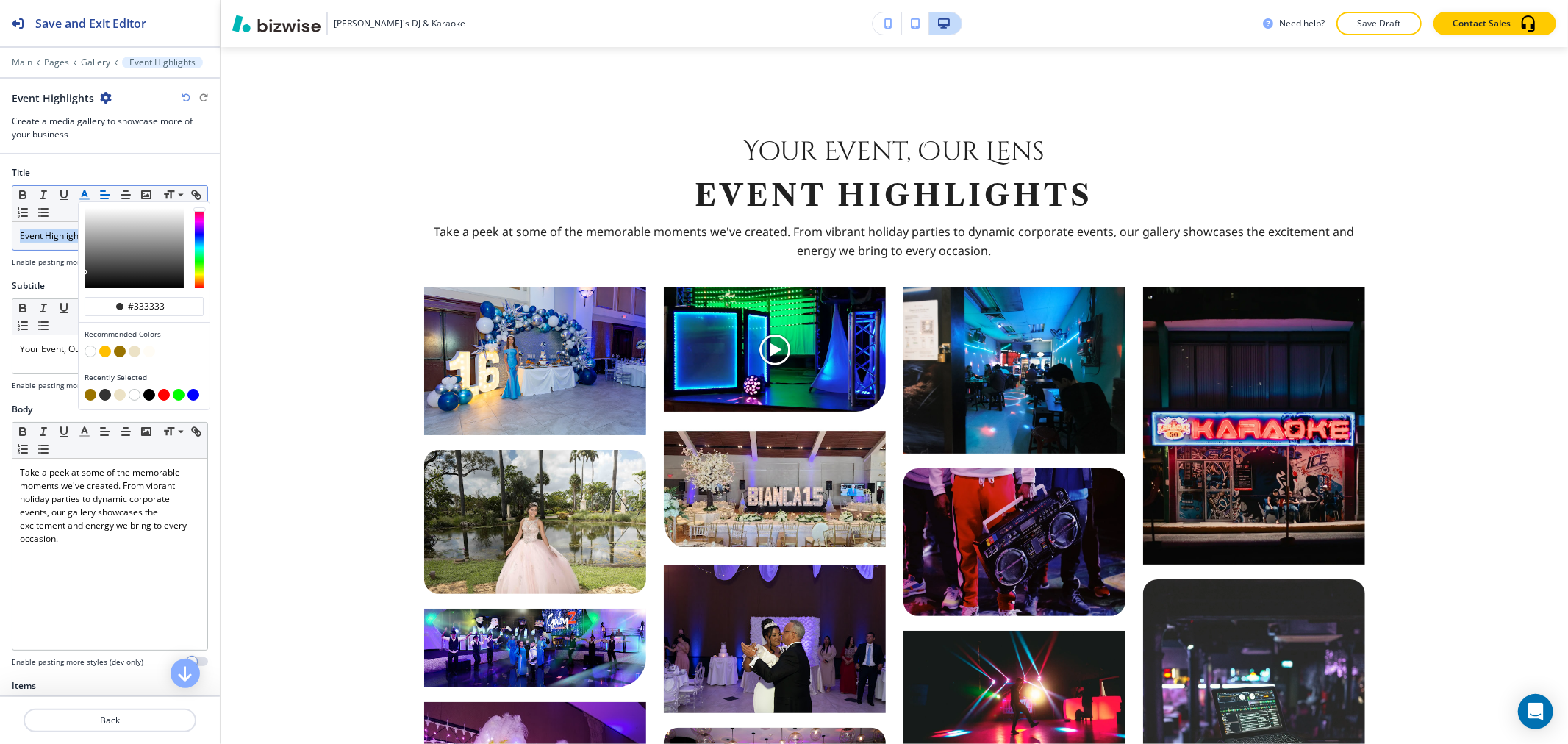
click at [124, 353] on button "button" at bounding box center [120, 352] width 12 height 12
type input "#997300"
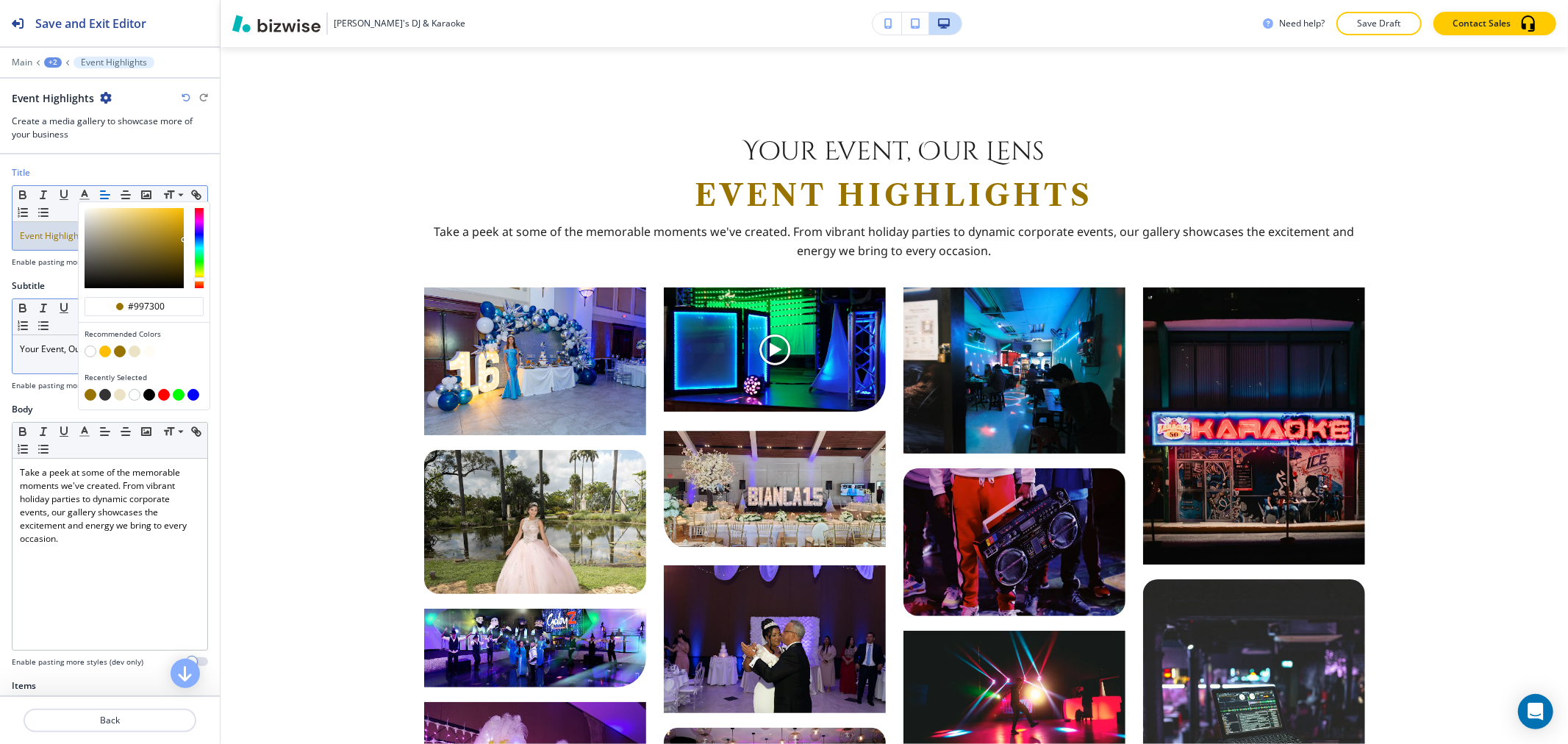
click at [38, 354] on p "Your Event, Our Lens" at bounding box center [110, 349] width 180 height 13
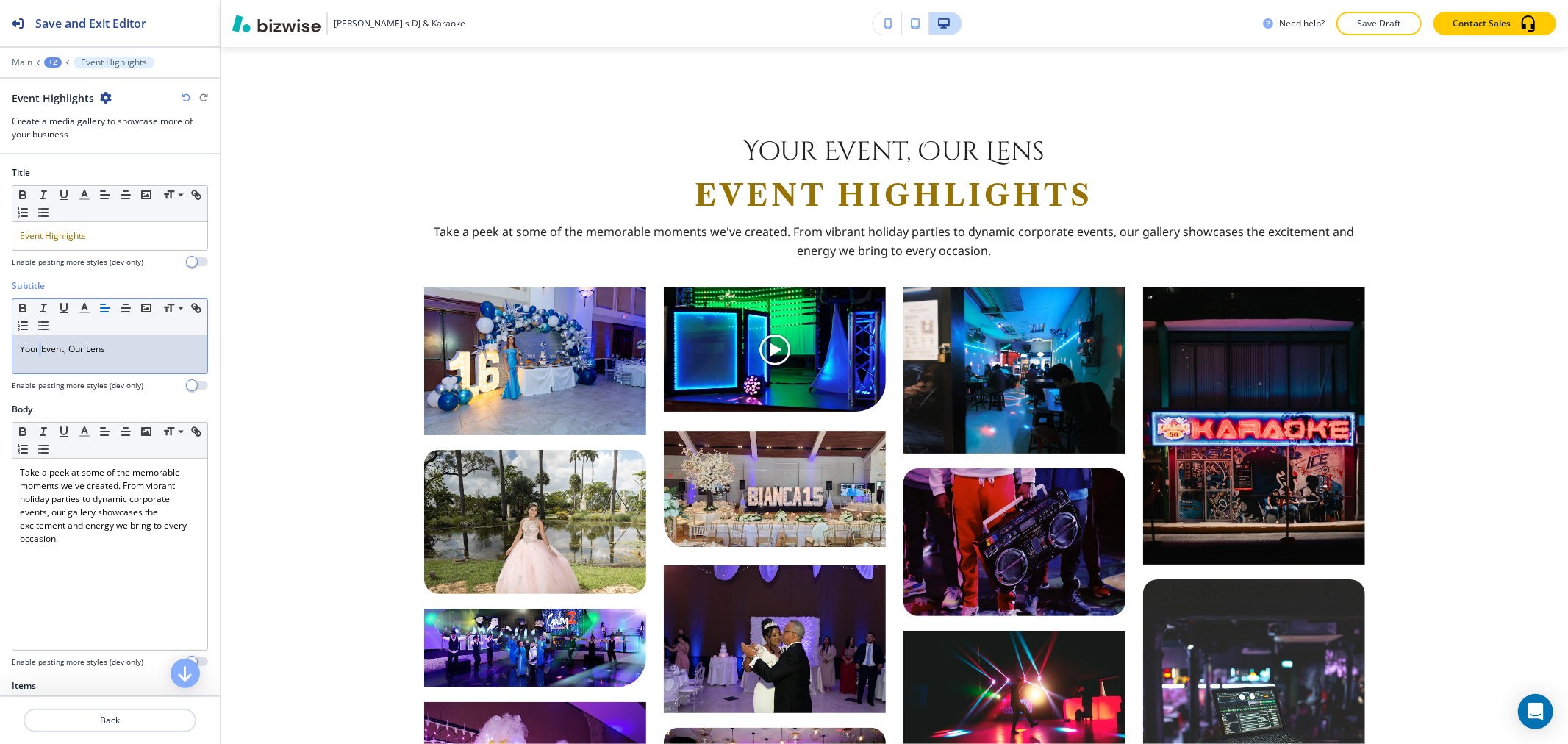
click at [39, 354] on p "Your Event, Our Lens" at bounding box center [110, 349] width 180 height 13
click at [89, 313] on line "button" at bounding box center [84, 313] width 9 height 0
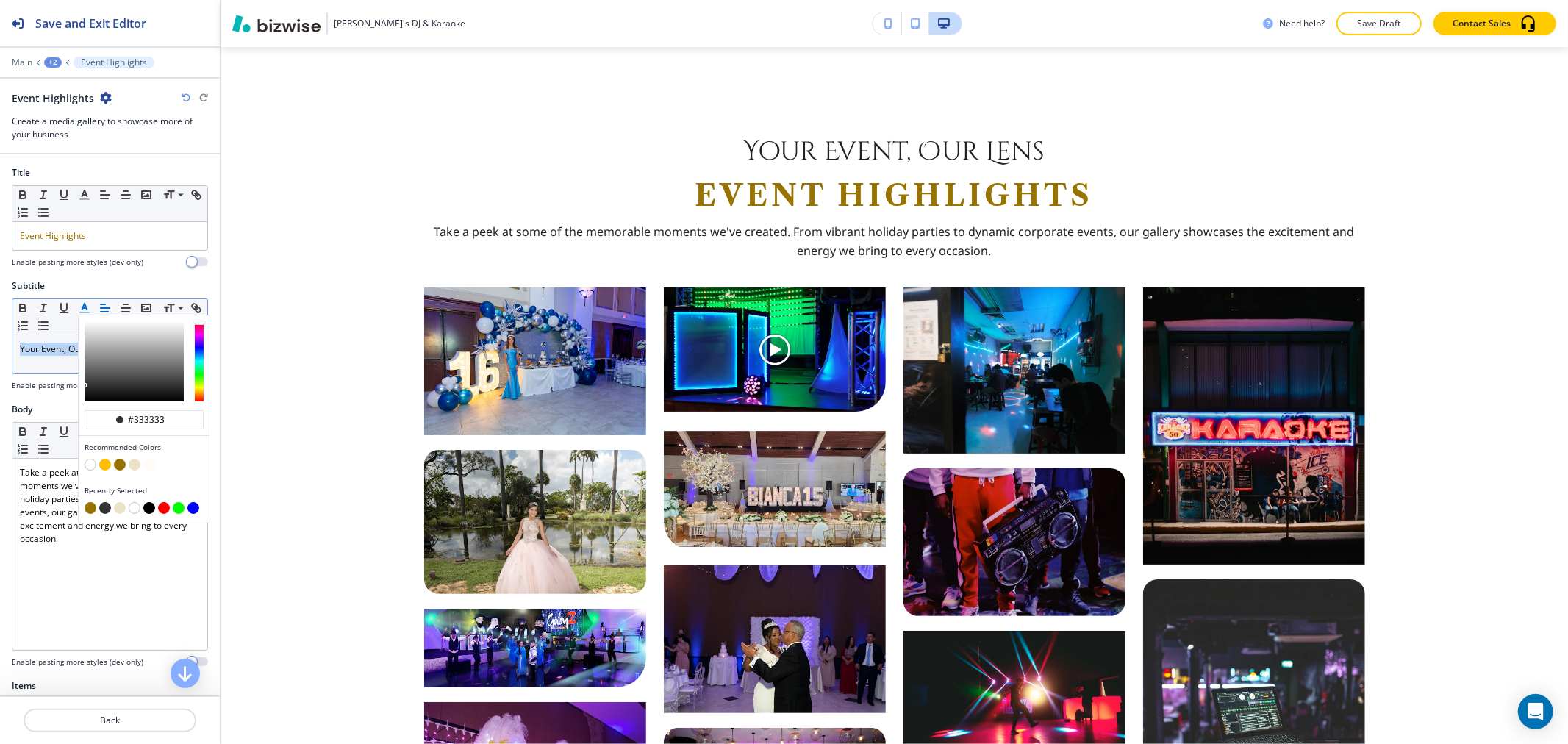
click at [123, 466] on button "button" at bounding box center [120, 465] width 12 height 12
type input "#997300"
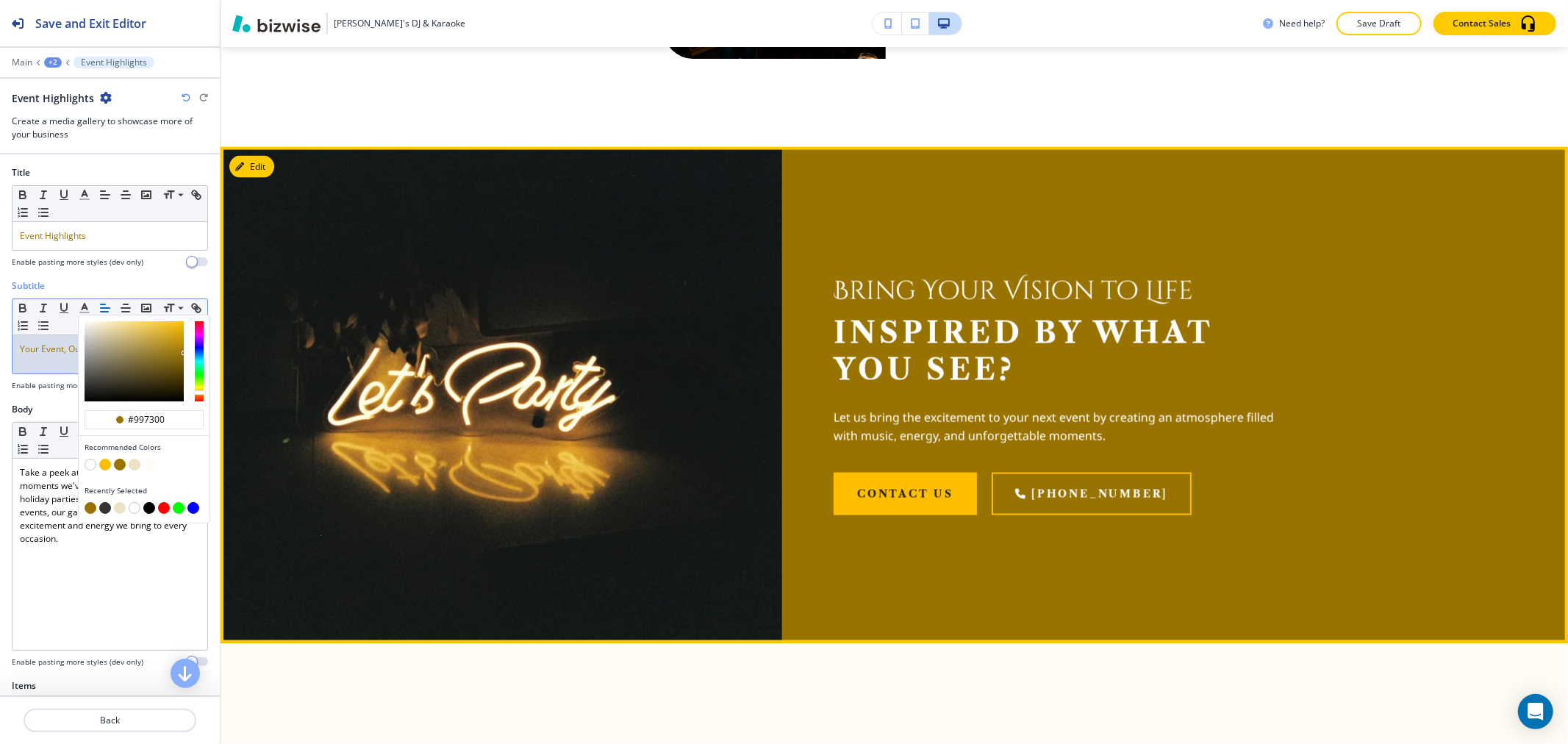
scroll to position [1873, 0]
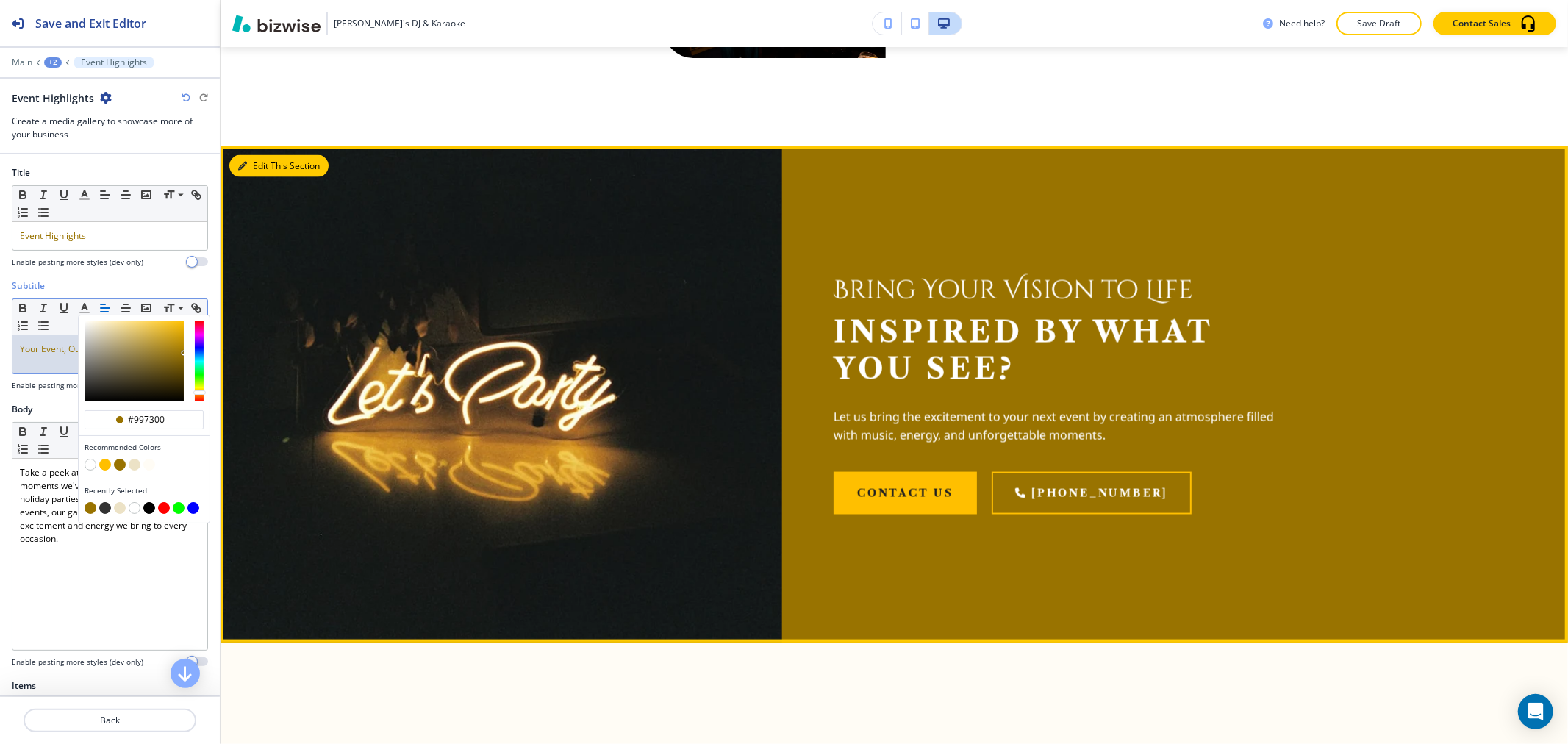
click at [257, 167] on button "Edit This Section" at bounding box center [279, 166] width 99 height 22
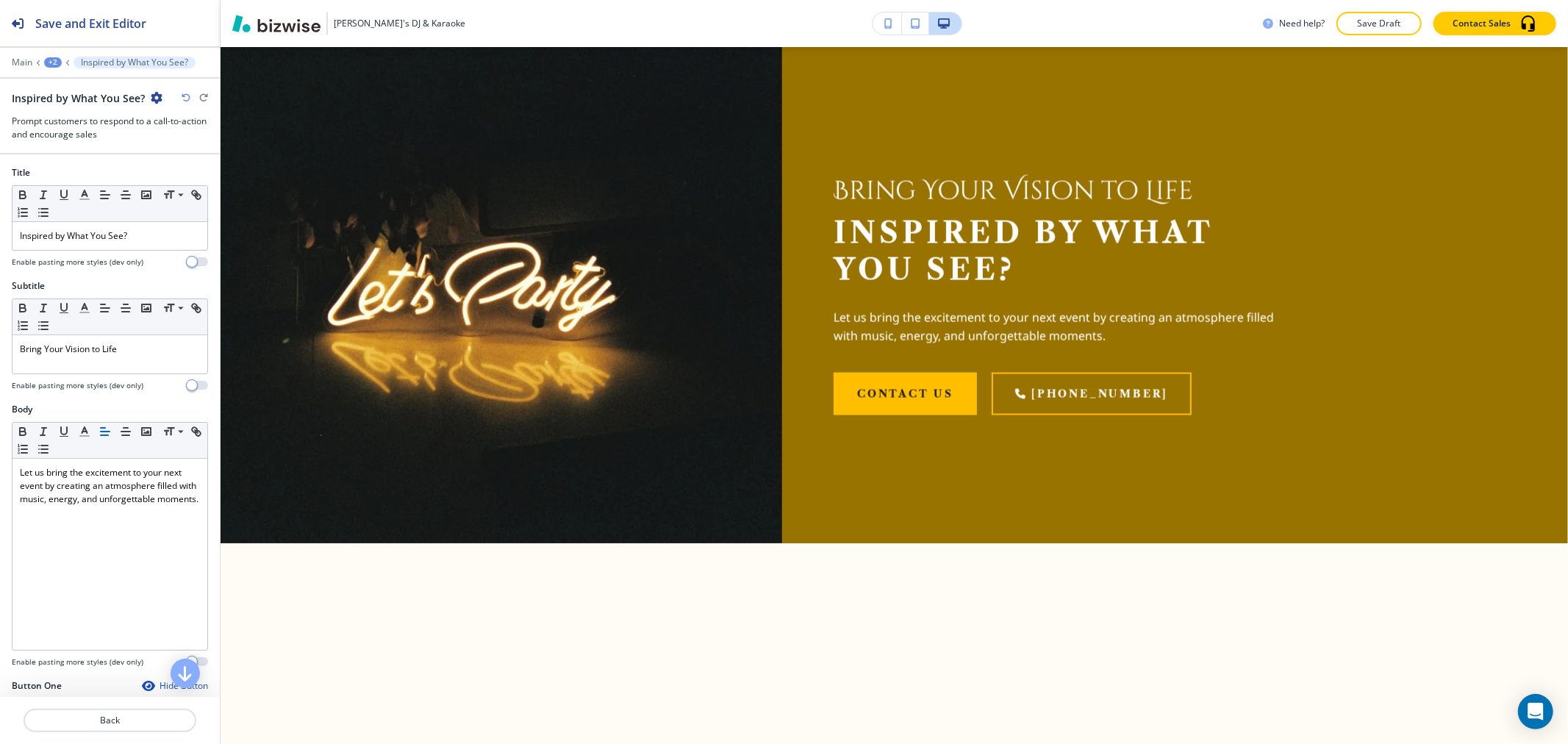
scroll to position [628, 0]
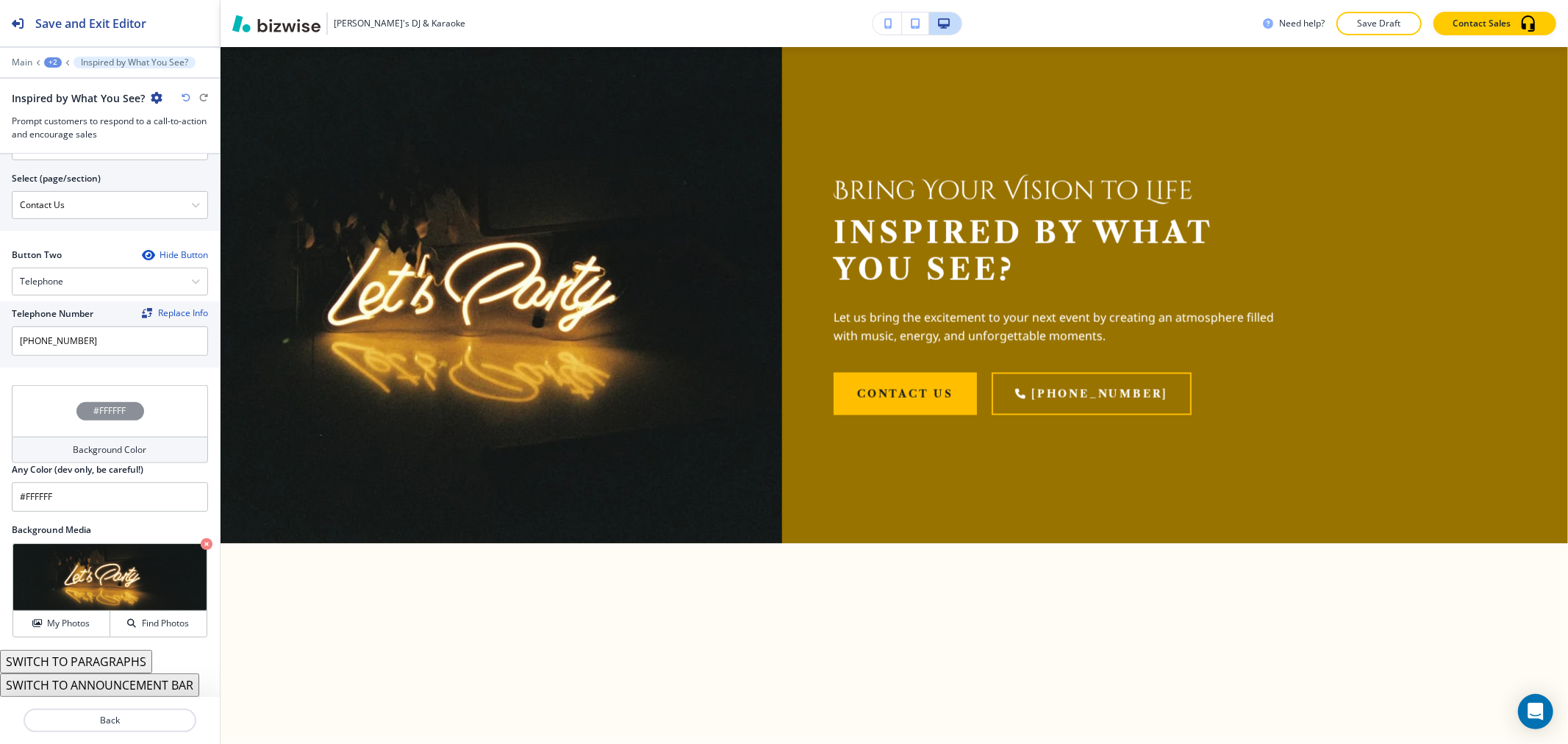
click at [86, 448] on h4 "Background Color" at bounding box center [110, 450] width 73 height 13
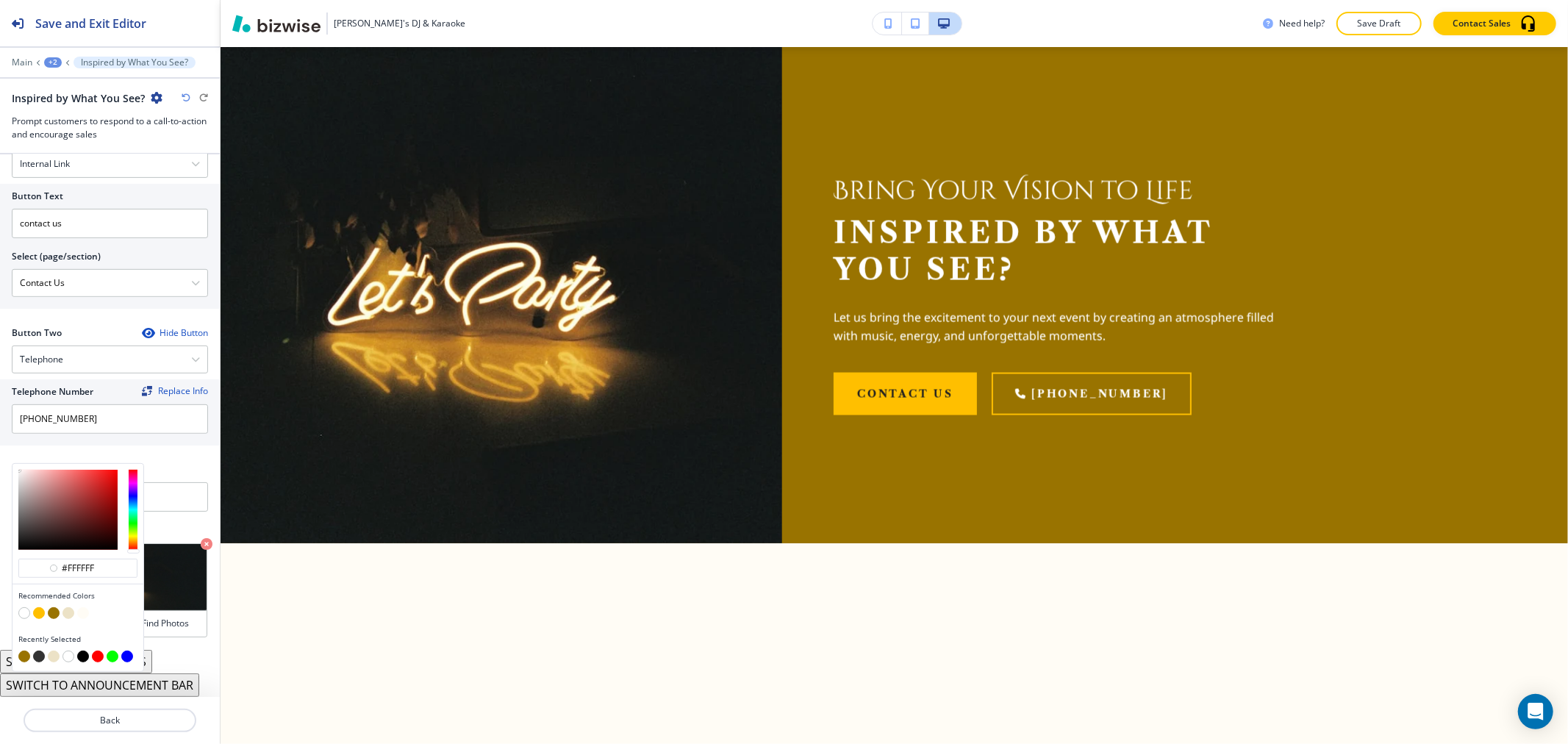
click at [68, 613] on button "button" at bounding box center [68, 613] width 12 height 12
type input "#ece2c6"
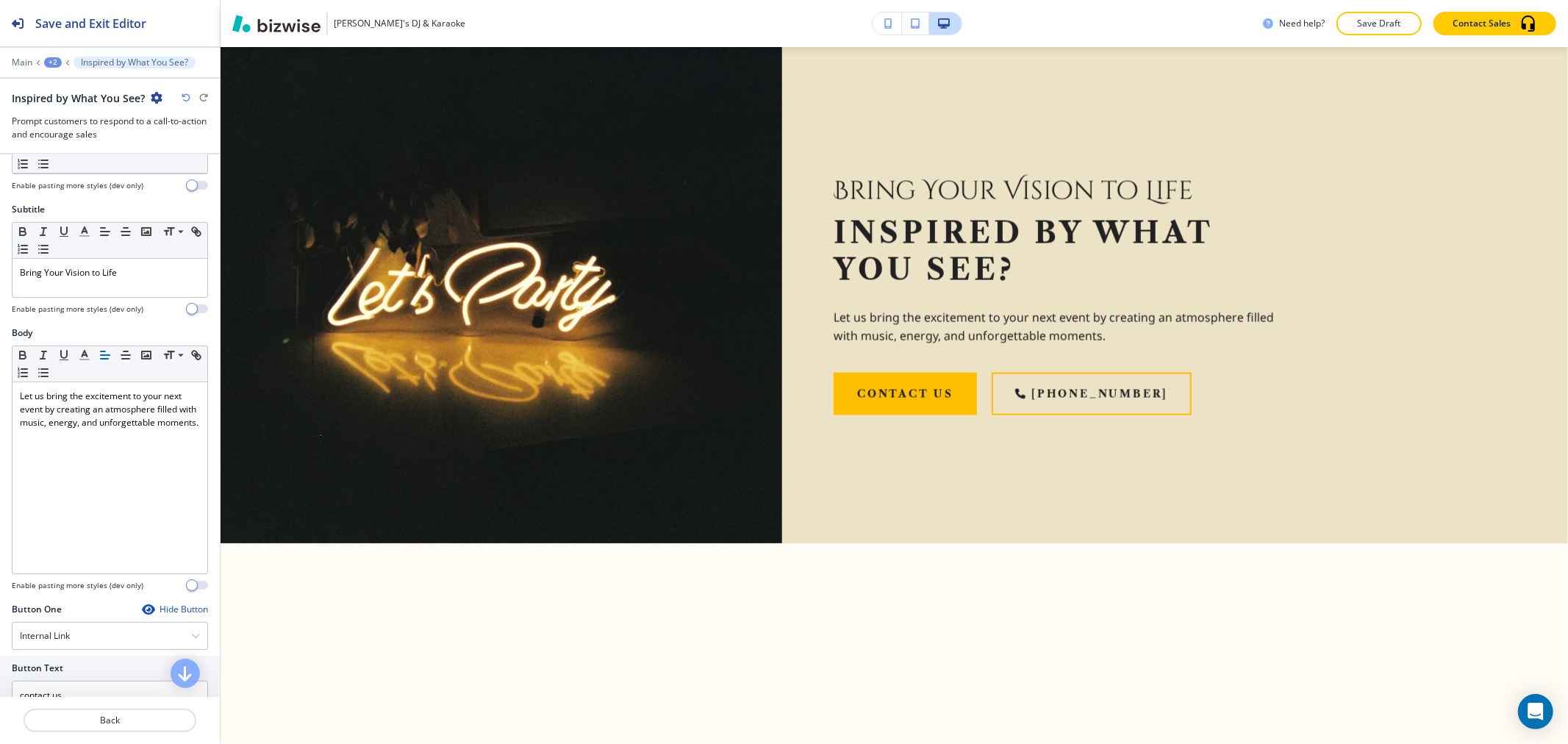
scroll to position [60, 0]
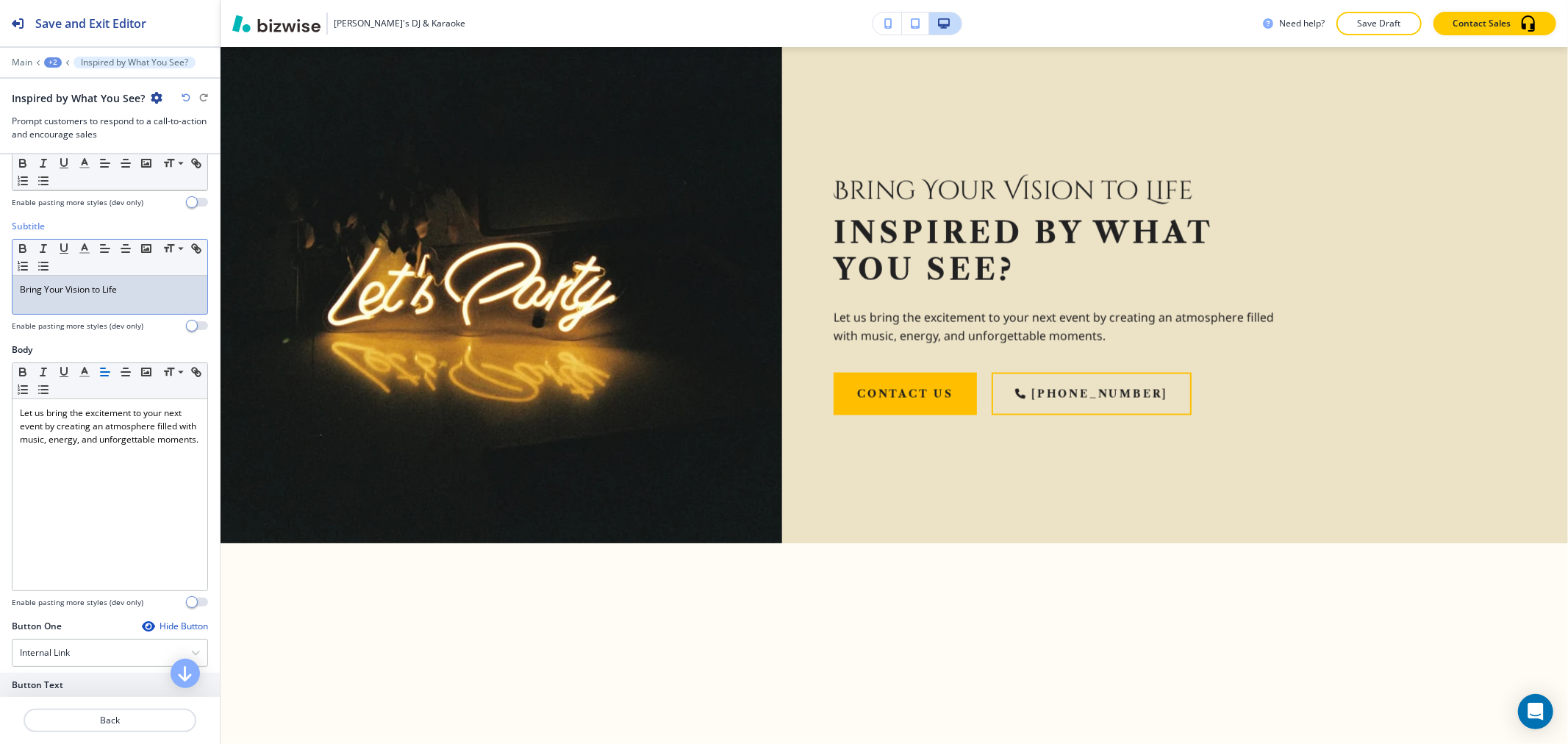
click at [128, 290] on p "Bring Your Vision to Life" at bounding box center [110, 289] width 180 height 13
click at [83, 253] on line "button" at bounding box center [84, 253] width 9 height 0
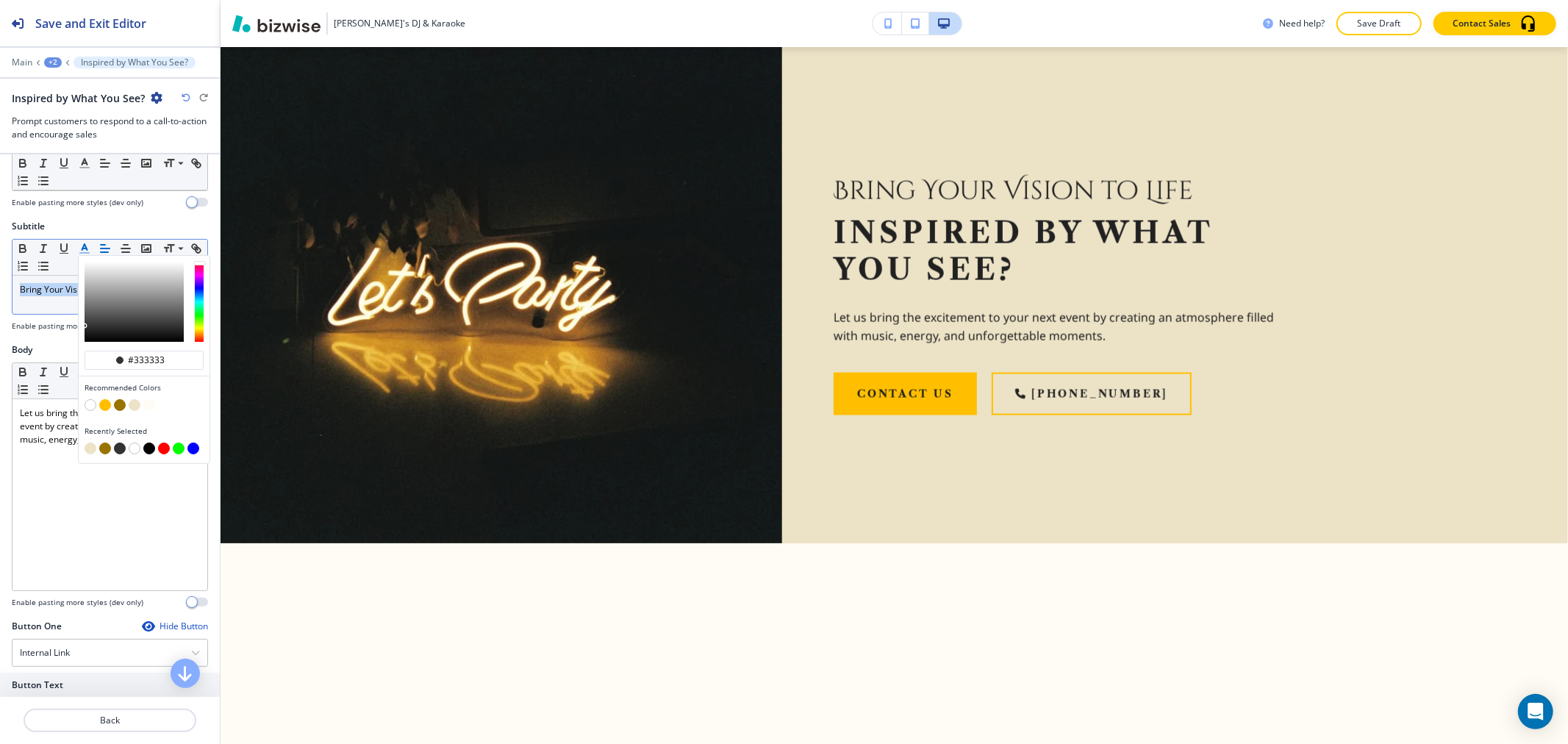
click at [120, 409] on button "button" at bounding box center [120, 405] width 12 height 12
type input "#997300"
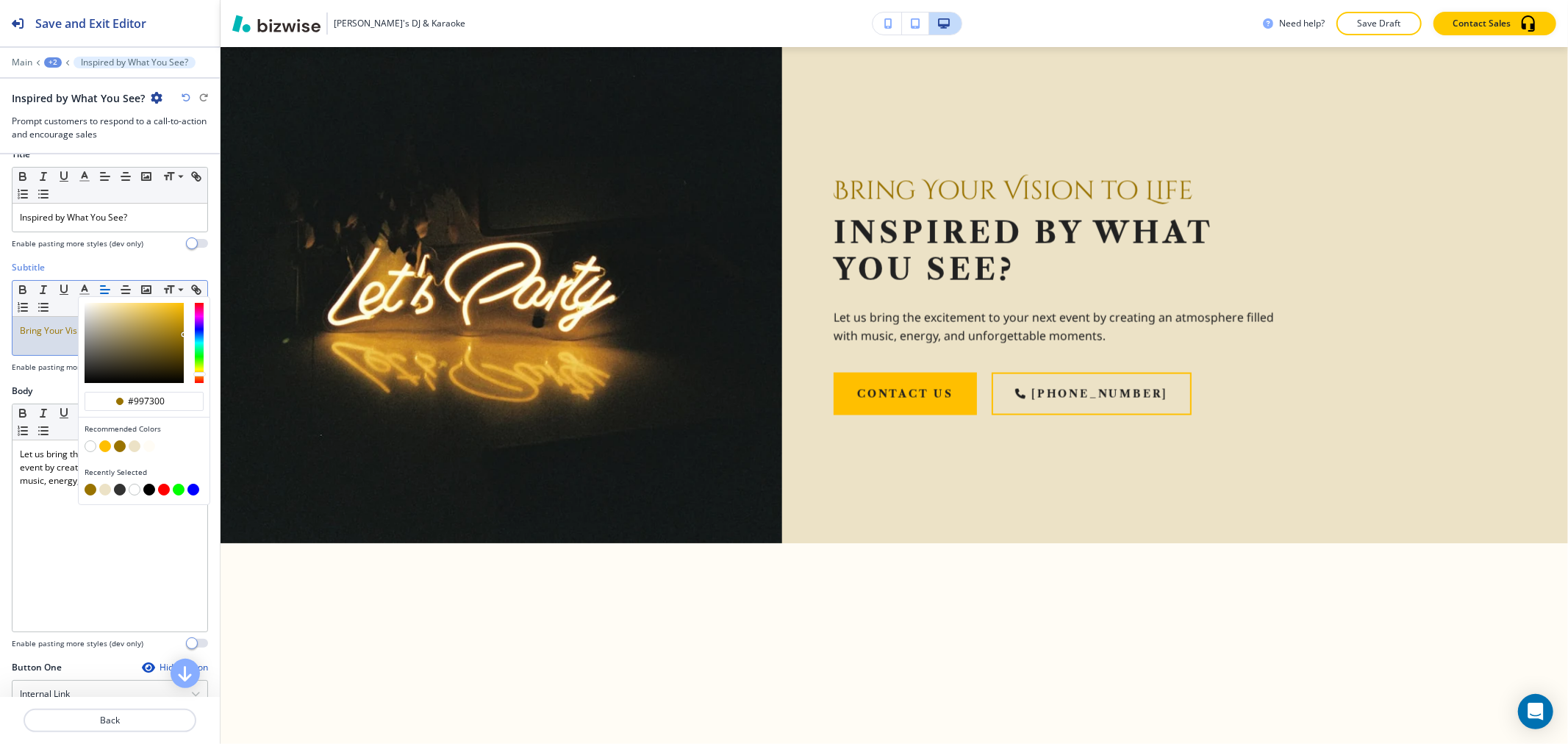
scroll to position [0, 0]
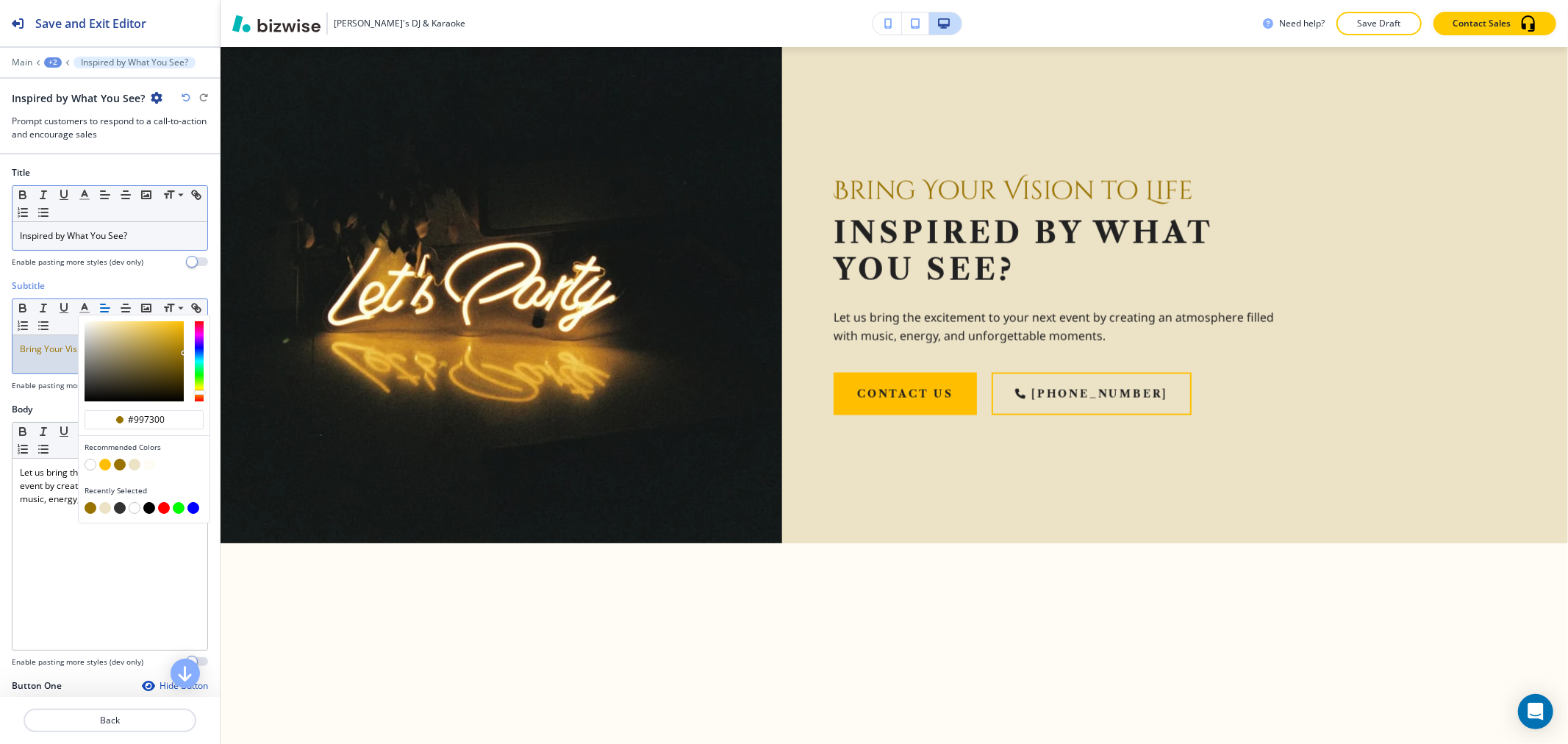
click at [108, 232] on p "Inspired by What You See?" at bounding box center [110, 236] width 180 height 13
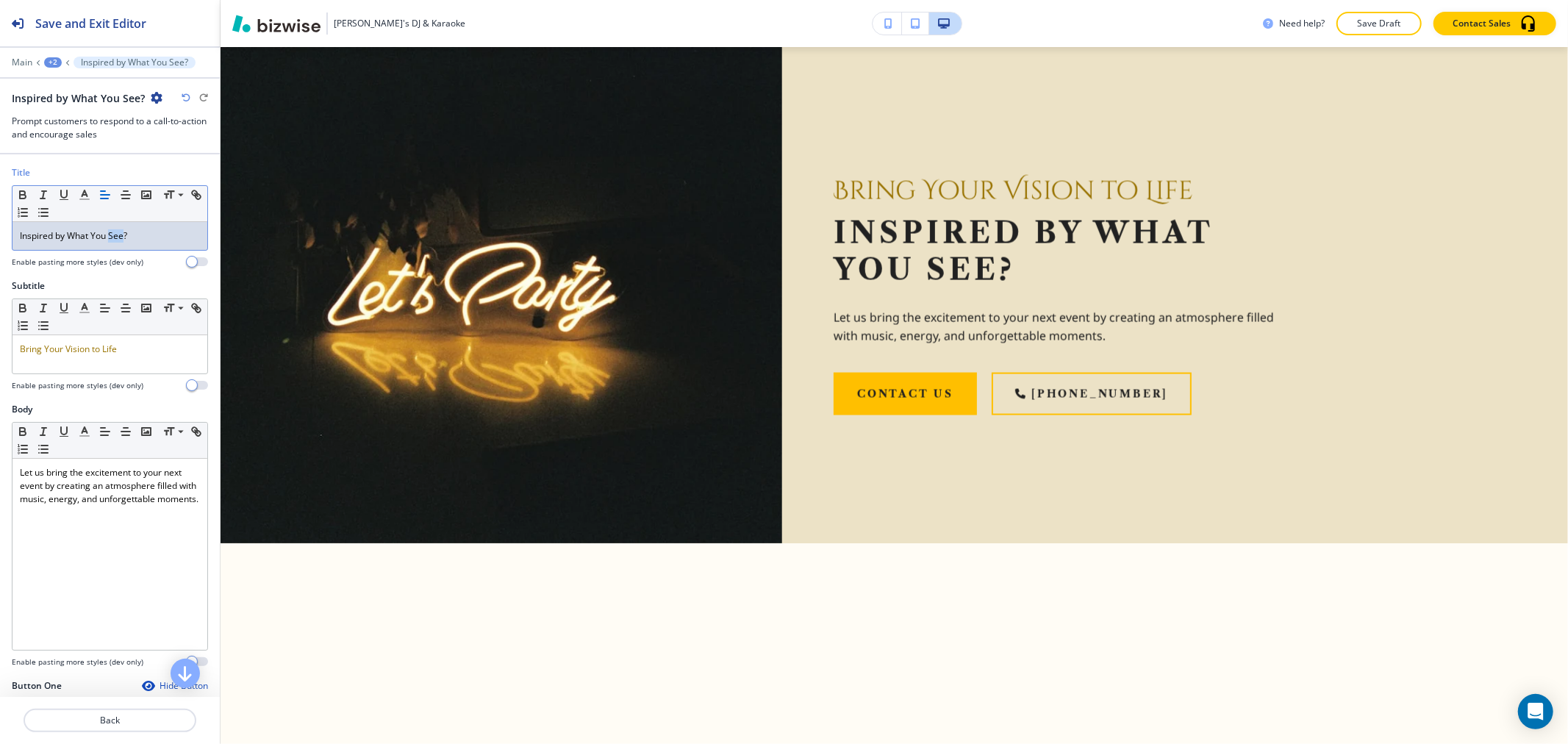
click at [108, 232] on p "Inspired by What You See?" at bounding box center [110, 236] width 180 height 13
click at [82, 195] on polyline "button" at bounding box center [85, 193] width 5 height 6
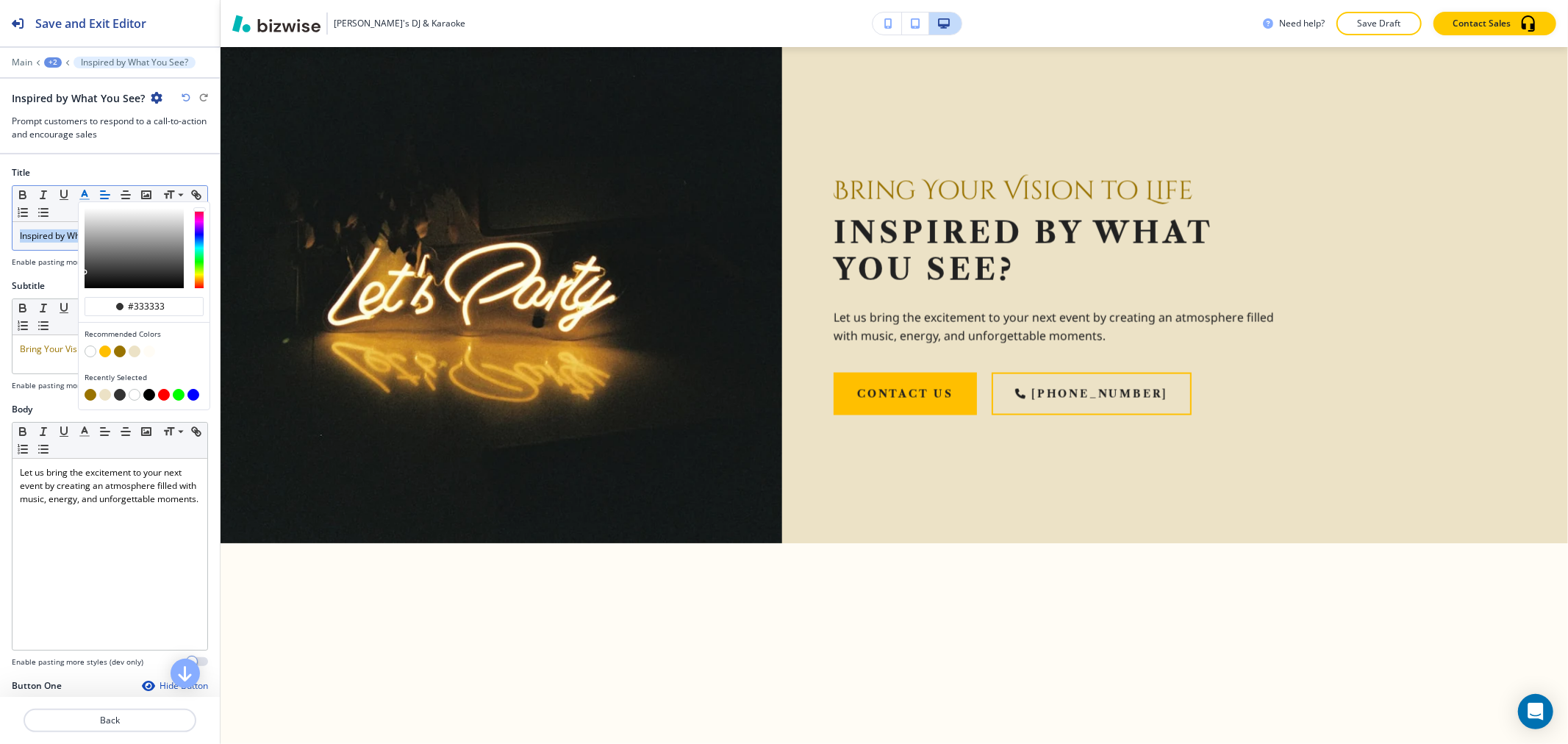
click at [120, 352] on button "button" at bounding box center [120, 352] width 12 height 12
type input "#997300"
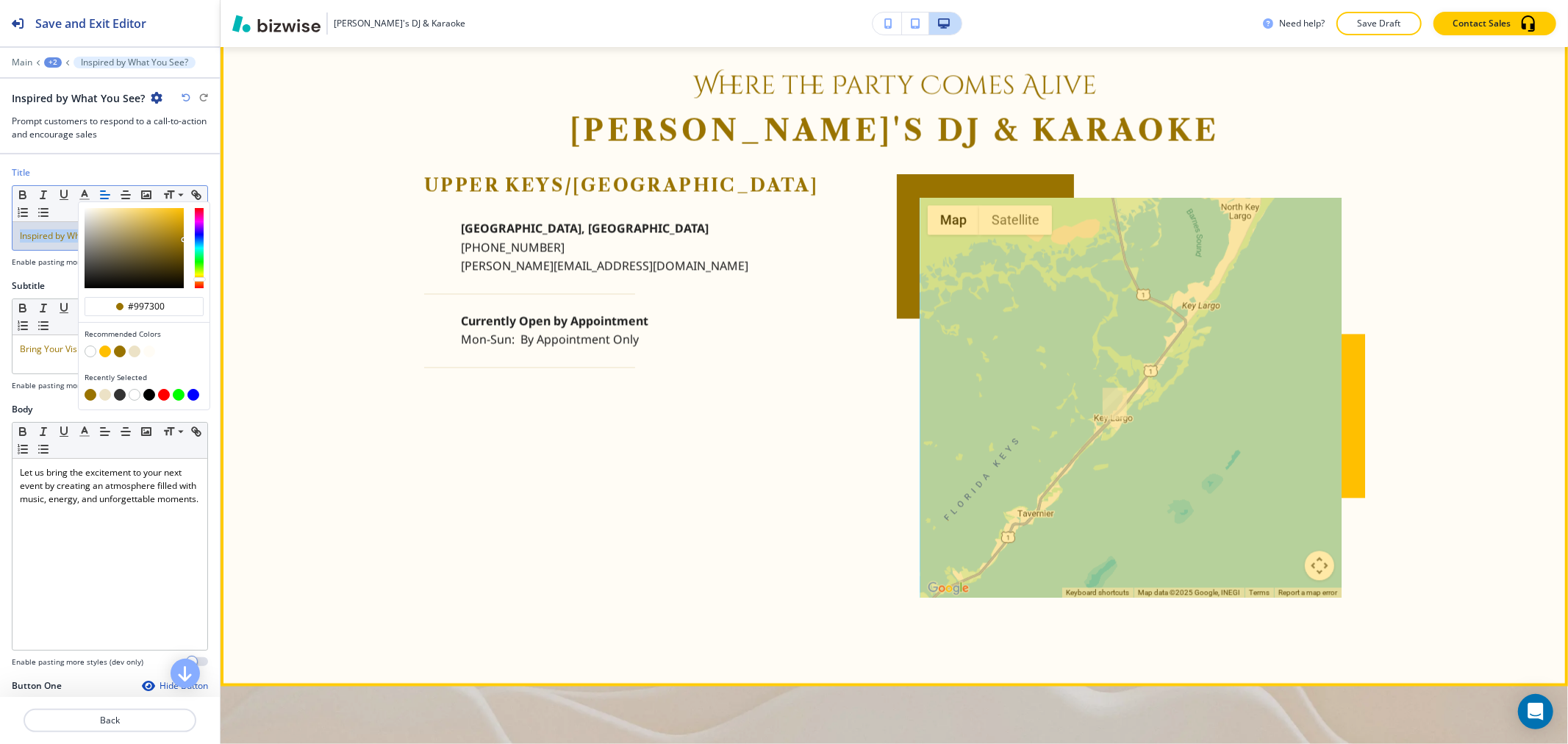
scroll to position [2380, 0]
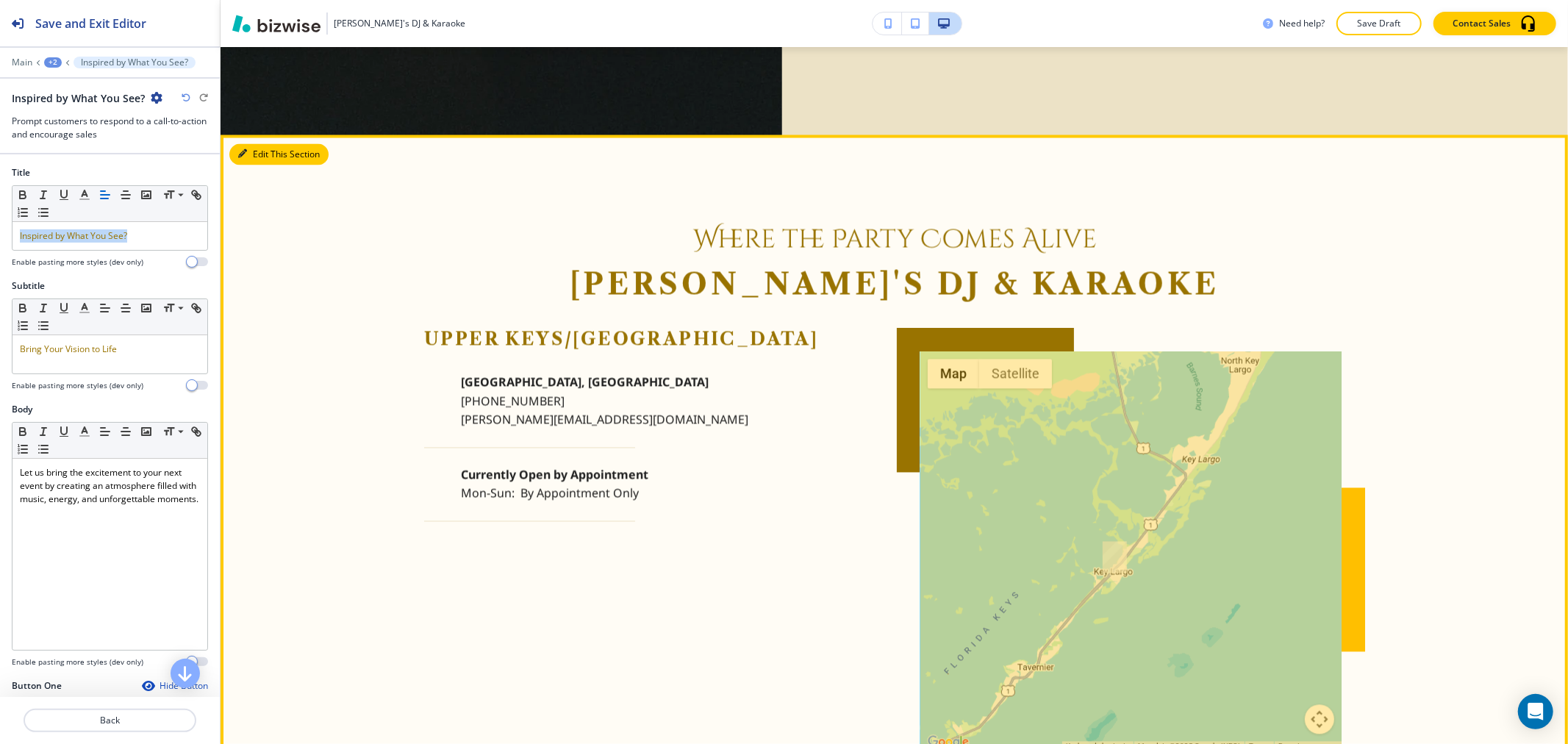
click at [243, 150] on icon "button" at bounding box center [242, 154] width 9 height 9
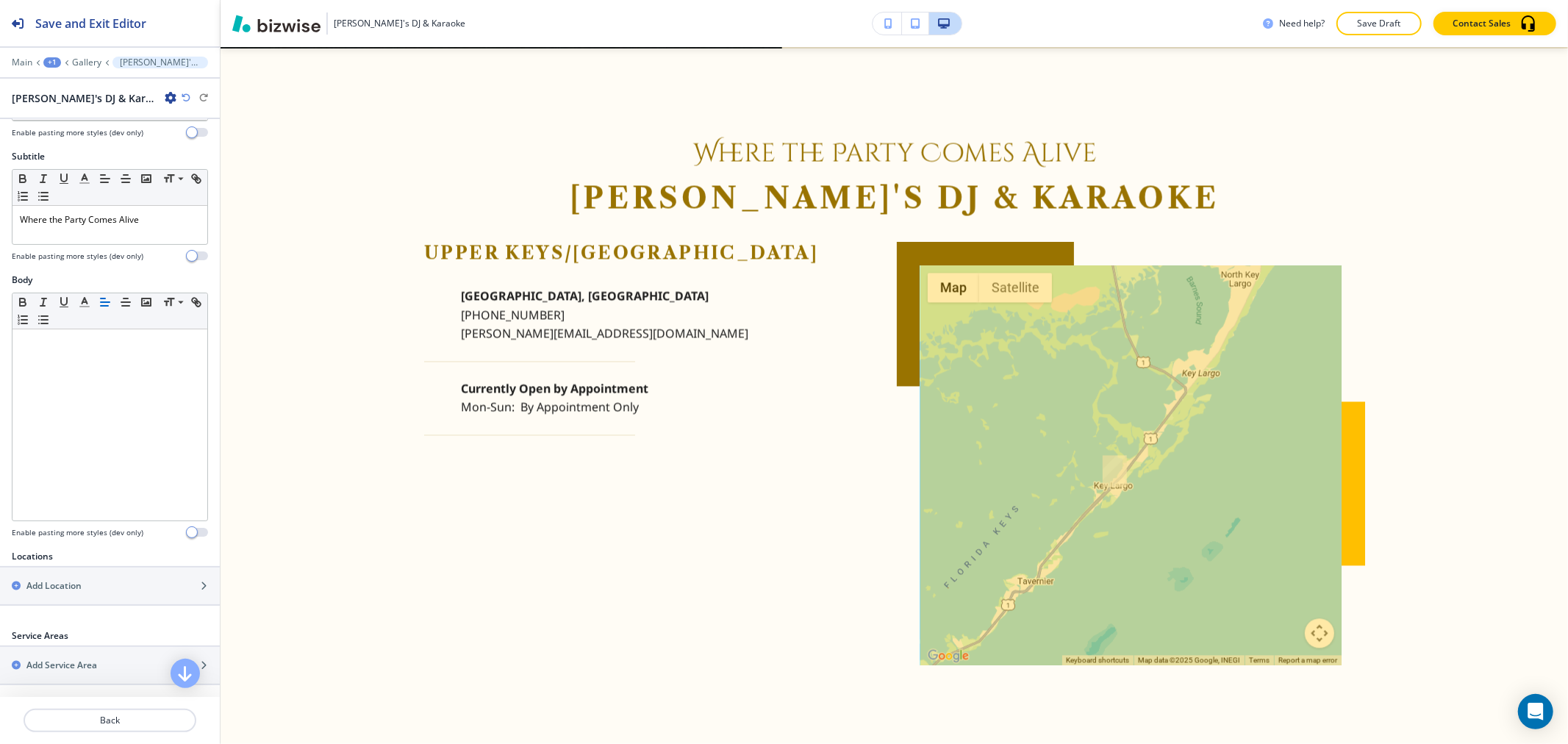
scroll to position [283, 0]
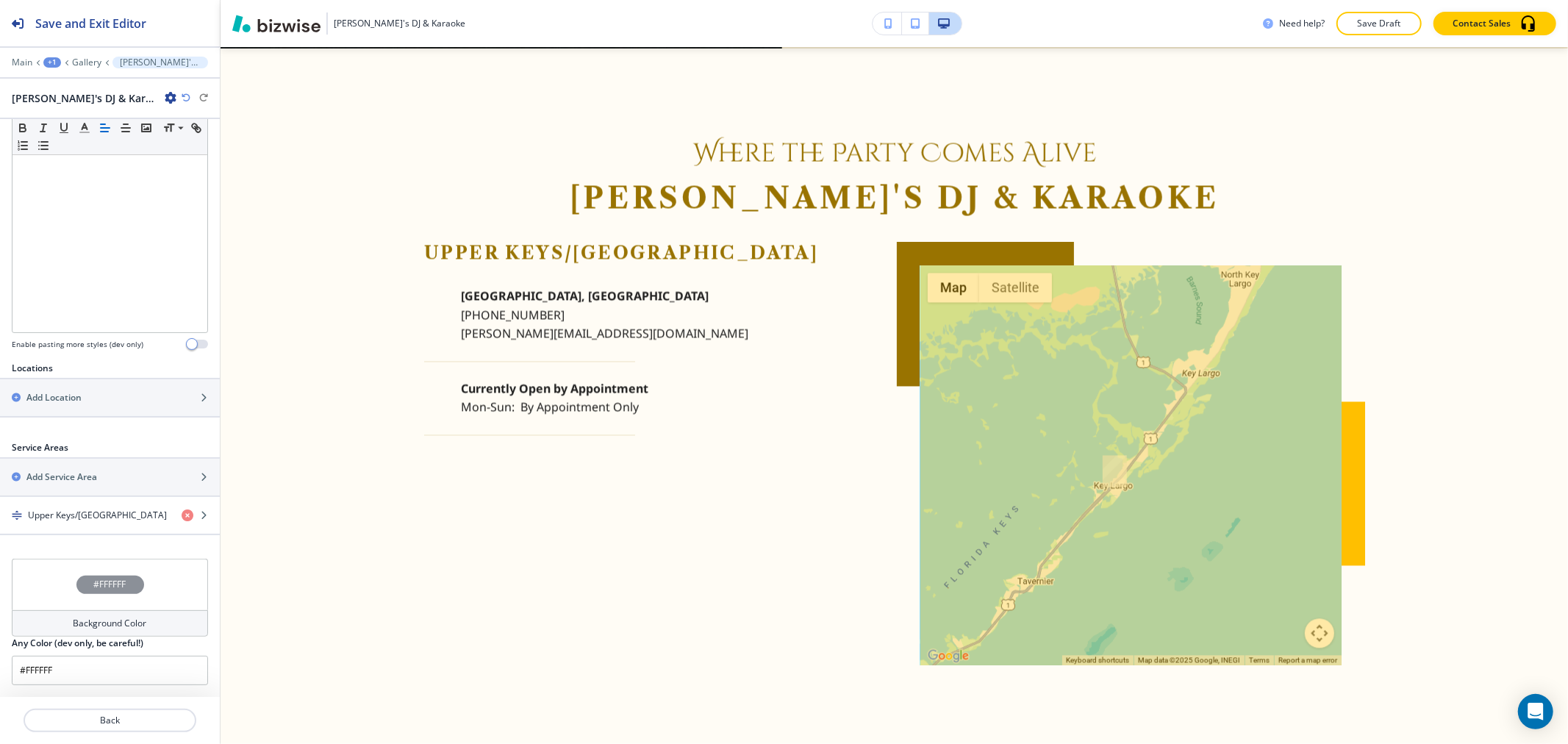
click at [109, 623] on h4 "Background Color" at bounding box center [110, 623] width 73 height 13
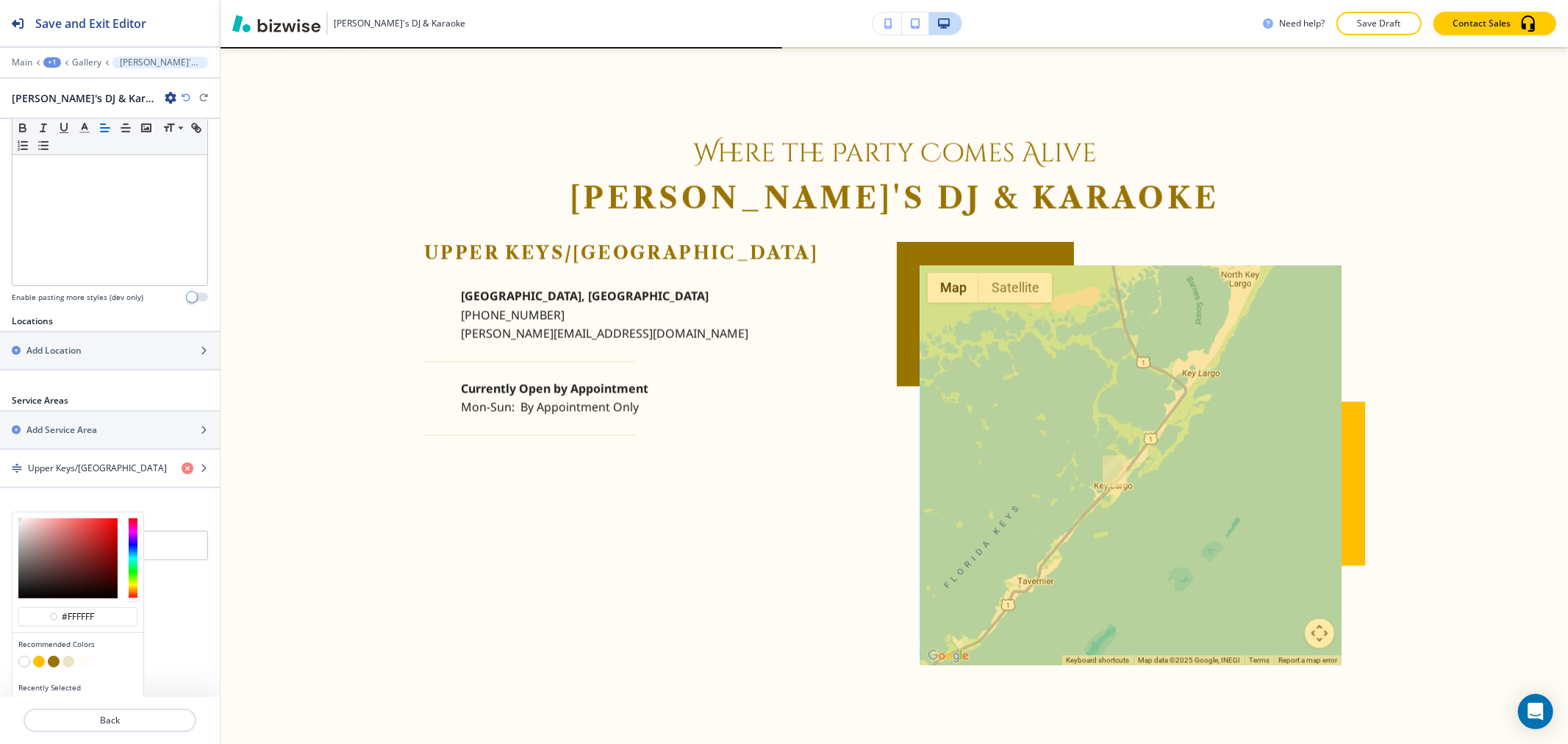
scroll to position [354, 0]
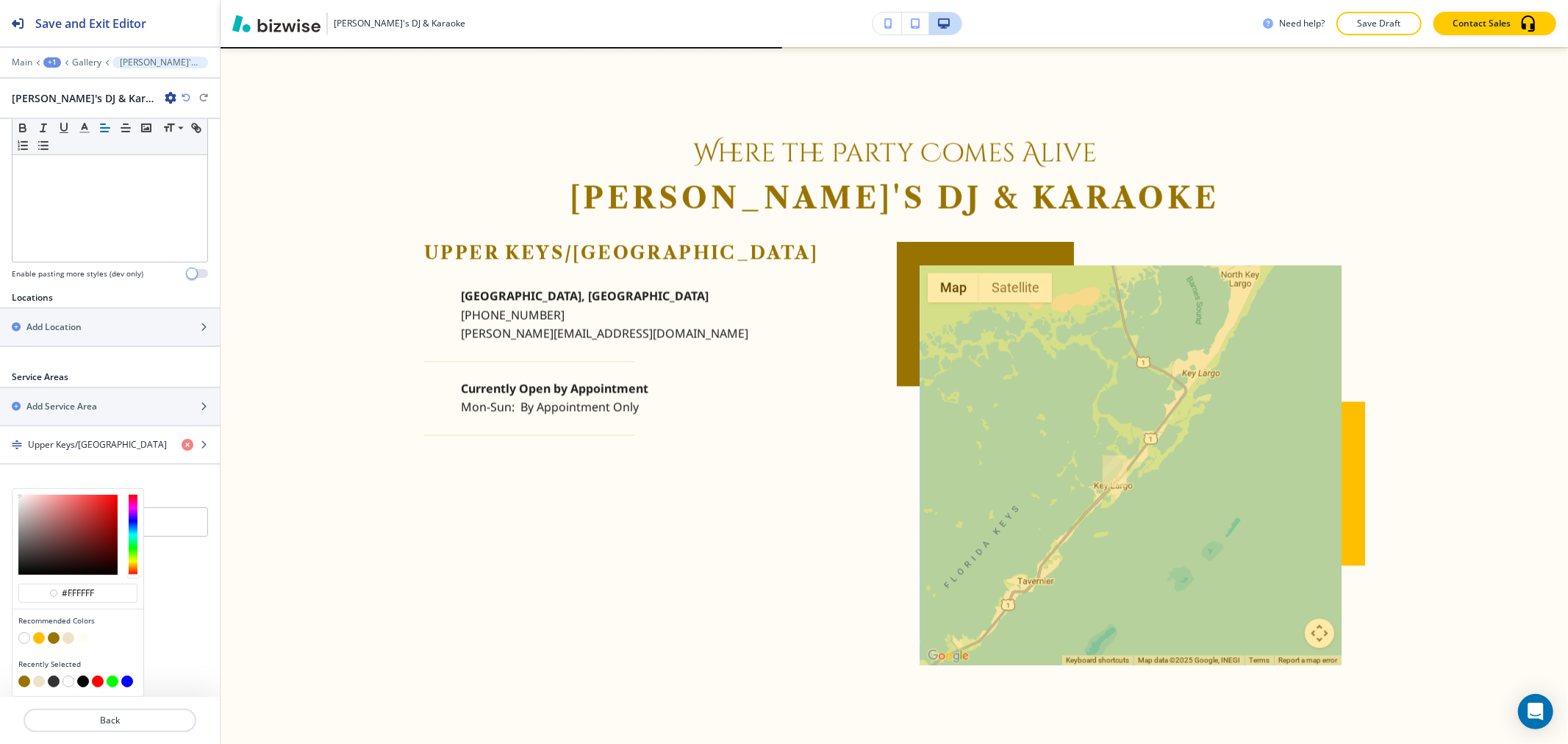
click at [23, 635] on button "button" at bounding box center [24, 638] width 12 height 12
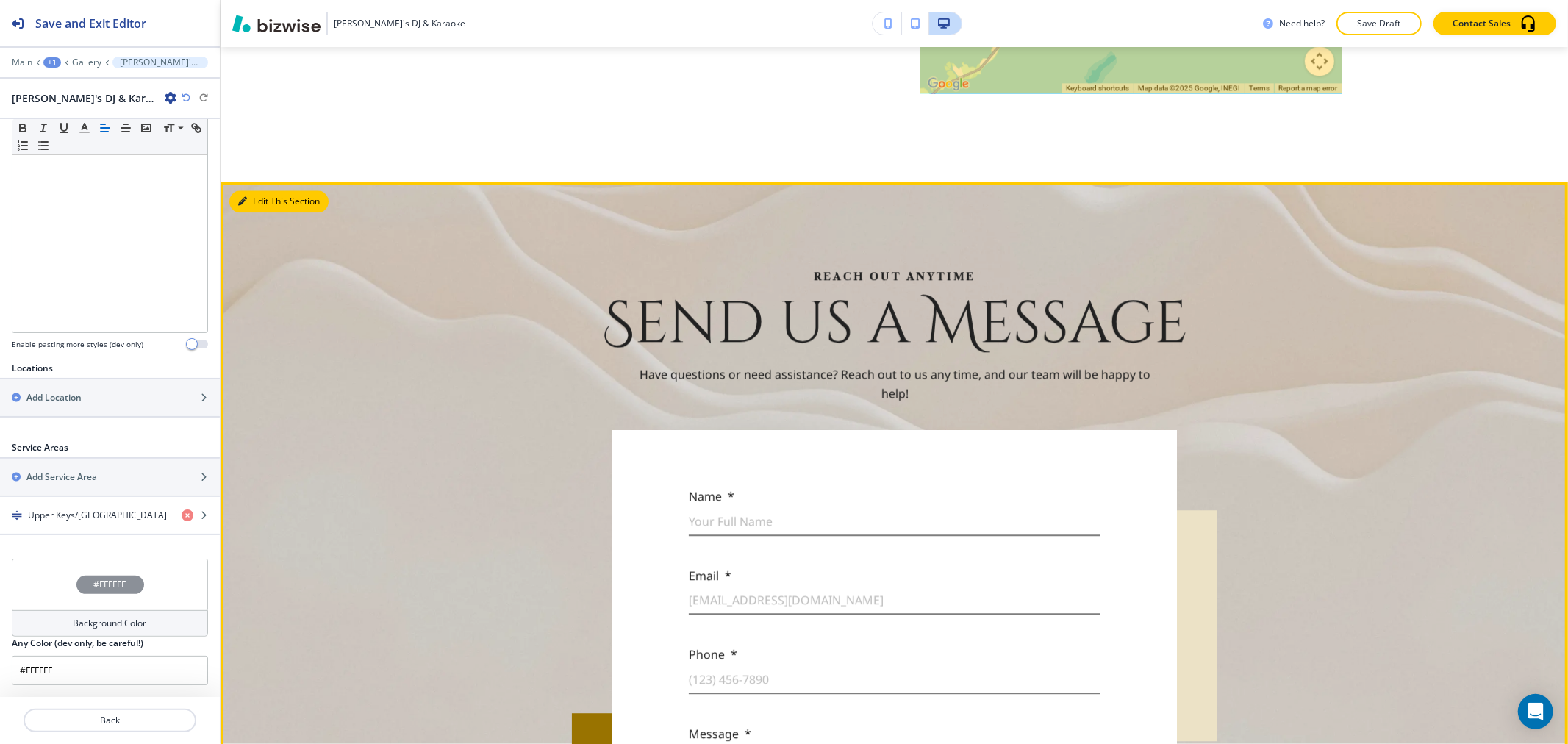
click at [254, 206] on button "Edit This Section" at bounding box center [279, 201] width 99 height 22
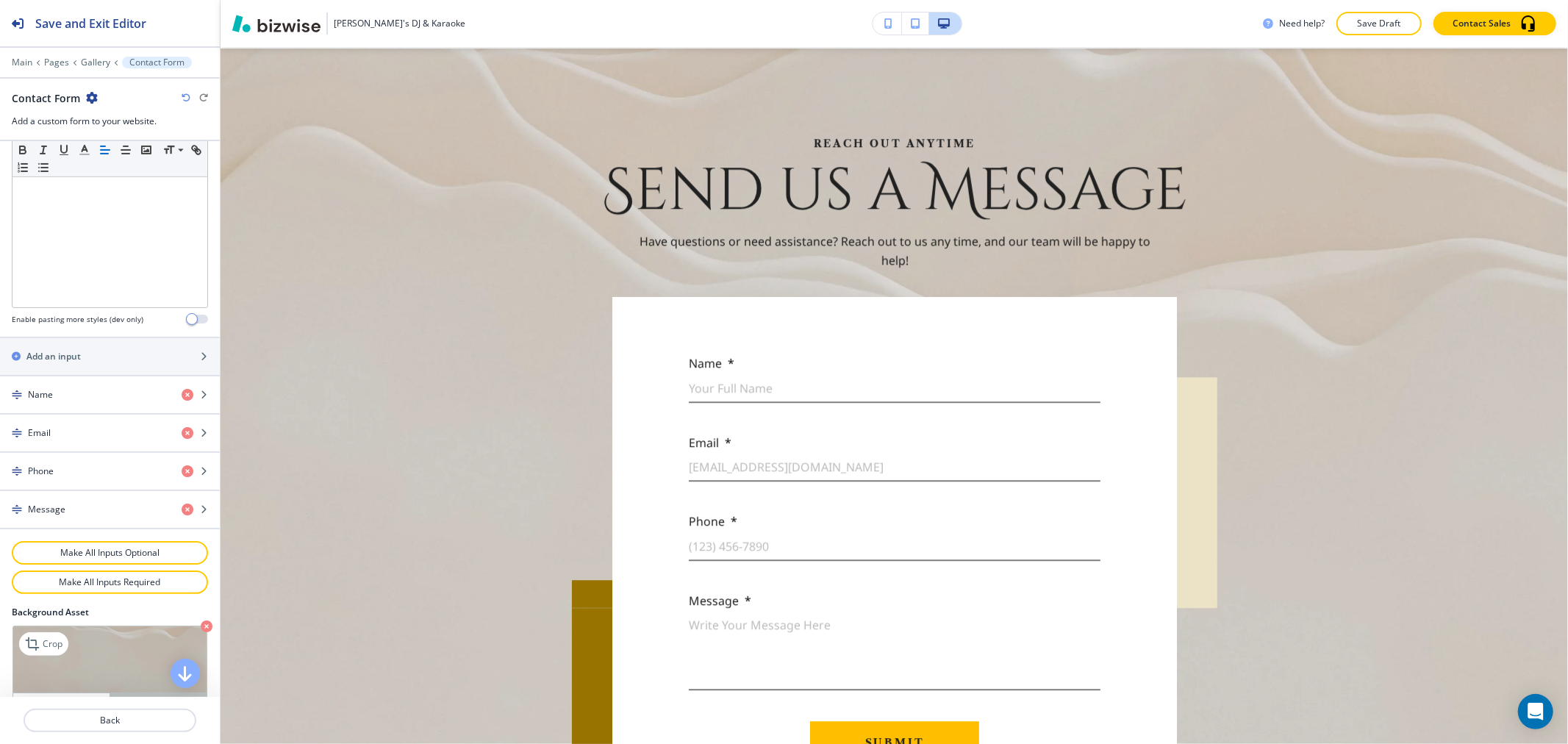
scroll to position [618, 0]
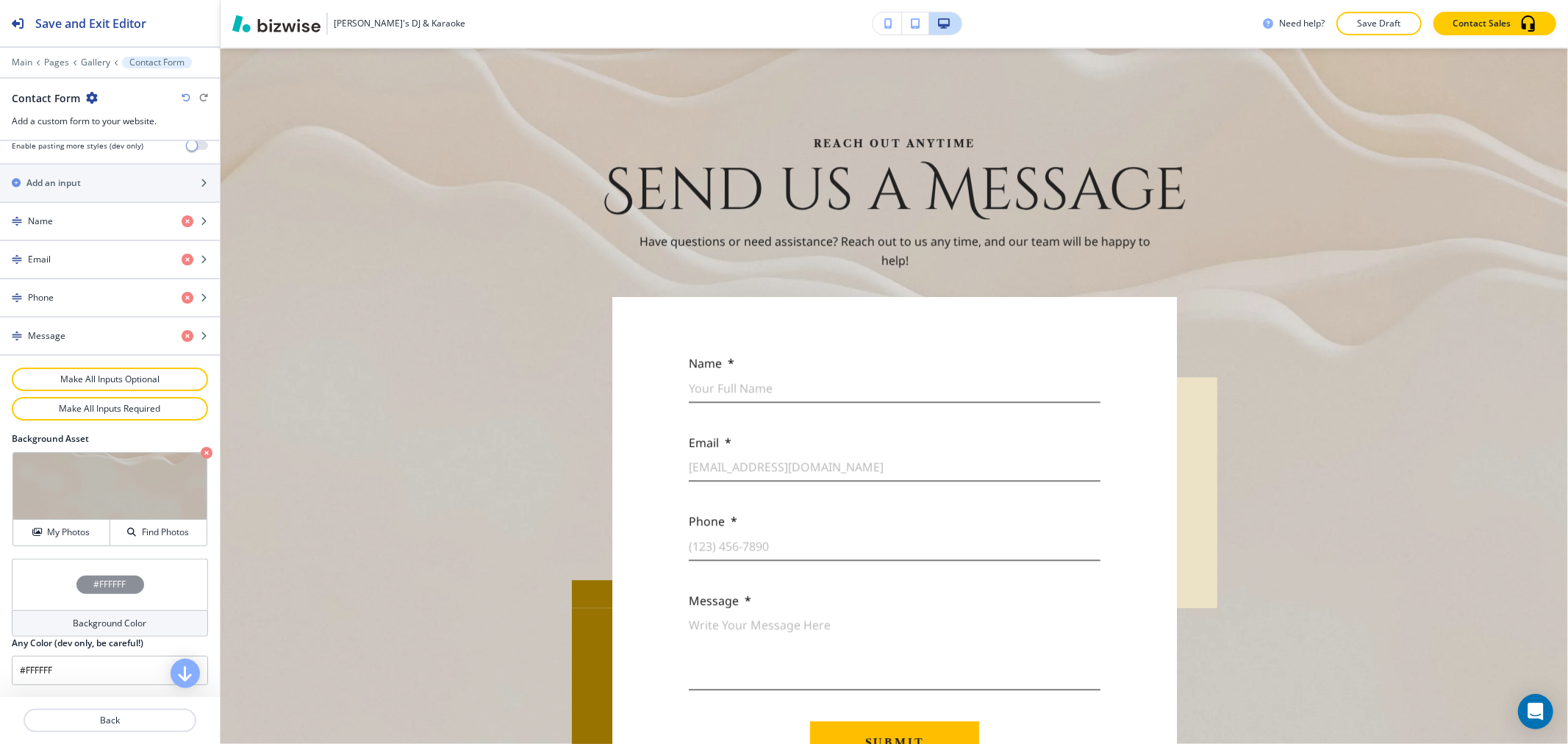
click at [200, 447] on icon "button" at bounding box center [206, 453] width 12 height 12
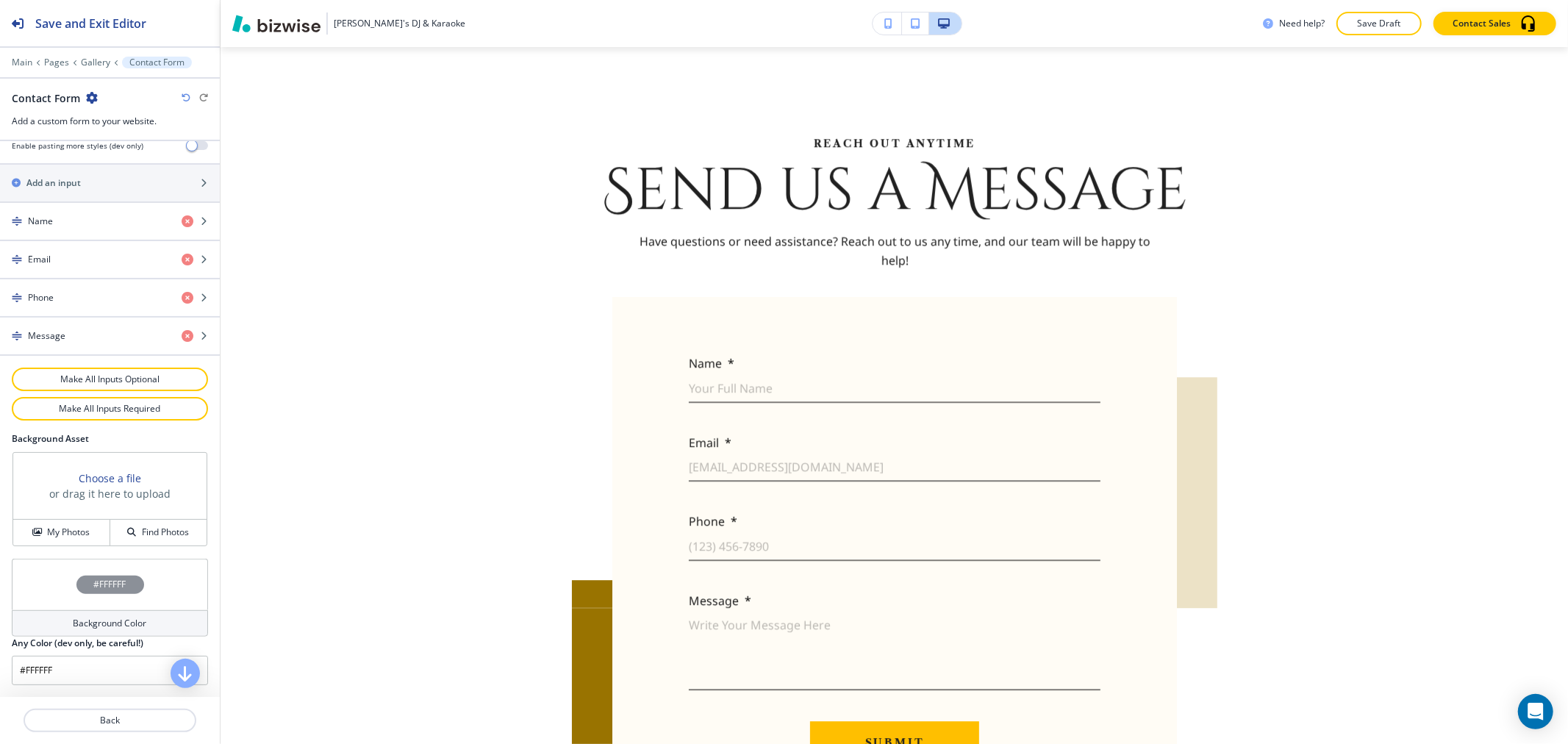
click at [104, 613] on div "Background Color" at bounding box center [110, 623] width 196 height 27
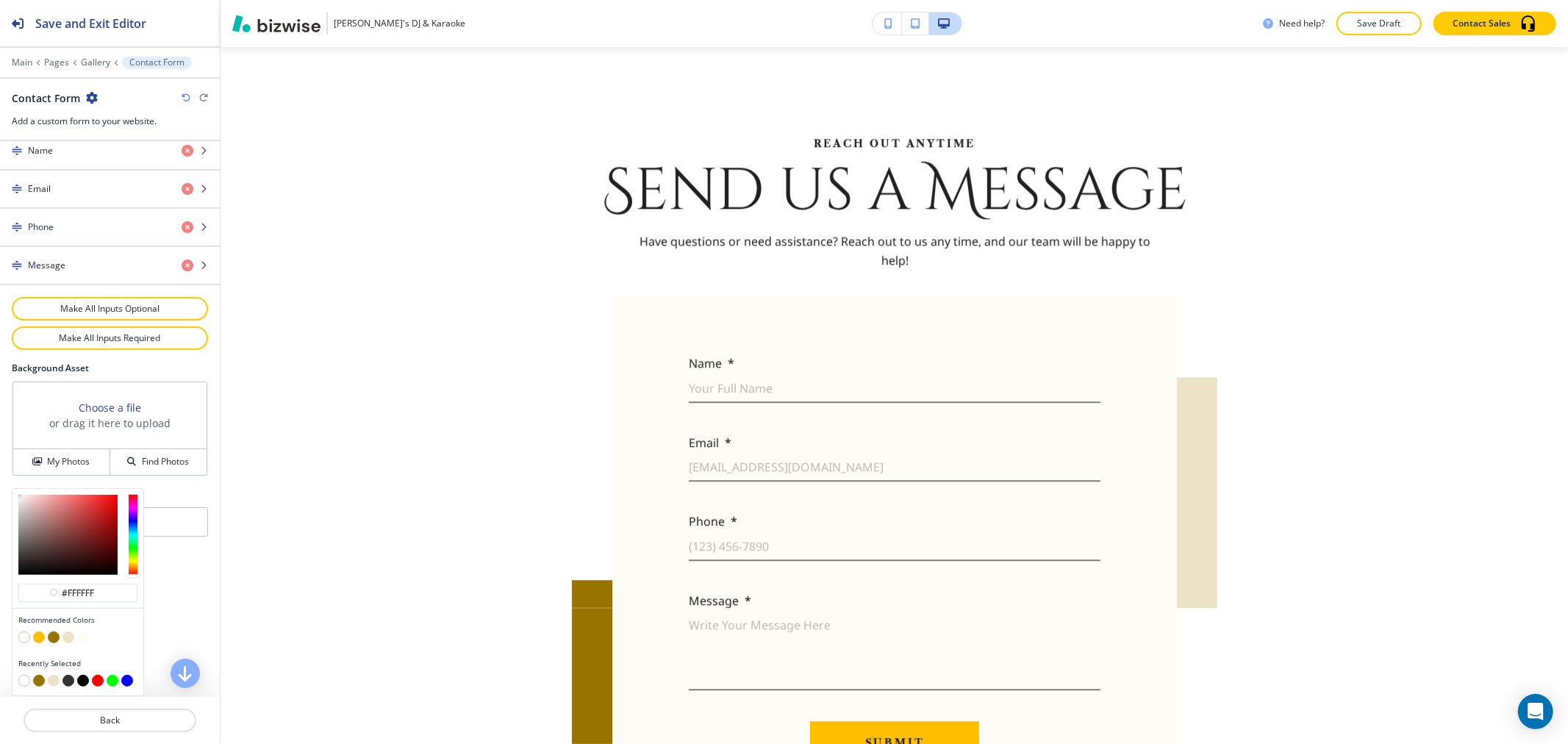
click at [71, 636] on button "button" at bounding box center [68, 638] width 12 height 12
type input "#ece2c6"
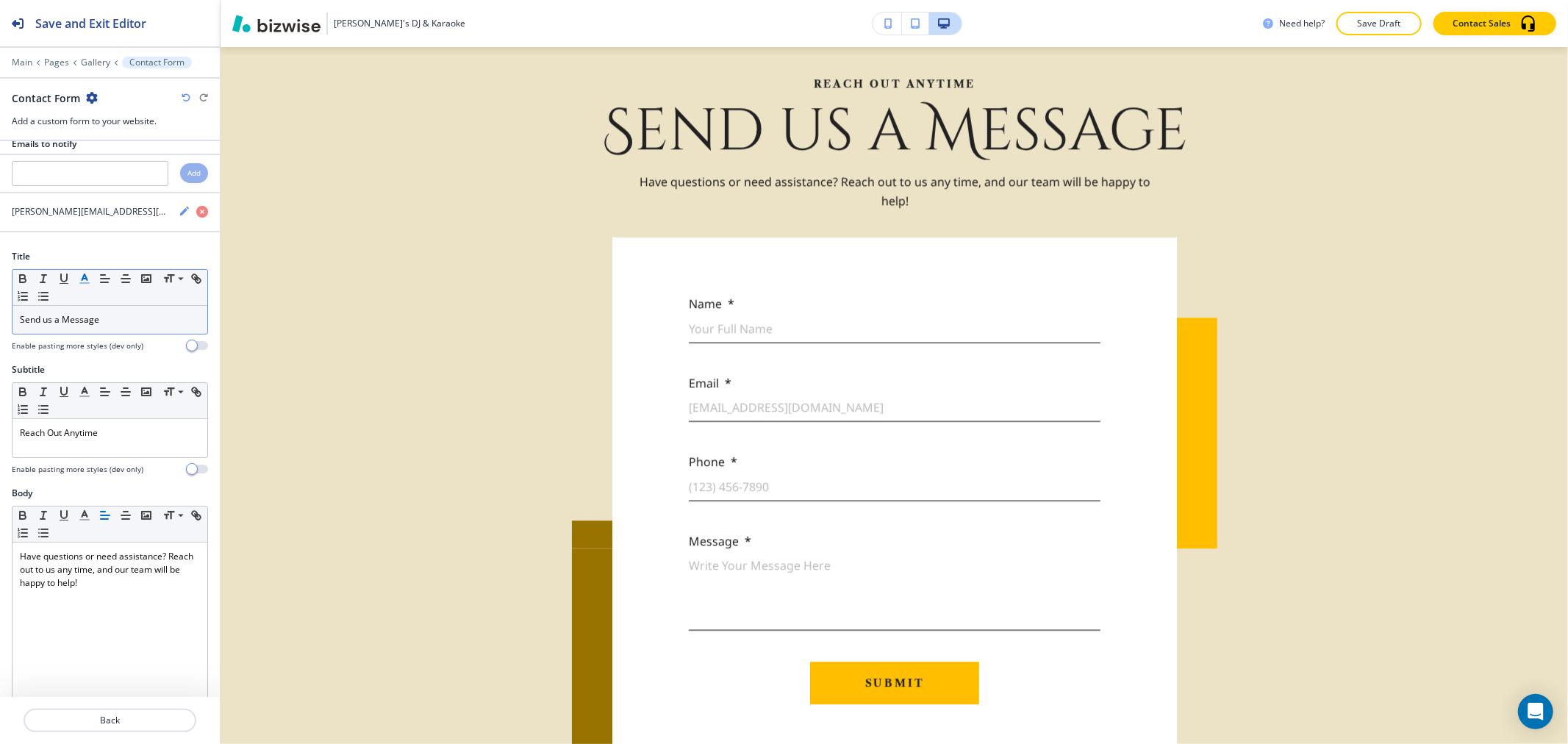
scroll to position [0, 0]
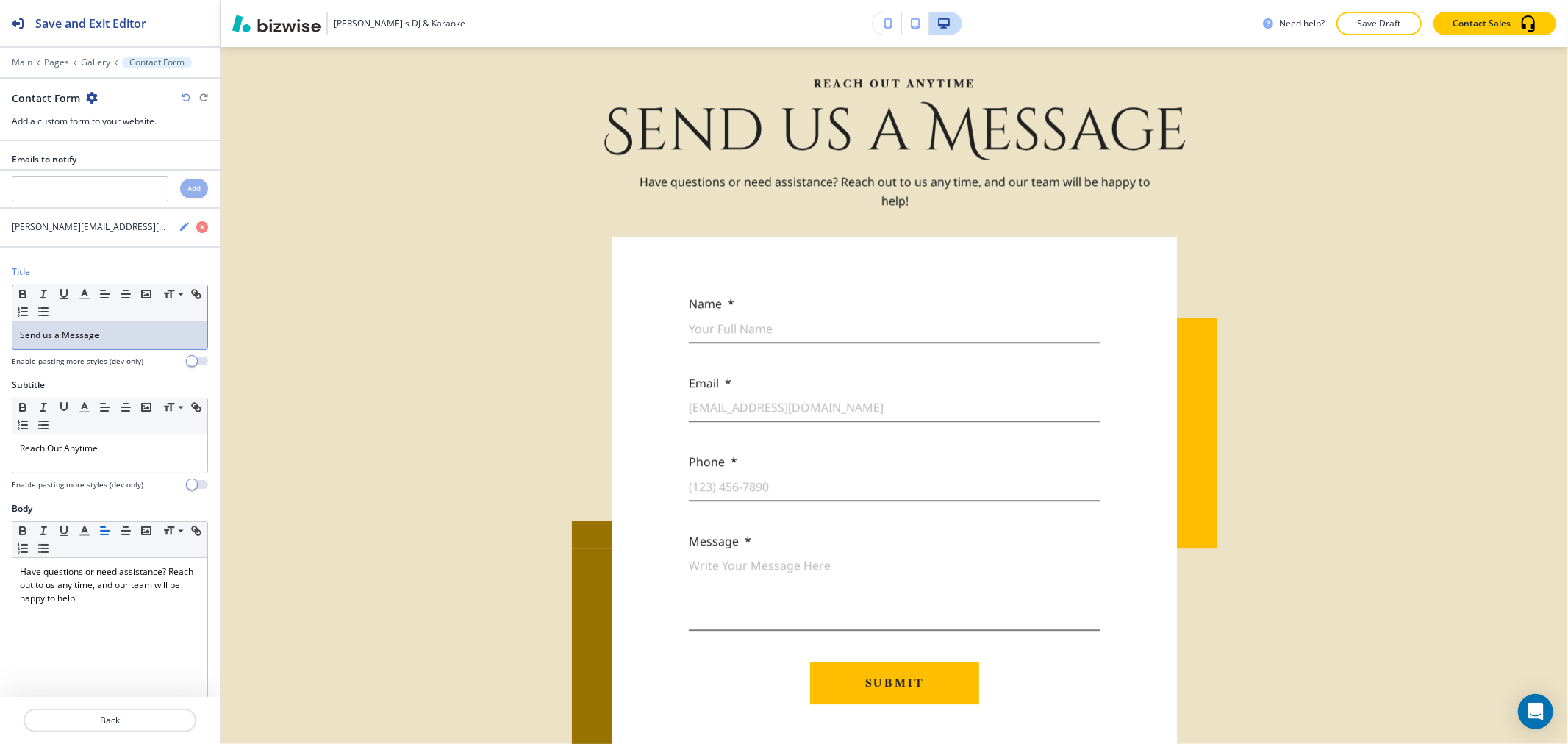
click at [121, 347] on div "Send us a Message" at bounding box center [110, 335] width 195 height 28
click at [86, 297] on icon "button" at bounding box center [85, 294] width 13 height 13
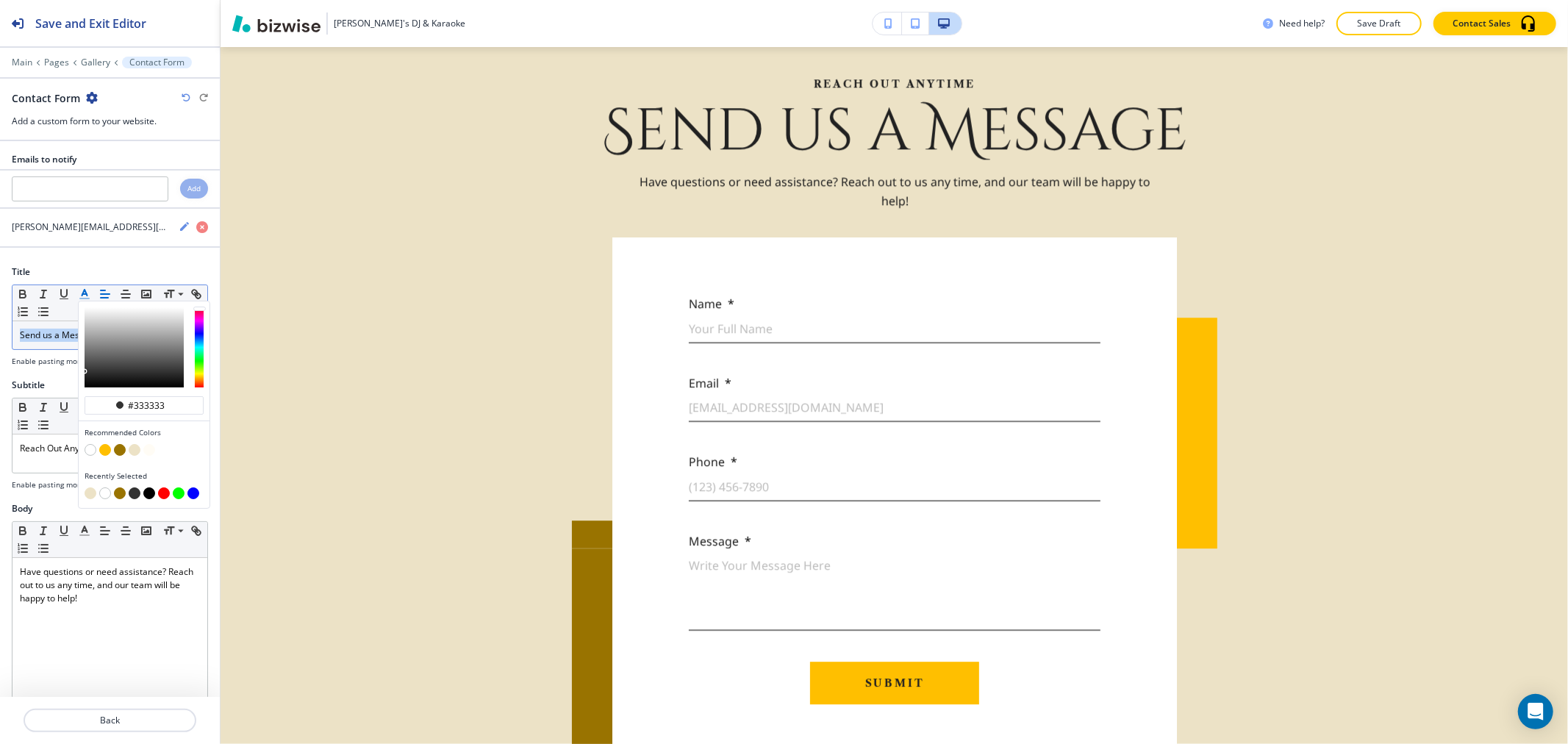
click at [121, 450] on button "button" at bounding box center [120, 450] width 12 height 12
type input "#997300"
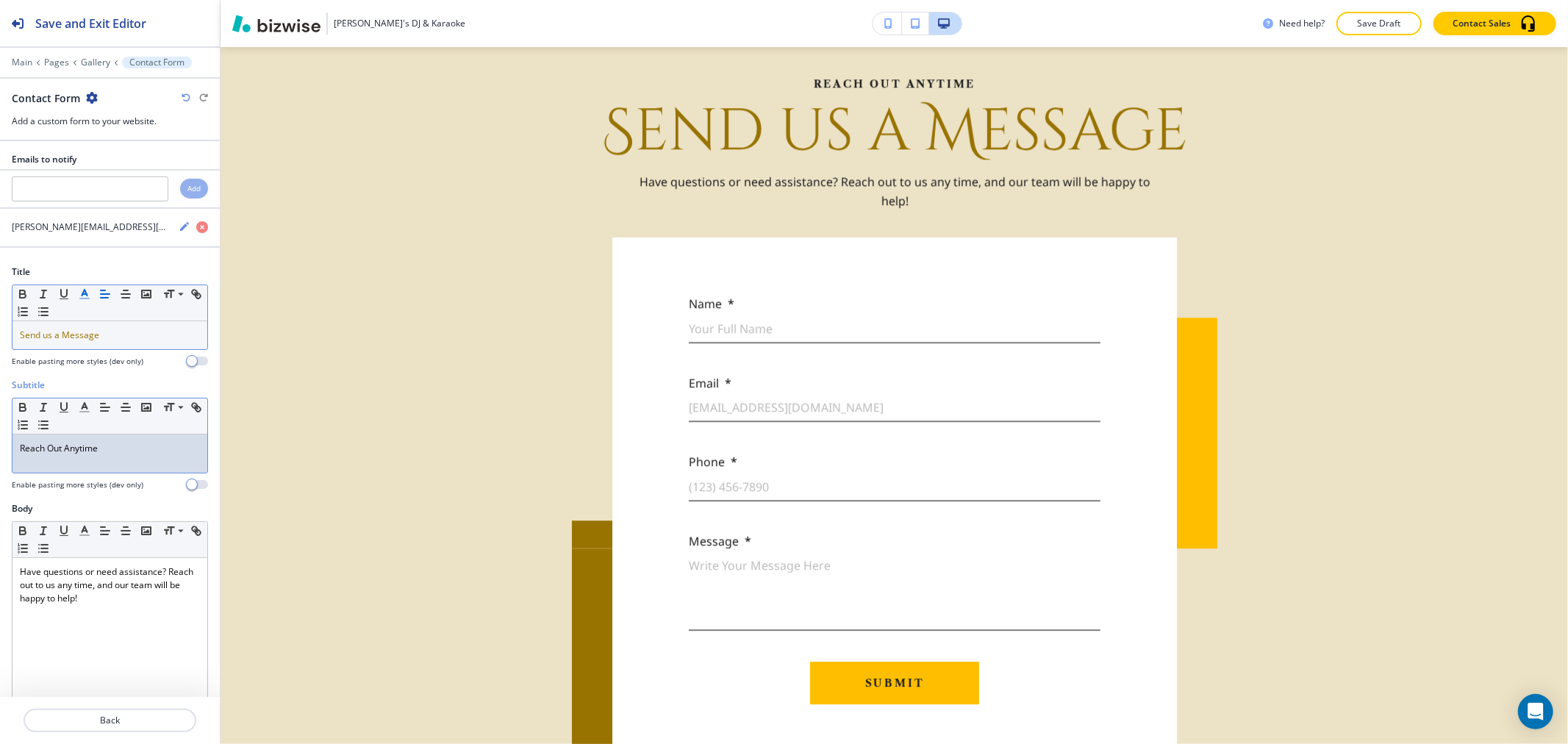
click at [54, 445] on p "Reach Out Anytime" at bounding box center [110, 448] width 180 height 13
click at [83, 411] on line "button" at bounding box center [84, 411] width 9 height 0
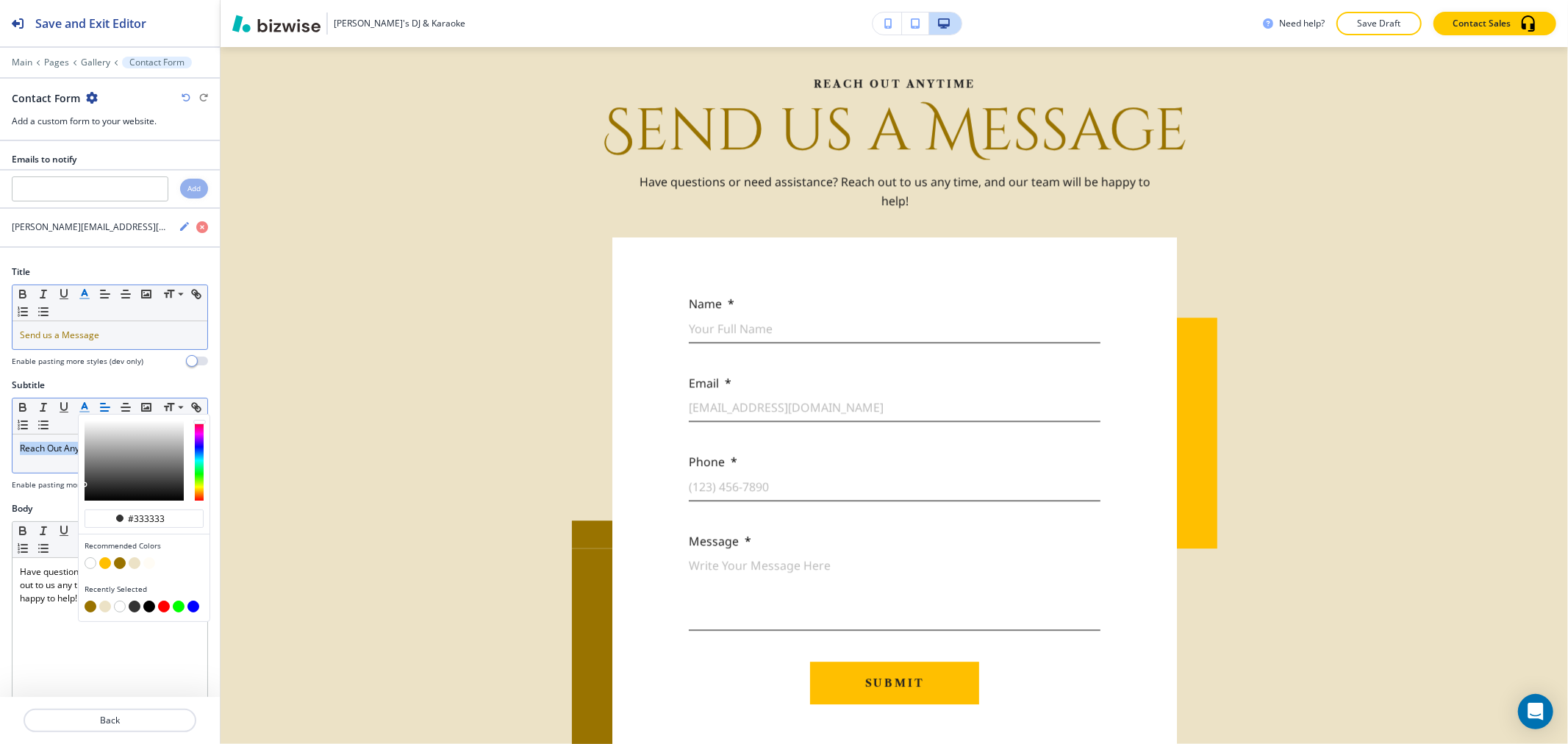
click at [117, 564] on button "button" at bounding box center [120, 563] width 12 height 12
type input "#997300"
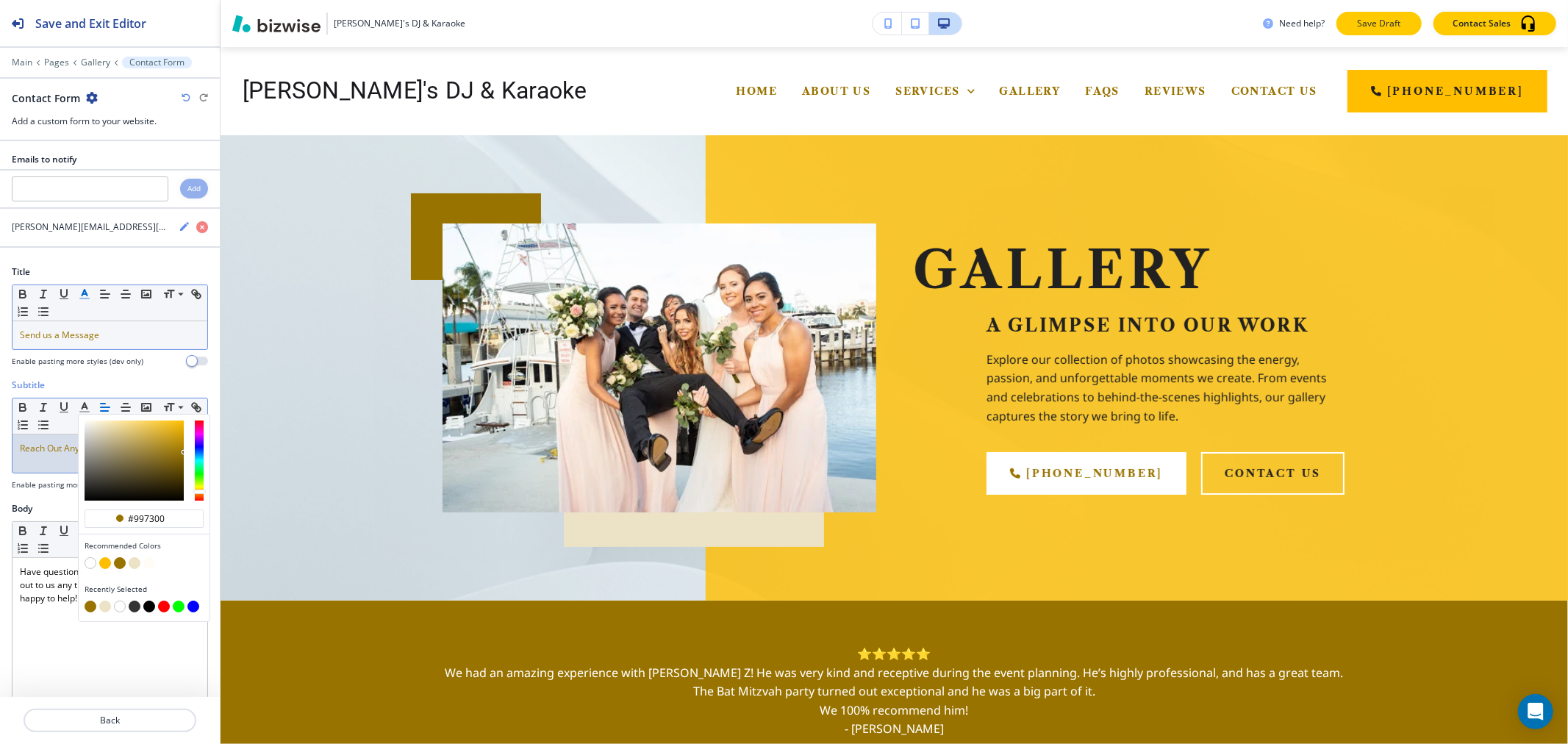
click at [1363, 19] on p "Save Draft" at bounding box center [1378, 23] width 47 height 13
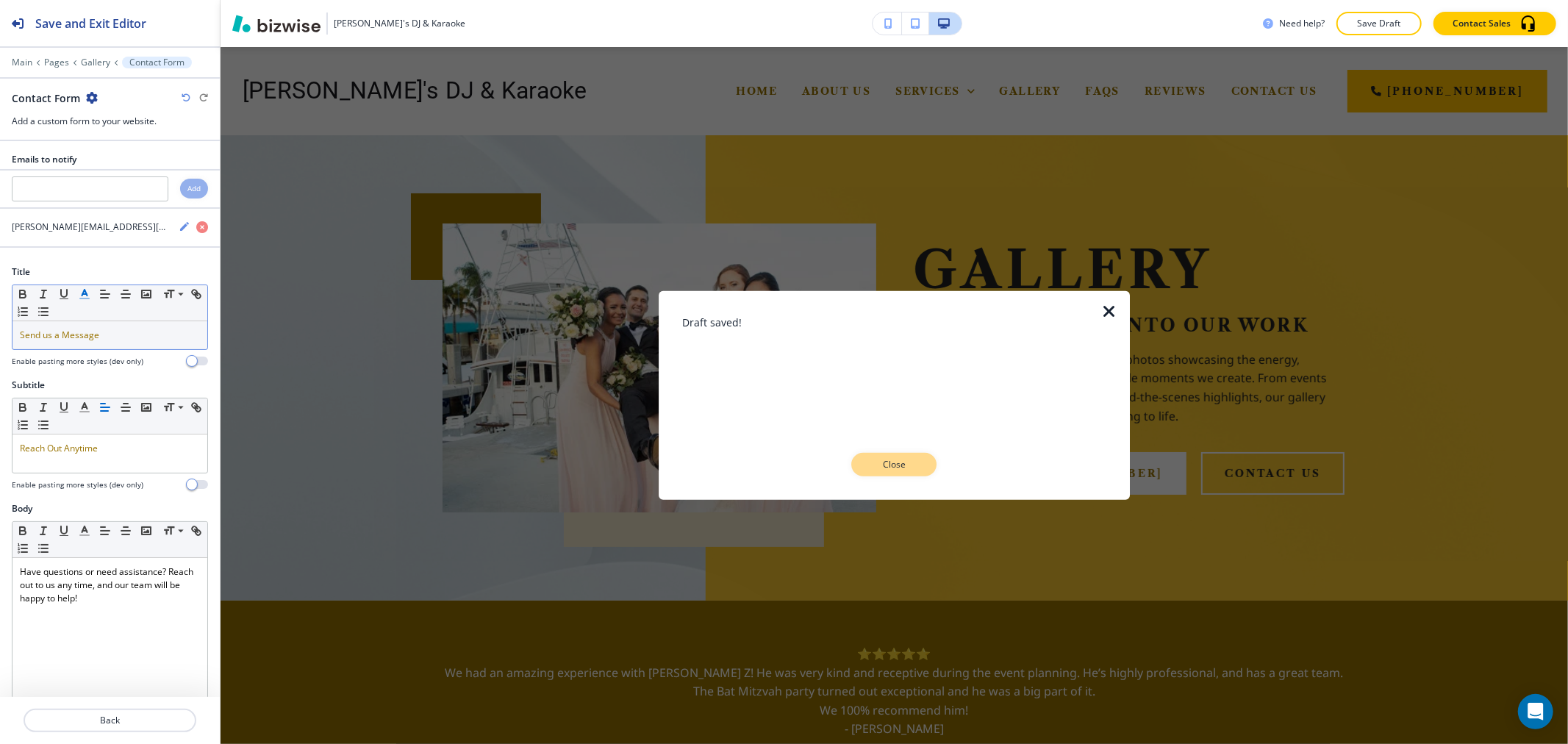
click at [920, 466] on button "Close" at bounding box center [894, 465] width 86 height 23
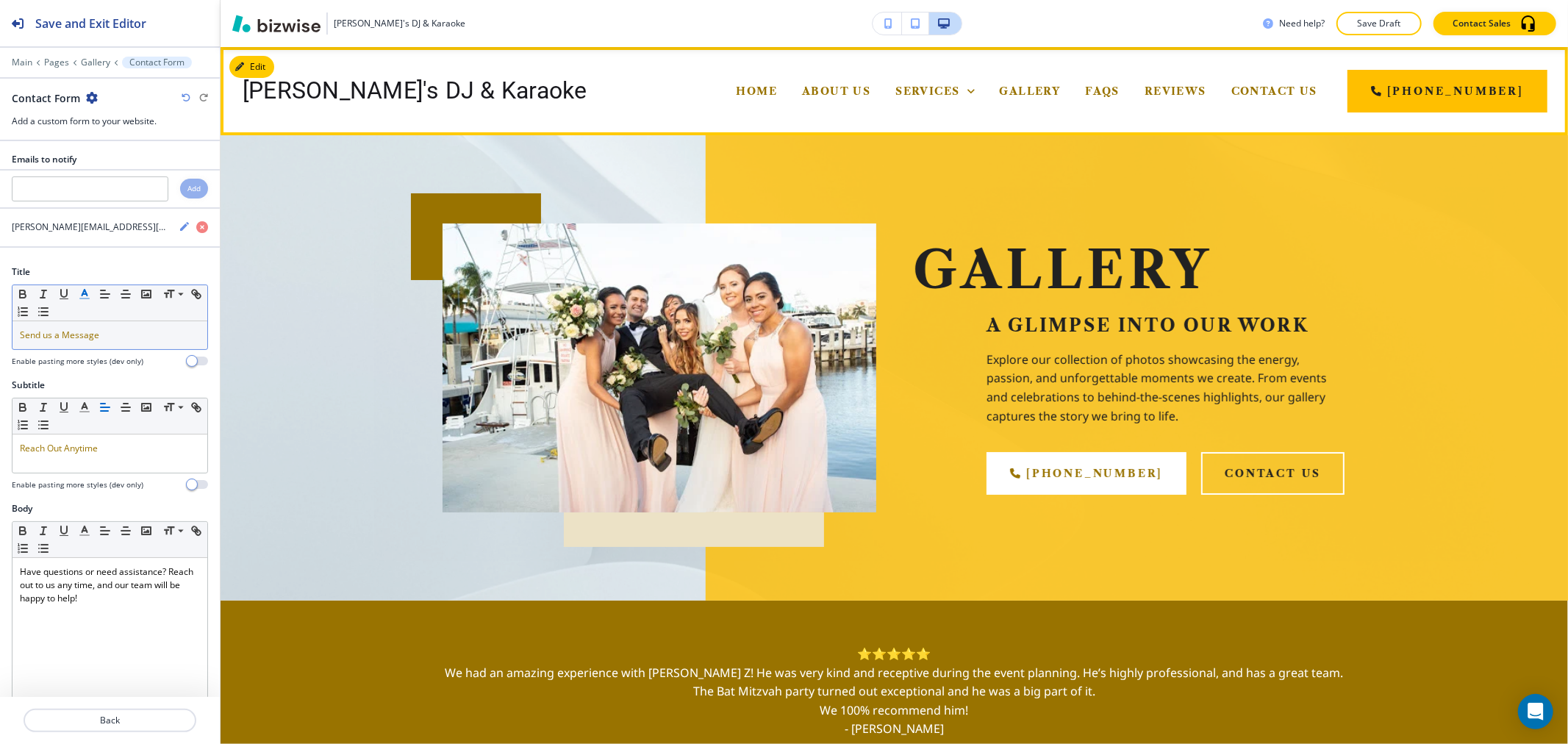
click at [1119, 84] on div "FAQs" at bounding box center [1102, 91] width 60 height 59
click at [1120, 90] on span "FAQs" at bounding box center [1102, 91] width 35 height 13
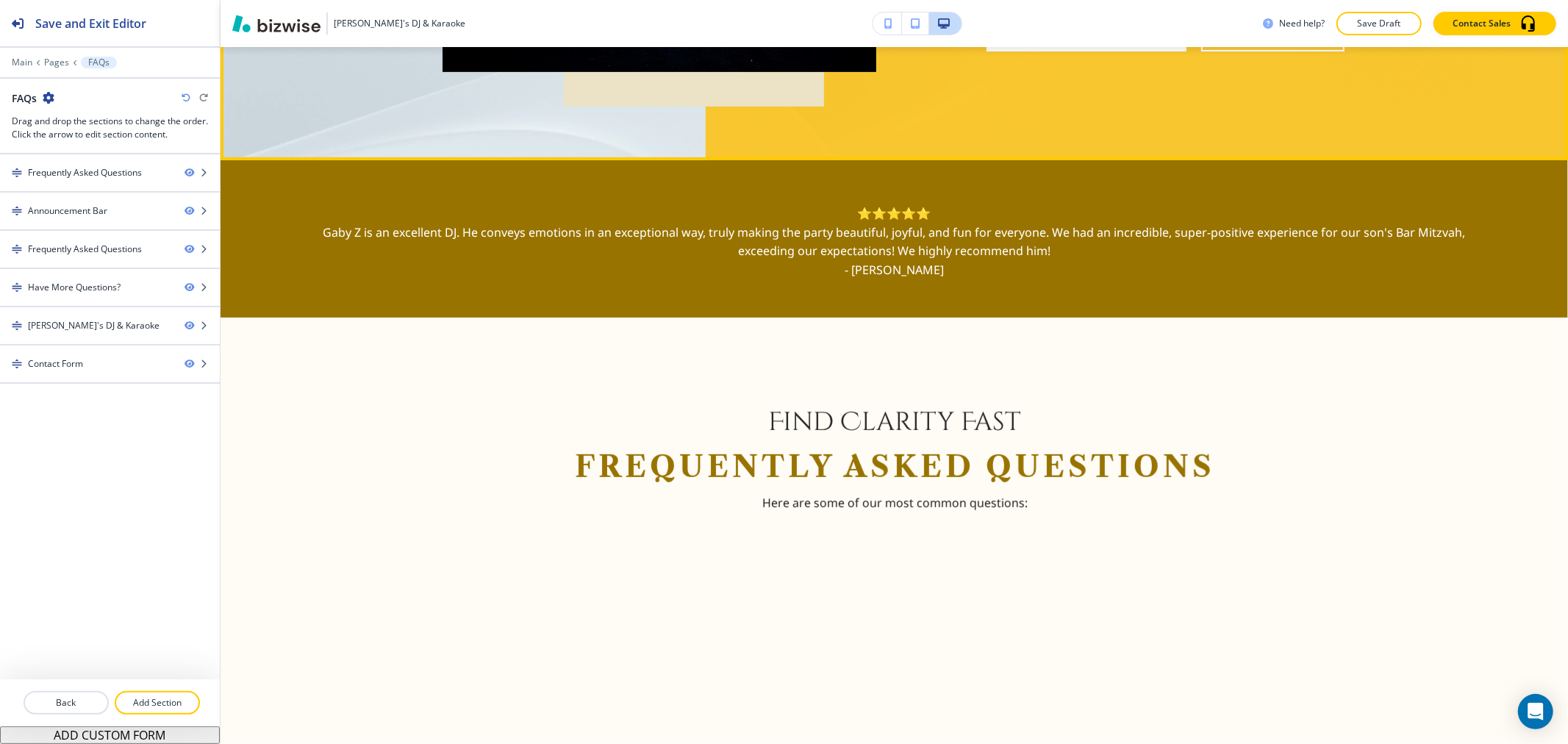
scroll to position [735, 0]
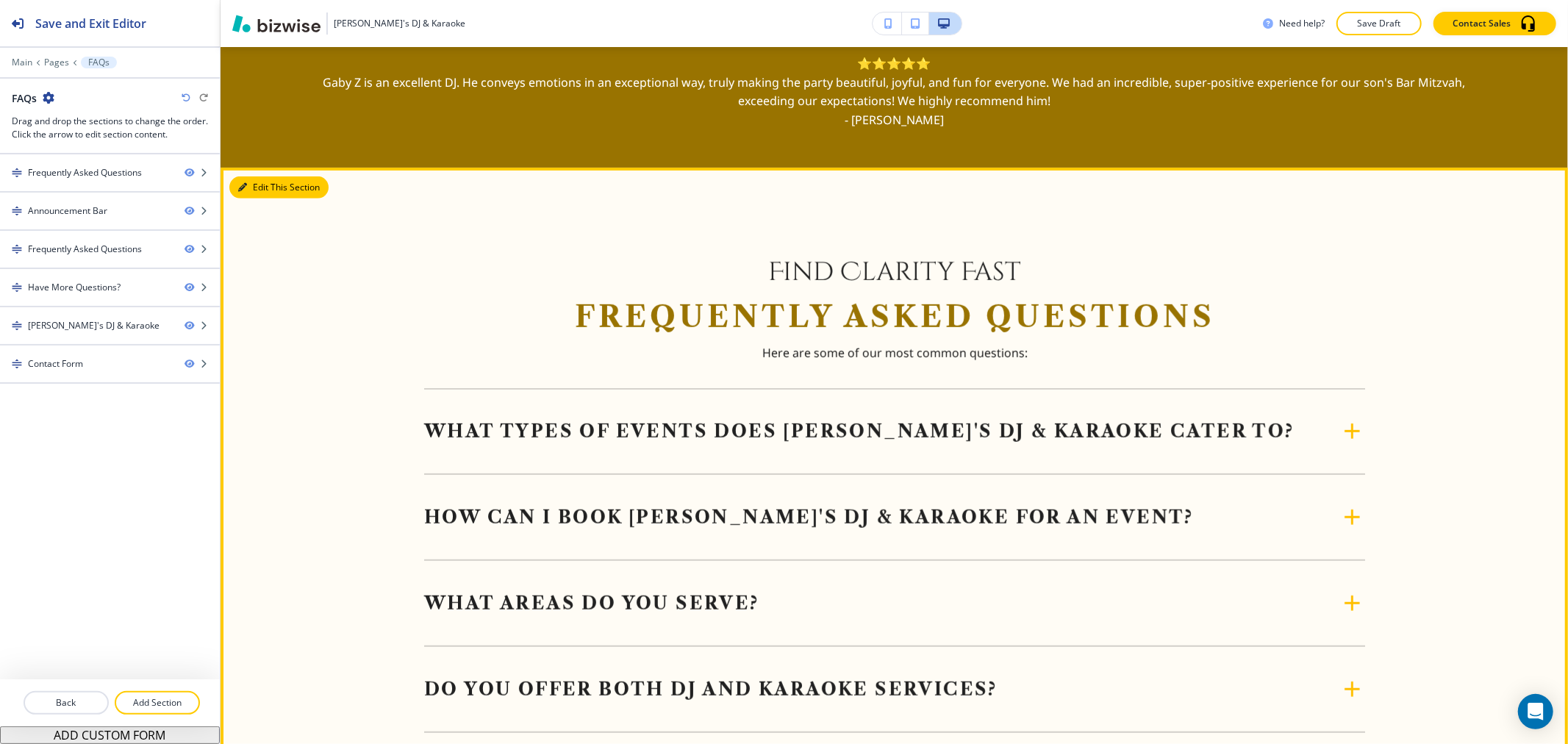
click at [254, 182] on button "Edit This Section" at bounding box center [279, 187] width 99 height 22
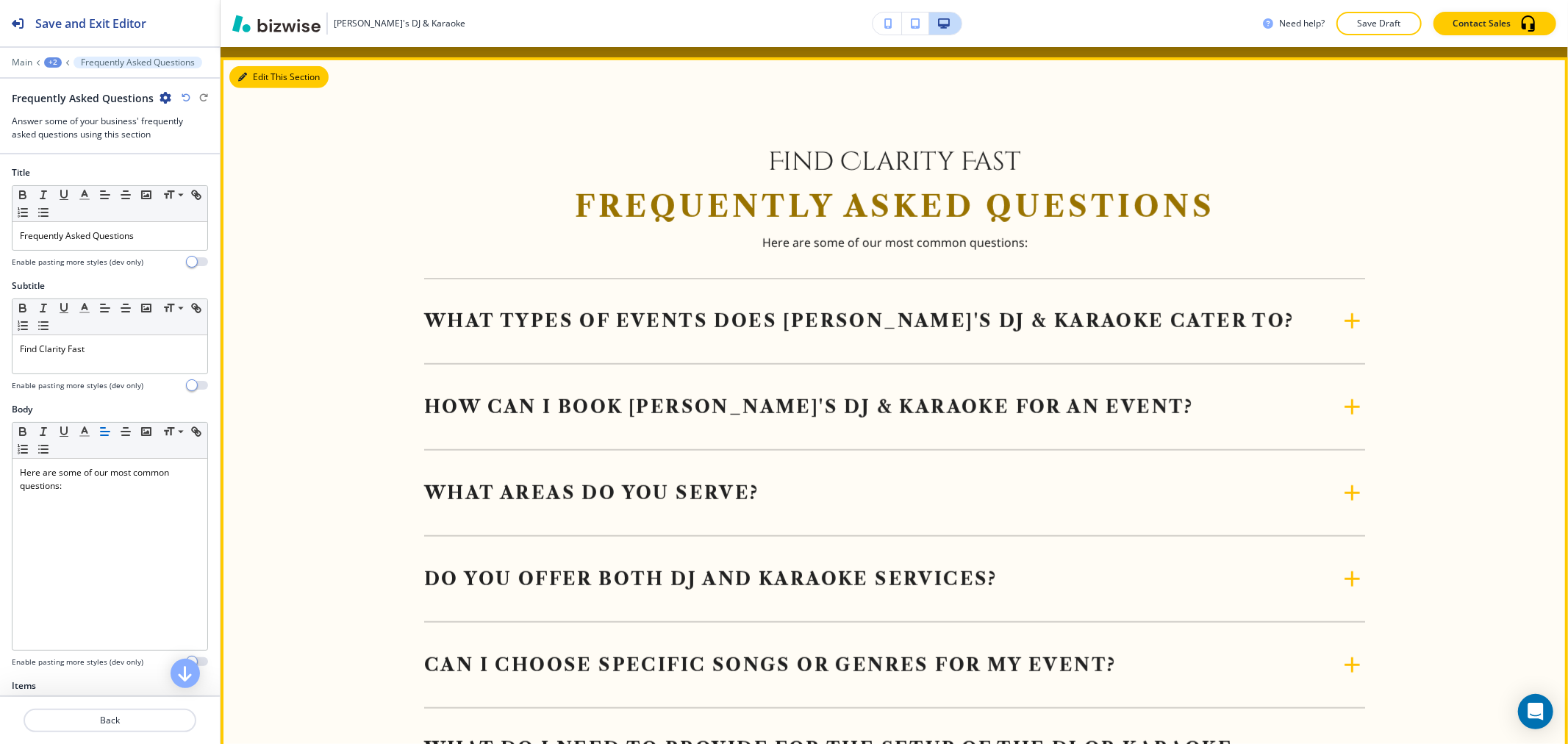
scroll to position [855, 0]
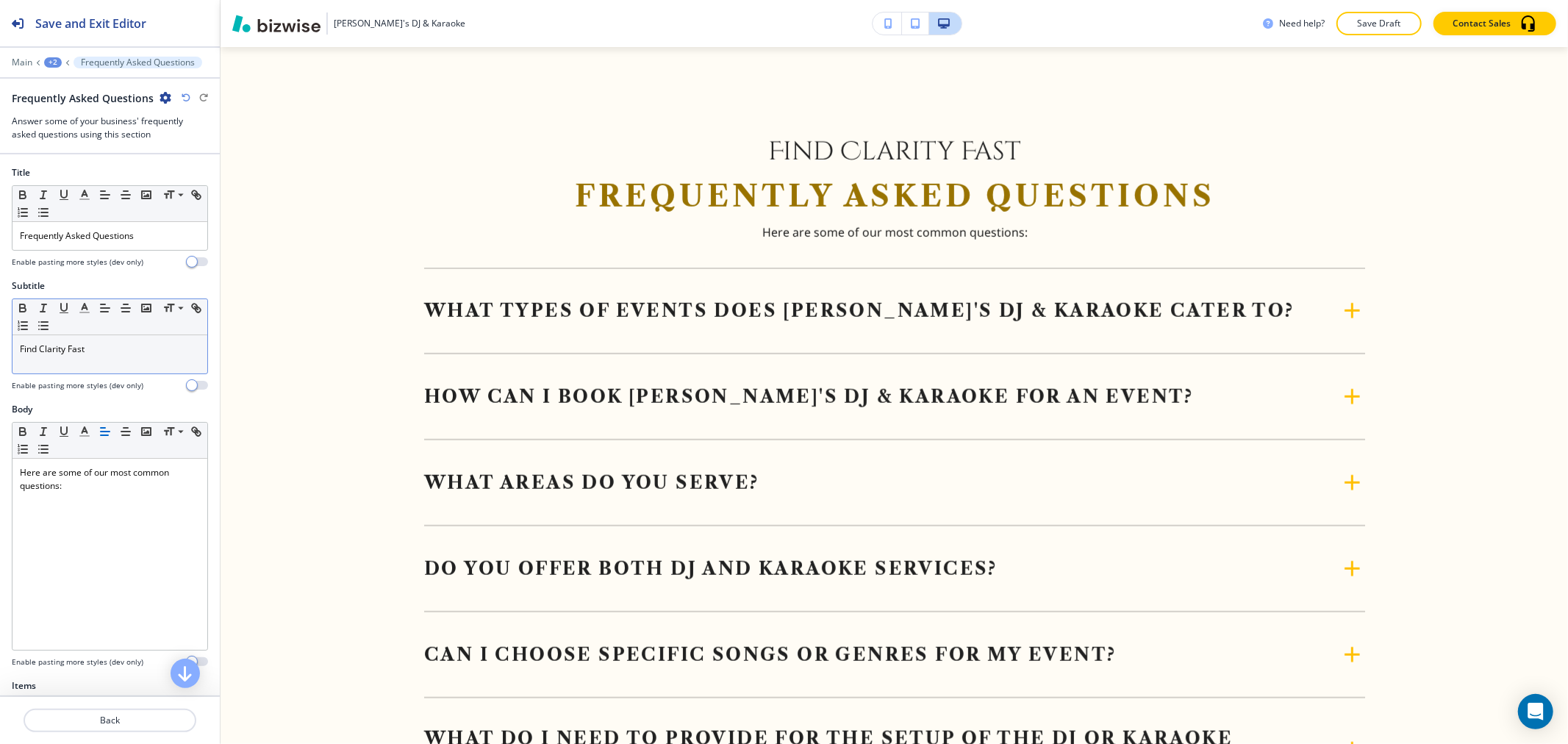
click at [107, 352] on p "Find Clarity Fast" at bounding box center [110, 349] width 180 height 13
click at [81, 308] on icon "button" at bounding box center [85, 308] width 13 height 13
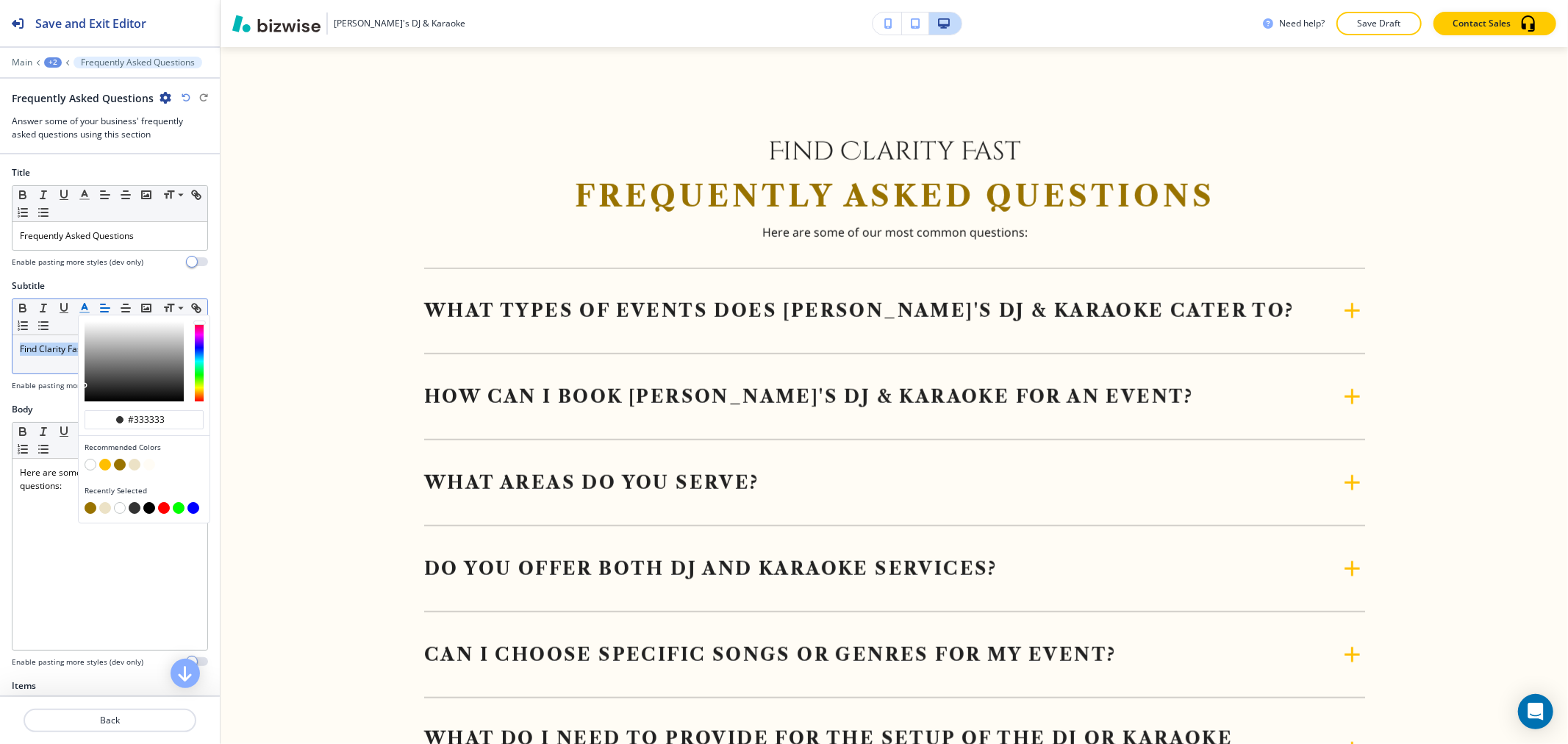
click at [116, 464] on button "button" at bounding box center [120, 465] width 12 height 12
type input "#997300"
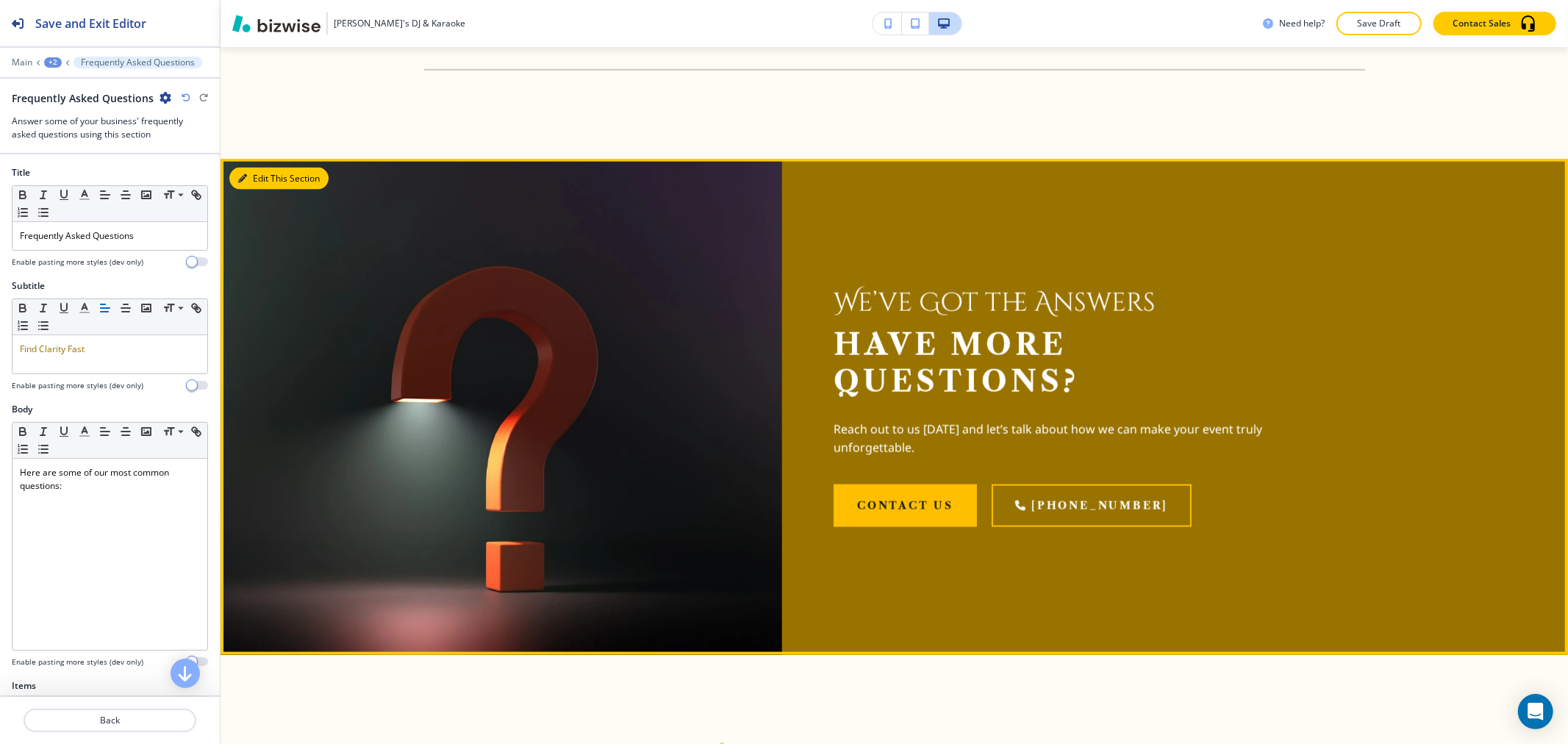
click at [260, 185] on button "Edit This Section" at bounding box center [279, 179] width 99 height 22
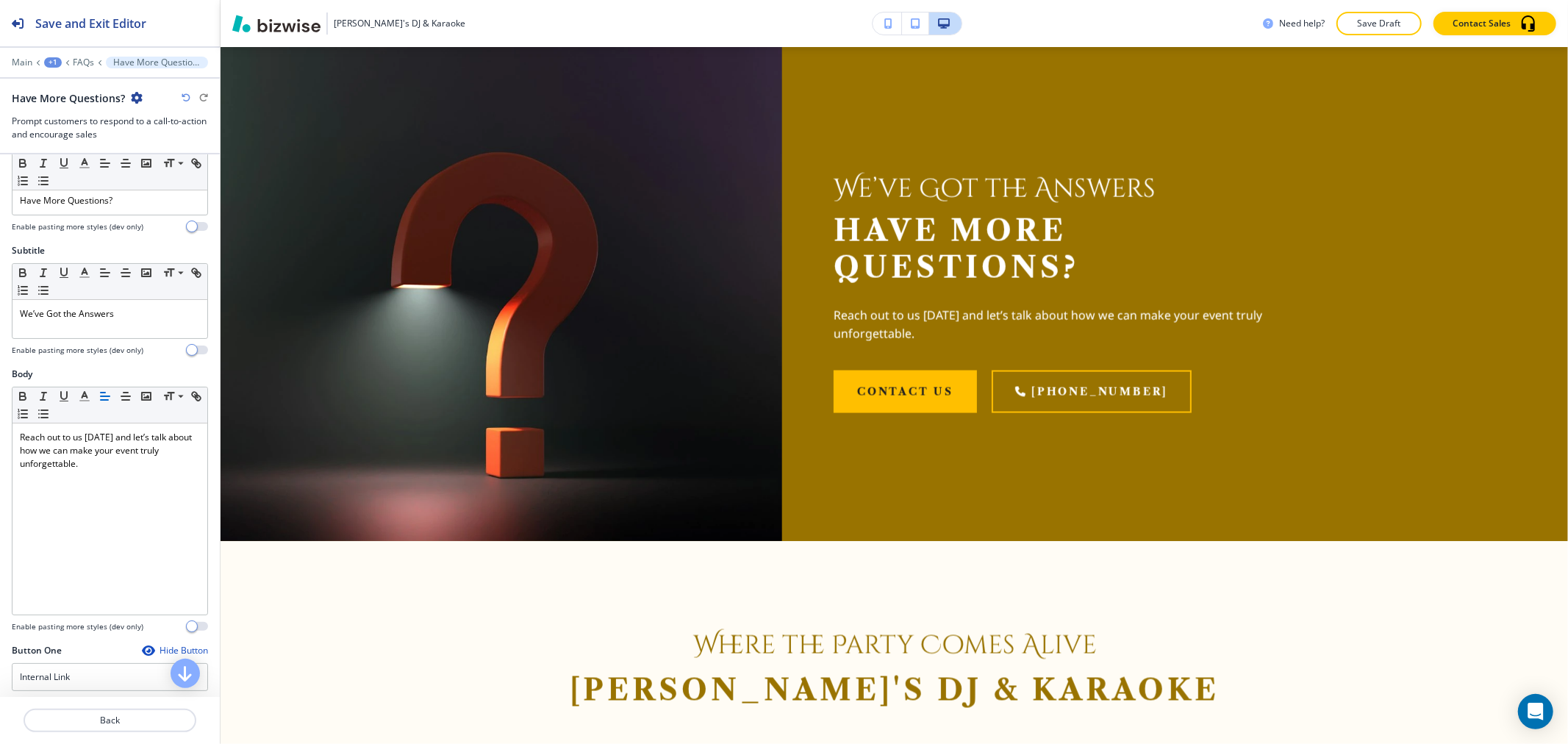
scroll to position [0, 0]
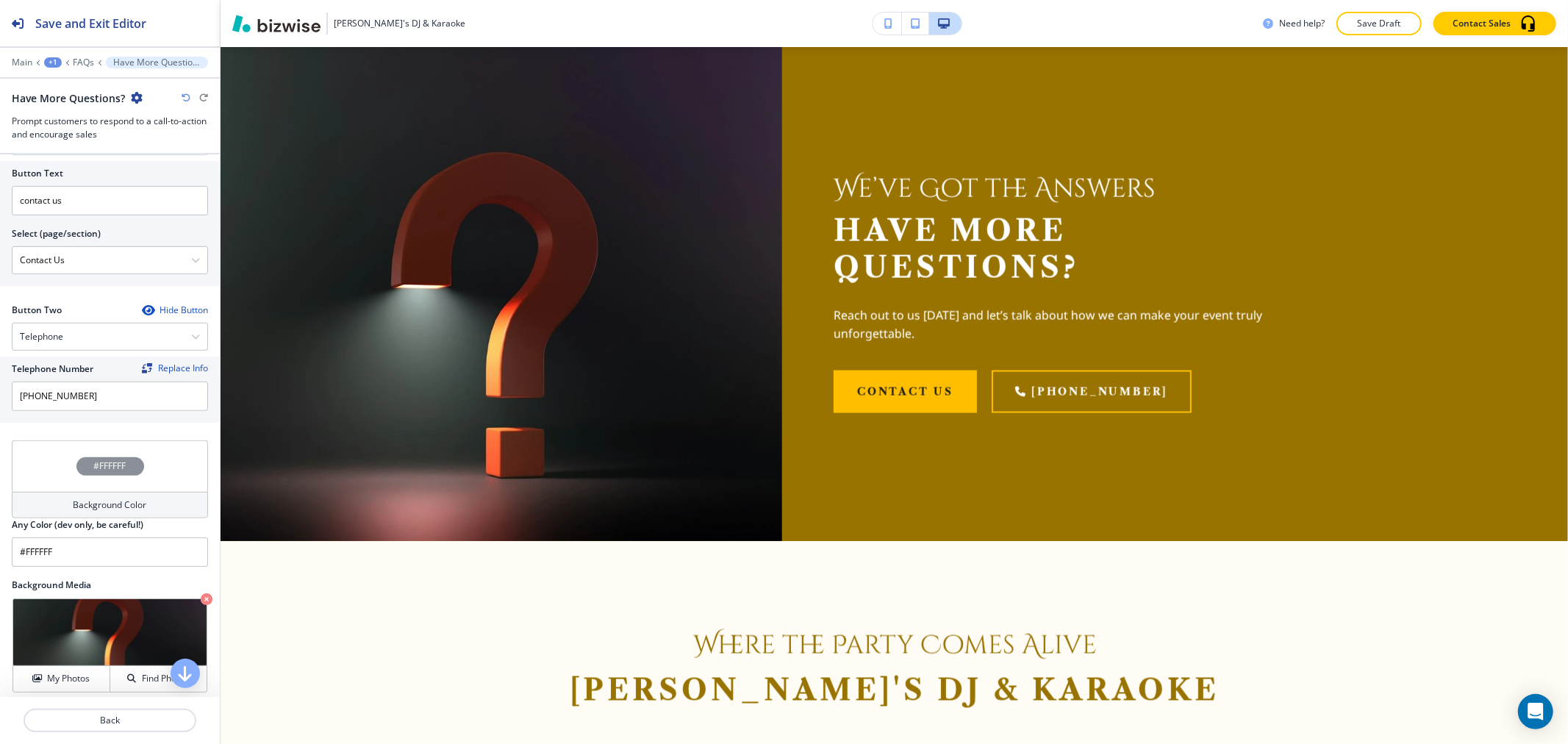
click at [125, 511] on h4 "Background Color" at bounding box center [110, 505] width 73 height 13
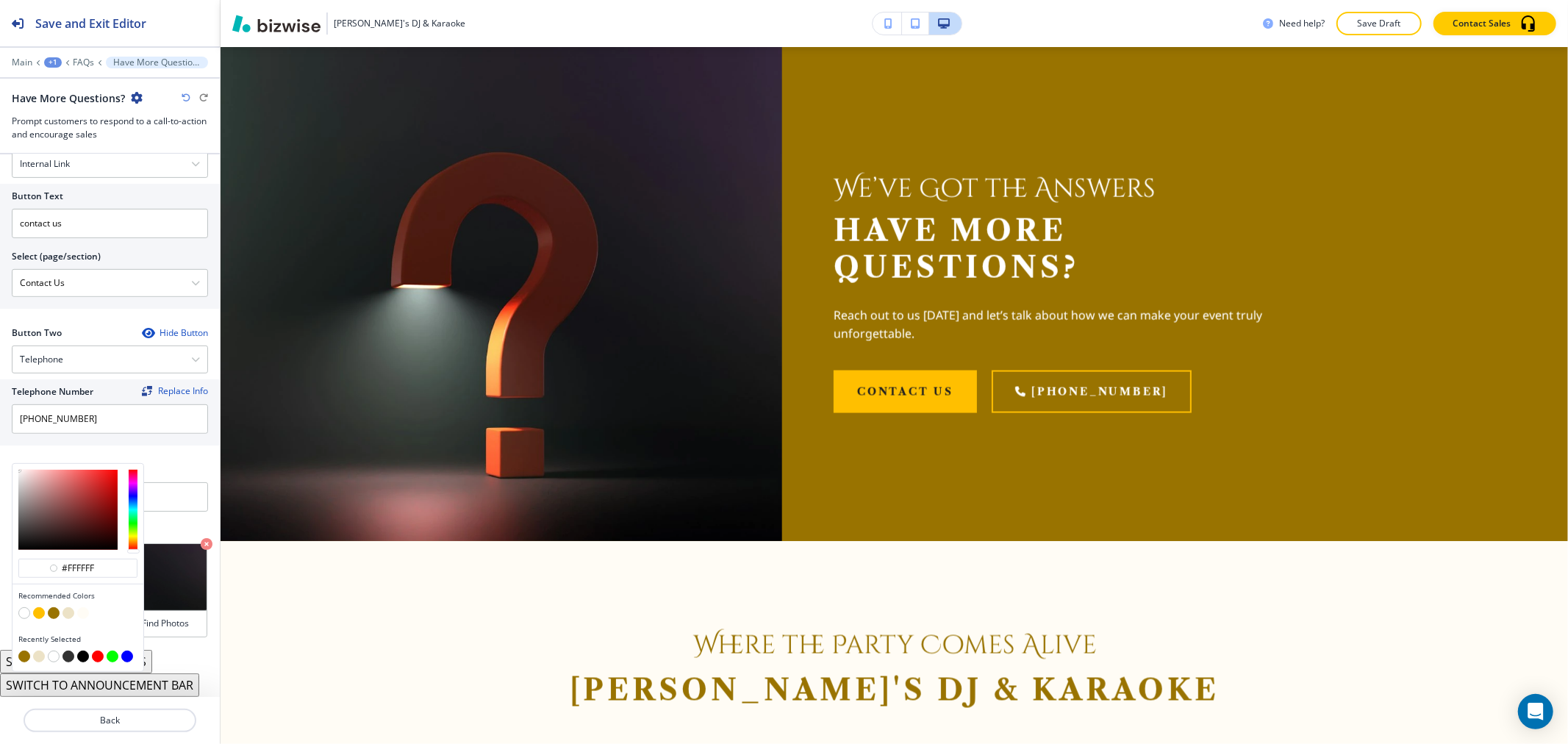
click at [68, 609] on button "button" at bounding box center [68, 613] width 12 height 12
type input "#ece2c6"
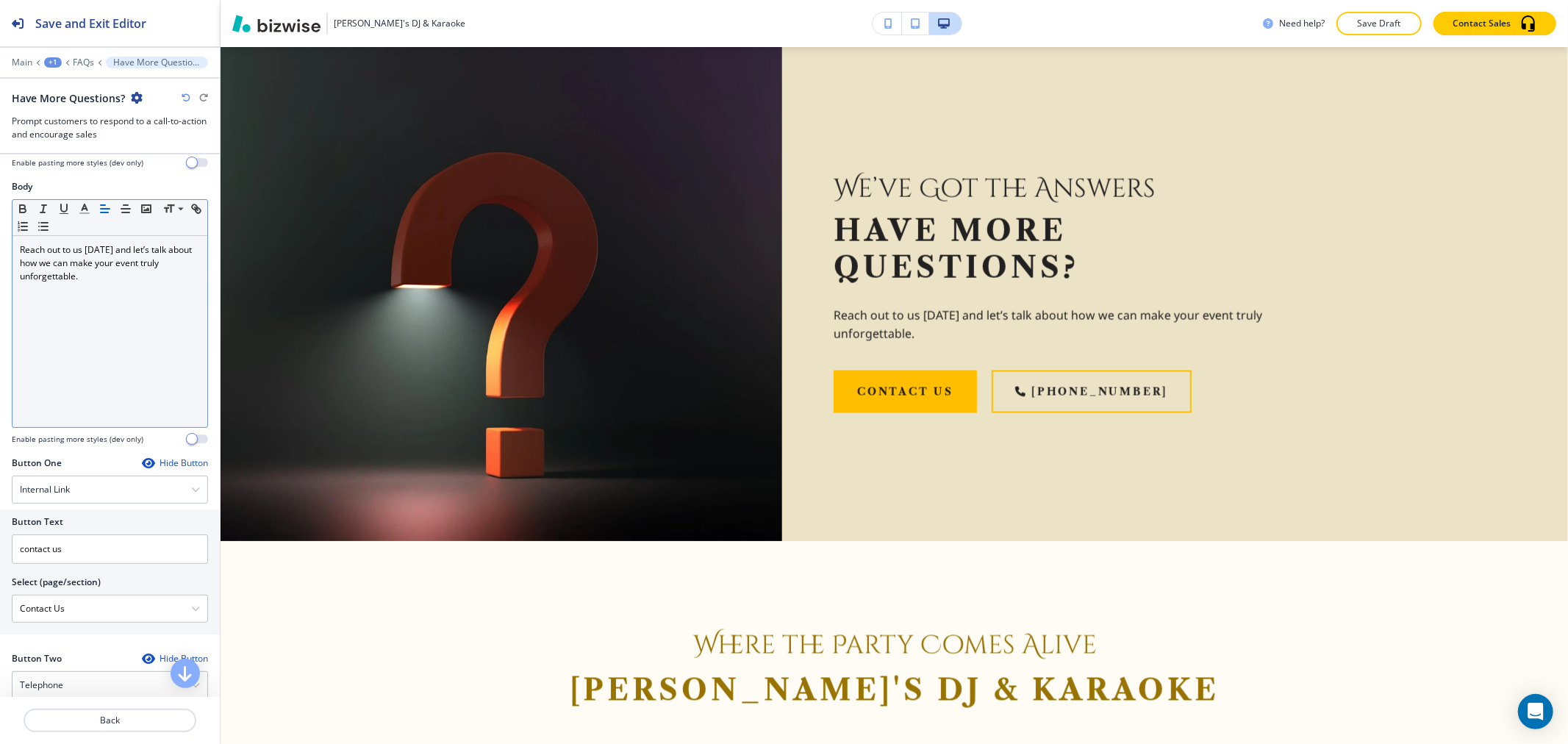
scroll to position [0, 0]
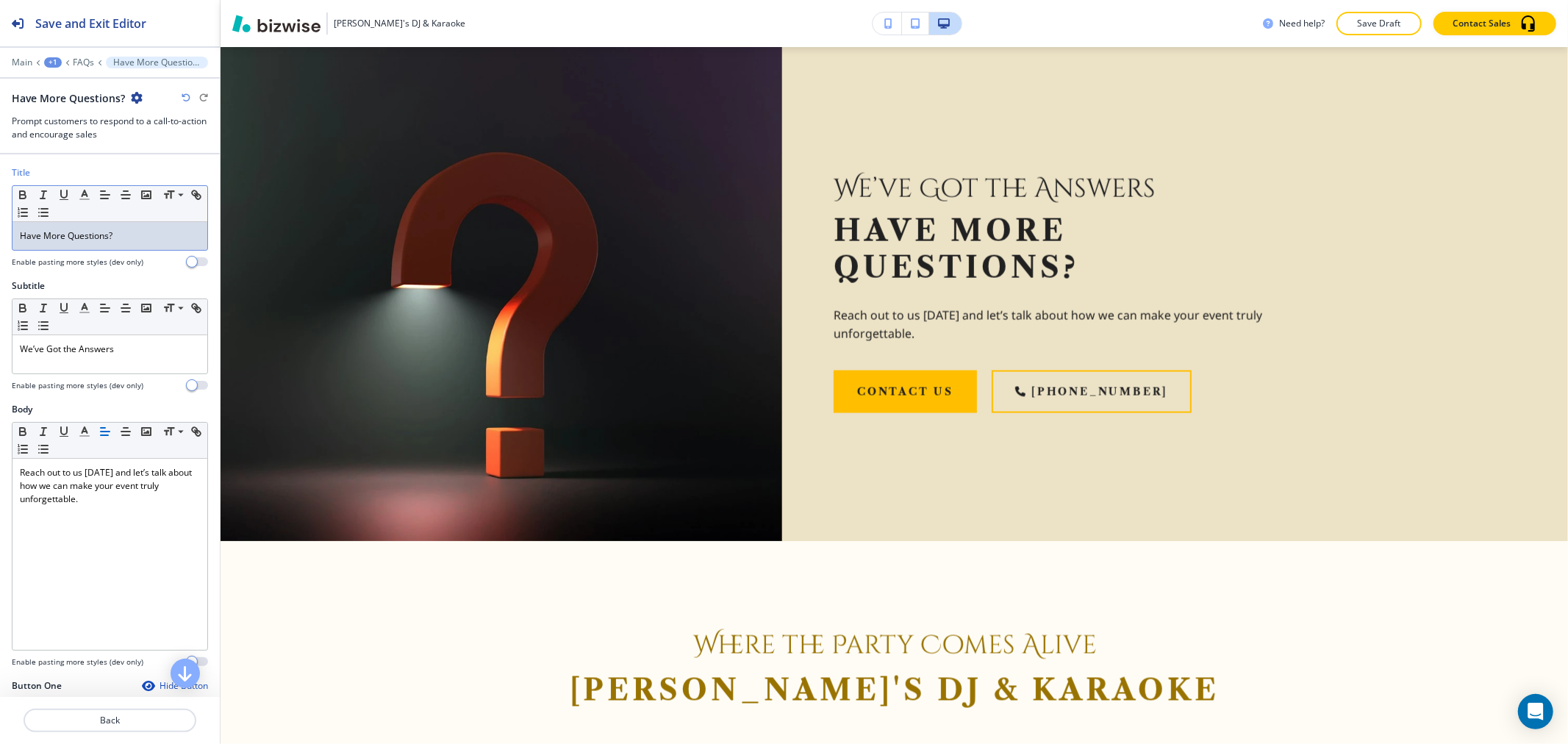
click at [128, 241] on p "Have More Questions?" at bounding box center [110, 236] width 180 height 13
click at [83, 199] on icon "button" at bounding box center [85, 195] width 13 height 13
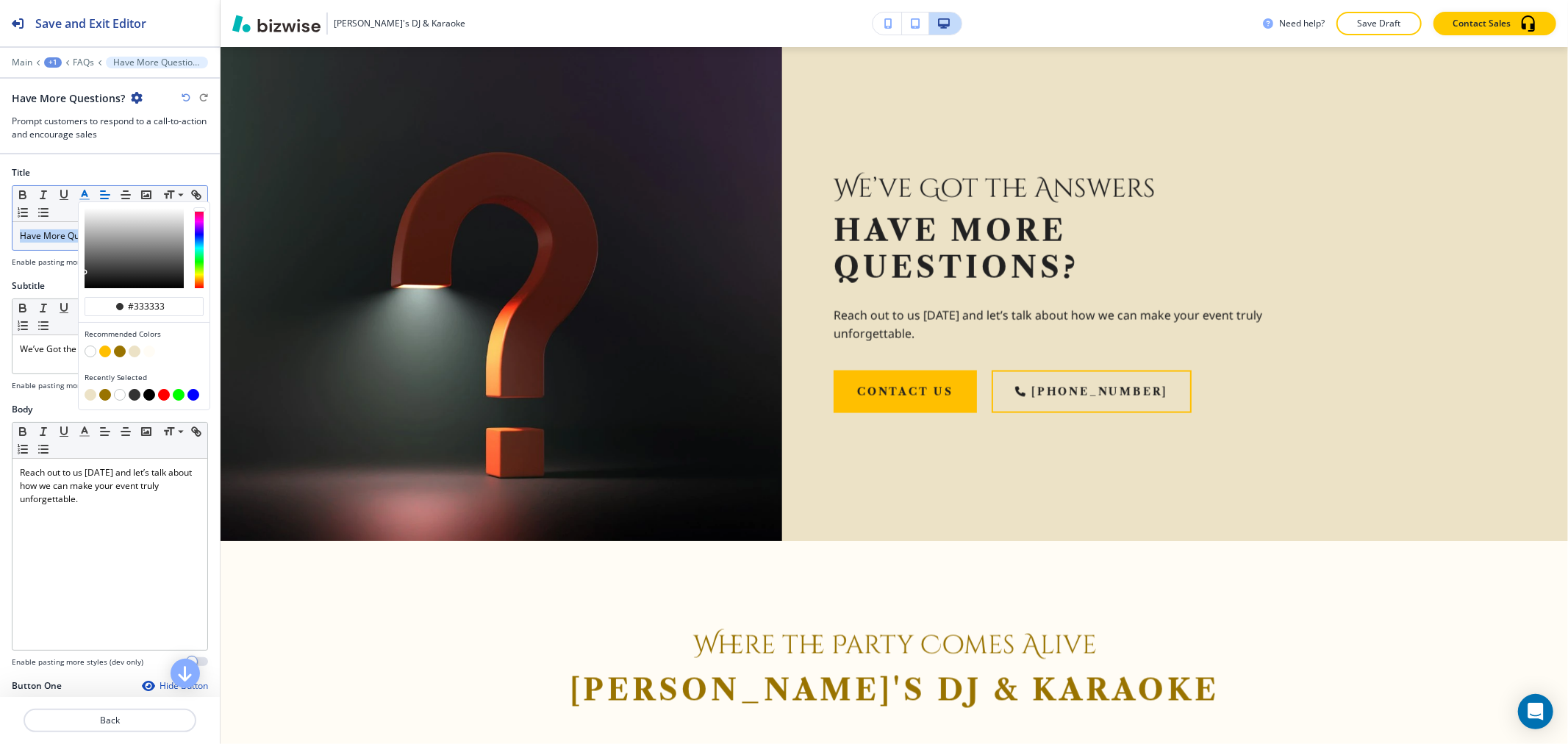
click at [121, 352] on button "button" at bounding box center [120, 352] width 12 height 12
type input "#997300"
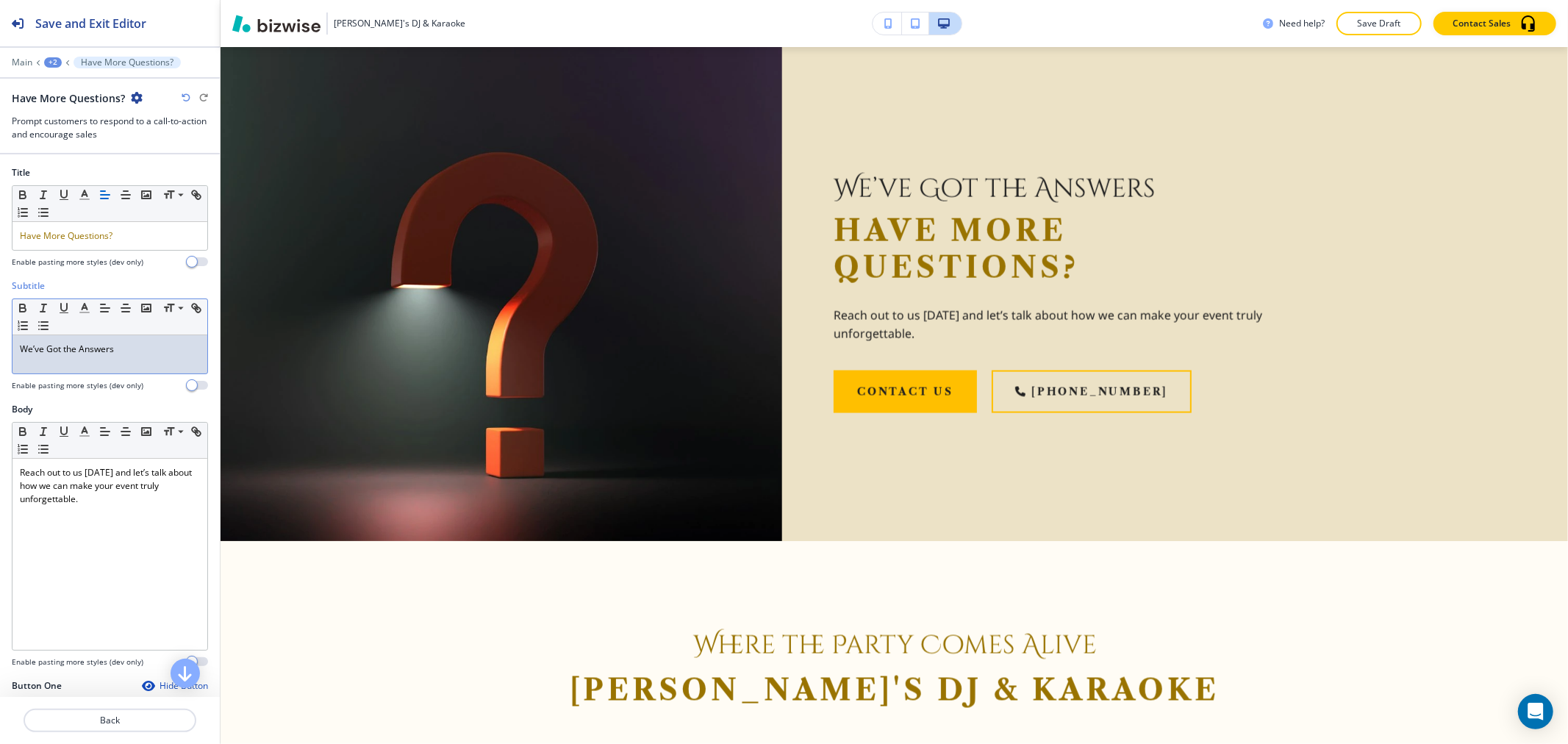
click at [47, 348] on p "We’ve Got the Answers" at bounding box center [110, 349] width 180 height 13
click at [86, 312] on icon "button" at bounding box center [85, 308] width 13 height 13
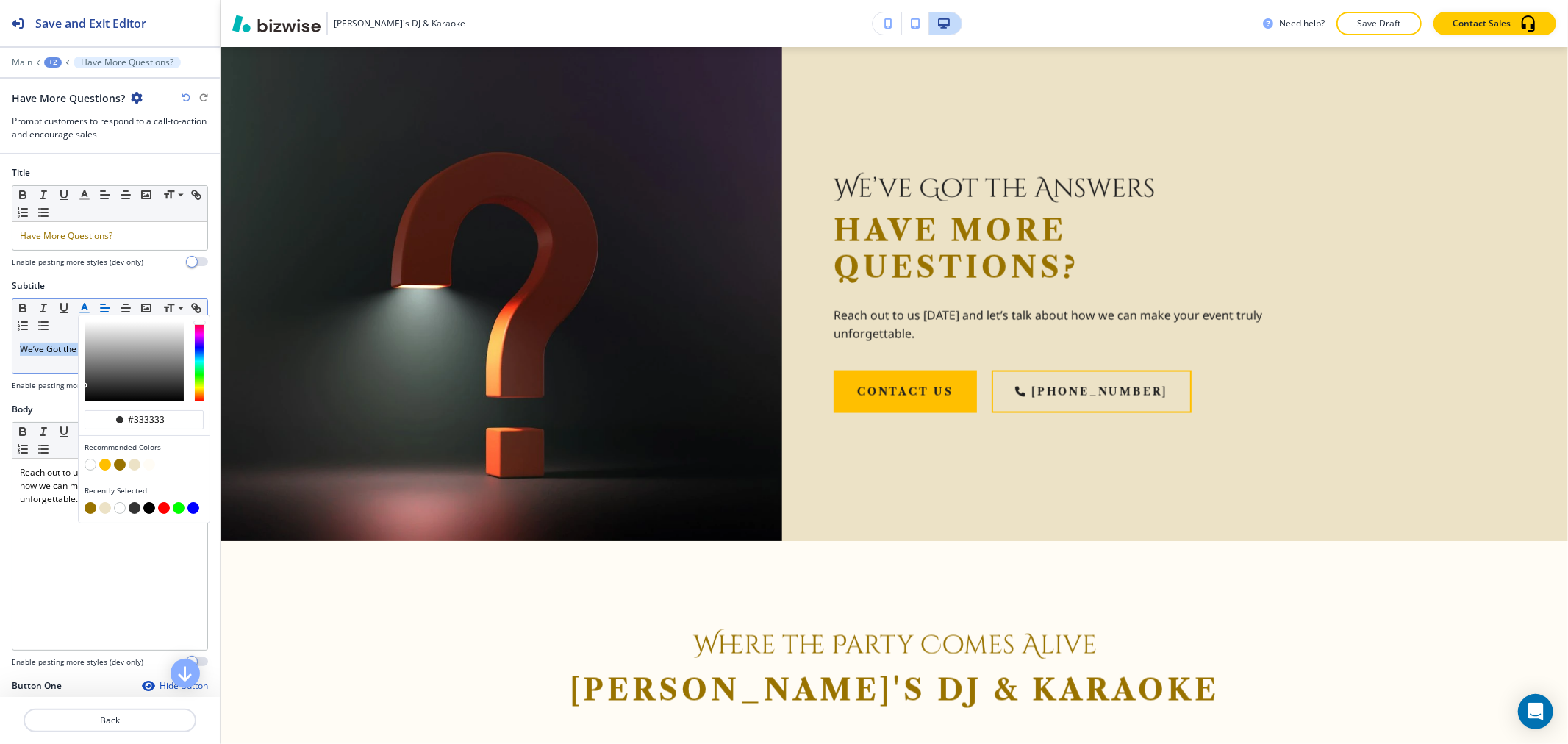
click at [119, 465] on button "button" at bounding box center [120, 465] width 12 height 12
type input "#997300"
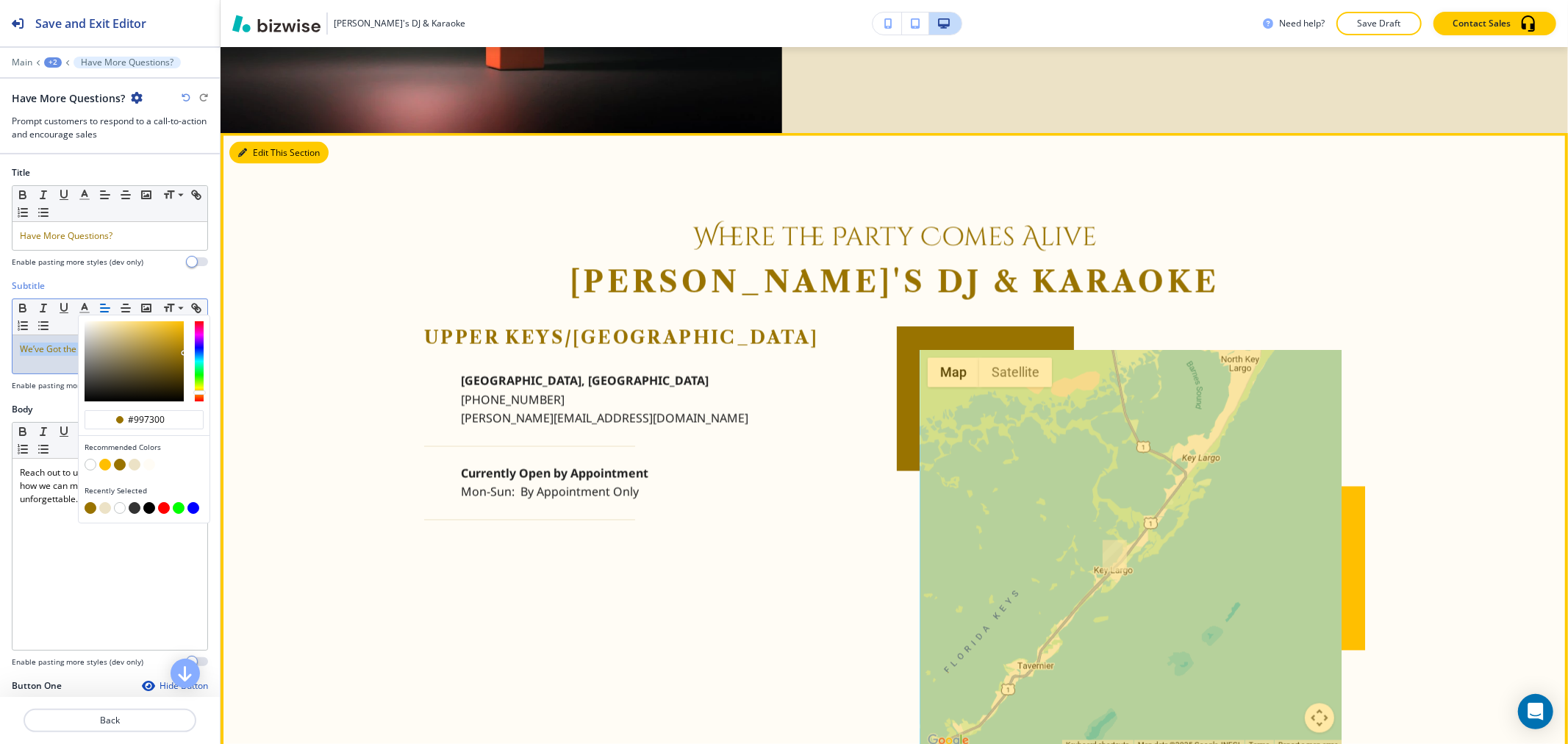
click at [241, 152] on icon "button" at bounding box center [242, 153] width 9 height 9
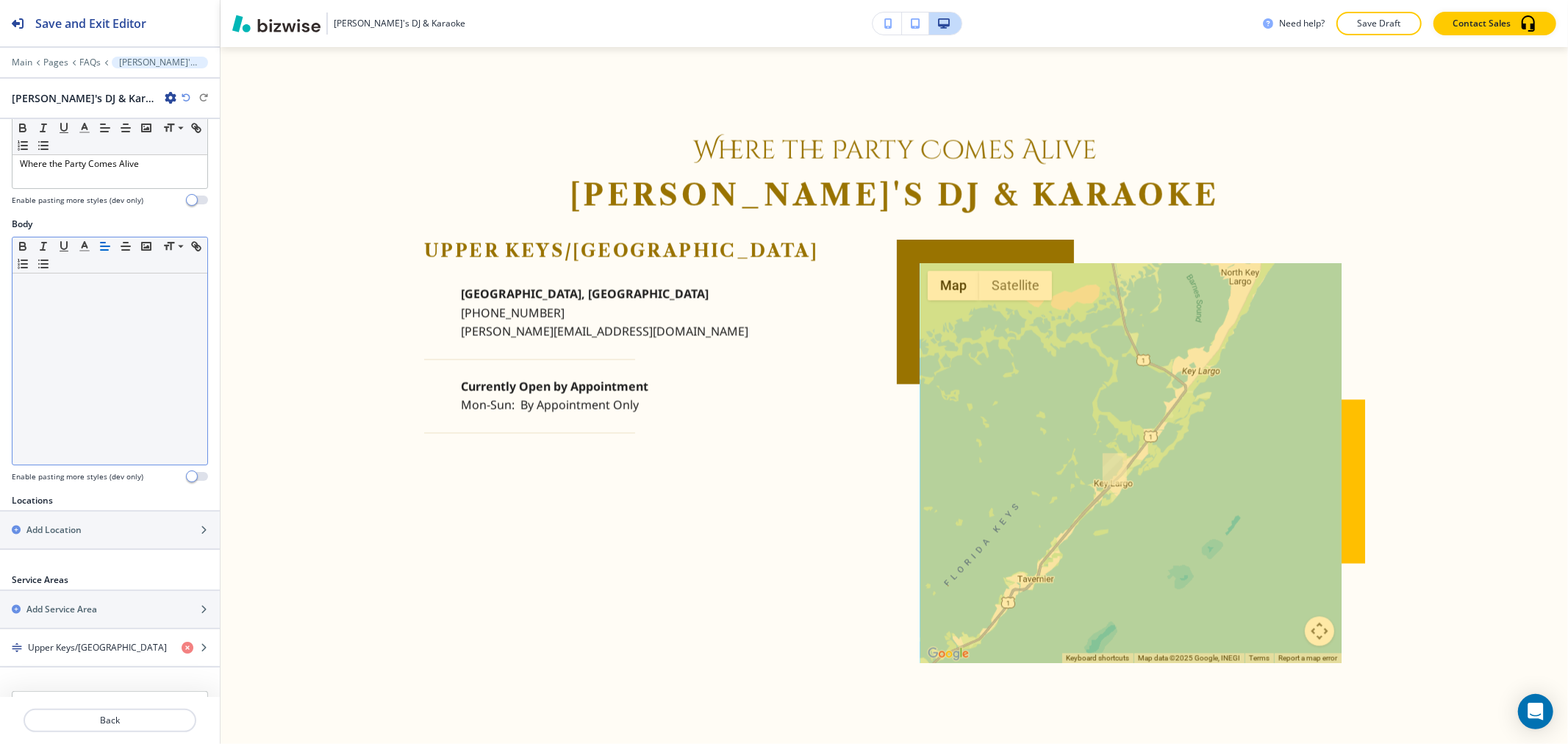
scroll to position [283, 0]
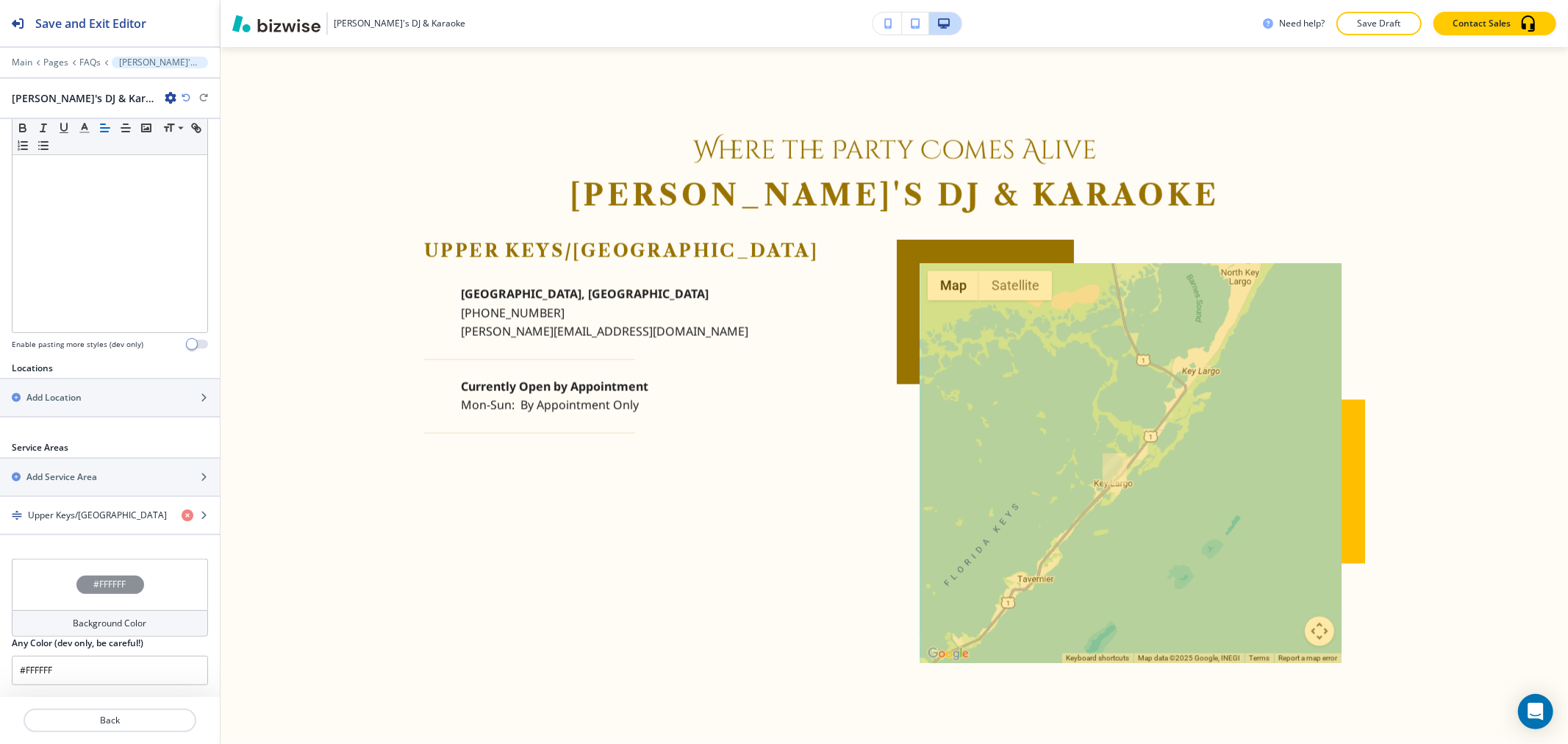
click at [86, 610] on div "Background Color" at bounding box center [110, 623] width 196 height 27
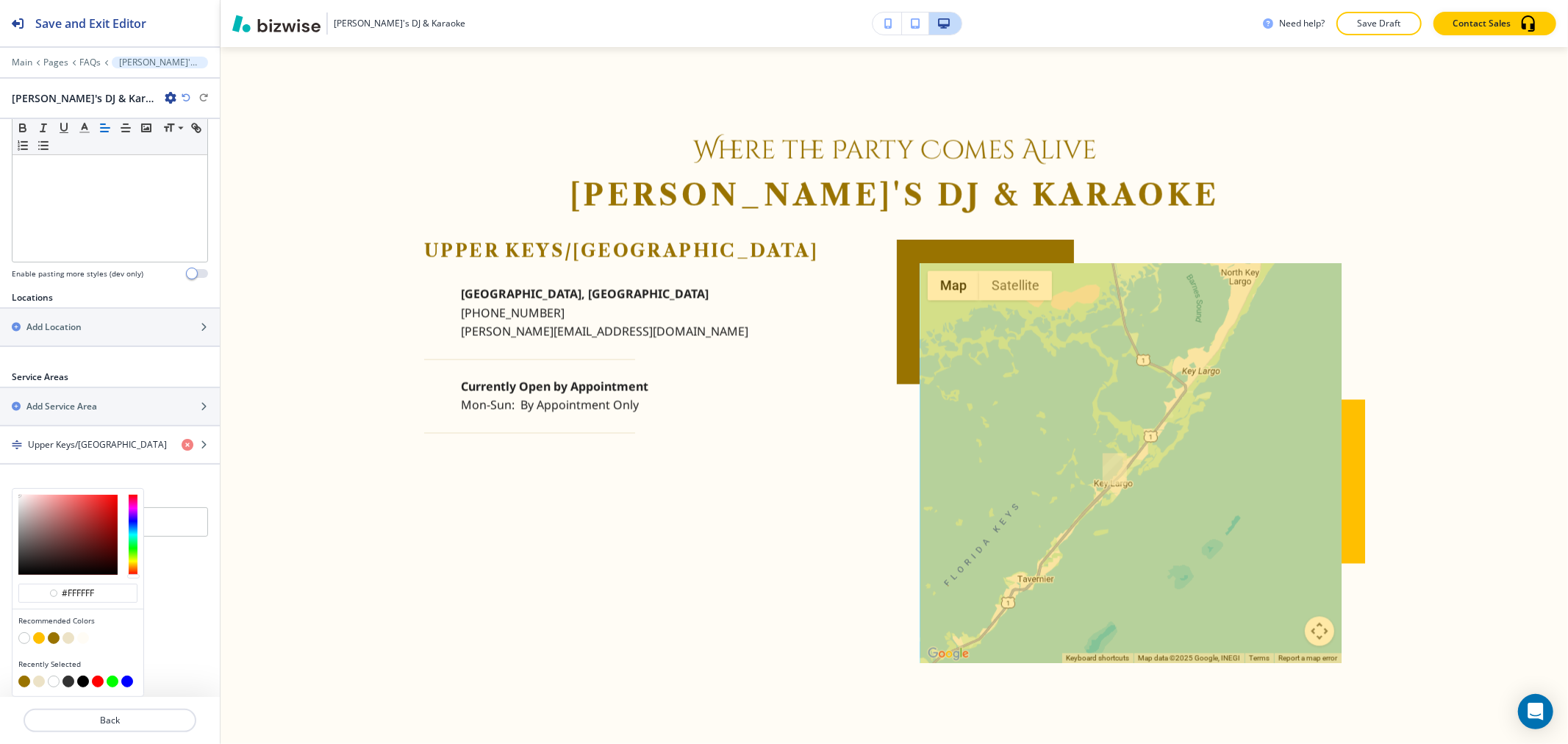
click at [27, 642] on button "button" at bounding box center [24, 638] width 12 height 12
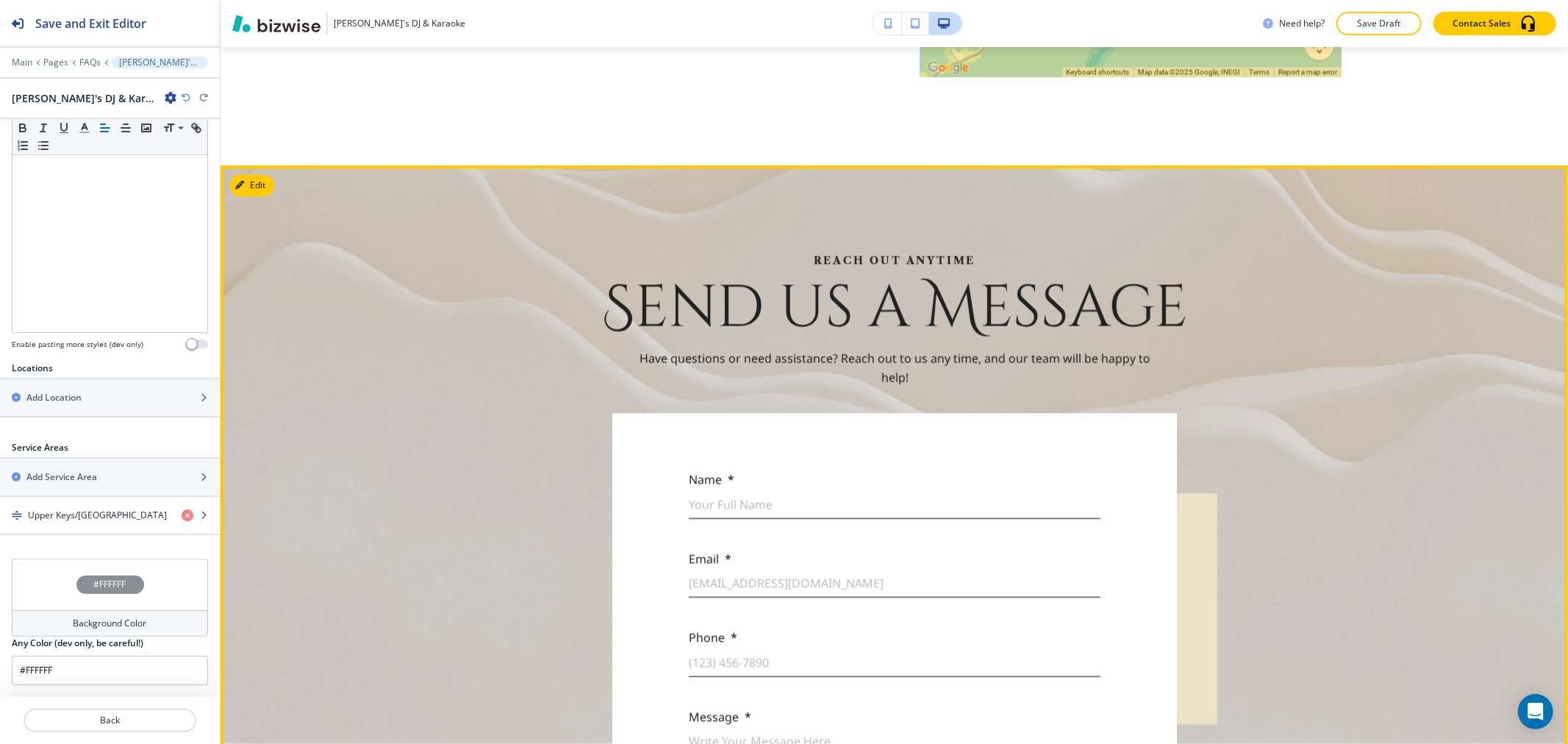
scroll to position [2934, 0]
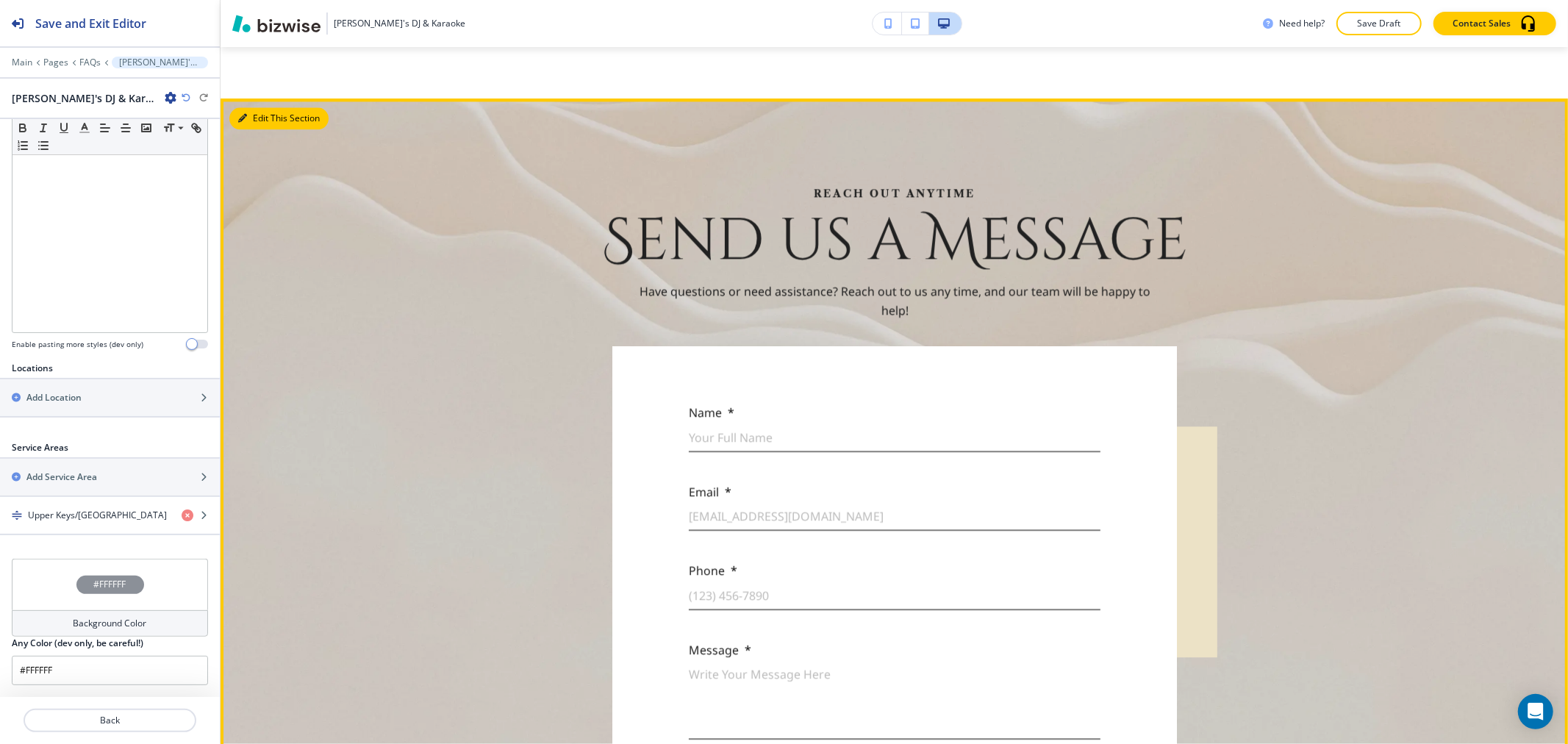
click at [251, 126] on button "Edit This Section" at bounding box center [279, 118] width 99 height 22
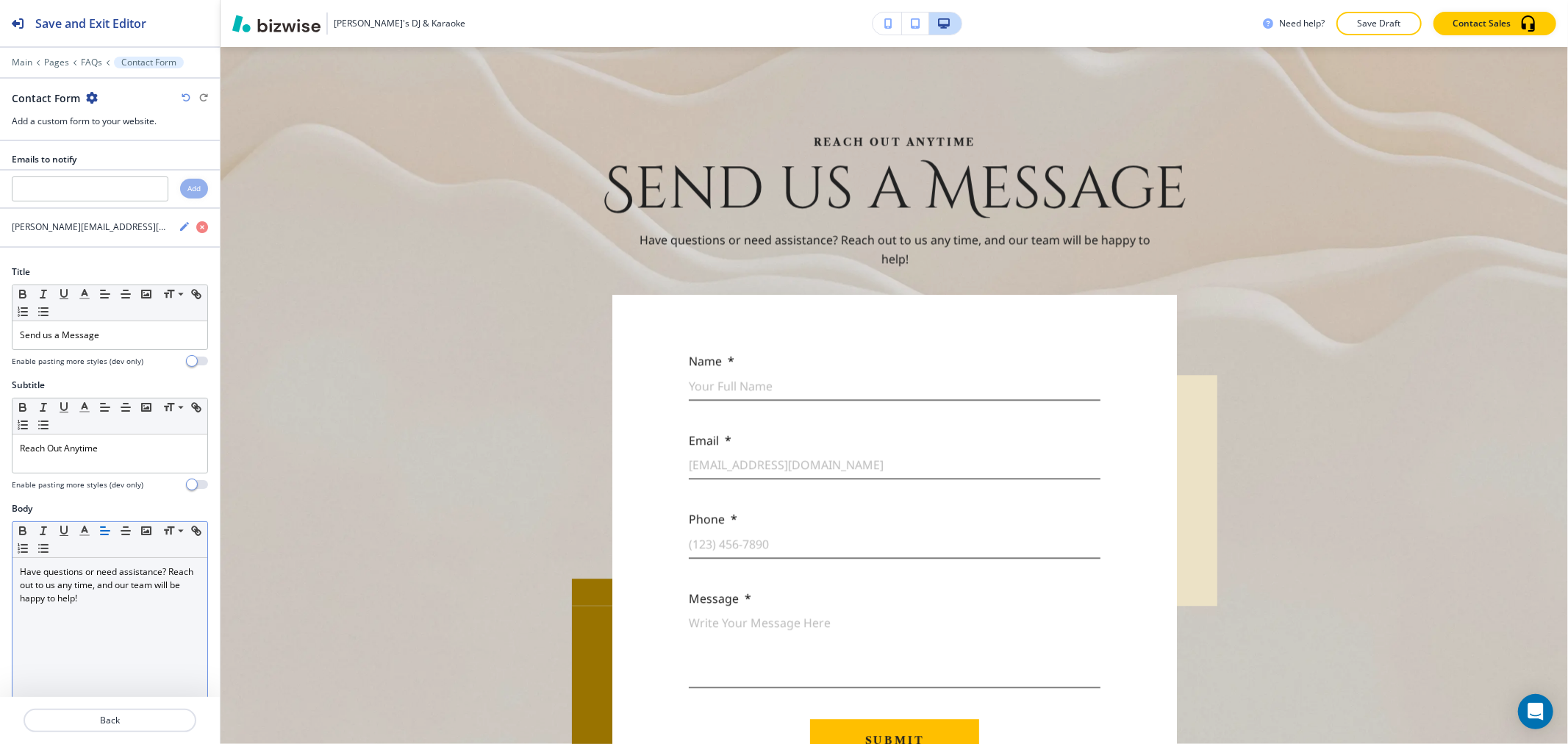
scroll to position [618, 0]
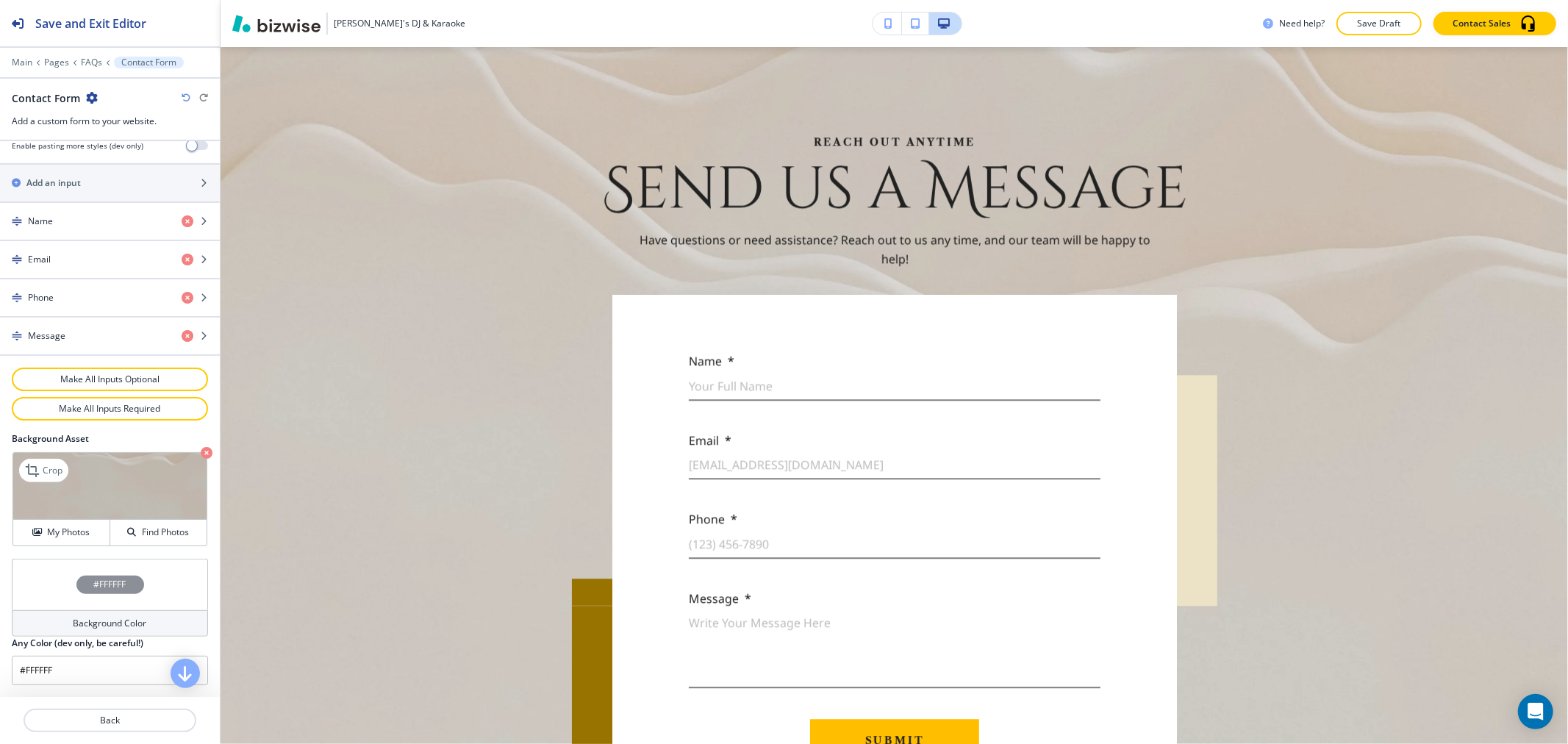
click at [200, 449] on icon "button" at bounding box center [206, 453] width 12 height 12
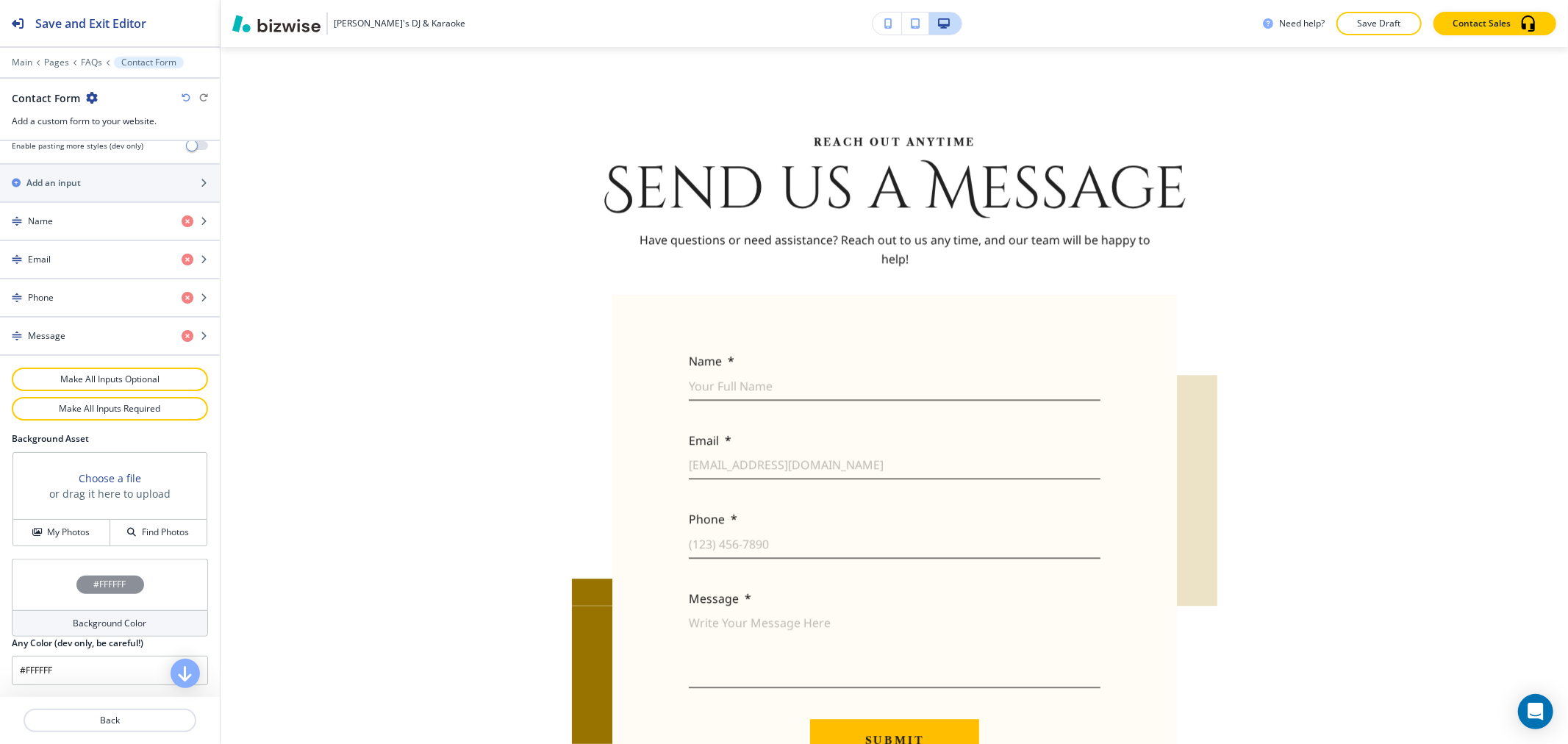
click at [106, 623] on h4 "Background Color" at bounding box center [110, 623] width 73 height 13
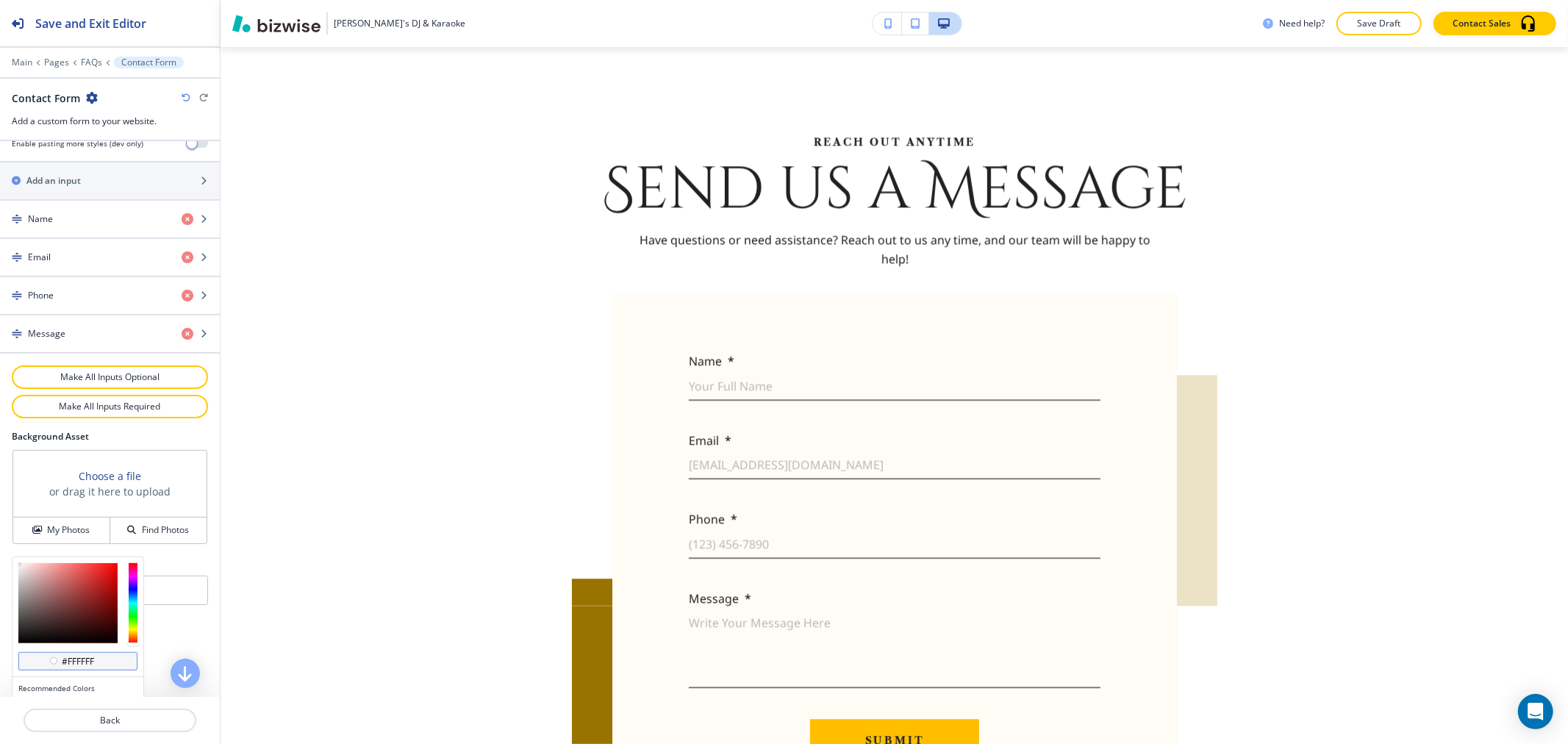
scroll to position [1, 0]
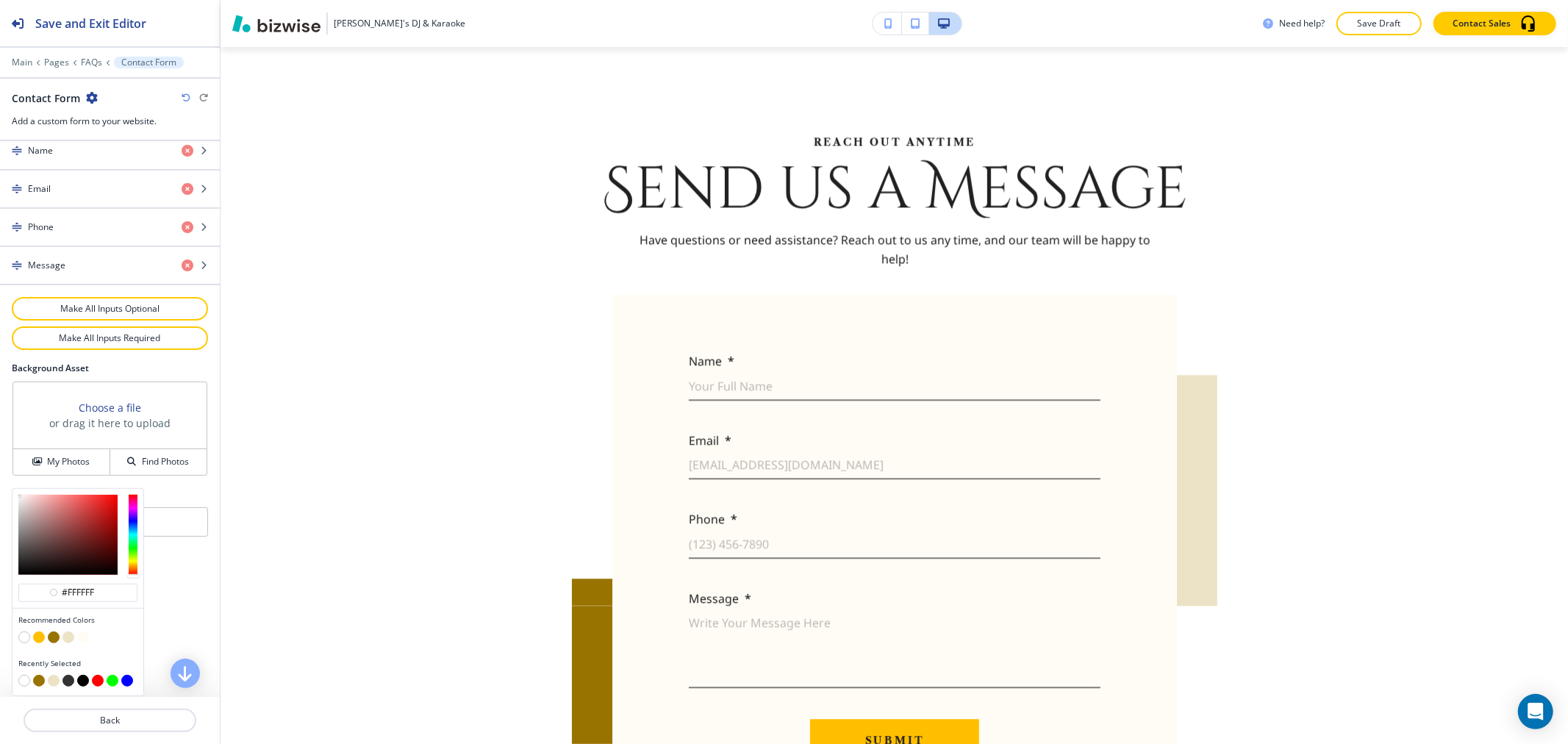
click at [71, 633] on button "button" at bounding box center [68, 638] width 12 height 12
type input "#ece2c6"
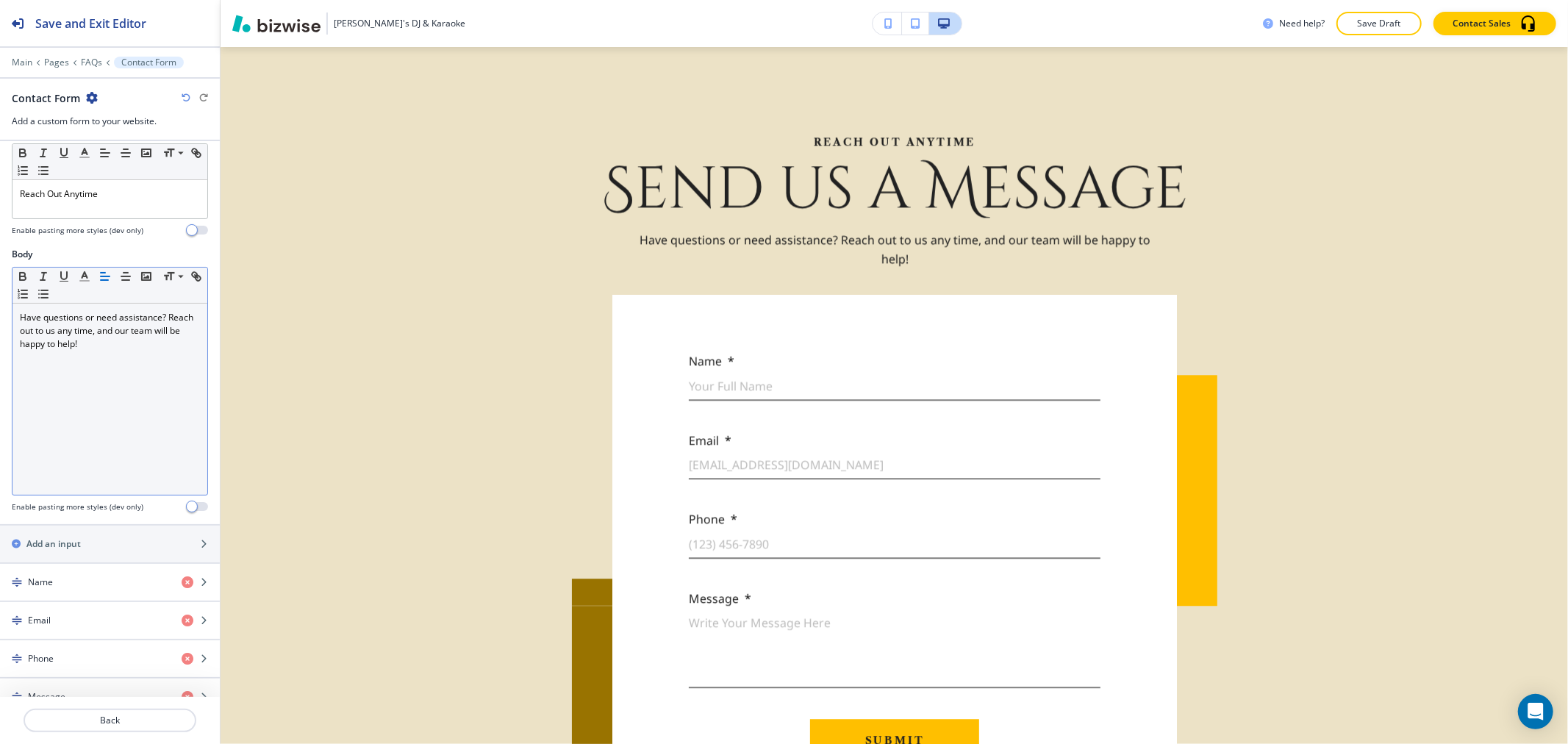
scroll to position [46, 0]
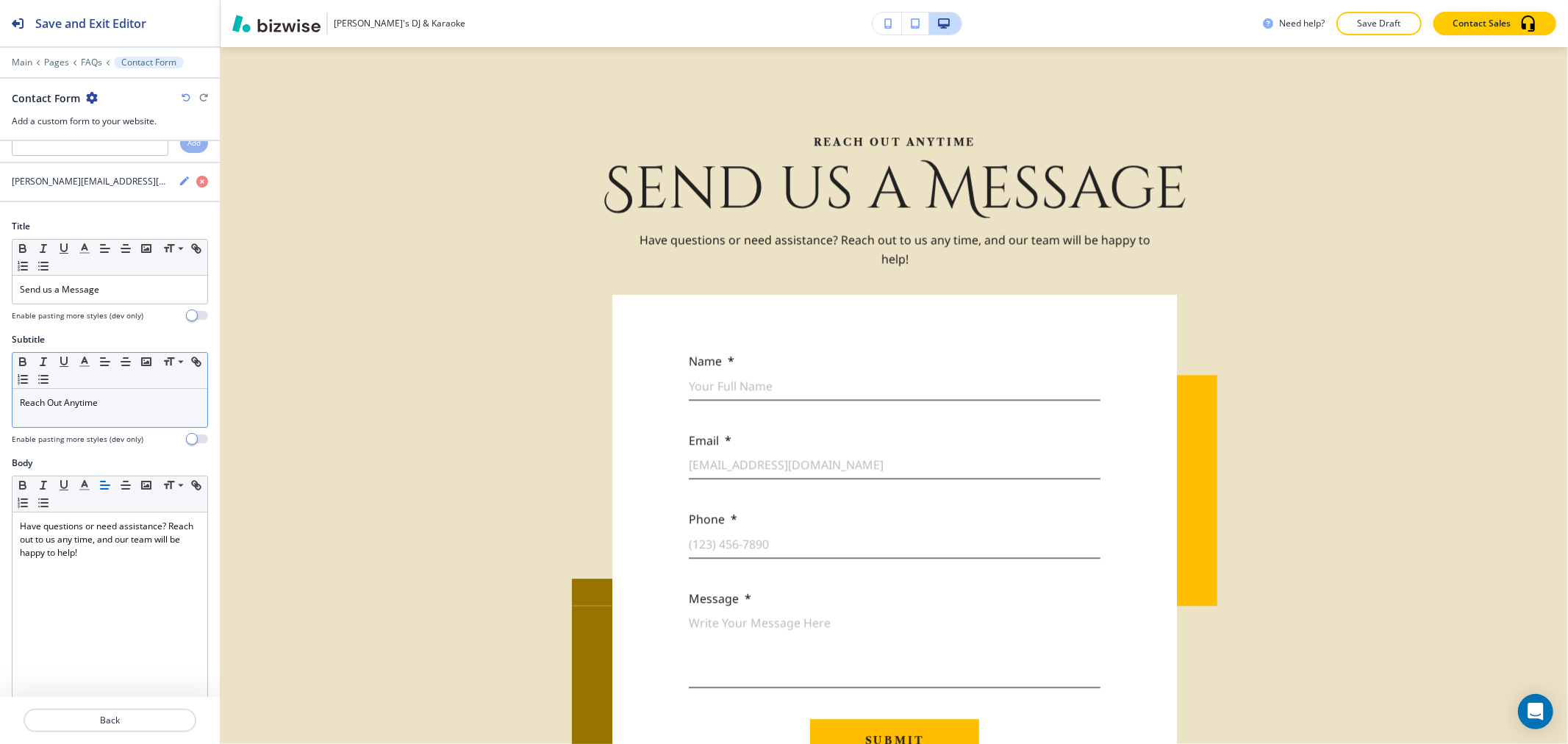
click at [137, 404] on p "Reach Out Anytime" at bounding box center [110, 403] width 180 height 13
click at [83, 363] on icon "button" at bounding box center [85, 362] width 13 height 13
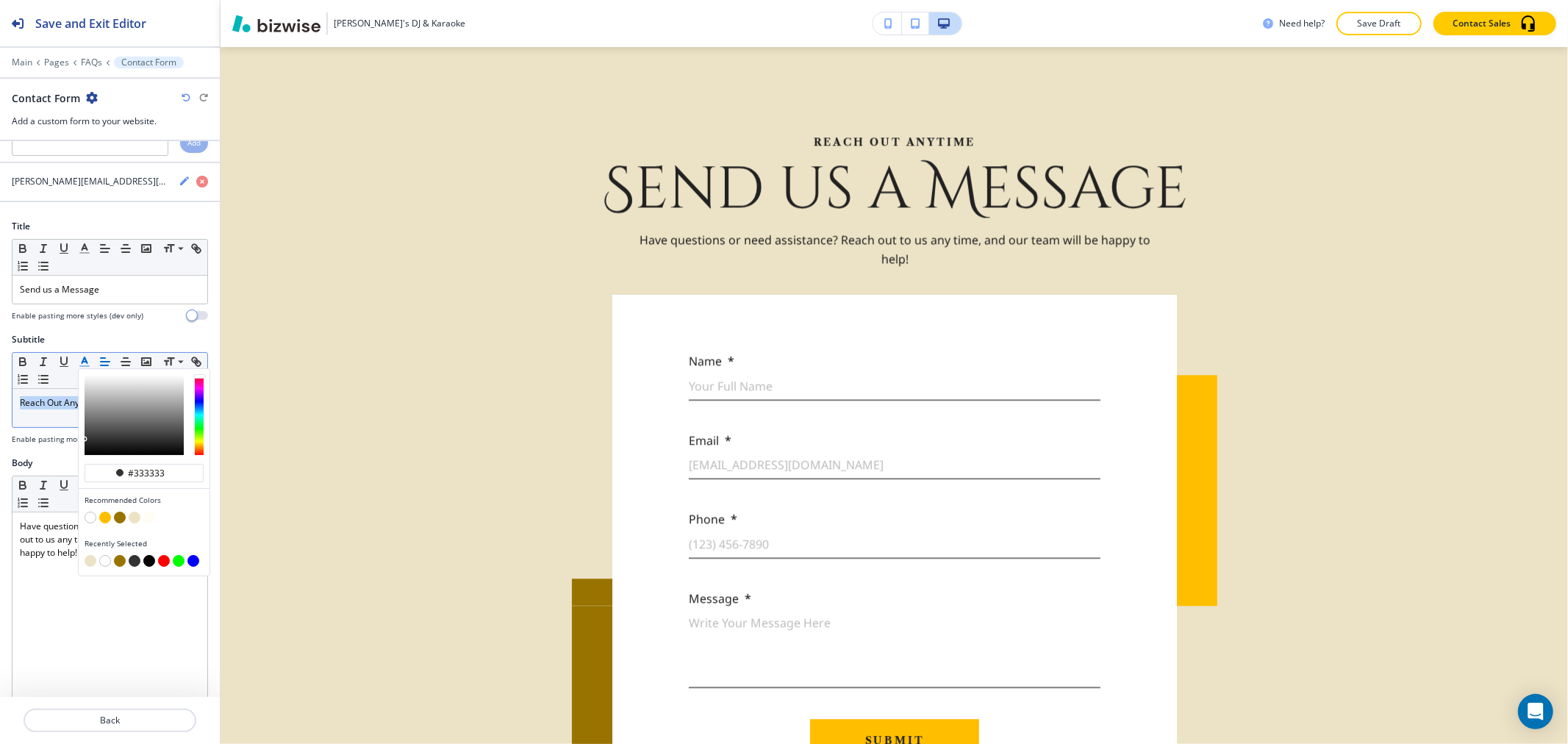
click at [116, 518] on button "button" at bounding box center [120, 517] width 12 height 12
type input "#997300"
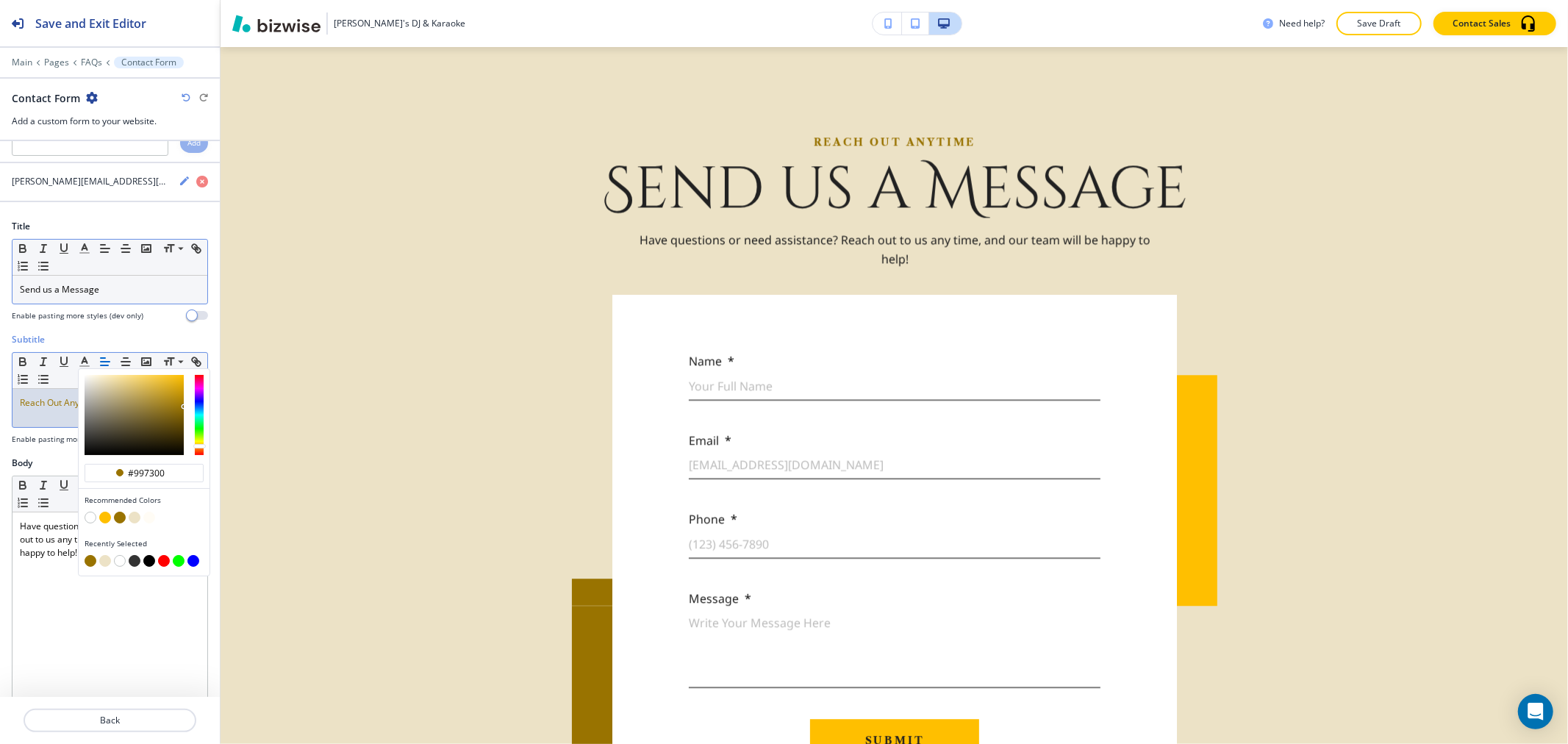
click at [122, 291] on p "Send us a Message" at bounding box center [110, 289] width 180 height 13
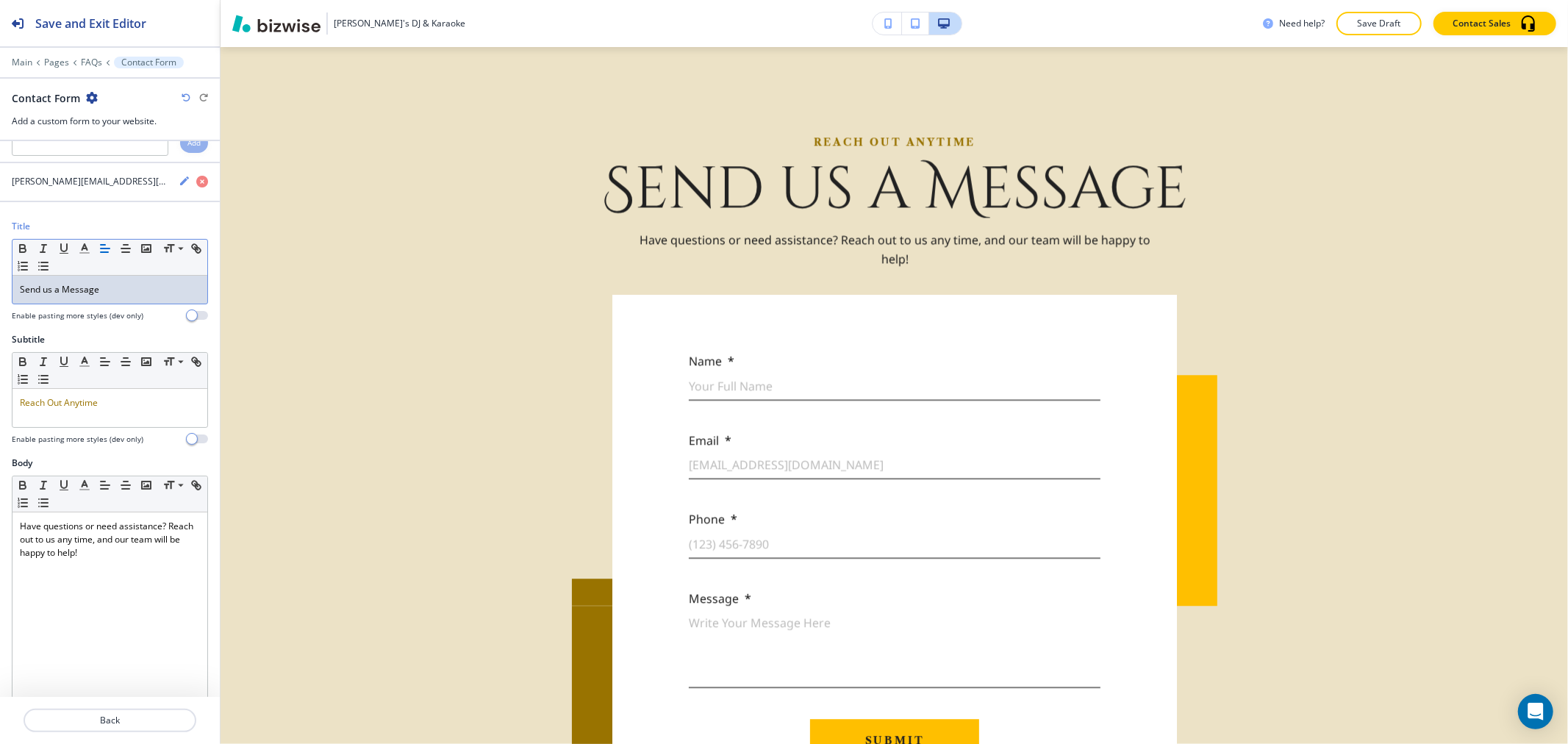
click at [122, 291] on p "Send us a Message" at bounding box center [110, 289] width 180 height 13
click at [86, 251] on icon "button" at bounding box center [85, 249] width 13 height 13
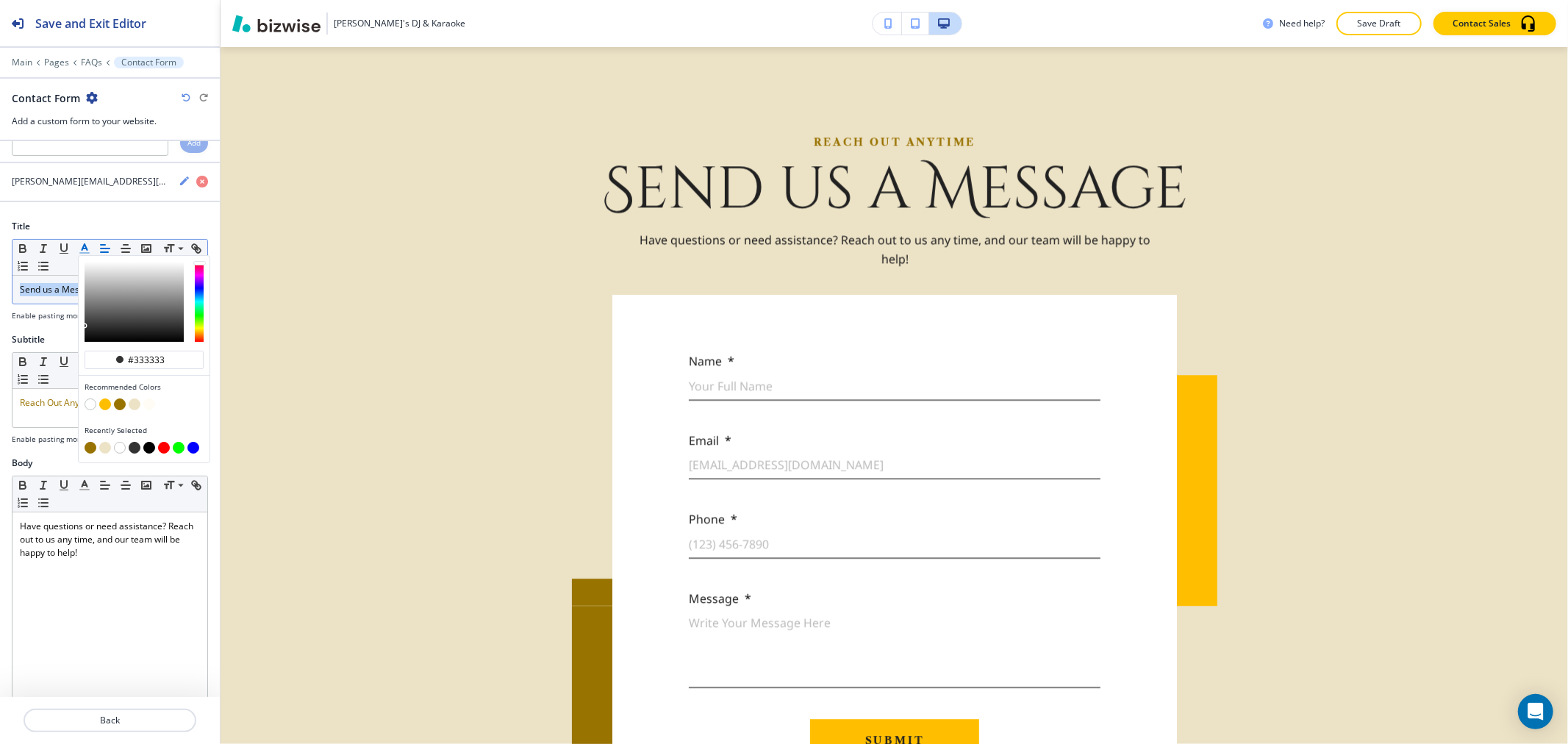
click at [120, 404] on button "button" at bounding box center [120, 404] width 12 height 12
type input "#997300"
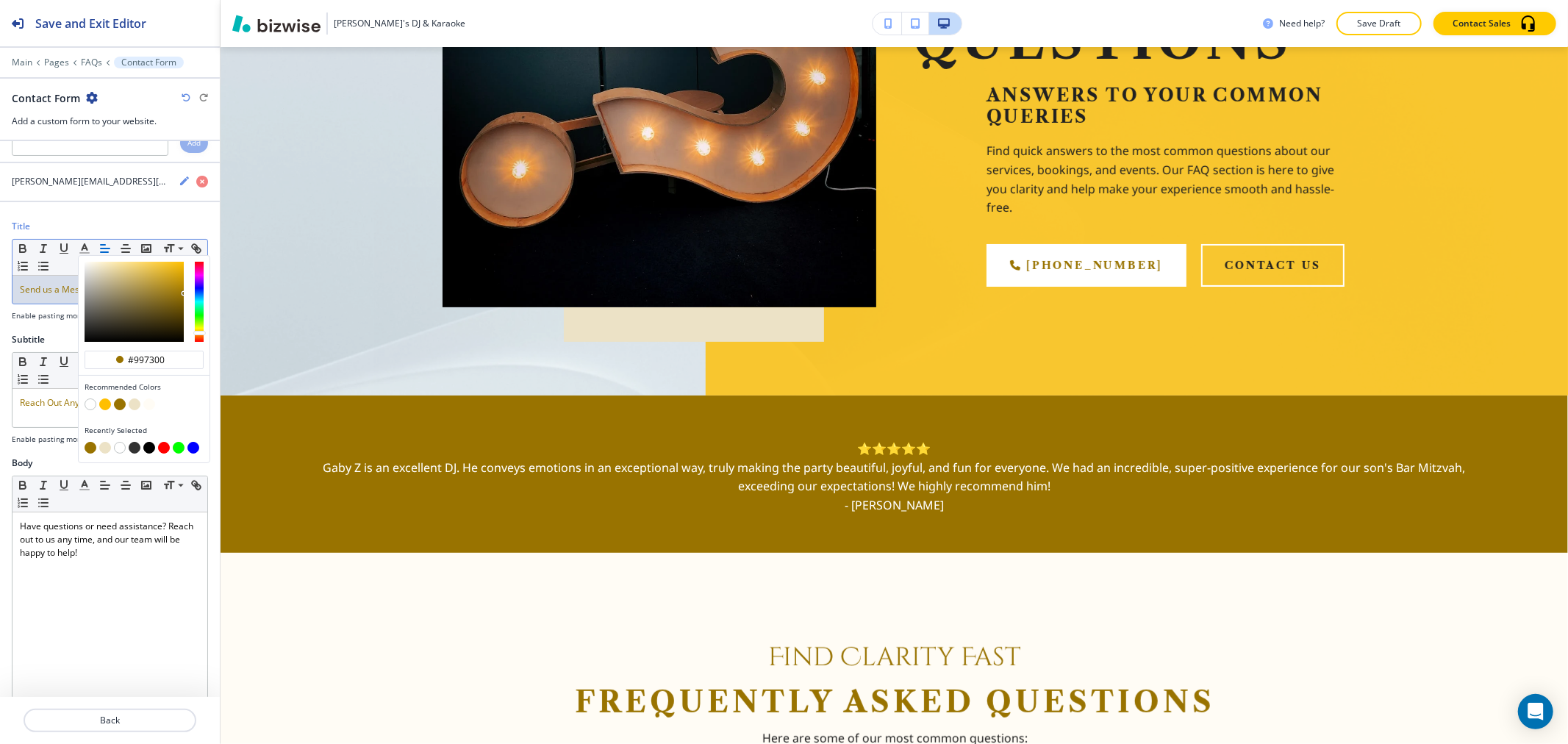
scroll to position [0, 0]
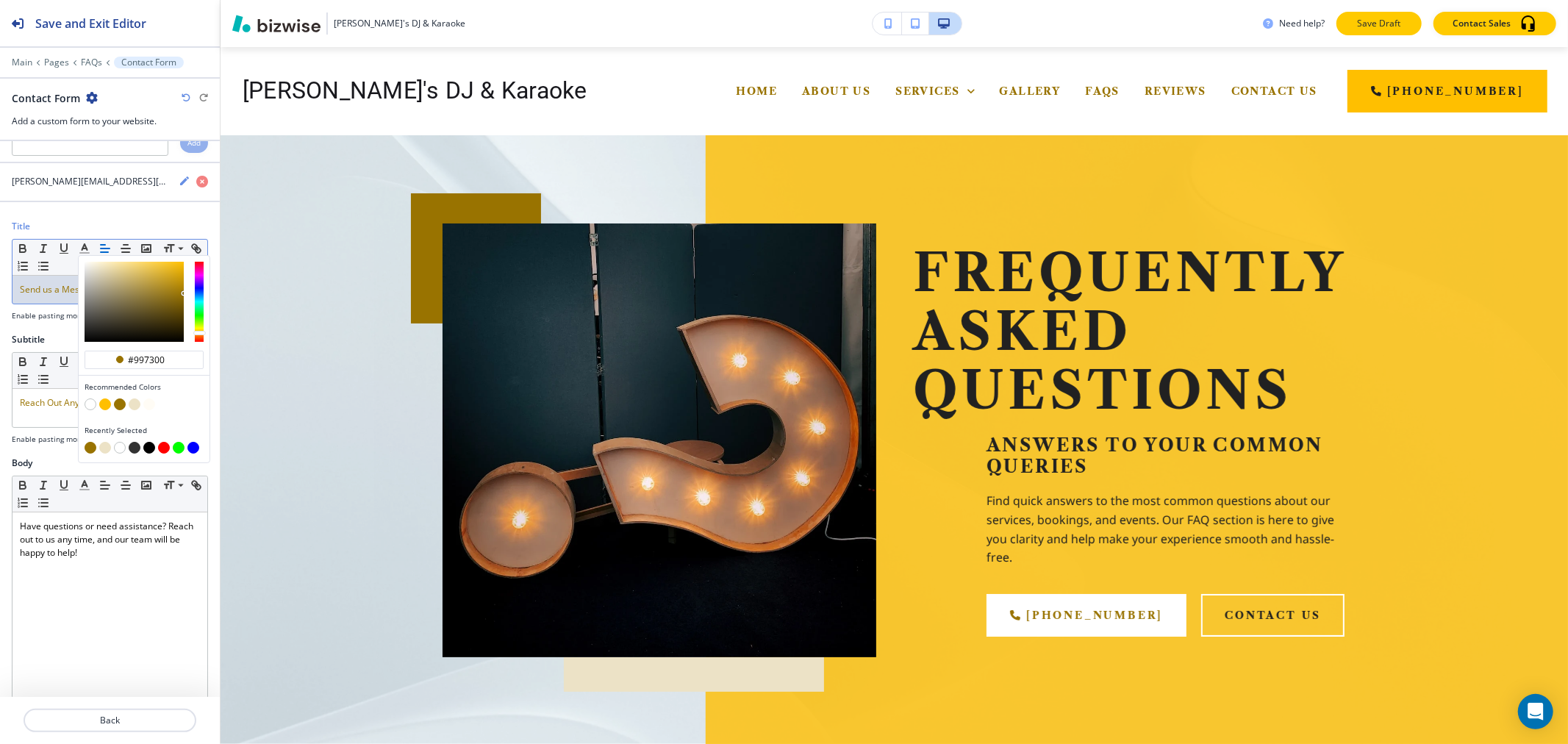
click at [1390, 27] on p "Save Draft" at bounding box center [1378, 23] width 47 height 13
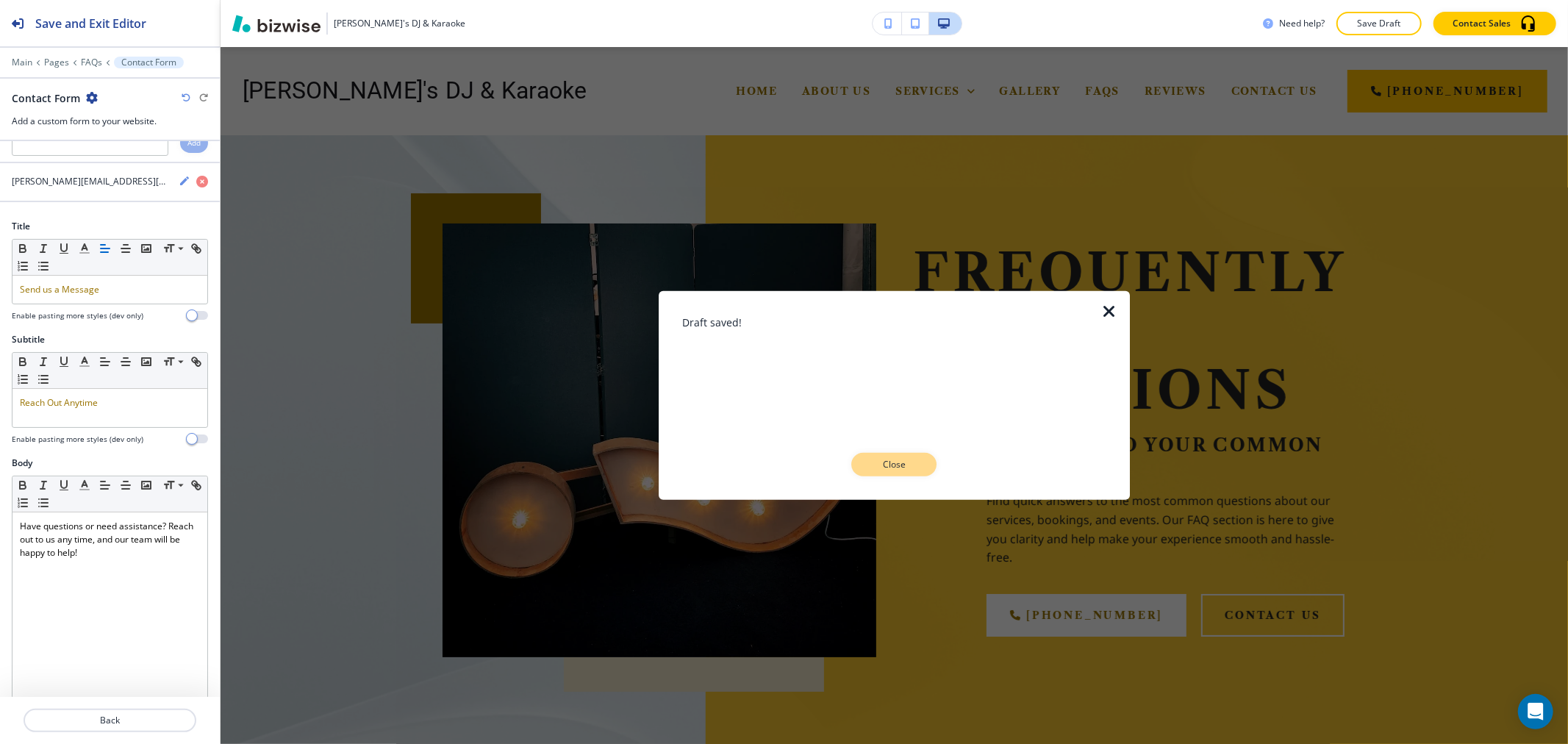
click at [912, 466] on p "Close" at bounding box center [894, 465] width 47 height 13
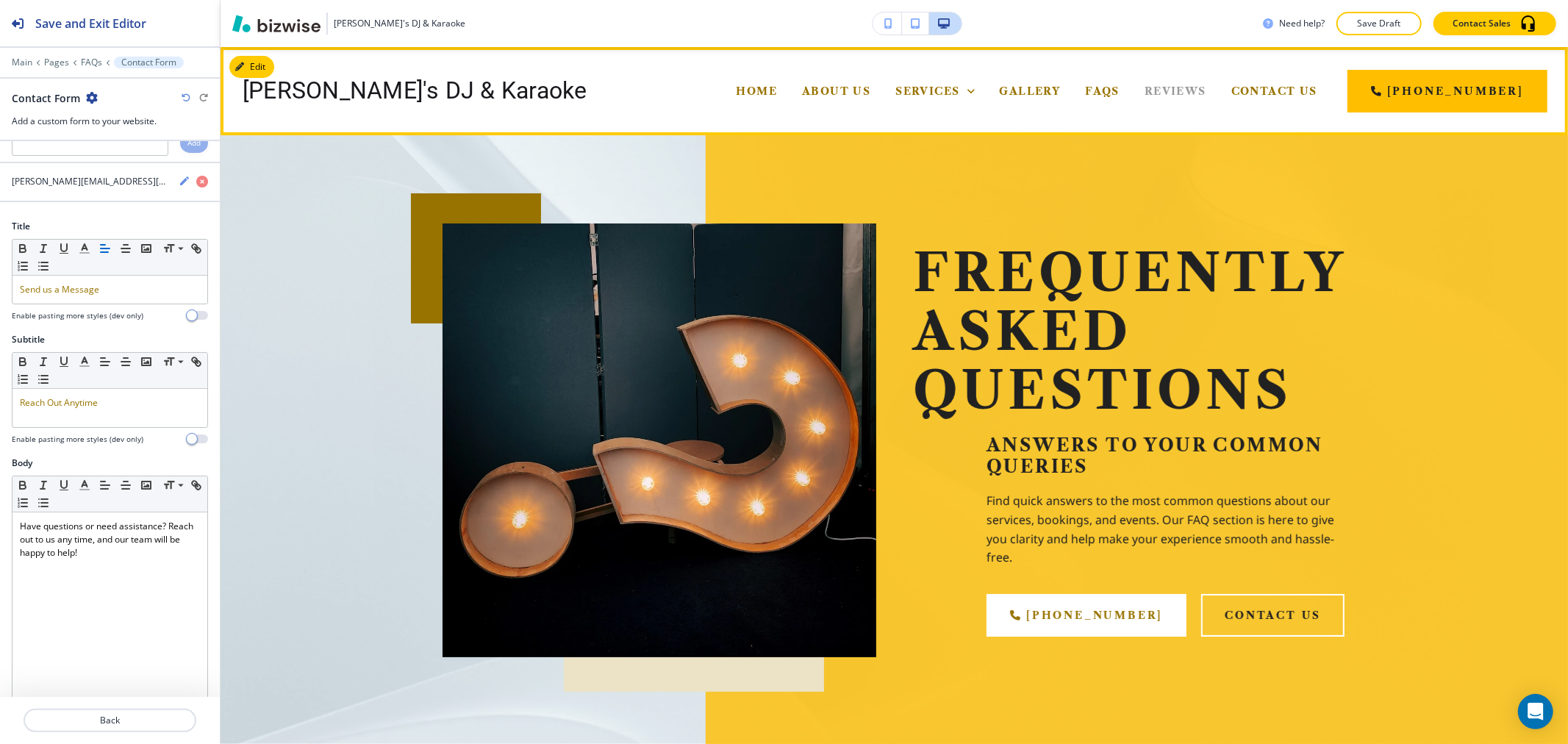
click at [1206, 85] on span "Reviews" at bounding box center [1176, 91] width 62 height 13
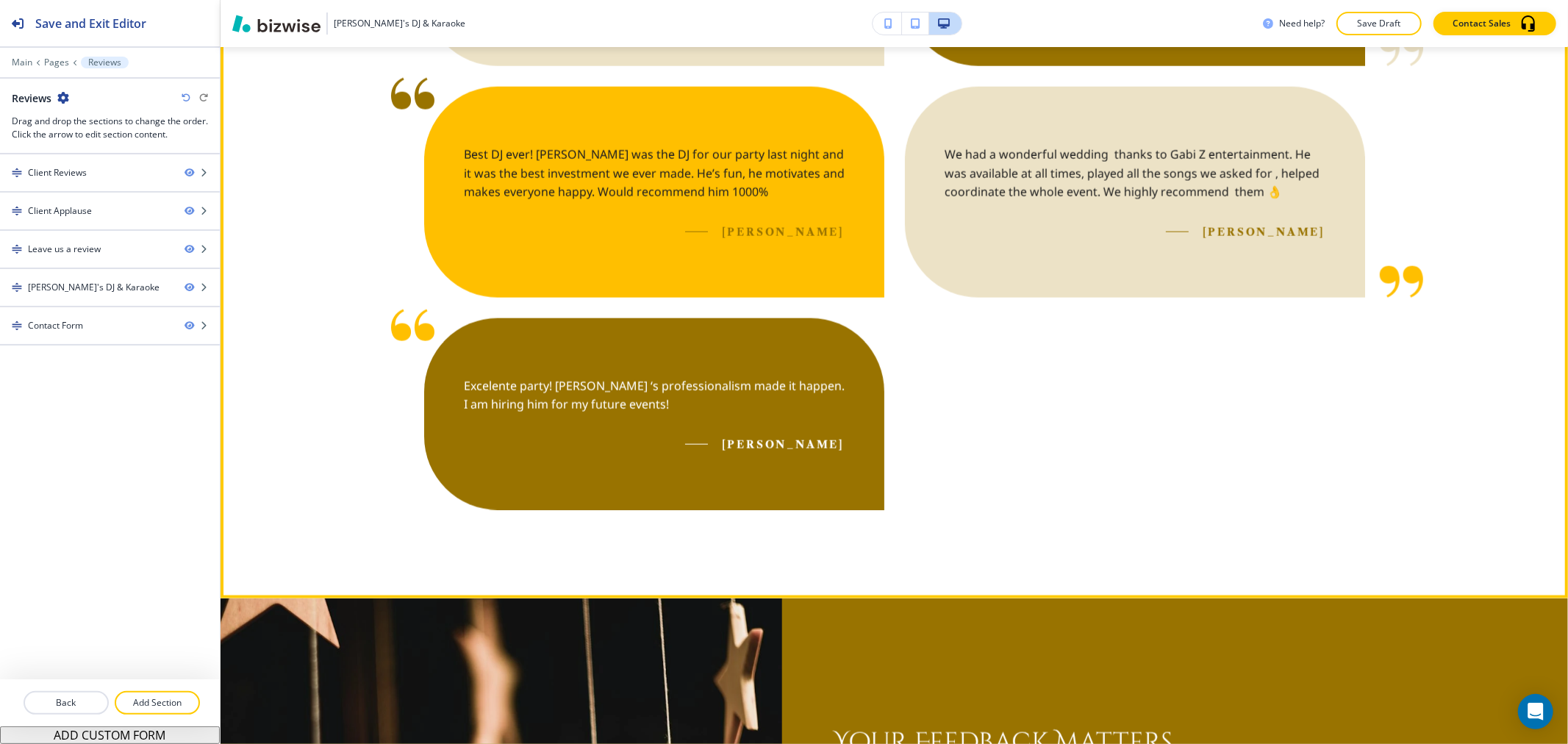
scroll to position [2123, 0]
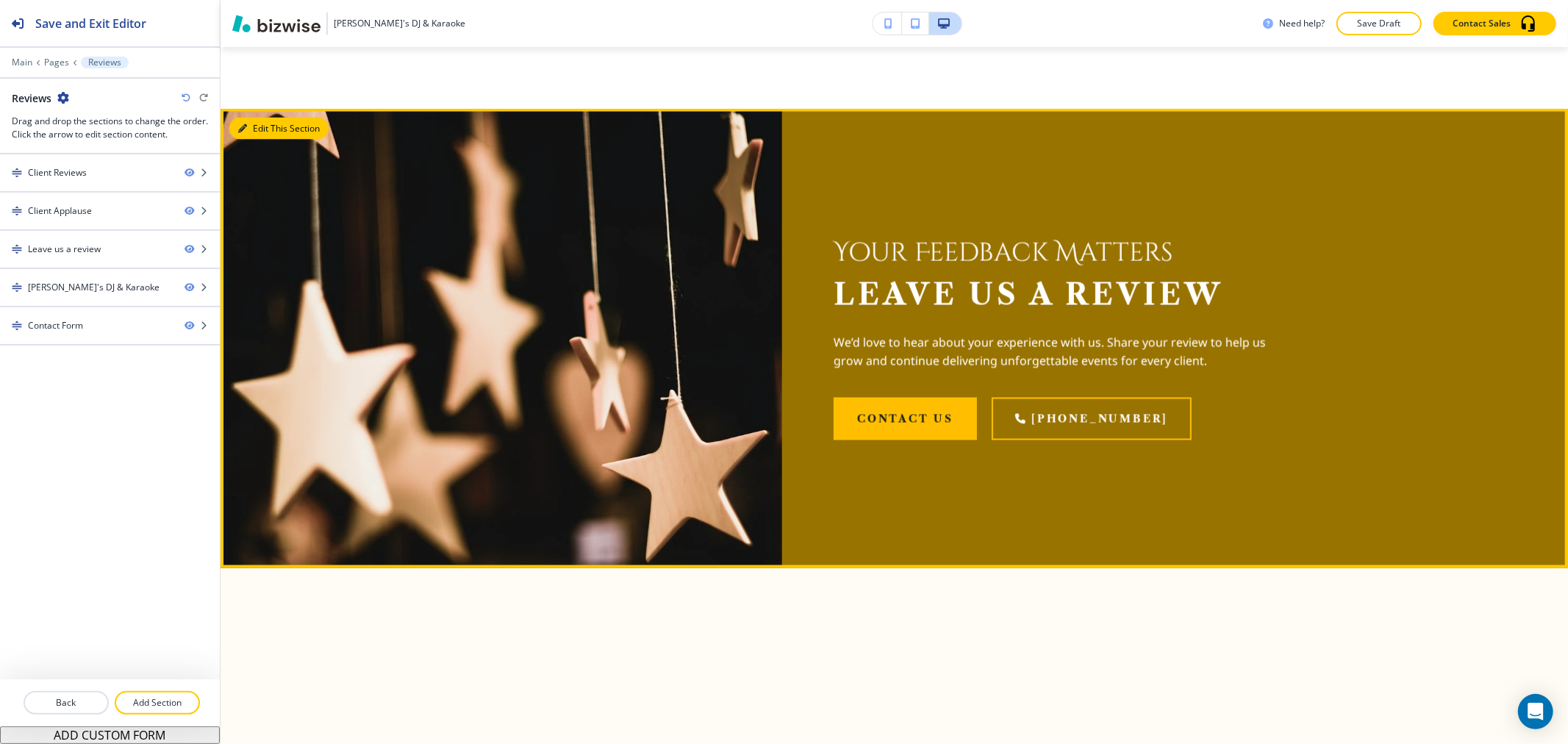
click at [259, 120] on button "Edit This Section" at bounding box center [279, 128] width 99 height 22
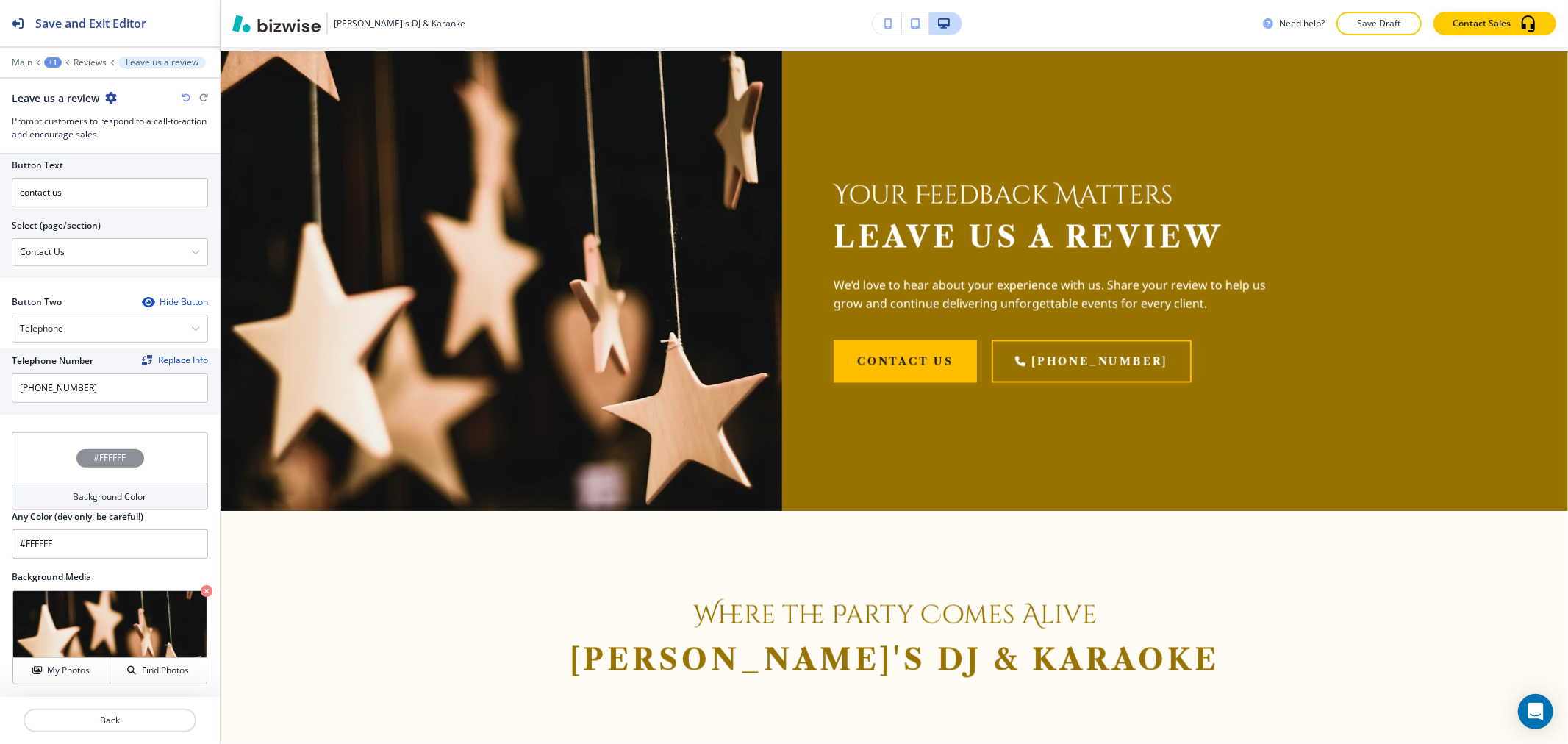
scroll to position [628, 0]
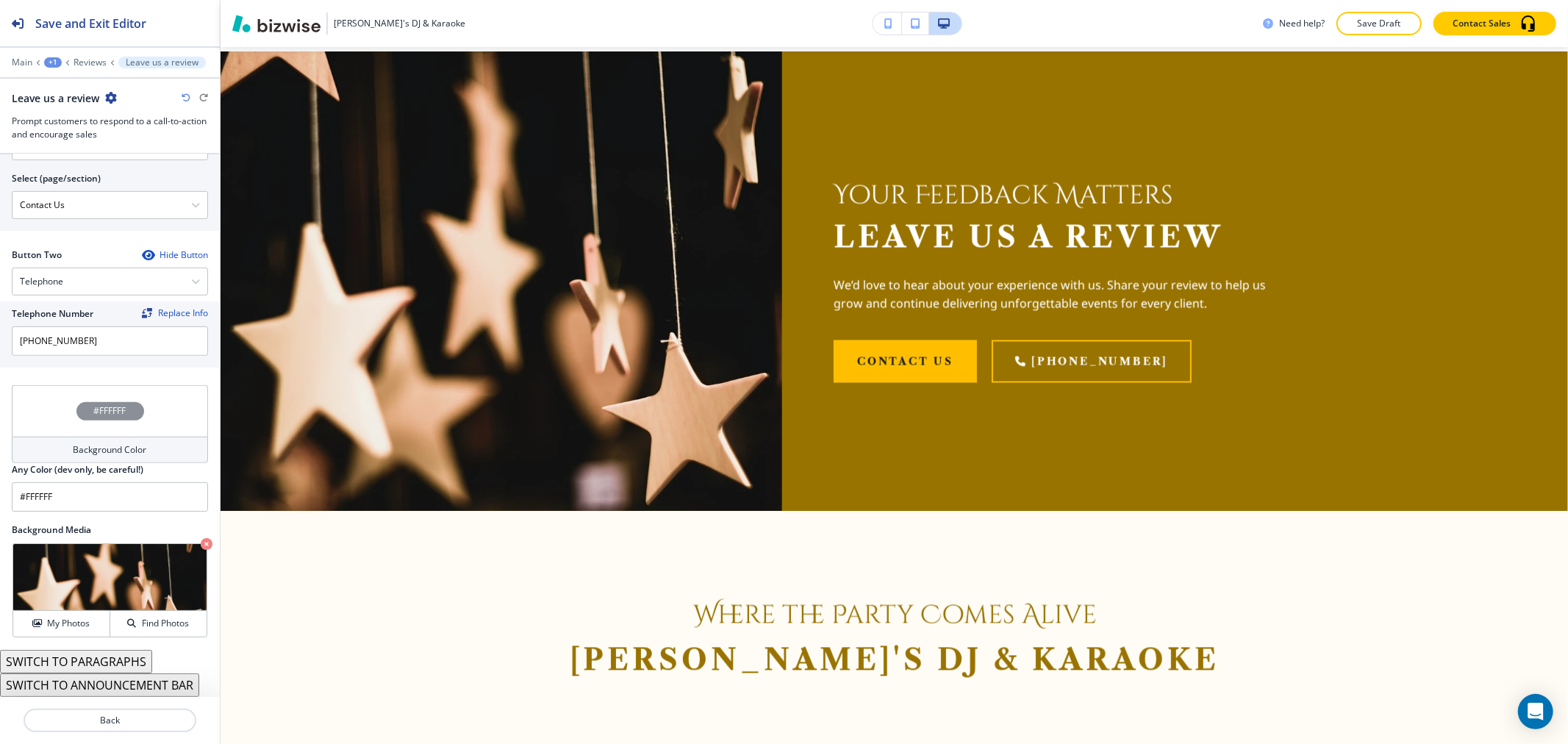
click at [160, 448] on div "Background Color" at bounding box center [110, 450] width 196 height 27
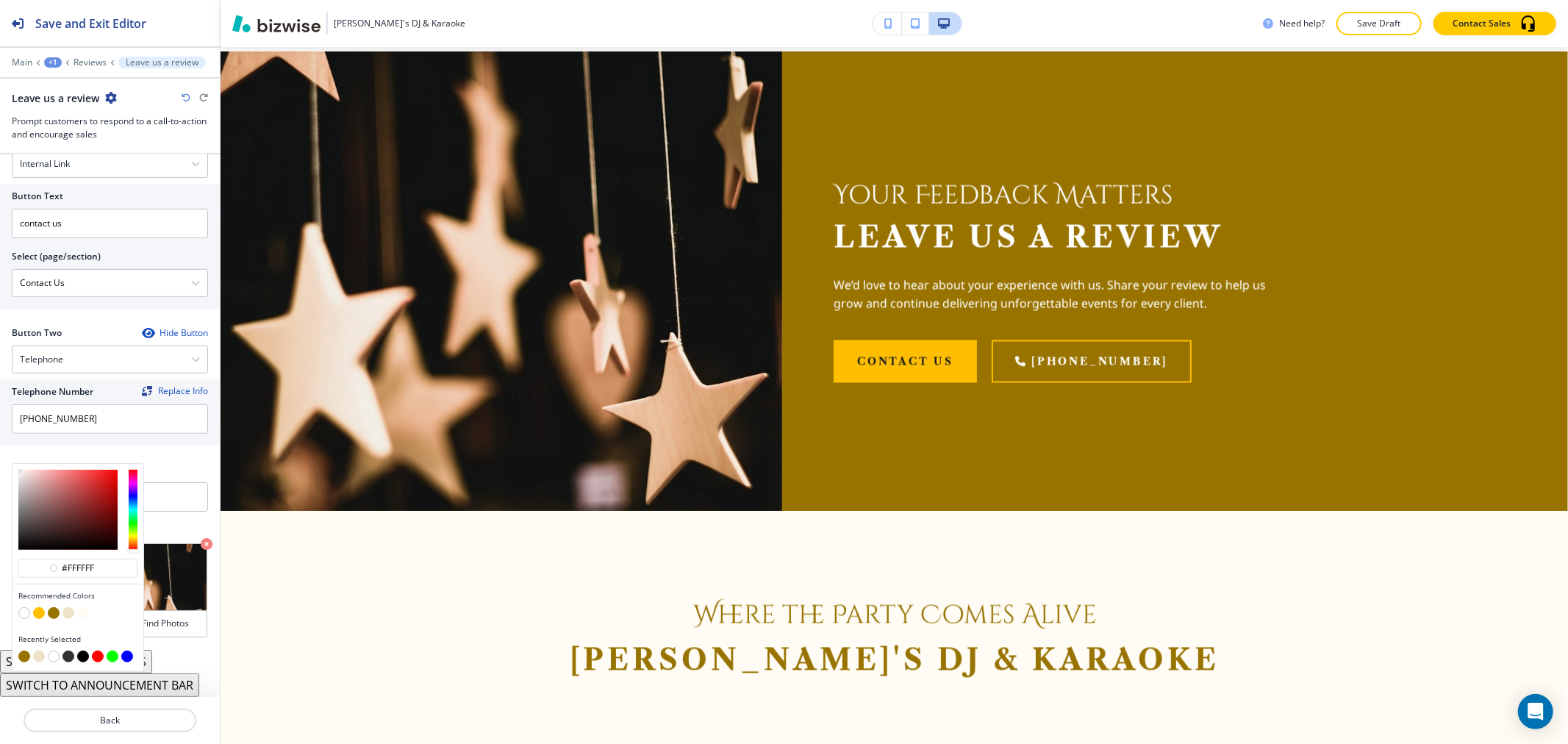
scroll to position [1, 0]
click at [69, 607] on button "button" at bounding box center [68, 613] width 12 height 12
type input "#ece2c6"
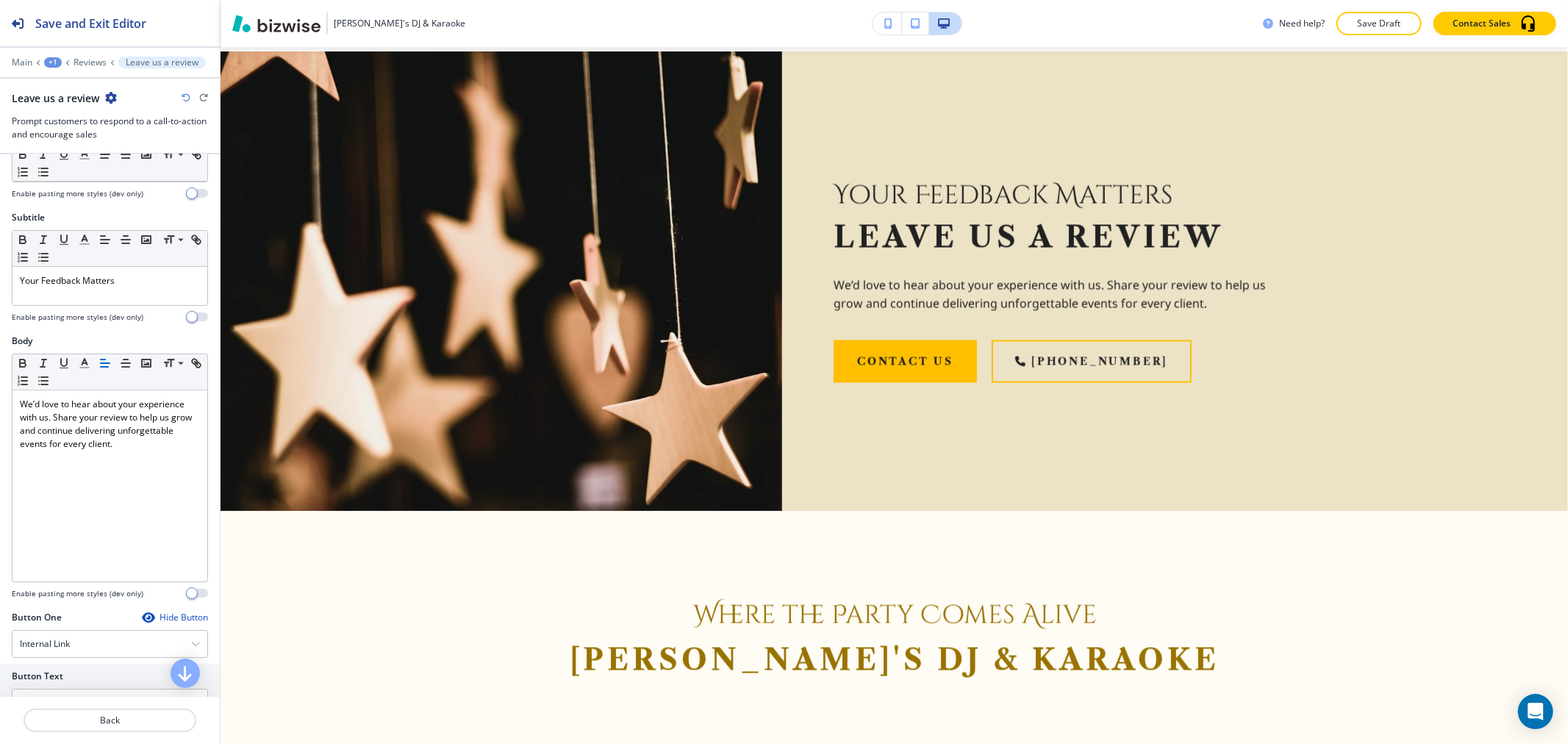
scroll to position [0, 0]
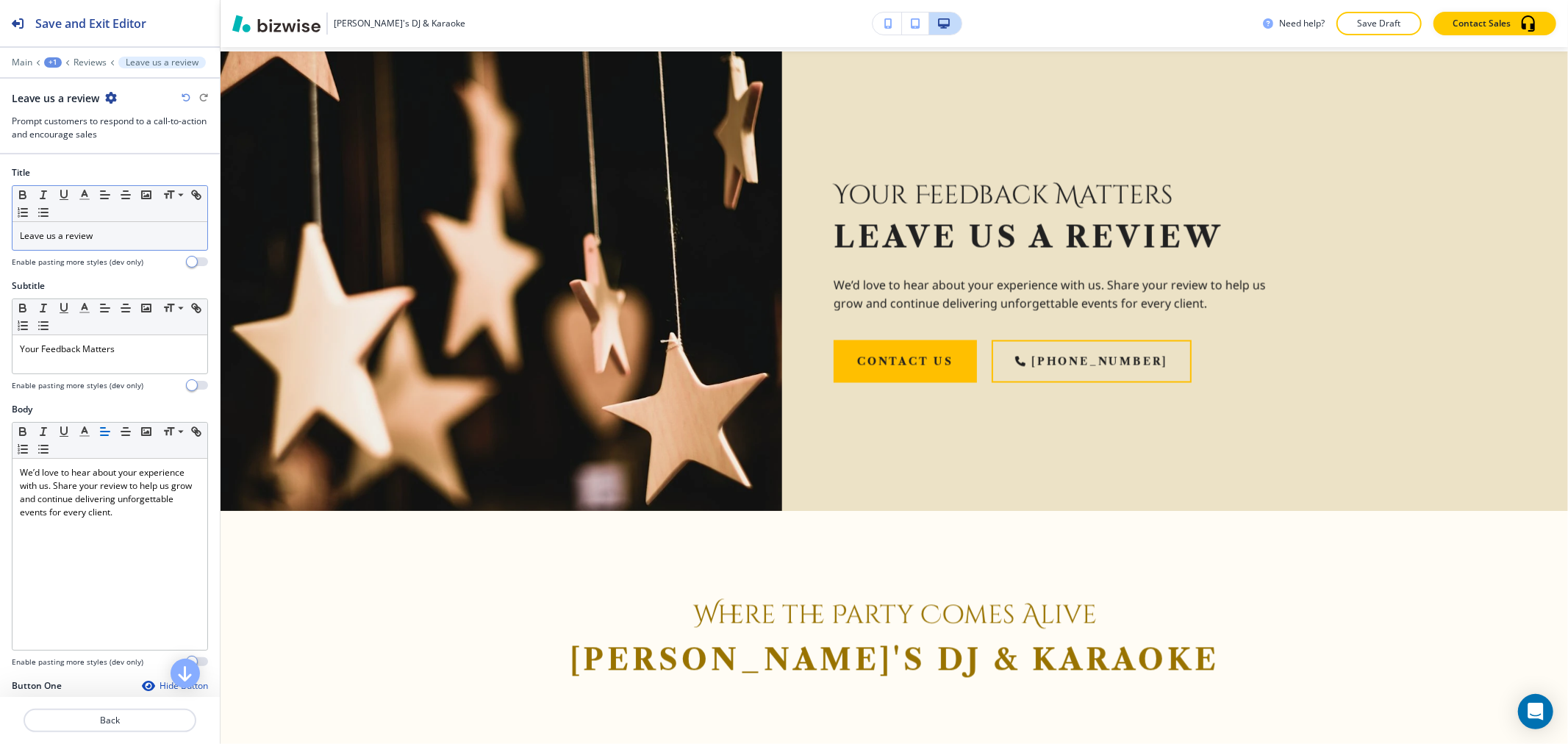
click at [121, 238] on p "Leave us a review" at bounding box center [110, 236] width 180 height 13
click at [86, 200] on line "button" at bounding box center [84, 200] width 9 height 0
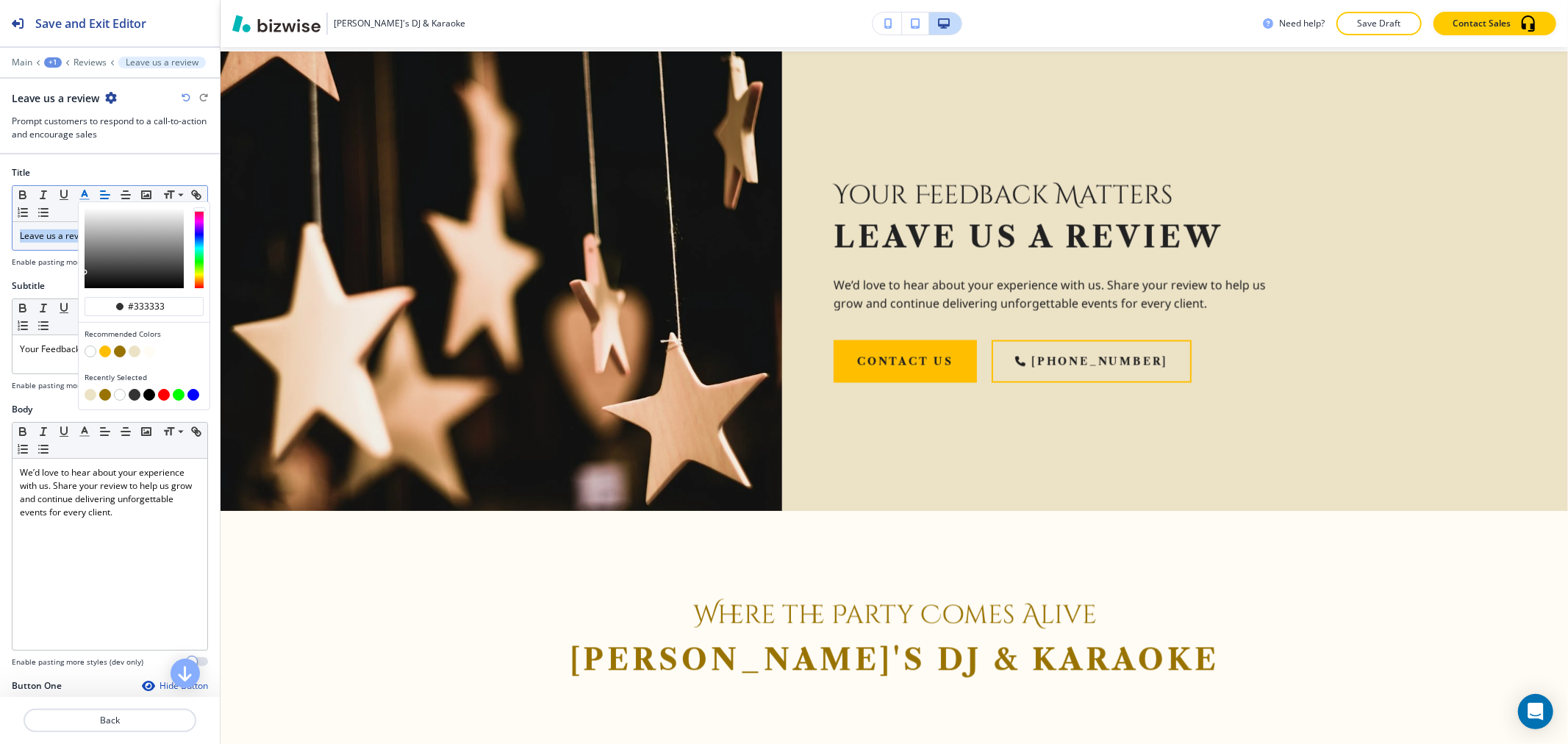
click at [123, 352] on button "button" at bounding box center [120, 352] width 12 height 12
type input "#997300"
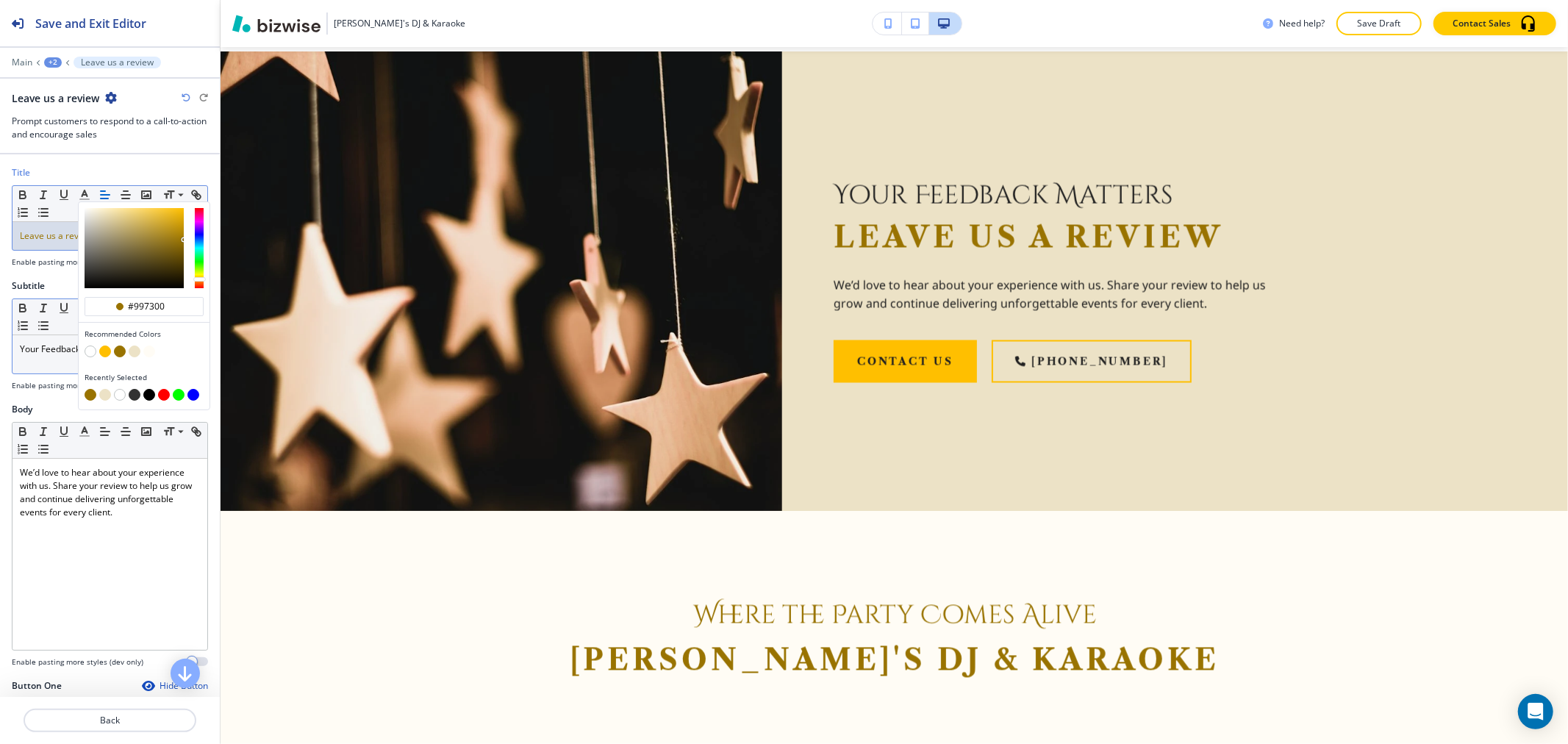
click at [64, 352] on p "Your Feedback Matters" at bounding box center [110, 349] width 180 height 13
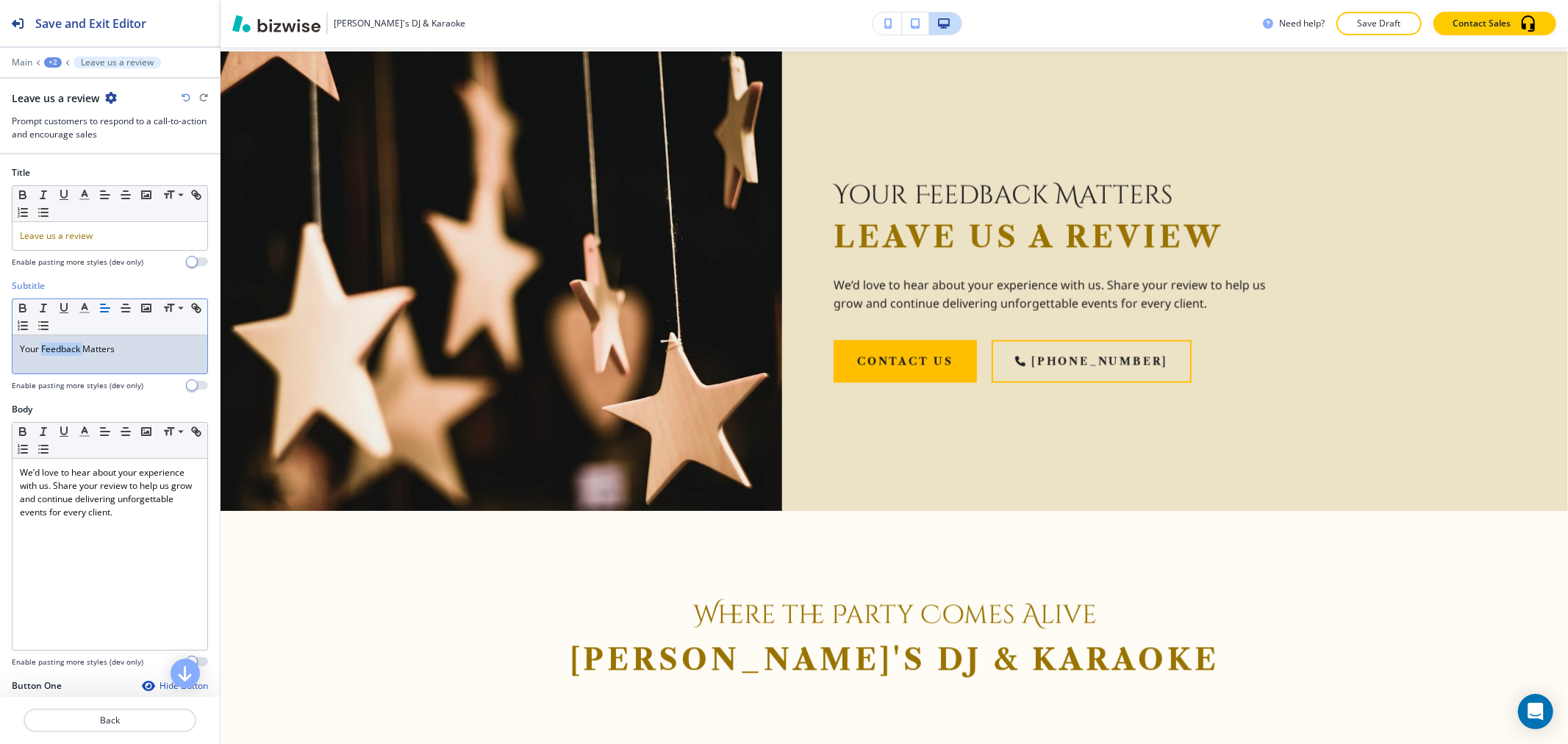
click at [64, 352] on p "Your Feedback Matters" at bounding box center [110, 349] width 180 height 13
click at [86, 309] on icon "button" at bounding box center [85, 308] width 13 height 13
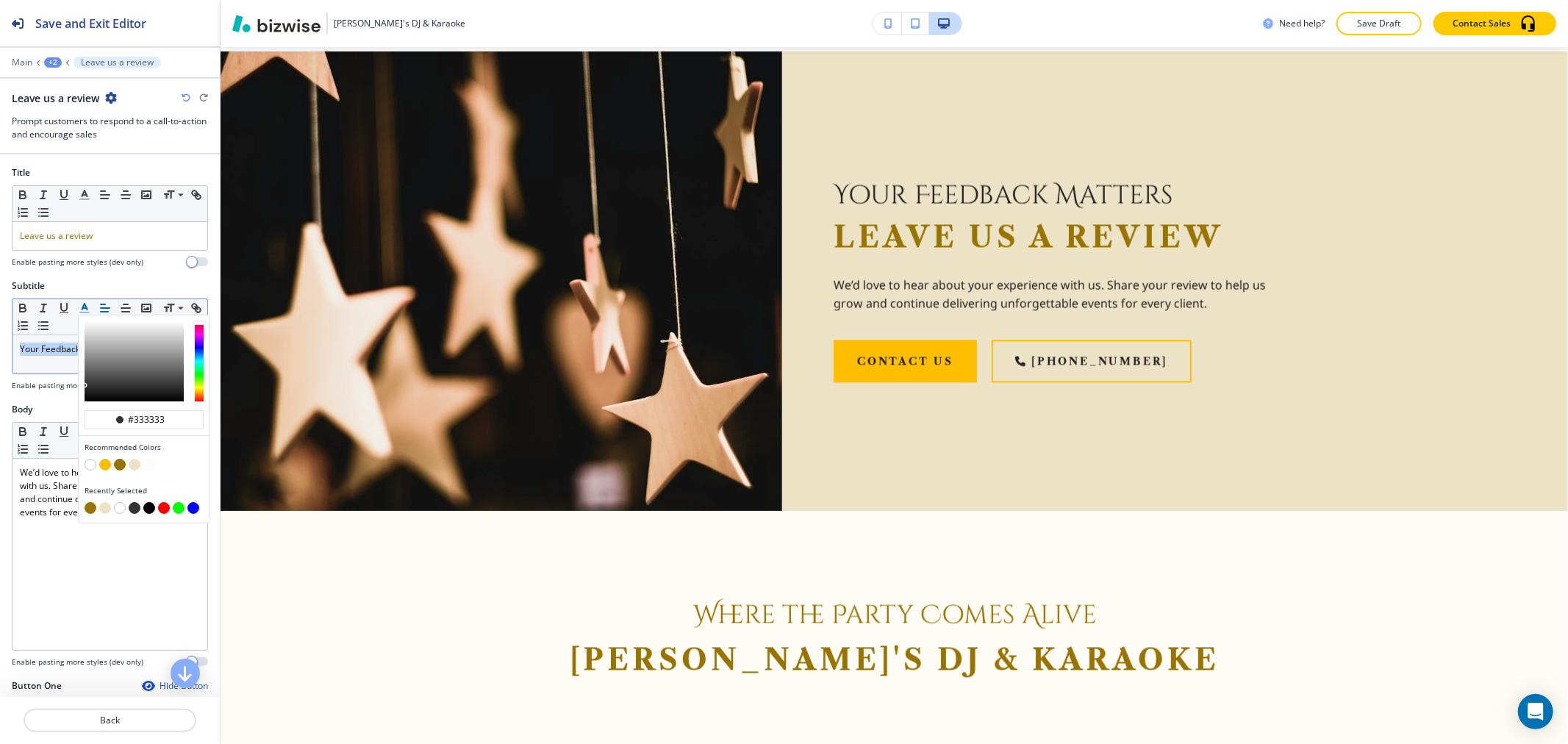
click at [121, 466] on button "button" at bounding box center [120, 465] width 12 height 12
type input "#997300"
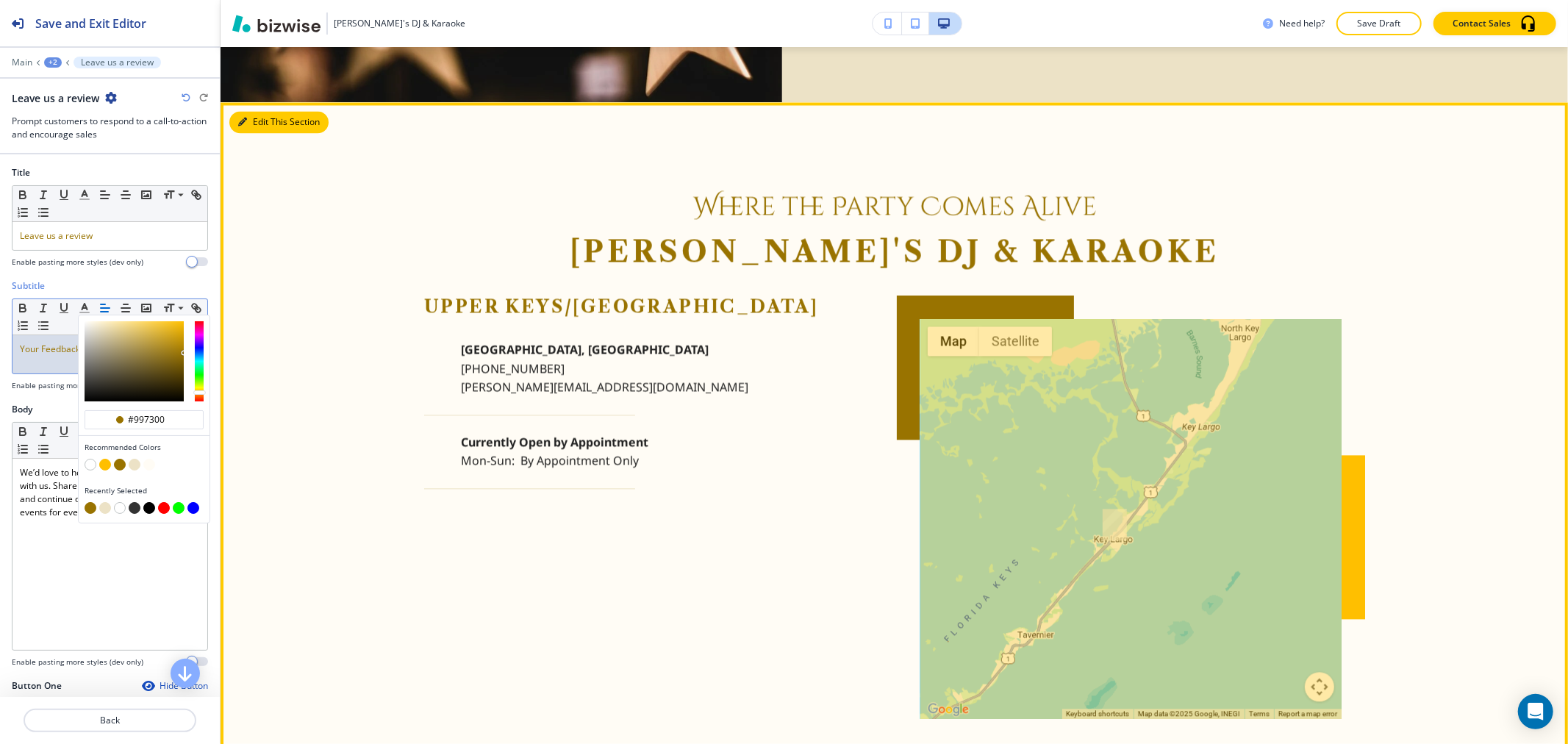
click at [264, 117] on button "Edit This Section" at bounding box center [279, 122] width 99 height 22
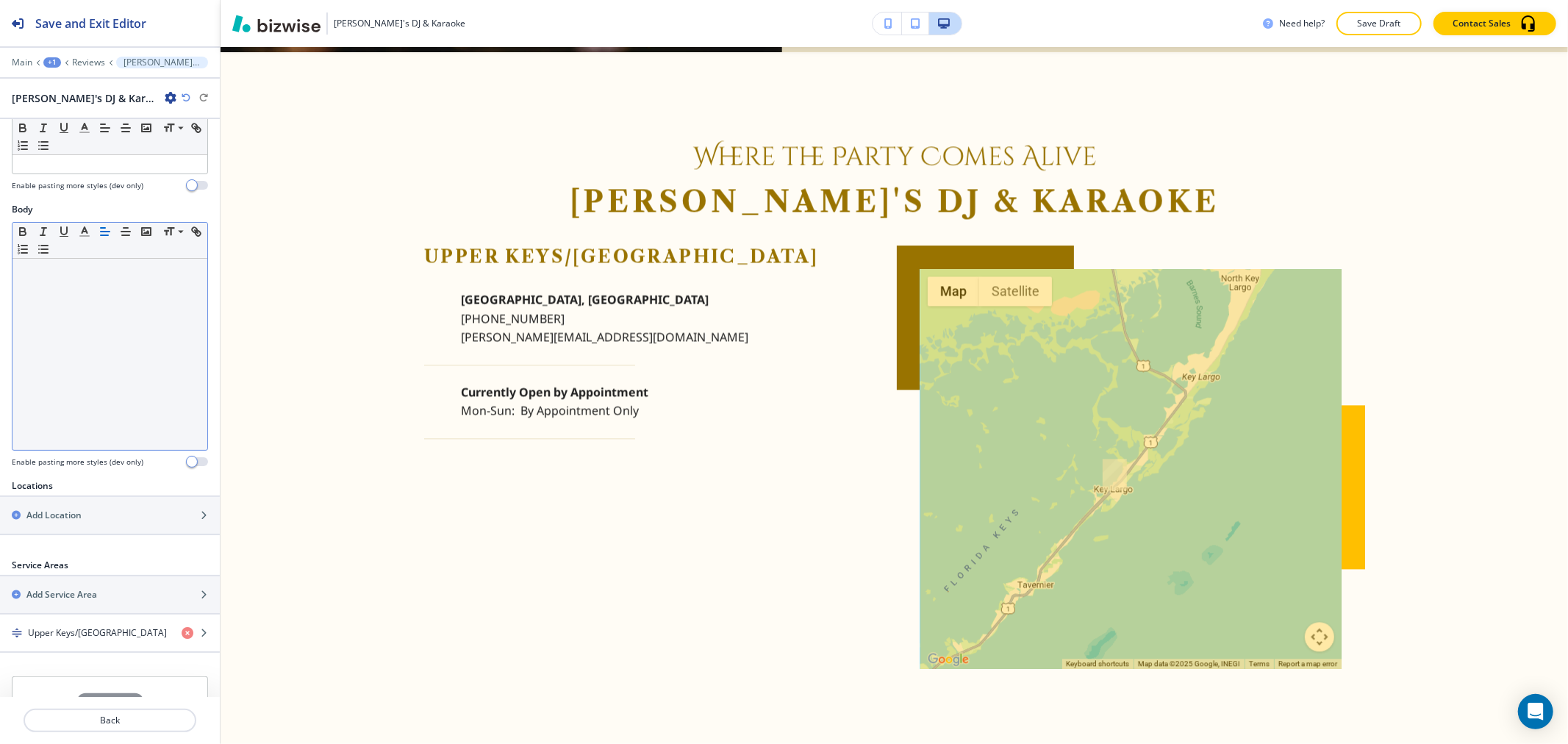
scroll to position [283, 0]
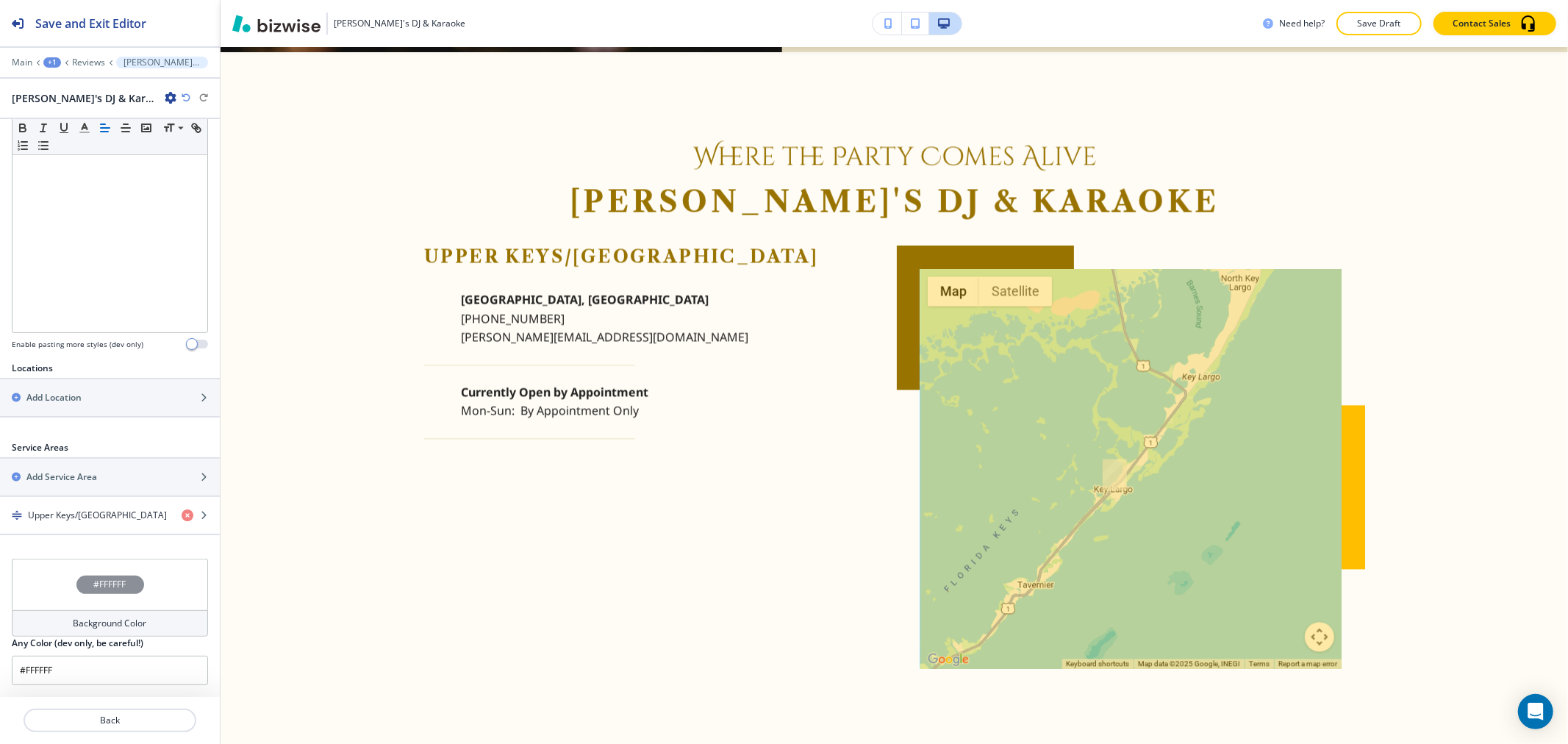
click at [106, 613] on div "Background Color" at bounding box center [110, 623] width 196 height 27
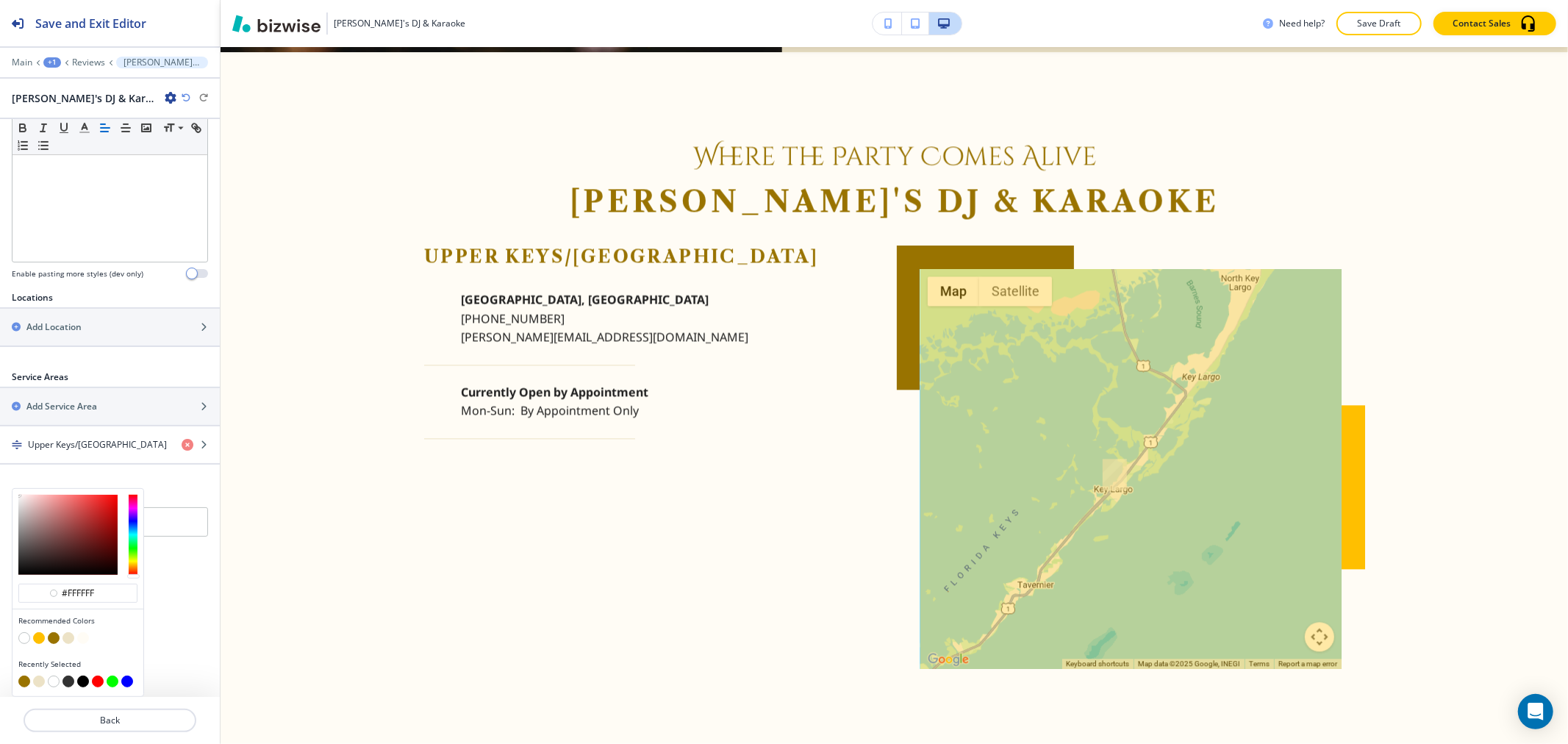
click at [23, 640] on button "button" at bounding box center [24, 638] width 12 height 12
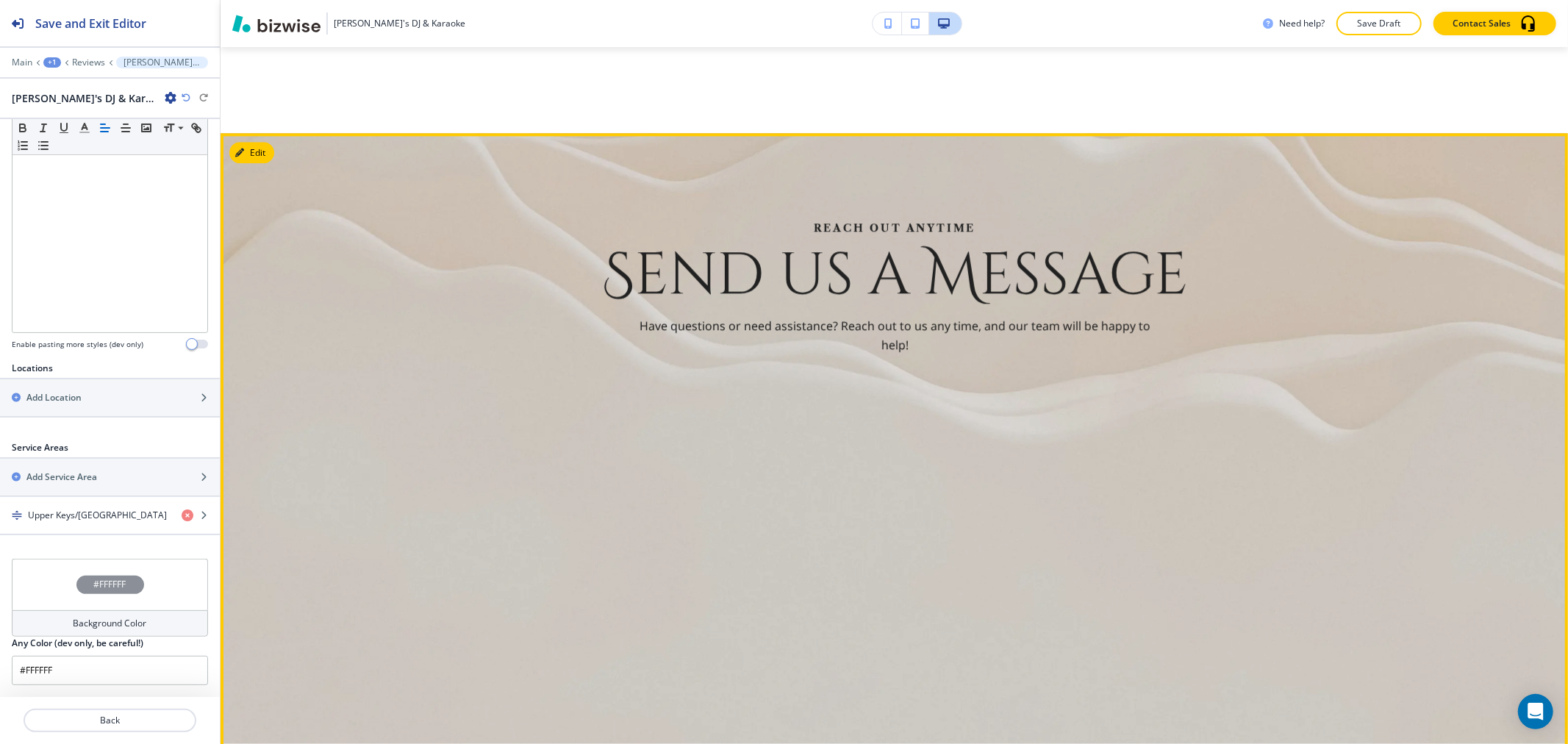
scroll to position [3373, 0]
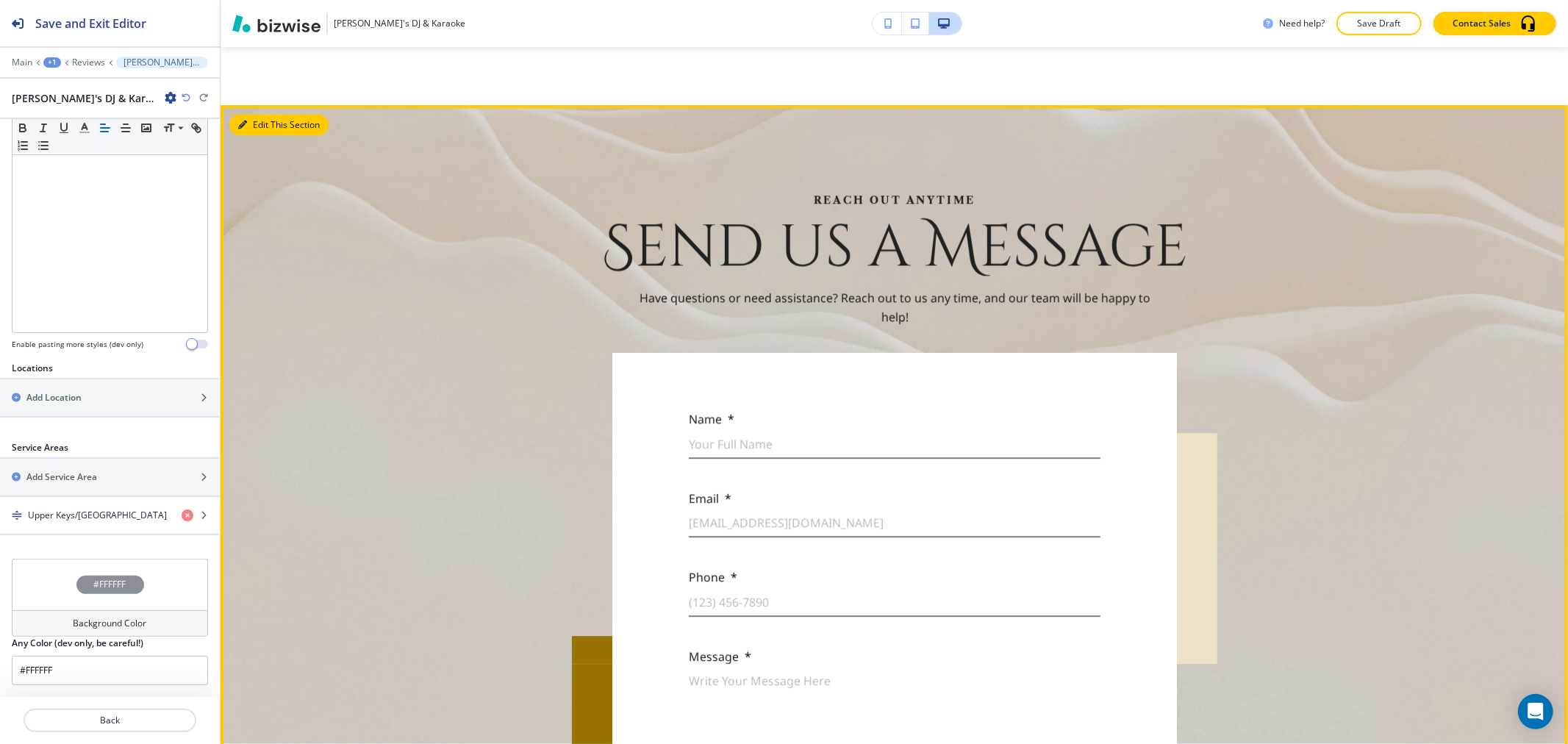
click at [240, 114] on button "Edit This Section" at bounding box center [279, 125] width 99 height 22
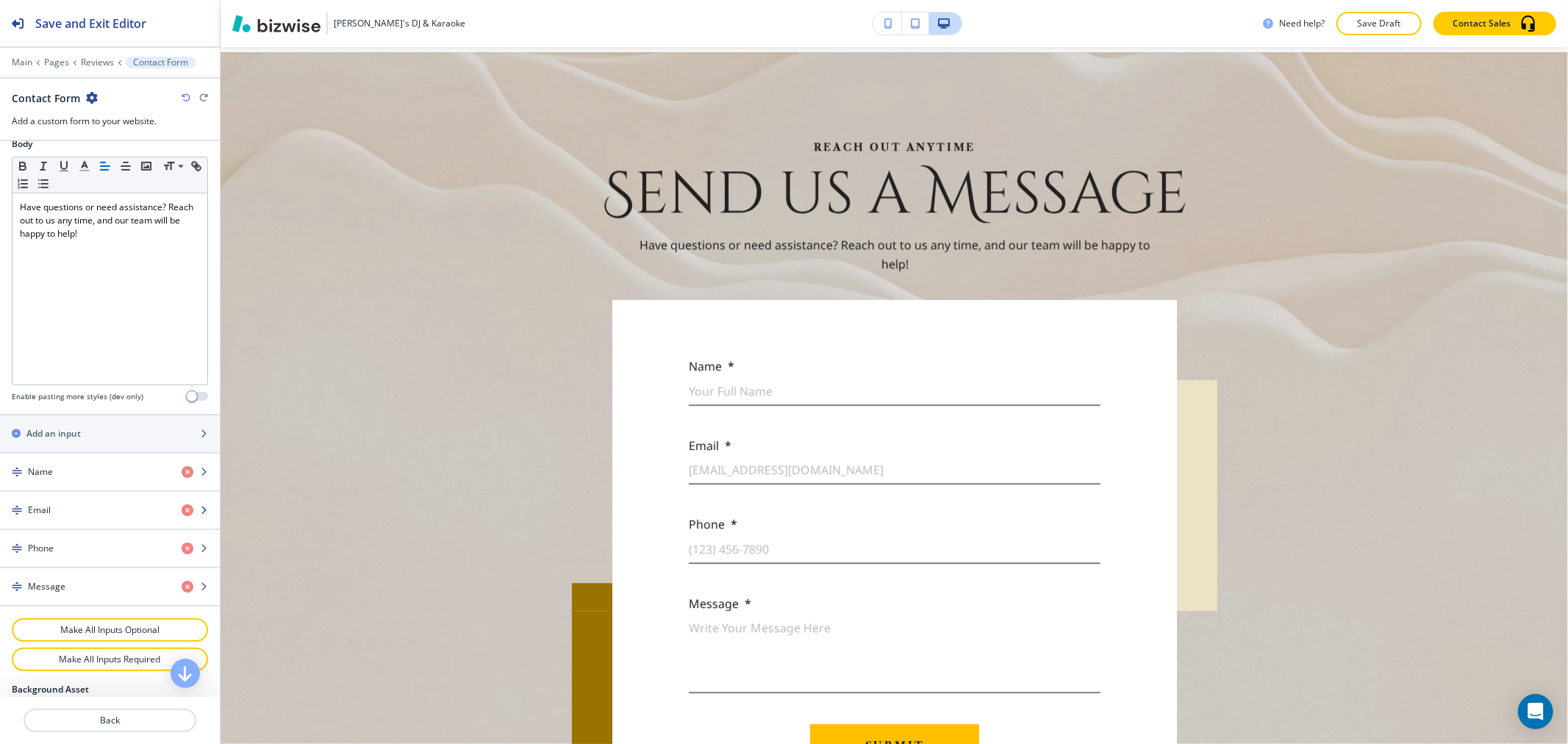
scroll to position [618, 0]
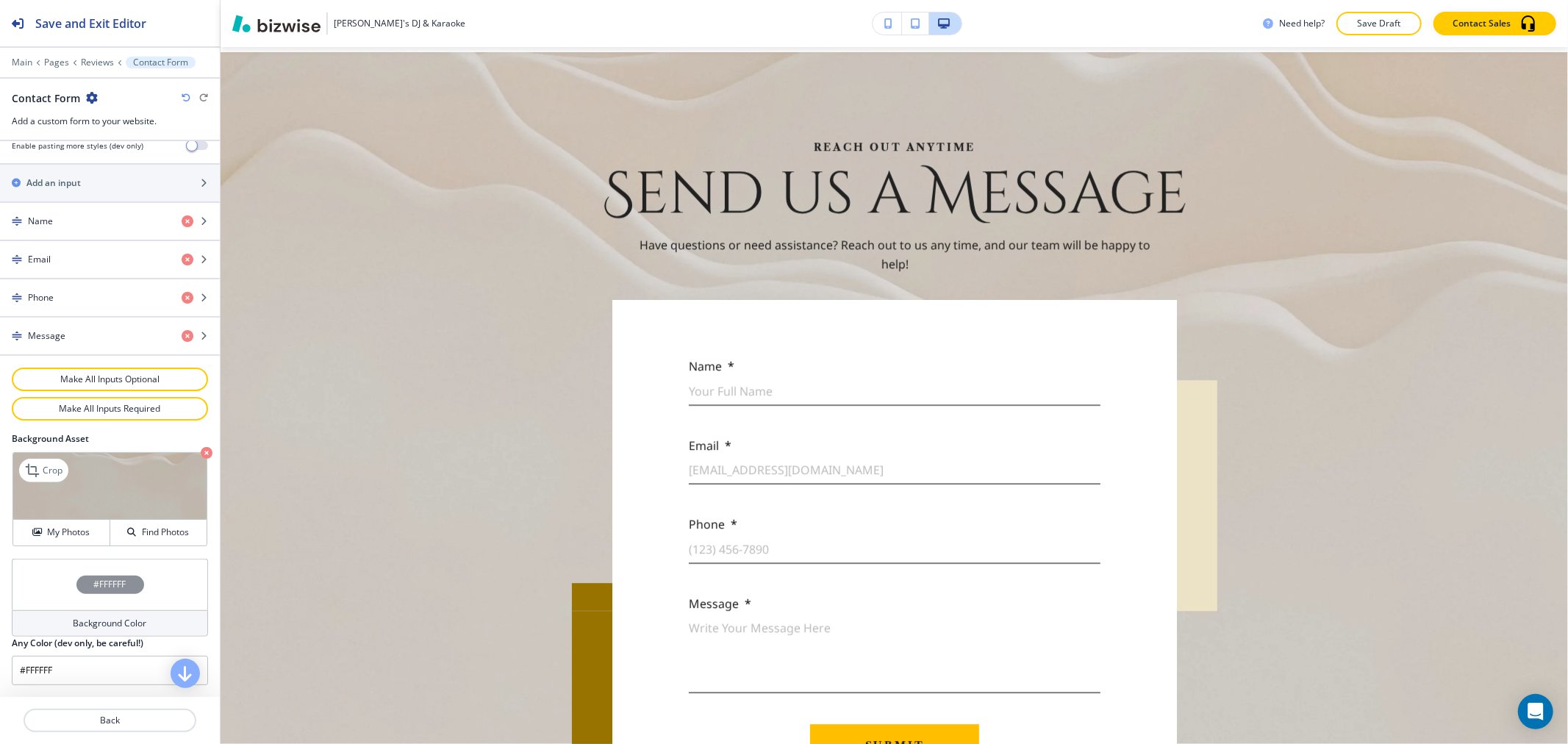
click at [200, 451] on icon "button" at bounding box center [206, 453] width 12 height 12
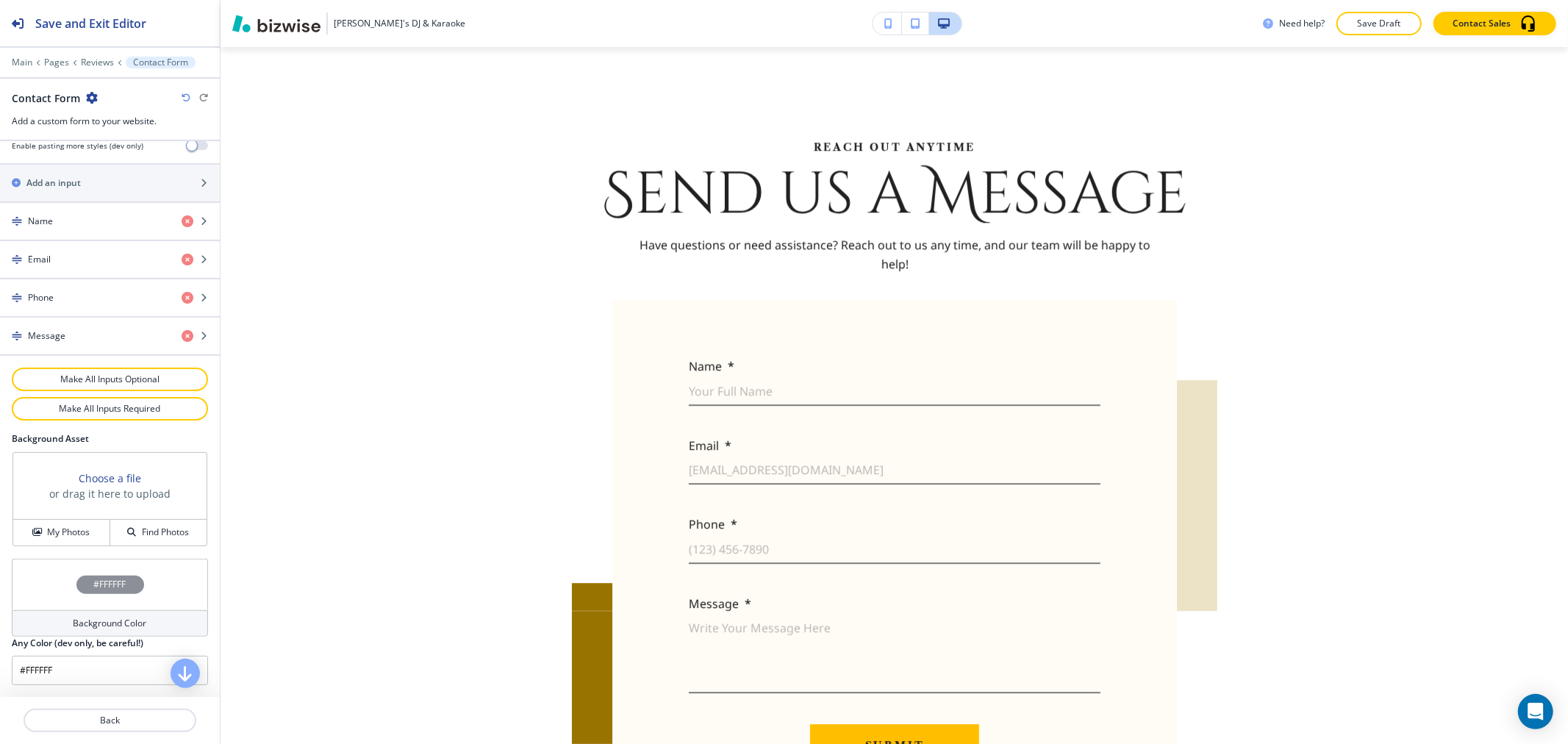
click at [105, 625] on h4 "Background Color" at bounding box center [110, 623] width 73 height 13
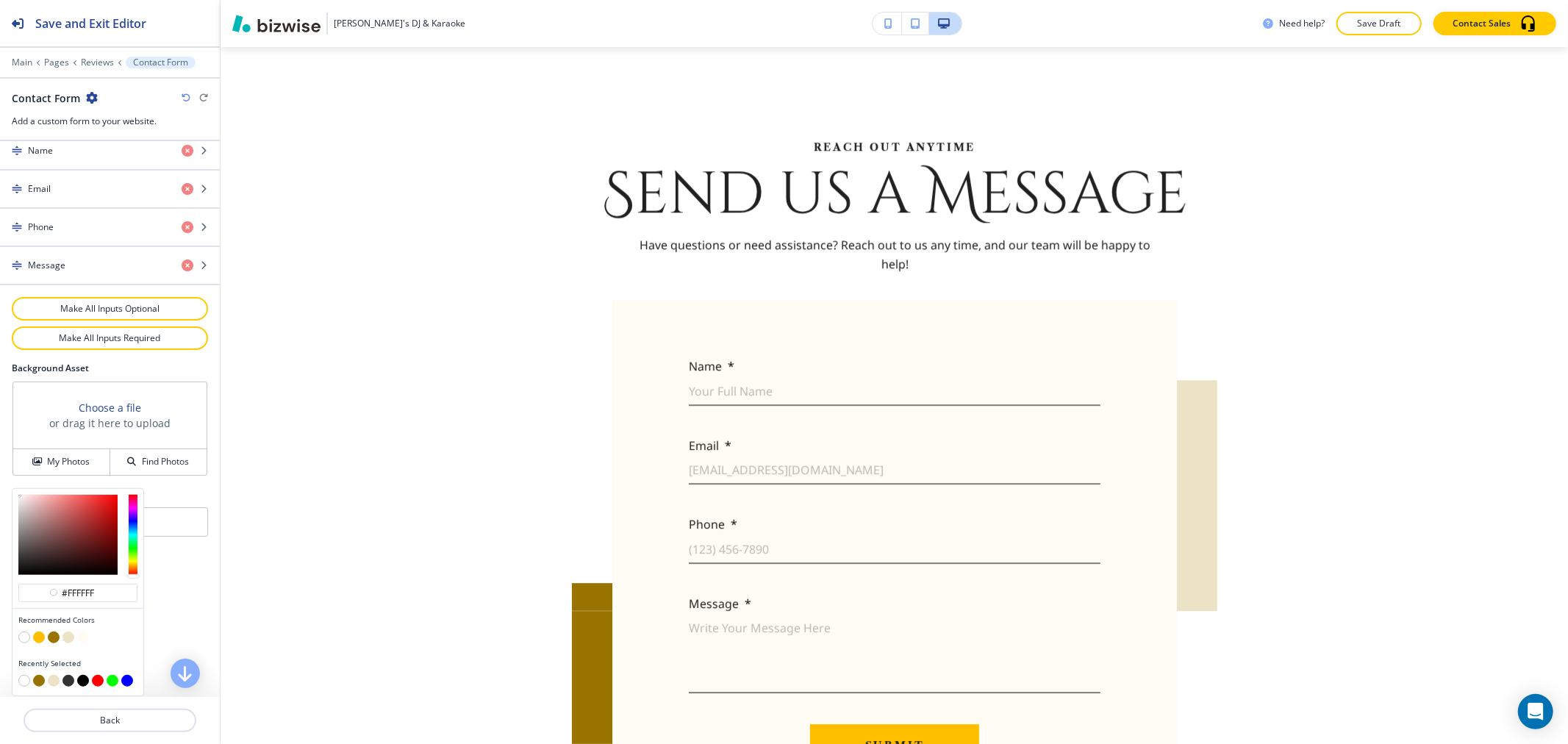
scroll to position [688, 0]
click at [70, 635] on button "button" at bounding box center [68, 638] width 12 height 12
type input "#ece2c6"
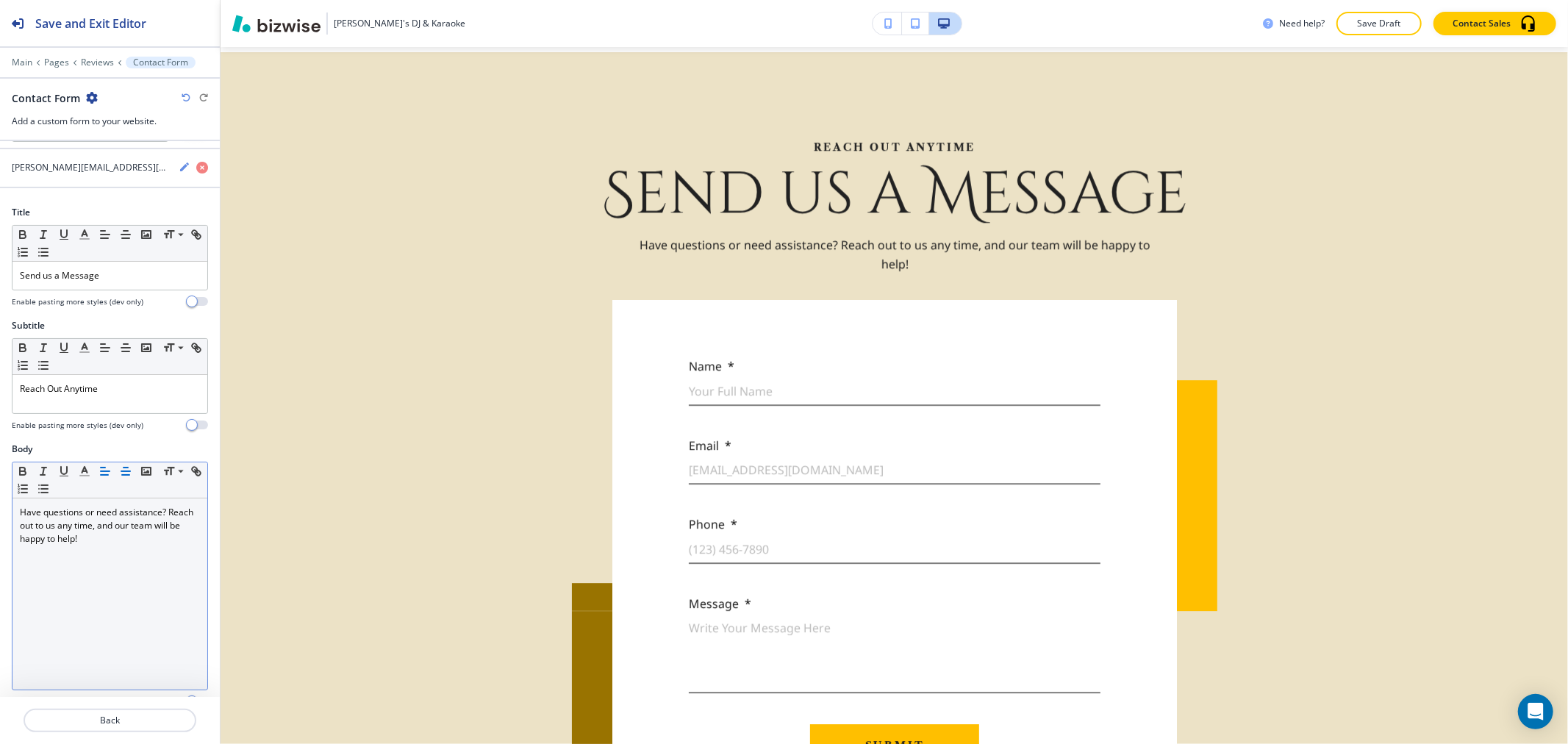
scroll to position [0, 0]
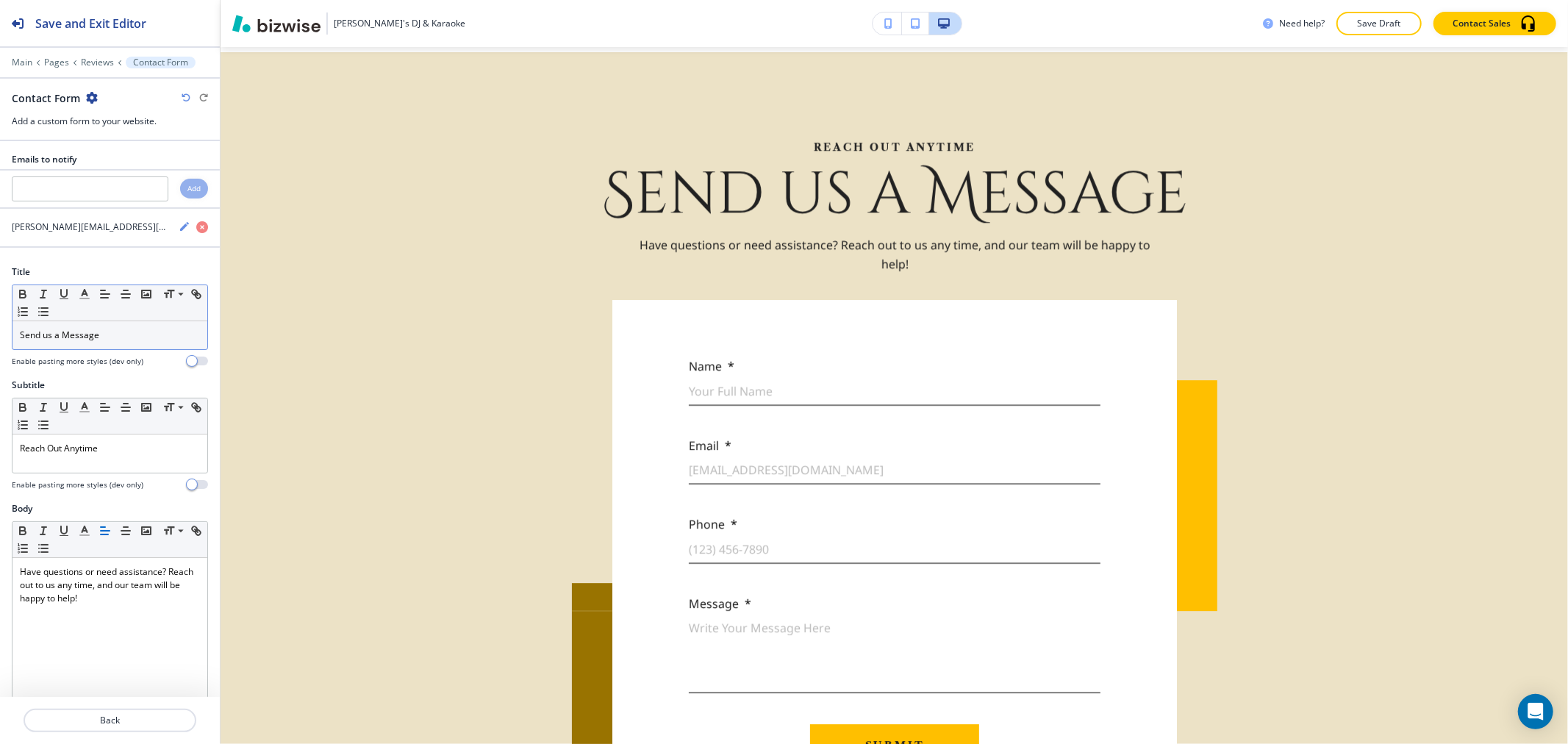
click at [123, 340] on p "Send us a Message" at bounding box center [110, 335] width 180 height 13
click at [86, 298] on line "button" at bounding box center [84, 298] width 9 height 0
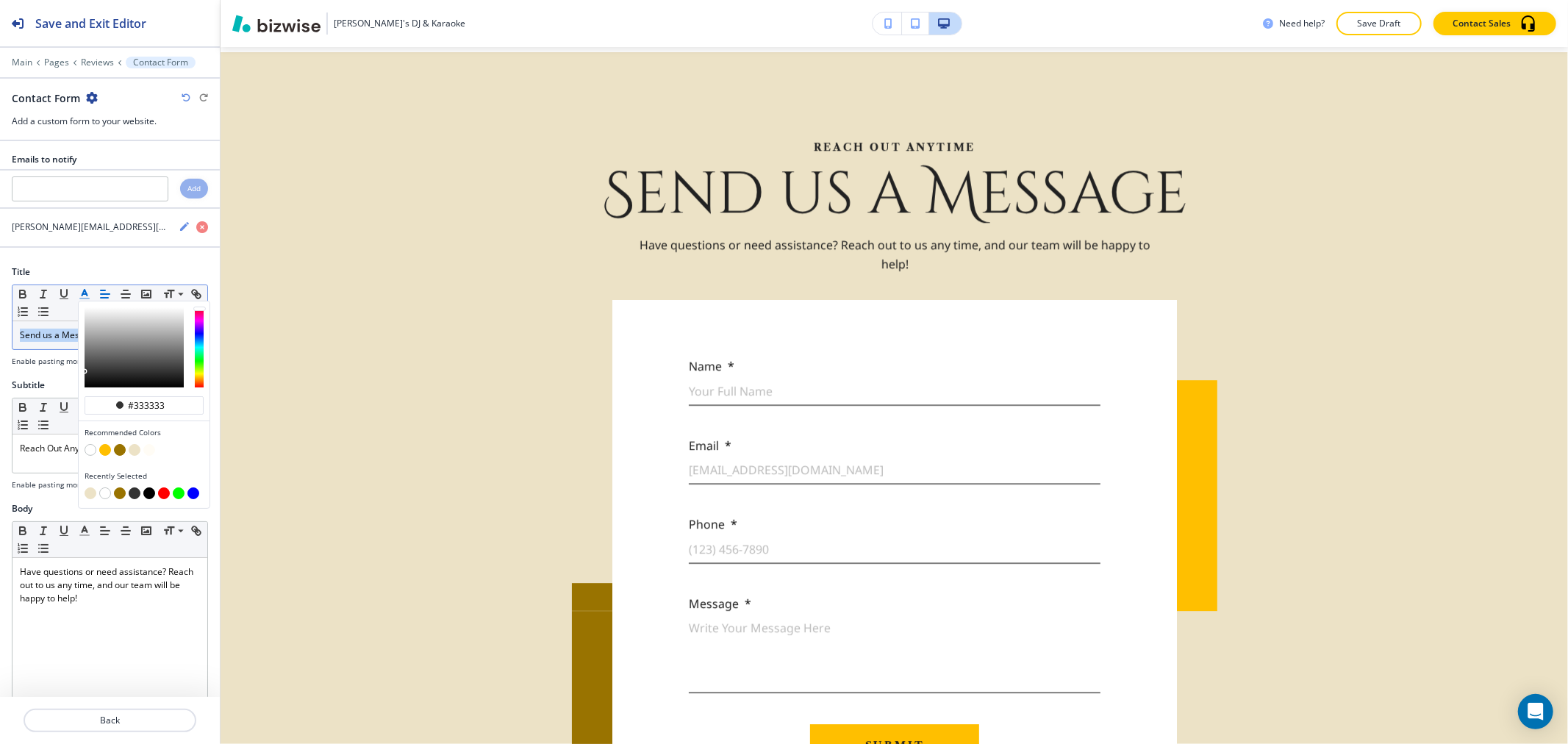
click at [119, 451] on button "button" at bounding box center [120, 450] width 12 height 12
type input "#997300"
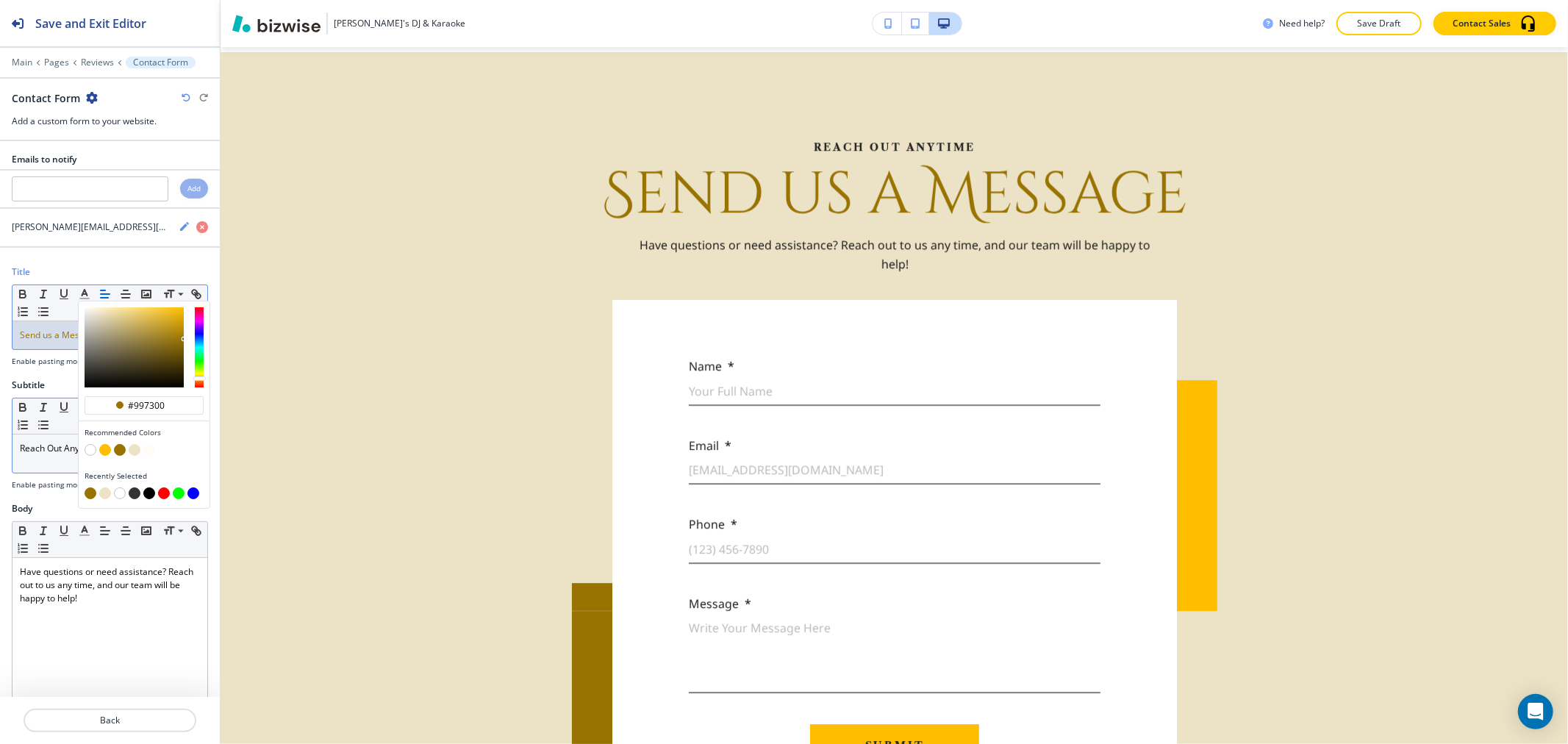
click at [57, 448] on p "Reach Out Anytime" at bounding box center [110, 448] width 180 height 13
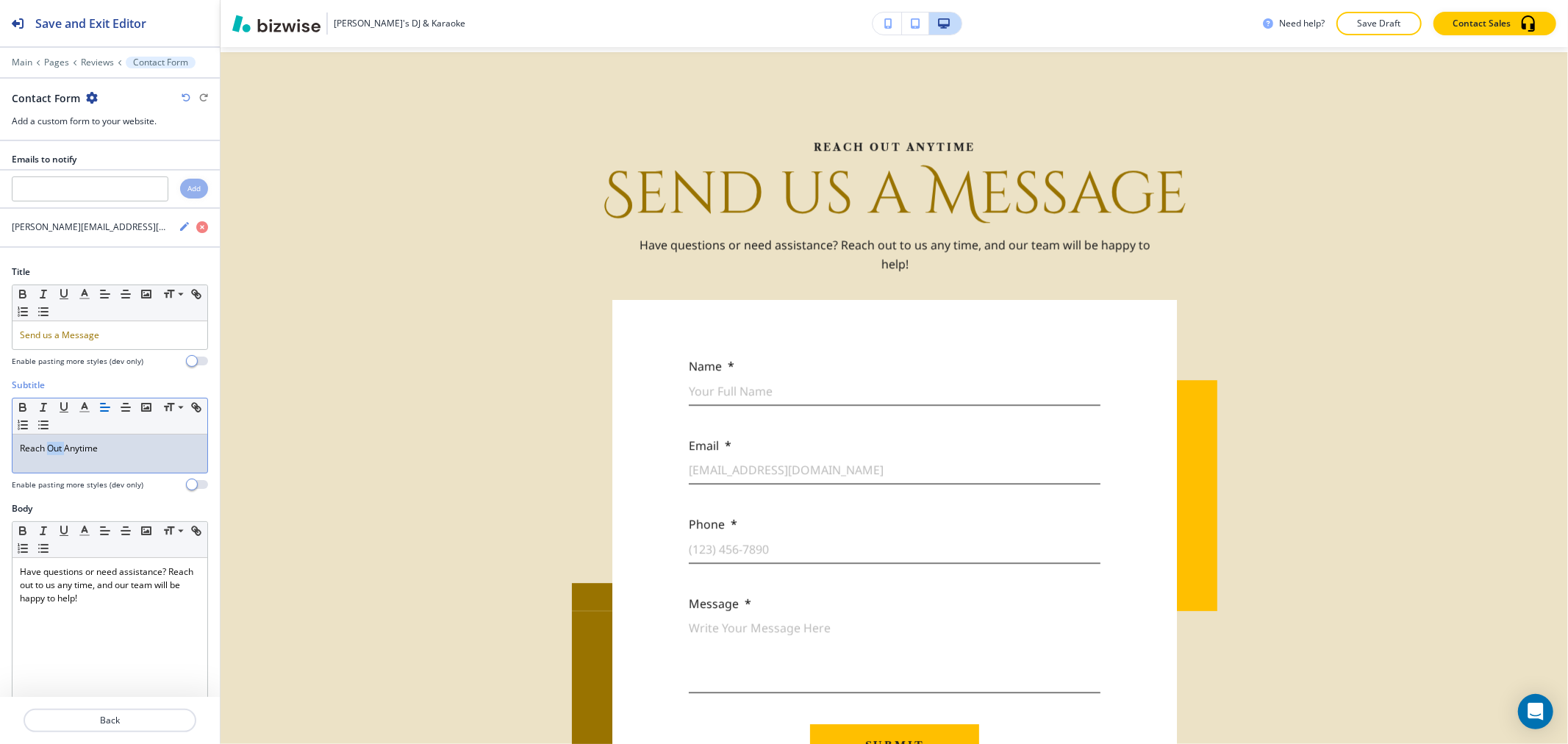
click at [57, 448] on p "Reach Out Anytime" at bounding box center [110, 448] width 180 height 13
click at [86, 407] on line "button" at bounding box center [84, 407] width 3 height 0
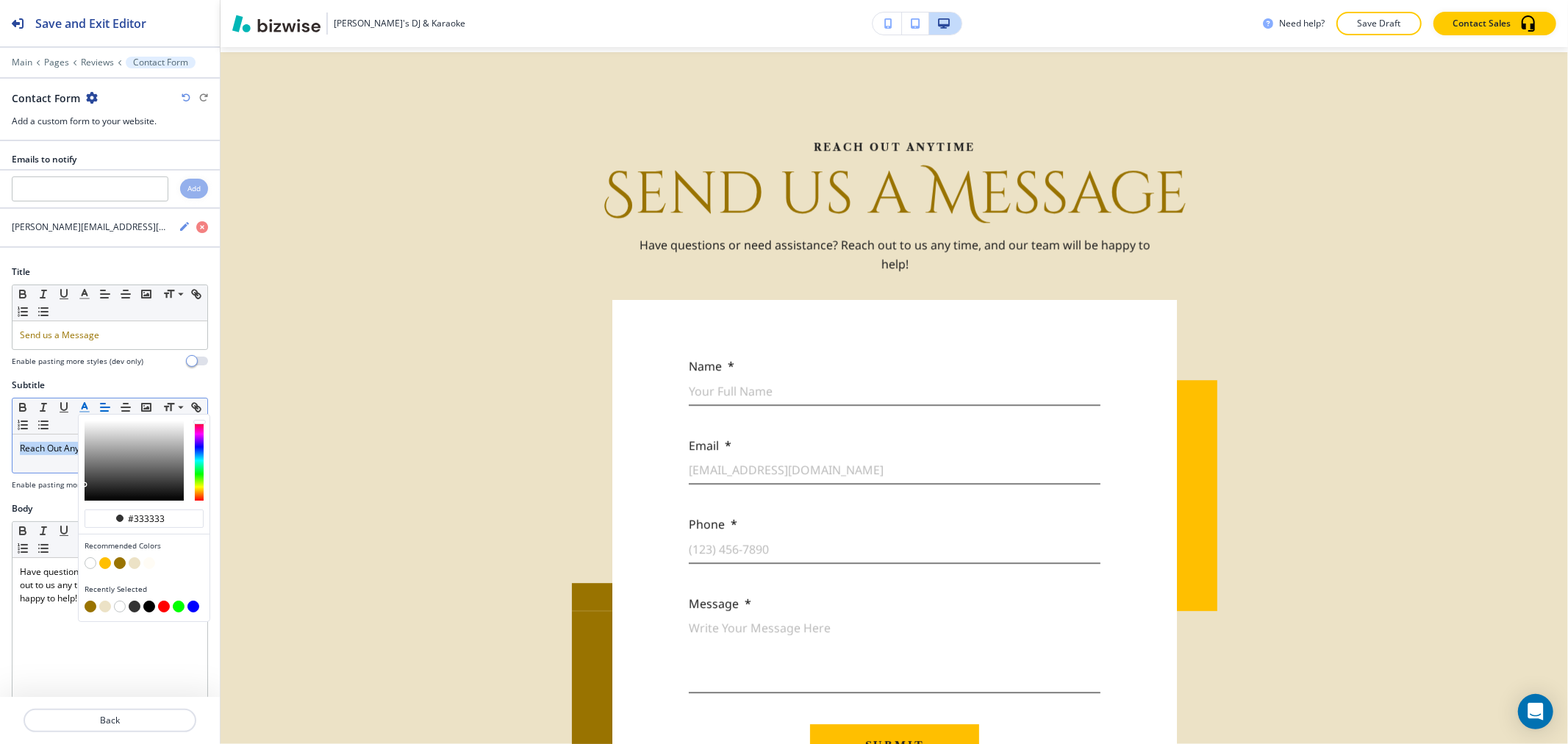
click at [121, 564] on button "button" at bounding box center [120, 563] width 12 height 12
type input "#997300"
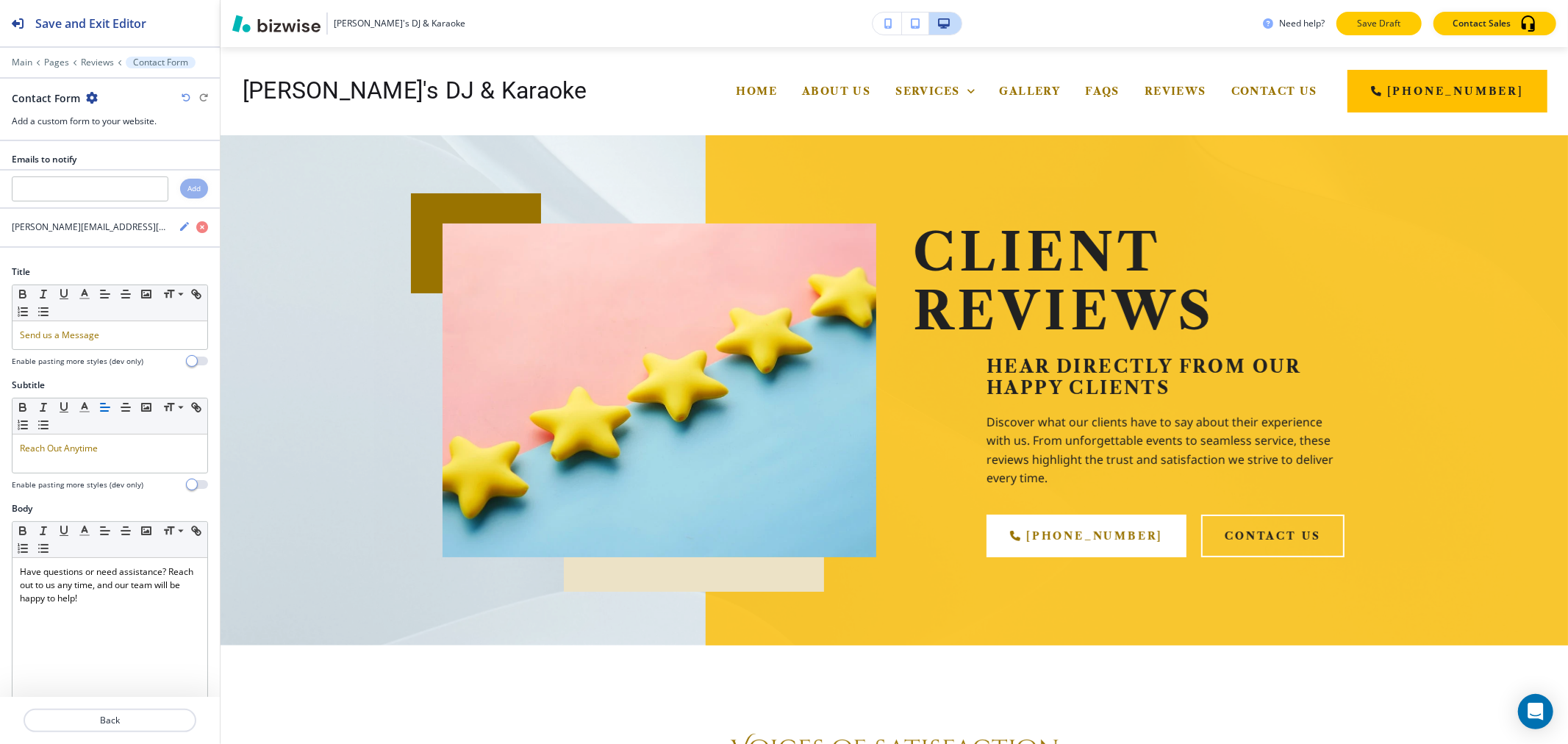
click at [1410, 24] on button "Save Draft" at bounding box center [1378, 23] width 86 height 23
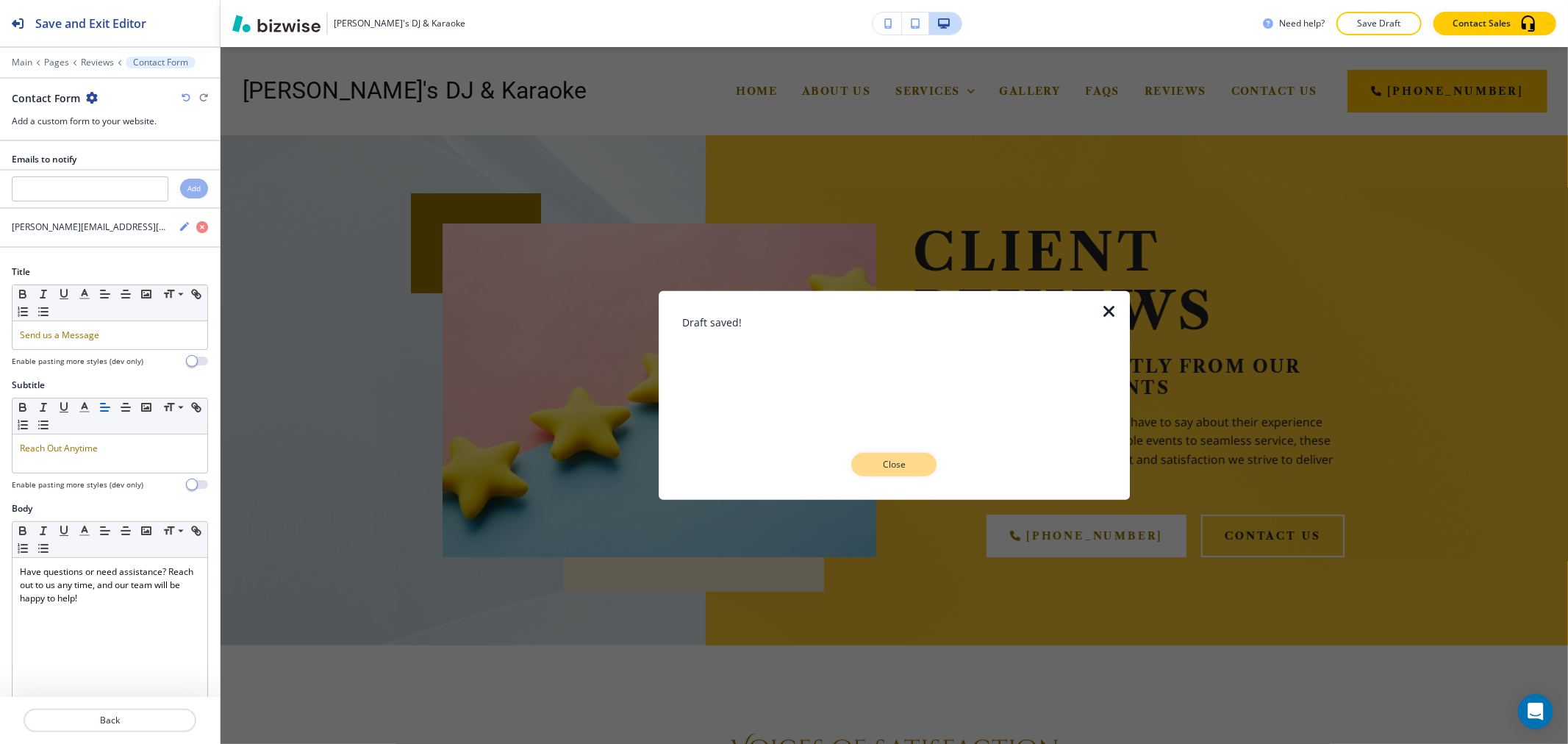
click at [905, 461] on p "Close" at bounding box center [894, 465] width 47 height 13
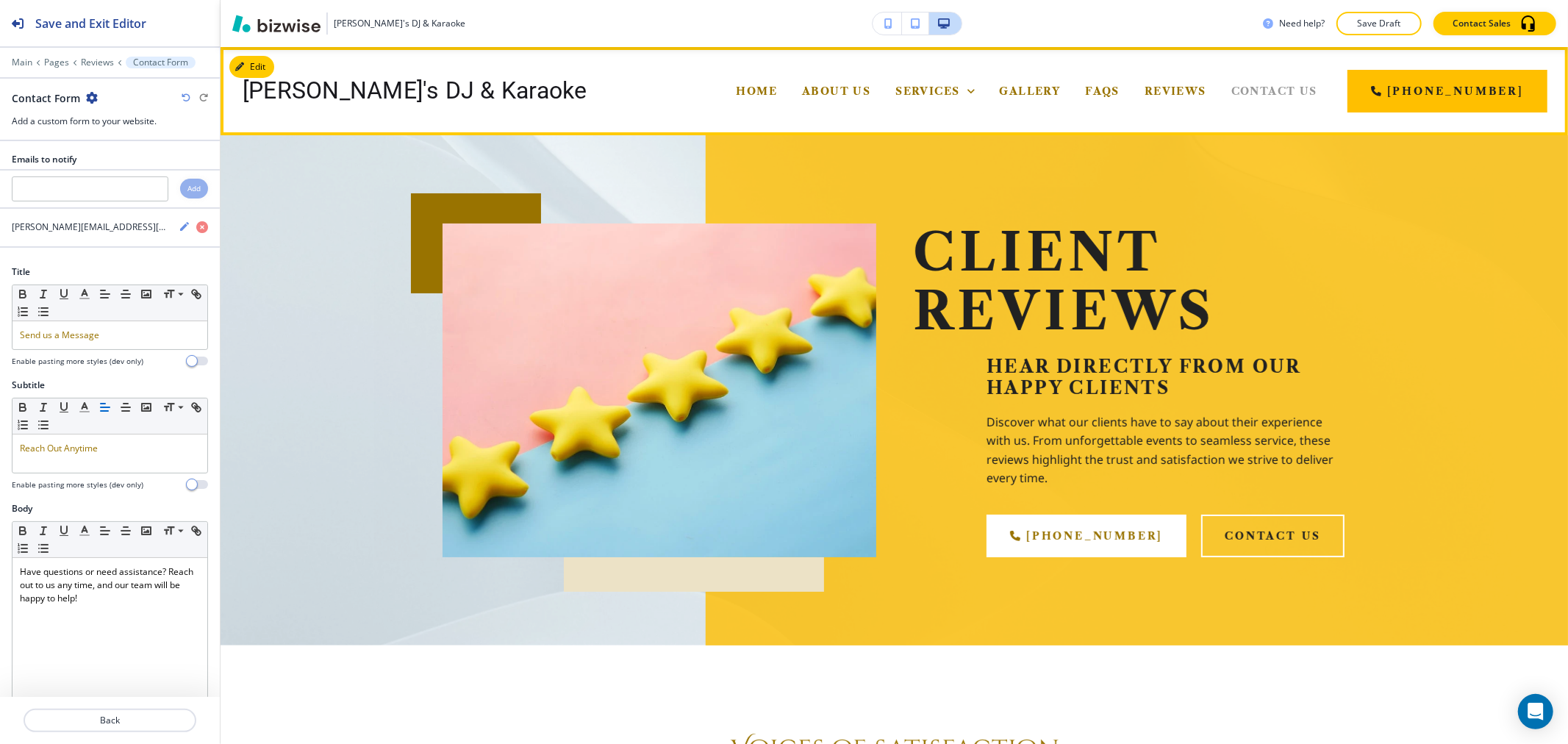
click at [1291, 88] on span "Contact Us" at bounding box center [1274, 91] width 86 height 13
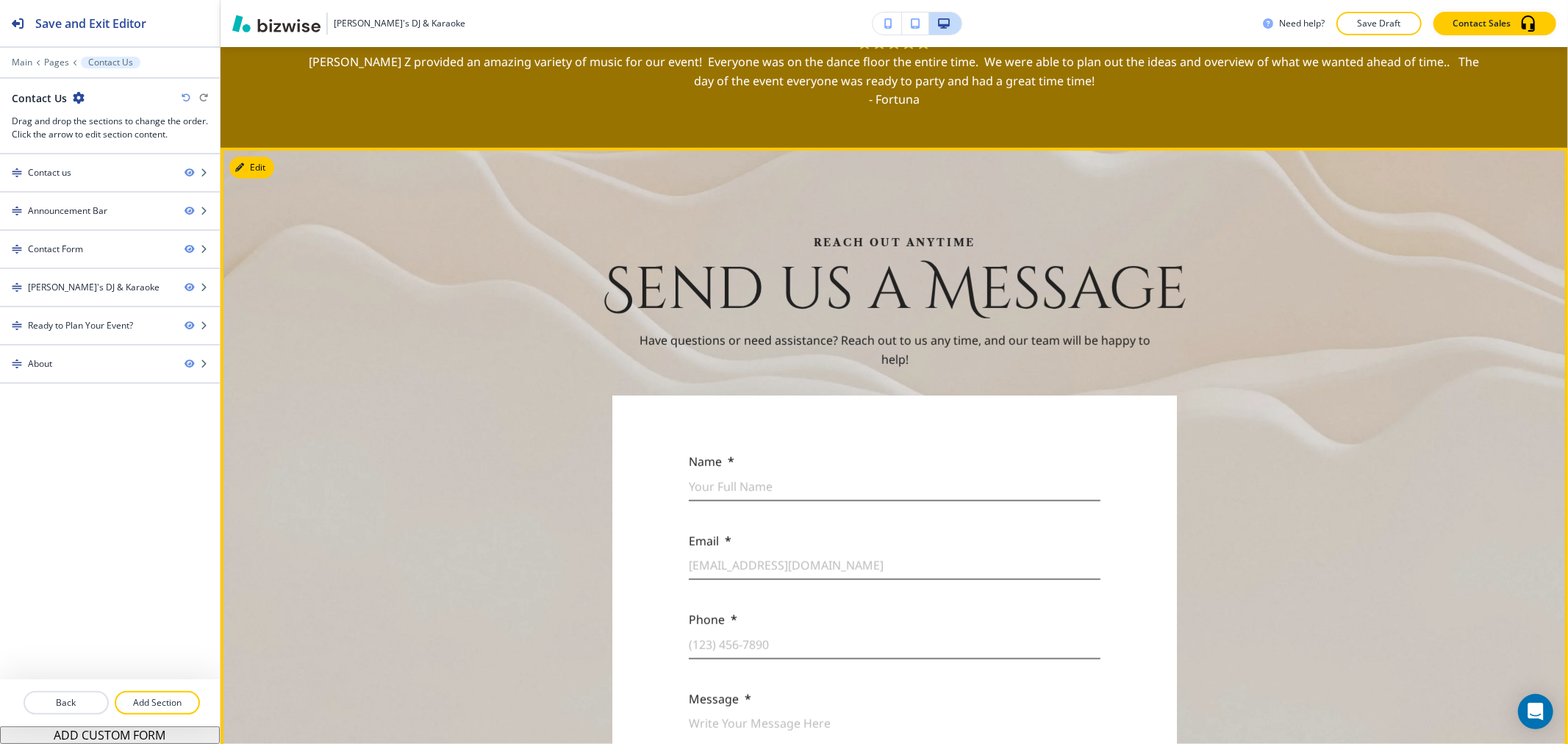
scroll to position [653, 0]
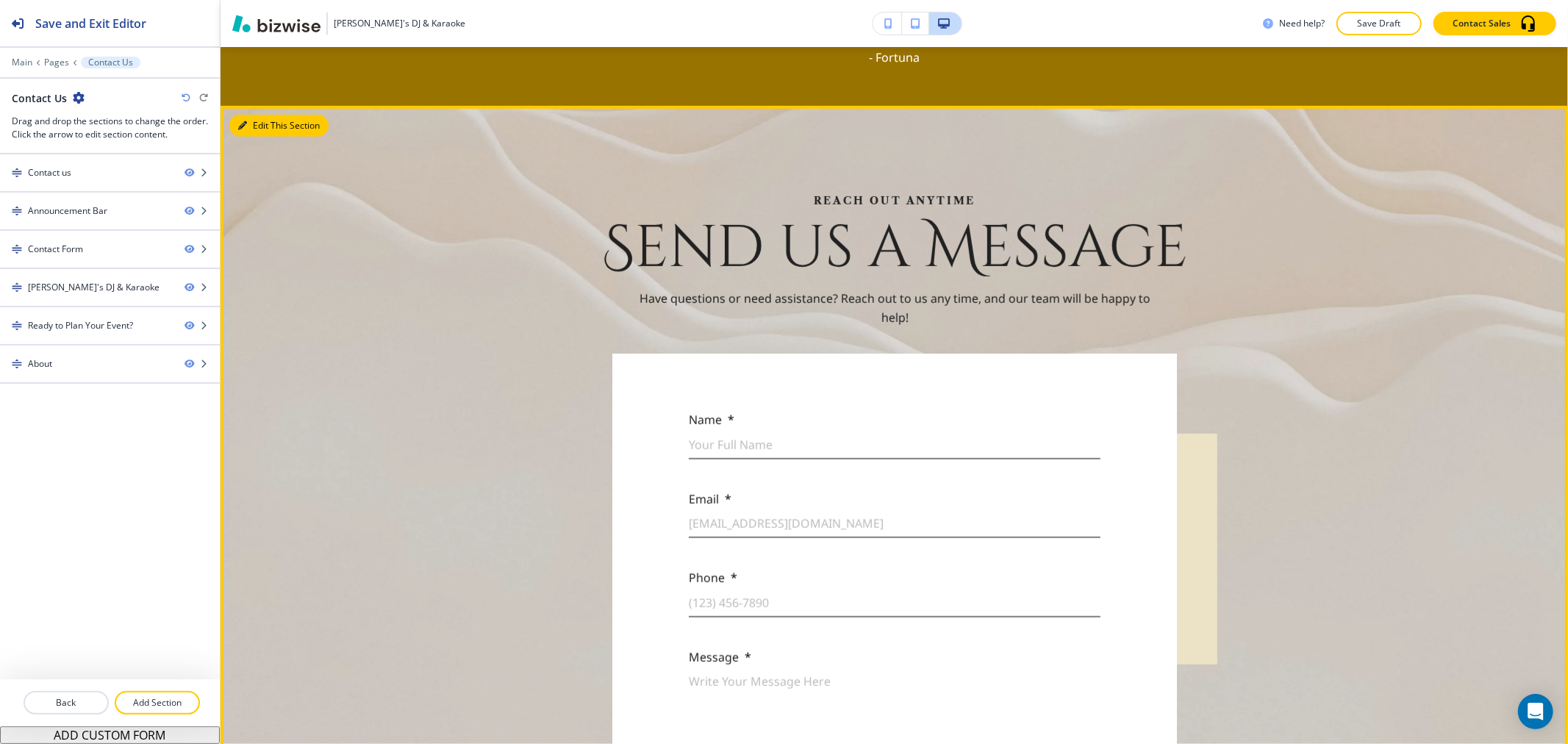
click at [250, 126] on button "Edit This Section" at bounding box center [279, 126] width 99 height 22
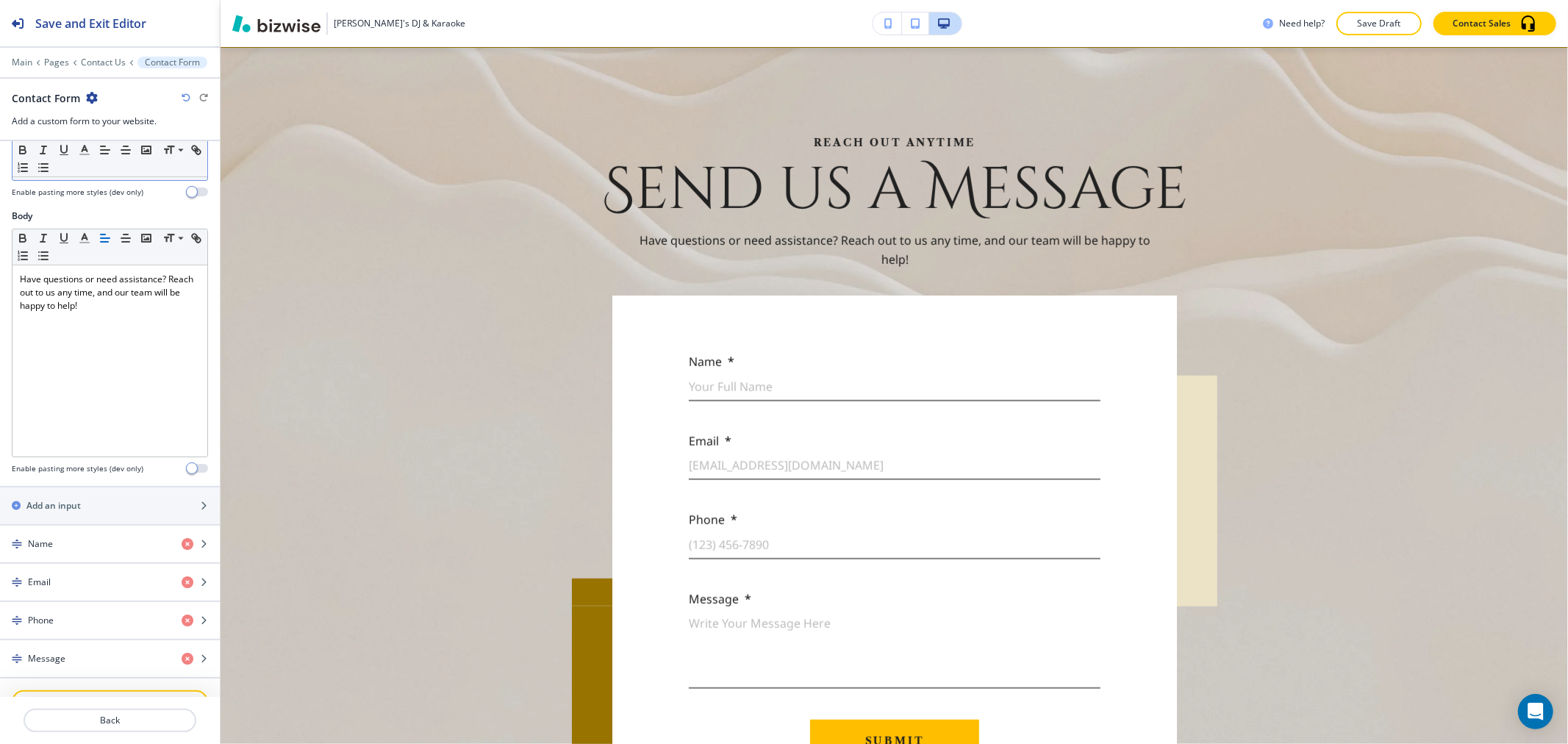
scroll to position [81, 0]
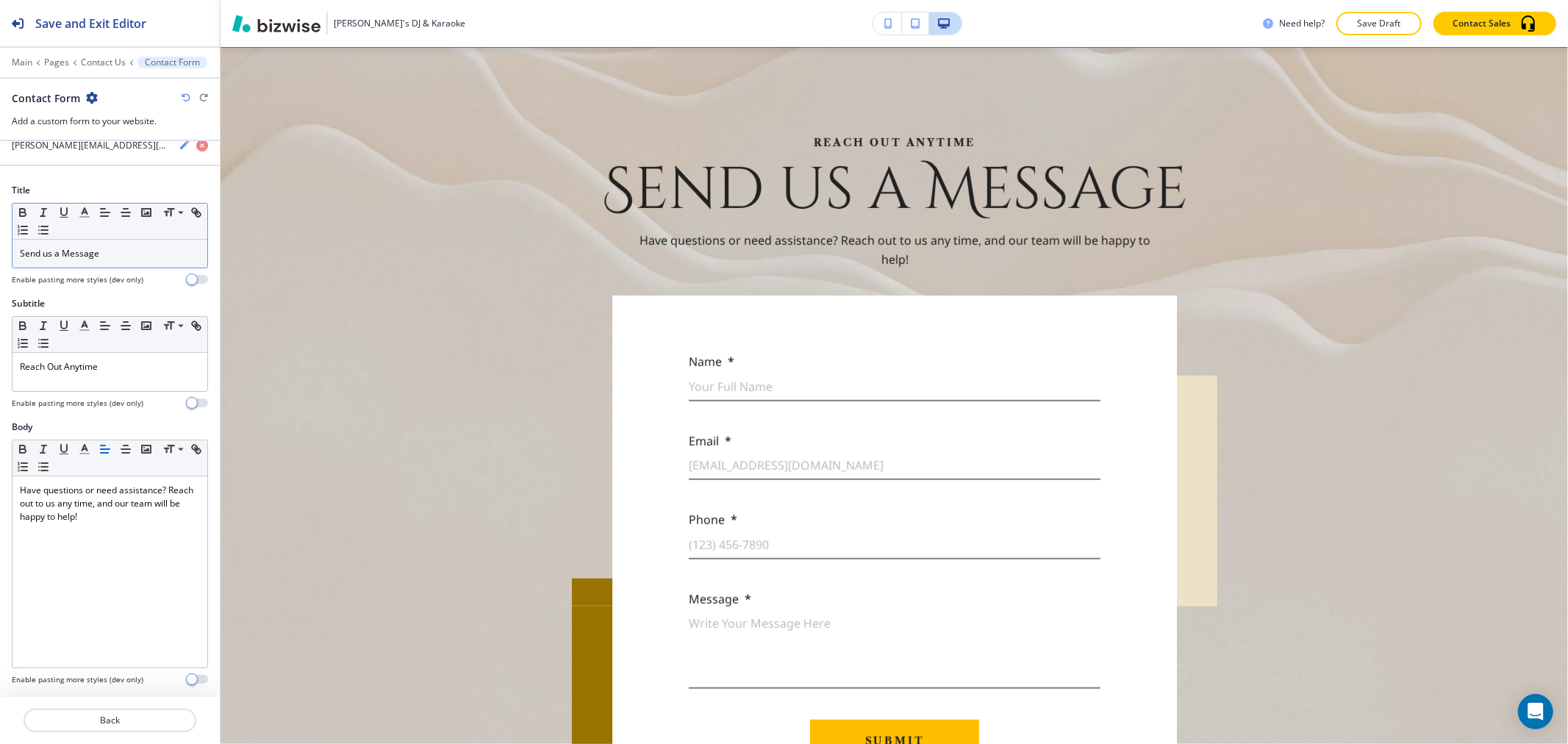
click at [128, 251] on p "Send us a Message" at bounding box center [110, 254] width 180 height 13
click at [85, 215] on icon "button" at bounding box center [85, 213] width 13 height 13
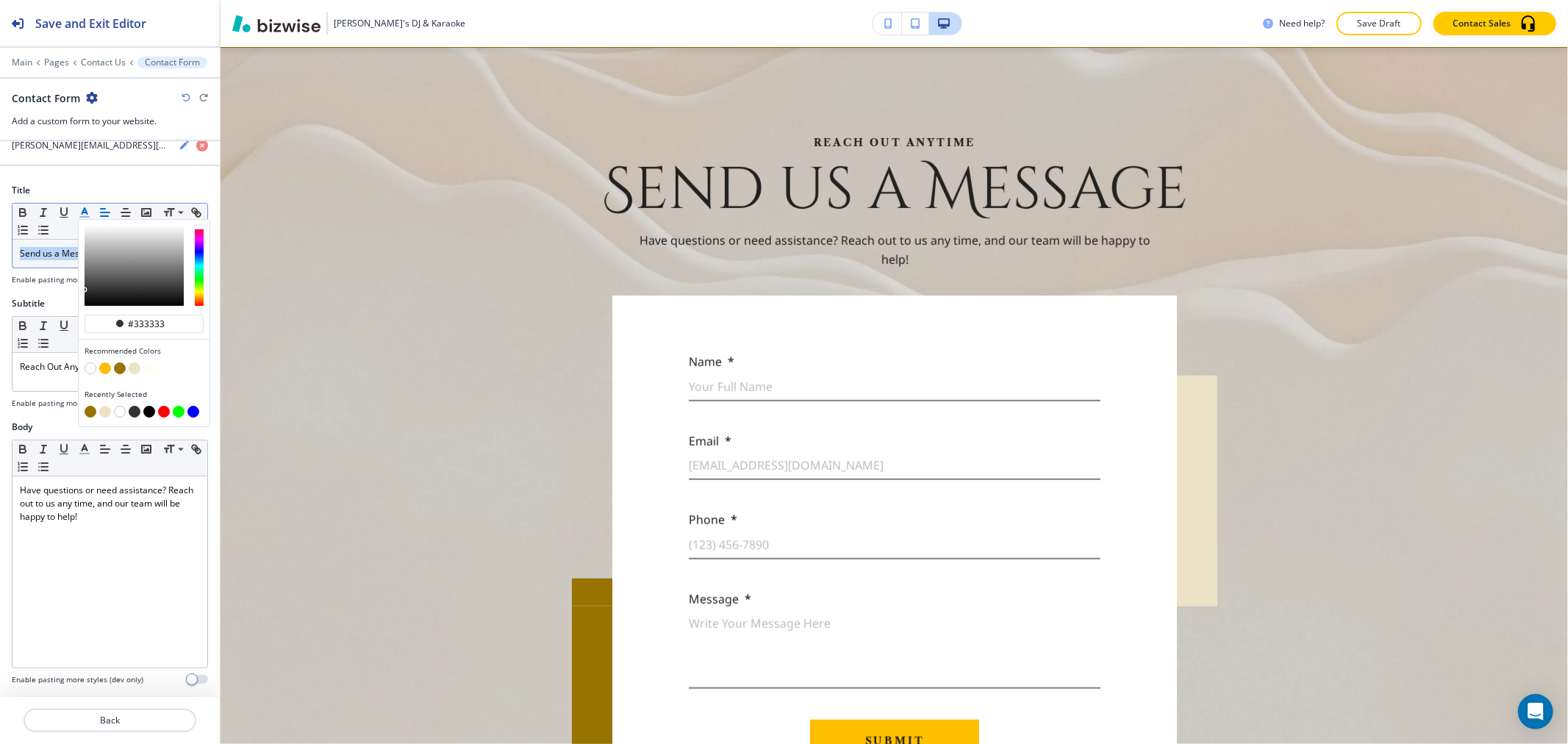
click at [121, 365] on button "button" at bounding box center [120, 368] width 12 height 12
type input "#997300"
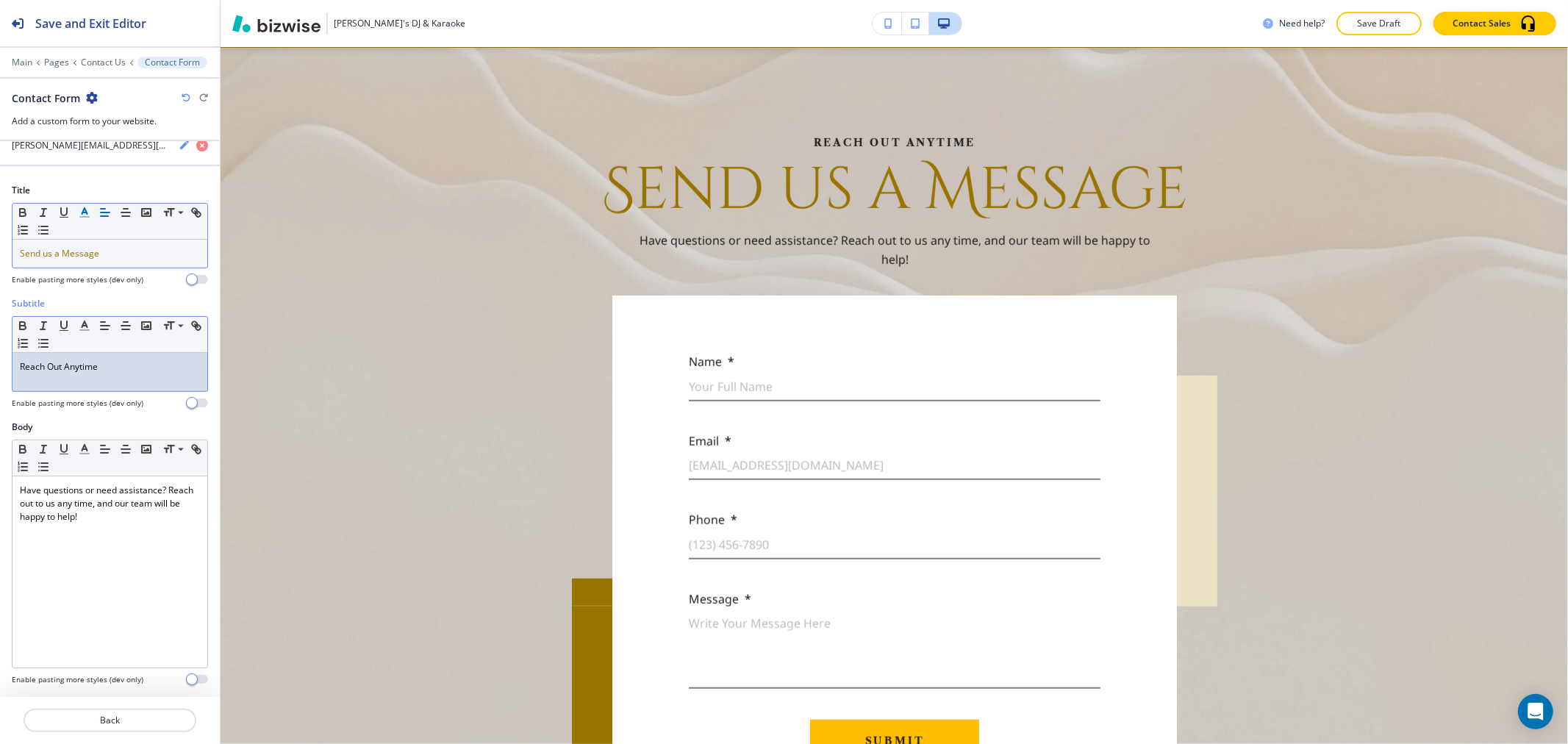
click at [55, 370] on p "Reach Out Anytime" at bounding box center [110, 367] width 180 height 13
click at [86, 328] on icon "button" at bounding box center [85, 326] width 13 height 13
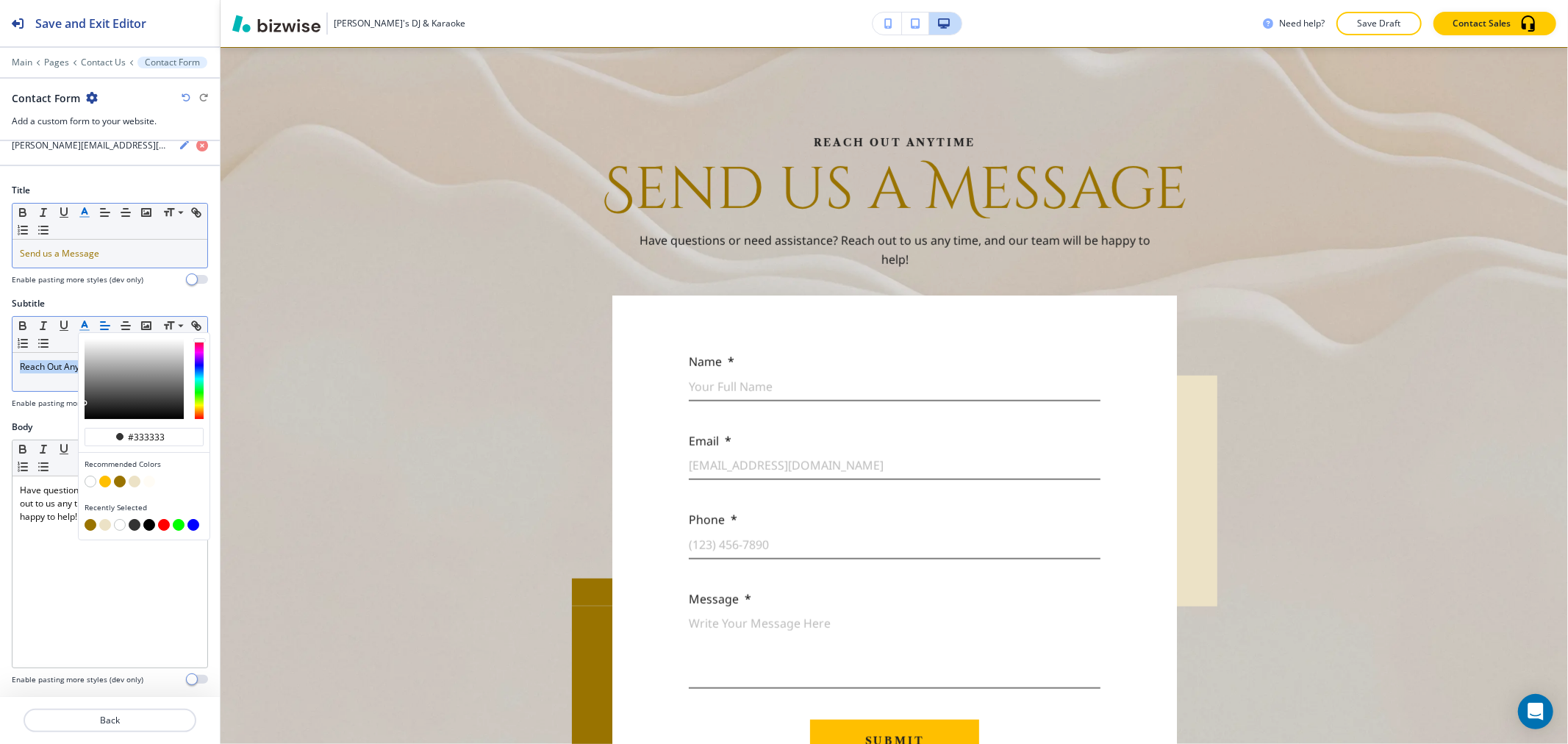
click at [117, 478] on button "button" at bounding box center [120, 481] width 12 height 12
type input "#997300"
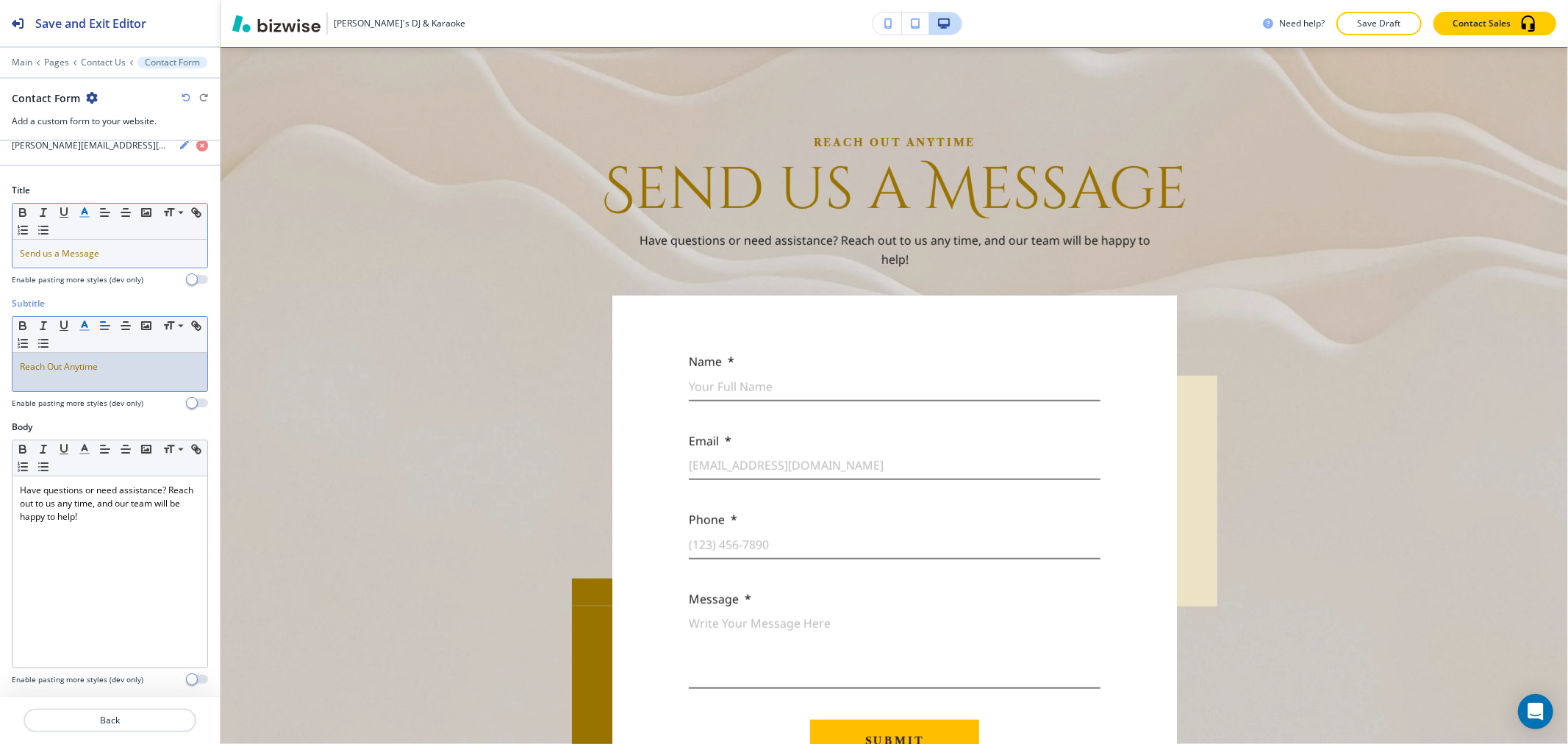
click at [47, 381] on div "Reach Out Anytime" at bounding box center [110, 372] width 195 height 38
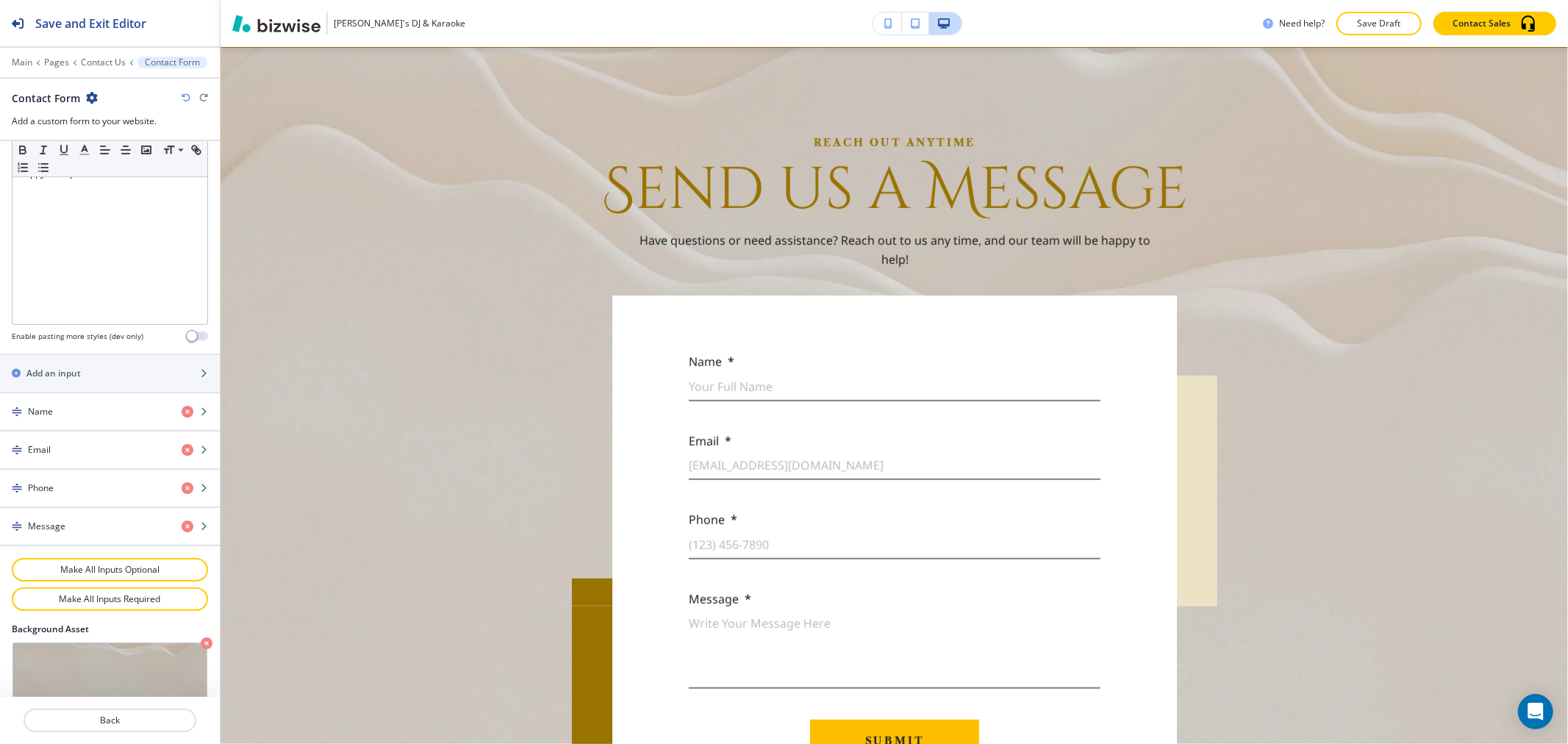
scroll to position [618, 0]
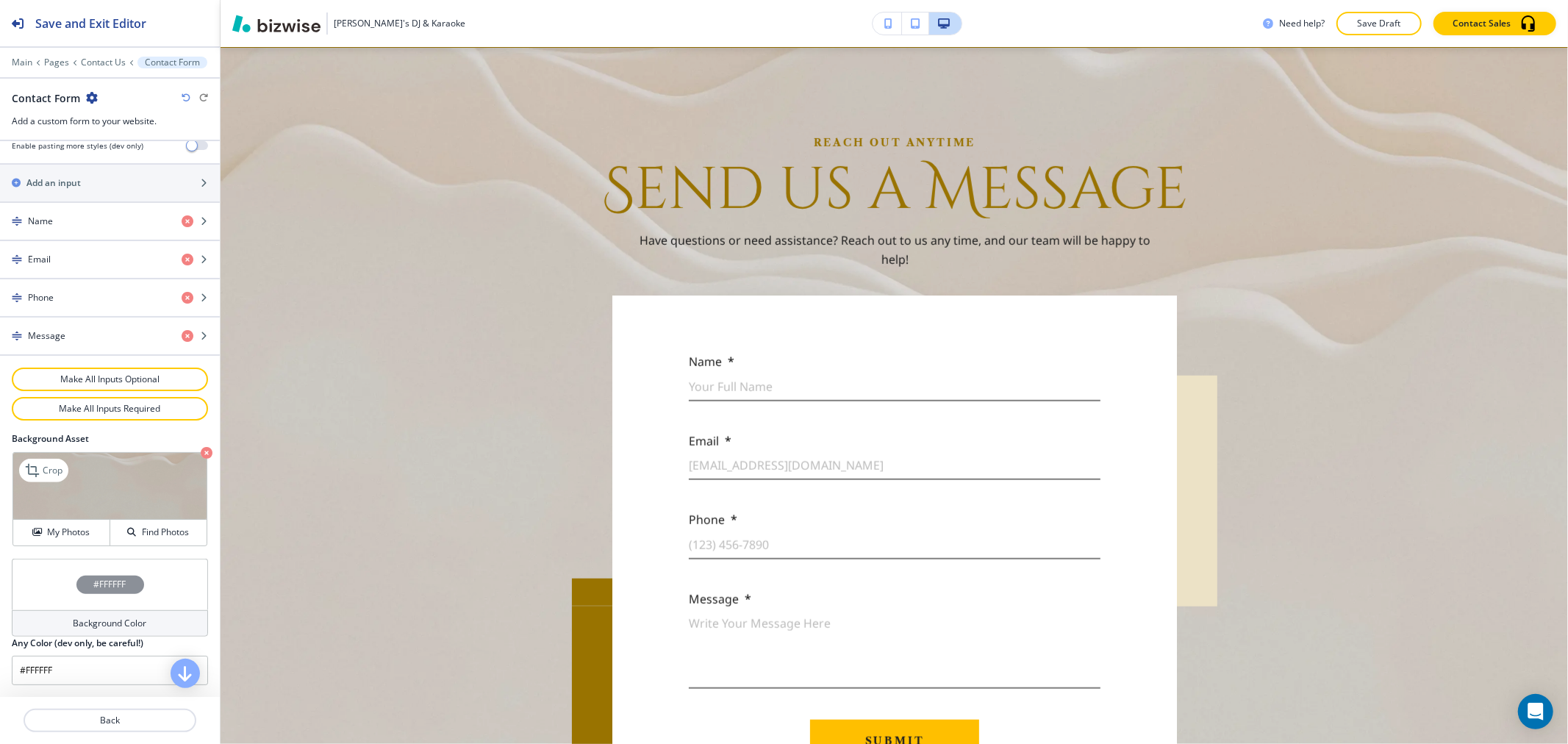
click at [200, 448] on icon "button" at bounding box center [206, 453] width 12 height 12
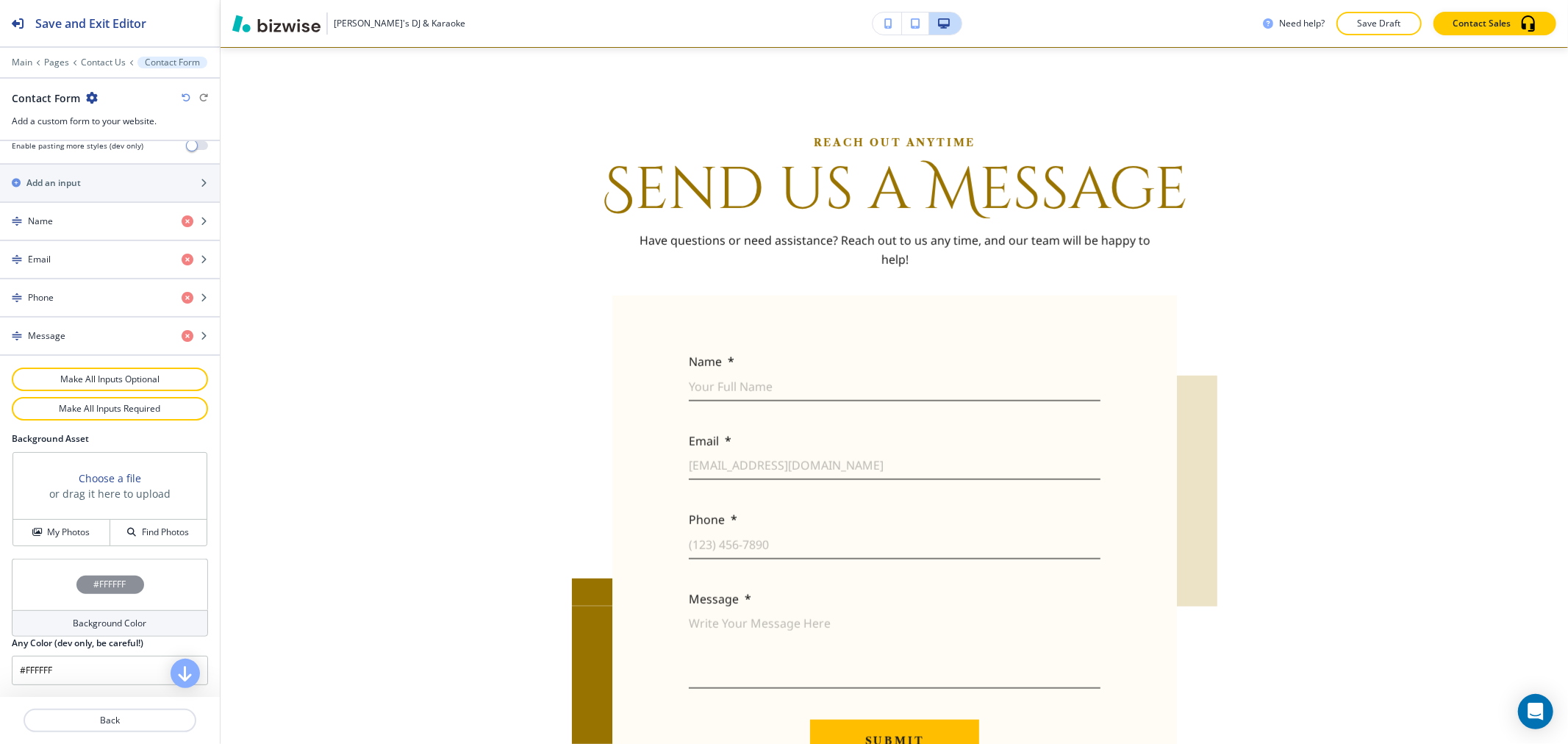
click at [126, 614] on div "Background Color" at bounding box center [110, 623] width 196 height 27
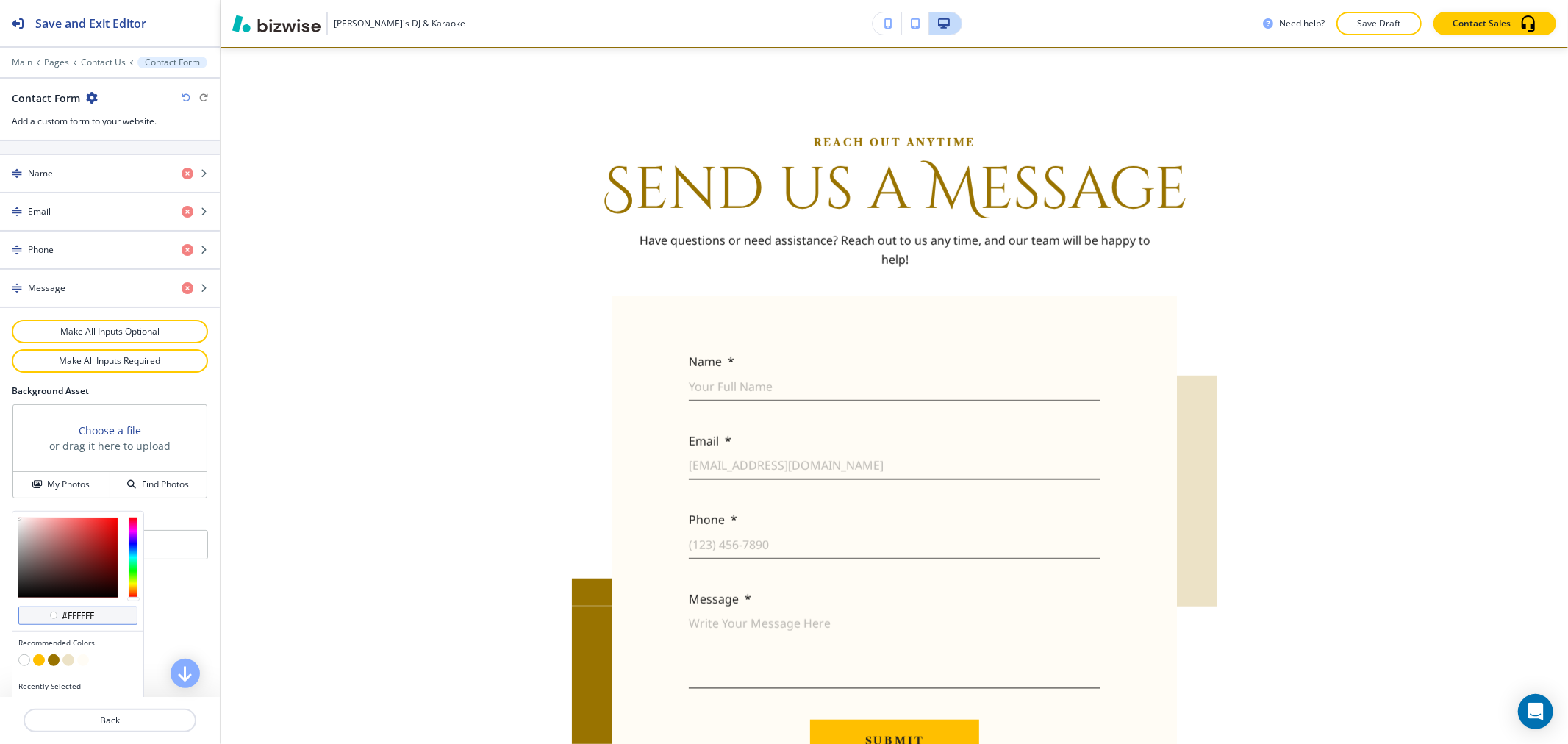
scroll to position [688, 0]
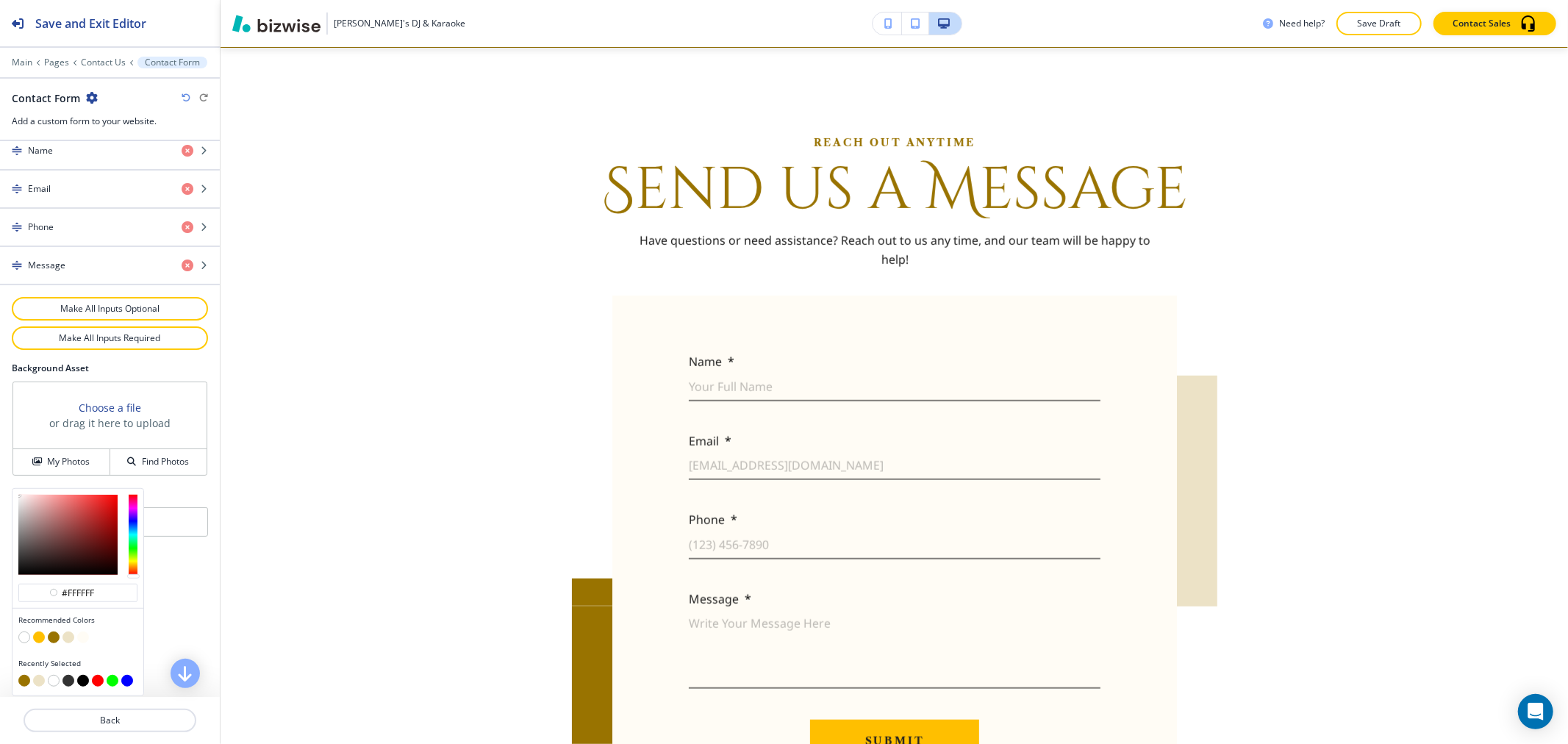
click at [71, 634] on button "button" at bounding box center [68, 638] width 12 height 12
type input "#ece2c6"
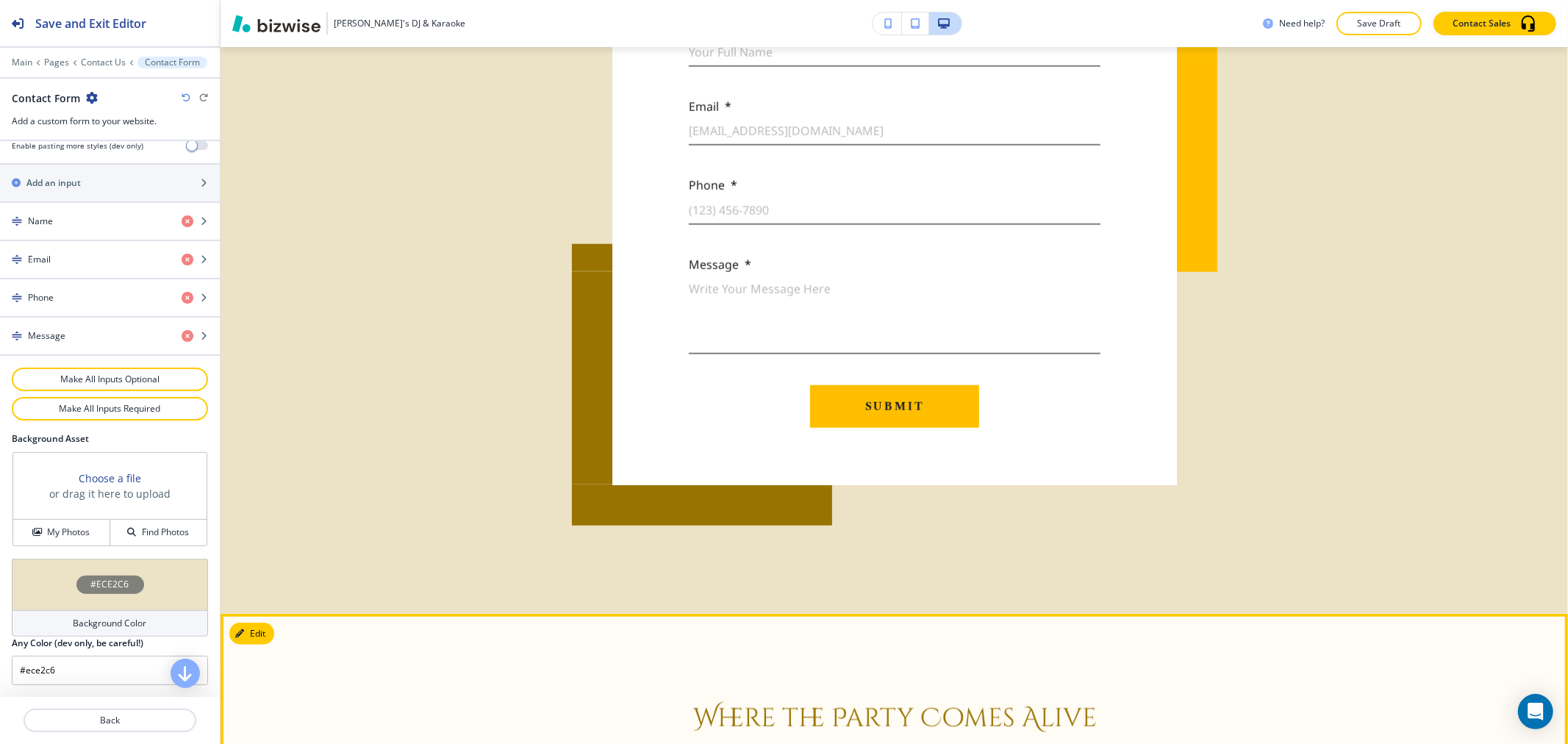
scroll to position [1446, 0]
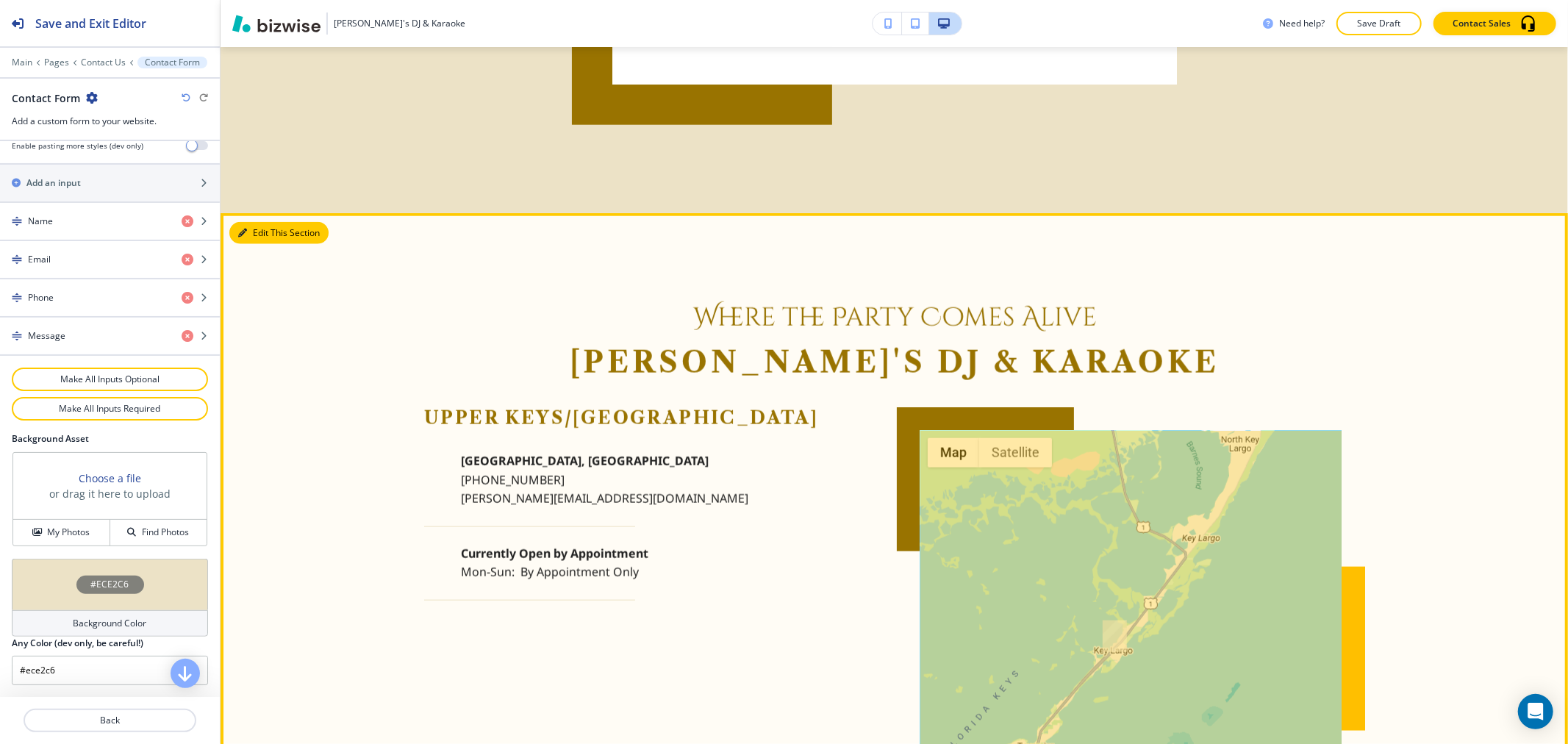
click at [267, 232] on button "Edit This Section" at bounding box center [279, 233] width 99 height 22
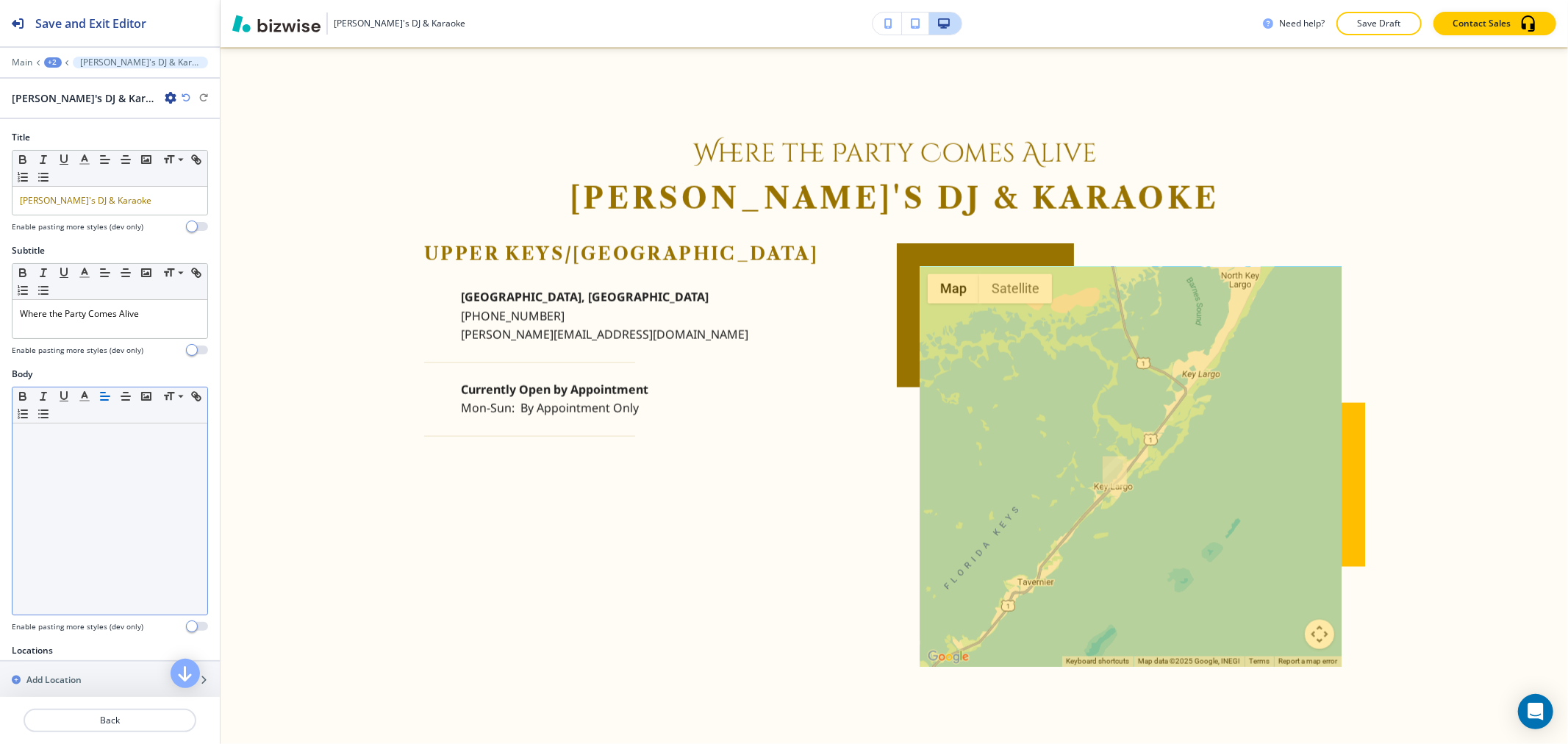
scroll to position [283, 0]
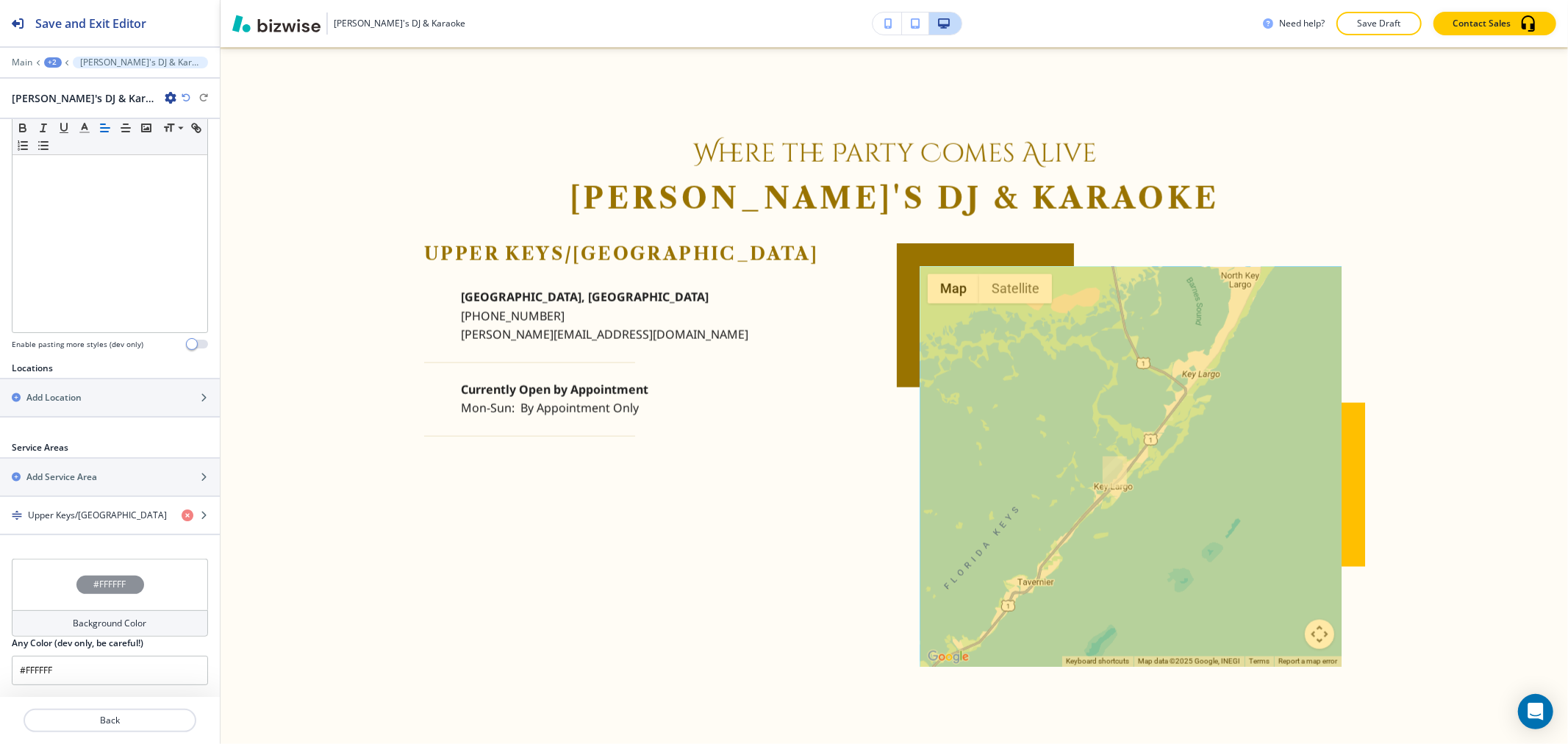
click at [114, 617] on h4 "Background Color" at bounding box center [110, 623] width 73 height 13
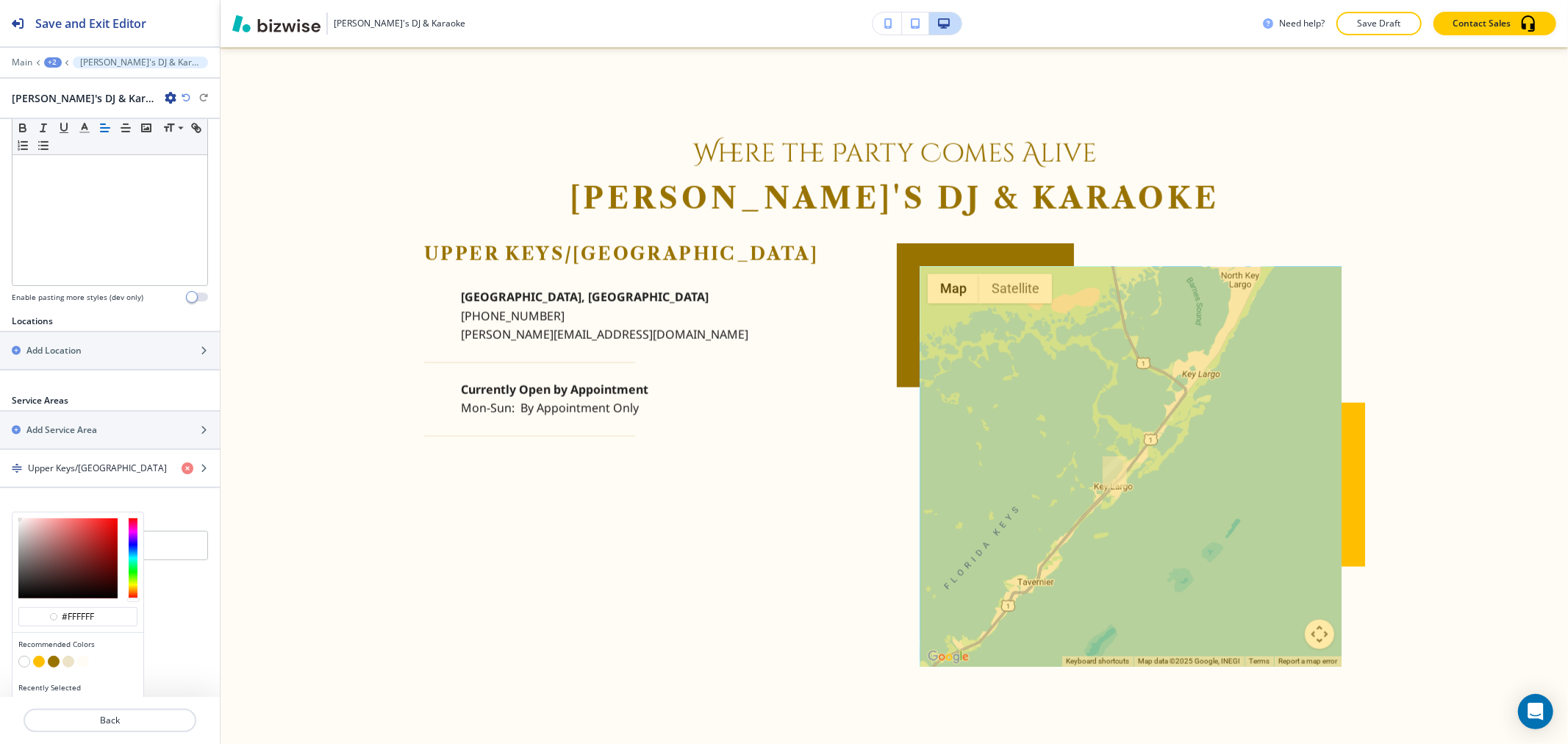
scroll to position [354, 0]
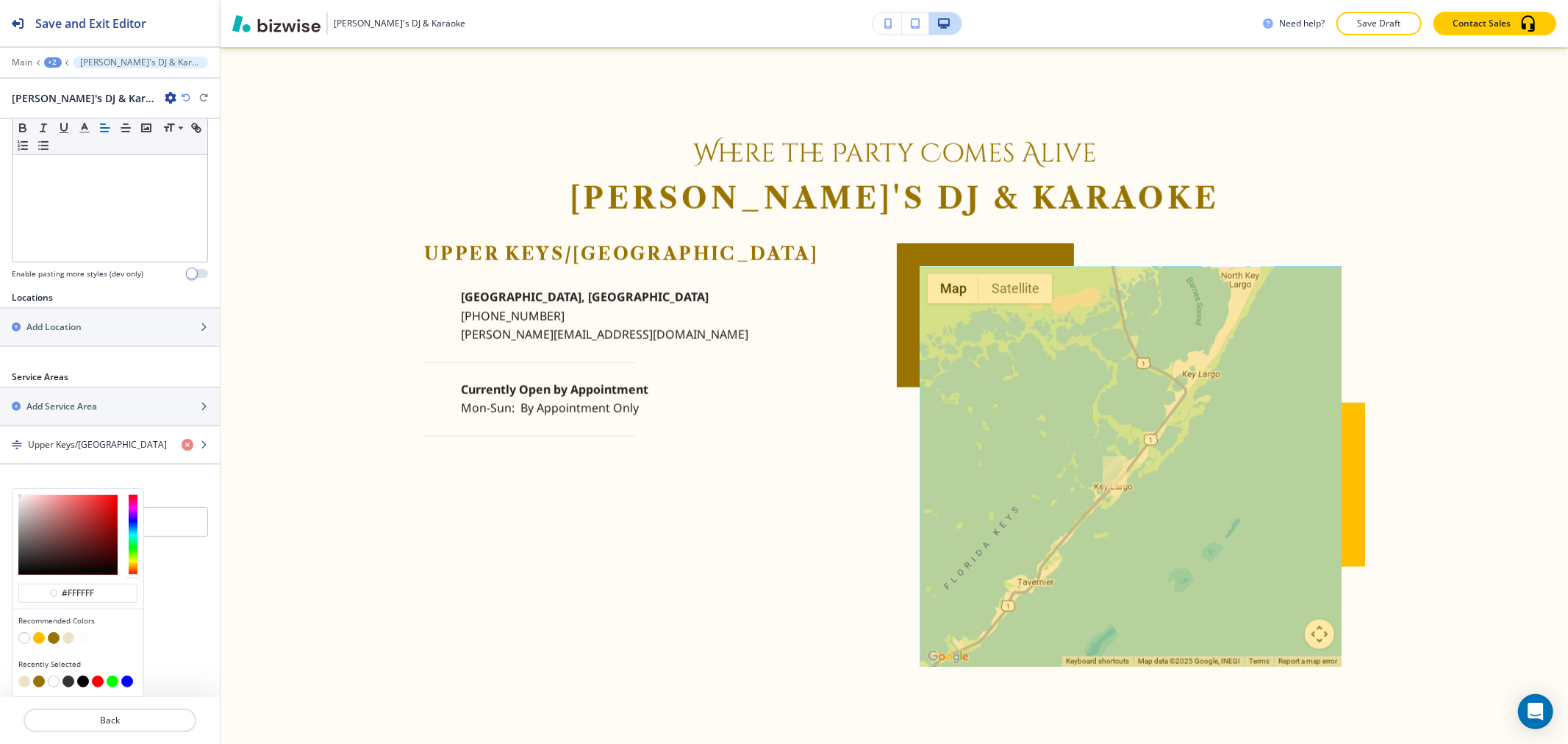
click at [25, 636] on button "button" at bounding box center [24, 638] width 12 height 12
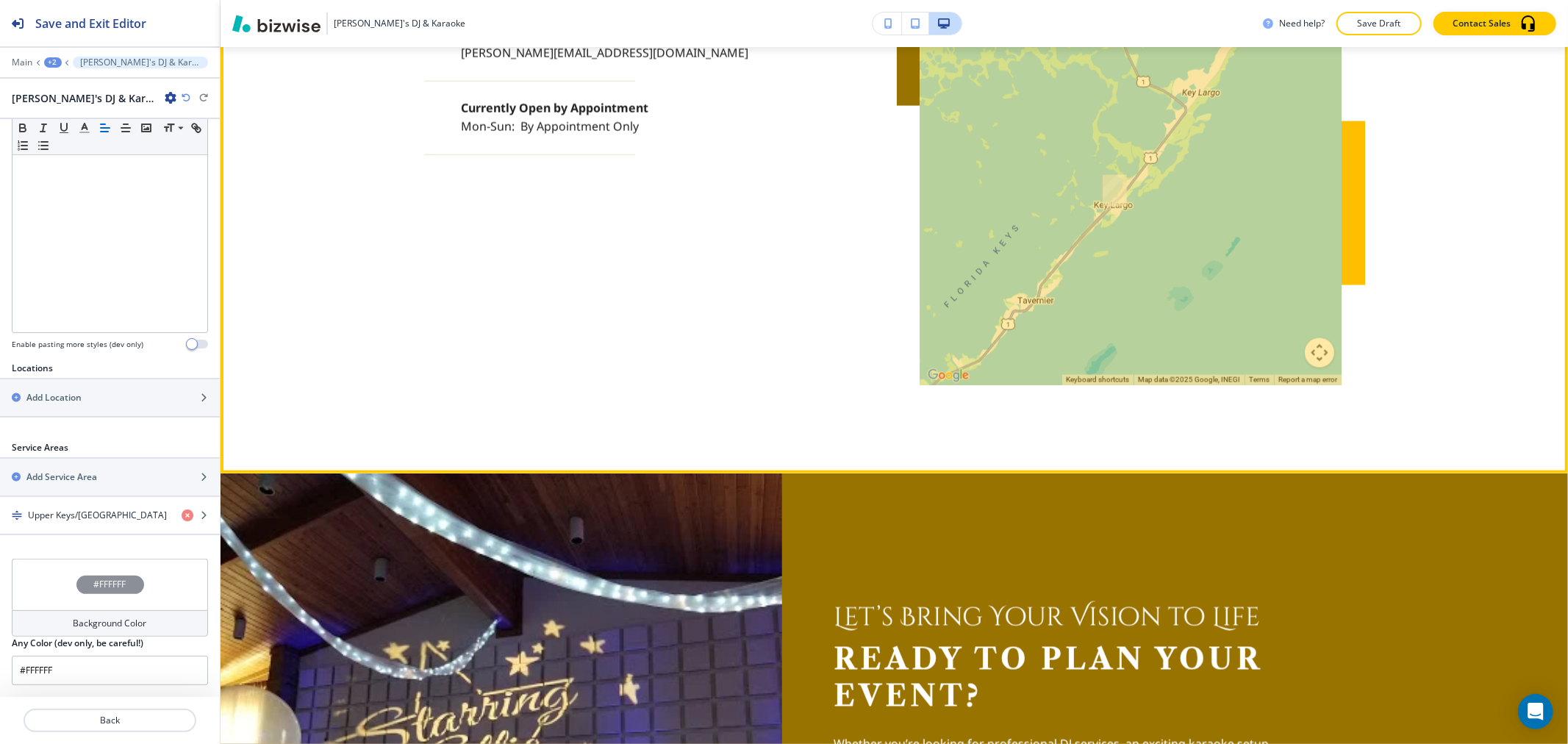
scroll to position [2180, 0]
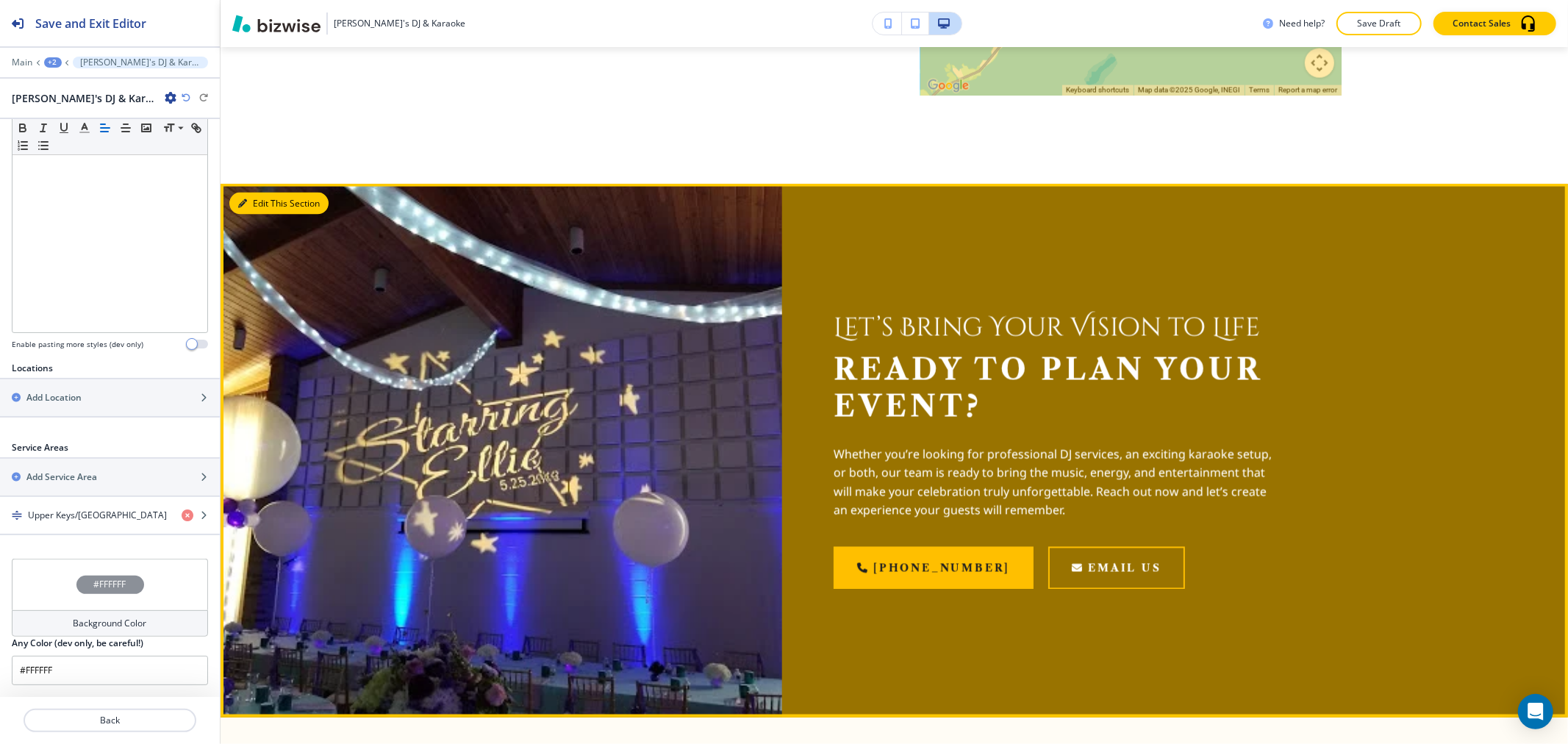
click at [258, 201] on button "Edit This Section" at bounding box center [279, 204] width 99 height 22
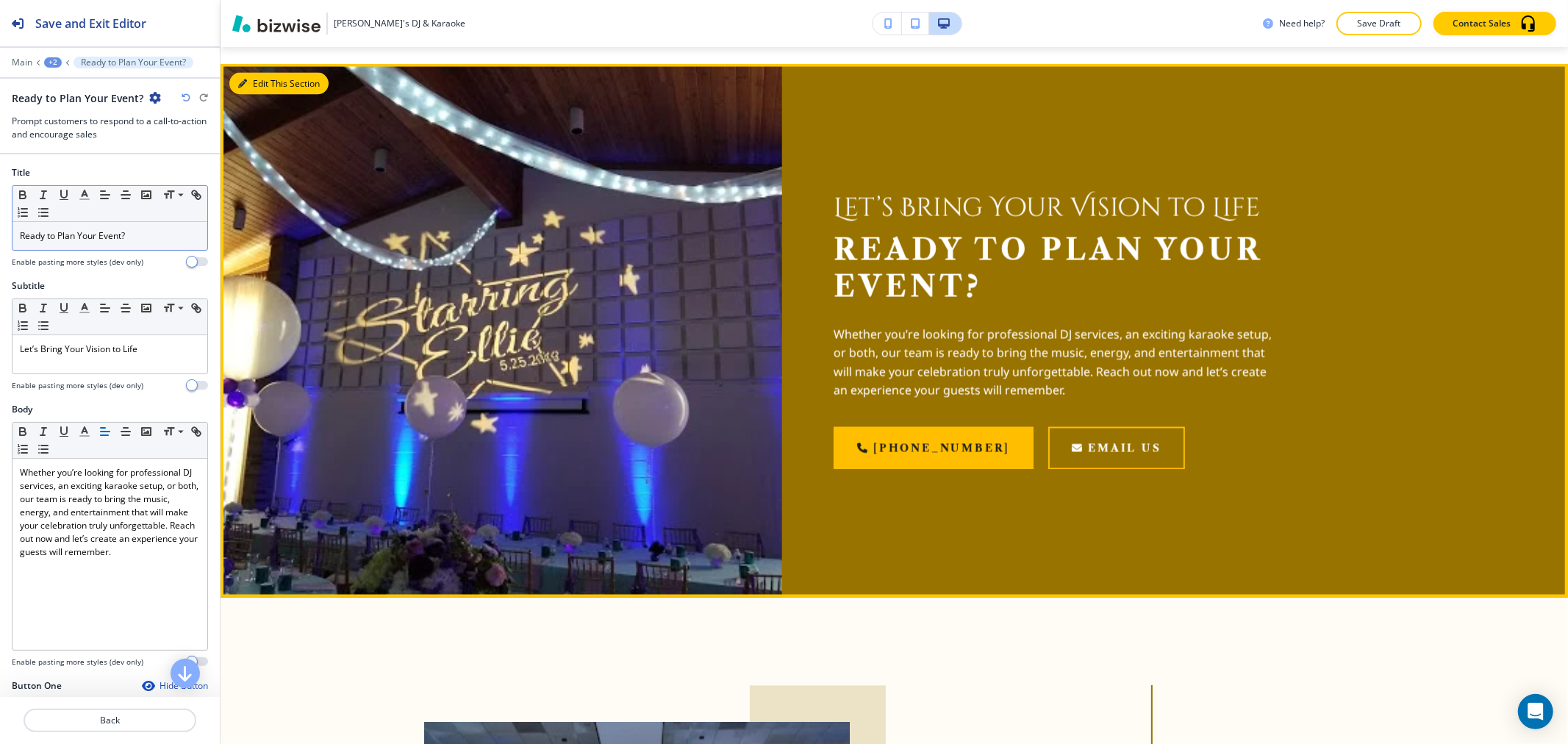
scroll to position [2315, 0]
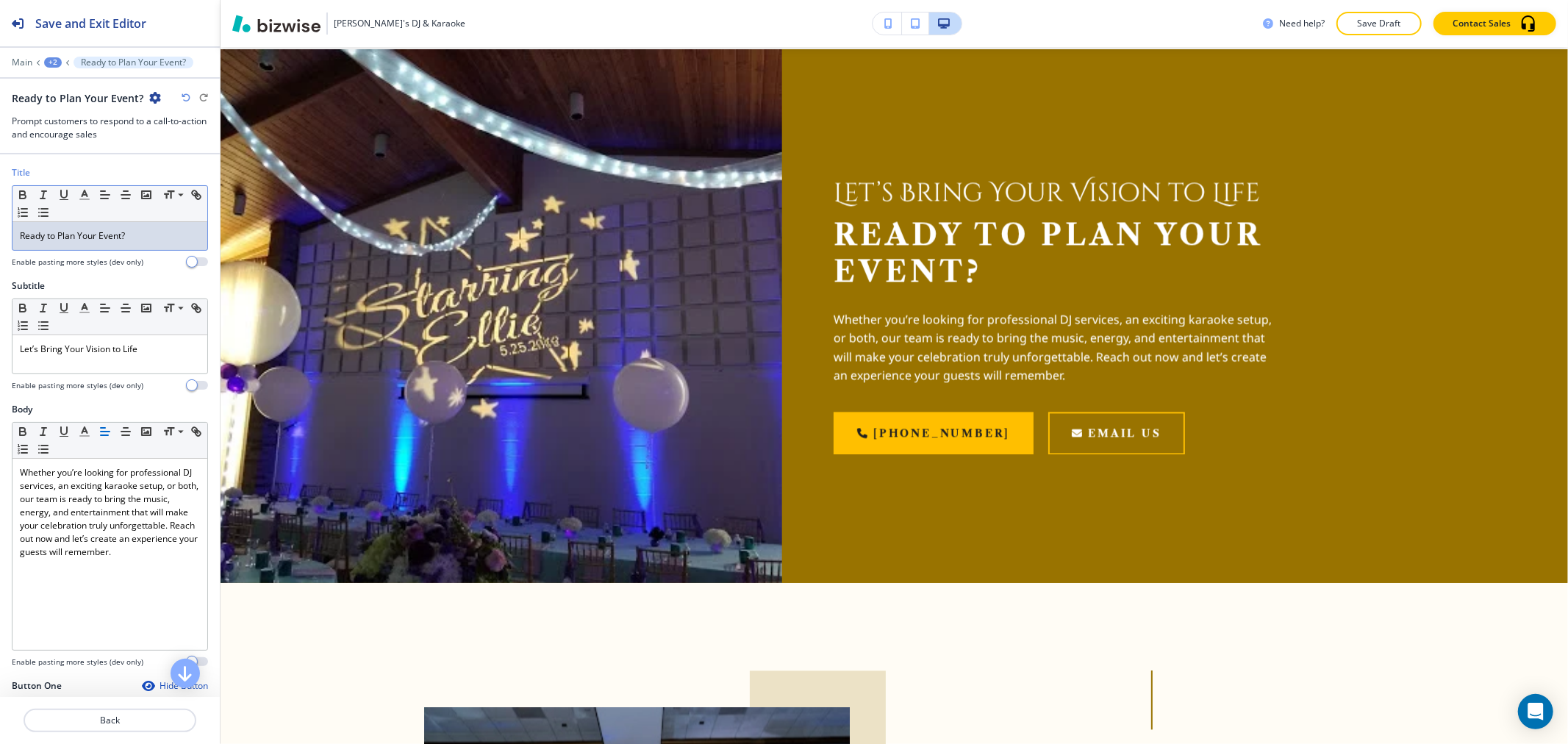
click at [125, 243] on p "Ready to Plan Your Event?" at bounding box center [110, 236] width 180 height 13
click at [124, 243] on p "Ready to Plan Your Event?" at bounding box center [110, 236] width 180 height 13
click at [85, 196] on icon "button" at bounding box center [85, 195] width 13 height 13
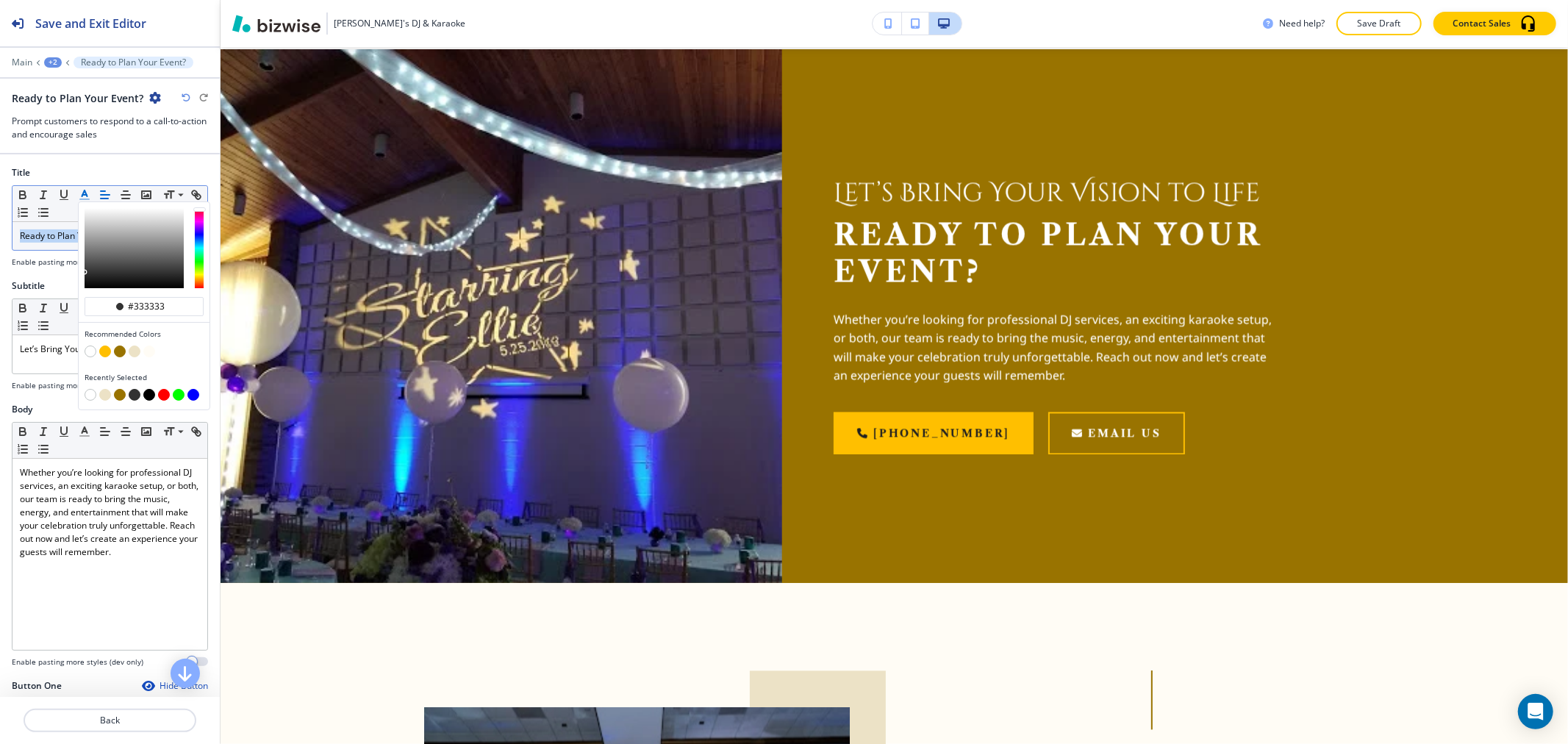
click at [122, 351] on button "button" at bounding box center [120, 352] width 12 height 12
type input "#997300"
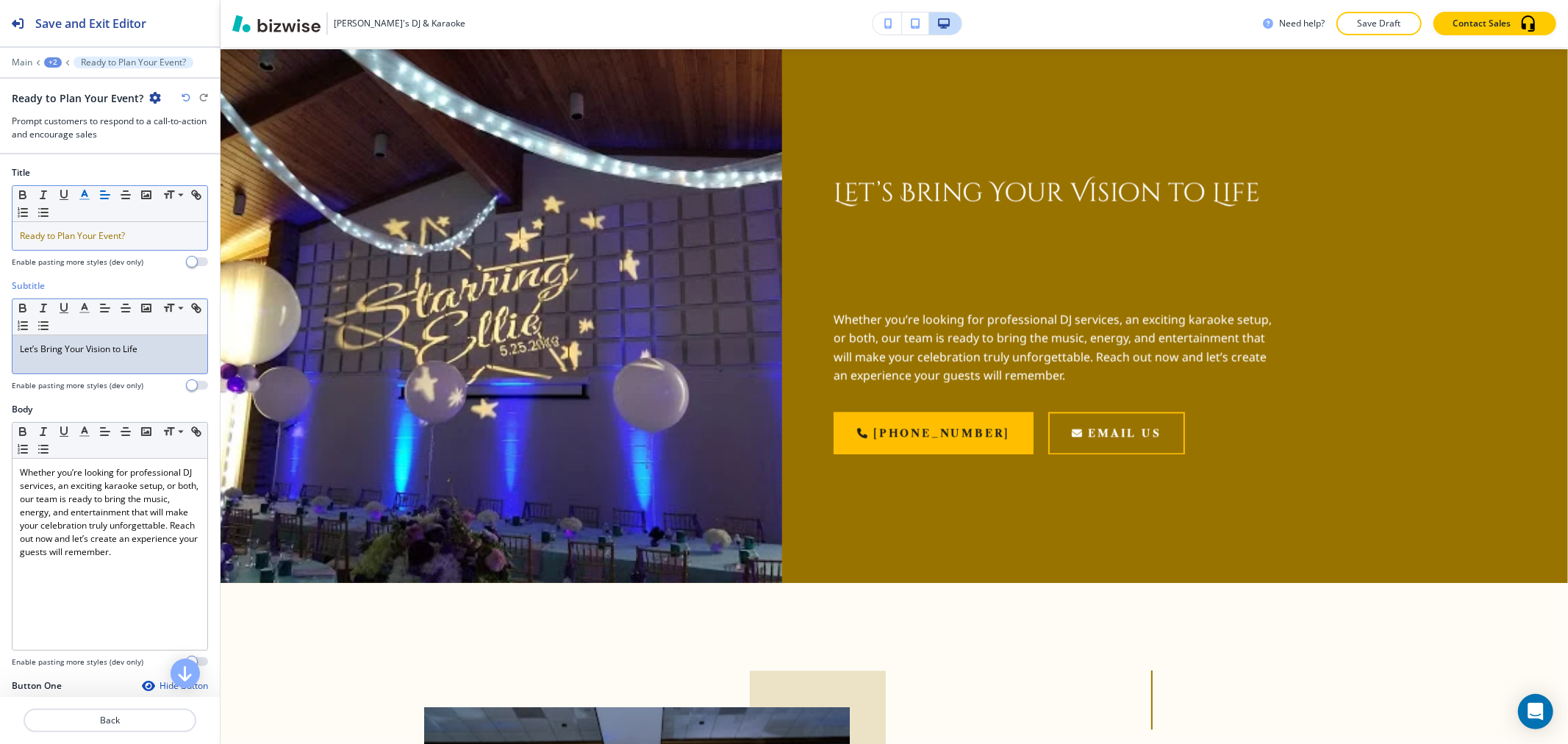
click at [57, 351] on p "Let’s Bring Your Vision to Life" at bounding box center [110, 349] width 180 height 13
click at [86, 311] on icon "button" at bounding box center [85, 308] width 13 height 13
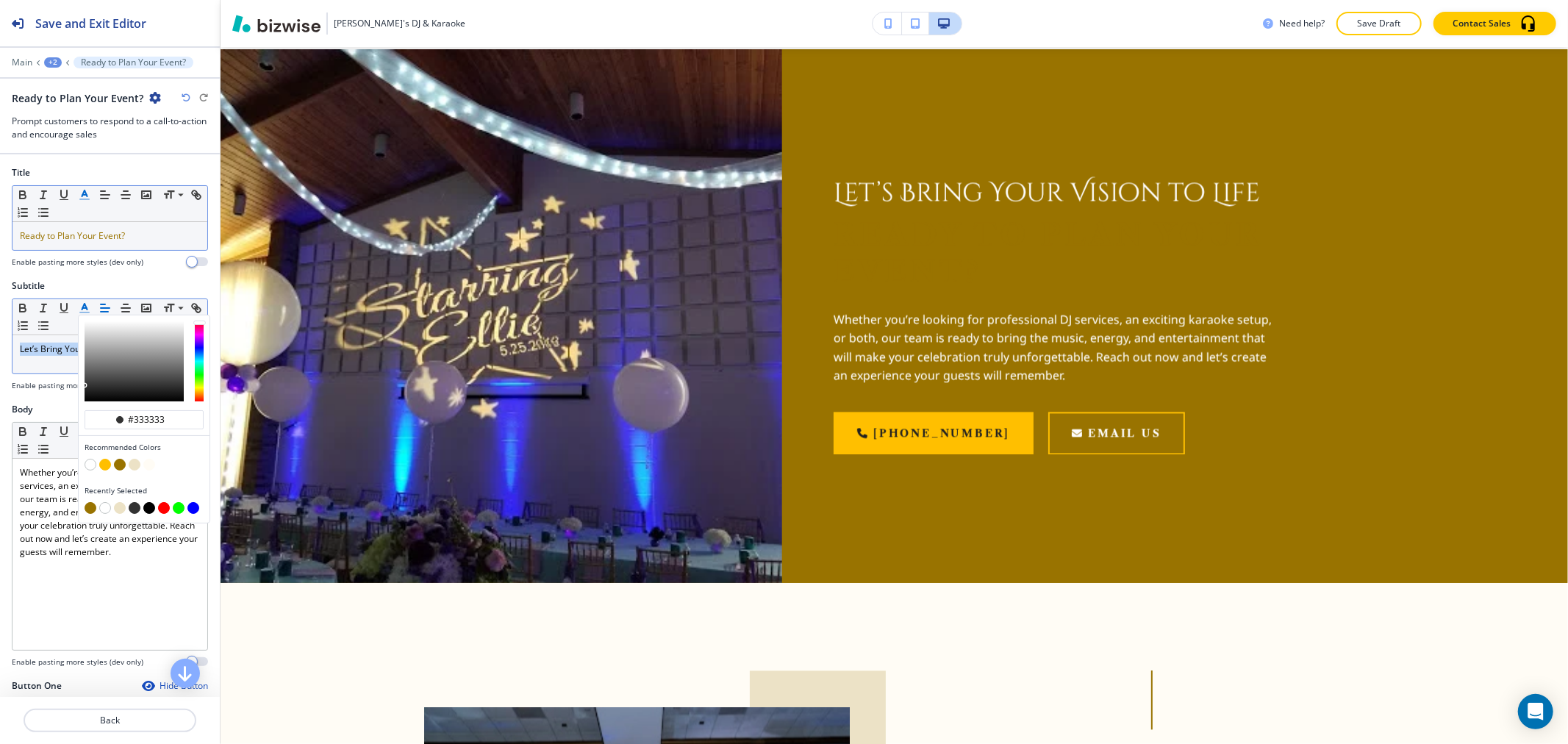
click at [121, 464] on button "button" at bounding box center [120, 465] width 12 height 12
type input "#997300"
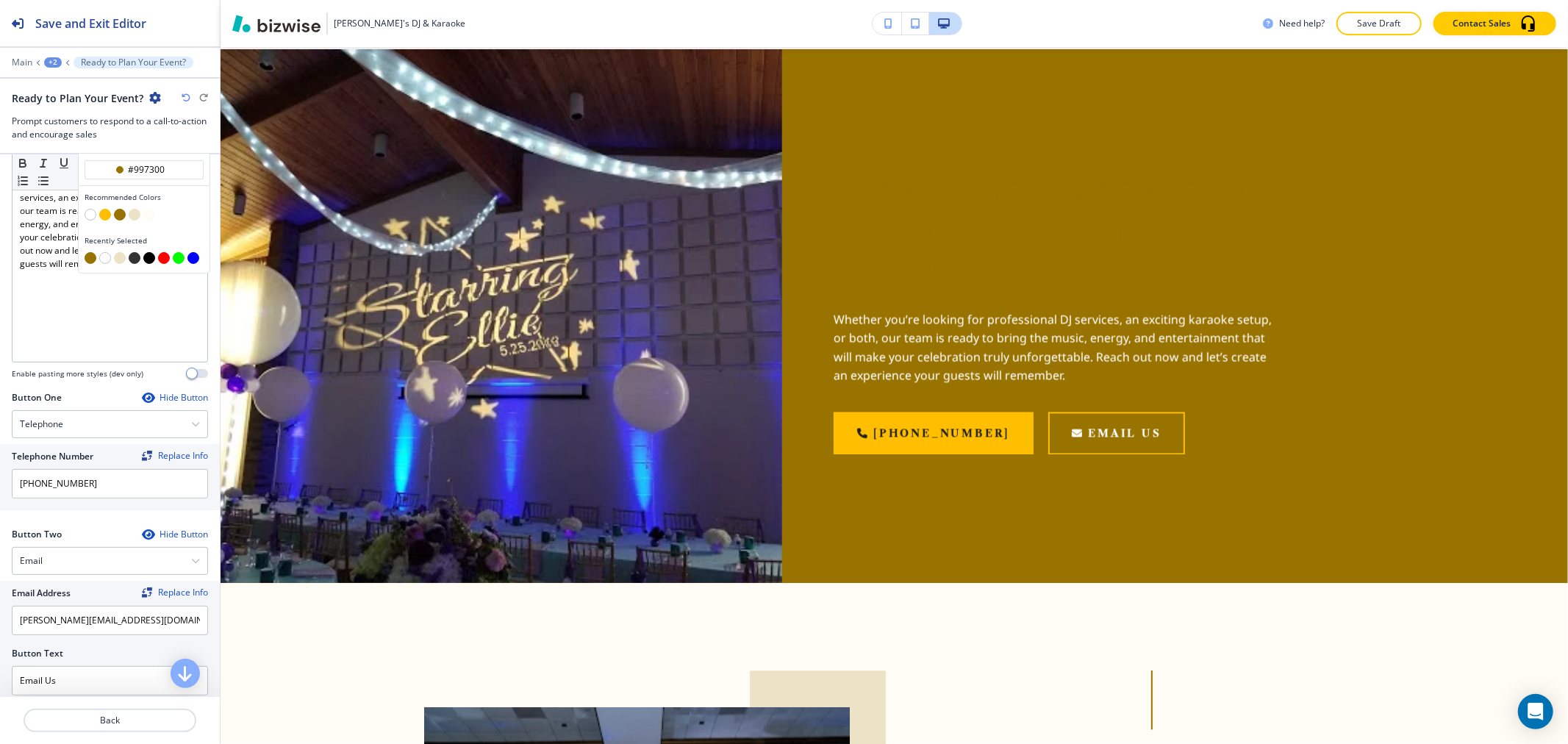
scroll to position [642, 0]
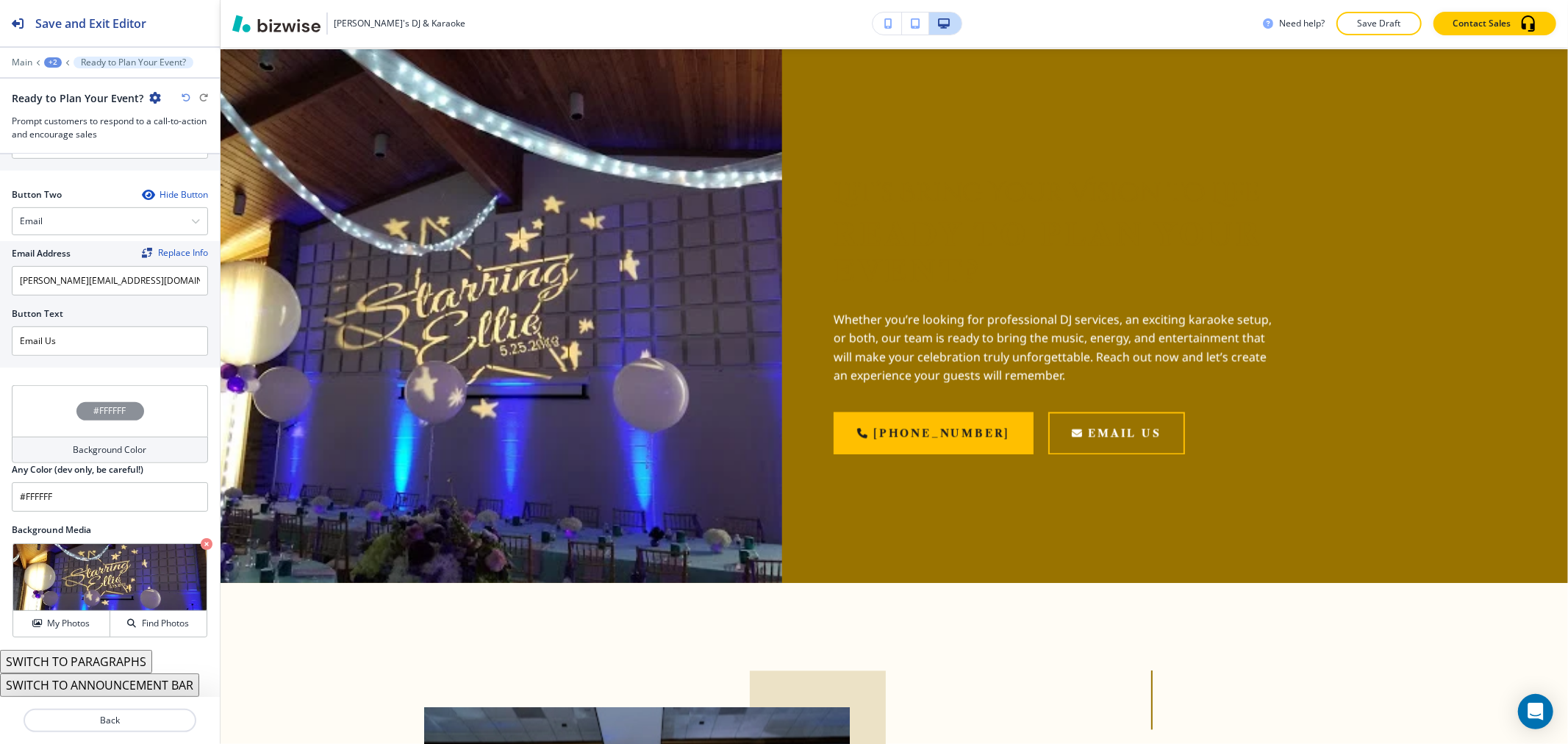
click at [120, 432] on div "#FFFFFF Background Color" at bounding box center [110, 424] width 196 height 78
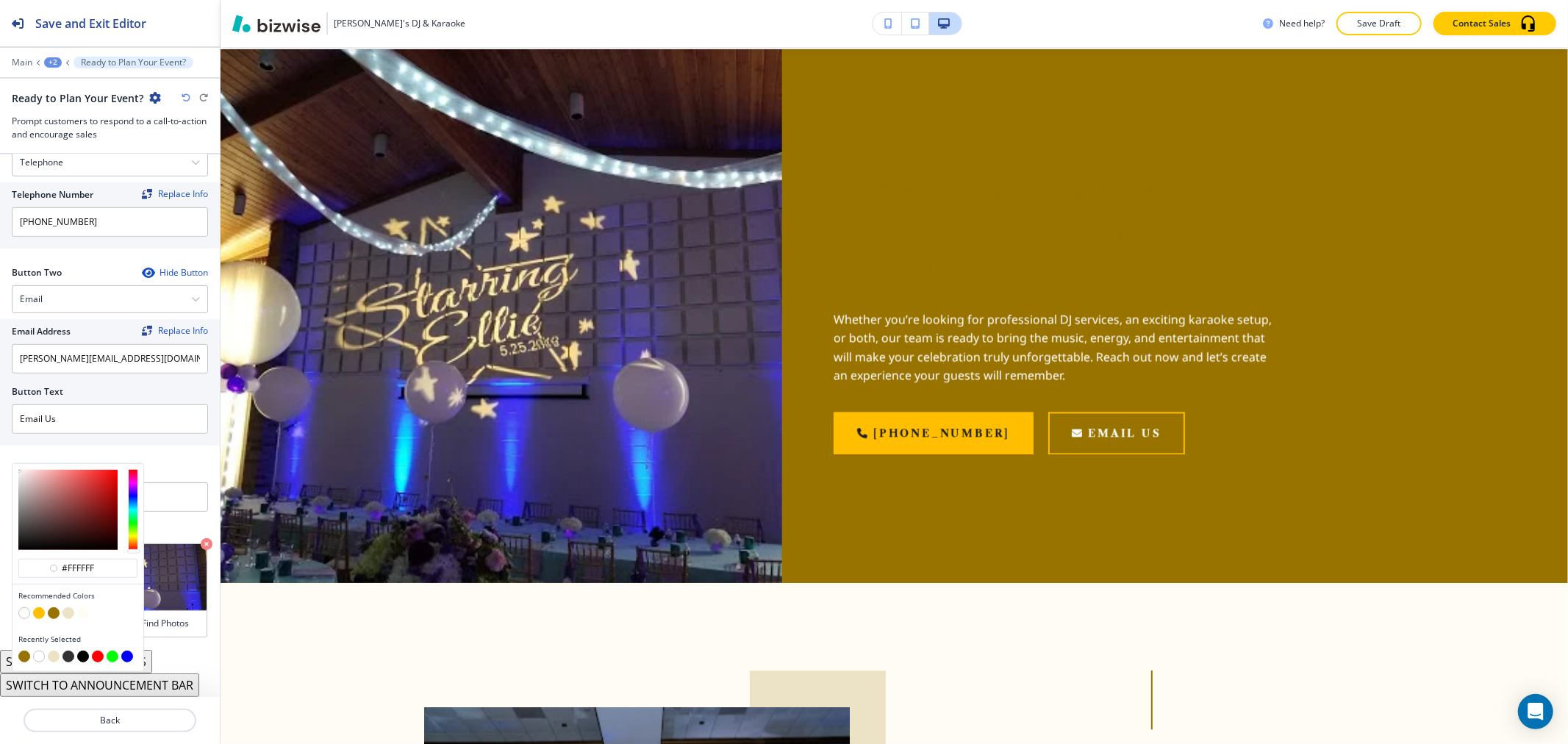
click at [67, 609] on button "button" at bounding box center [68, 613] width 12 height 12
type input "#ece2c6"
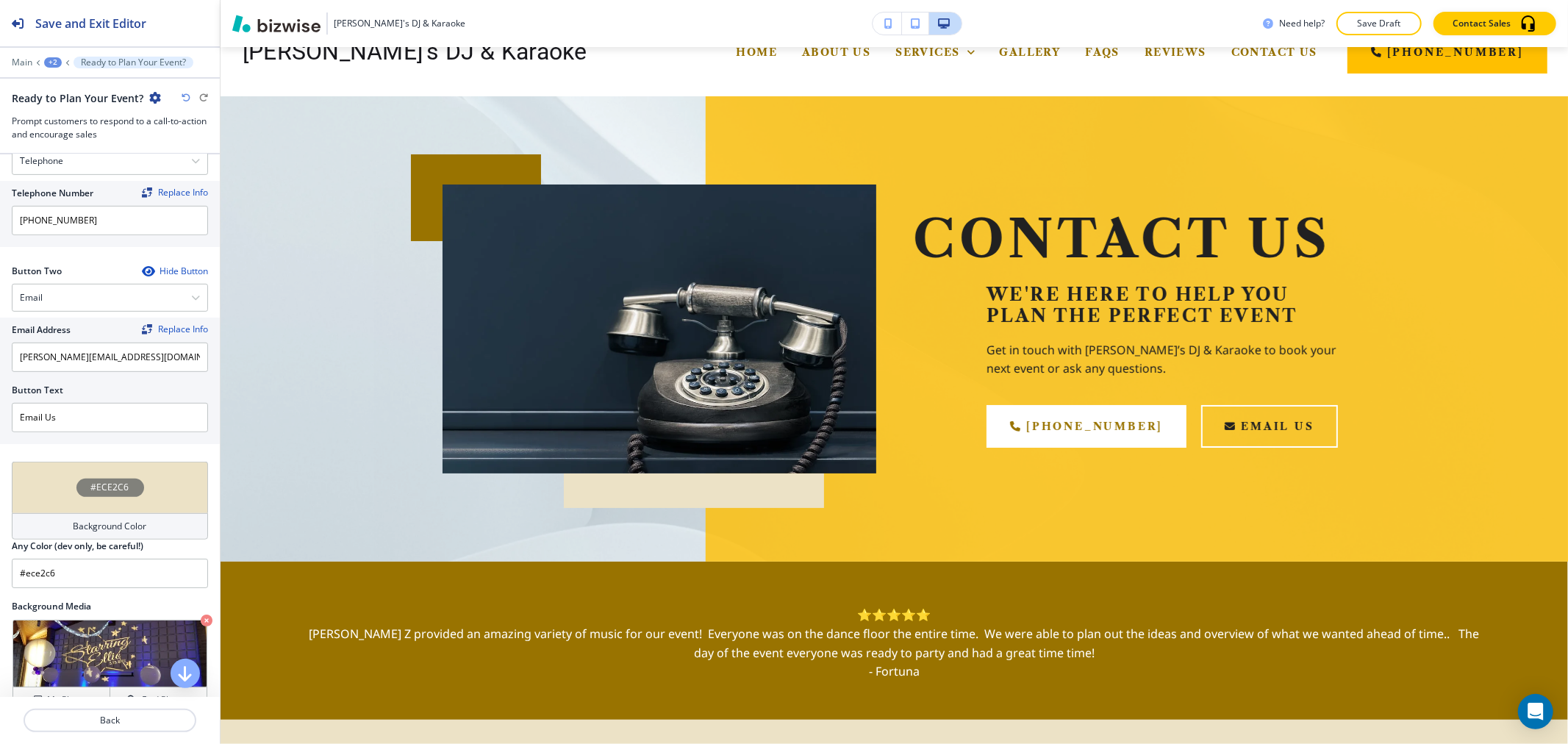
scroll to position [0, 0]
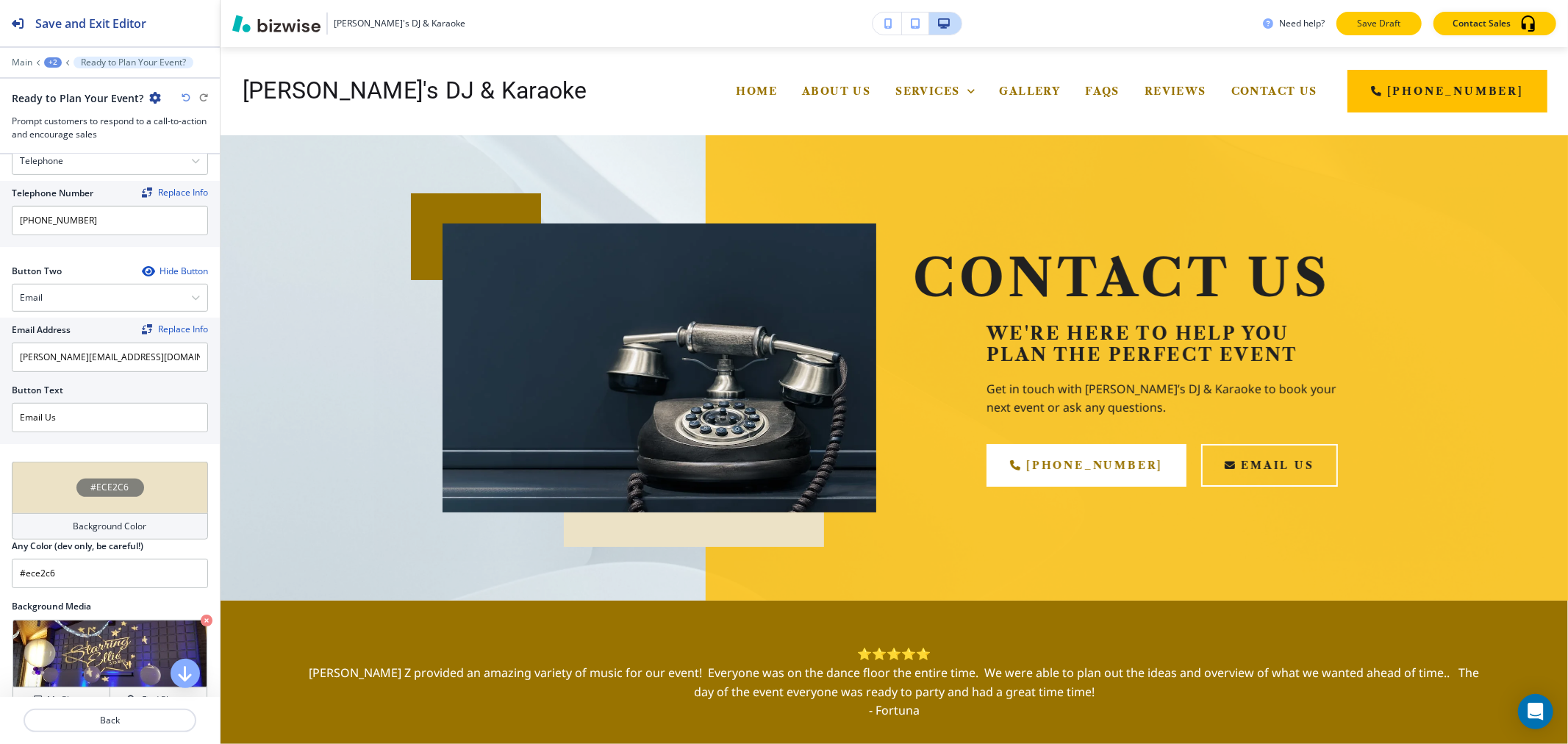
click at [1399, 15] on button "Save Draft" at bounding box center [1378, 23] width 86 height 23
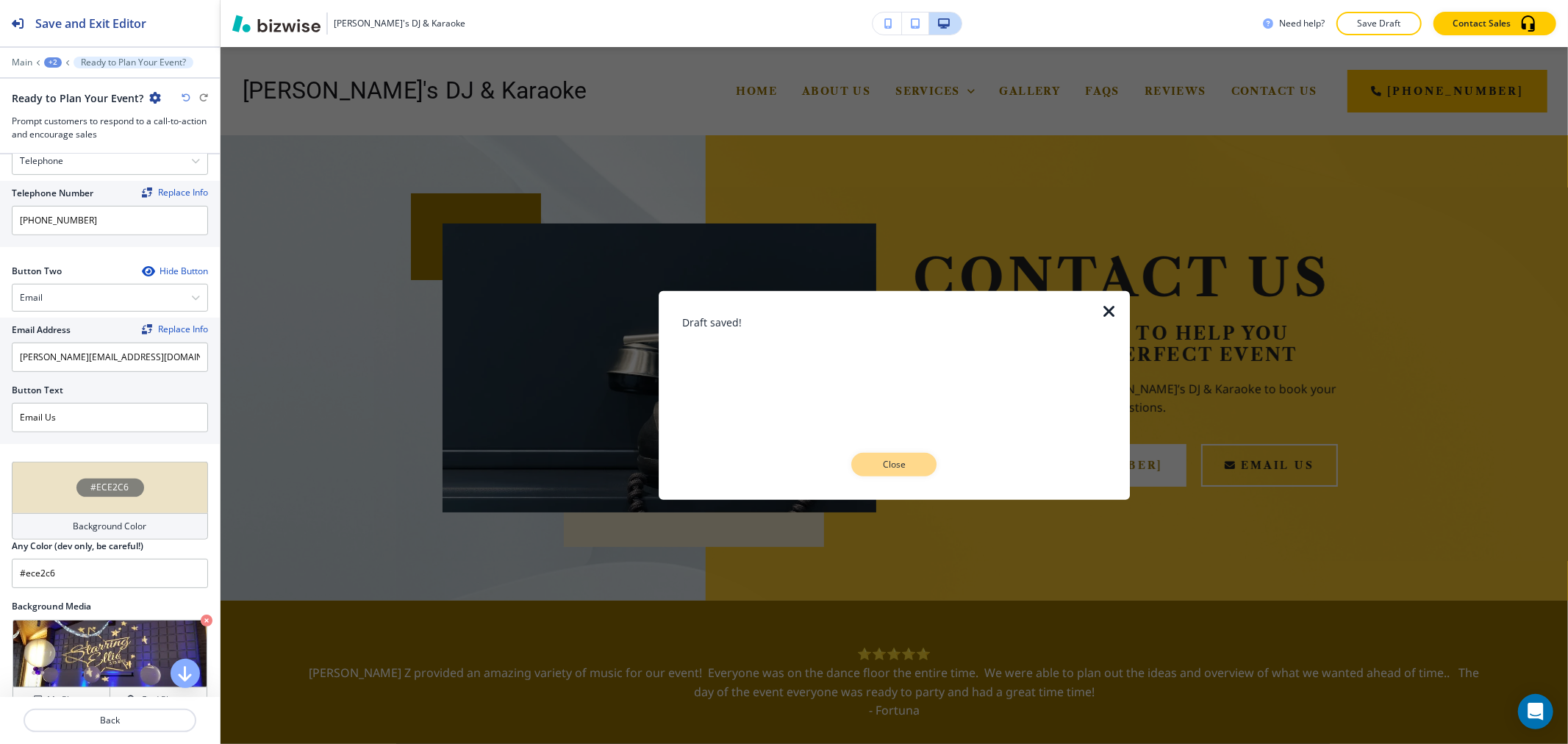
click at [875, 469] on p "Close" at bounding box center [894, 465] width 47 height 13
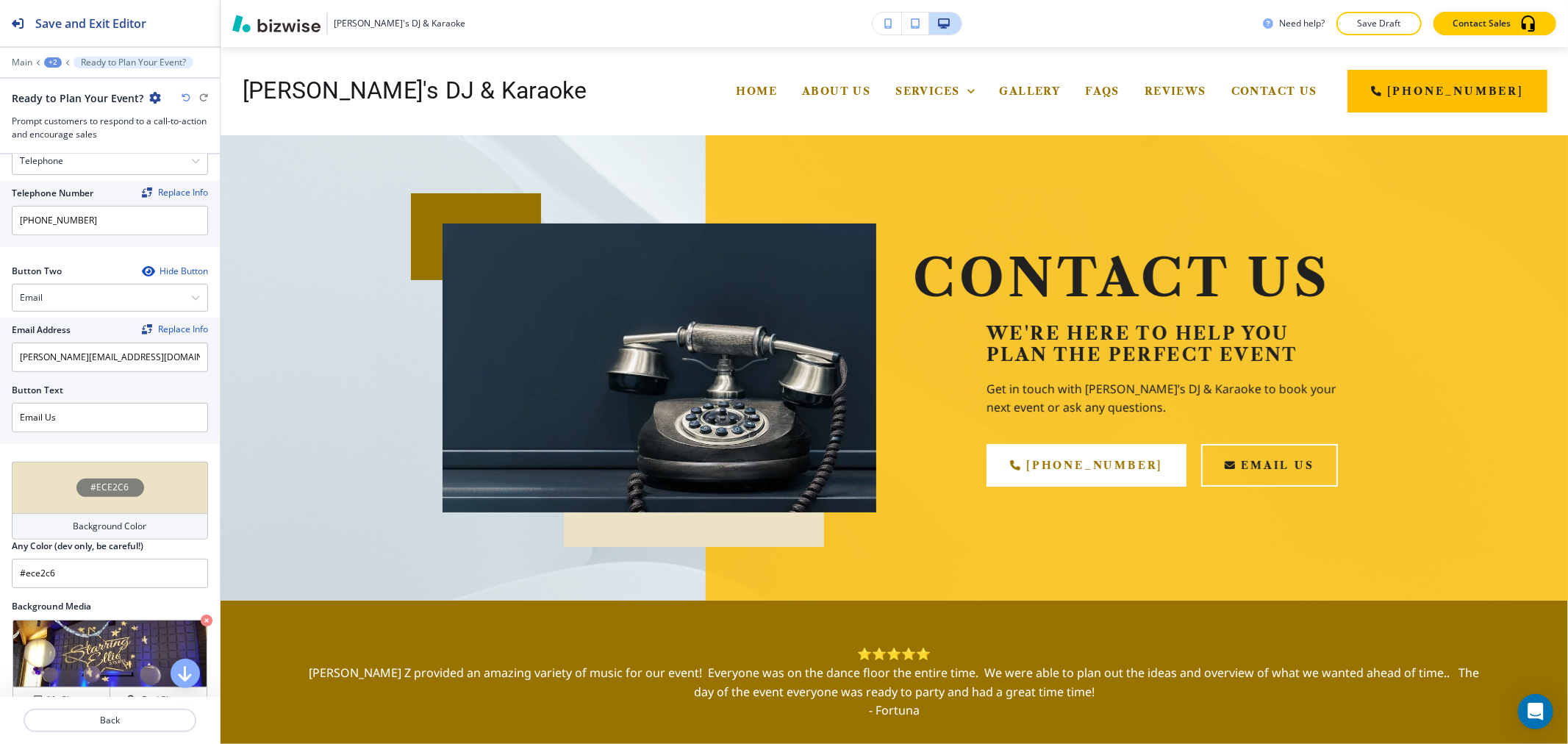
click at [48, 63] on div "+2" at bounding box center [52, 62] width 17 height 10
click at [61, 84] on p "Pages" at bounding box center [91, 86] width 75 height 13
